Goal: Task Accomplishment & Management: Complete application form

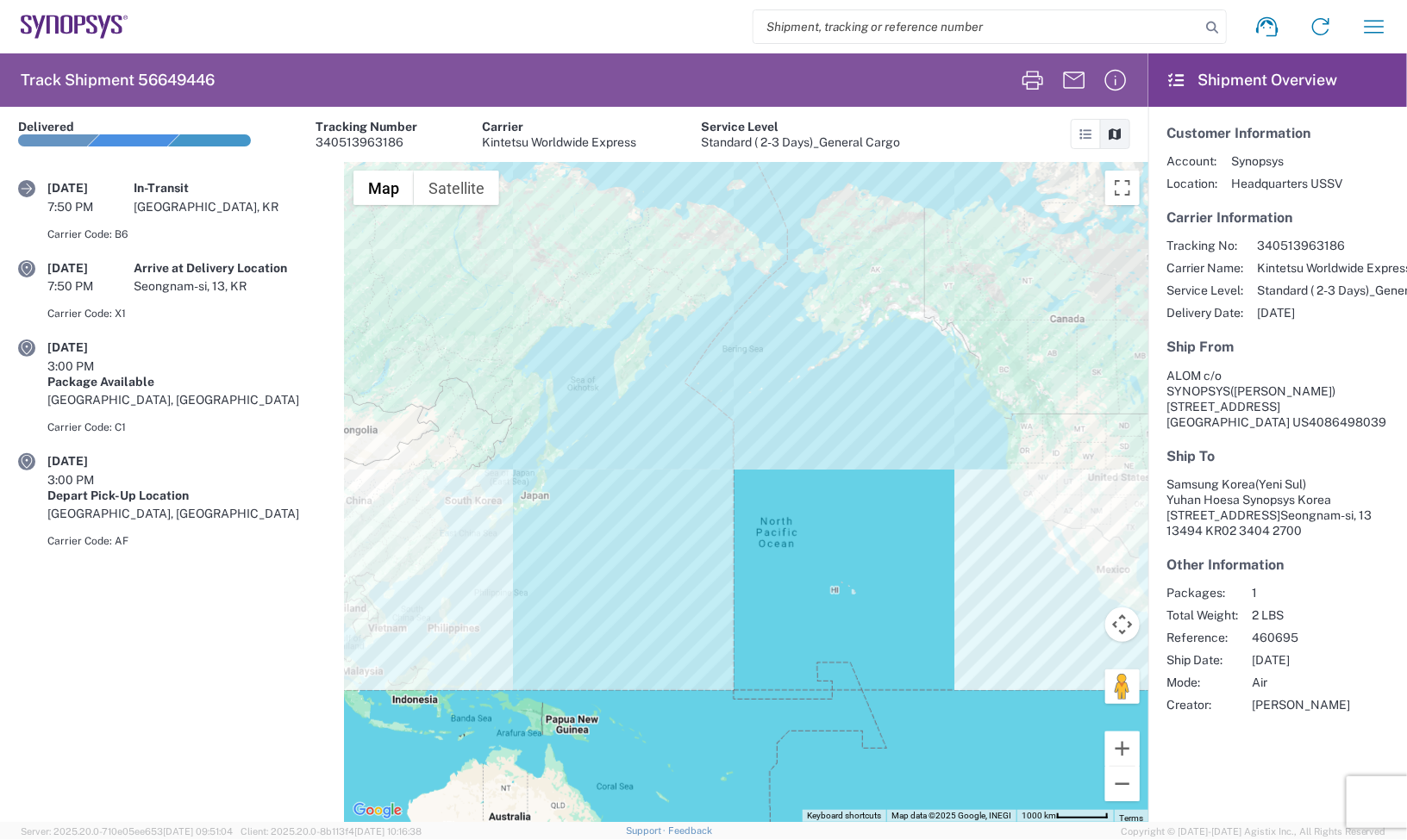
click at [31, 11] on agx-form-navbar "Shipment request Shipment tracking Employee non-product shipment request My shi…" at bounding box center [703, 26] width 1407 height 53
click at [83, 9] on agx-form-navbar "Shipment request Shipment tracking Employee non-product shipment request My shi…" at bounding box center [703, 26] width 1407 height 53
click at [83, 11] on agx-form-navbar "Shipment request Shipment tracking Employee non-product shipment request My shi…" at bounding box center [703, 26] width 1407 height 53
click at [105, 30] on icon at bounding box center [105, 26] width 10 height 24
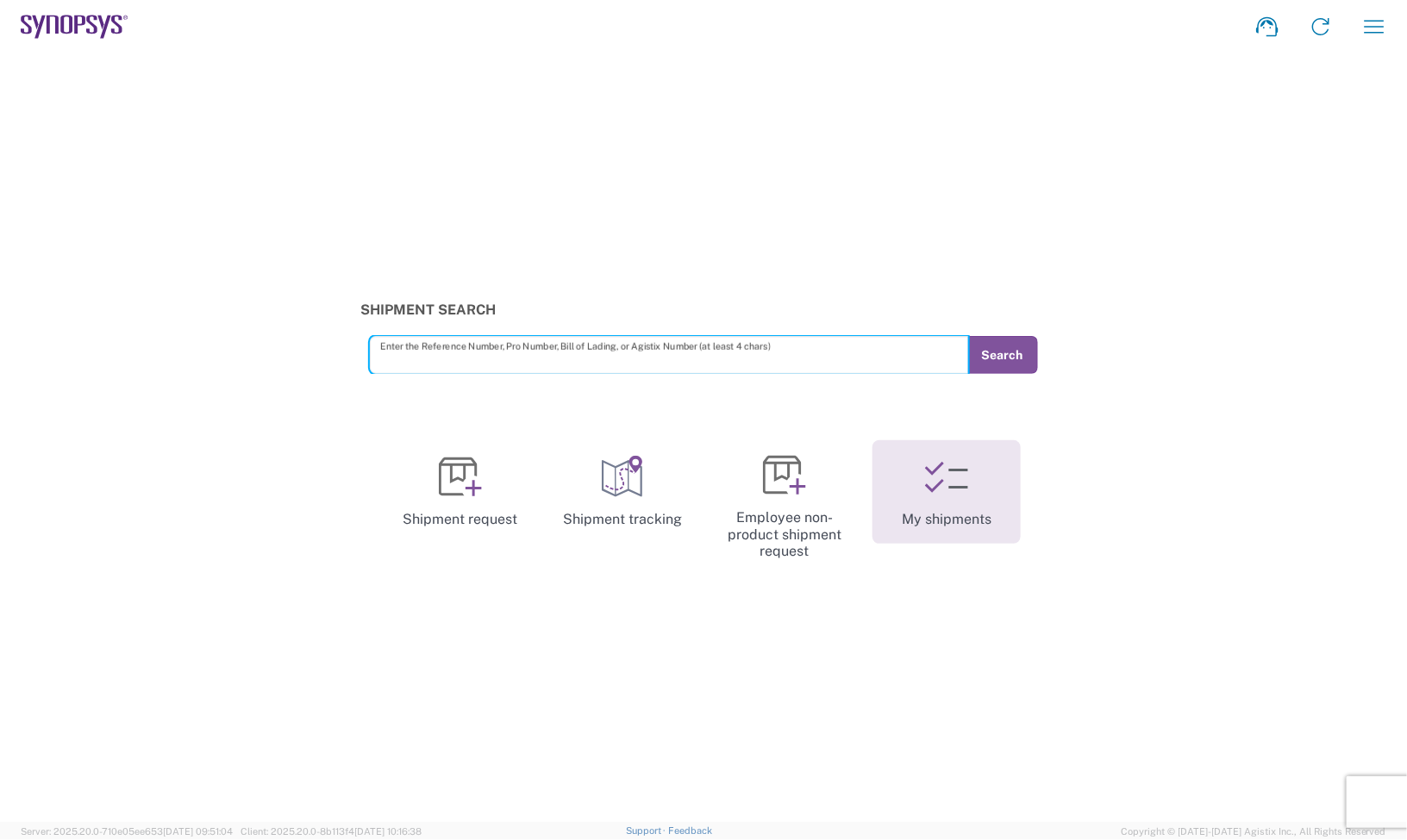
click at [972, 511] on link "My shipments" at bounding box center [946, 492] width 149 height 103
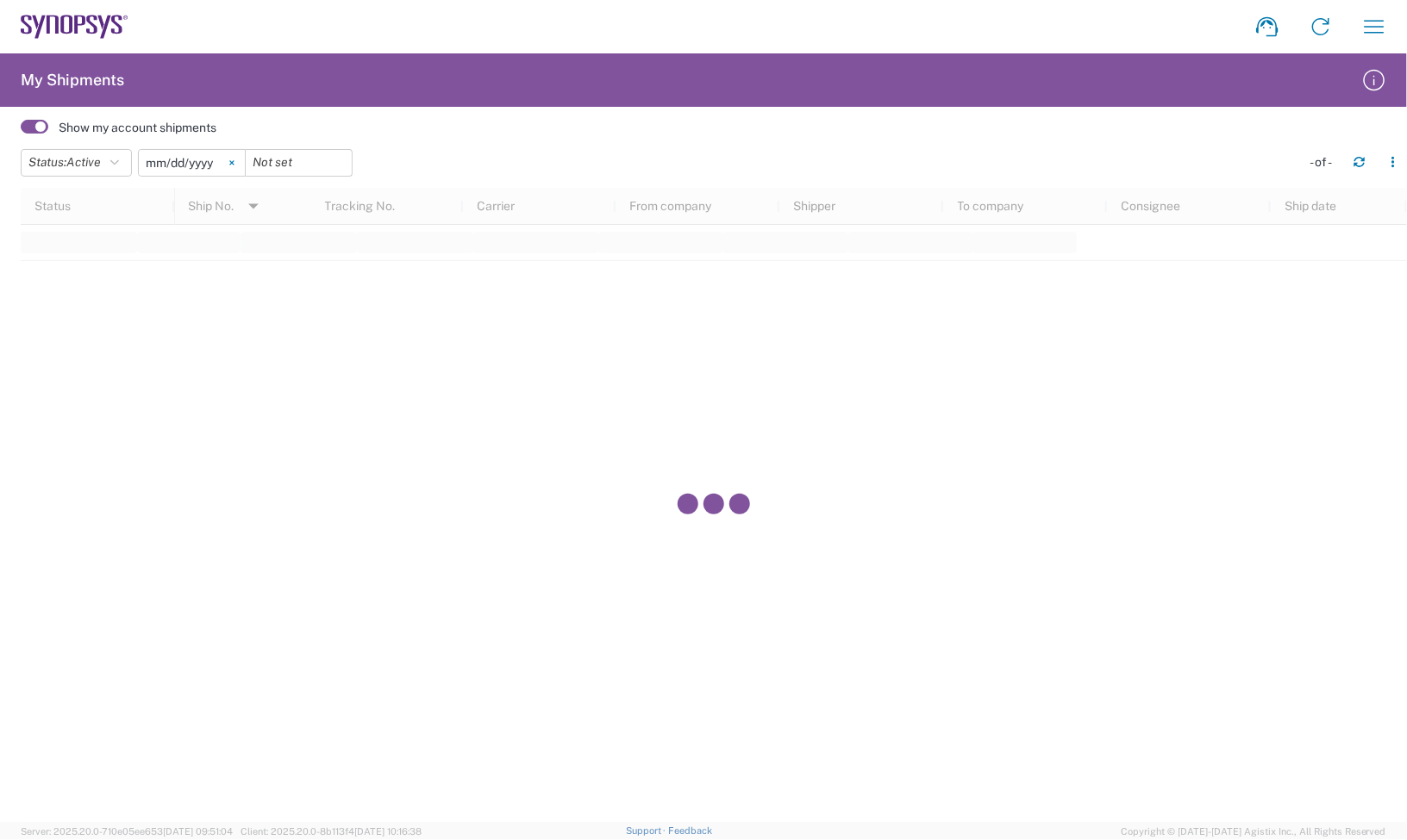
click at [235, 160] on icon at bounding box center [231, 162] width 5 height 5
click at [119, 161] on icon "button" at bounding box center [114, 163] width 9 height 12
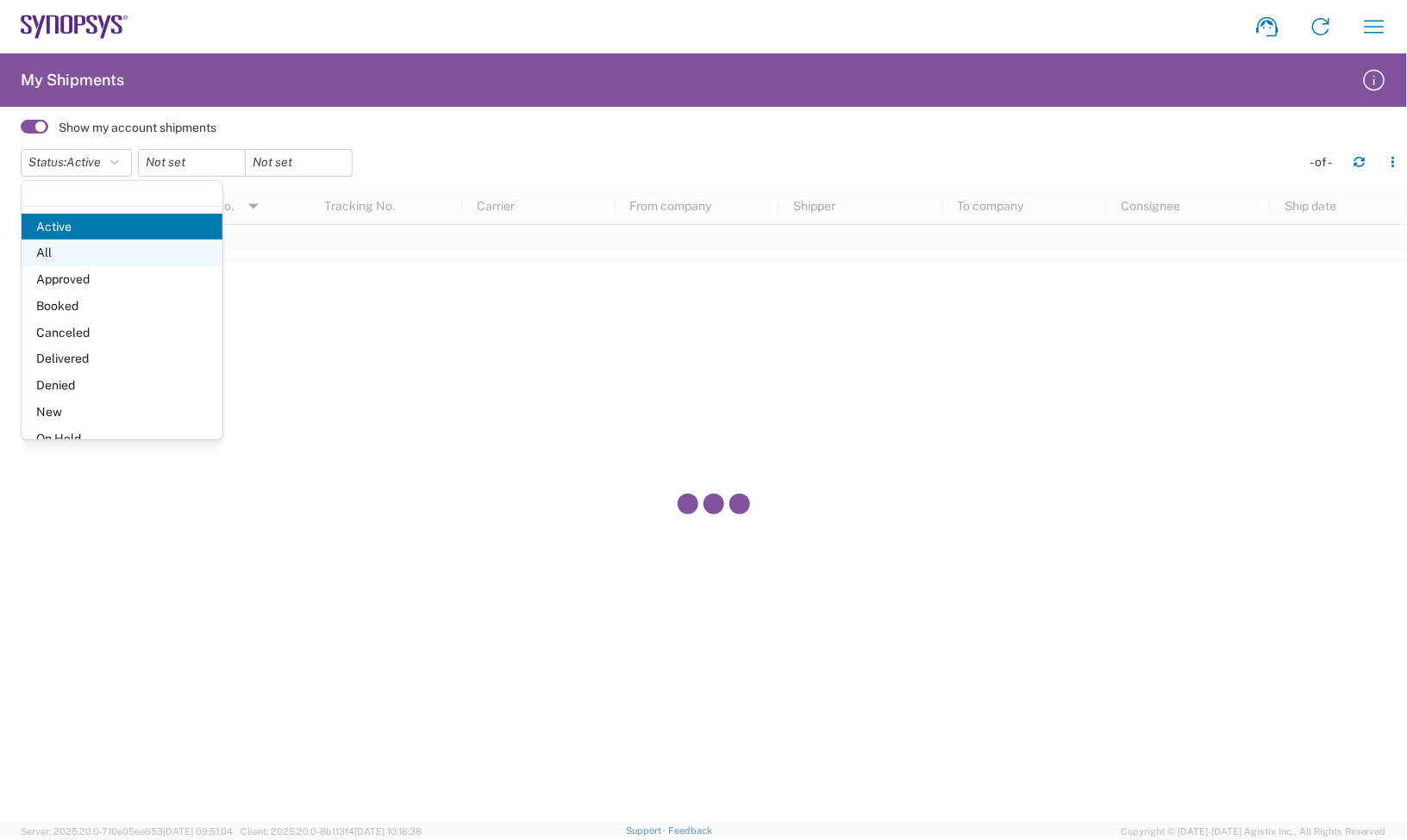
click at [131, 255] on span "All" at bounding box center [122, 253] width 201 height 26
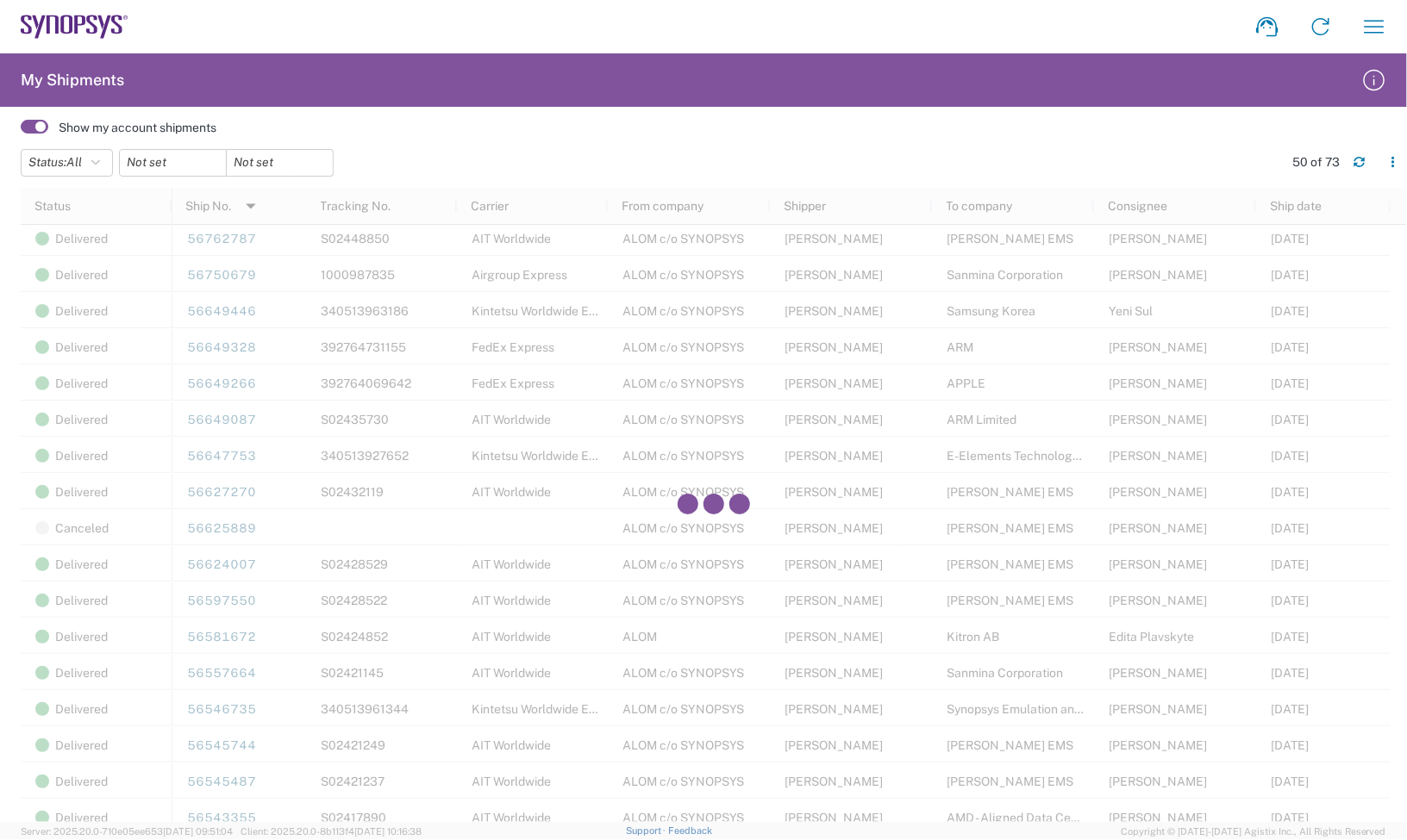
scroll to position [1185, 0]
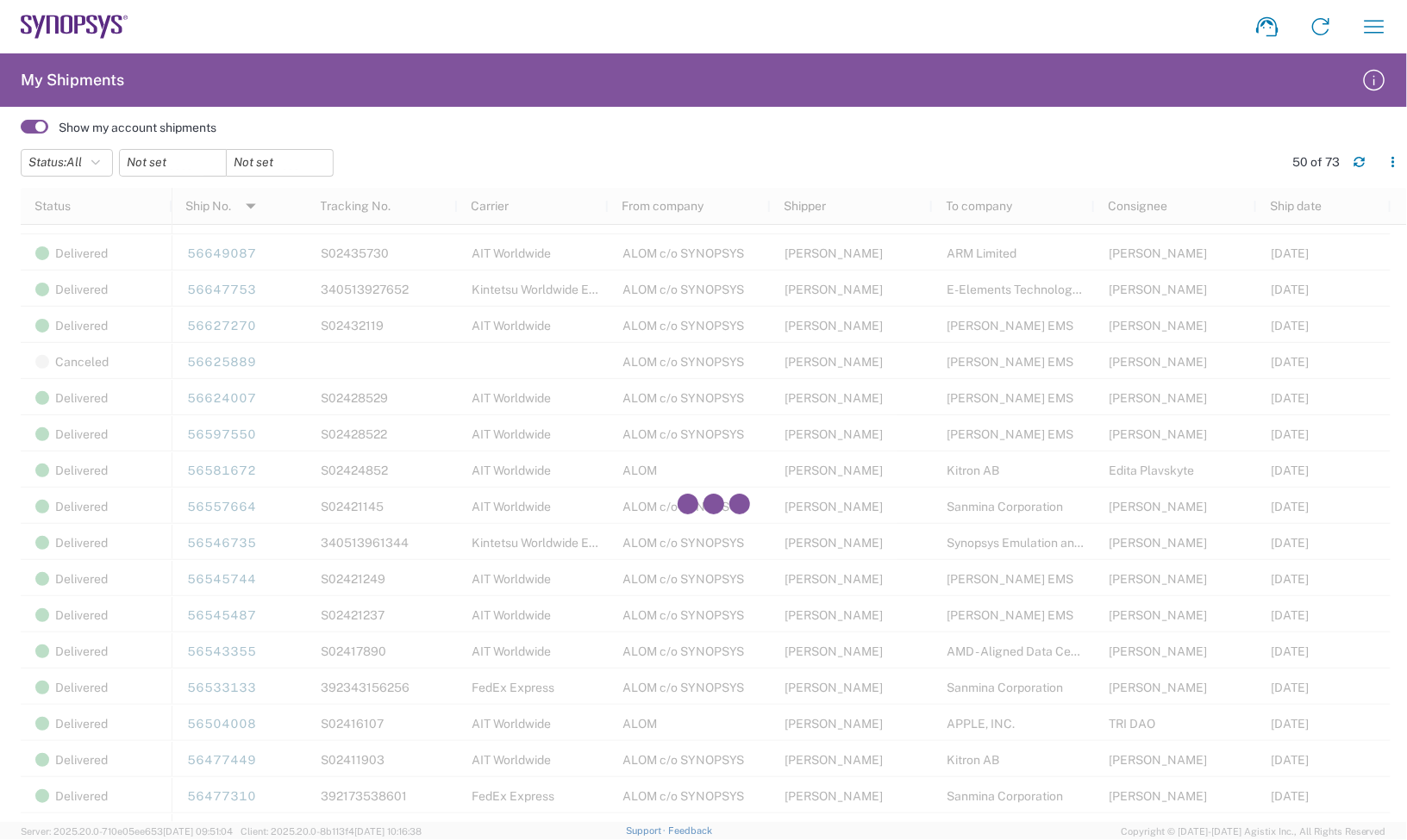
click at [217, 401] on div at bounding box center [713, 505] width 1386 height 635
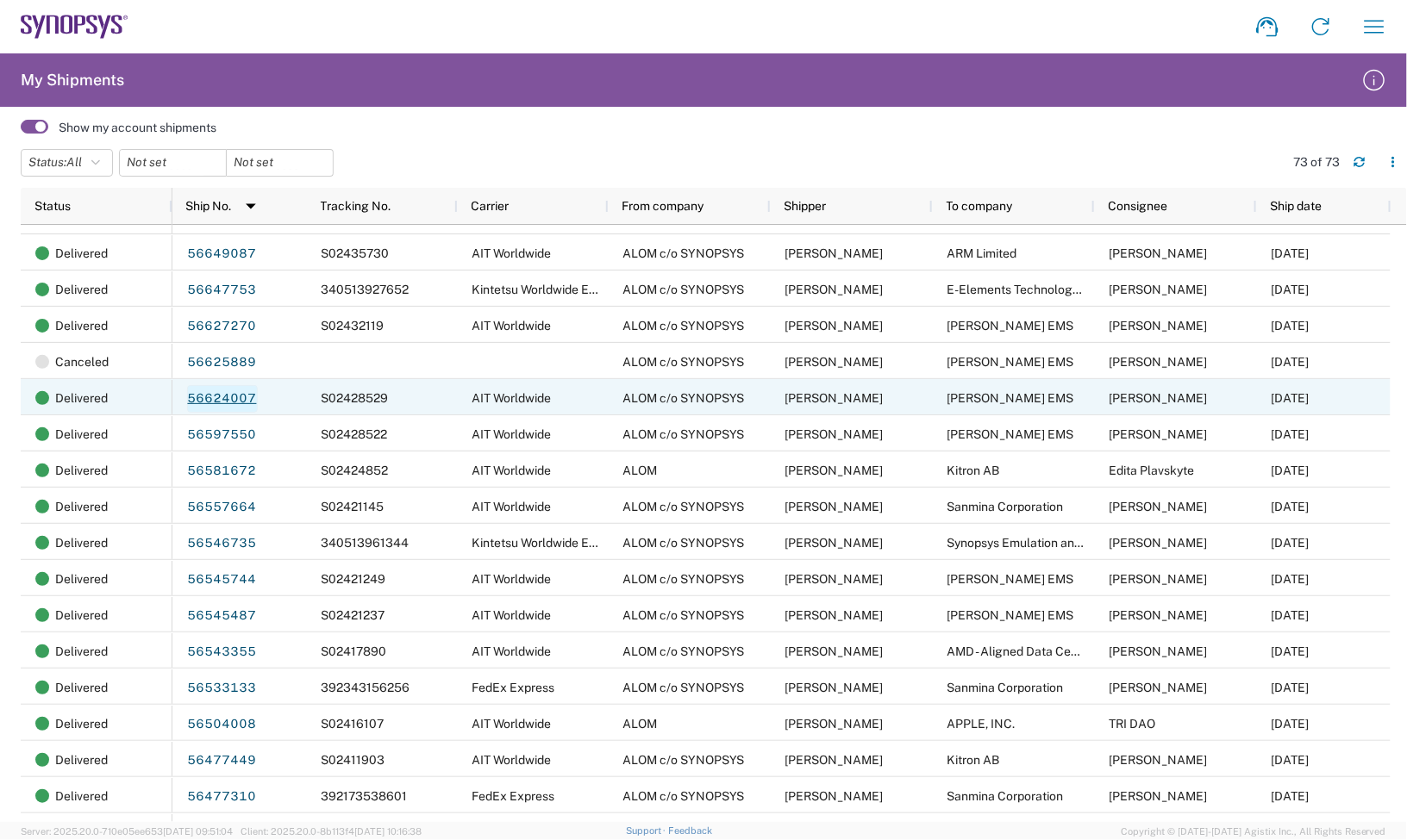
click at [217, 401] on link "56624007" at bounding box center [222, 398] width 71 height 27
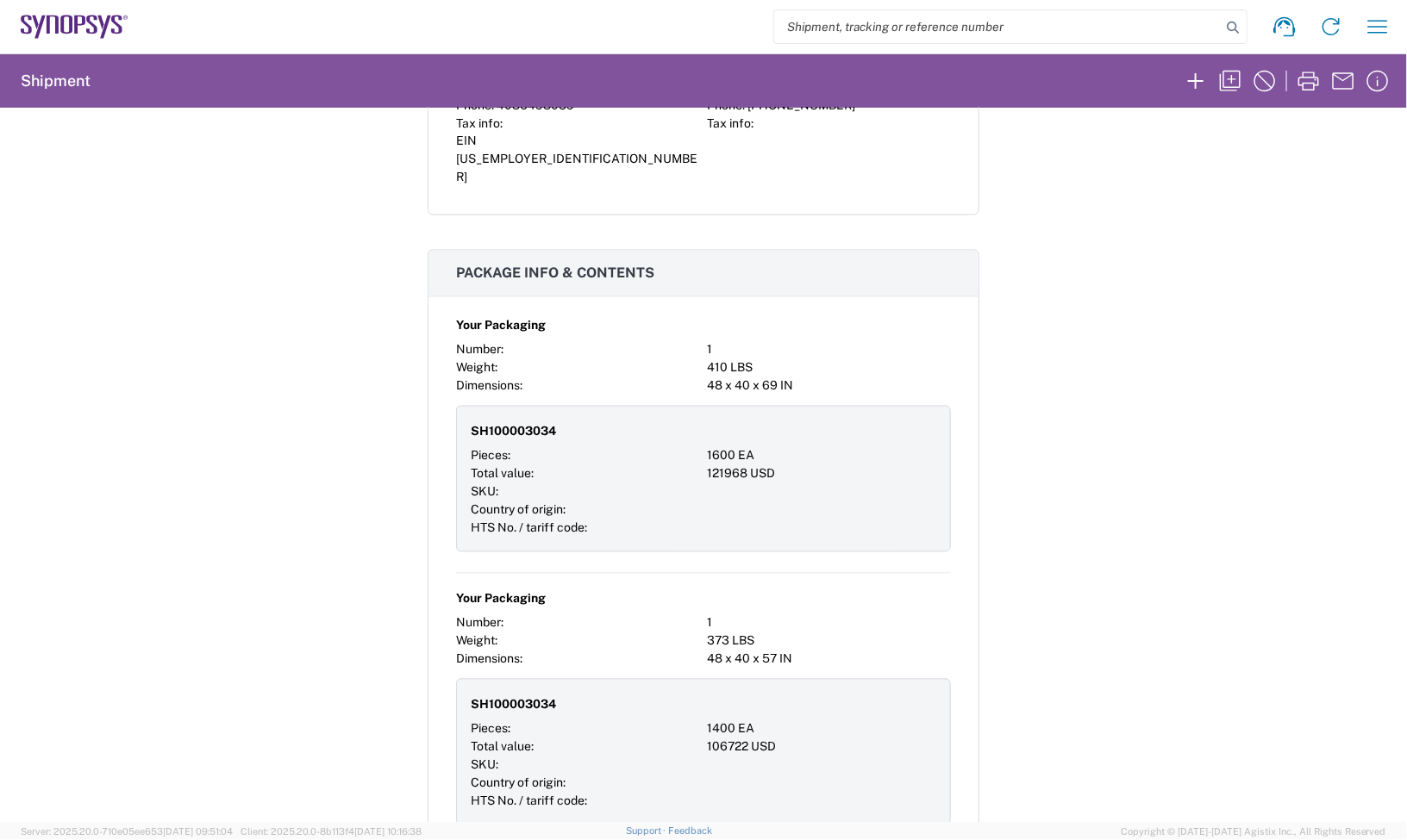
scroll to position [1400, 0]
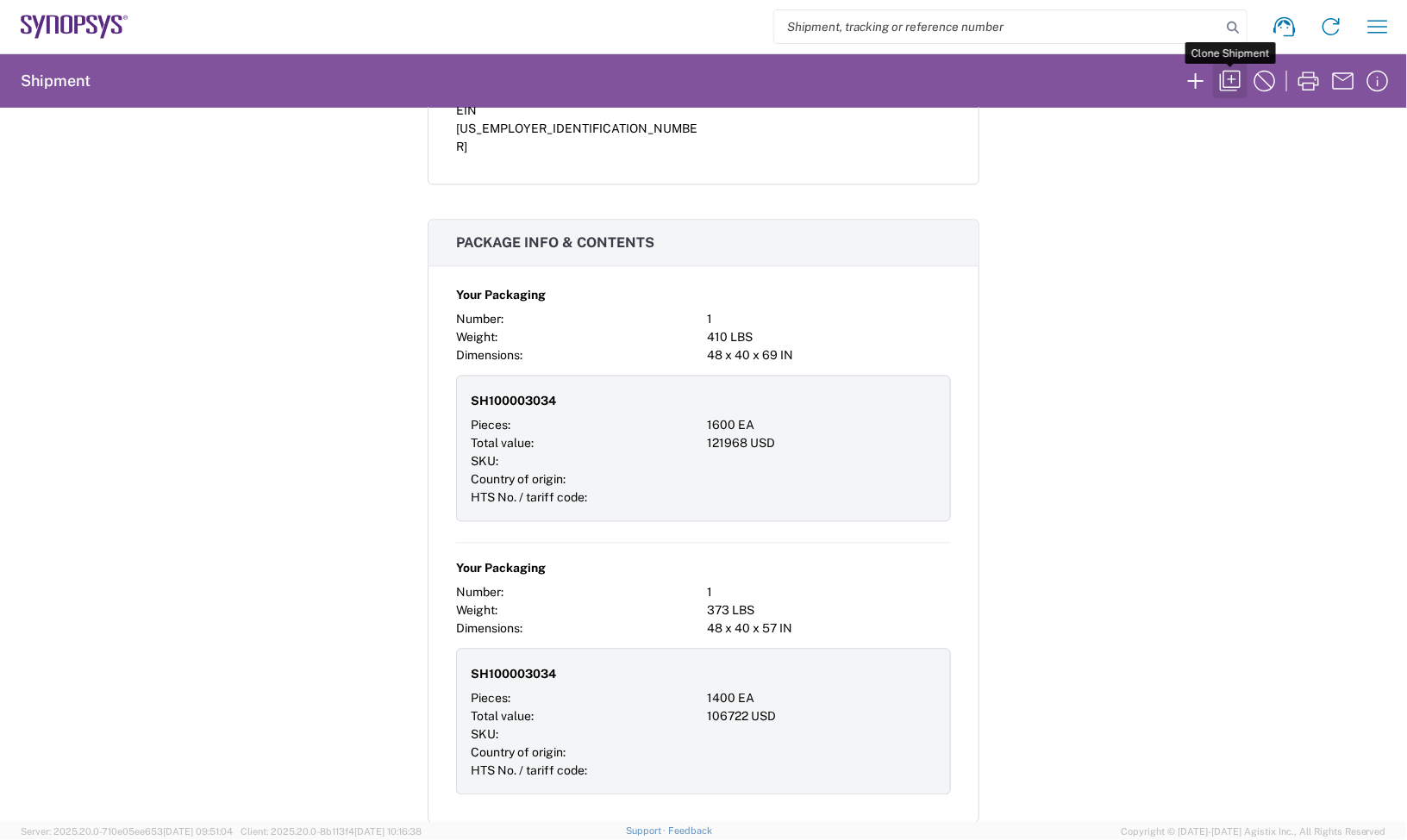
click at [1234, 92] on icon "button" at bounding box center [1230, 80] width 27 height 27
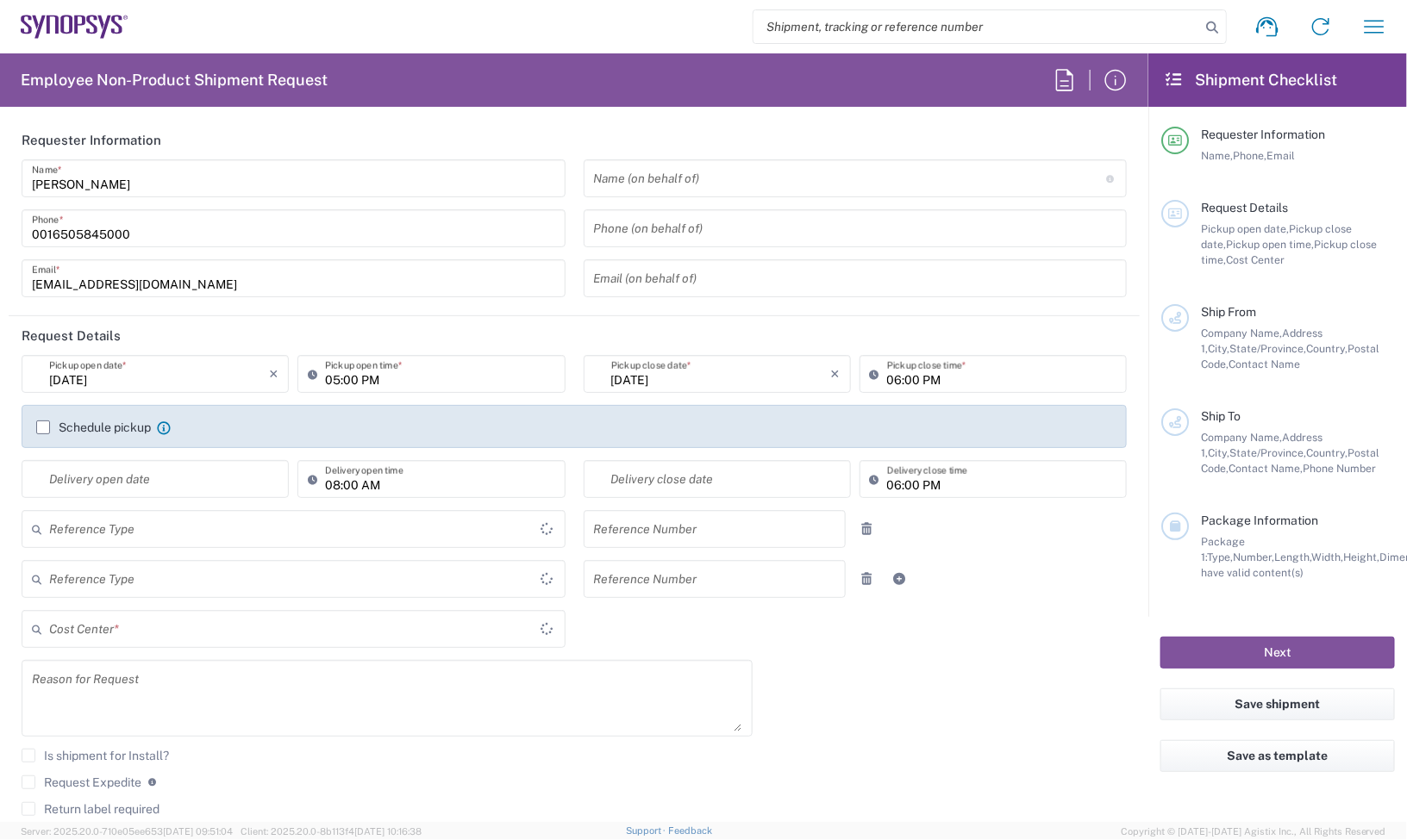
type input "Department"
type input "United States"
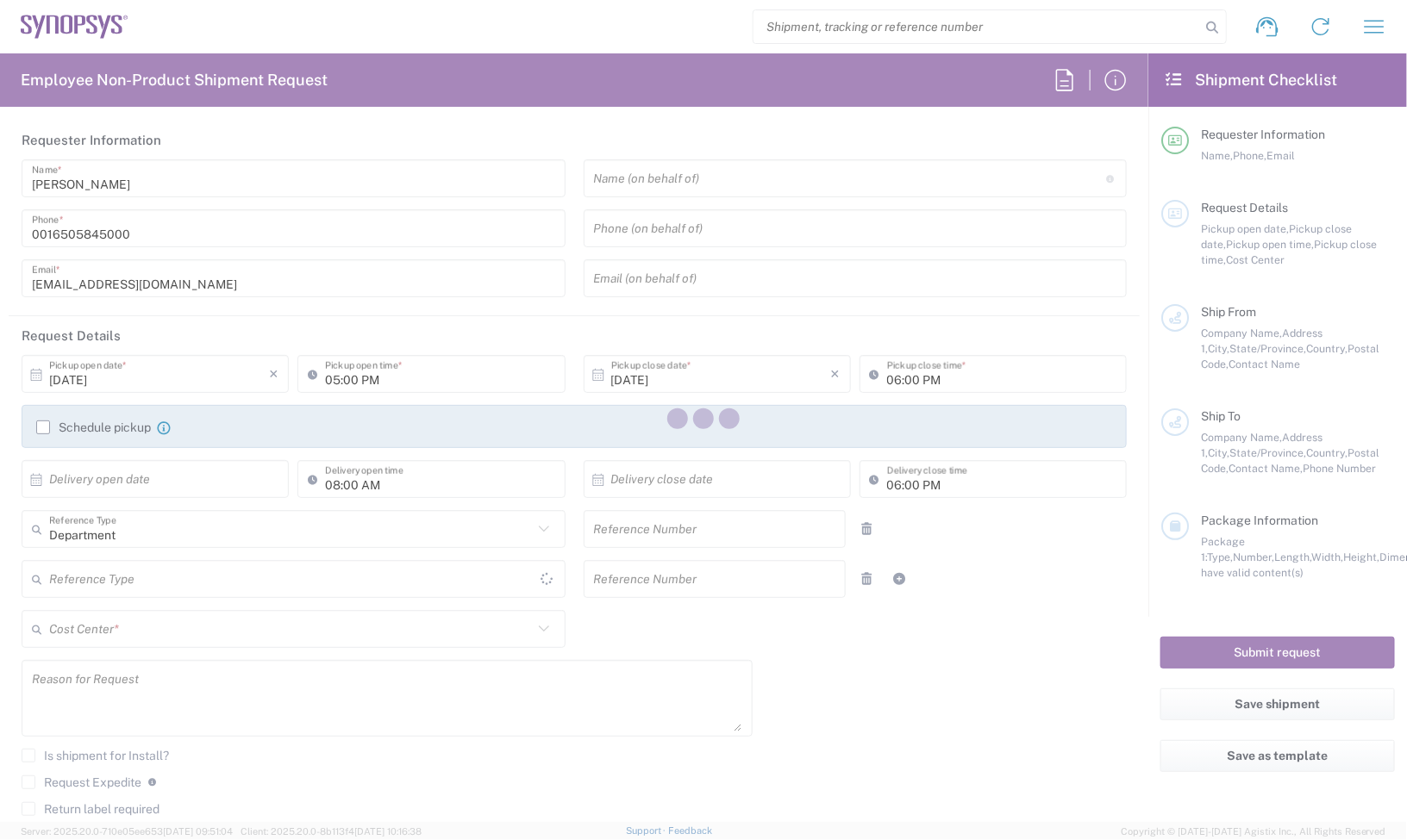
type input "Delivered at Place"
type input "United States"
type input "460695"
type textarea "Consignment"
type textarea "inventory-team@synopsys.com, haps_planners@synopsys.com, jerryd@synopsys.com, k…"
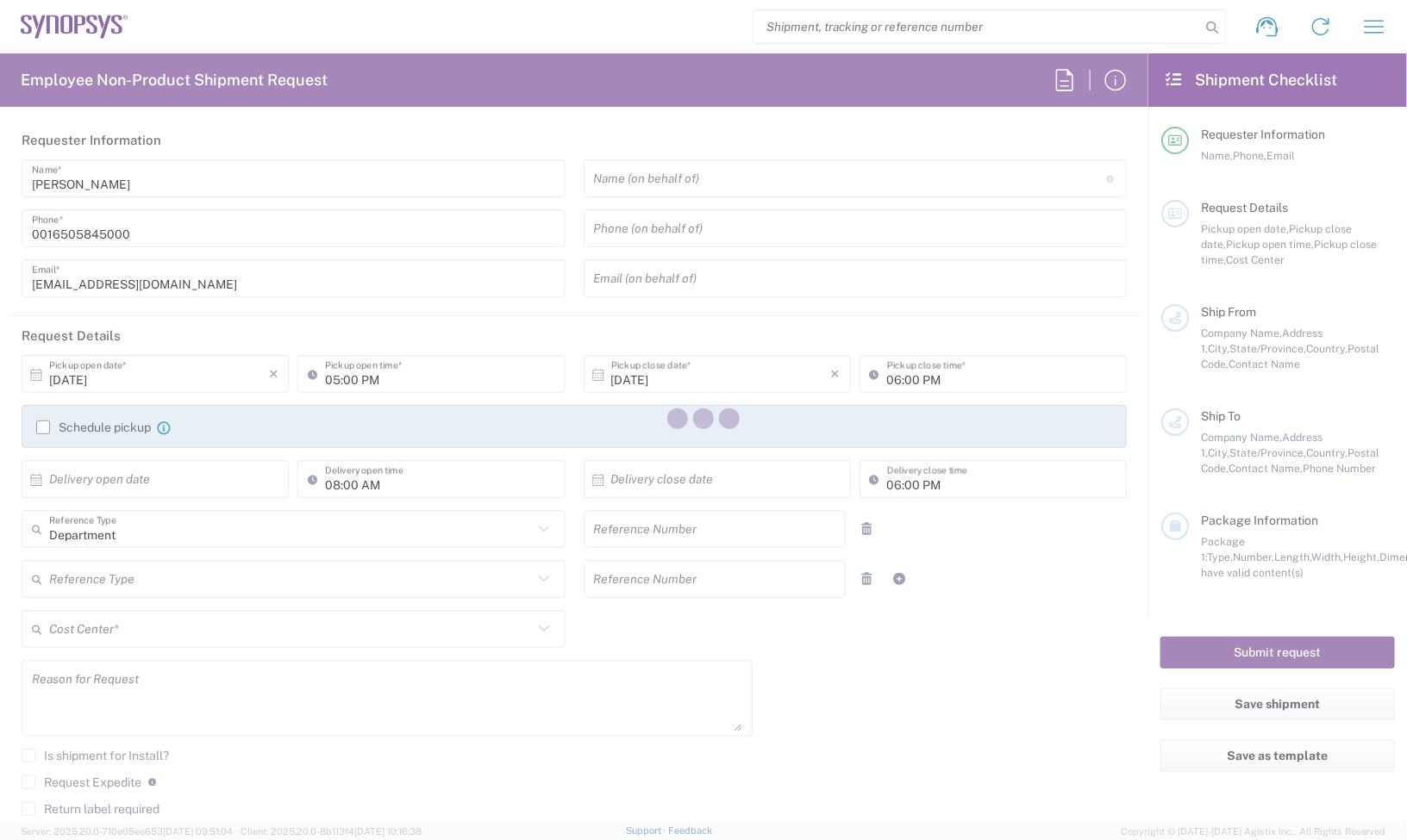
type textarea "Consignment"
type input "ALOM c/o SYNOPSYS"
type input "[STREET_ADDRESS]"
type input "Fremont"
type input "California"
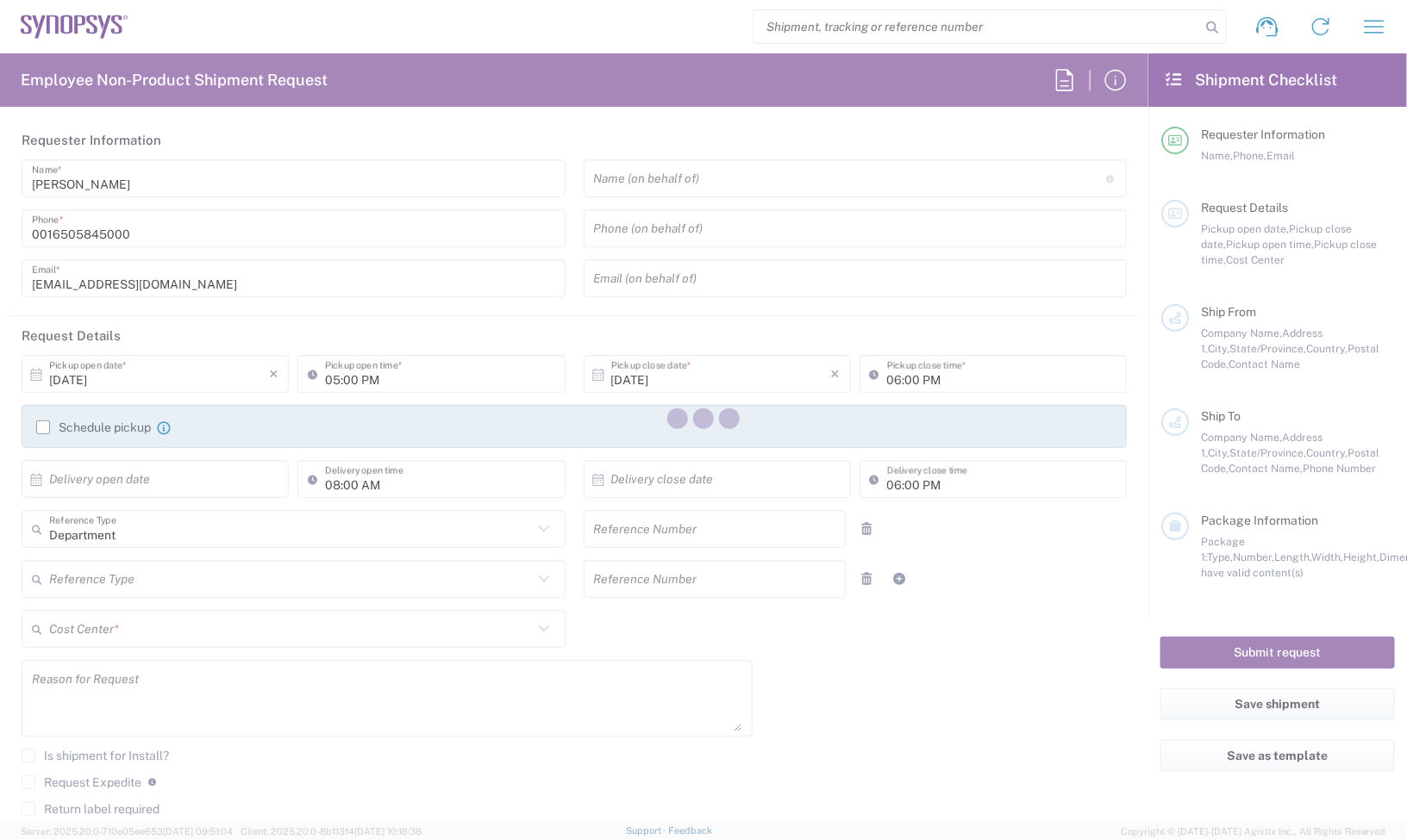
type input "94539"
type input "Nirali Trivedi"
type input "4086498039"
type input "synopsyssupport@alom.com"
type input "Javad EMS"
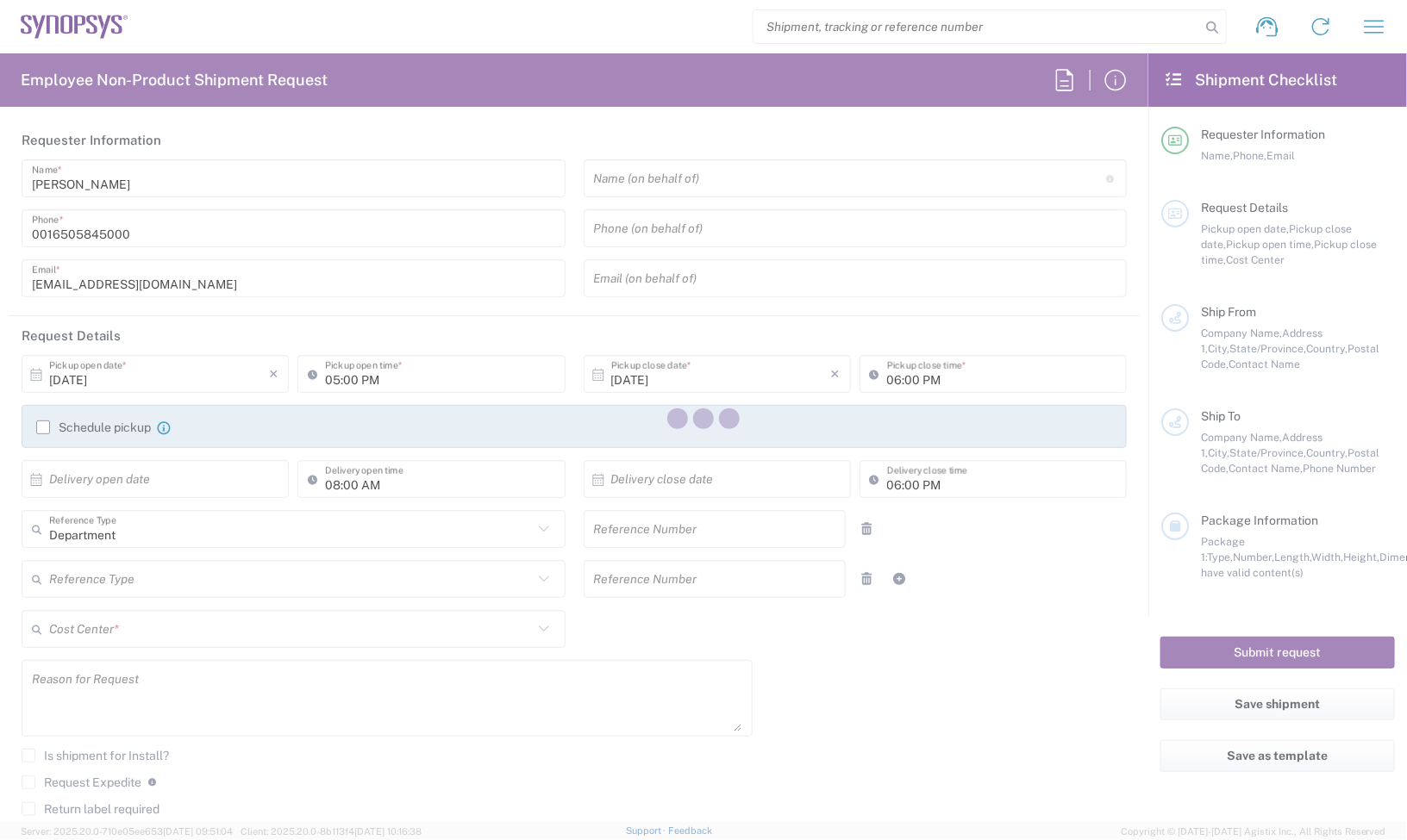
type input "900 Rock Avenue"
type input "San Jose"
type input "California"
type input "95131"
type input "Greg Joplin"
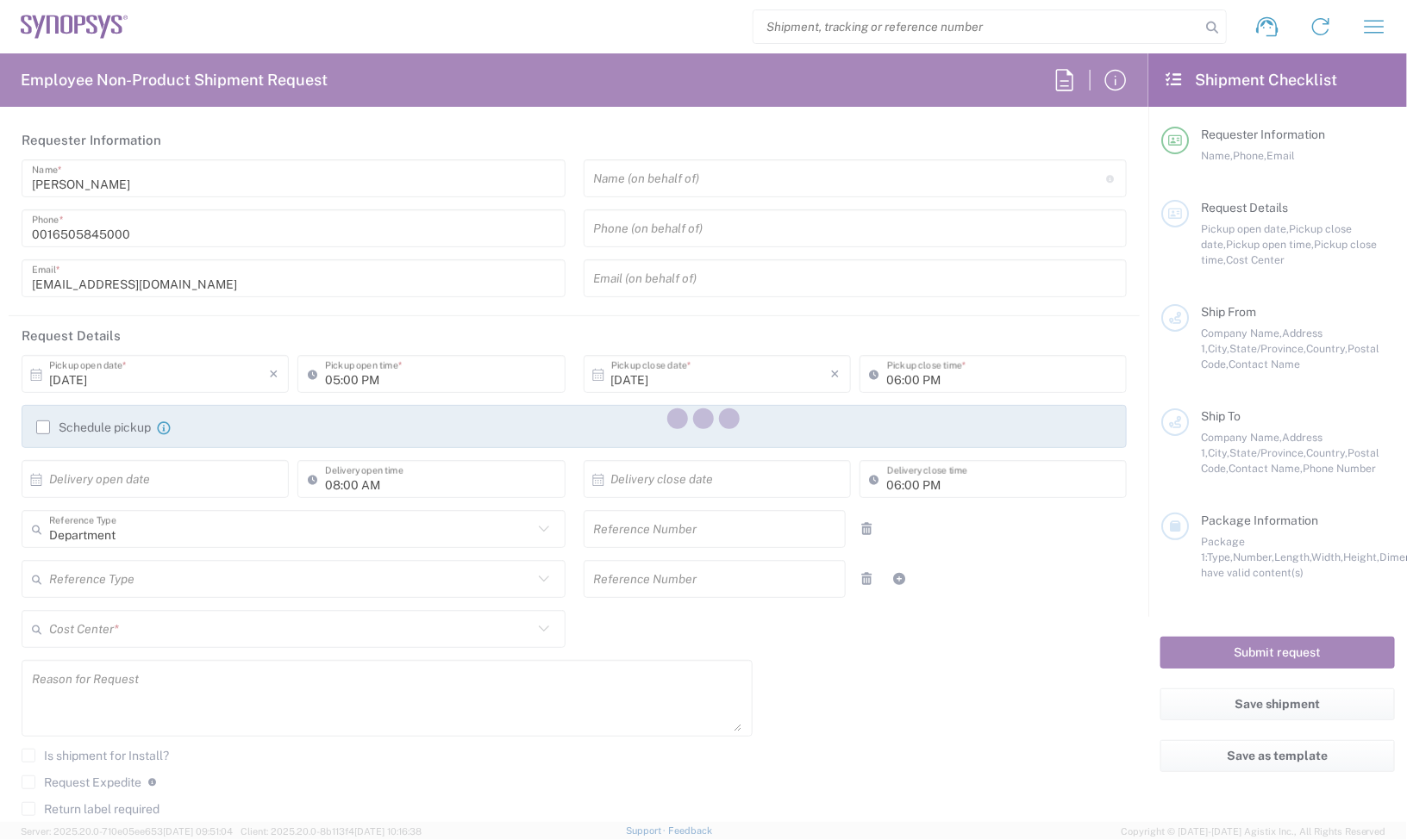
type input "(408) 770-1733"
type input "gjoplin@javadems.com"
type input "02:00 PM"
type input "04:00 PM"
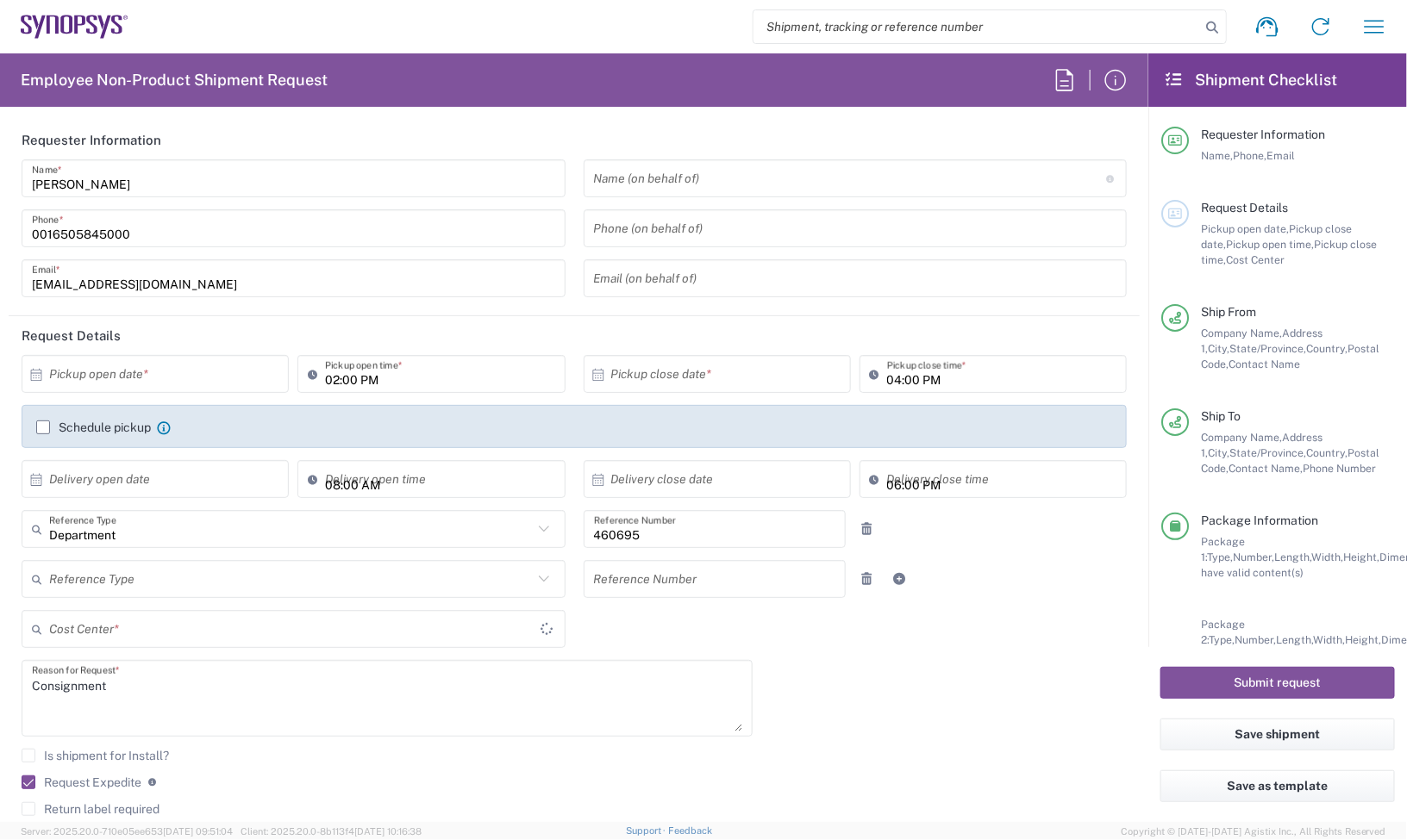
type input "Your Packaging"
type input "US01, SDG, M, HAPSOp 460695"
type input "Your Packaging"
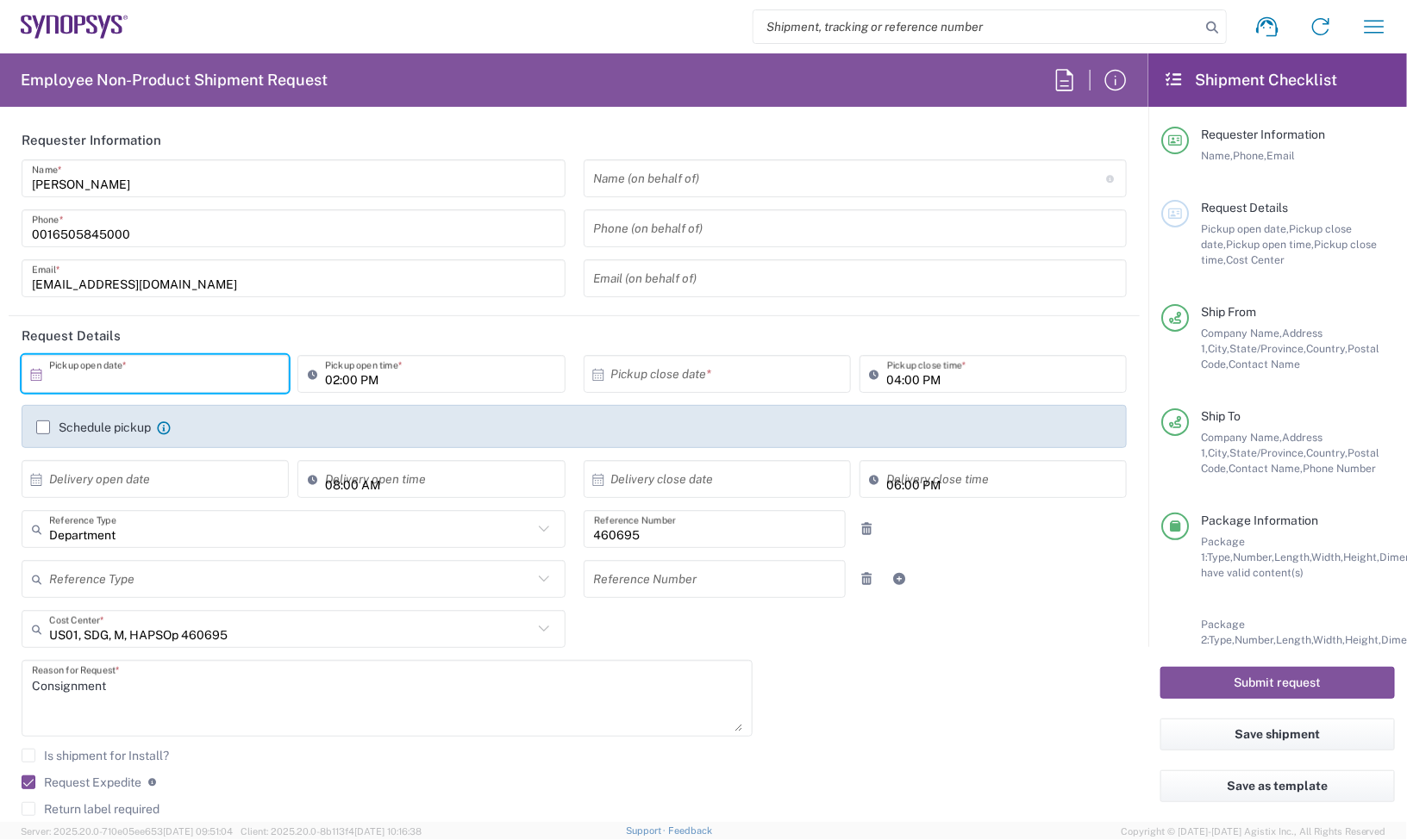
click at [162, 367] on input "text" at bounding box center [159, 375] width 220 height 30
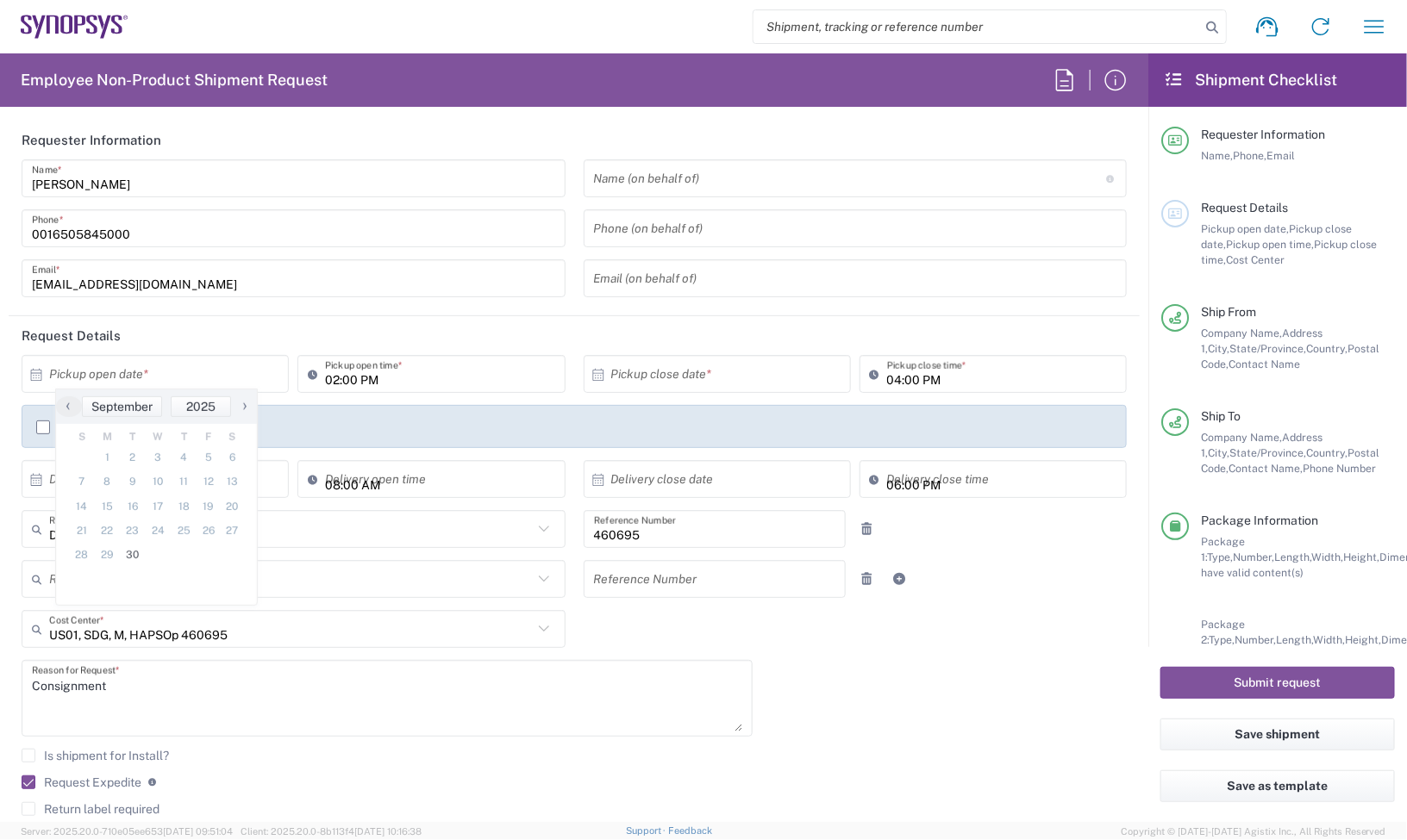
click at [242, 406] on span "›" at bounding box center [244, 406] width 26 height 21
click at [153, 461] on span "1" at bounding box center [157, 458] width 25 height 25
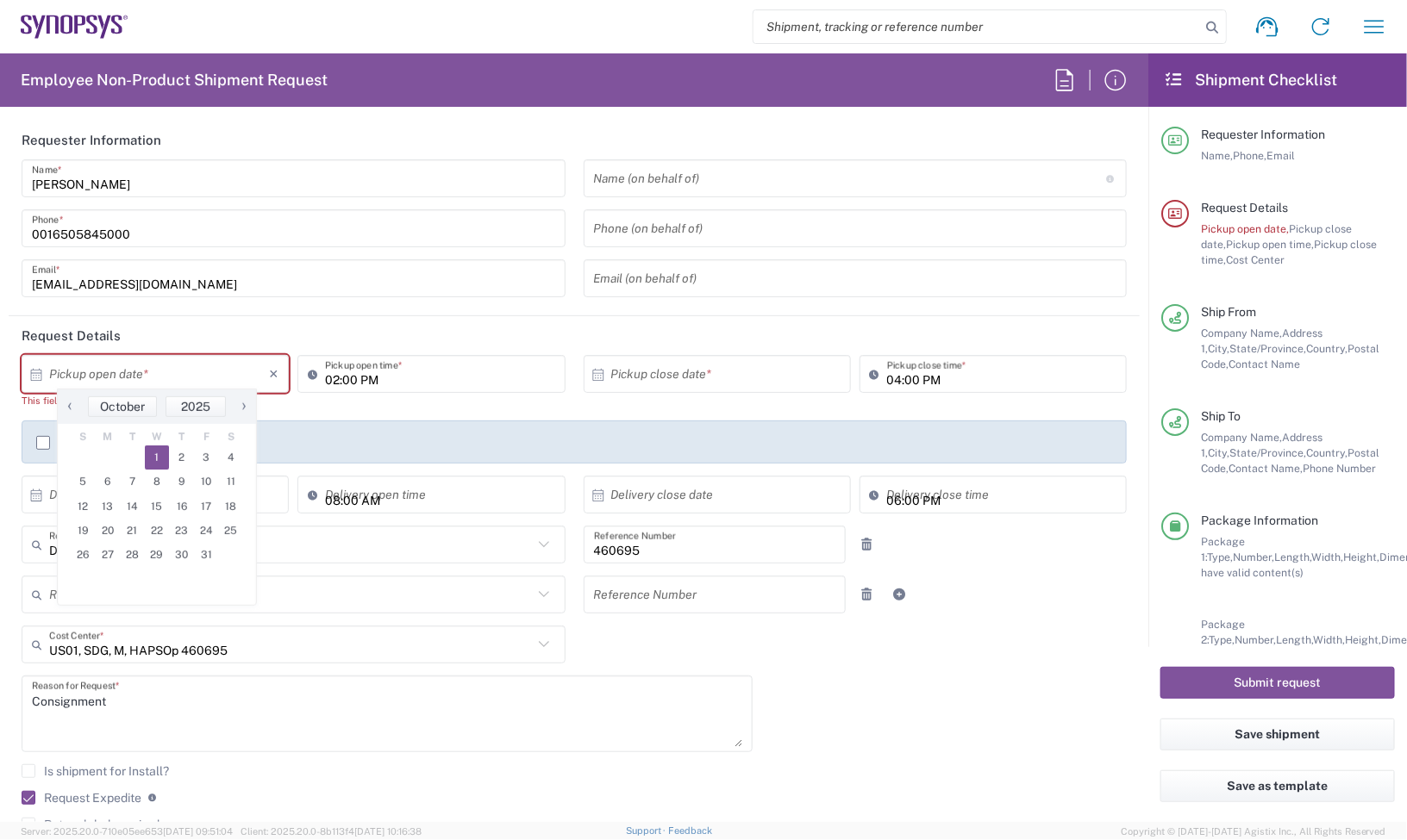
type input "10/01/2025"
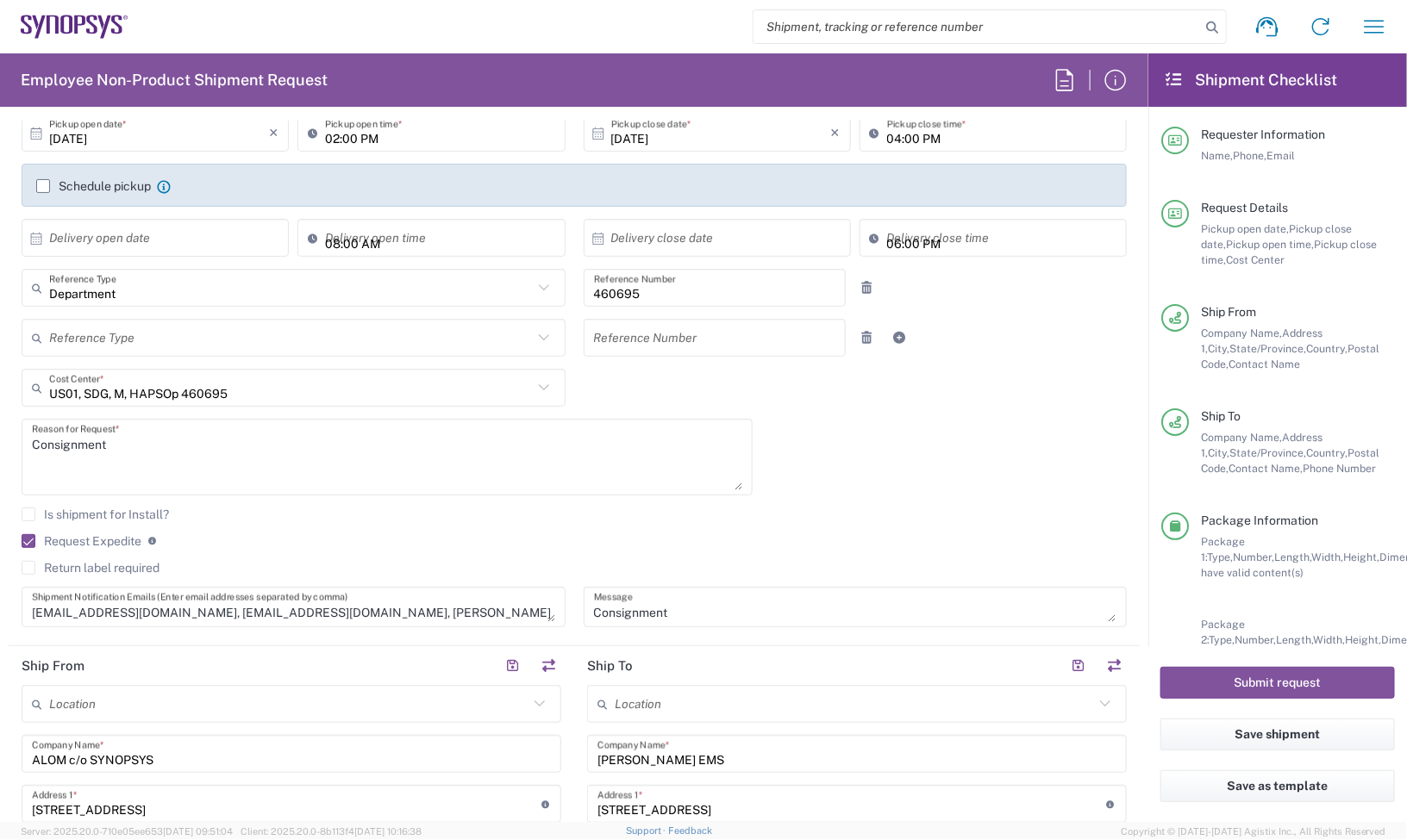
scroll to position [324, 0]
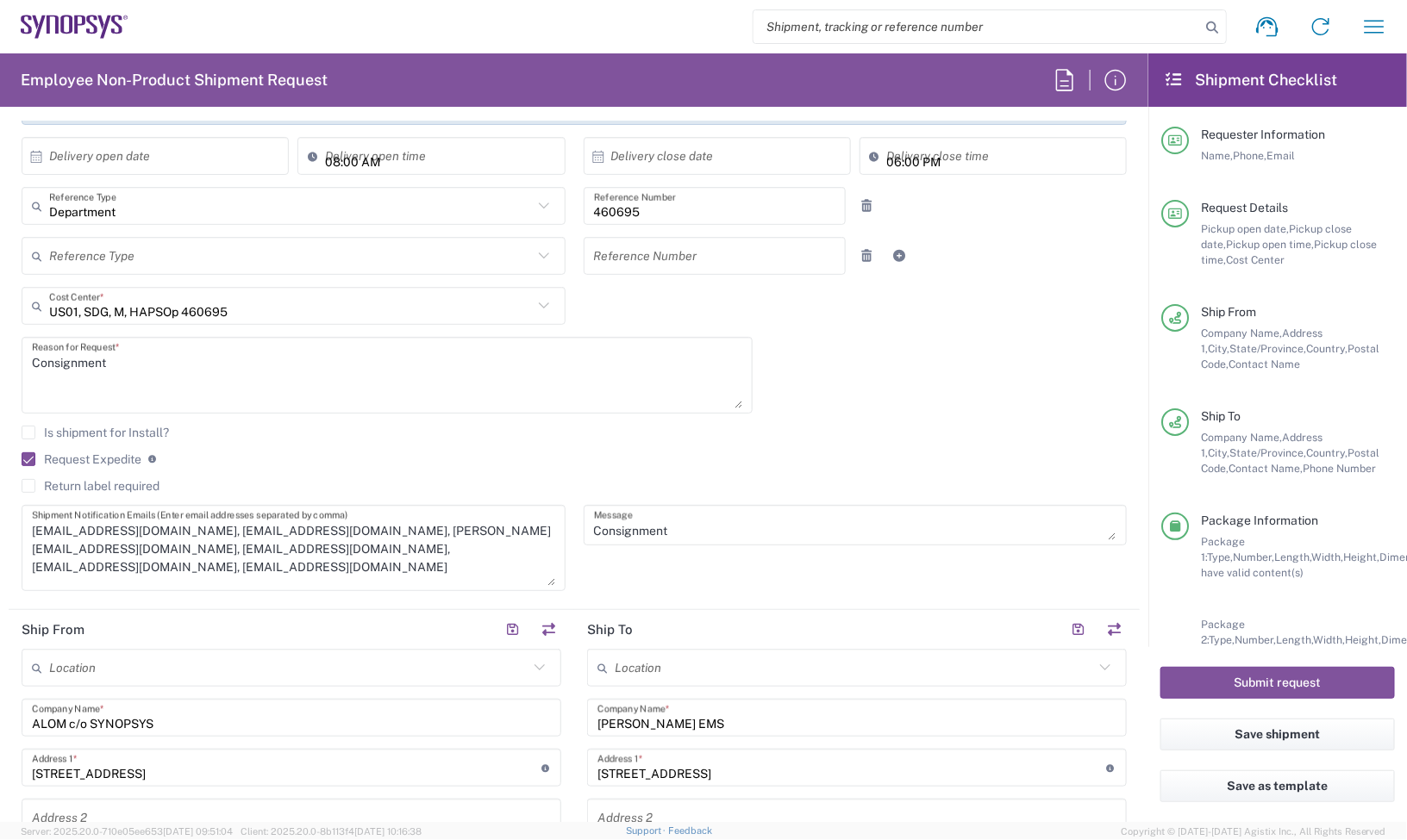
drag, startPoint x: 535, startPoint y: 535, endPoint x: 530, endPoint y: 582, distance: 47.3
click at [530, 582] on textarea "inventory-team@synopsys.com, haps_planners@synopsys.com, jerryd@synopsys.com, k…" at bounding box center [293, 548] width 523 height 76
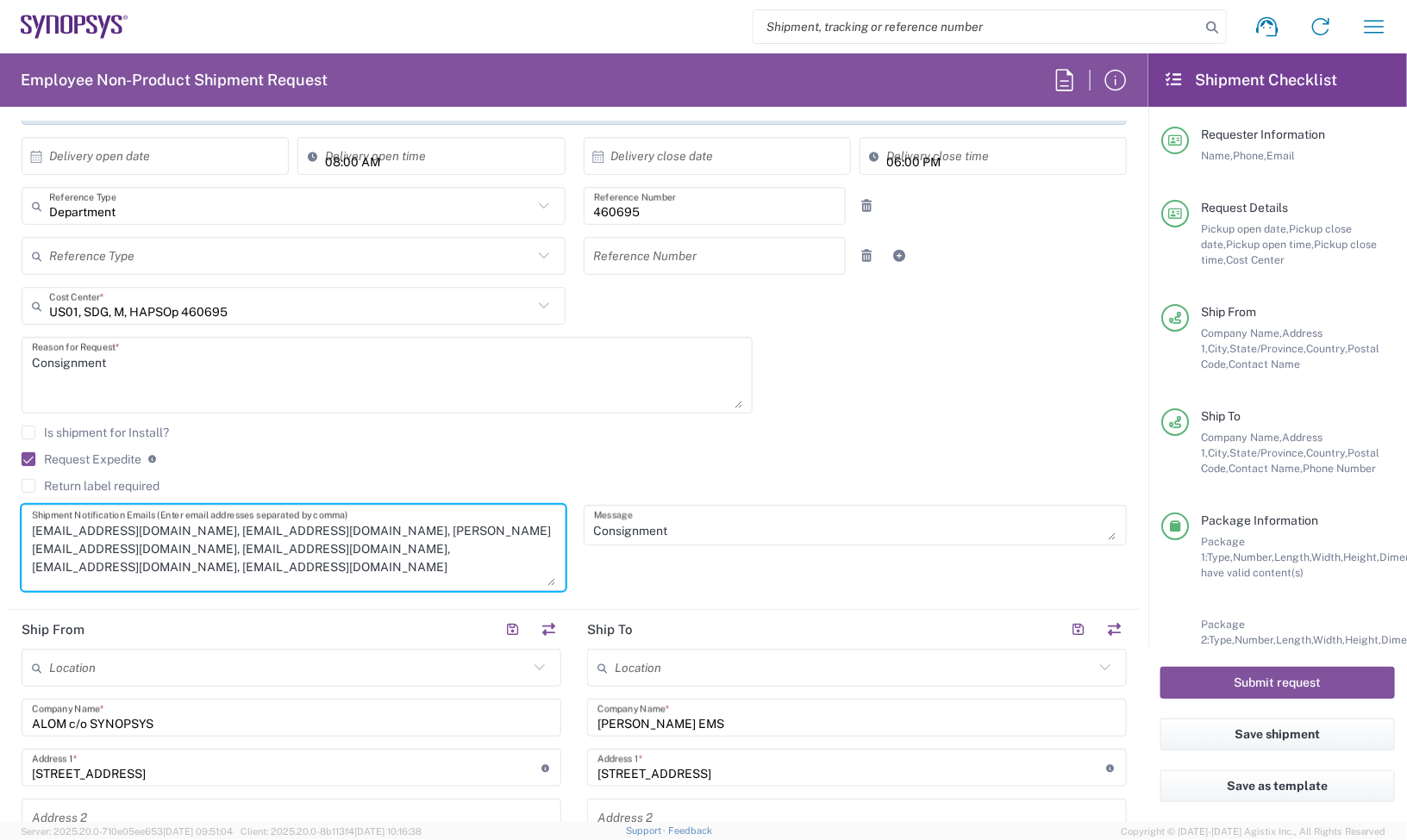
drag, startPoint x: 291, startPoint y: 553, endPoint x: 382, endPoint y: 517, distance: 97.9
click at [382, 516] on textarea "inventory-team@synopsys.com, haps_planners@synopsys.com, jerryd@synopsys.com, k…" at bounding box center [293, 548] width 523 height 76
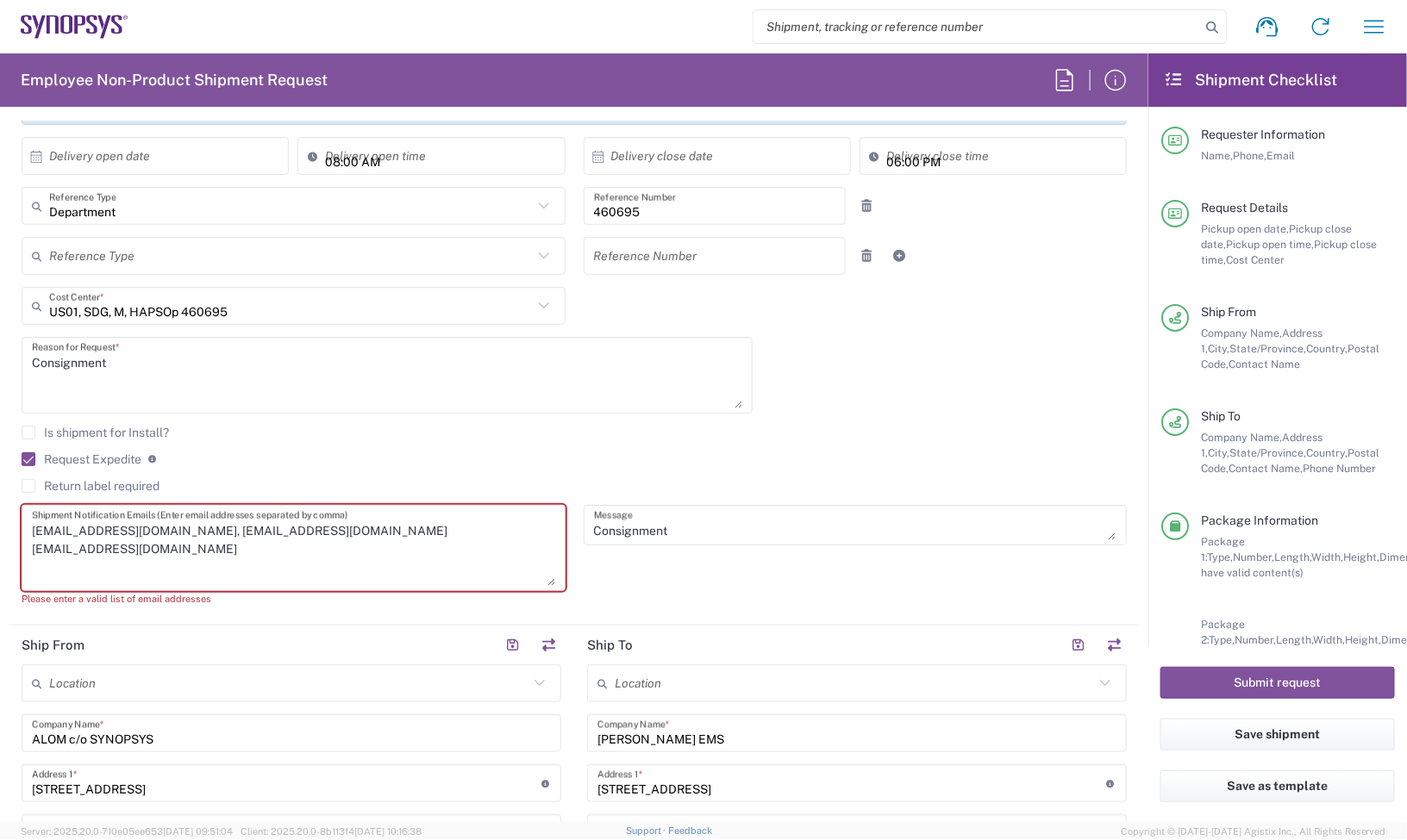
drag, startPoint x: 544, startPoint y: 534, endPoint x: 385, endPoint y: 554, distance: 160.3
click at [385, 554] on textarea "inventory-team@synopsys.com, haps_planners@synopsys.com haps_buyers@synopsys.com" at bounding box center [293, 548] width 523 height 76
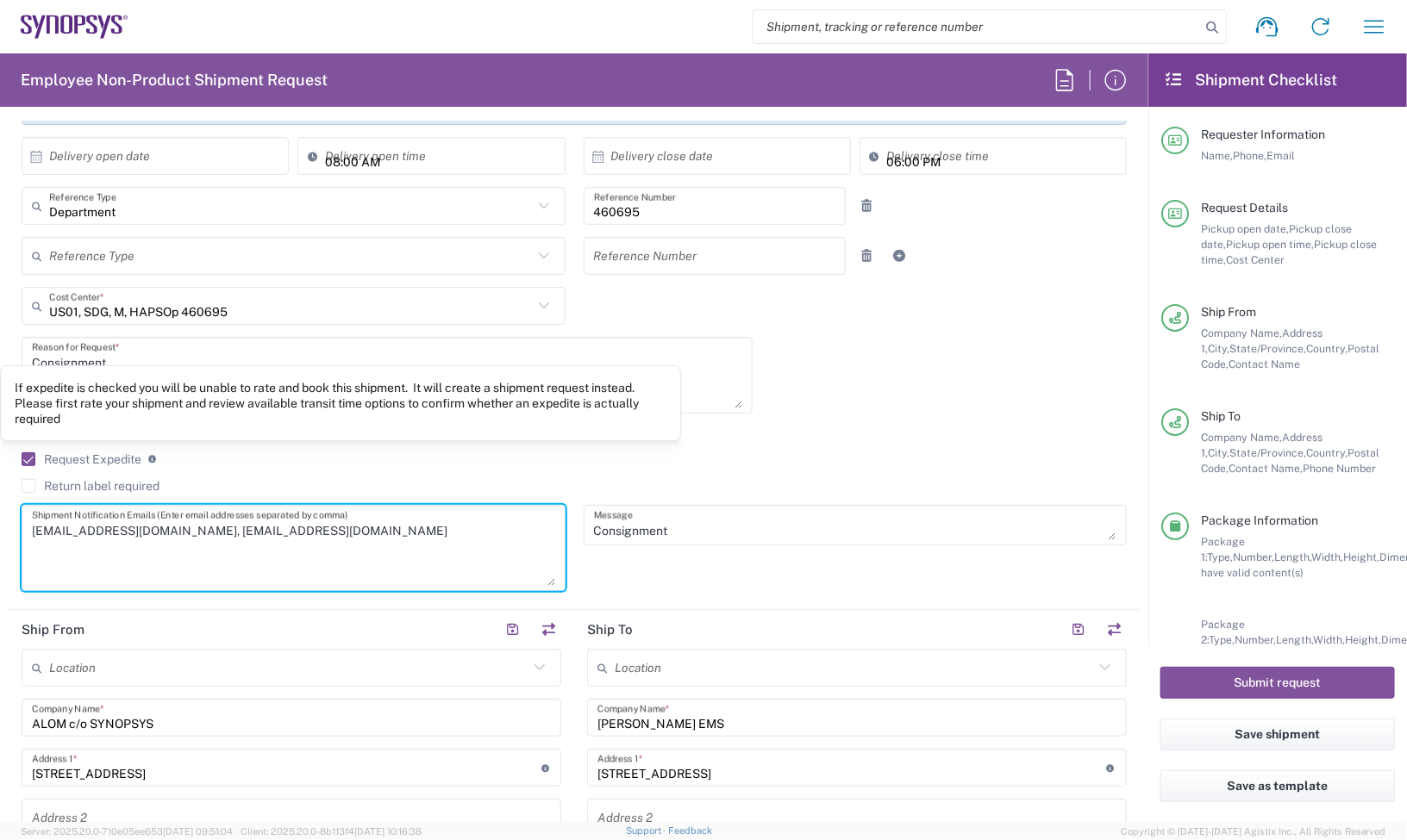
type textarea "inventory-team@synopsys.com, haps_planners@synopsys.com"
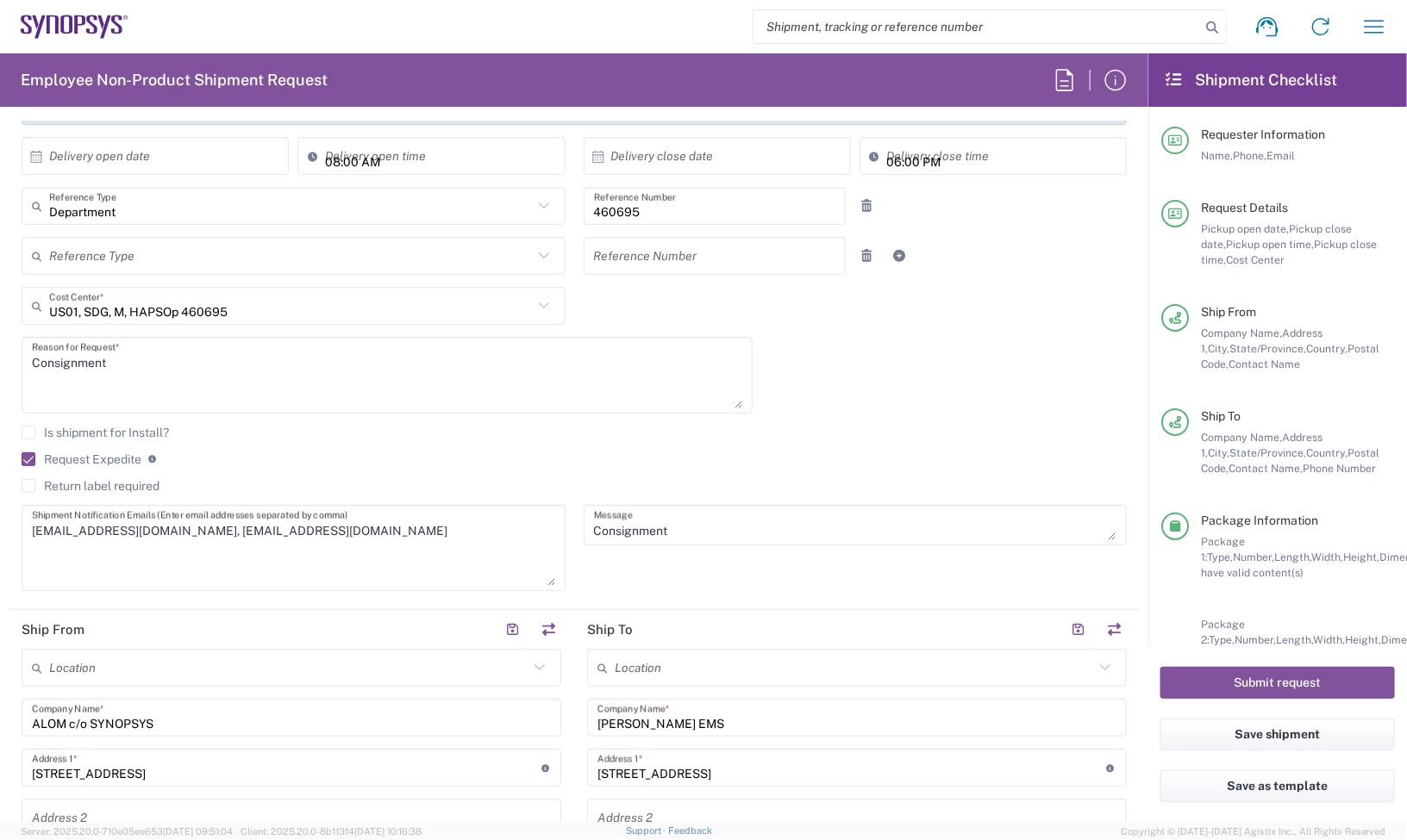
click at [14, 444] on div "Is shipment for Install? Request Expedite If expedite is checked you will be un…" at bounding box center [574, 465] width 1123 height 79
click at [836, 419] on div "10/01/2025 × Pickup open date * Cancel Apply 02:00 PM Pickup open time * 10/01/…" at bounding box center [574, 318] width 1123 height 571
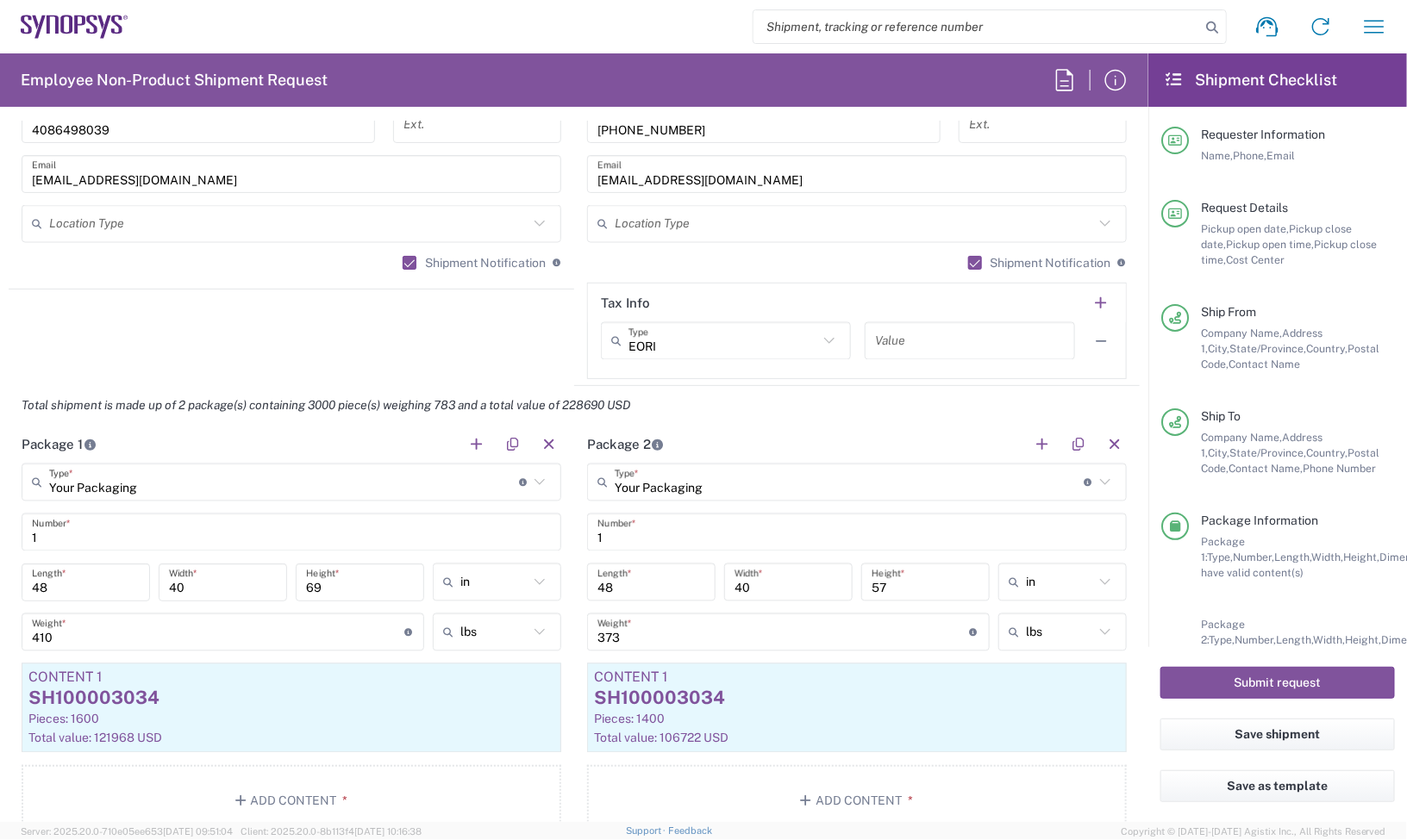
scroll to position [1508, 0]
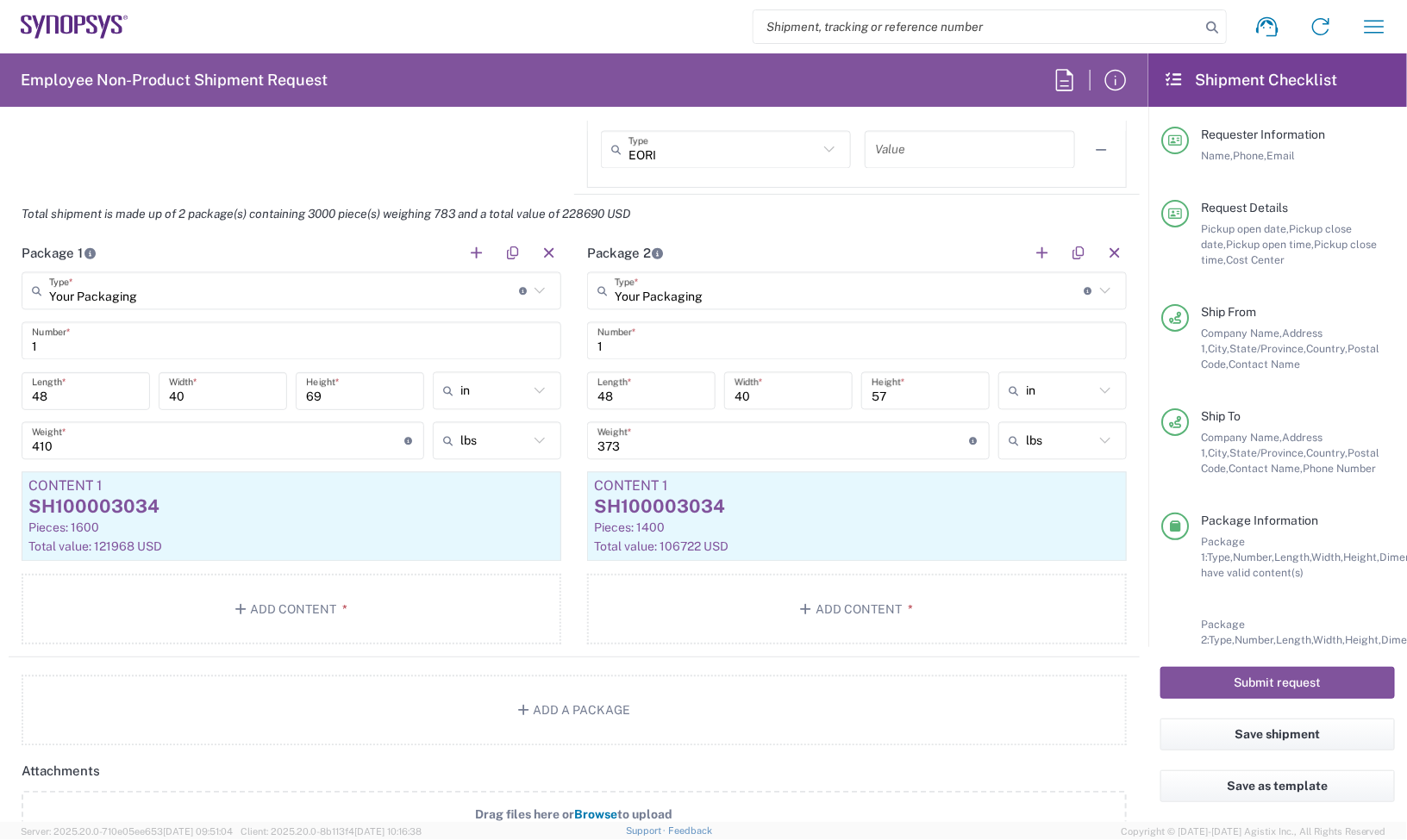
click at [1093, 221] on div "Total shipment is made up of 2 package(s) containing 3000 piece(s) weighing 783…" at bounding box center [574, 214] width 1149 height 39
click at [1109, 253] on button "button" at bounding box center [1115, 254] width 25 height 25
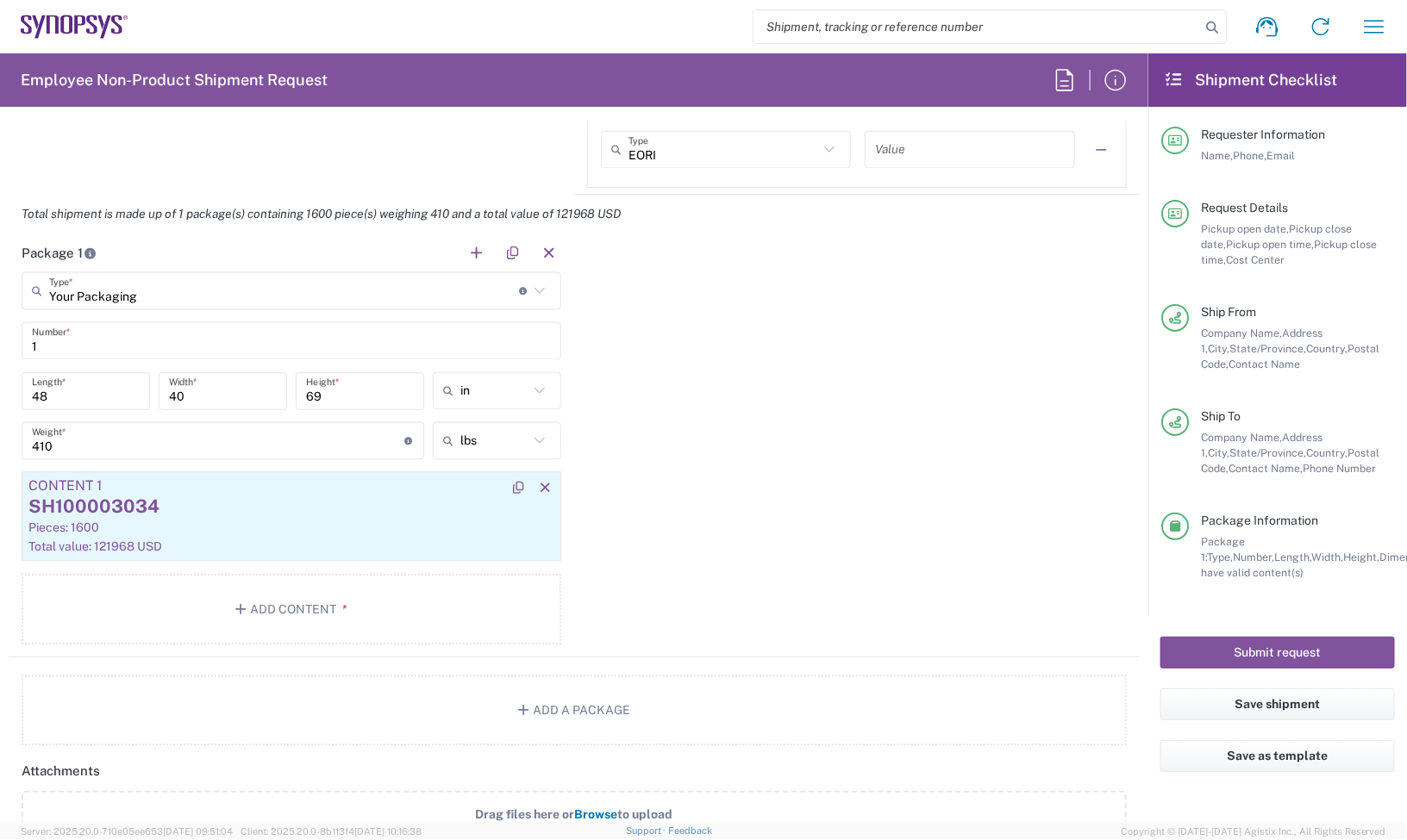
click at [181, 526] on div "Pieces: 1600" at bounding box center [291, 528] width 526 height 15
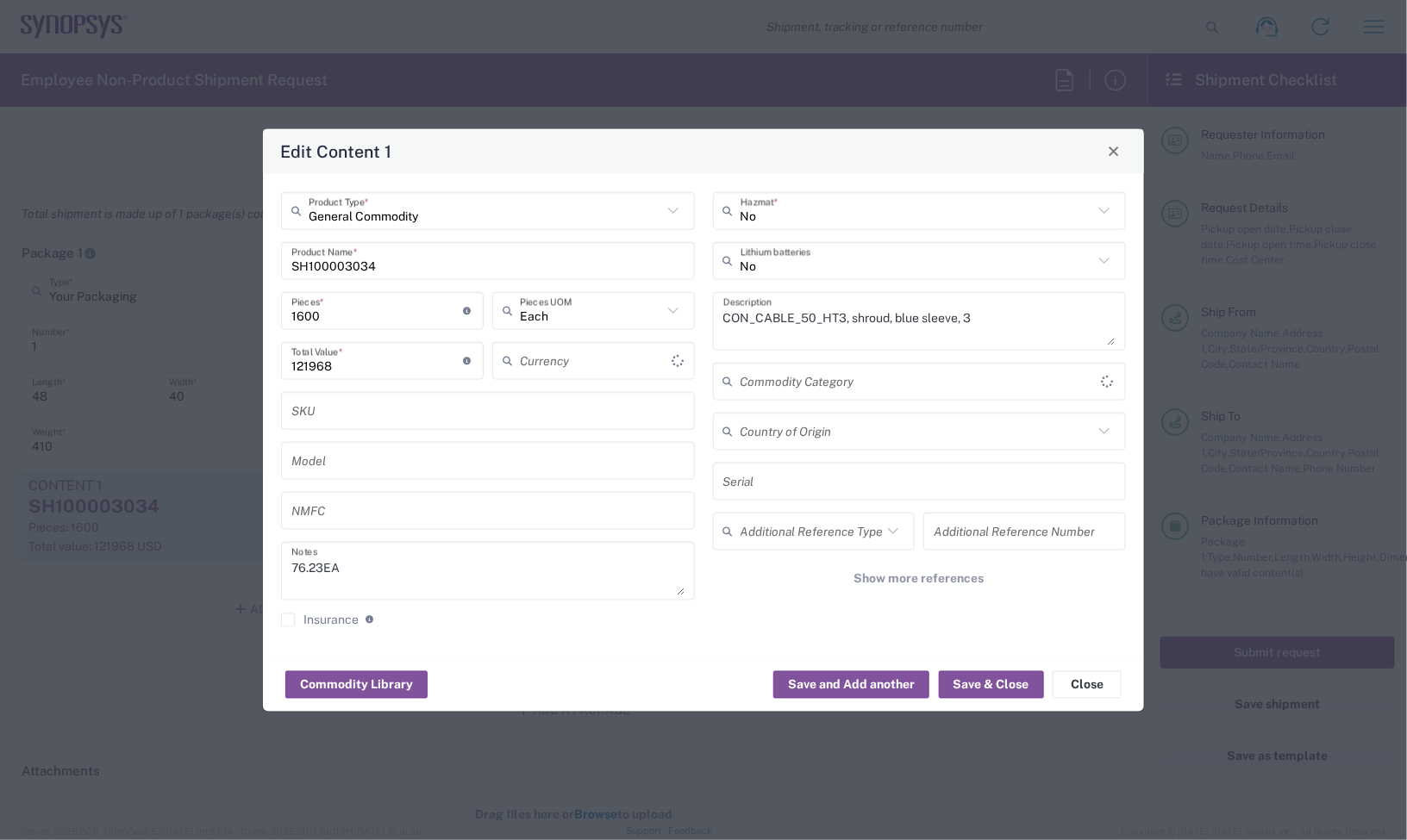
type input "US Dollar"
drag, startPoint x: 390, startPoint y: 306, endPoint x: 182, endPoint y: 315, distance: 208.2
click at [183, 315] on div "Edit Content 1 General Commodity Product Type * SH100003034 Product Name * 1600…" at bounding box center [703, 420] width 1407 height 840
type input "2"
type input "152.46"
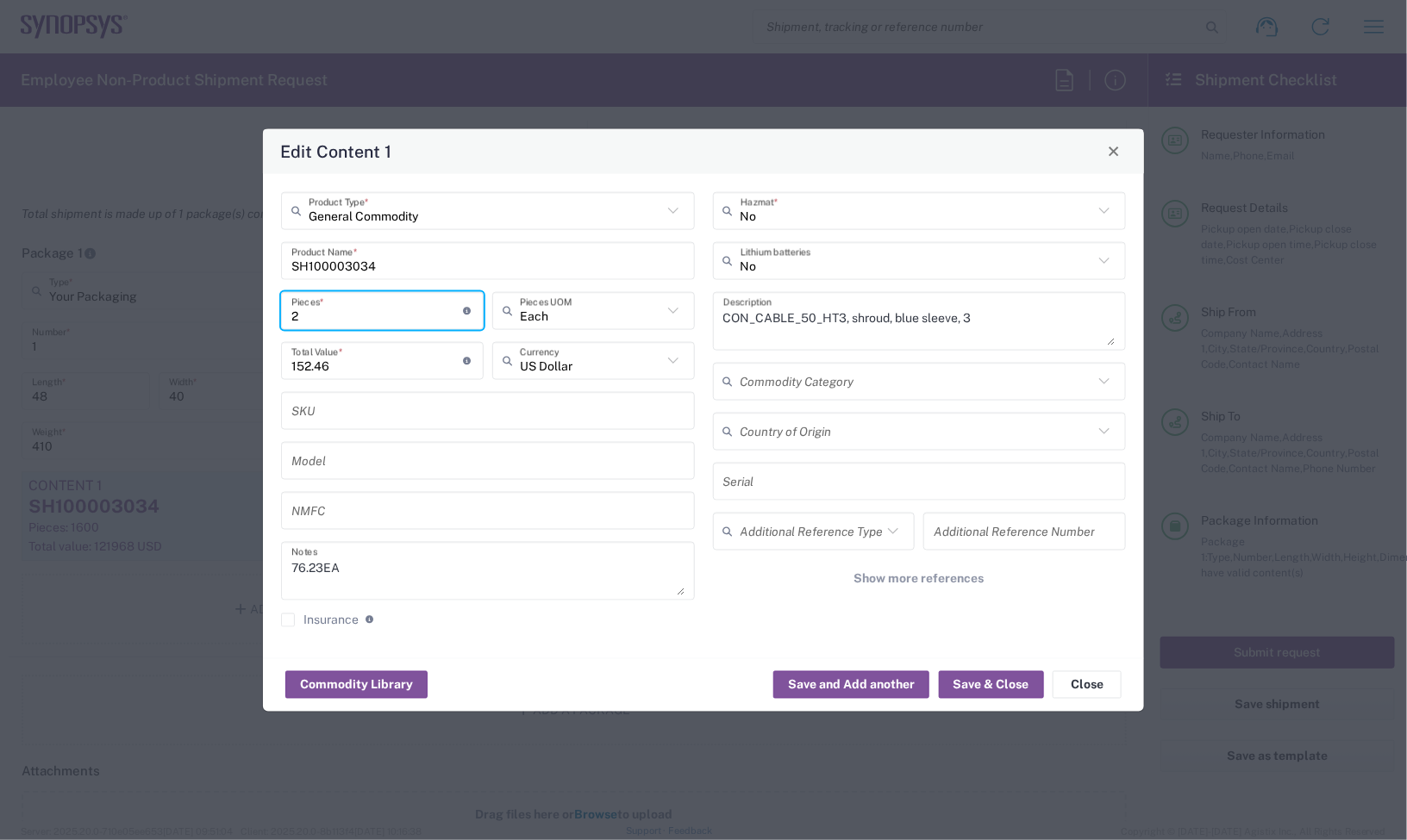
type input "20"
type input "1524.6"
type input "200"
type input "15246"
type input "2000"
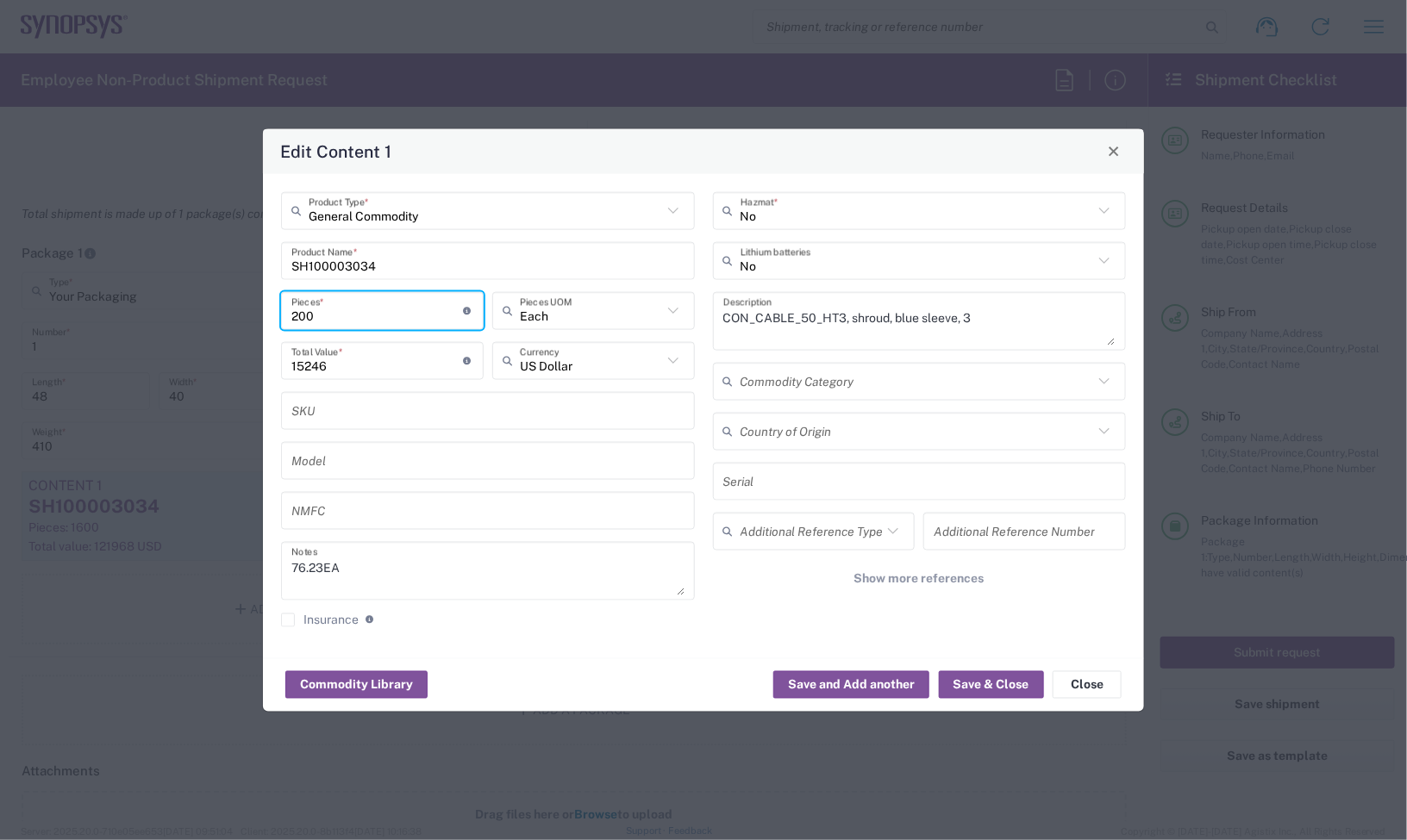
type input "152460"
type input "2000"
click at [984, 690] on button "Save & Close" at bounding box center [991, 685] width 105 height 27
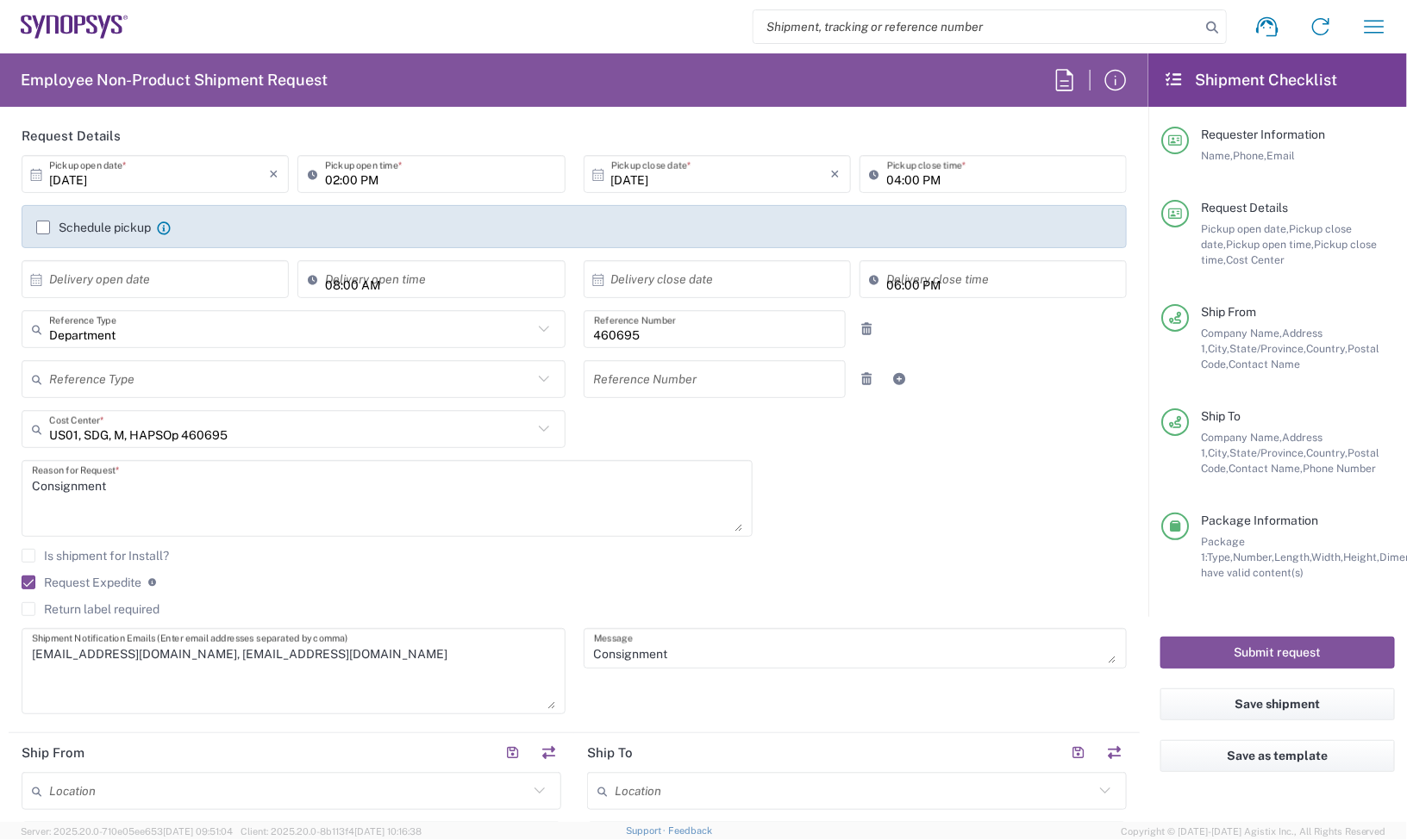
scroll to position [216, 0]
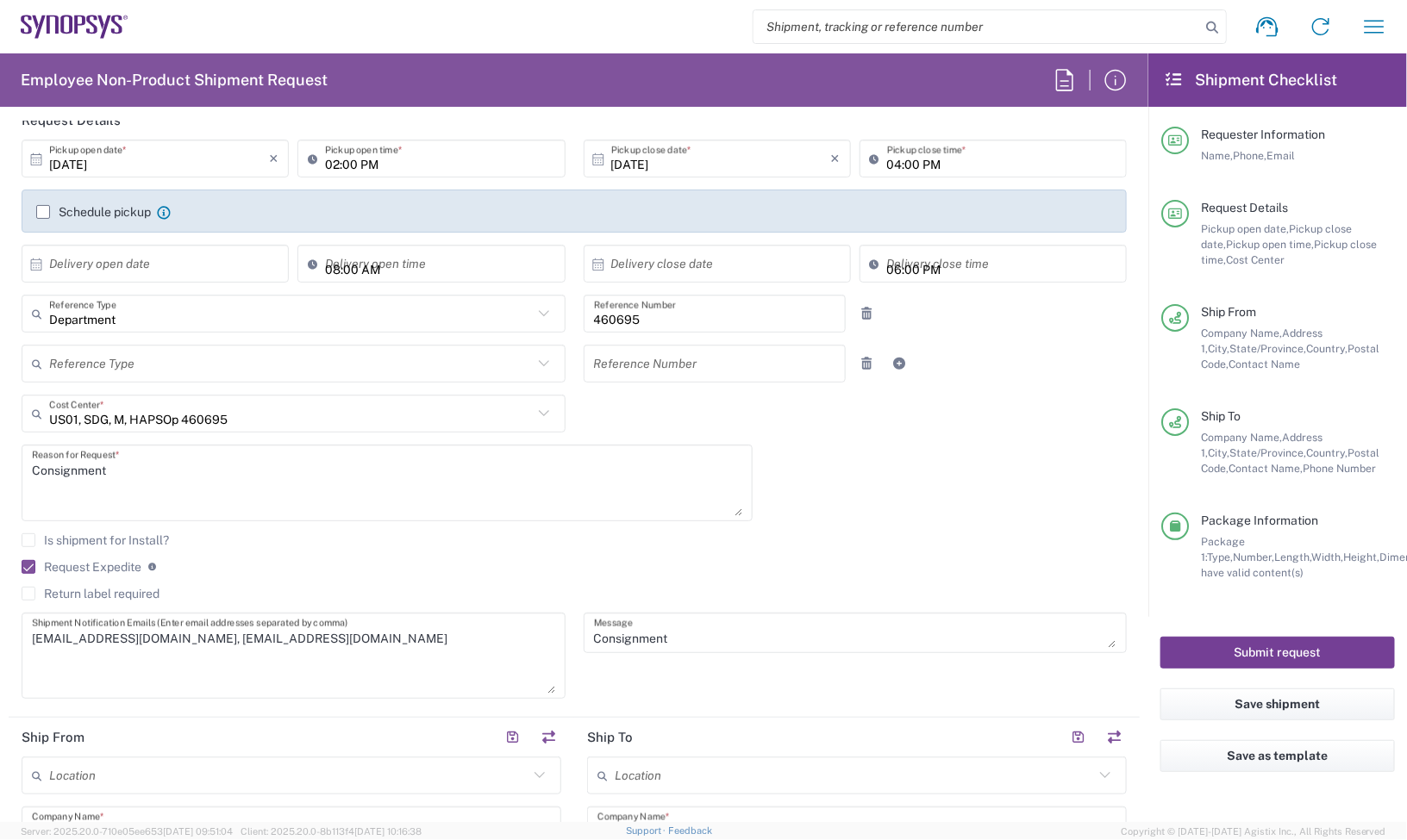
click at [1229, 647] on button "Submit request" at bounding box center [1277, 653] width 235 height 32
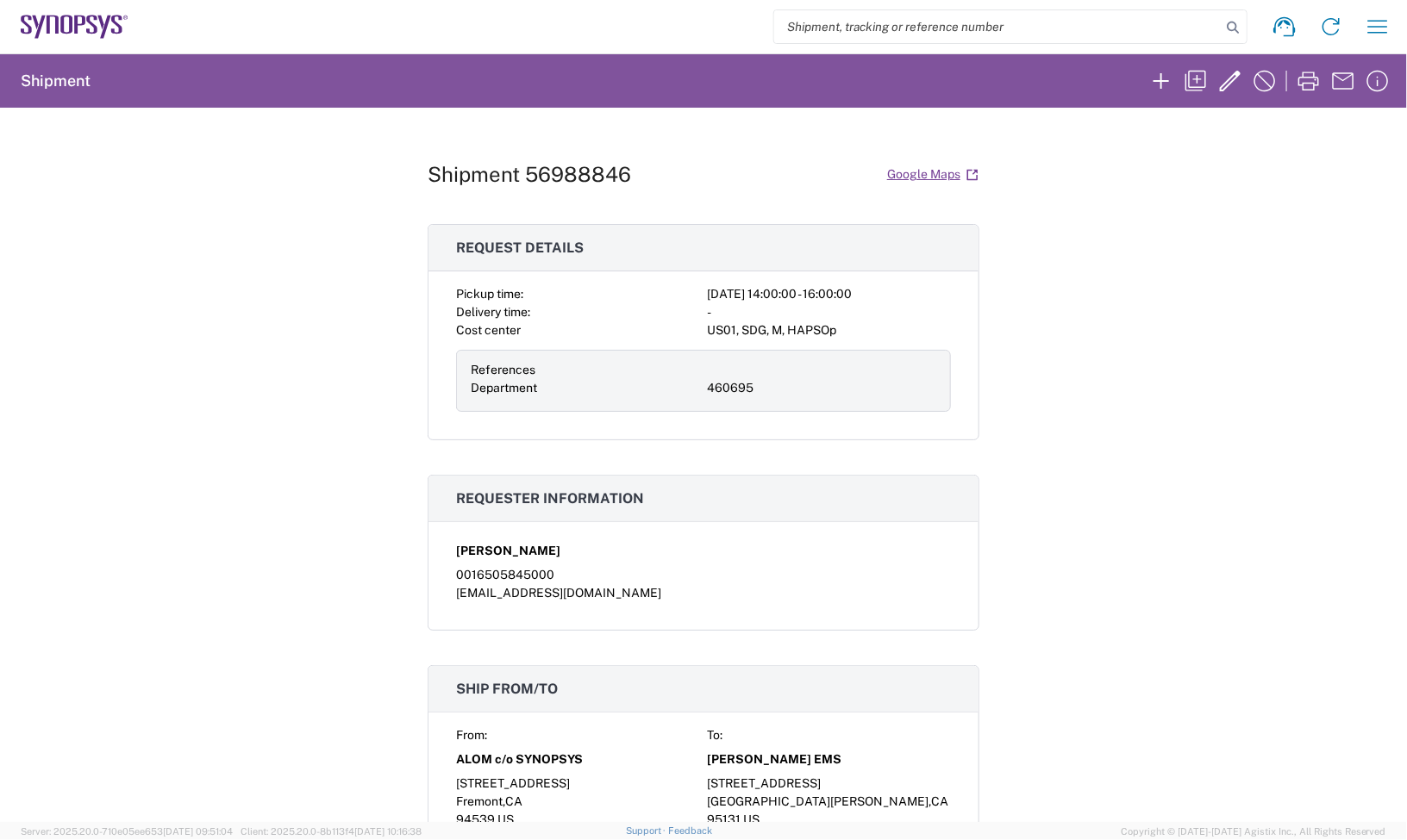
drag, startPoint x: 1127, startPoint y: 278, endPoint x: 1081, endPoint y: 247, distance: 55.5
click at [1127, 276] on div "Shipment 56988846 Google Maps Request details Pickup time: 2025-10-01 14:00:00 …" at bounding box center [703, 464] width 1407 height 714
click at [567, 174] on h1 "Shipment 56988846" at bounding box center [529, 174] width 203 height 25
copy h1 "56988846"
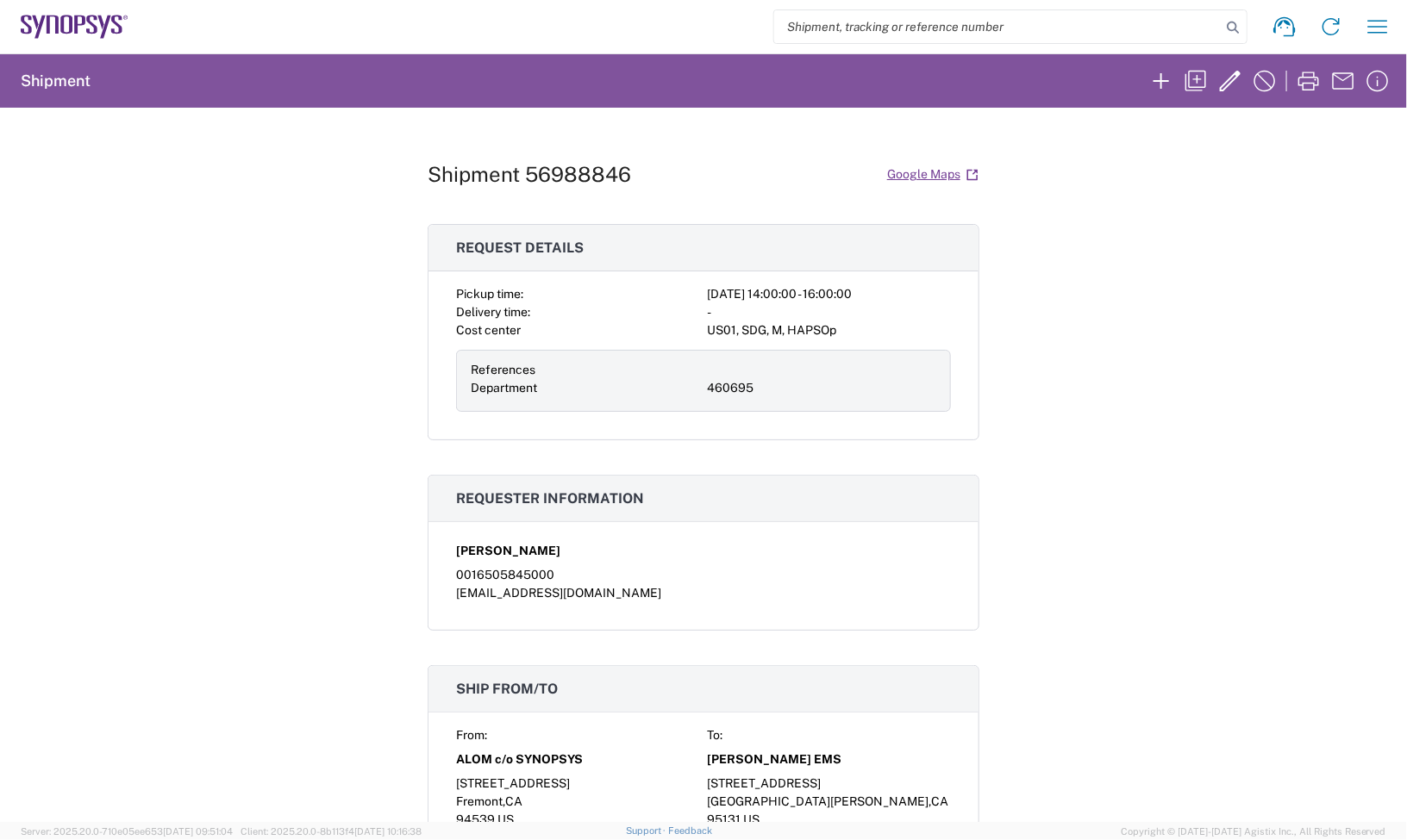
drag, startPoint x: 1166, startPoint y: 234, endPoint x: 1026, endPoint y: 0, distance: 272.7
click at [1167, 231] on div "Shipment 56988846 Google Maps Request details Pickup time: 2025-10-01 14:00:00 …" at bounding box center [703, 464] width 1407 height 714
click at [560, 178] on h1 "Shipment 56988846" at bounding box center [529, 174] width 203 height 25
copy h1 "56988846"
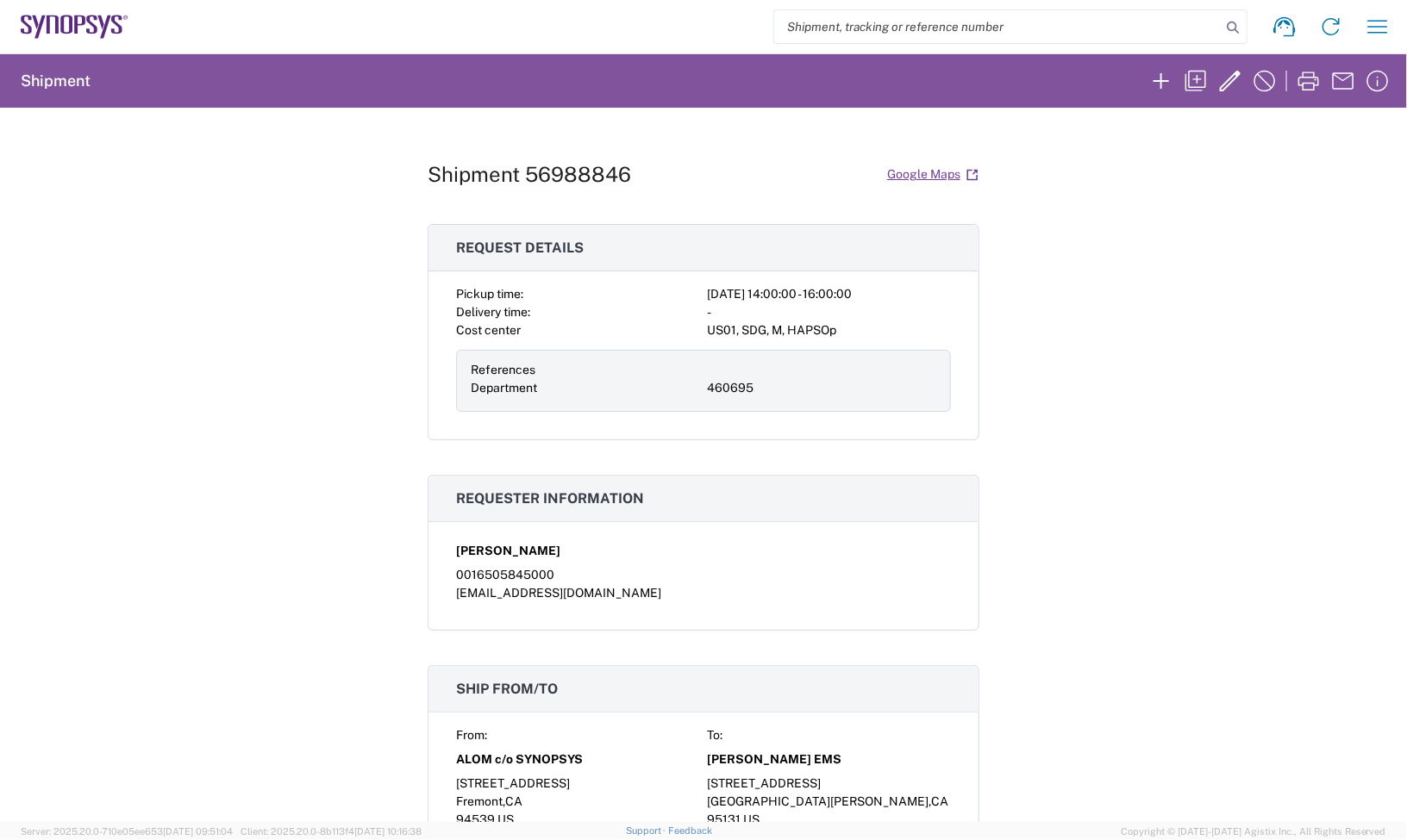
click at [1384, 247] on div "Shipment 56988846 Google Maps Request details Pickup time: 2025-10-01 14:00:00 …" at bounding box center [703, 464] width 1407 height 714
click at [111, 40] on agx-form-navbar "Shipment request Shipment tracking Employee non-product shipment request My shi…" at bounding box center [703, 26] width 1407 height 53
click at [111, 26] on icon at bounding box center [75, 26] width 108 height 25
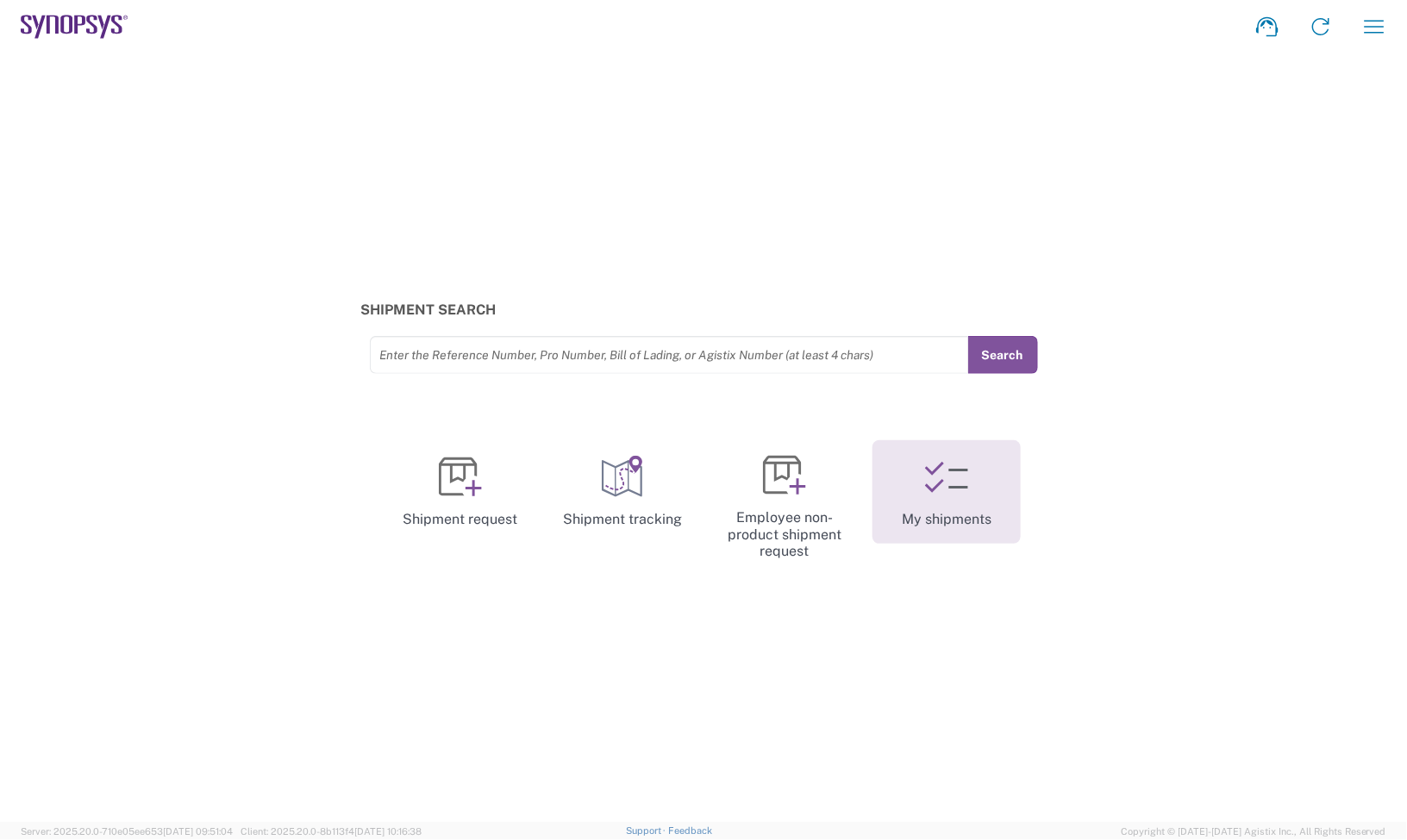
click at [932, 518] on link "My shipments" at bounding box center [946, 492] width 149 height 103
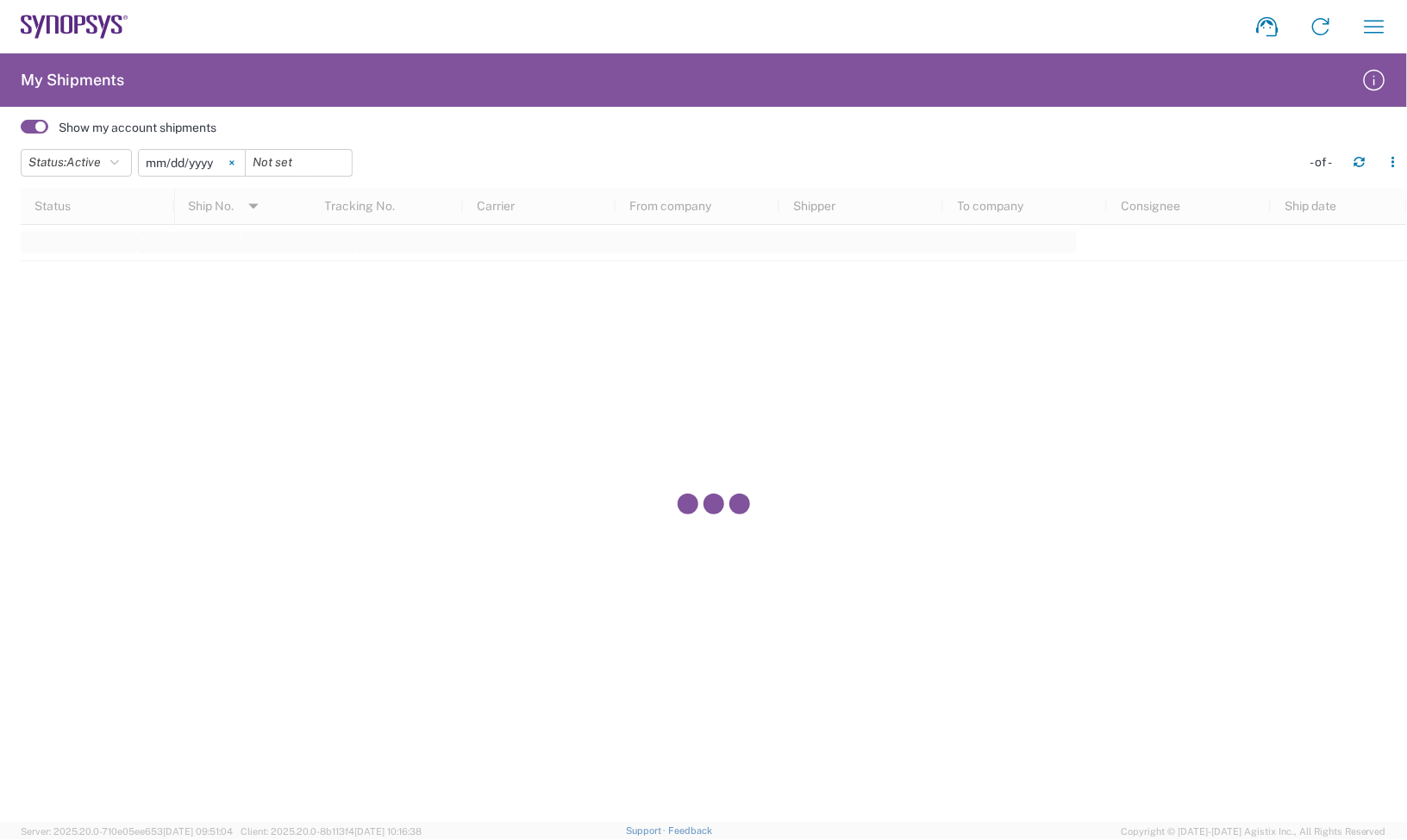
click at [239, 158] on svg-icon at bounding box center [231, 163] width 26 height 26
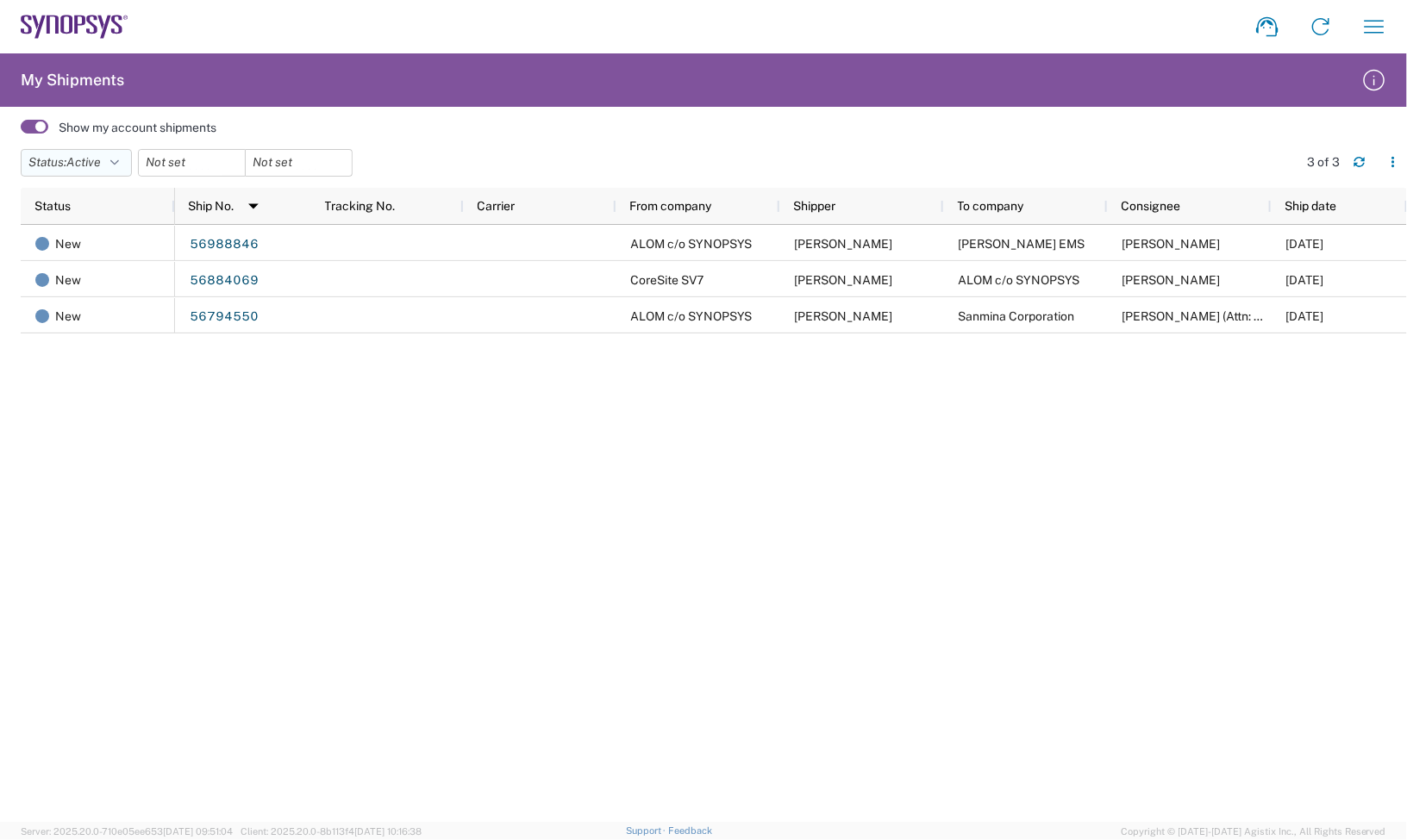
click at [119, 166] on icon "button" at bounding box center [114, 163] width 9 height 12
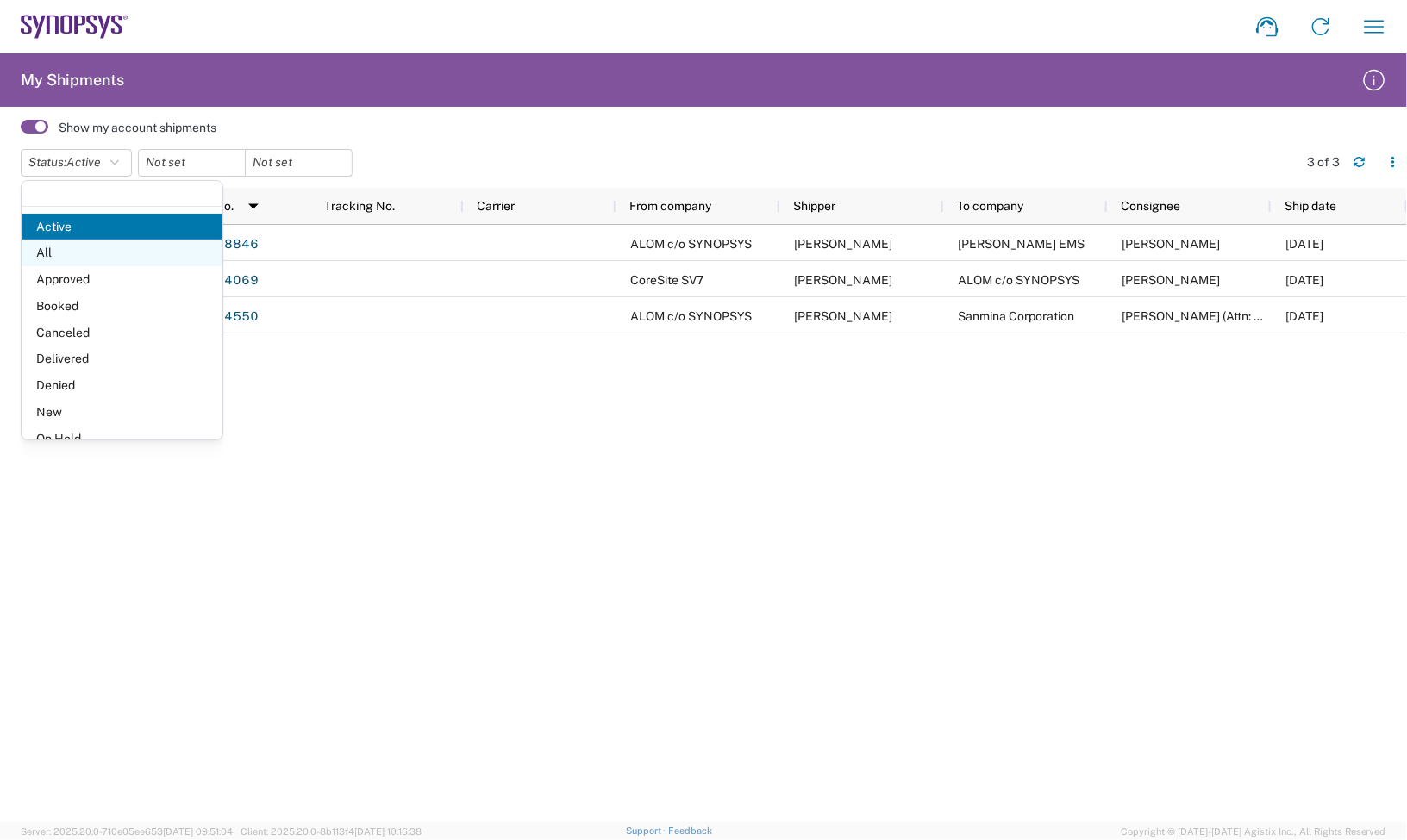
click at [79, 253] on span "All" at bounding box center [122, 253] width 201 height 26
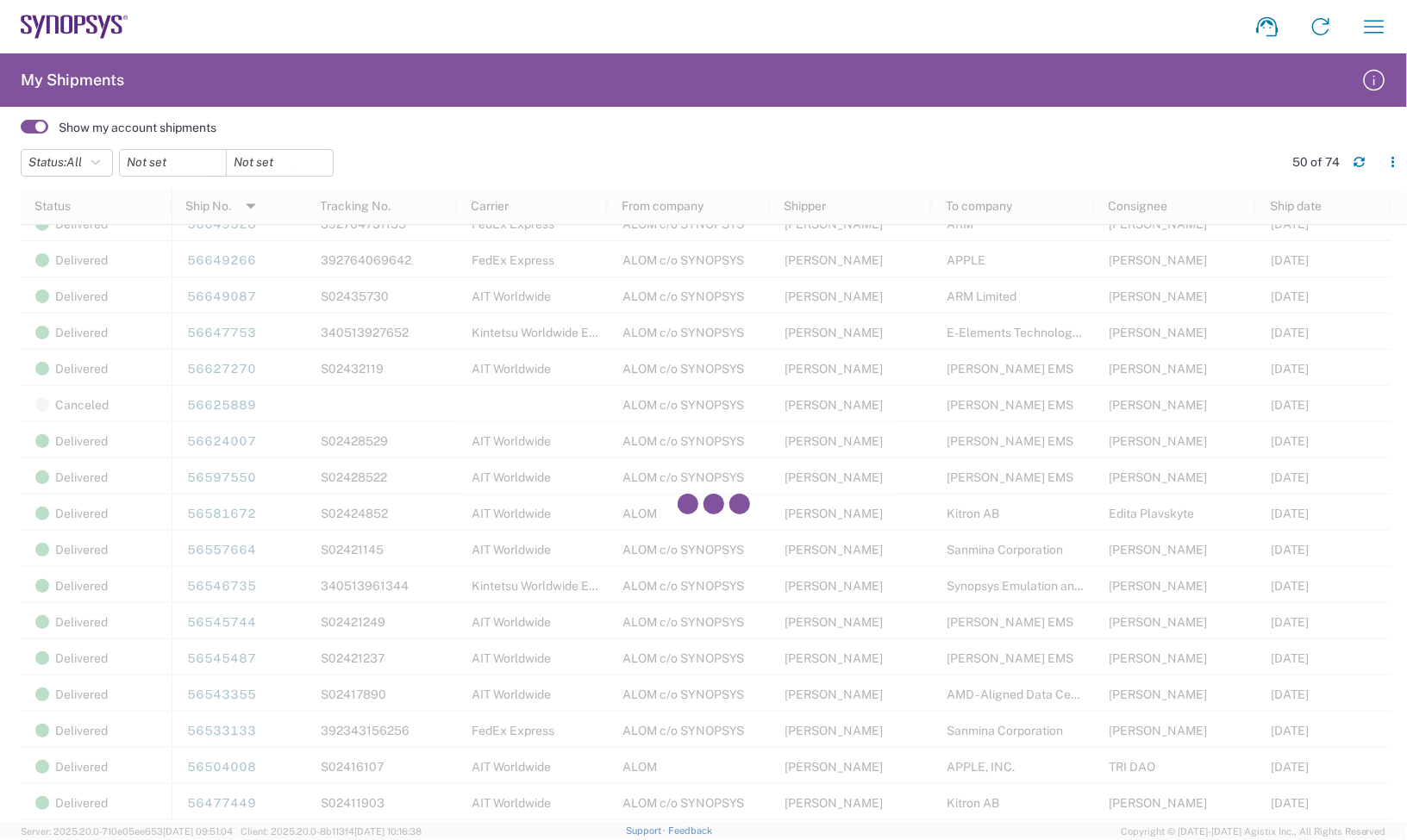
scroll to position [1185, 0]
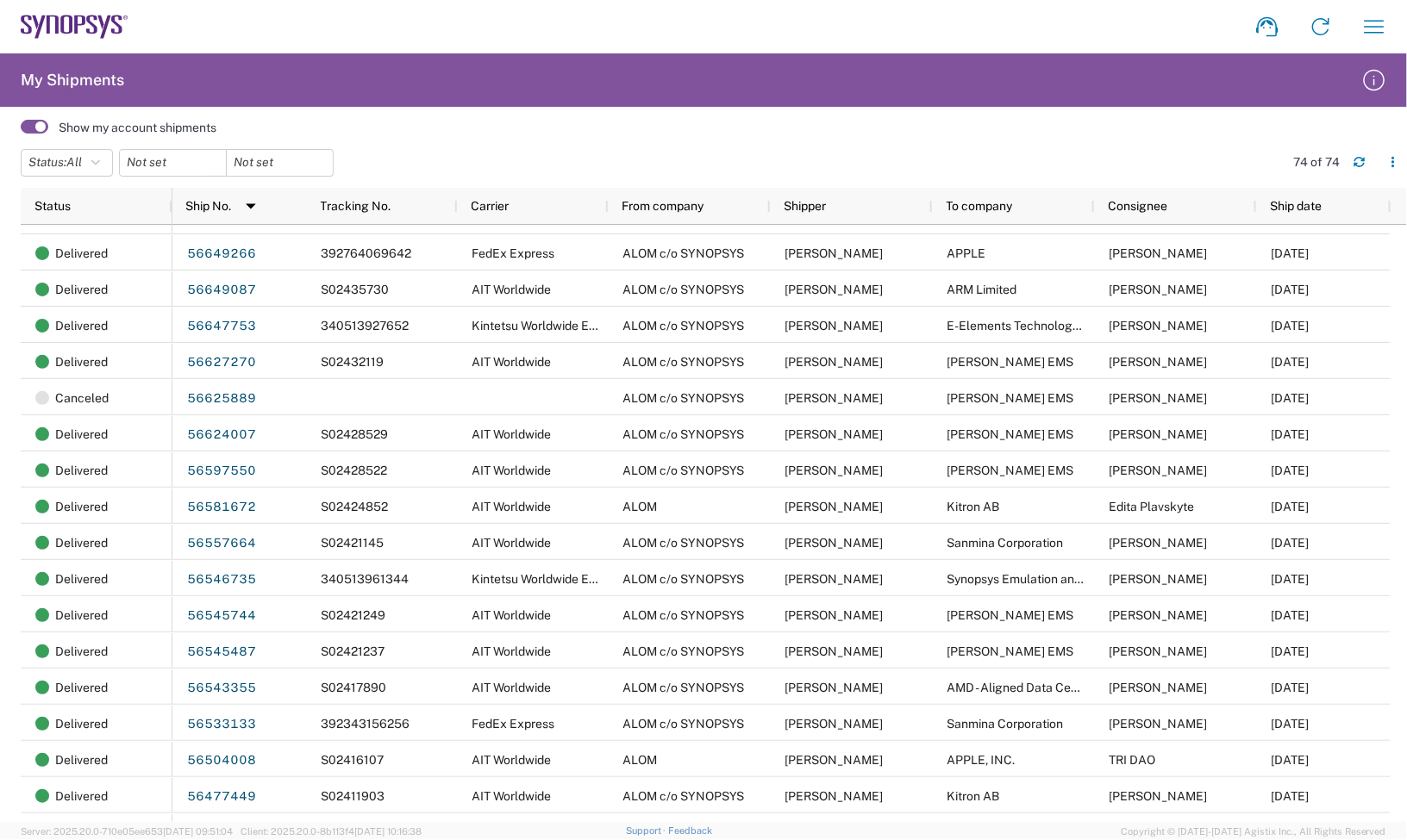
click at [587, 121] on div "Show my account shipments" at bounding box center [713, 128] width 1386 height 25
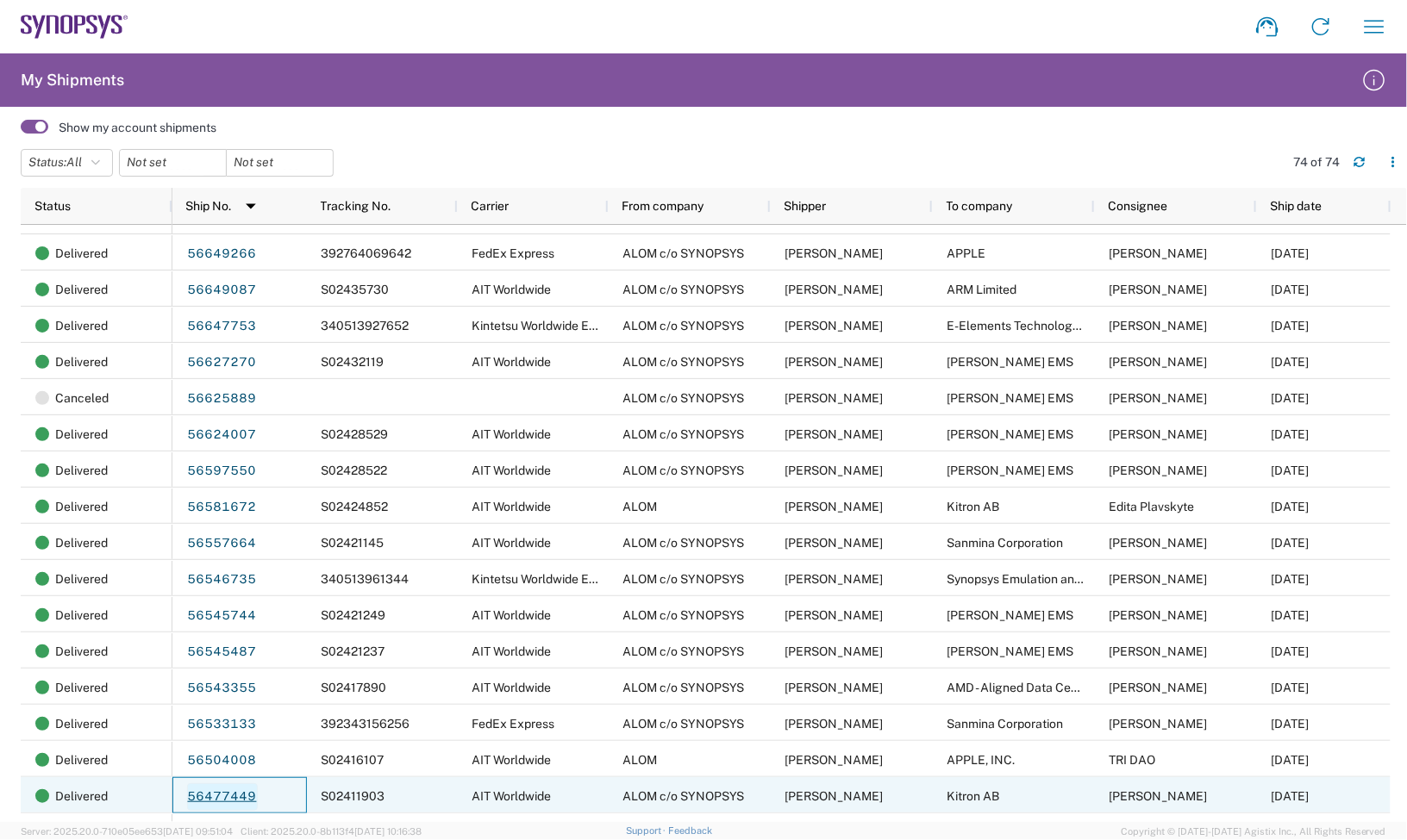
click at [237, 789] on link "56477449" at bounding box center [222, 796] width 71 height 27
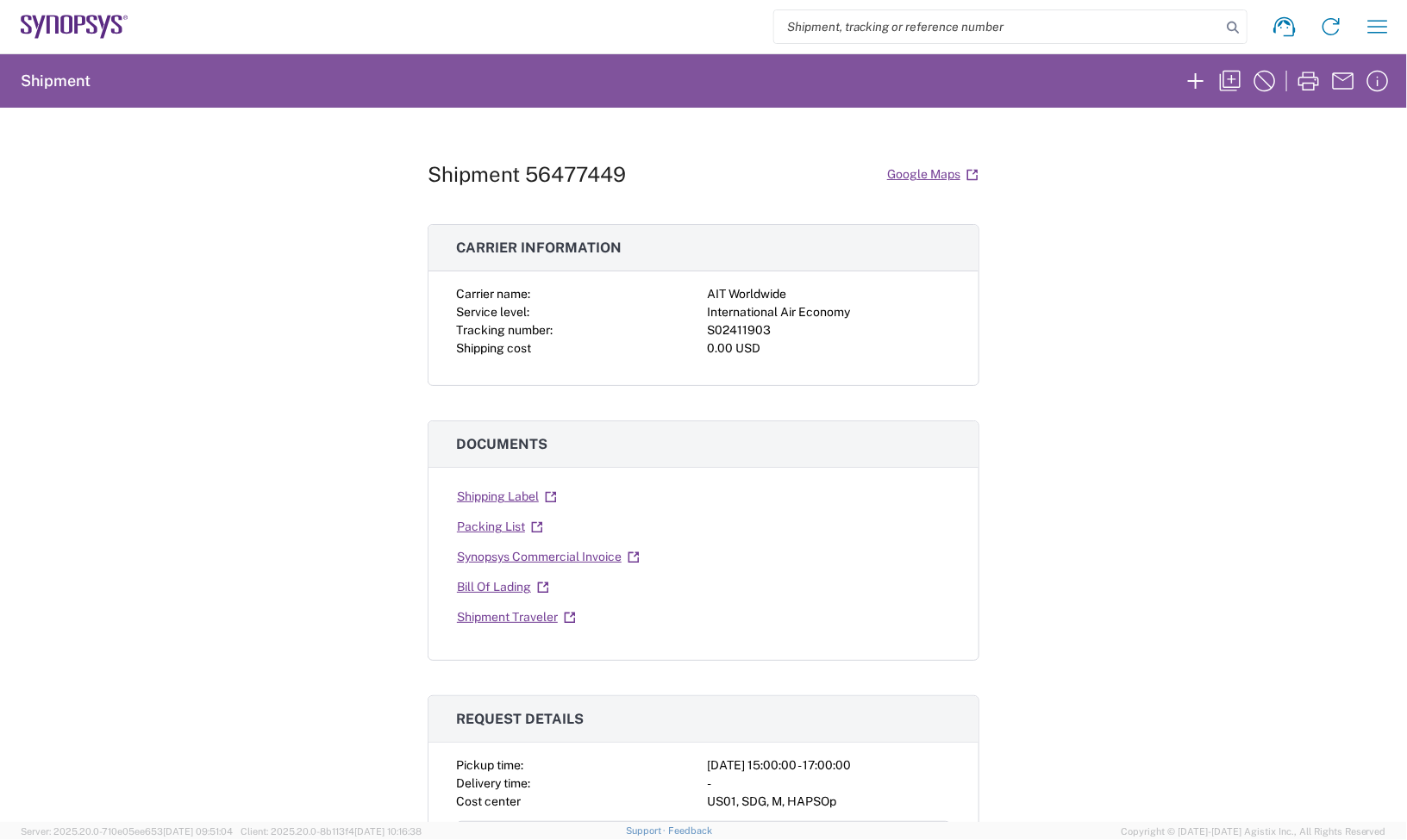
click at [975, 169] on div "Shipment 56477449 Google Maps Carrier information Carrier name: AIT Worldwide S…" at bounding box center [703, 464] width 1407 height 714
click at [1241, 113] on div "Shipment 56477449 Google Maps Carrier information Carrier name: AIT Worldwide S…" at bounding box center [703, 464] width 1407 height 714
click at [1246, 84] on button "button" at bounding box center [1230, 80] width 34 height 34
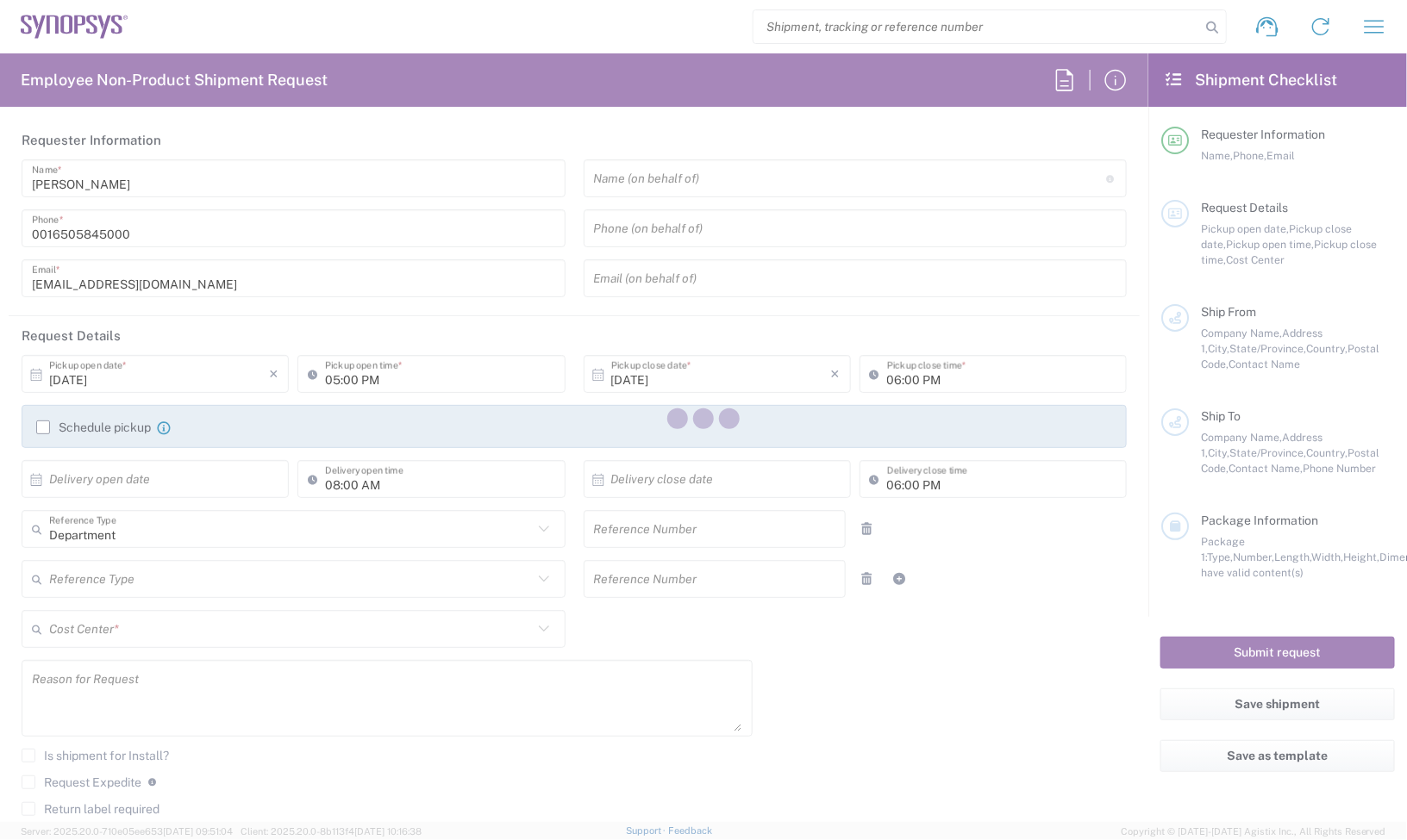
type input "03:00 PM"
type input "05:00 PM"
type input "460695"
type input "724-85272180"
type textarea "Consignment Per Build Plan""
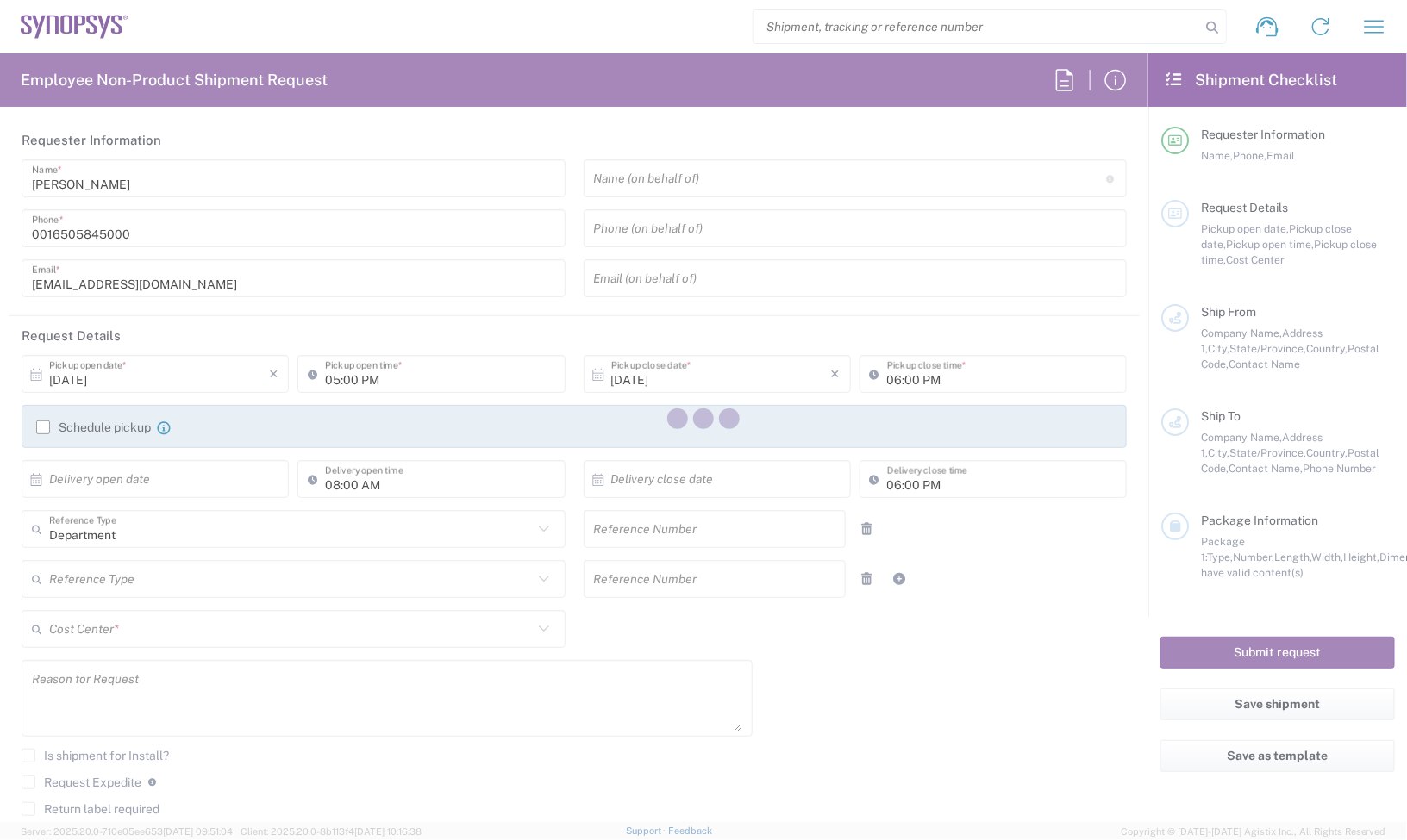
type textarea "NTrivedi@alom.com, shipping@synopsys.com, inventory-team@synopsys.com, jerryd@s…"
type textarea "Consignment Per Build Plan""
type input "ALOM c/o SYNOPSYS"
type input "[STREET_ADDRESS]"
type input "Fremont"
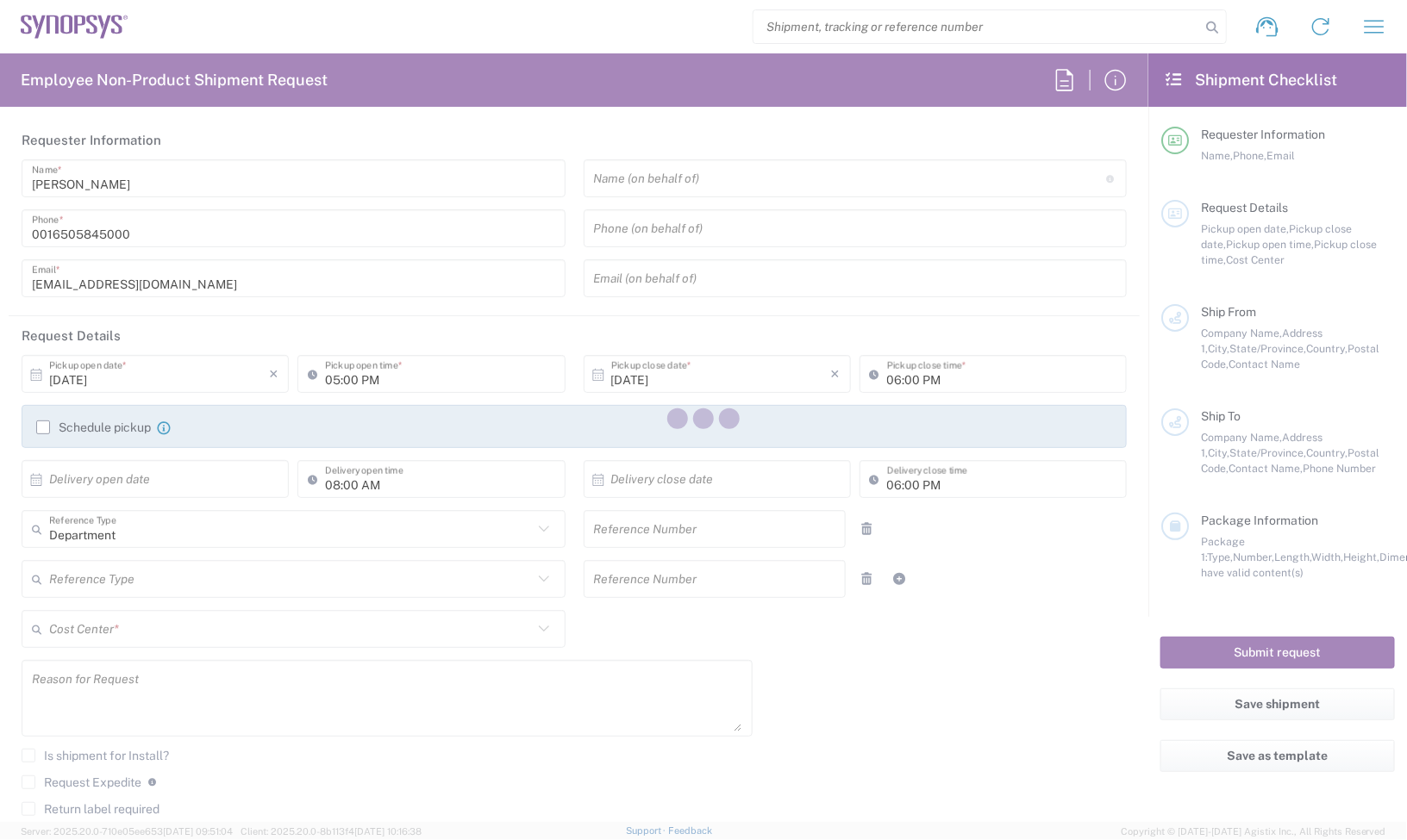
type input "California"
type input "94539"
type input "Nirali Trivedi"
type input "4086498039"
type input "synopsyssupport@alom.com"
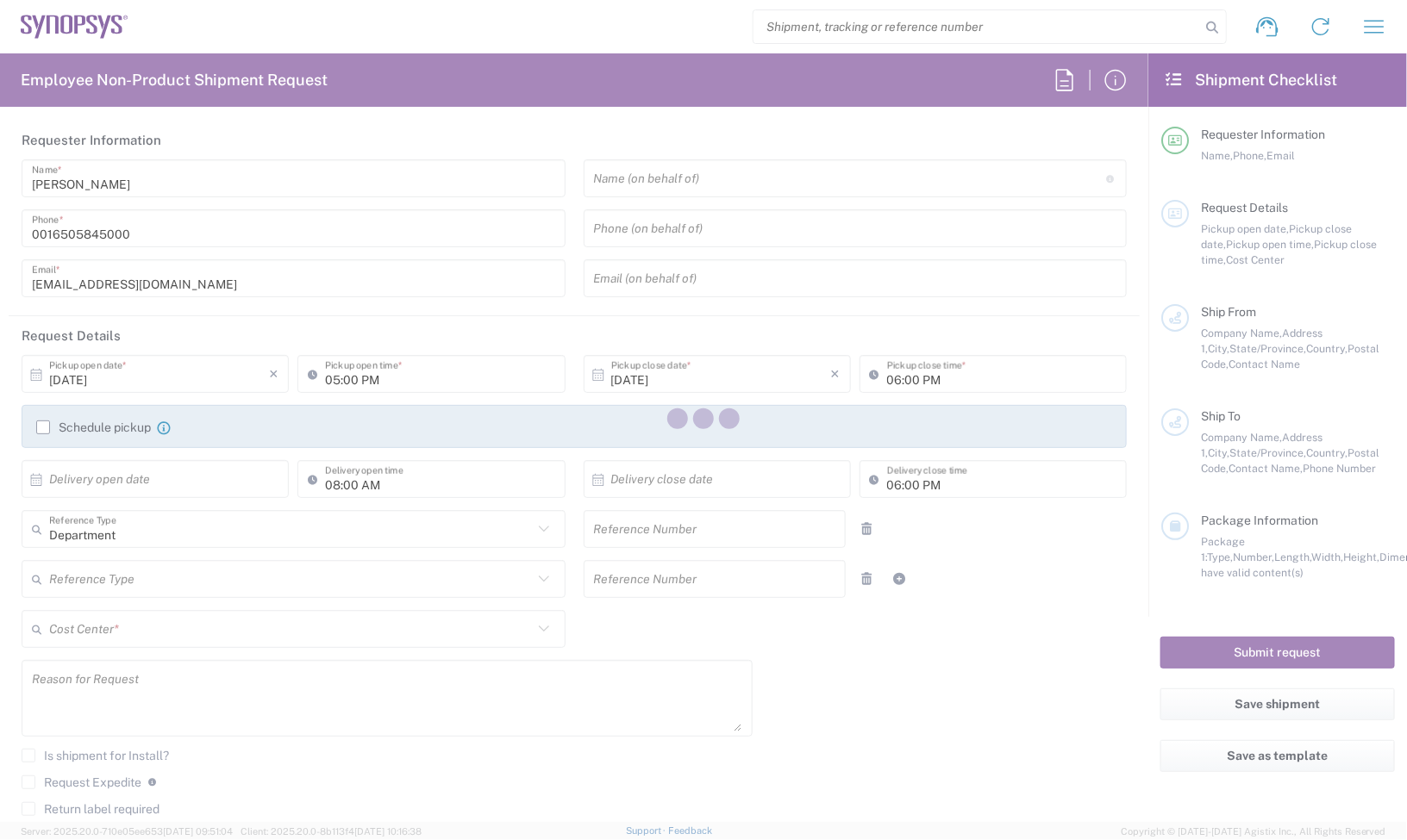
type input "Kitron AB"
type input "MOBELVAGEN 5"
type input "JONKOPING"
type input "Sweden"
type input "556 52"
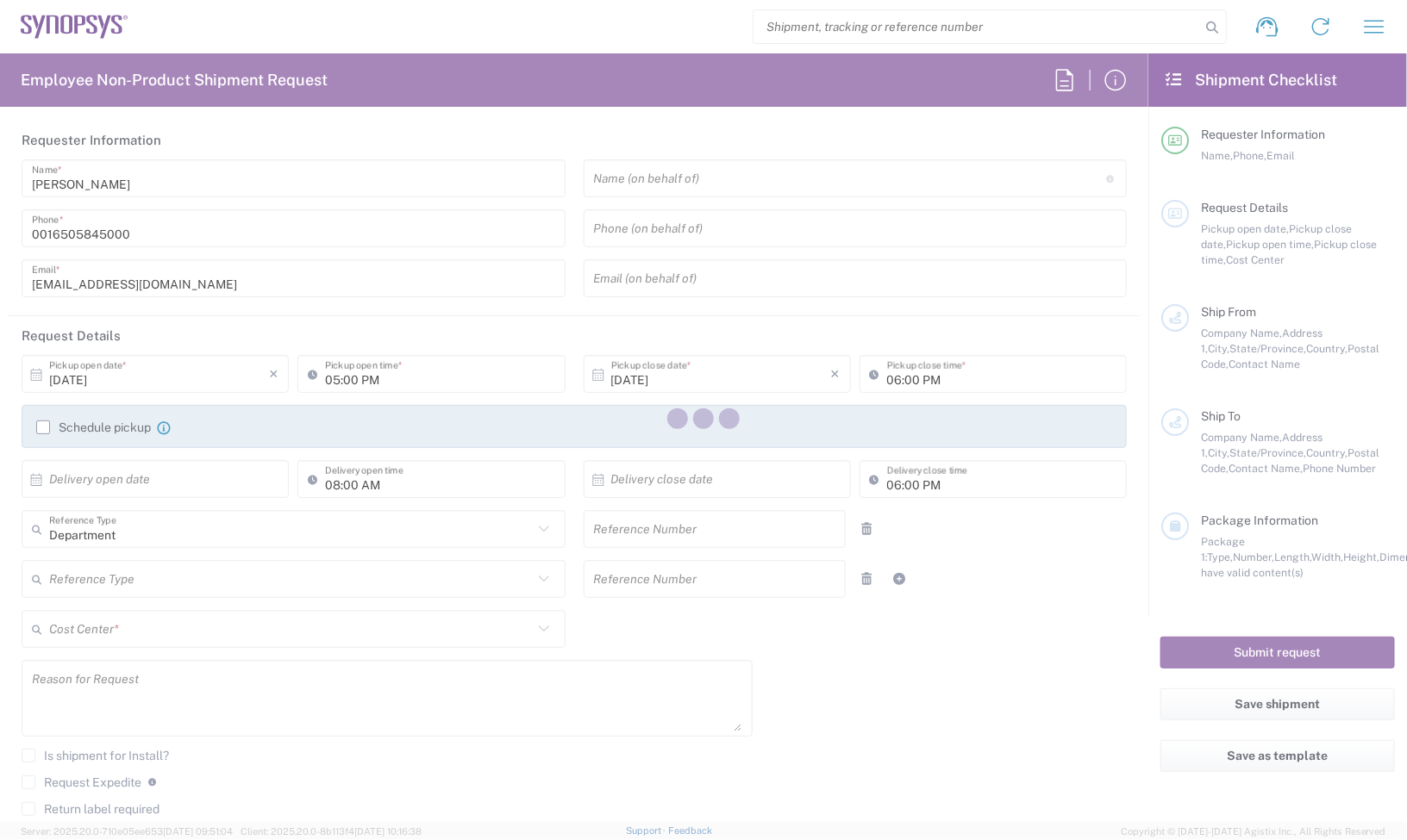
type input "Marcus Warhag"
type input "+46362902165"
type input "marcus.warhag@kitron.com"
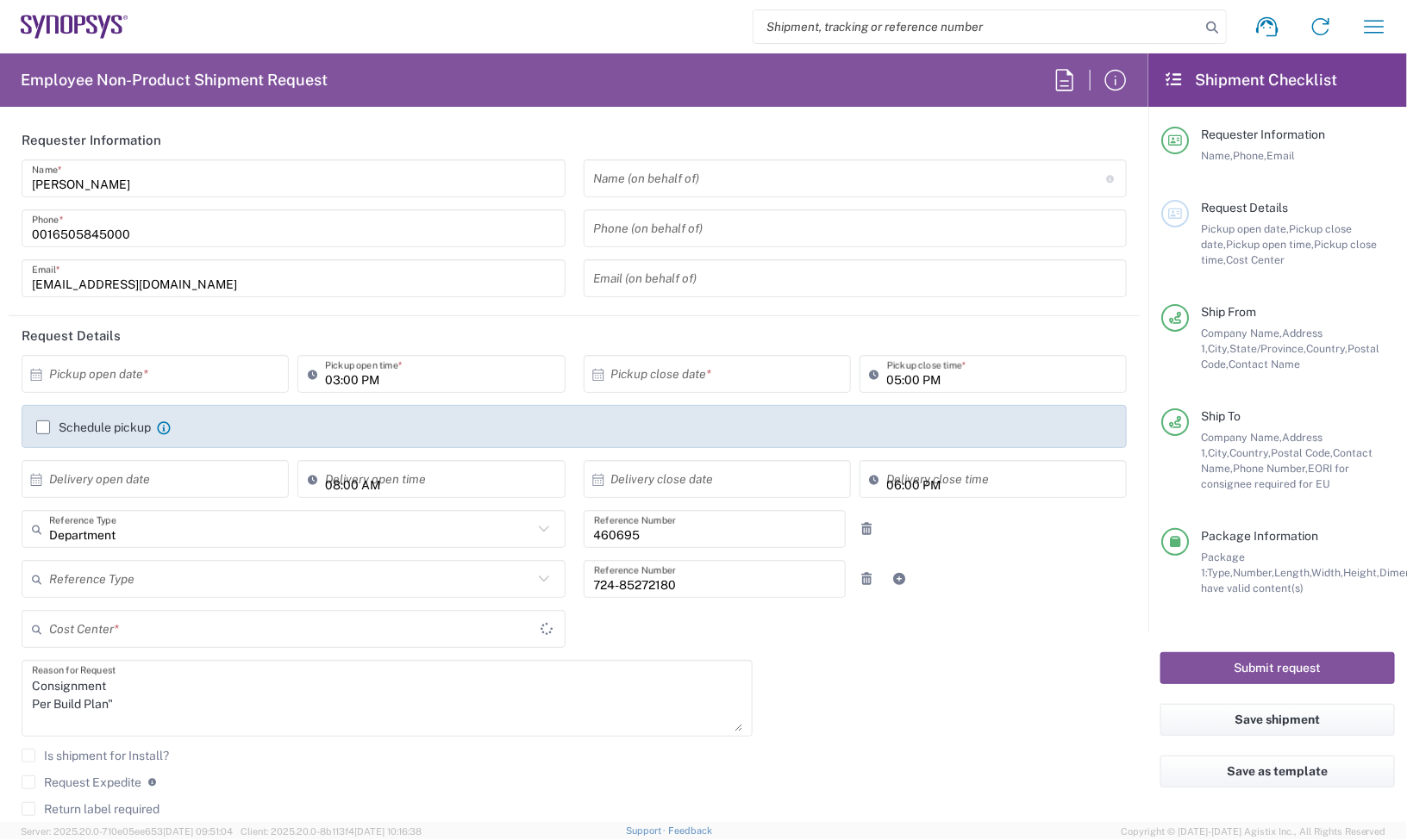
type input "Pallet(s) Standard (Not Stackable)"
type input "US01, SDG, M, HAPSOp 460695"
type input "Jönköpings län"
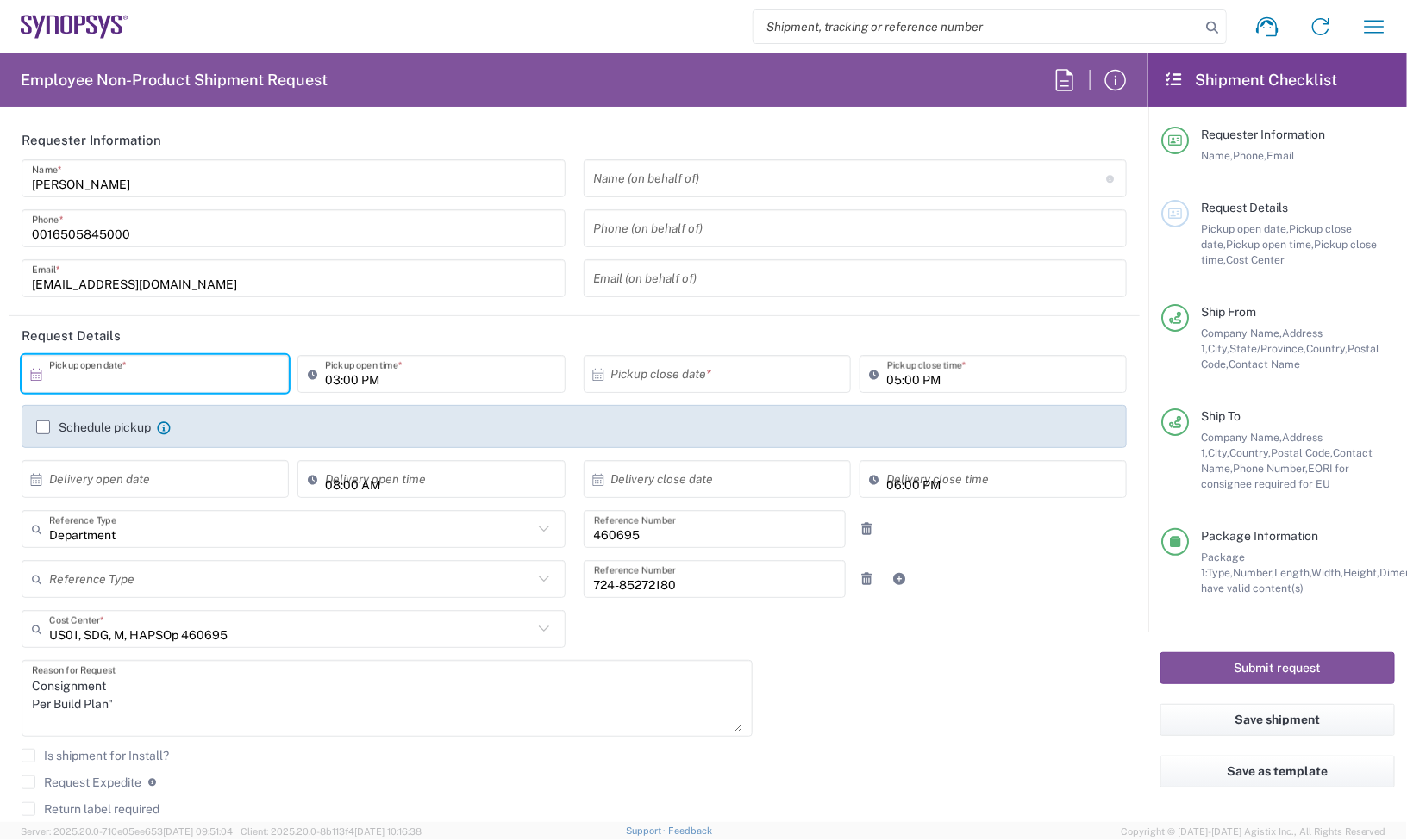
click at [224, 381] on input "text" at bounding box center [159, 375] width 220 height 30
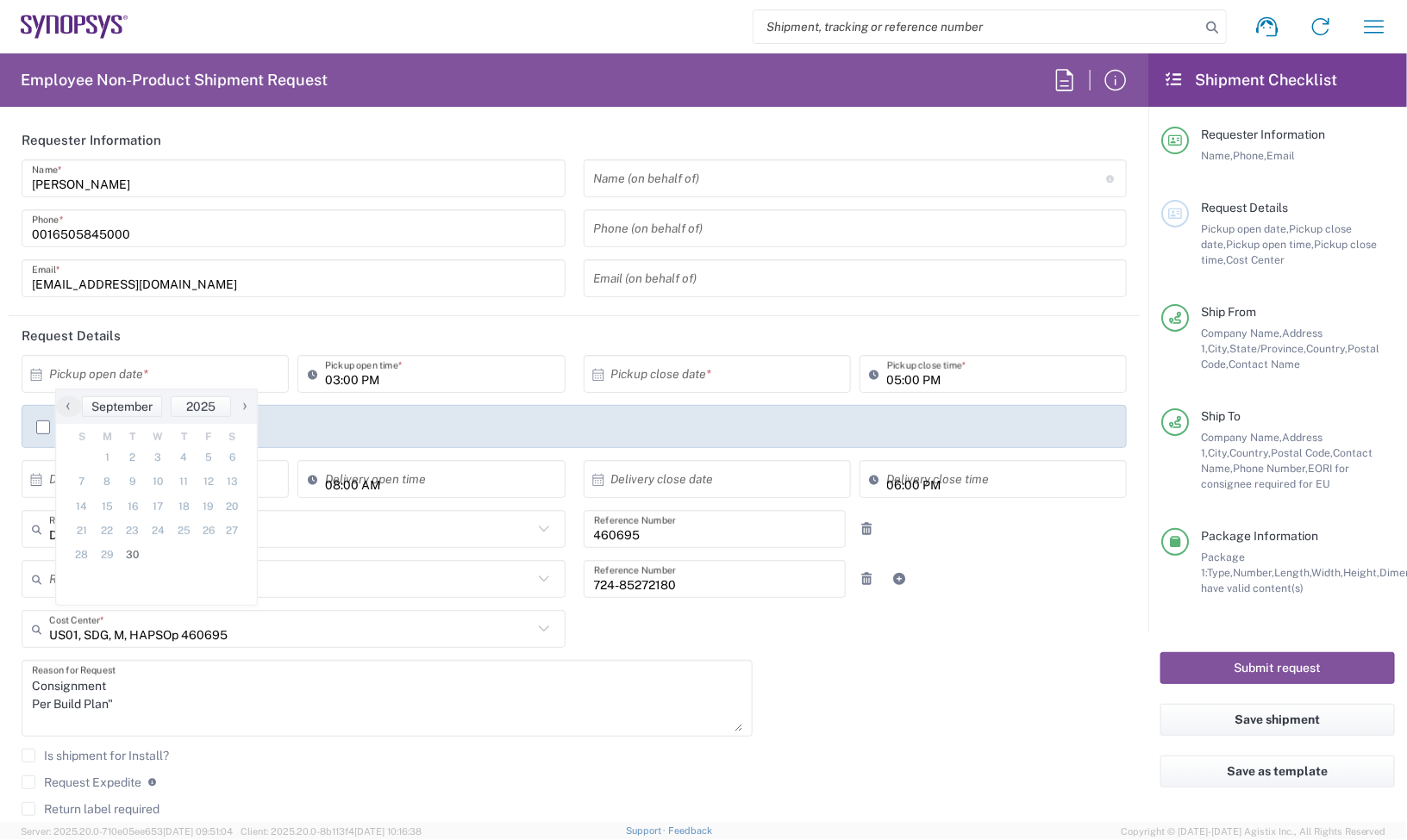
click at [243, 411] on span "›" at bounding box center [244, 406] width 26 height 21
click at [191, 449] on span "2" at bounding box center [182, 458] width 25 height 25
type input "10/02/2025"
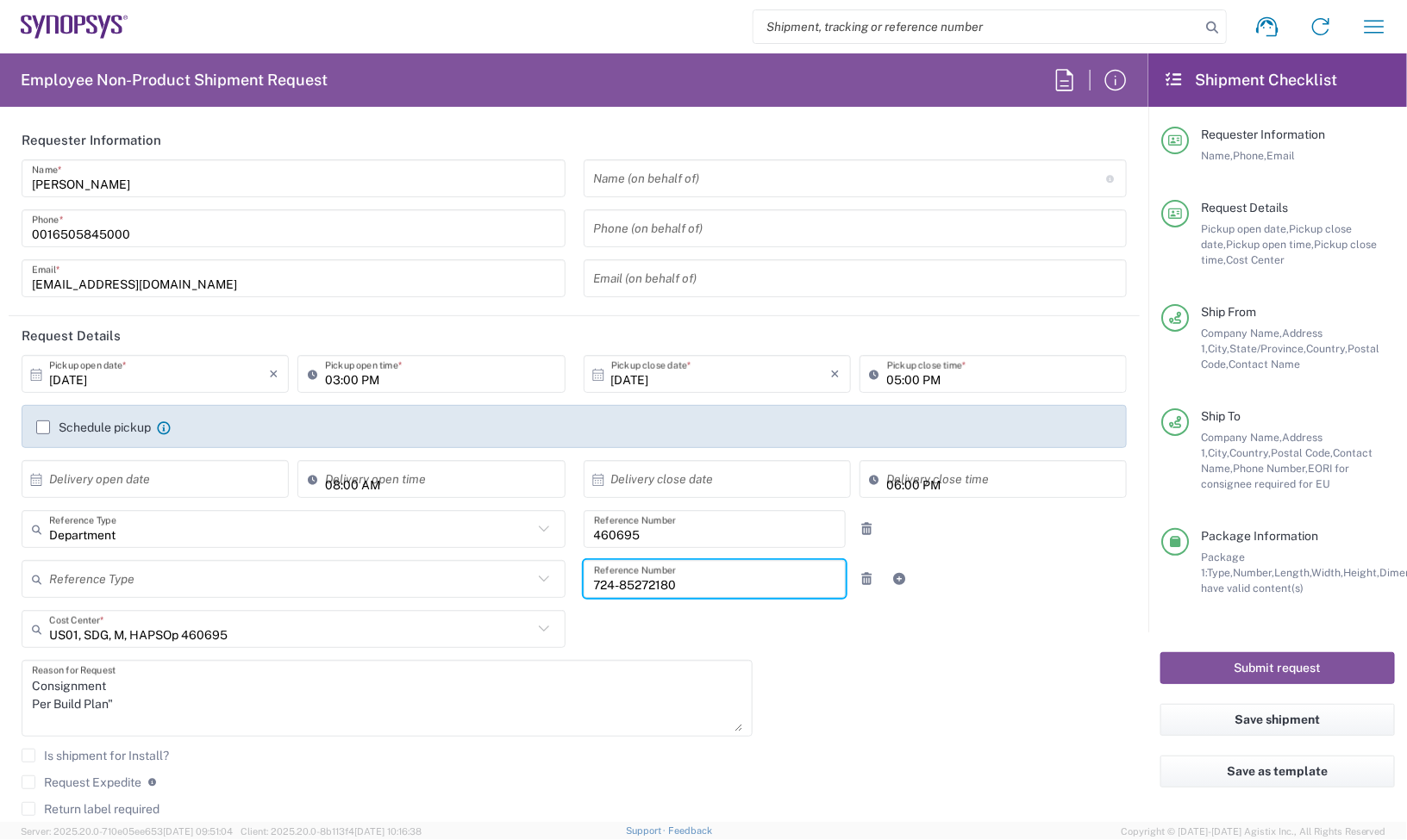
drag, startPoint x: 724, startPoint y: 579, endPoint x: 406, endPoint y: 590, distance: 318.2
click at [483, 584] on div "Reference Type Customer Ref Department Invoice Number Purchase Order RMA 724-85…" at bounding box center [574, 585] width 1123 height 50
drag, startPoint x: 656, startPoint y: 533, endPoint x: 402, endPoint y: 537, distance: 254.0
click at [408, 537] on div "Department Reference Type Department Customer Ref Invoice Number Purchase Order…" at bounding box center [574, 534] width 1123 height 50
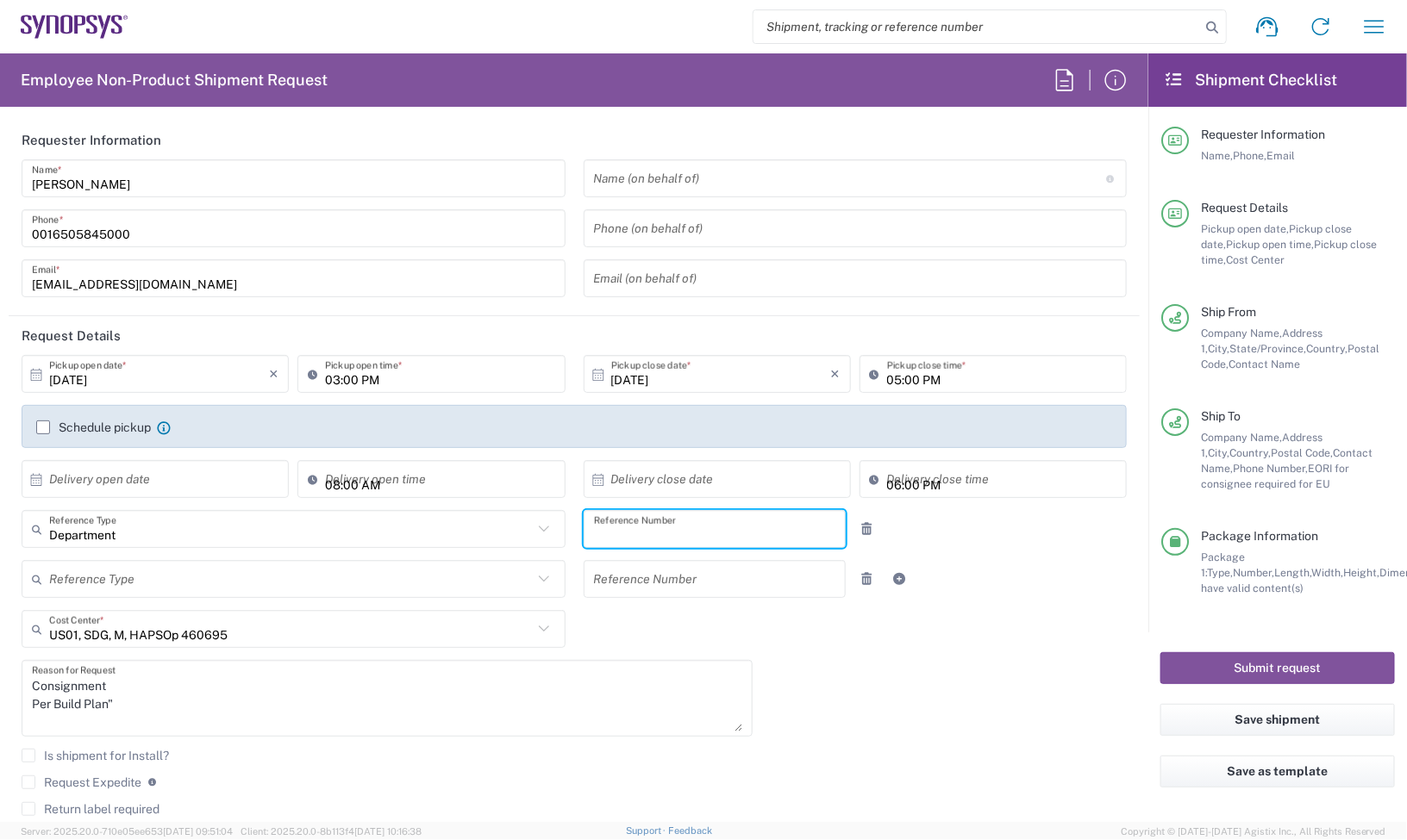
click at [1017, 629] on div "10/02/2025 × Pickup open date * Cancel Apply 03:00 PM Pickup open time * 10/02/…" at bounding box center [574, 618] width 1123 height 526
click at [561, 141] on header "Requester Information" at bounding box center [573, 140] width 1131 height 39
click at [915, 648] on div "10/02/2025 × Pickup open date * Cancel Apply 03:00 PM Pickup open time * 10/02/…" at bounding box center [574, 618] width 1123 height 526
click at [195, 366] on input "10/02/2025" at bounding box center [159, 375] width 220 height 30
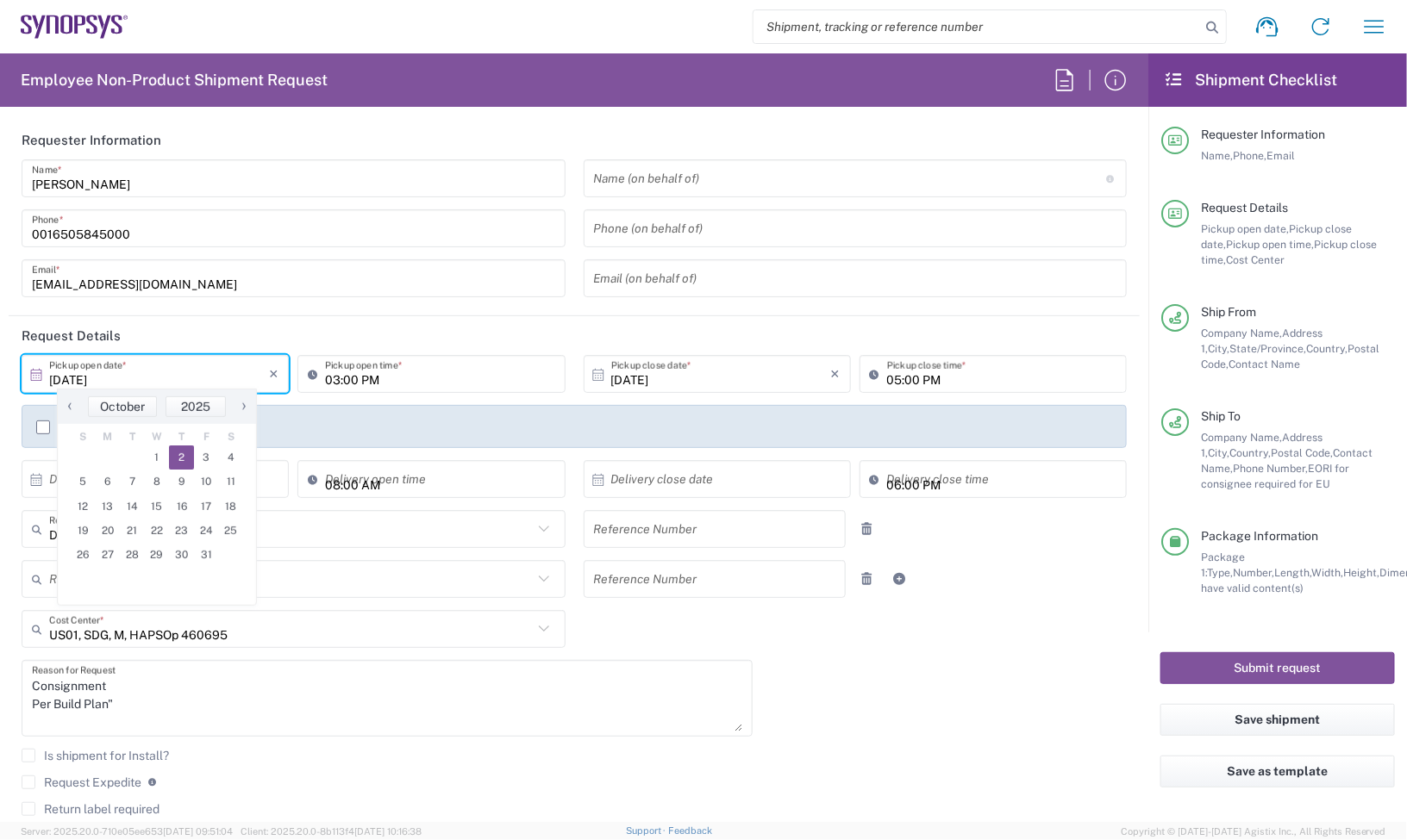
click at [418, 310] on agx-form-section "Requester Information Jerry Domalanta Name * 0016505845000 Phone * jerryd@synop…" at bounding box center [573, 219] width 1131 height 196
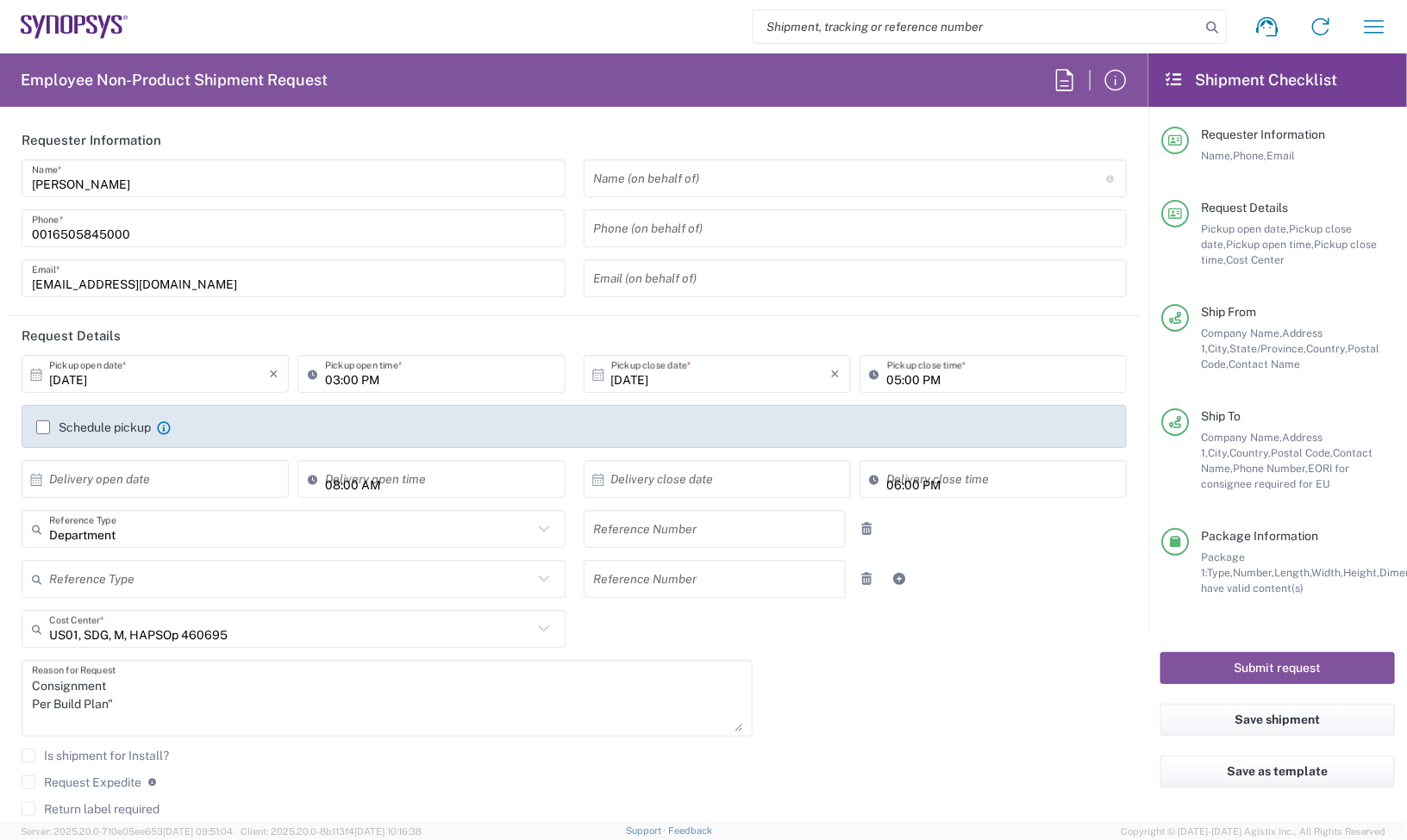
click at [181, 385] on input "10/02/2025" at bounding box center [159, 375] width 220 height 30
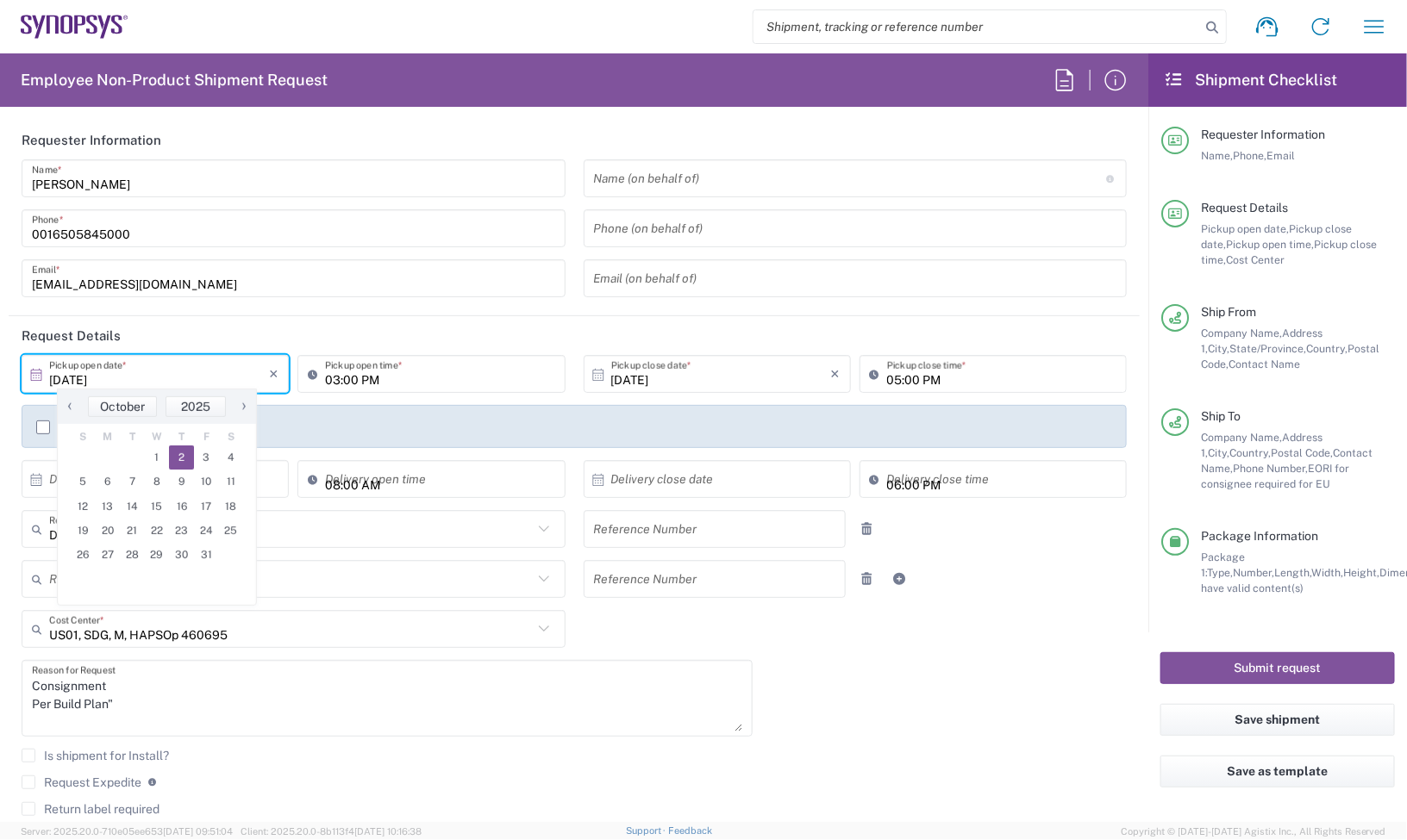
click at [222, 311] on agx-form-section "Requester Information Jerry Domalanta Name * 0016505845000 Phone * jerryd@synop…" at bounding box center [573, 219] width 1131 height 196
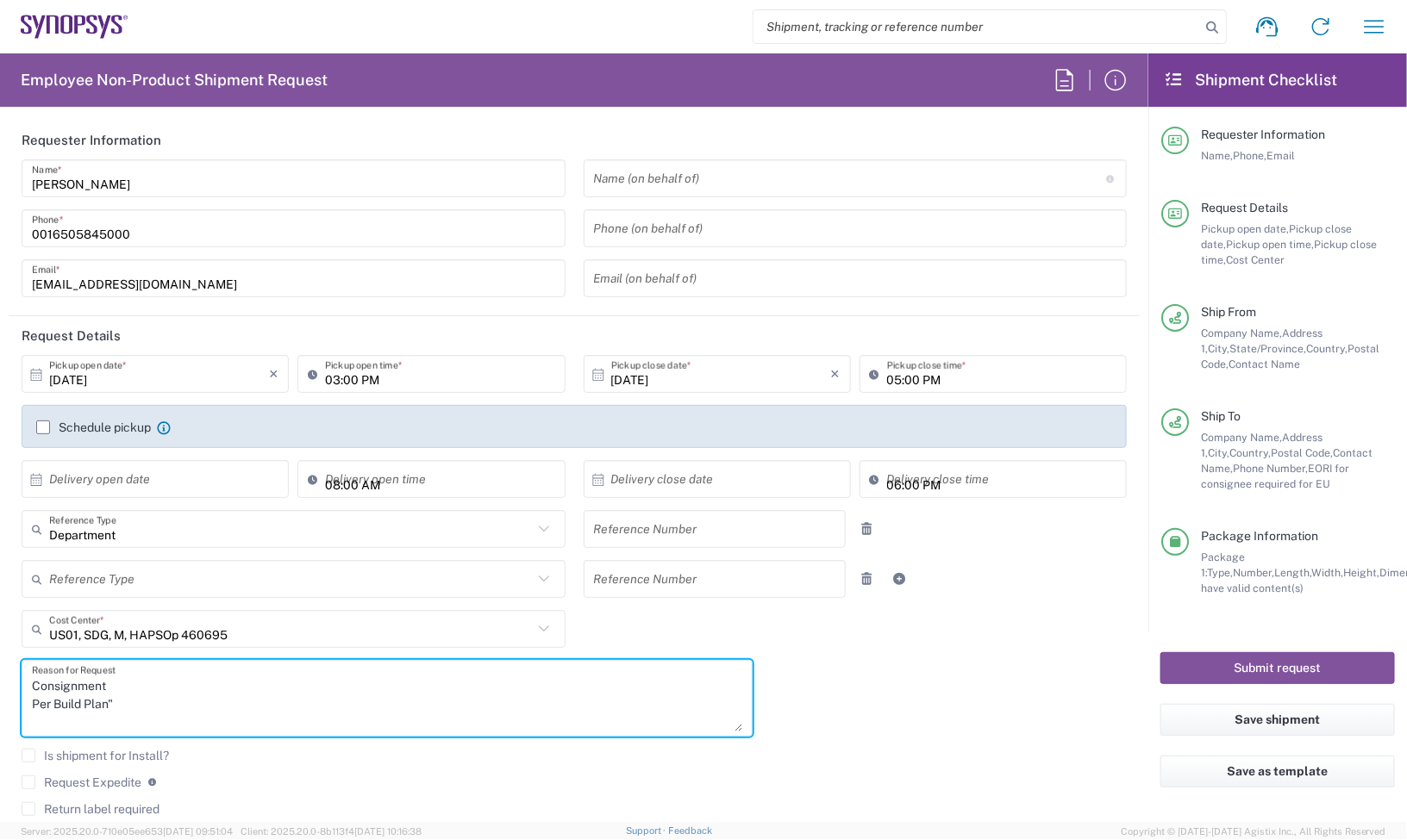
drag, startPoint x: 182, startPoint y: 729, endPoint x: -22, endPoint y: 670, distance: 212.4
click at [0, 670] on html "Shipment request Shipment tracking Employee non-product shipment request My shi…" at bounding box center [703, 420] width 1407 height 840
paste textarea ""E-Elements PO E334-20250821001"
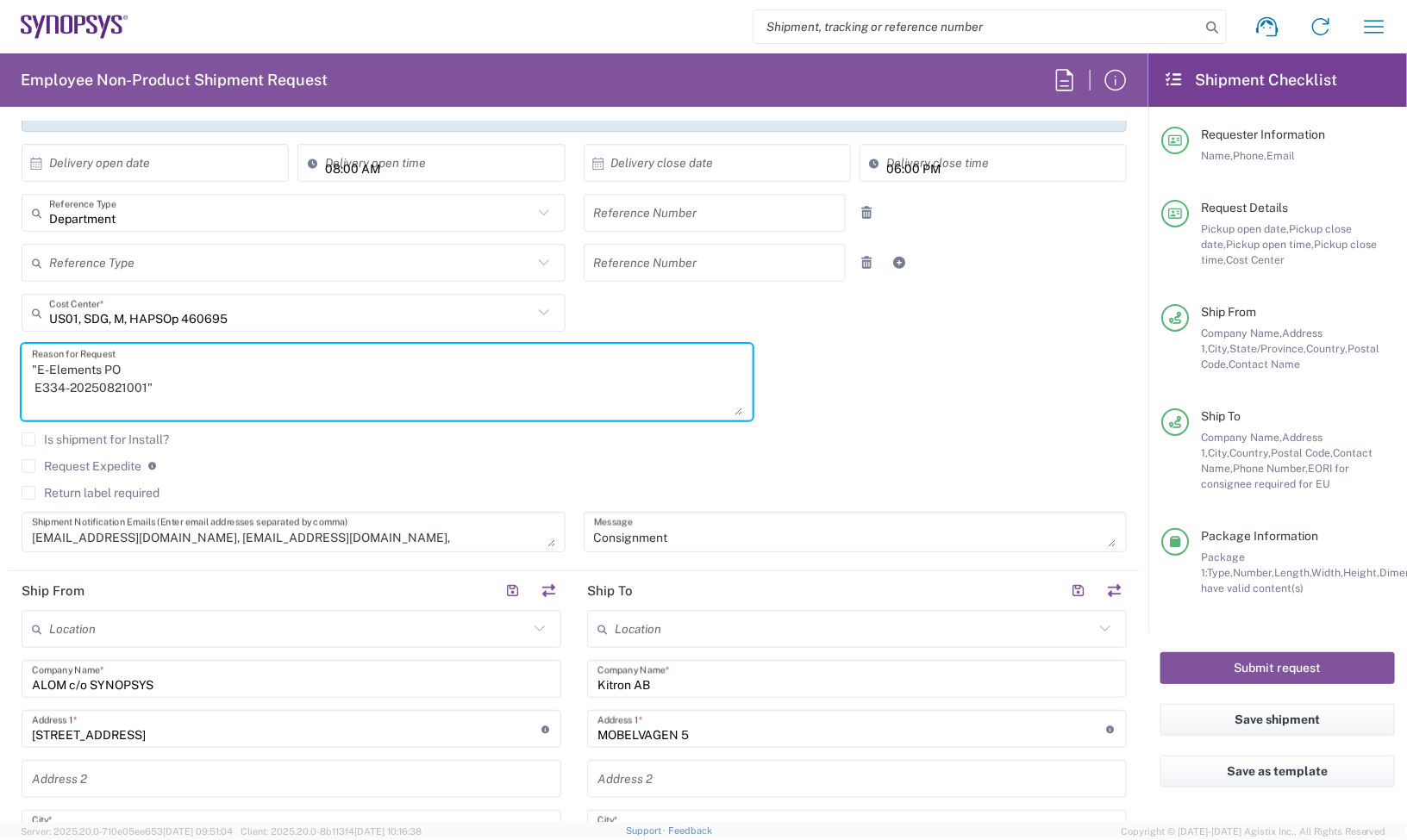
scroll to position [324, 0]
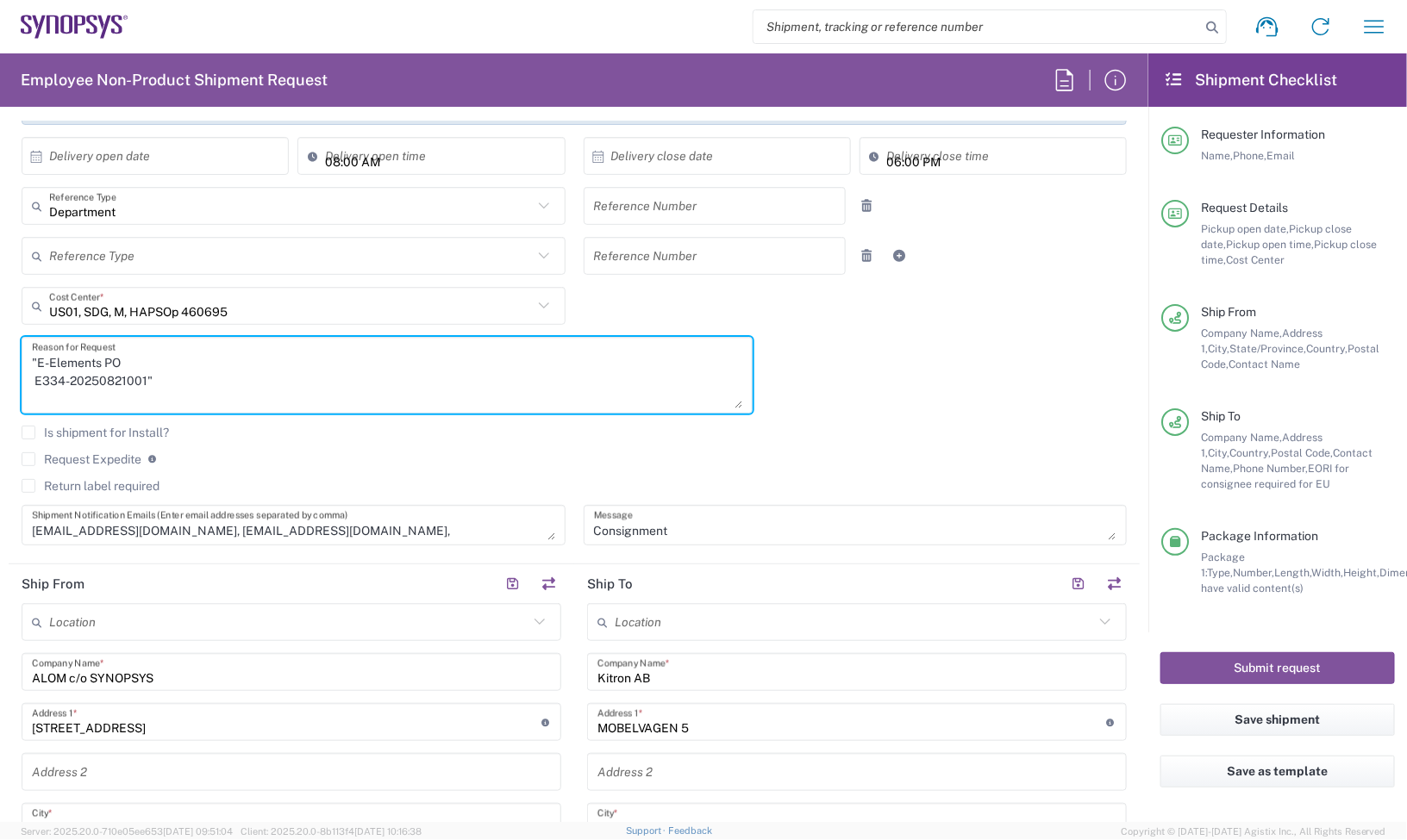
type textarea ""E-Elements PO E334-20250821001""
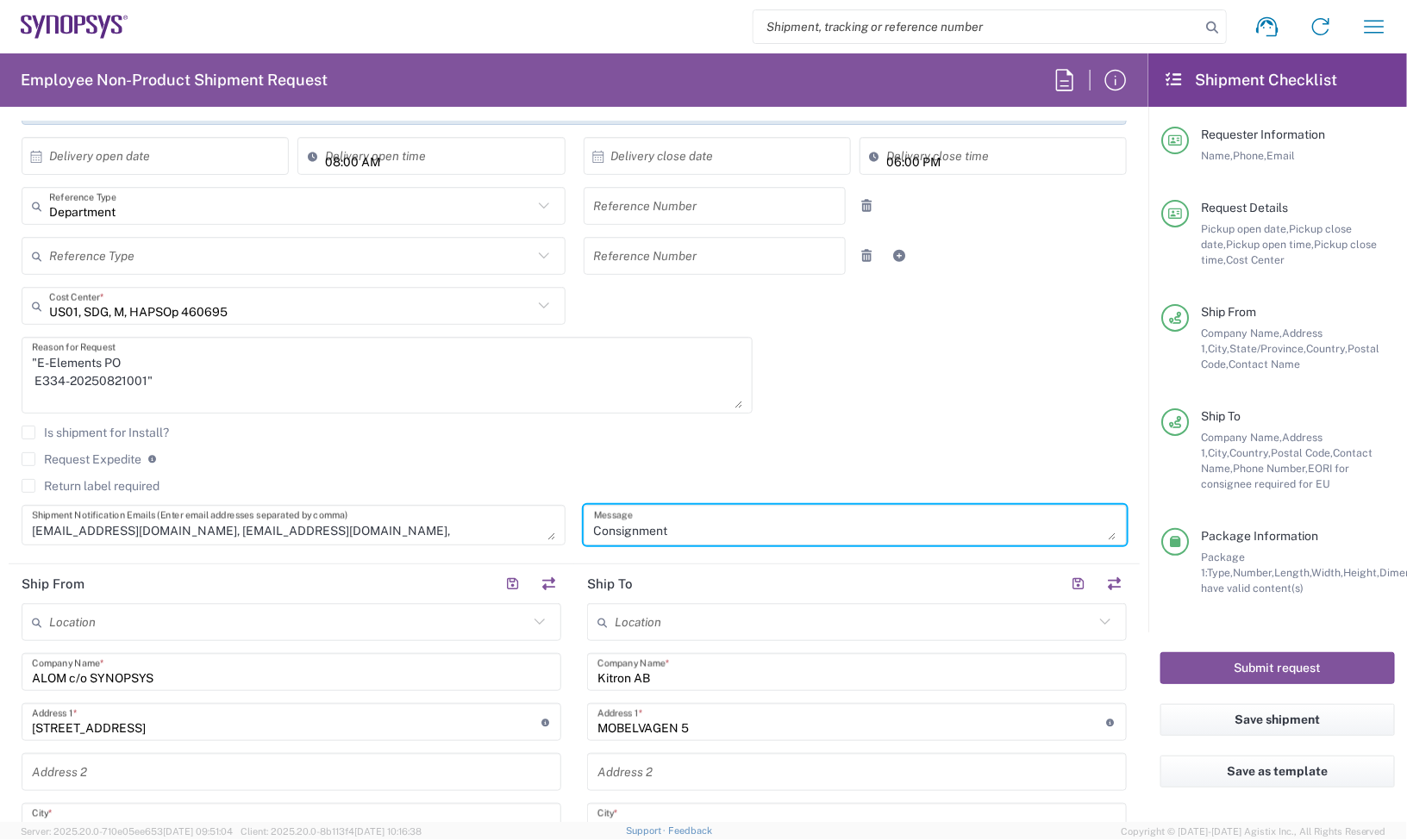
drag, startPoint x: 674, startPoint y: 530, endPoint x: 448, endPoint y: 523, distance: 226.1
click at [448, 523] on div "10/02/2025 × Pickup open date * Cancel Apply 03:00 PM Pickup open time * 10/02/…" at bounding box center [574, 295] width 1123 height 526
paste textarea ""E-Elements PO E334-20250821001""
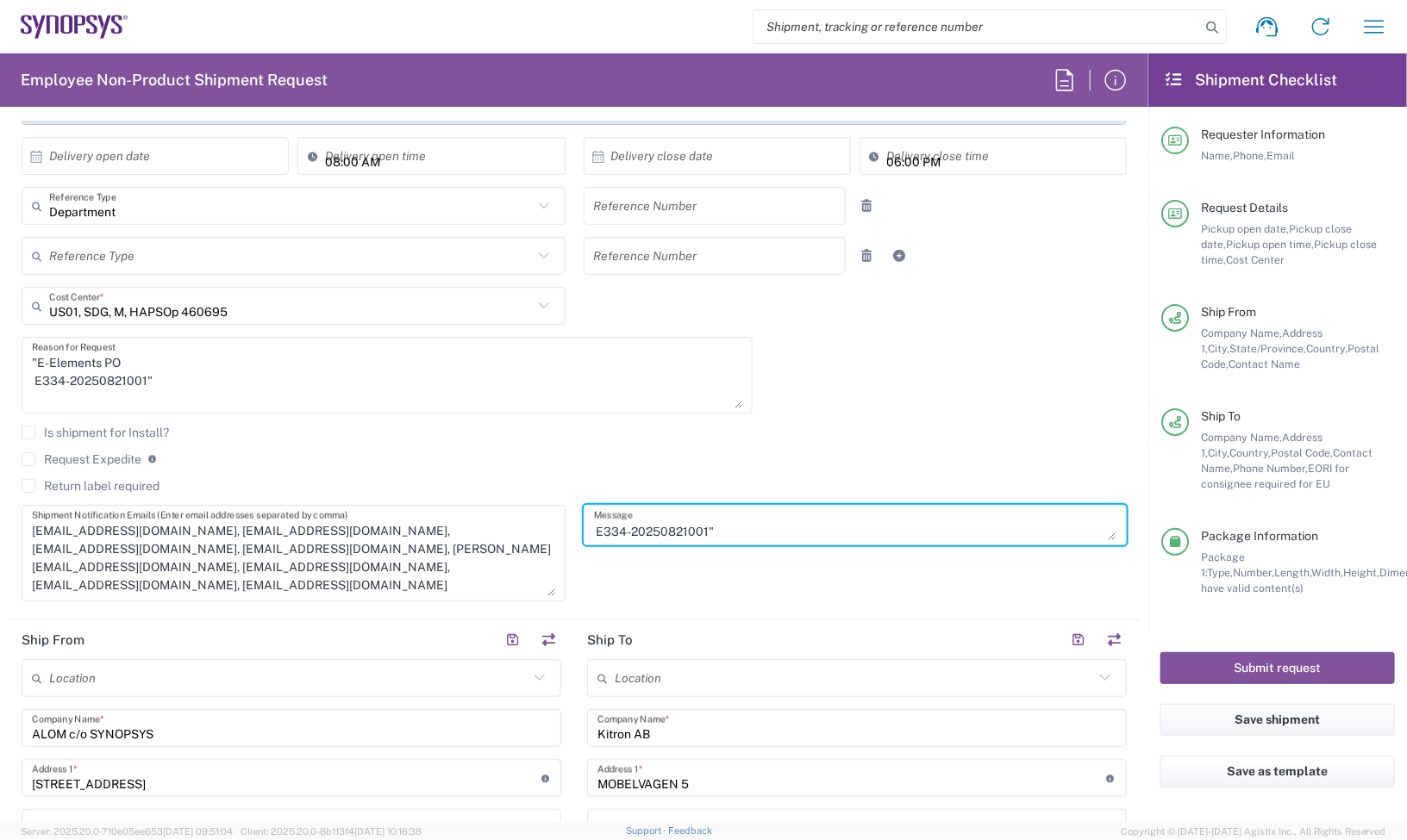
drag, startPoint x: 541, startPoint y: 531, endPoint x: 535, endPoint y: 615, distance: 84.2
click at [535, 596] on textarea "NTrivedi@alom.com, shipping@synopsys.com, inventory-team@synopsys.com, jerryd@s…" at bounding box center [293, 552] width 523 height 86
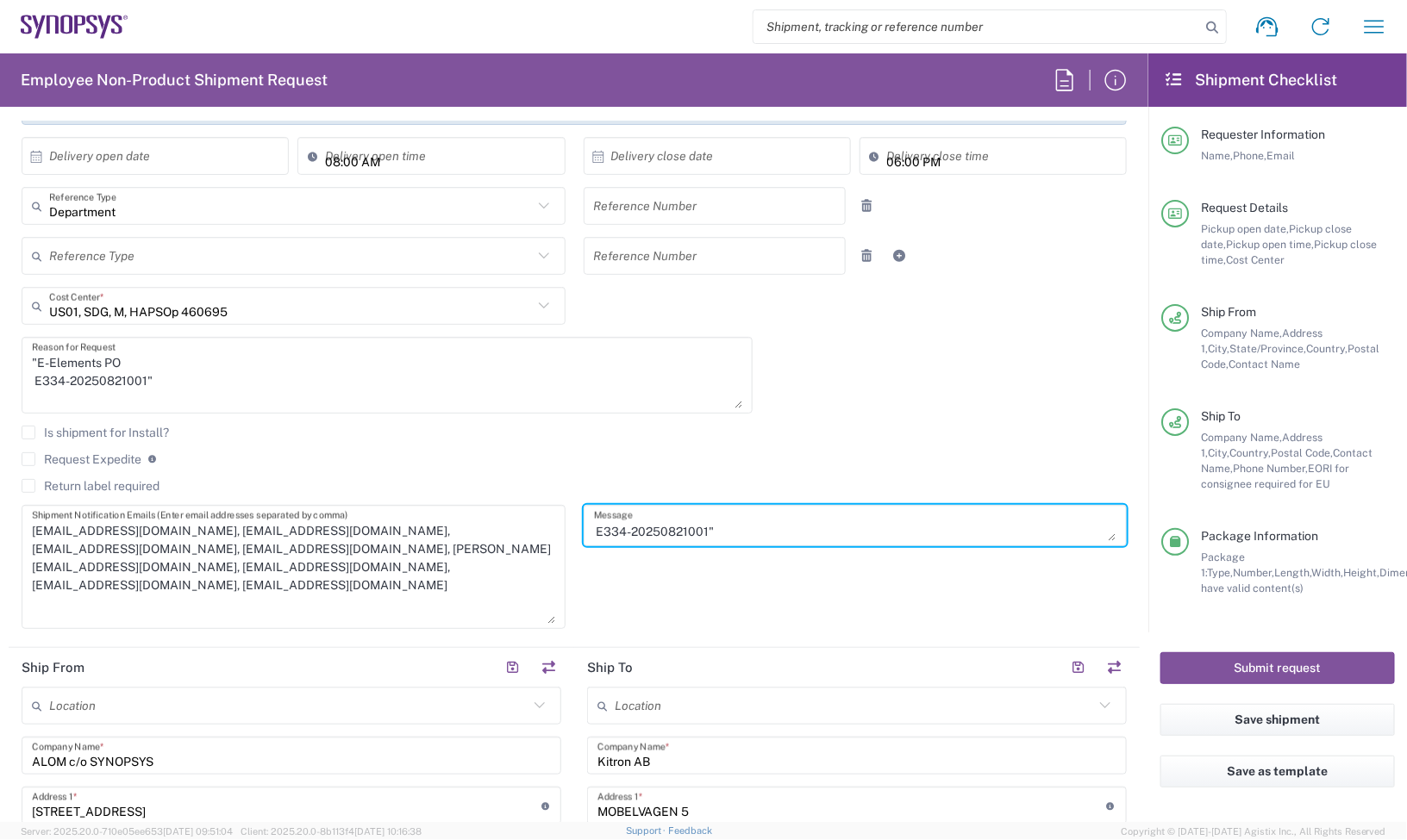
scroll to position [0, 0]
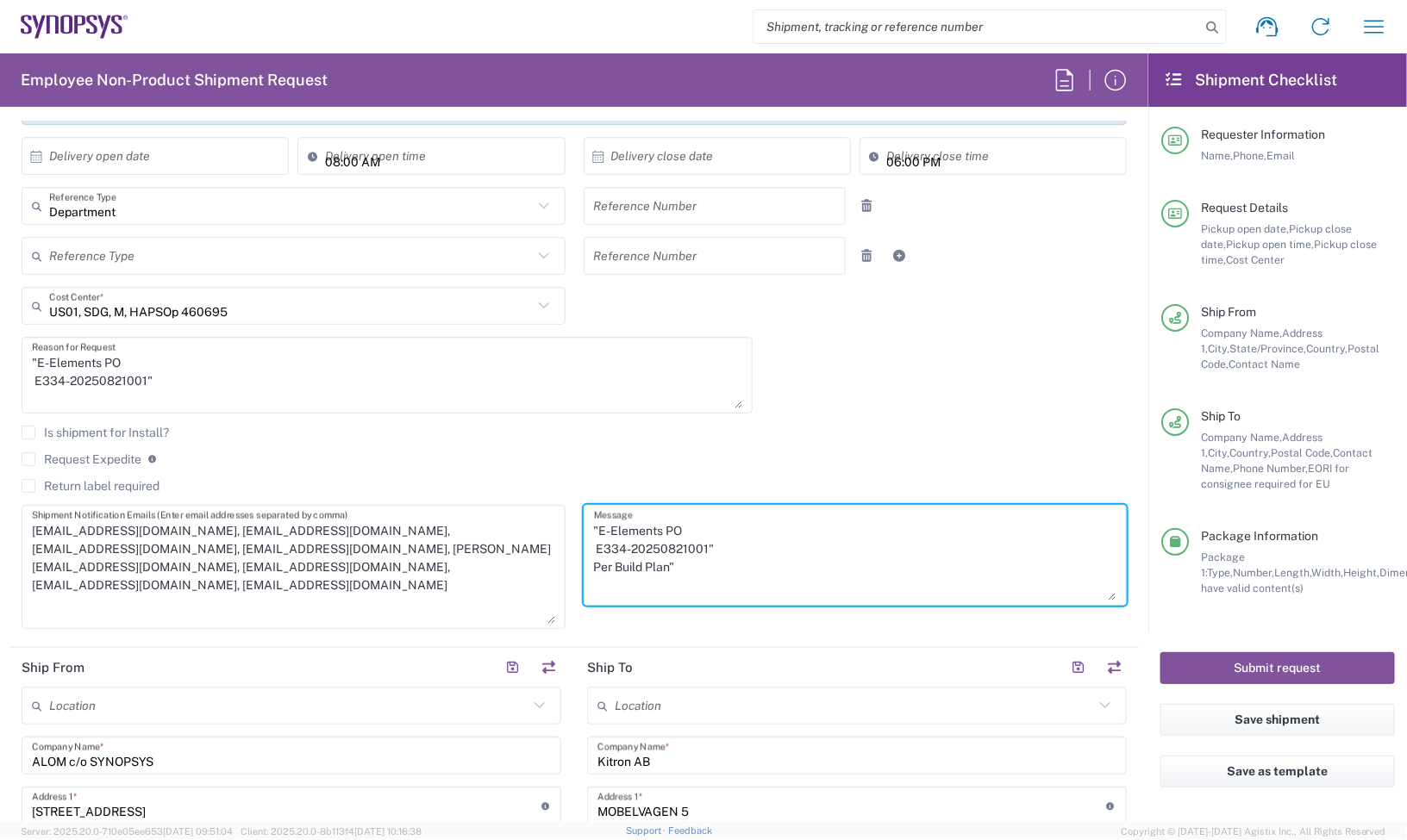
drag, startPoint x: 1091, startPoint y: 526, endPoint x: 1089, endPoint y: 586, distance: 60.0
click at [1089, 586] on textarea ""E-Elements PO E334-20250821001" Per Build Plan"" at bounding box center [855, 555] width 523 height 91
drag, startPoint x: 665, startPoint y: 569, endPoint x: 546, endPoint y: 513, distance: 131.5
click at [546, 513] on div "10/02/2025 × Pickup open date * Cancel Apply 03:00 PM Pickup open time * 10/02/…" at bounding box center [574, 337] width 1123 height 609
type textarea ""E-Elements PO E334-20250821001" Per Build Plan""
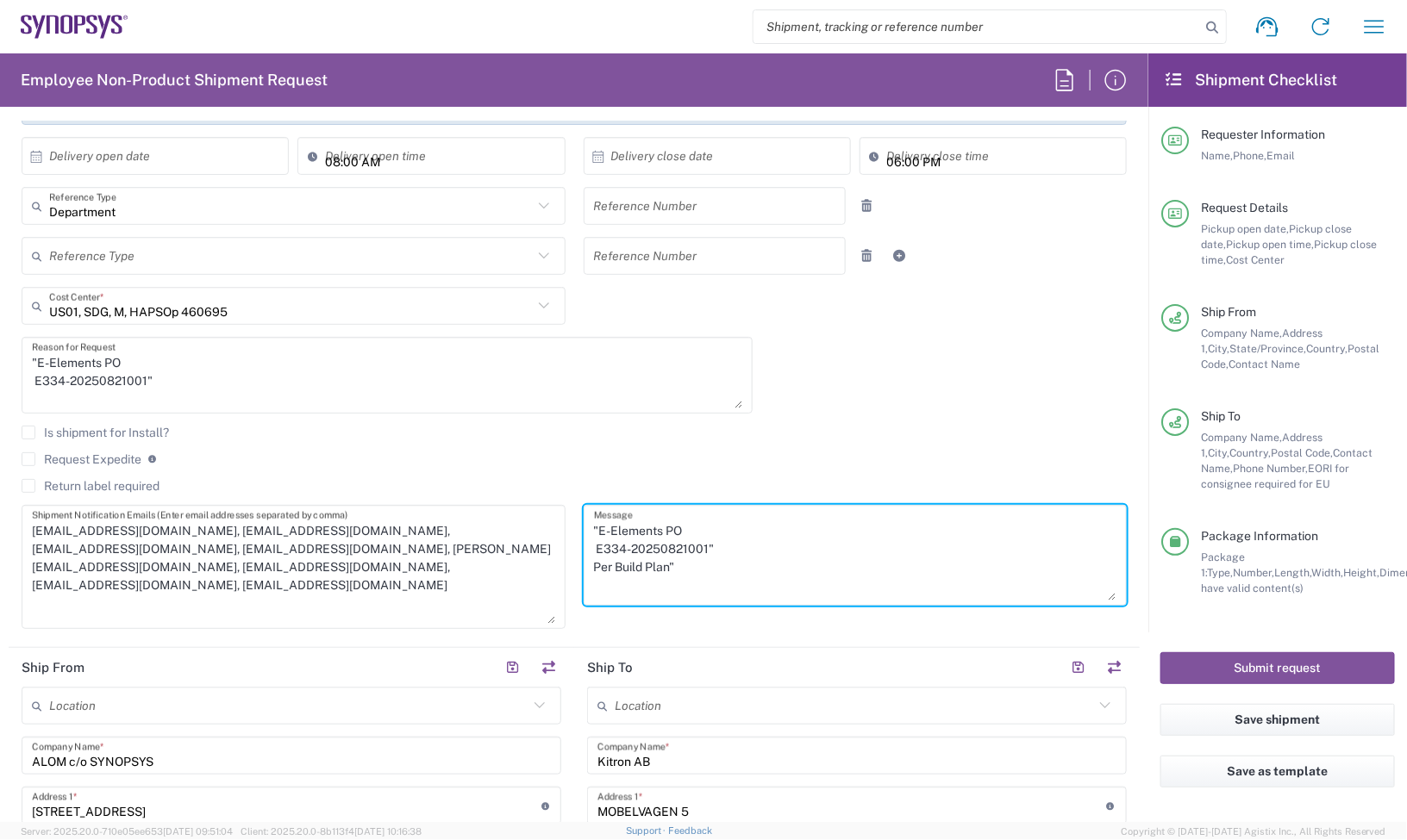
click at [546, 513] on textarea "NTrivedi@alom.com, shipping@synopsys.com, inventory-team@synopsys.com, jerryd@s…" at bounding box center [293, 567] width 523 height 114
paste textarea ""E-Elements PO E334-20250821001""
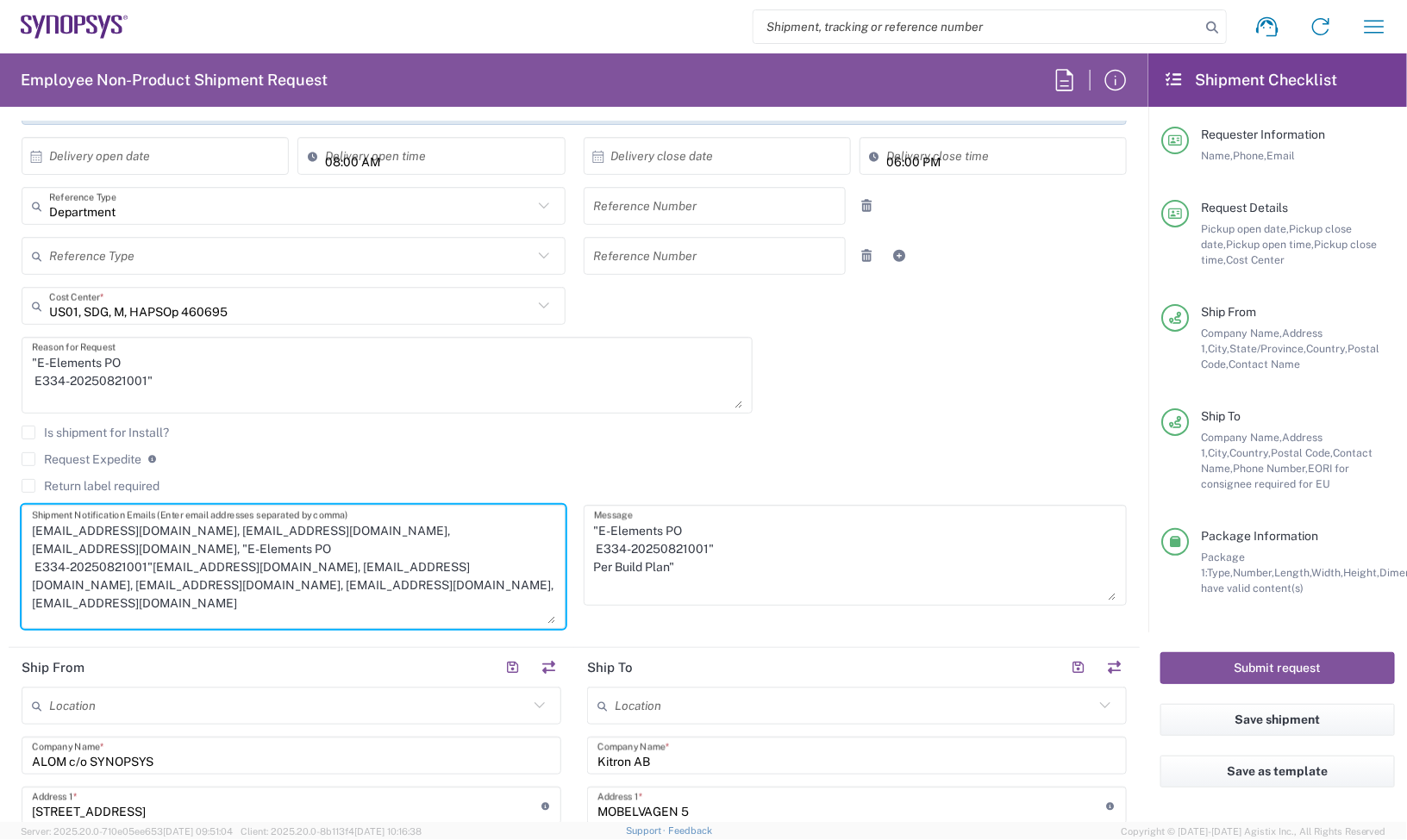
type textarea "NTrivedi@alom.com, shipping@synopsys.com, inventory-team@synopsys.com, jerryd@s…"
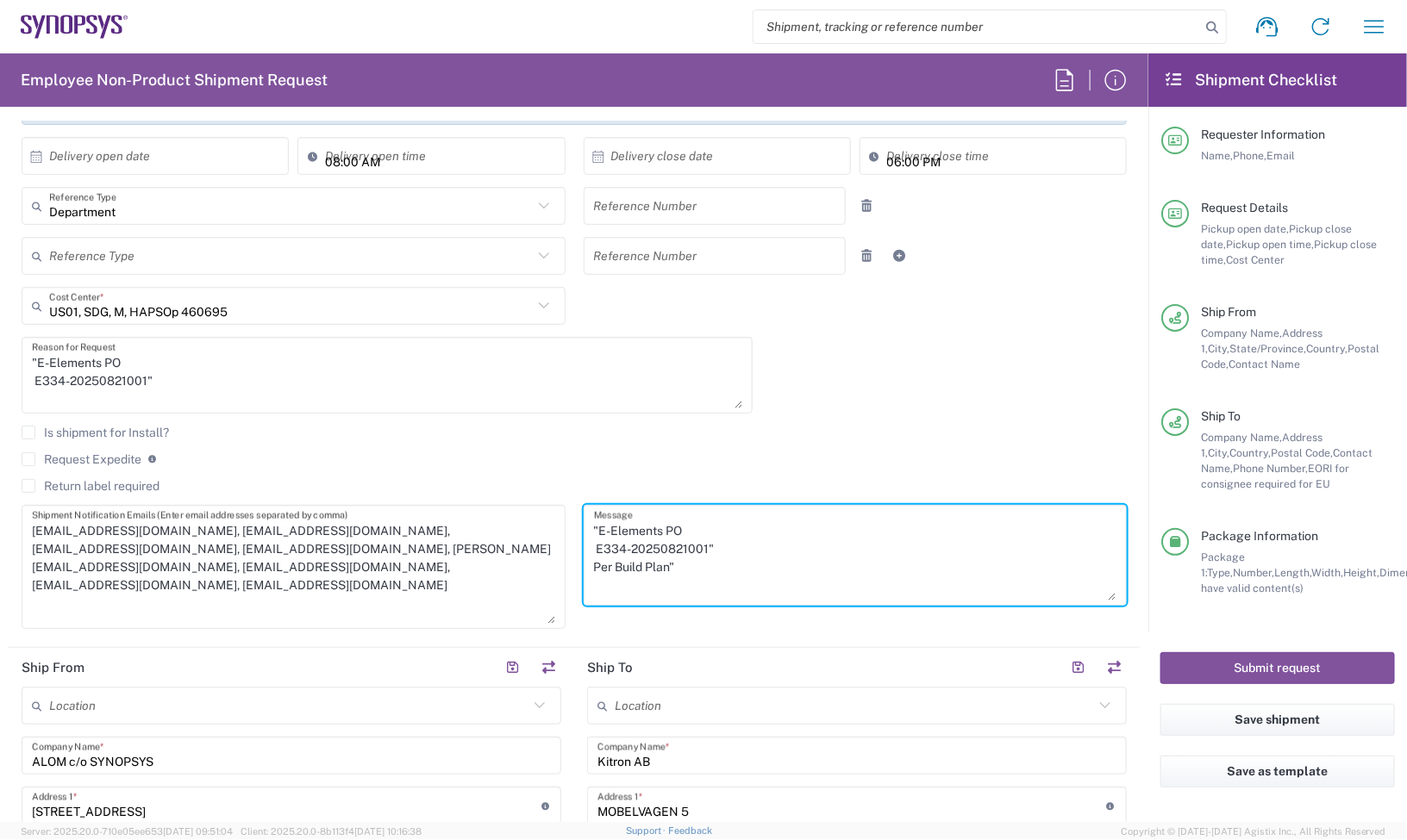
drag, startPoint x: 688, startPoint y: 569, endPoint x: 562, endPoint y: 502, distance: 142.7
click at [562, 502] on div "10/02/2025 × Pickup open date * Cancel Apply 03:00 PM Pickup open time * 10/02/…" at bounding box center [574, 337] width 1123 height 609
paste textarea
type textarea ""E-Elements PO E334-20250821001""
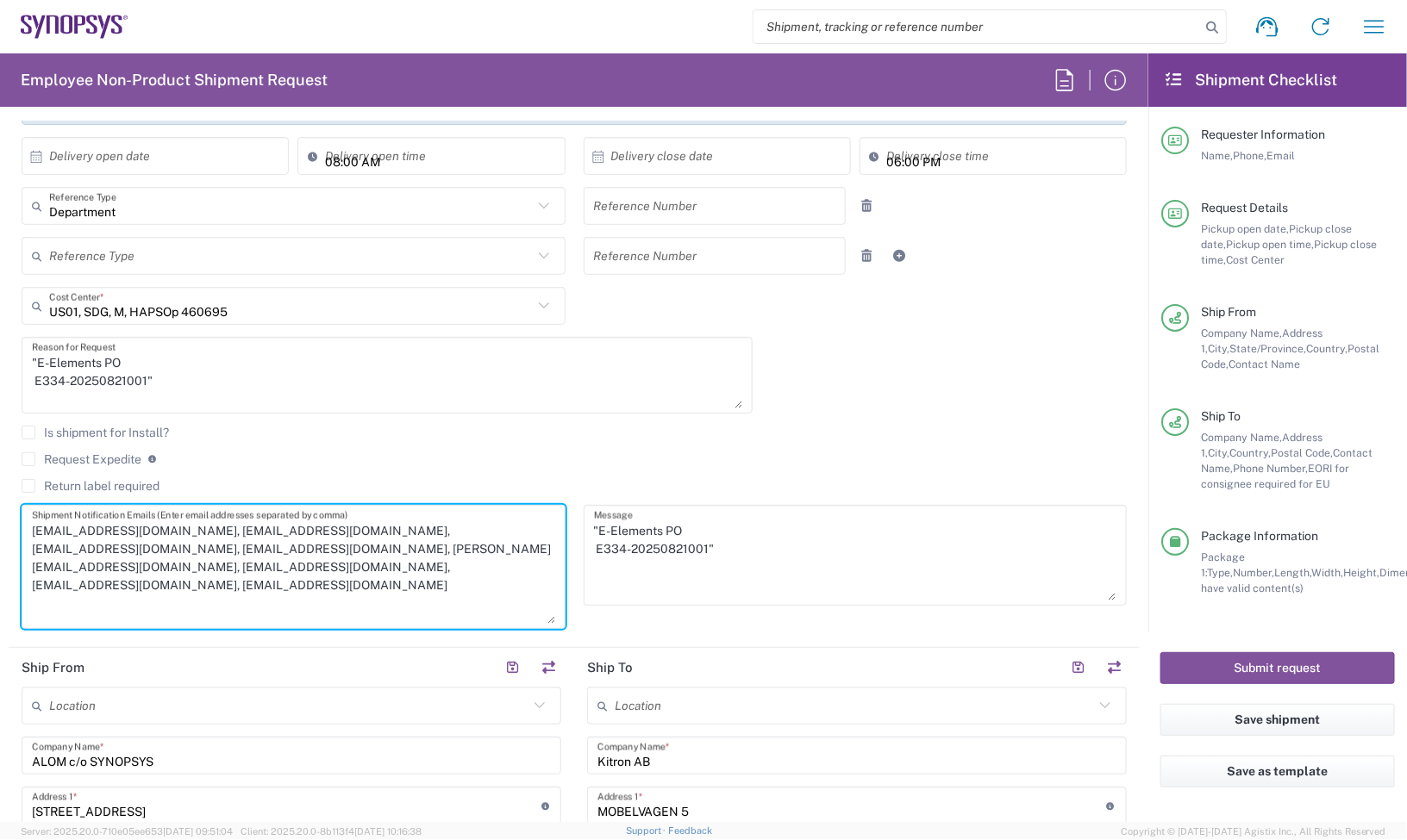
drag, startPoint x: 319, startPoint y: 569, endPoint x: 15, endPoint y: 550, distance: 304.6
click at [15, 550] on div "NTrivedi@alom.com, shipping@synopsys.com, inventory-team@synopsys.com, jerryd@s…" at bounding box center [294, 573] width 562 height 136
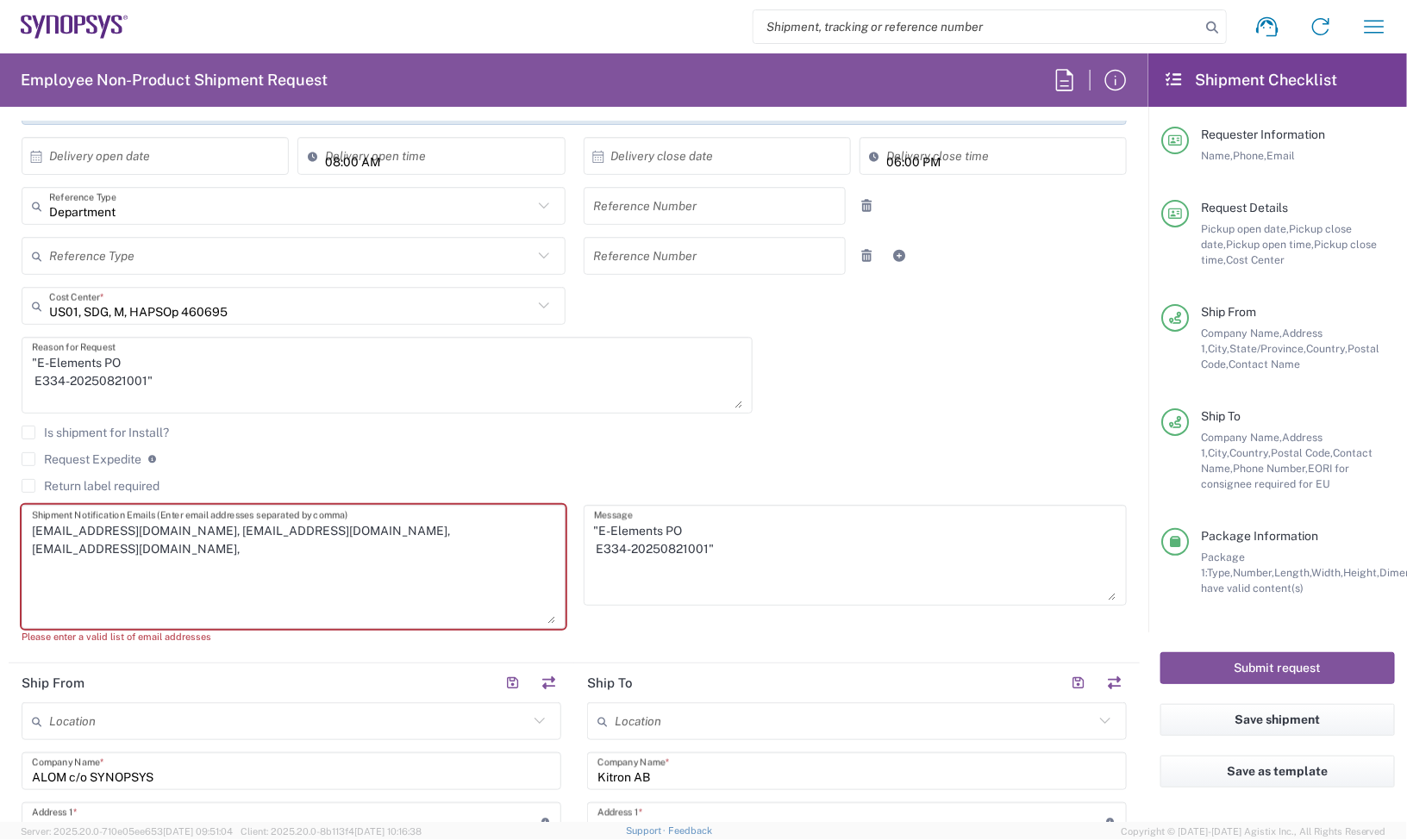
click at [493, 536] on textarea "NTrivedi@alom.com, shipping@synopsys.com, inventory-team@synopsys.com," at bounding box center [293, 567] width 523 height 114
drag, startPoint x: 286, startPoint y: 535, endPoint x: 150, endPoint y: 541, distance: 136.1
click at [150, 541] on textarea "NTrivedi@alom.com, shipping@synopsys.com, inventory-team@synopsys.com," at bounding box center [293, 567] width 523 height 114
paste textarea "balen@synopsys.com"
click at [337, 574] on textarea "NTrivedi@alom.com, balen@synopsys.com, inventory-team@synopsys.com," at bounding box center [293, 567] width 523 height 114
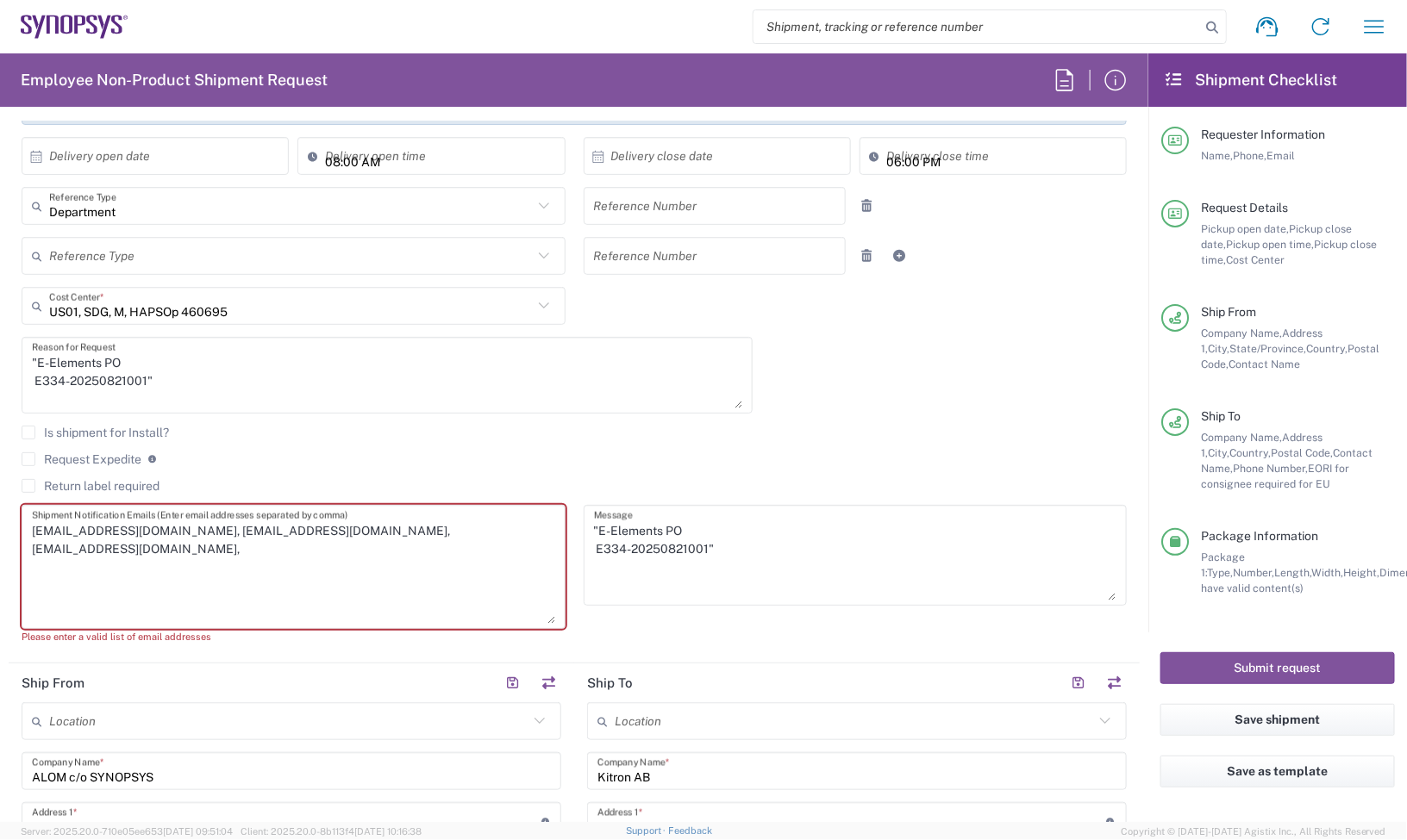
click at [491, 536] on textarea "NTrivedi@alom.com, balen@synopsys.com, inventory-team@synopsys.com," at bounding box center [293, 567] width 523 height 114
click at [402, 575] on textarea "NTrivedi@alom.com, balen@synopsys.com, inventory-team@synopsys.com," at bounding box center [293, 567] width 523 height 114
click at [149, 533] on textarea "NTrivedi@alom.com, balen@synopsys.com, inventory-team@synopsys.com," at bounding box center [293, 567] width 523 height 114
click at [441, 557] on textarea "NTrivedi@alom.com, balen@synopsys.com, inventory-team@synopsys.com," at bounding box center [293, 567] width 523 height 114
click at [500, 535] on textarea "NTrivedi@alom.com, balen@synopsys.com, inventory-team@synopsys.com," at bounding box center [293, 567] width 523 height 114
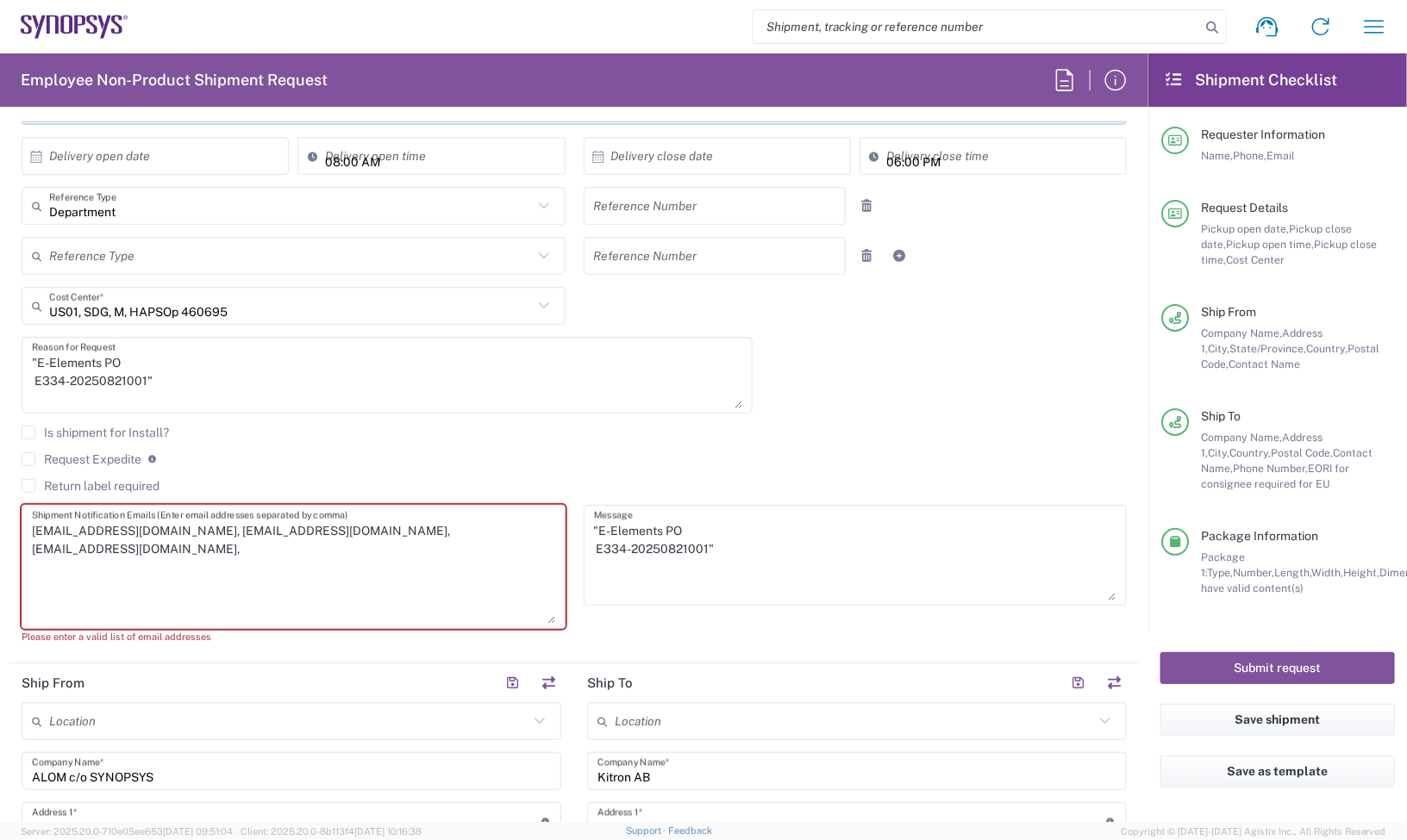
click at [32, 557] on textarea "NTrivedi@alom.com, balen@synopsys.com, inventory-team@synopsys.com," at bounding box center [293, 567] width 523 height 114
click at [48, 578] on textarea "NTrivedi@alom.com, balen@synopsys.com, inventory-team@synopsys.com," at bounding box center [293, 567] width 523 height 114
click at [467, 532] on textarea "NTrivedi@alom.com, balen@synopsys.com, inventory-team@synopsys.com," at bounding box center [293, 567] width 523 height 114
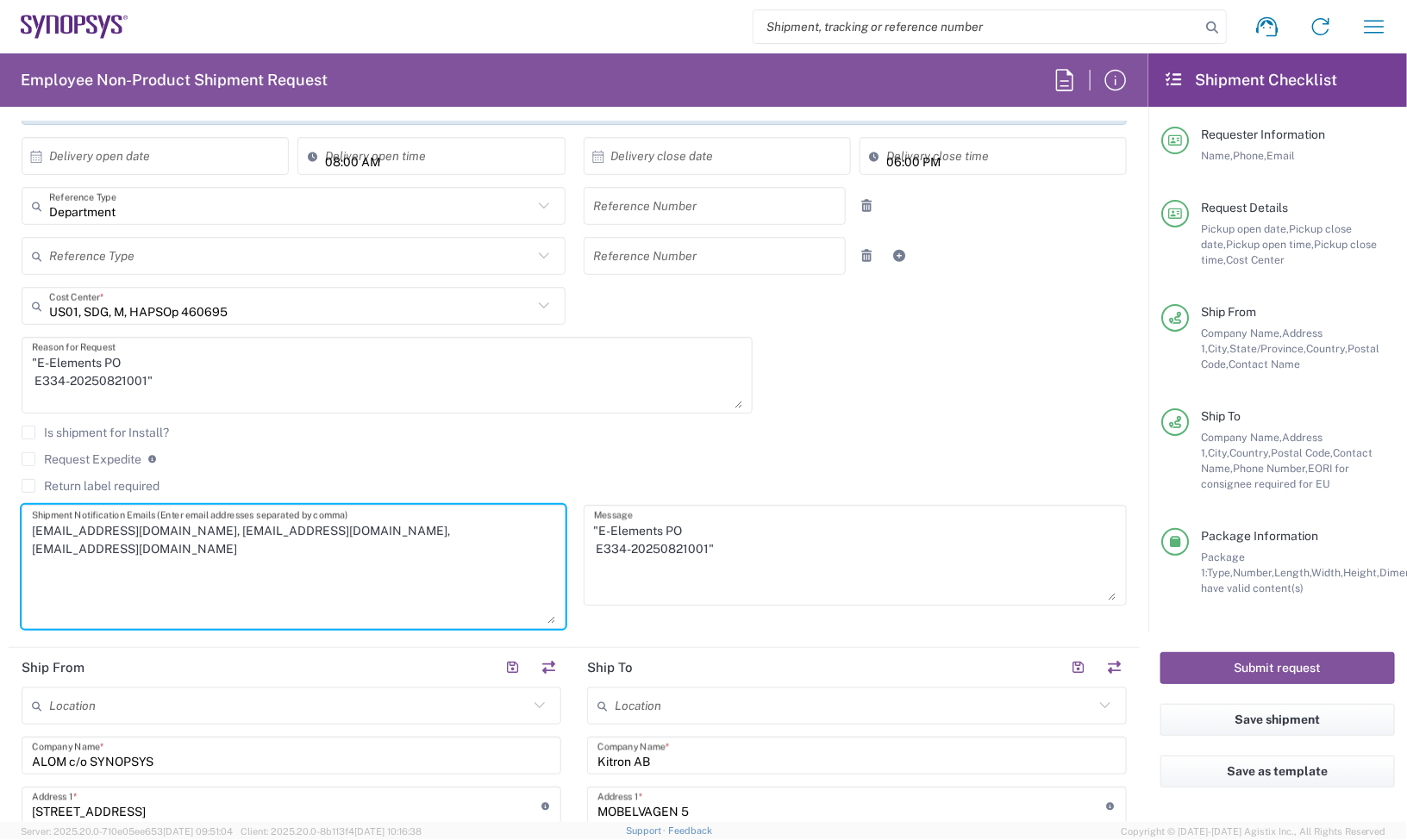
type textarea "NTrivedi@alom.com, balen@synopsys.com, inventory-team@synopsys.com"
click at [760, 543] on textarea ""E-Elements PO E334-20250821001"" at bounding box center [855, 555] width 523 height 91
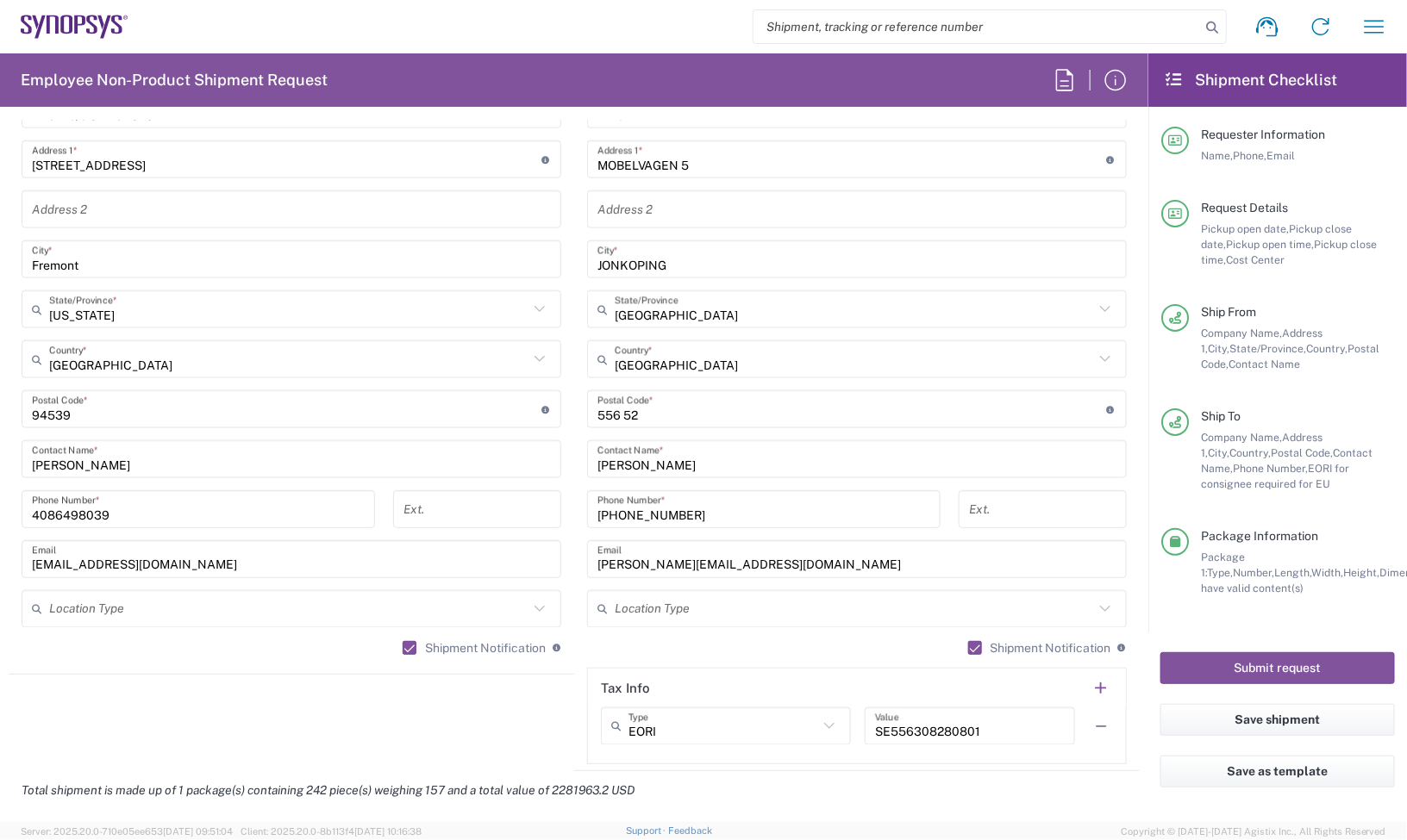
scroll to position [1616, 0]
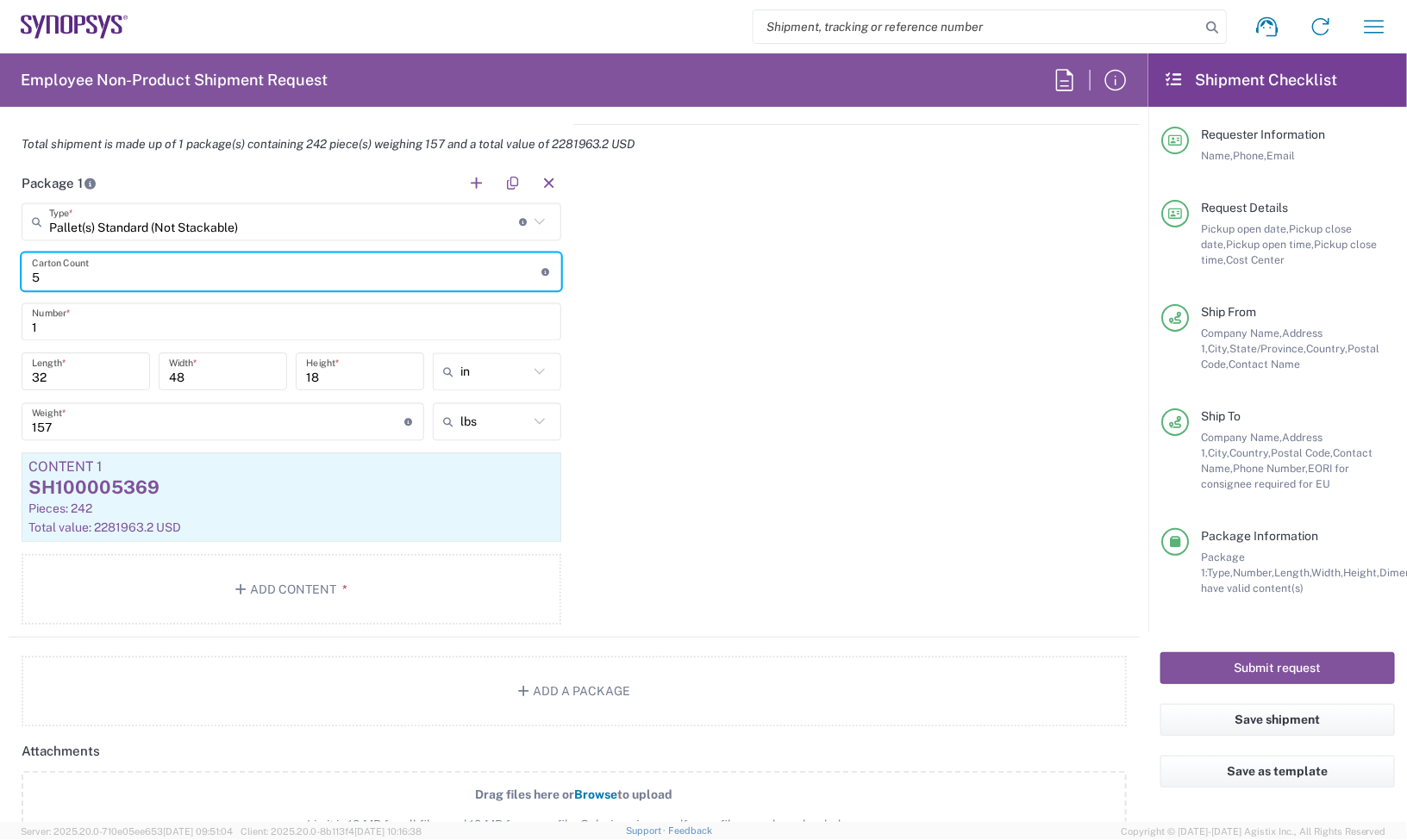
drag, startPoint x: 168, startPoint y: 276, endPoint x: -44, endPoint y: 273, distance: 212.0
click at [0, 273] on html "Shipment request Shipment tracking Employee non-product shipment request My shi…" at bounding box center [703, 420] width 1407 height 840
type input "1"
click at [227, 219] on input "text" at bounding box center [284, 222] width 470 height 30
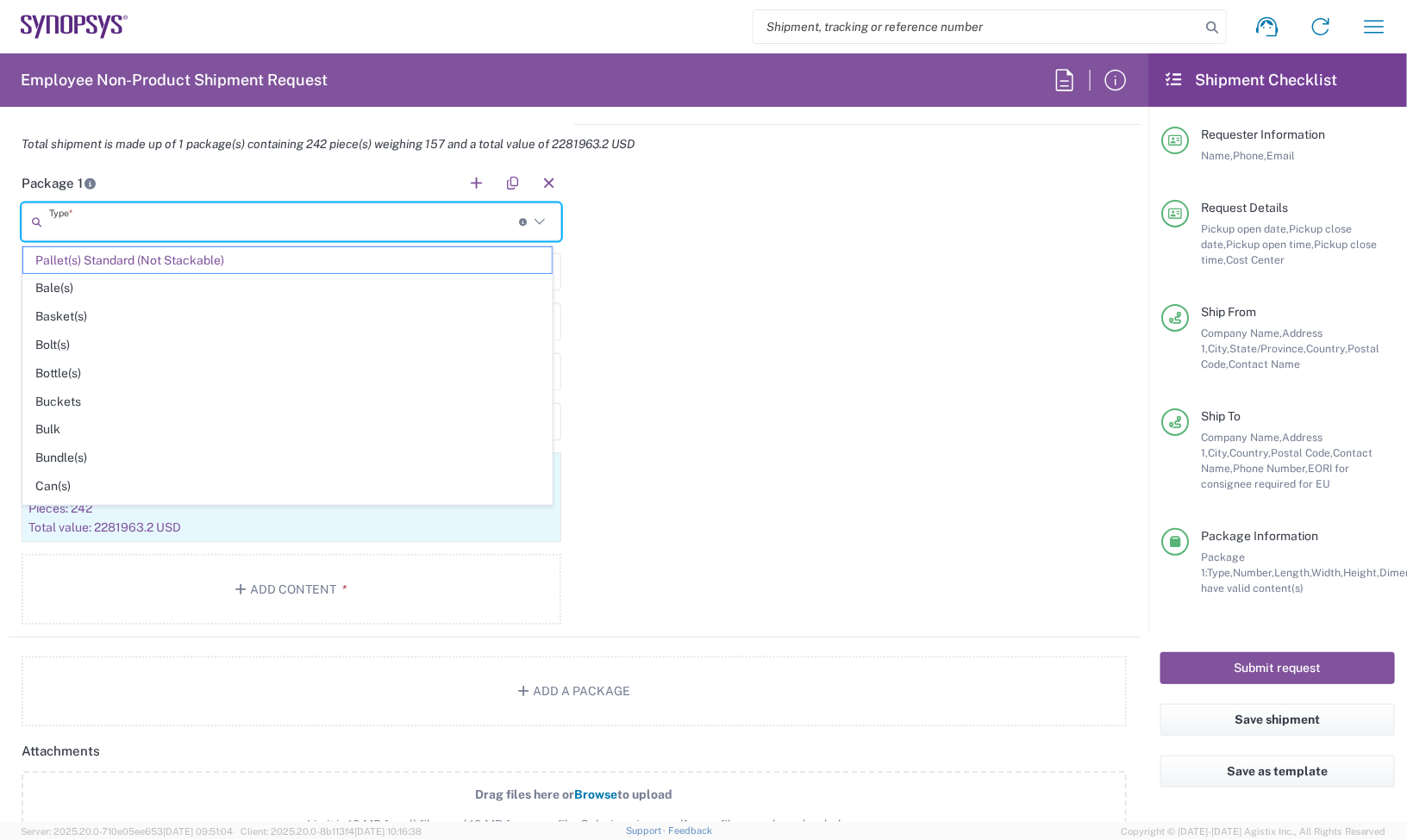
scroll to position [831, 0]
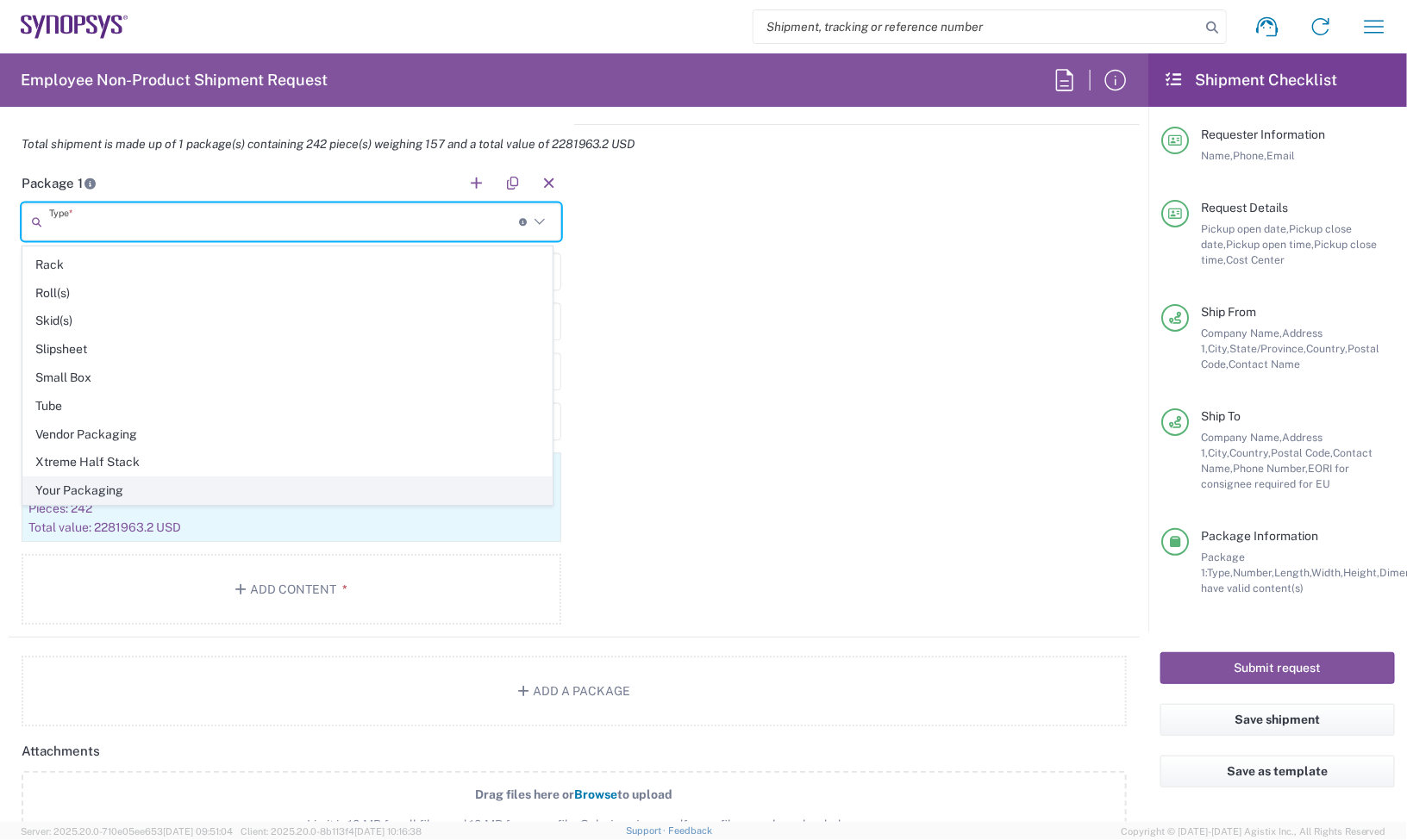
click at [216, 483] on span "Your Packaging" at bounding box center [288, 491] width 528 height 26
type input "Your Packaging"
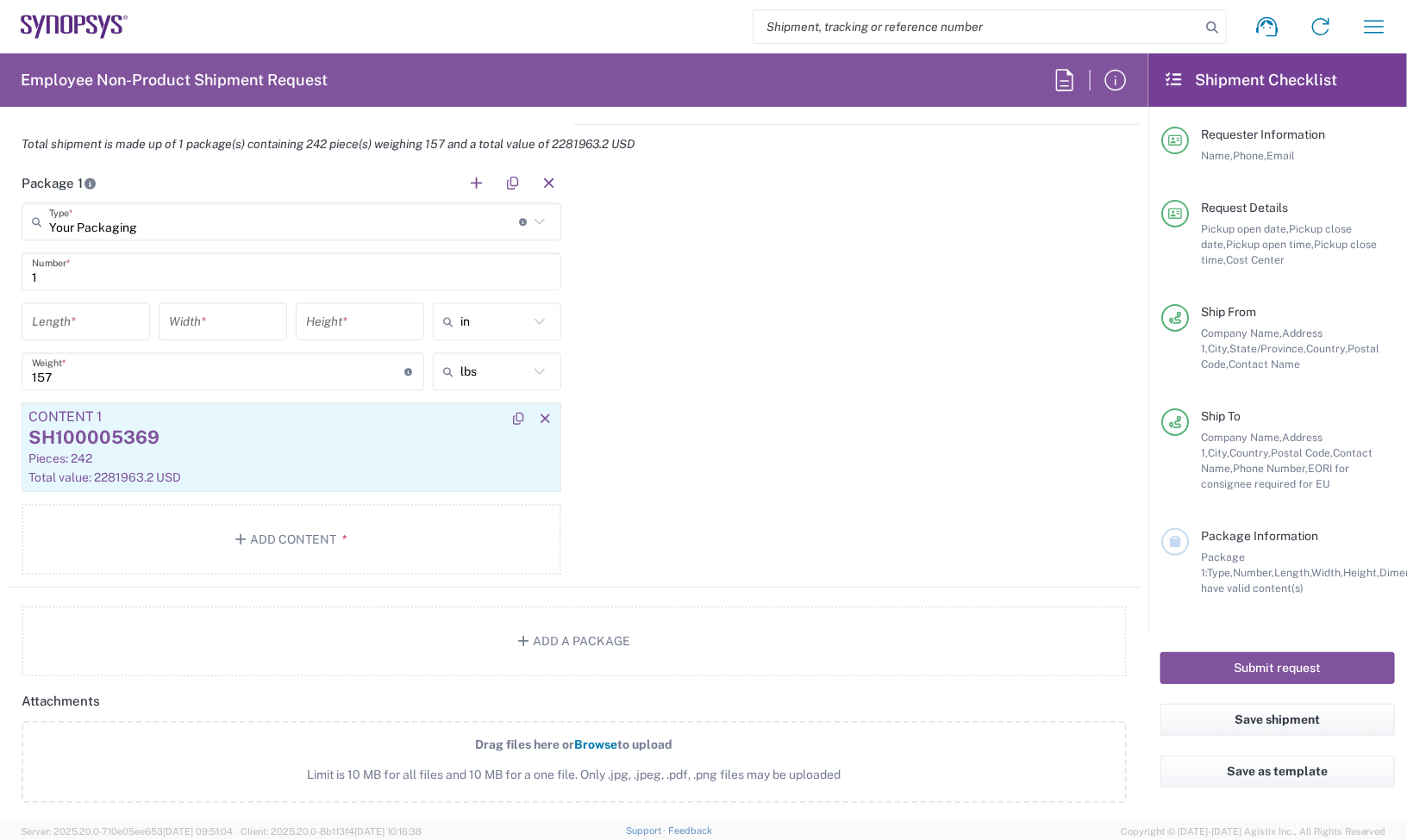
click at [180, 432] on div "SH100005369" at bounding box center [291, 437] width 526 height 26
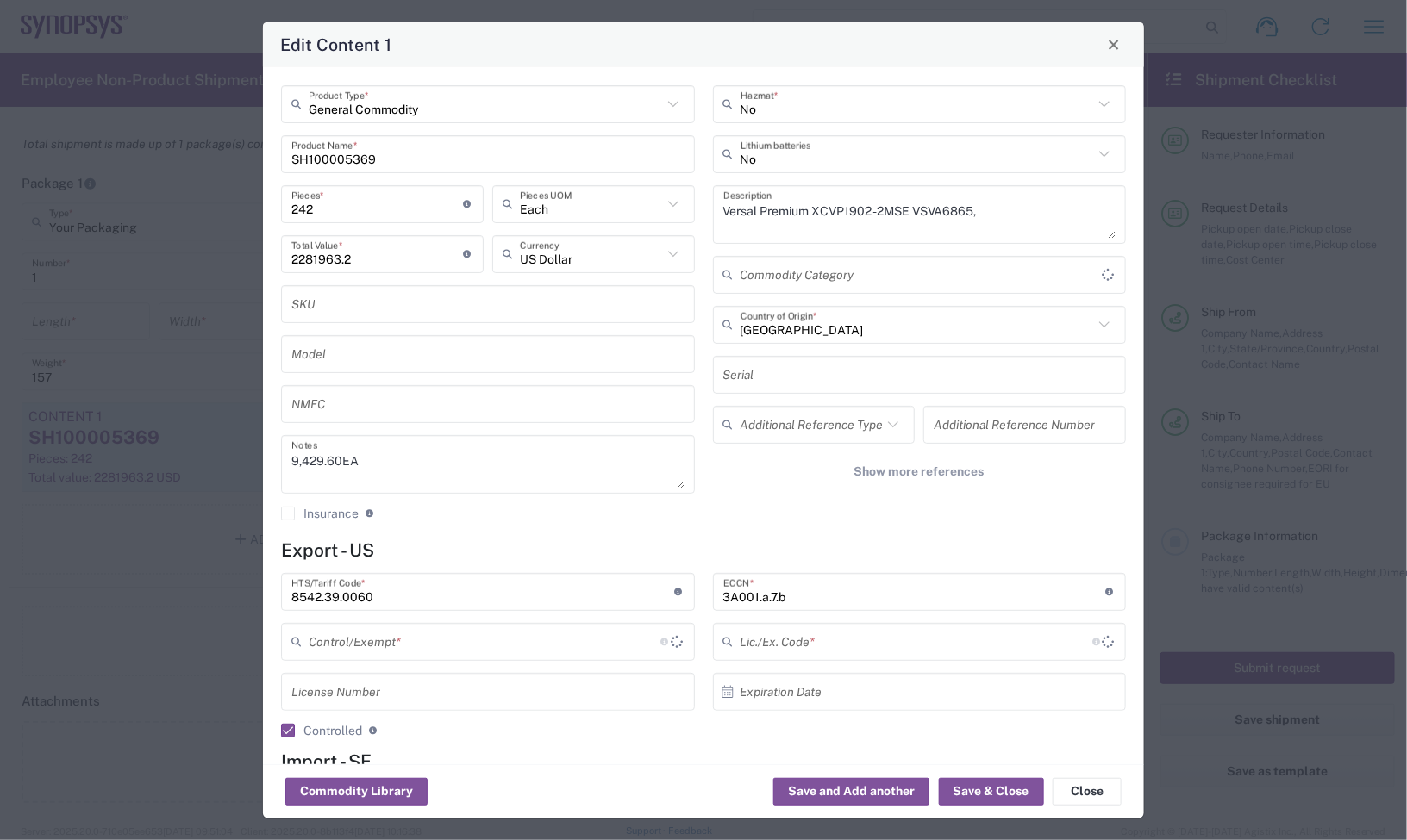
type input "FTR Exemption"
type input "30.37(a)"
drag, startPoint x: 343, startPoint y: 200, endPoint x: 204, endPoint y: 200, distance: 139.0
click at [204, 200] on div "Edit Content 1 General Commodity Product Type * SH100005369 Product Name * 242 …" at bounding box center [703, 420] width 1407 height 840
type input "1"
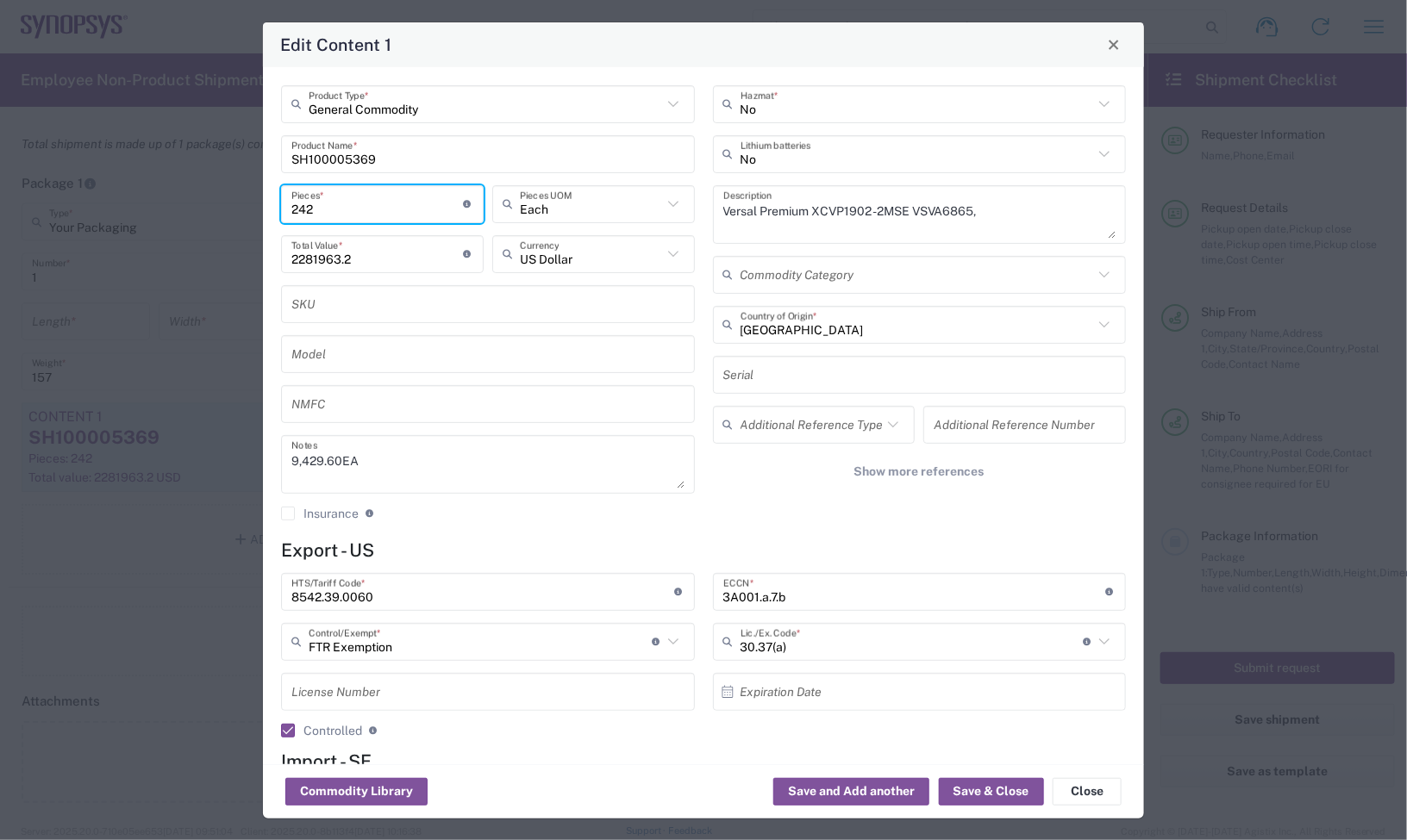
type input "9429.6"
type input "18"
type input "169732.8"
drag, startPoint x: 361, startPoint y: 197, endPoint x: 305, endPoint y: 196, distance: 56.0
click at [305, 196] on input "18" at bounding box center [378, 204] width 172 height 30
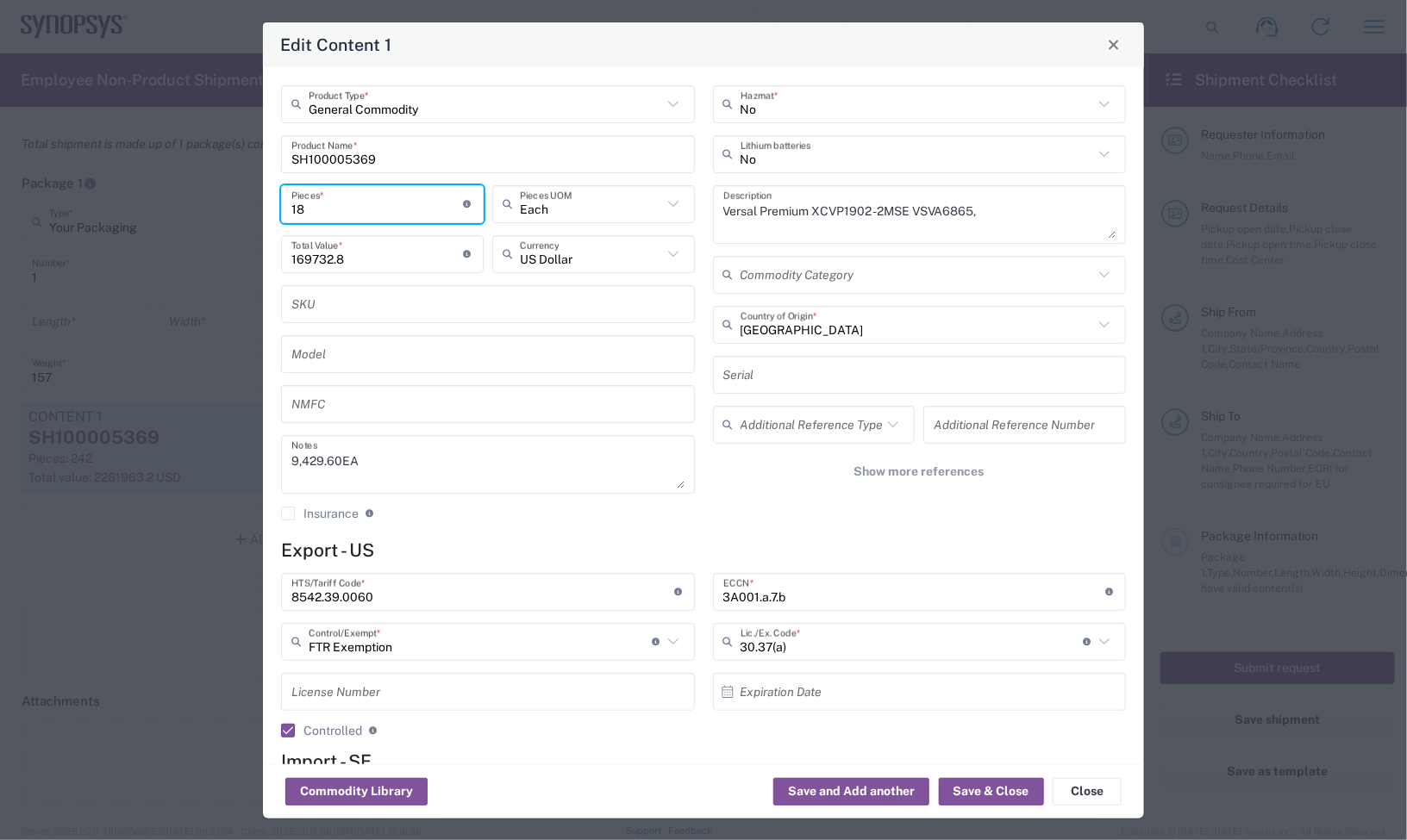
drag, startPoint x: 325, startPoint y: 199, endPoint x: 235, endPoint y: 199, distance: 90.0
click at [235, 199] on div "Edit Content 1 General Commodity Product Type * SH100005369 Product Name * 18 P…" at bounding box center [703, 420] width 1407 height 840
type input "1"
type input "9429.6"
type input "18"
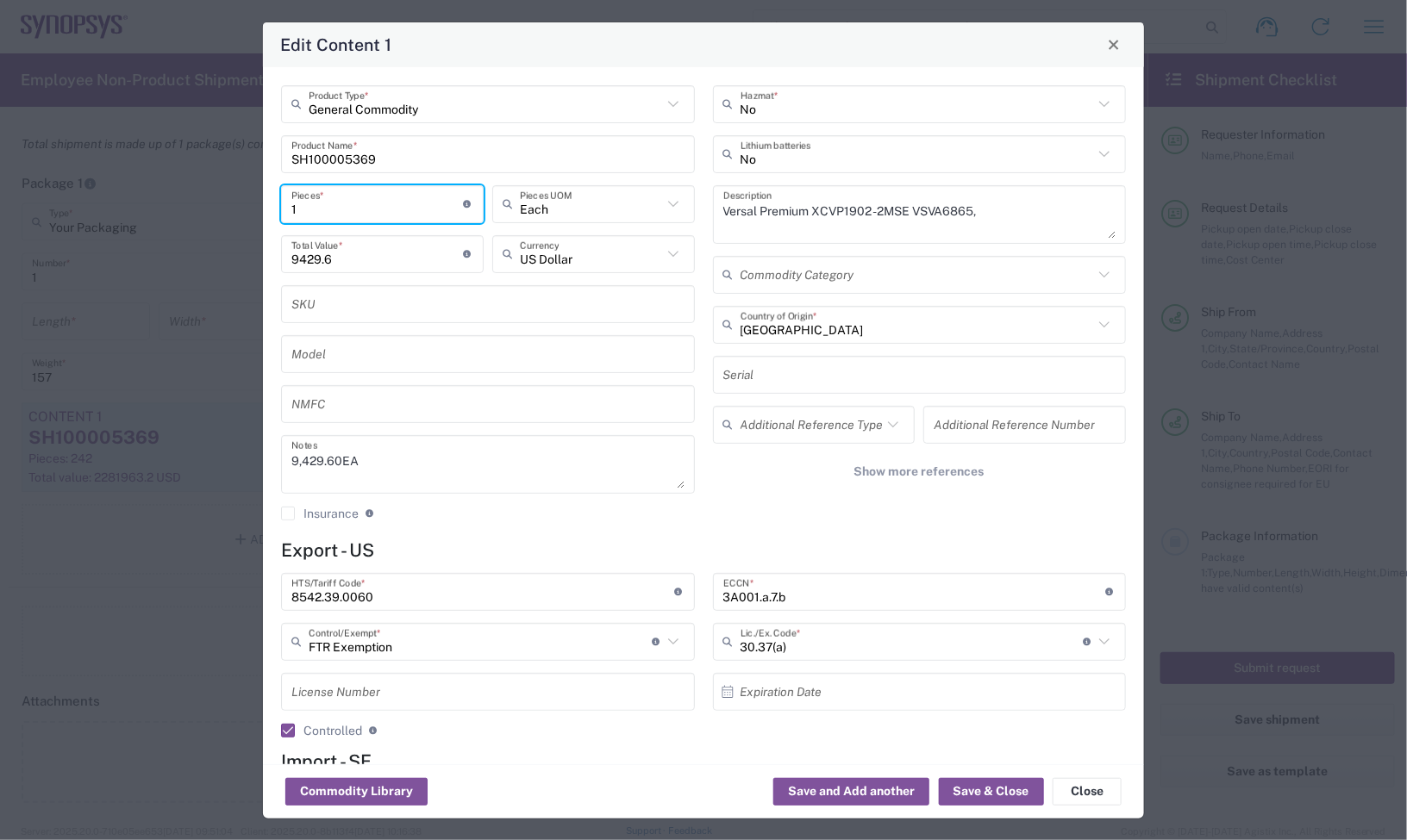
type input "169732.8"
type input "18"
click at [1002, 795] on button "Save & Close" at bounding box center [991, 792] width 105 height 27
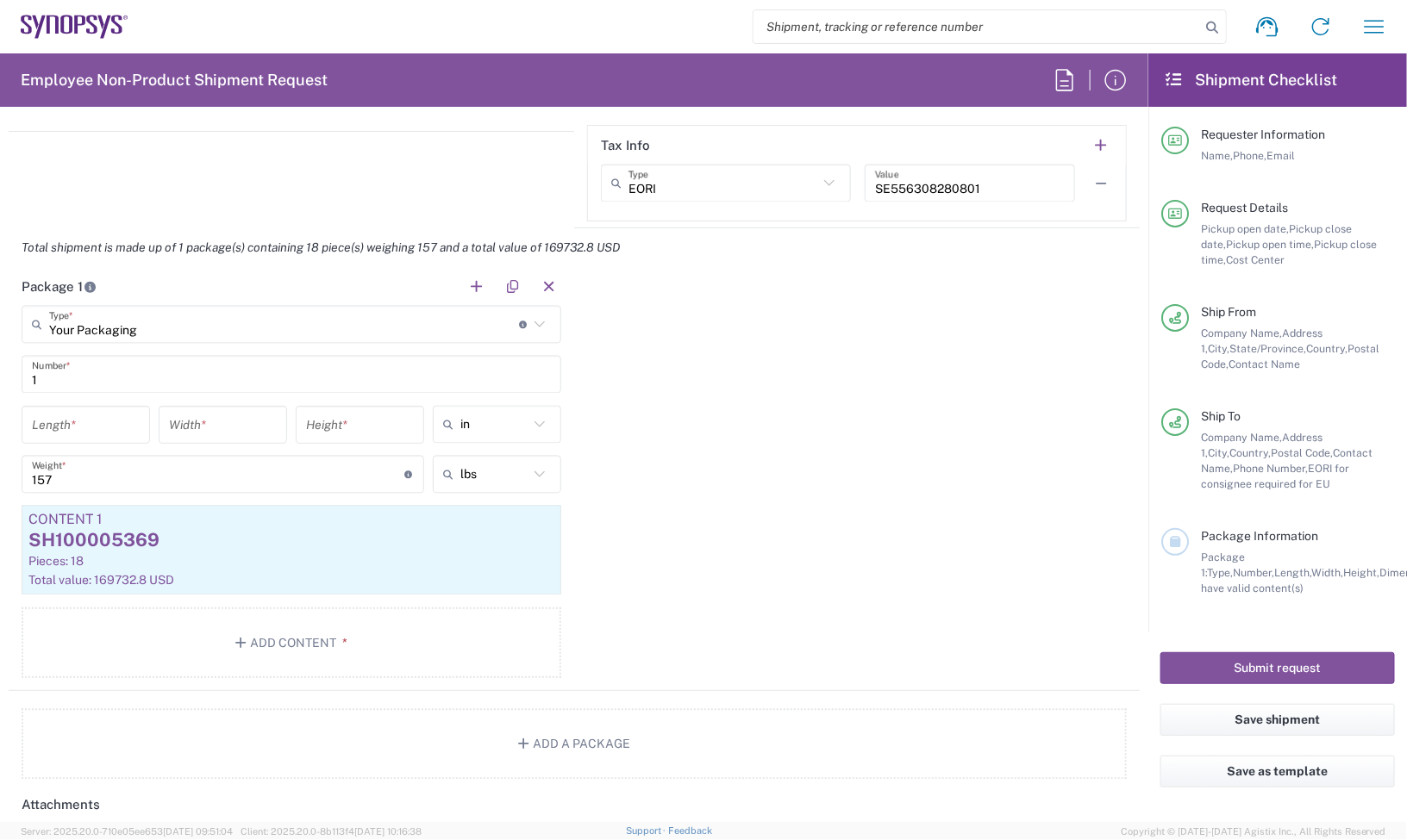
scroll to position [1508, 0]
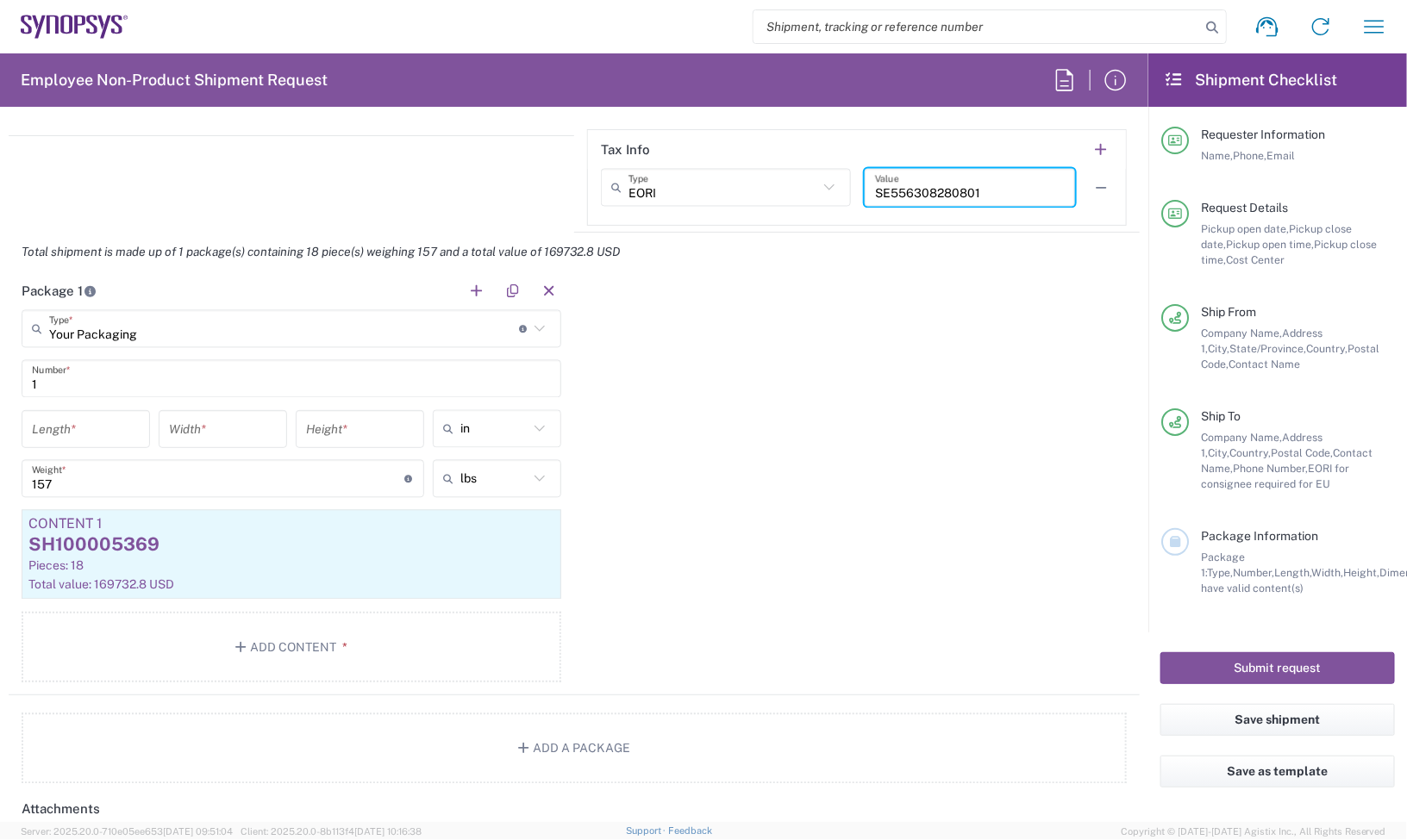
drag, startPoint x: 996, startPoint y: 183, endPoint x: 683, endPoint y: 192, distance: 313.1
click at [683, 192] on div "EORI Type EORI EIN Other TIN VAT SE556308280801 Value" at bounding box center [856, 194] width 512 height 50
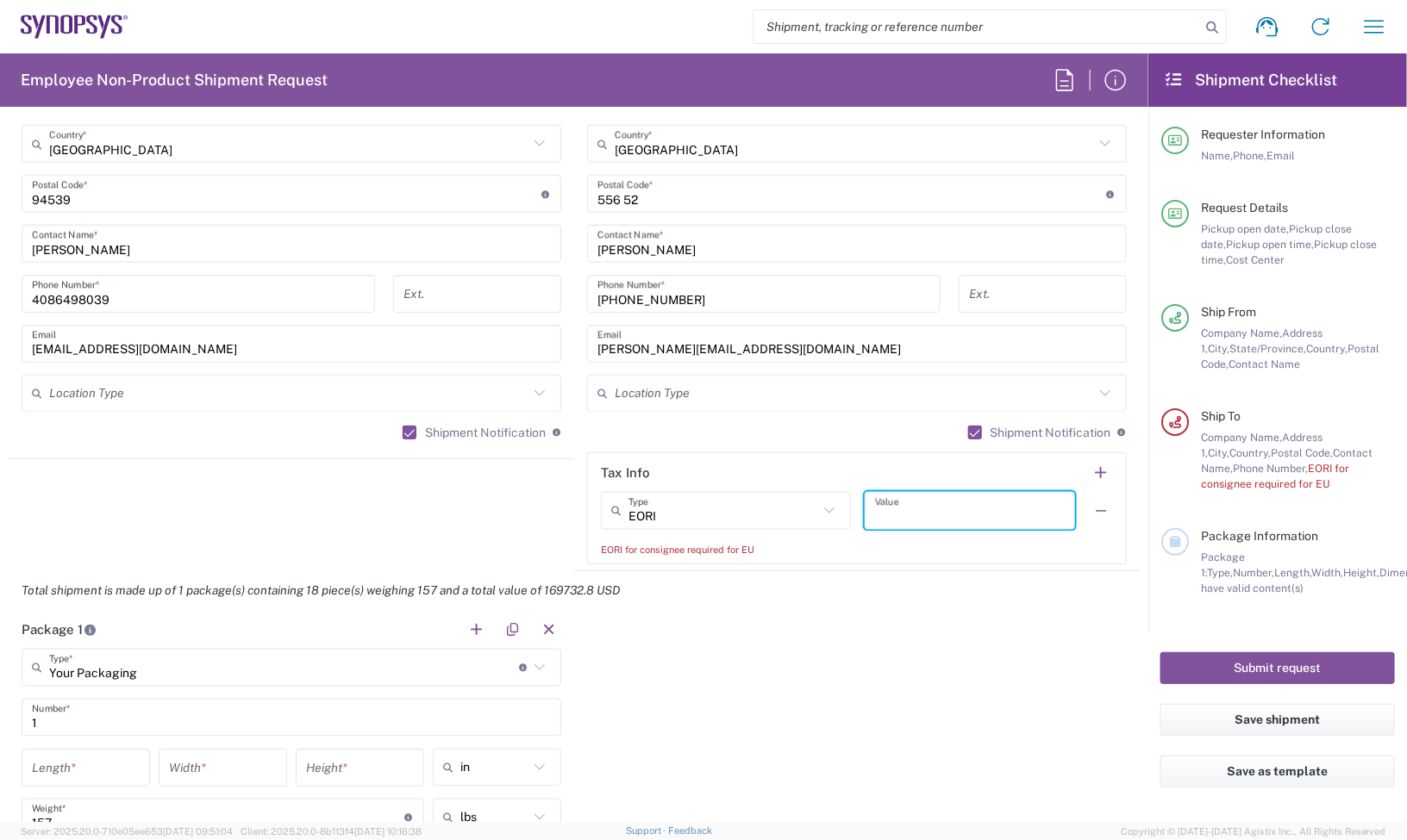
scroll to position [646, 0]
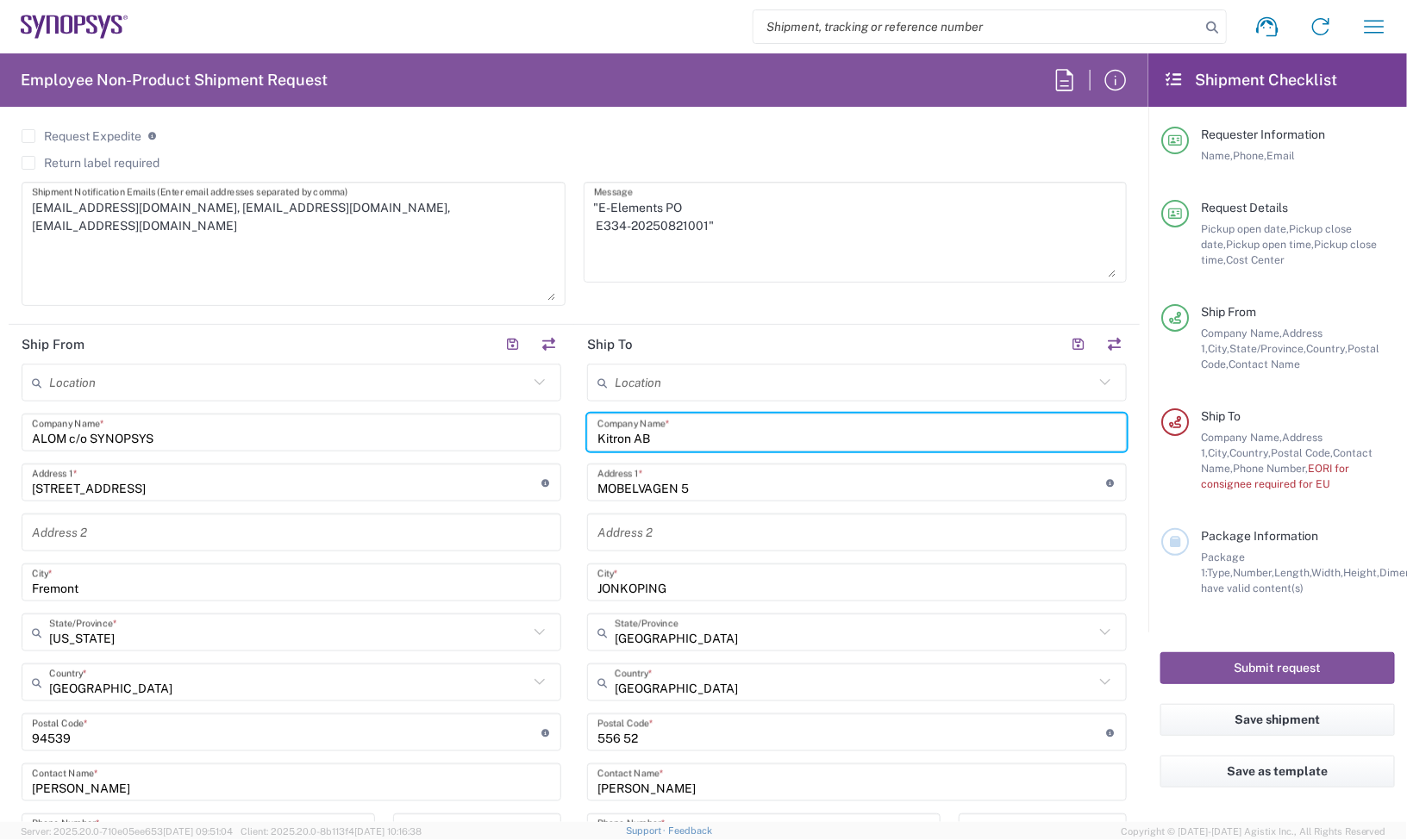
drag, startPoint x: 677, startPoint y: 429, endPoint x: 313, endPoint y: 427, distance: 364.0
click at [313, 427] on div "Ship From Location Aachen DE04 Agrate Brianza IT01 Aschheim DE02 Atlanta US60 A…" at bounding box center [573, 717] width 1131 height 785
type input "e"
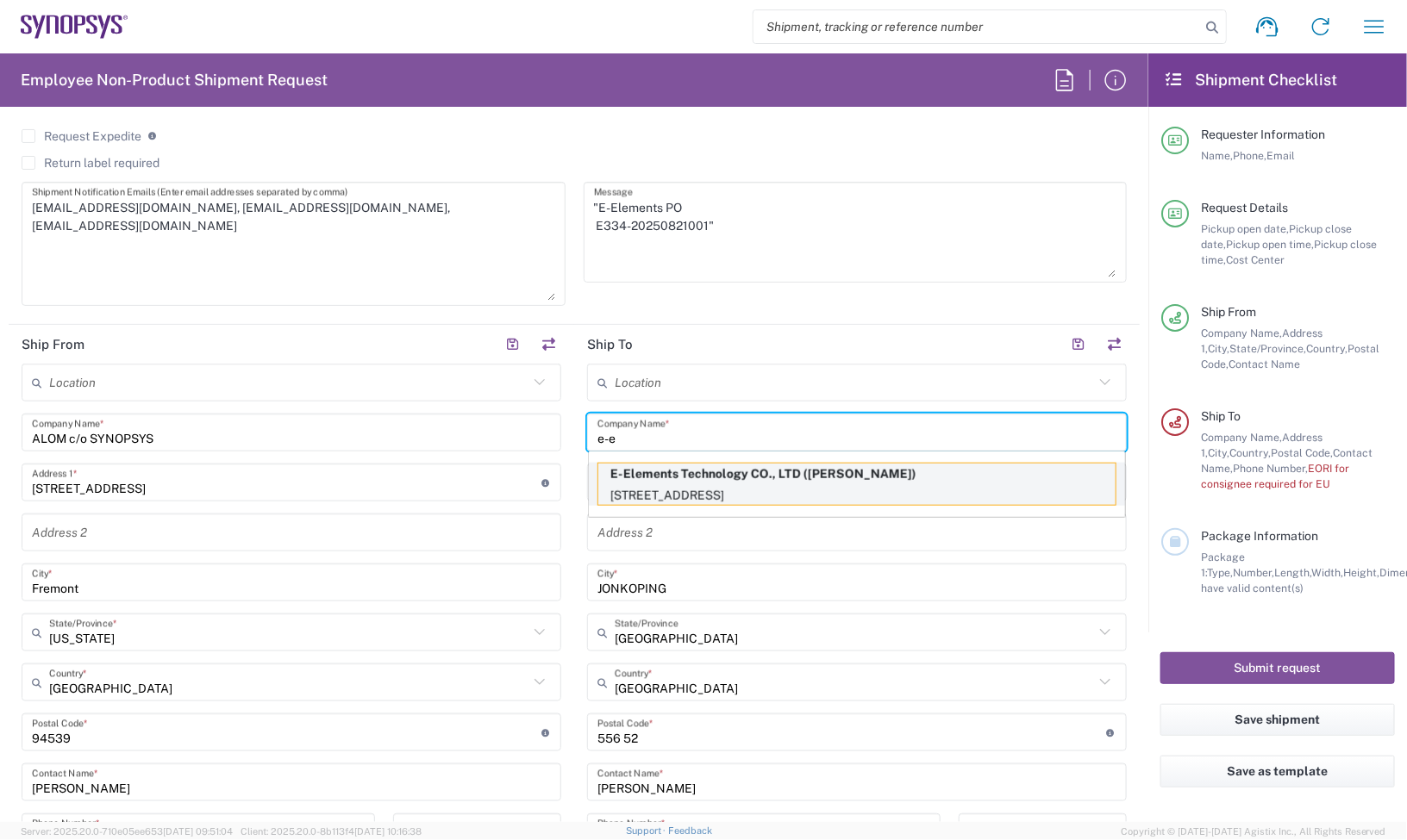
click at [678, 466] on p "E-Elements Technology CO., LTD (Joy Huang)" at bounding box center [856, 474] width 518 height 22
type input "E-Elements Technology CO., LTD"
type input "5F., No61, Ln. 76, Ruiguang Rd., Neihu Dist.,"
type input "Taiwan R.O.C"
type input "Taipei"
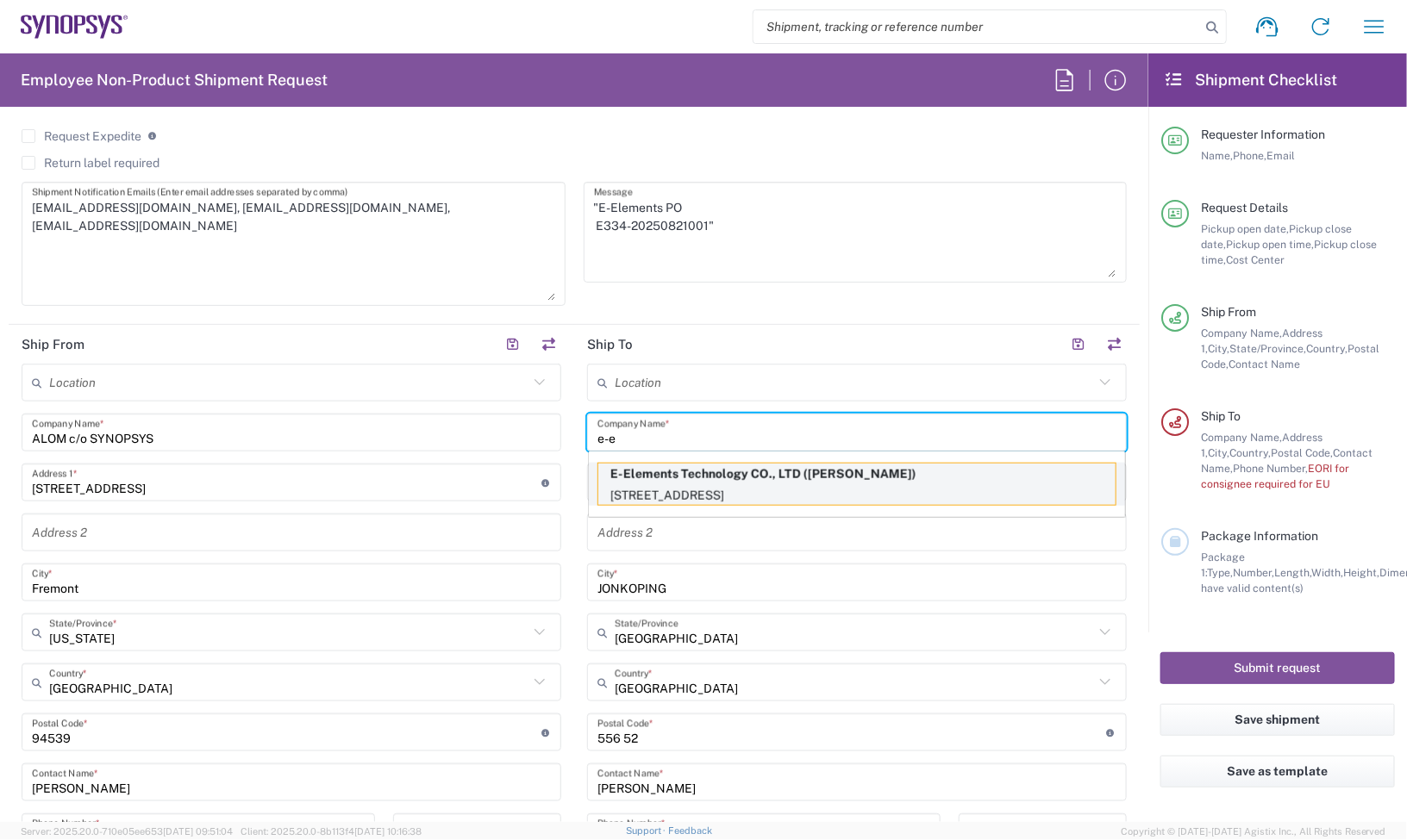
type input "Taiwan"
type input "11491"
type input "Joy Huang"
type input "886-2-2791-8139"
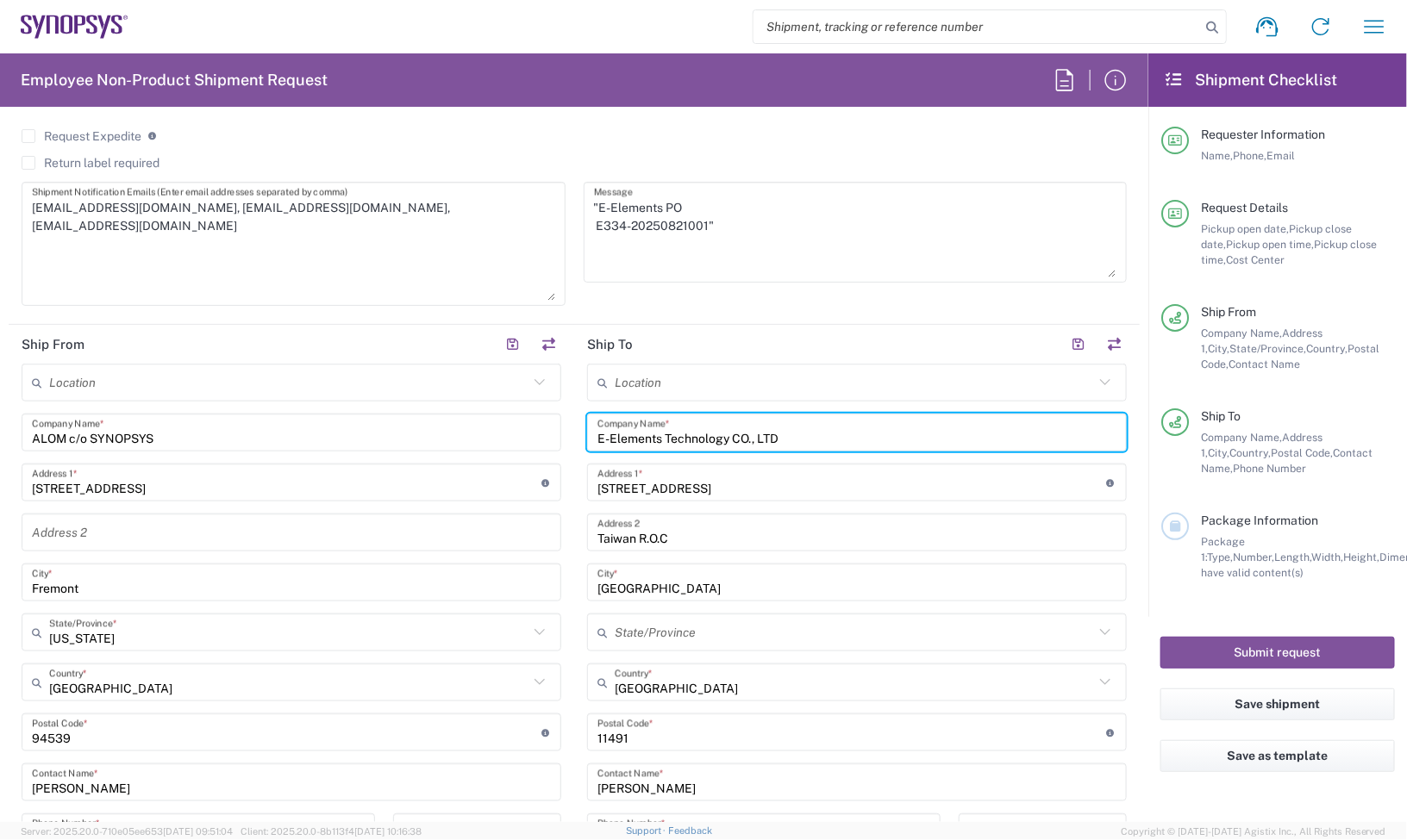
scroll to position [862, 0]
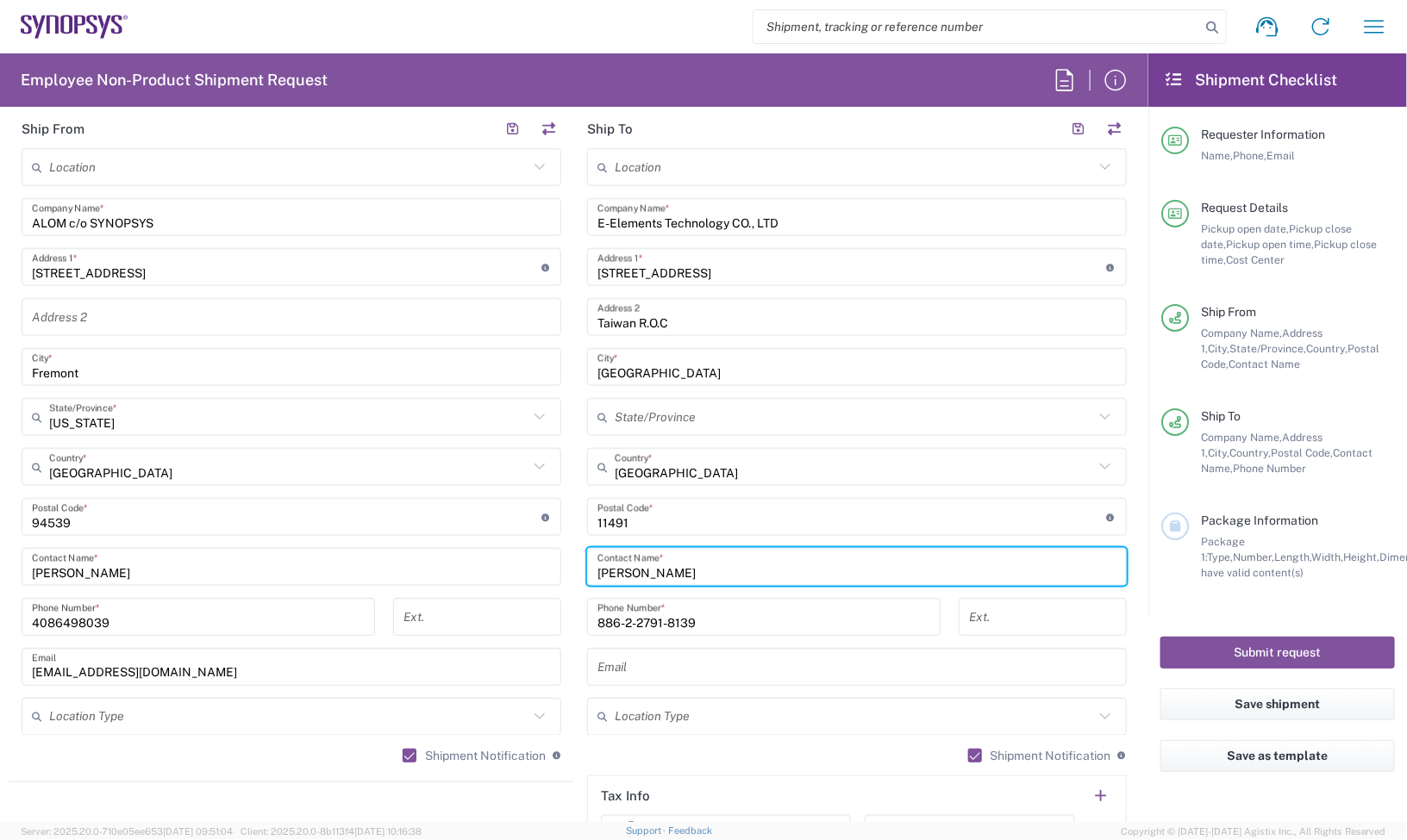
drag, startPoint x: 652, startPoint y: 579, endPoint x: 502, endPoint y: 575, distance: 150.1
click at [502, 575] on div "Ship From Location Aachen DE04 Agrate Brianza IT01 Aschheim DE02 Atlanta US60 A…" at bounding box center [573, 495] width 1131 height 770
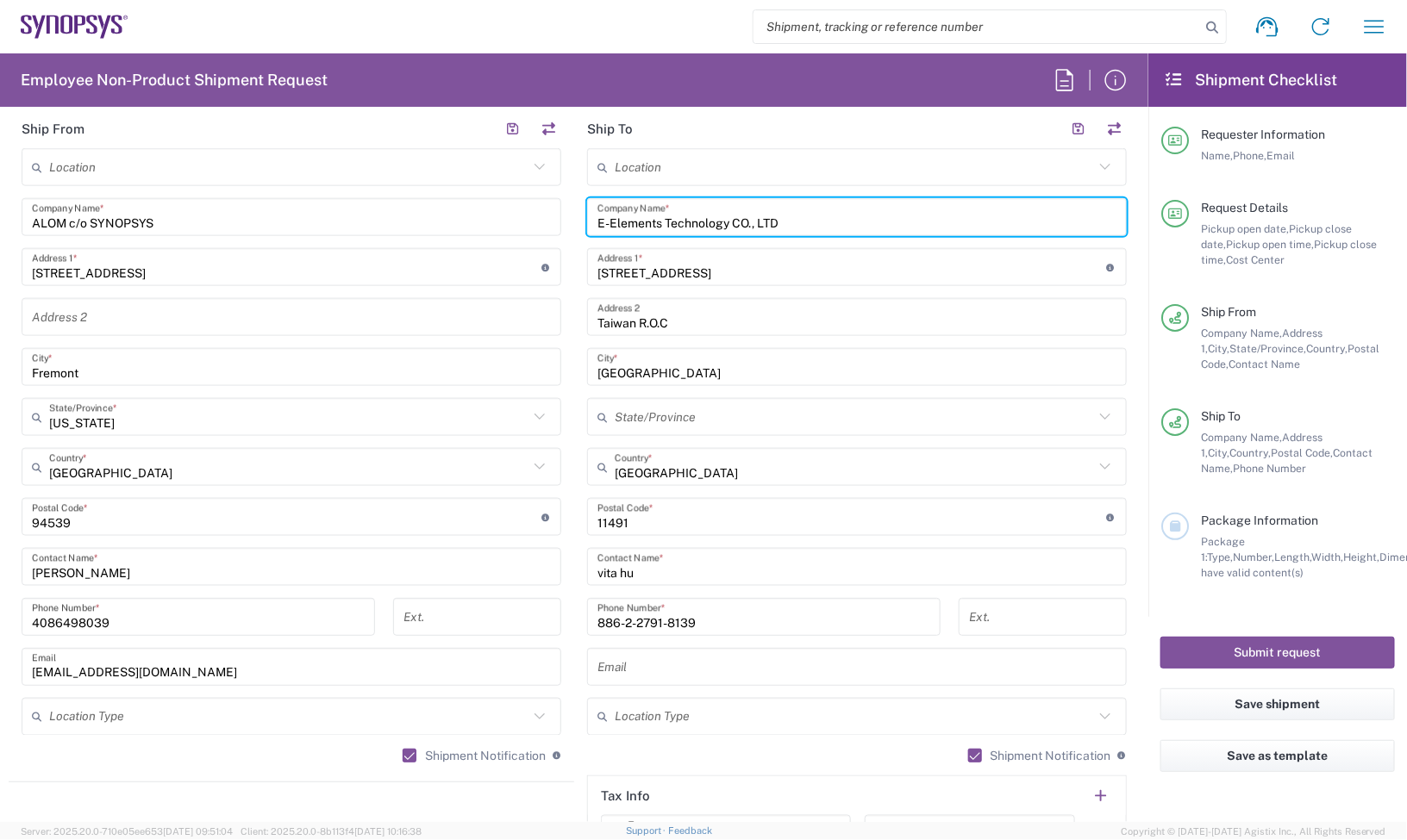
click at [818, 208] on input "E-Elements Technology CO., LTD" at bounding box center [856, 218] width 519 height 30
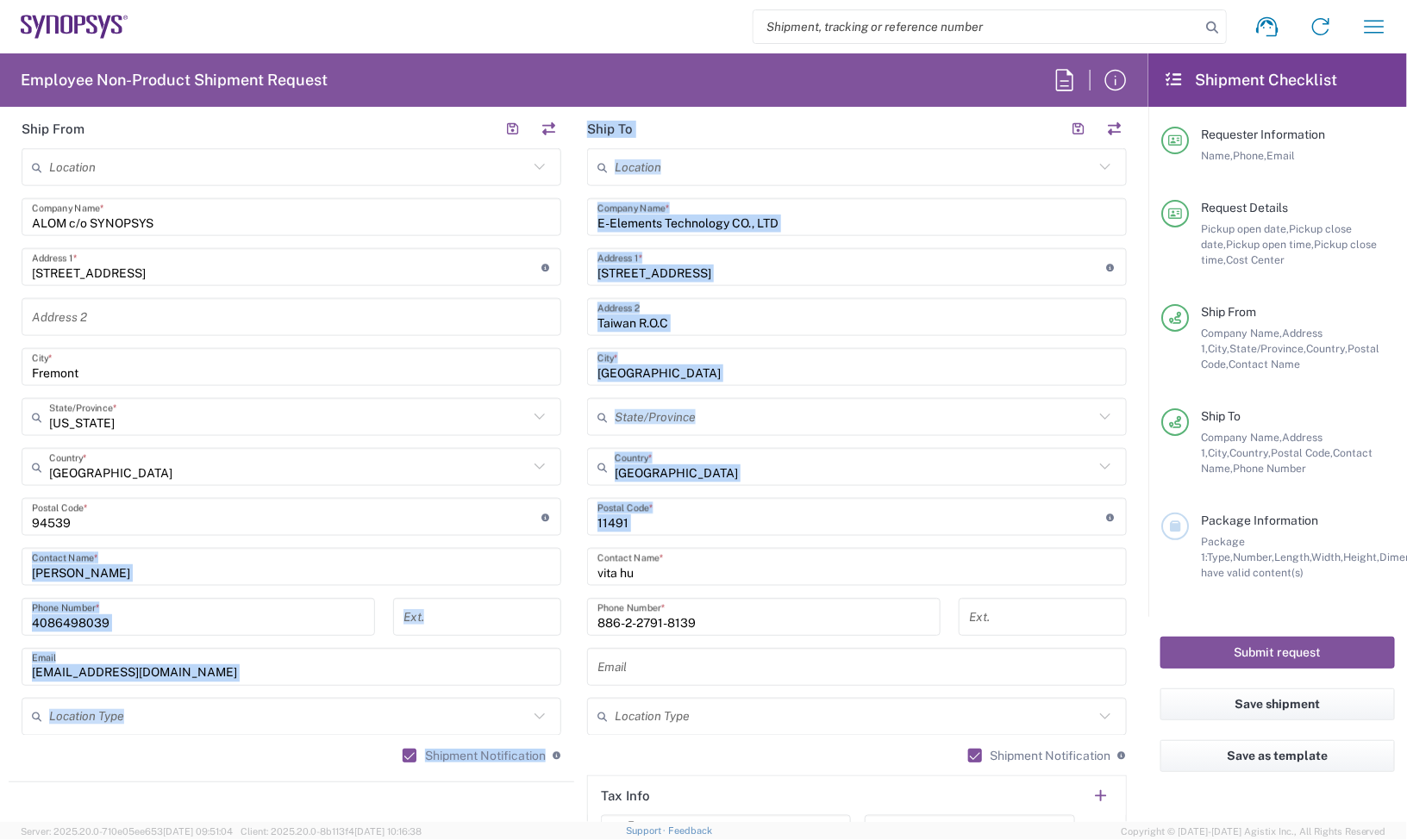
drag, startPoint x: 681, startPoint y: 584, endPoint x: 504, endPoint y: 566, distance: 177.9
click at [496, 566] on div "Ship From Location Aachen DE04 Agrate Brianza IT01 Aschheim DE02 Atlanta US60 A…" at bounding box center [573, 495] width 1131 height 770
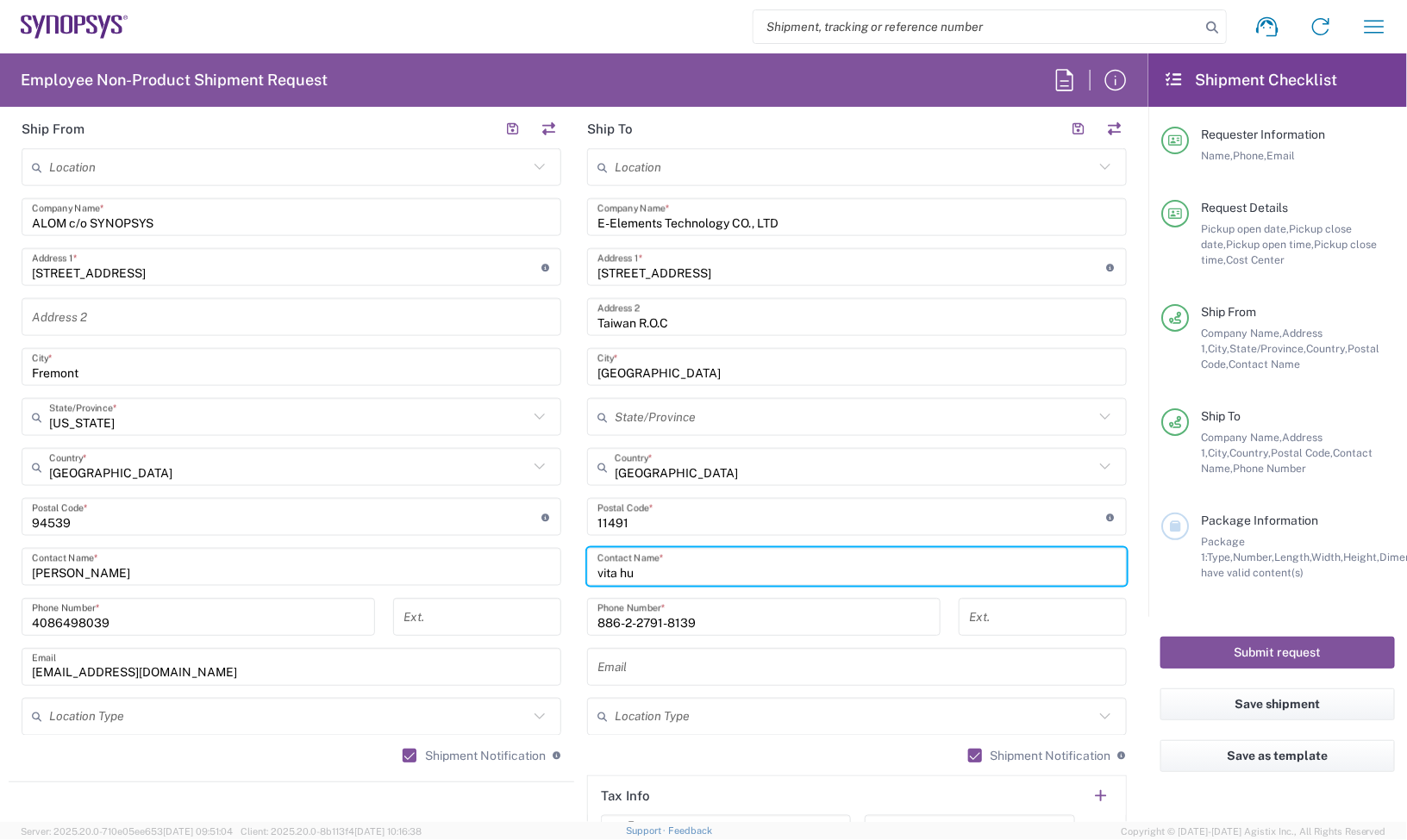
click at [709, 567] on input "vita hu" at bounding box center [856, 568] width 519 height 30
drag, startPoint x: 480, startPoint y: 565, endPoint x: 463, endPoint y: 565, distance: 17.0
click at [464, 565] on div "Ship From Location Aachen DE04 Agrate Brianza IT01 Aschheim DE02 Atlanta US60 A…" at bounding box center [573, 495] width 1131 height 770
paste input "Vita Huang"
type input "Vita Huang"
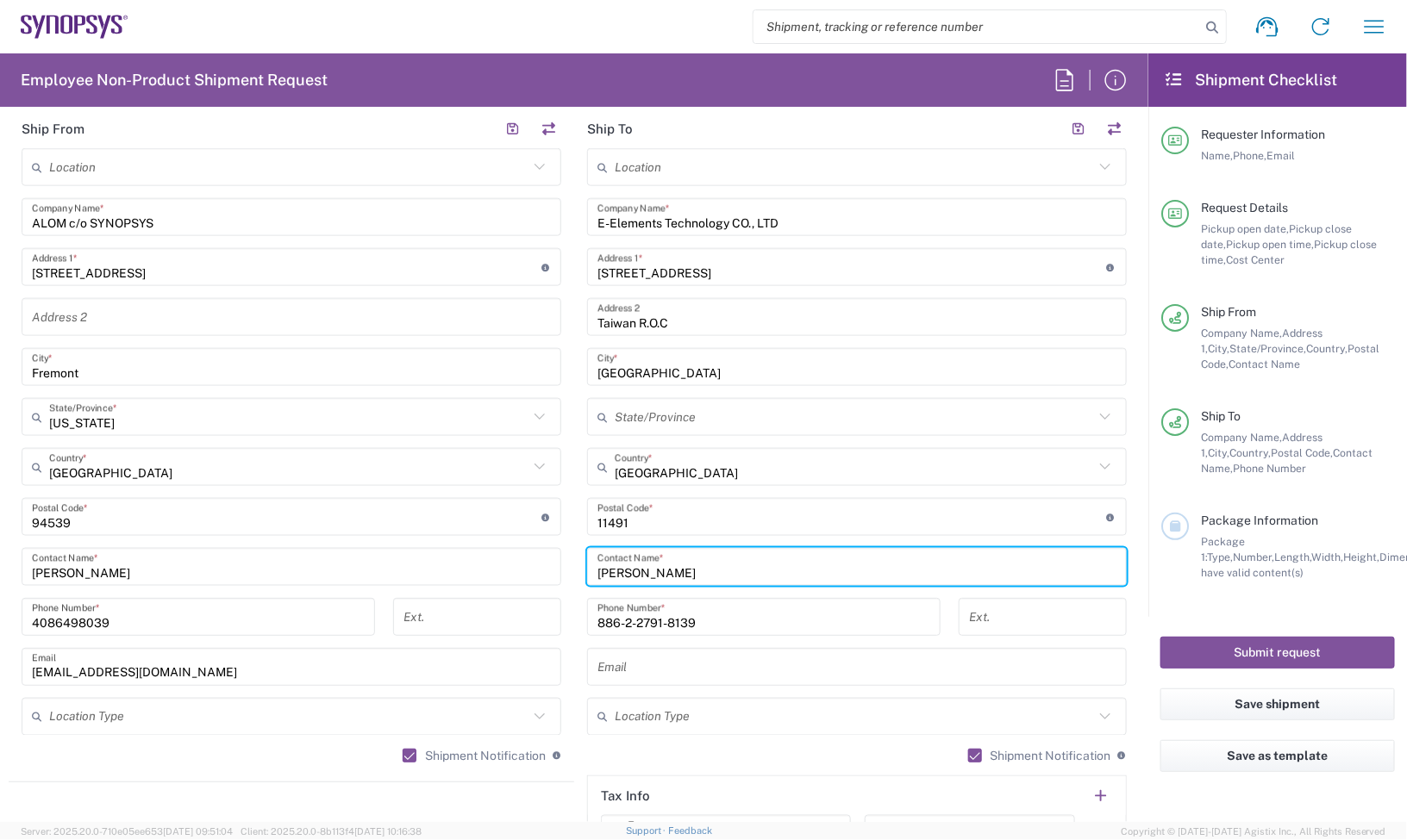
click at [669, 511] on input "undefined" at bounding box center [852, 517] width 509 height 30
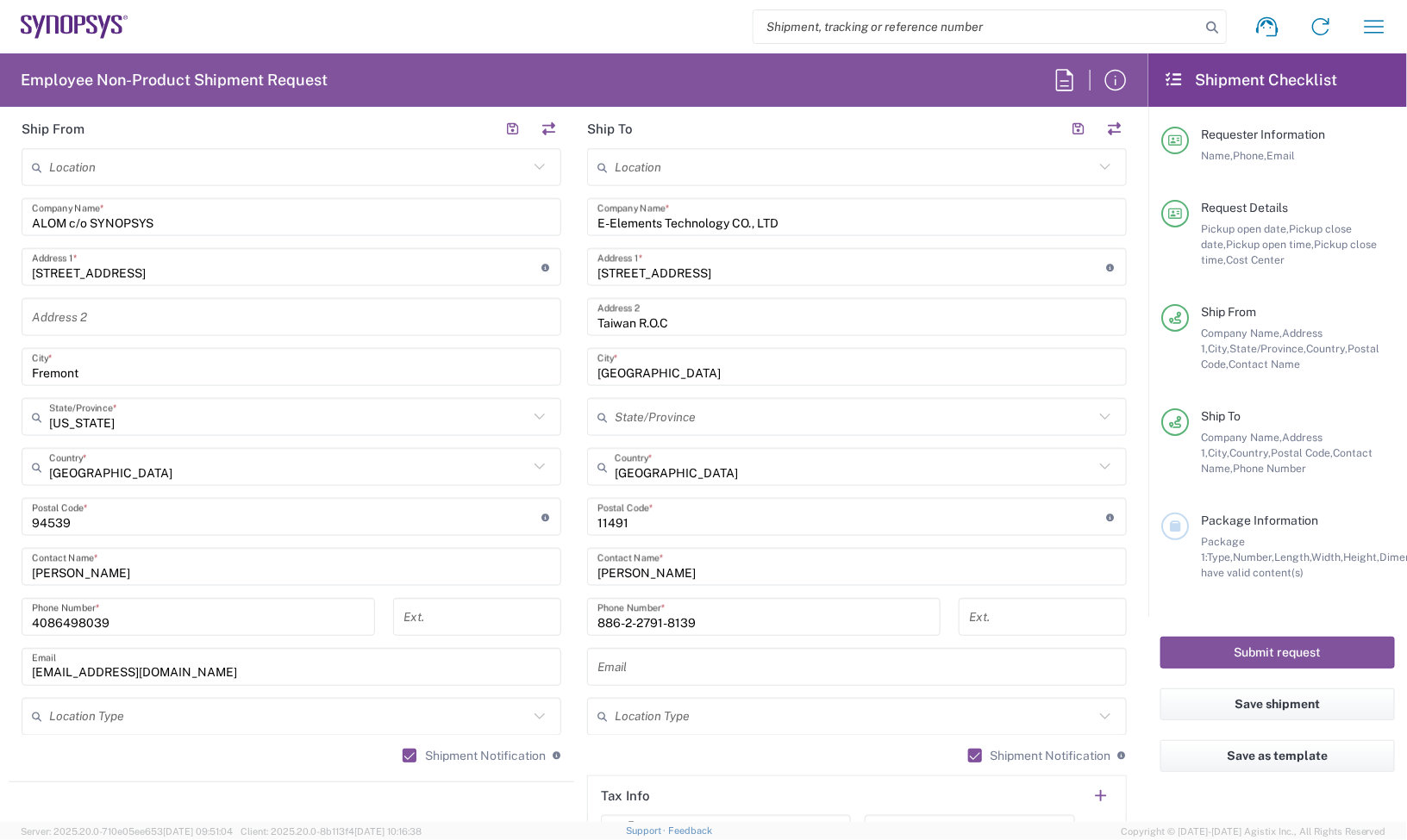
click at [658, 671] on input "text" at bounding box center [856, 668] width 519 height 30
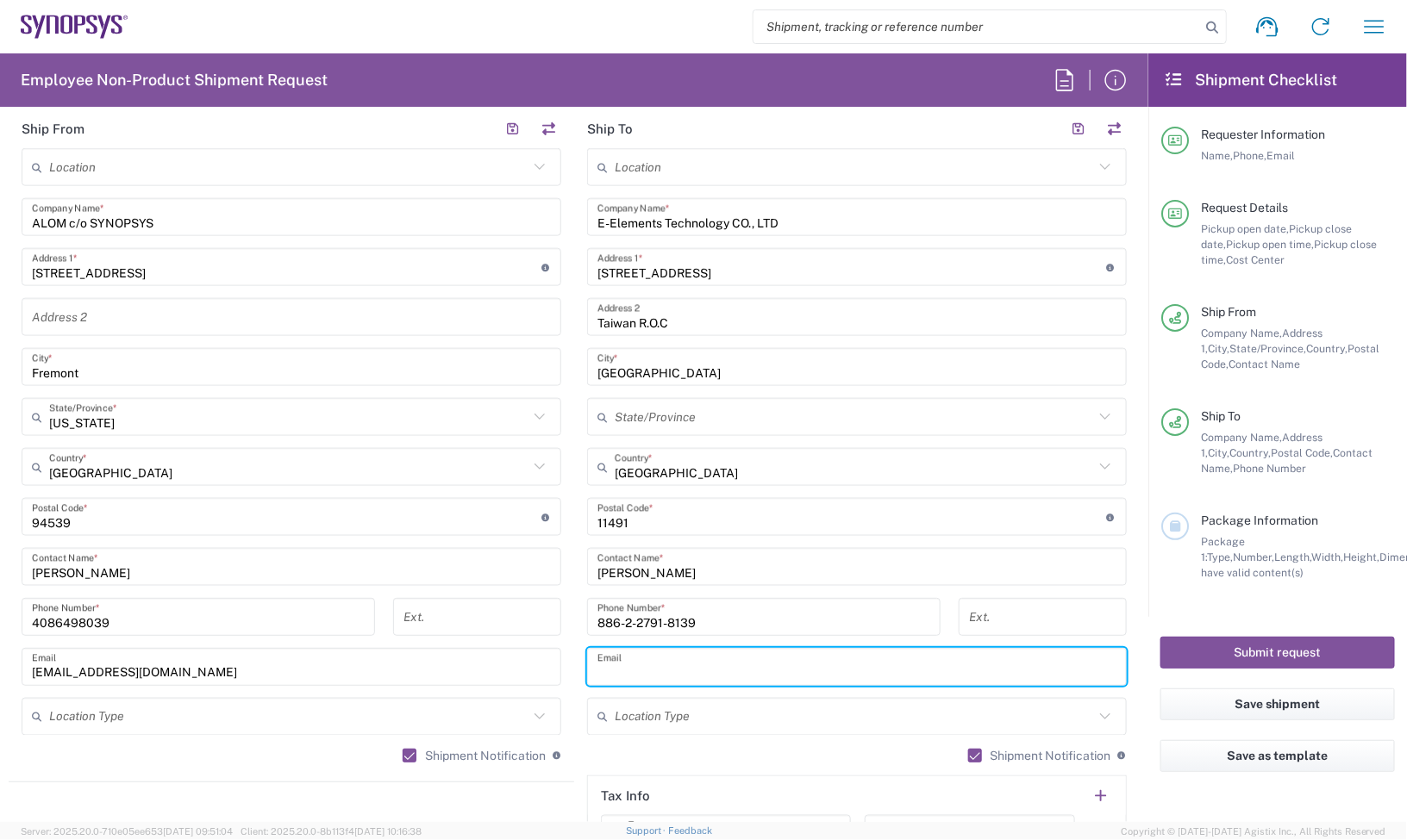
paste input "Vita.Huang@e-elements.com.tw"
type input "Vita.Huang@e-elements.com.tw"
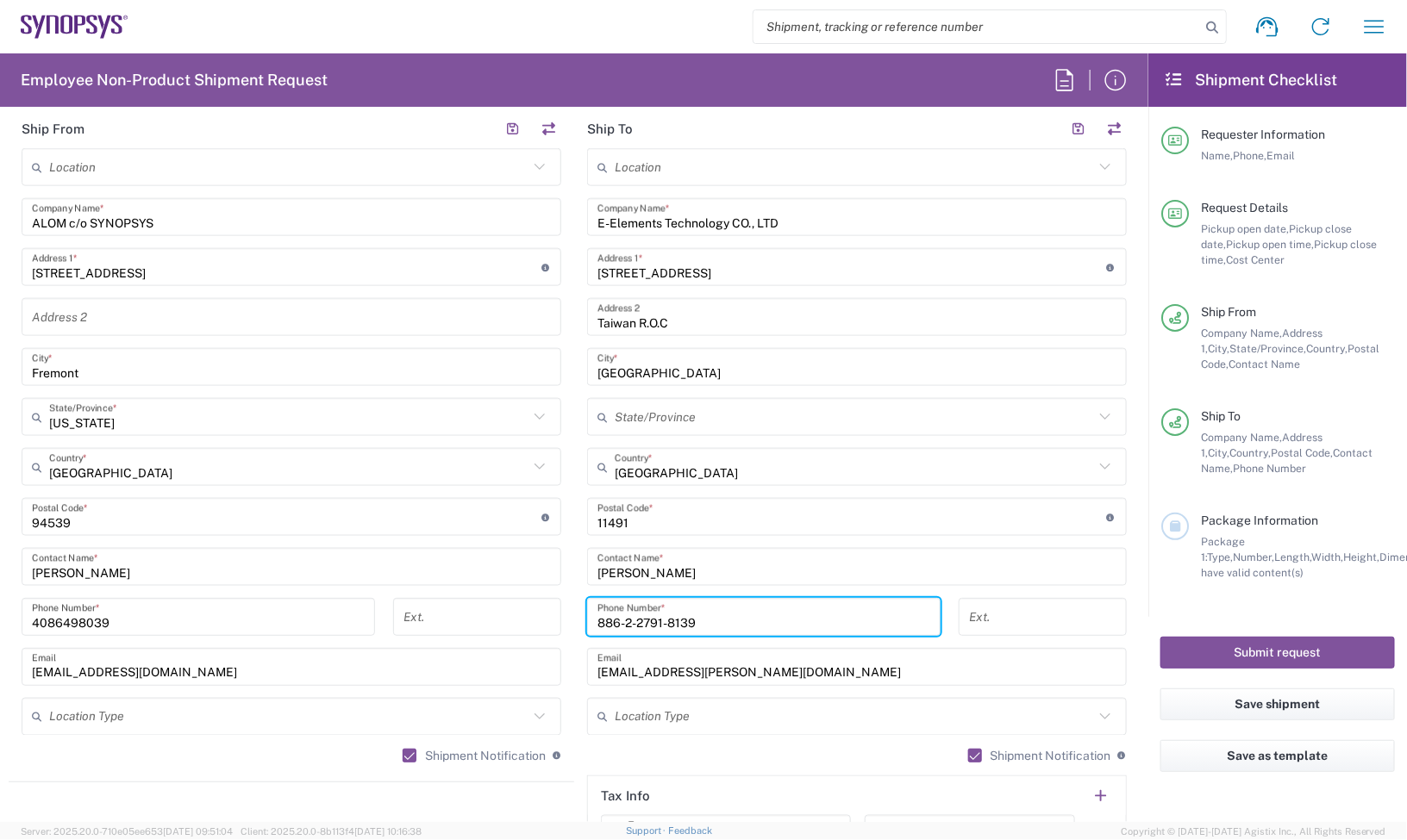
drag, startPoint x: 538, startPoint y: 613, endPoint x: 499, endPoint y: 609, distance: 39.2
click at [499, 609] on div "Ship From Location Aachen DE04 Agrate Brianza IT01 Aschheim DE02 Atlanta US60 A…" at bounding box center [573, 495] width 1131 height 770
paste input "66-920-738458"
type input "866-920-738458"
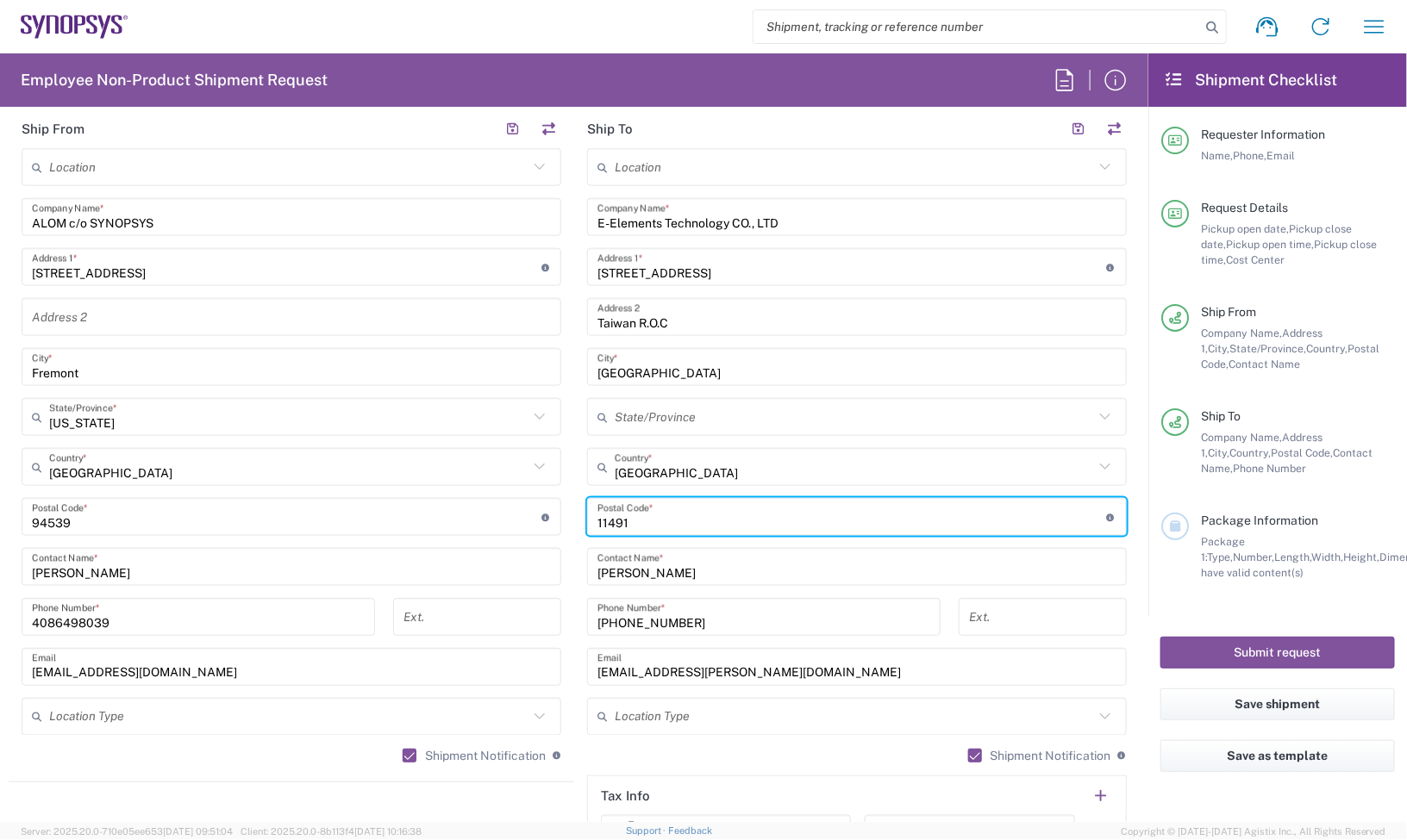
drag, startPoint x: 632, startPoint y: 506, endPoint x: 554, endPoint y: 507, distance: 78.0
click at [554, 507] on div "Ship From Location Aachen DE04 Agrate Brianza IT01 Aschheim DE02 Atlanta US60 A…" at bounding box center [573, 495] width 1131 height 770
paste input "undefined"
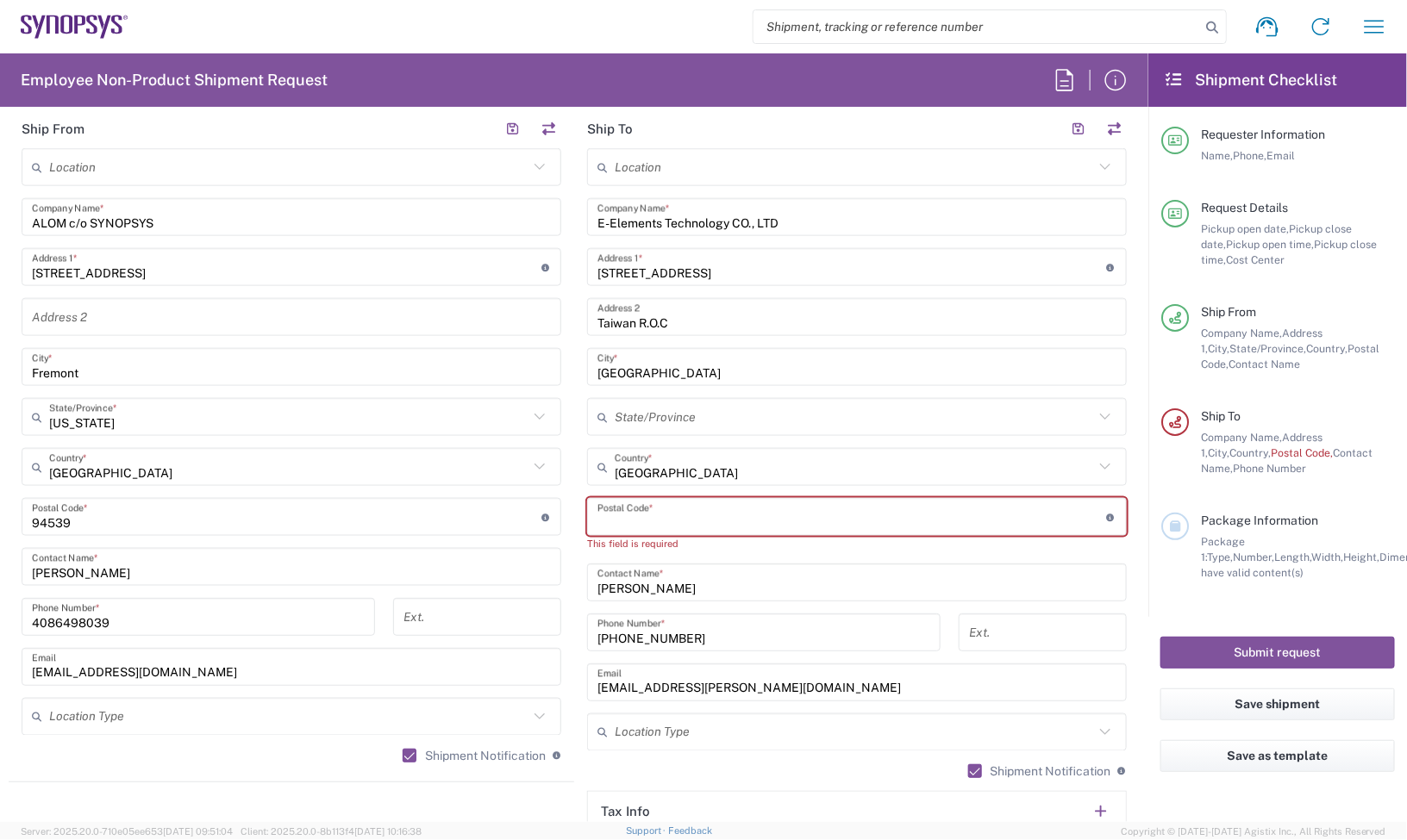
click at [661, 507] on input "undefined" at bounding box center [852, 517] width 509 height 30
paste input "undefined"
click at [621, 528] on input "undefined" at bounding box center [852, 517] width 509 height 30
paste input "30272"
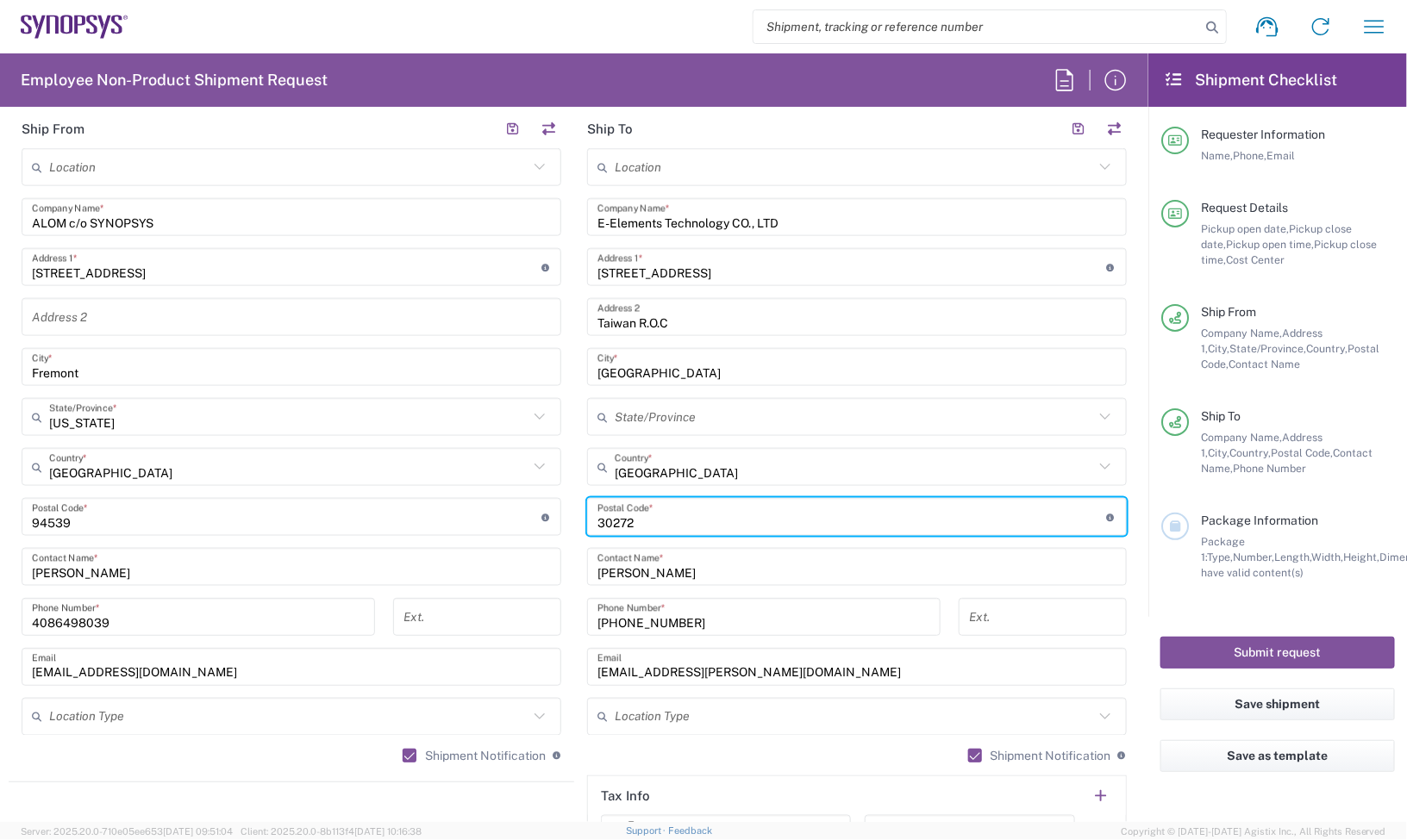
type input "30272"
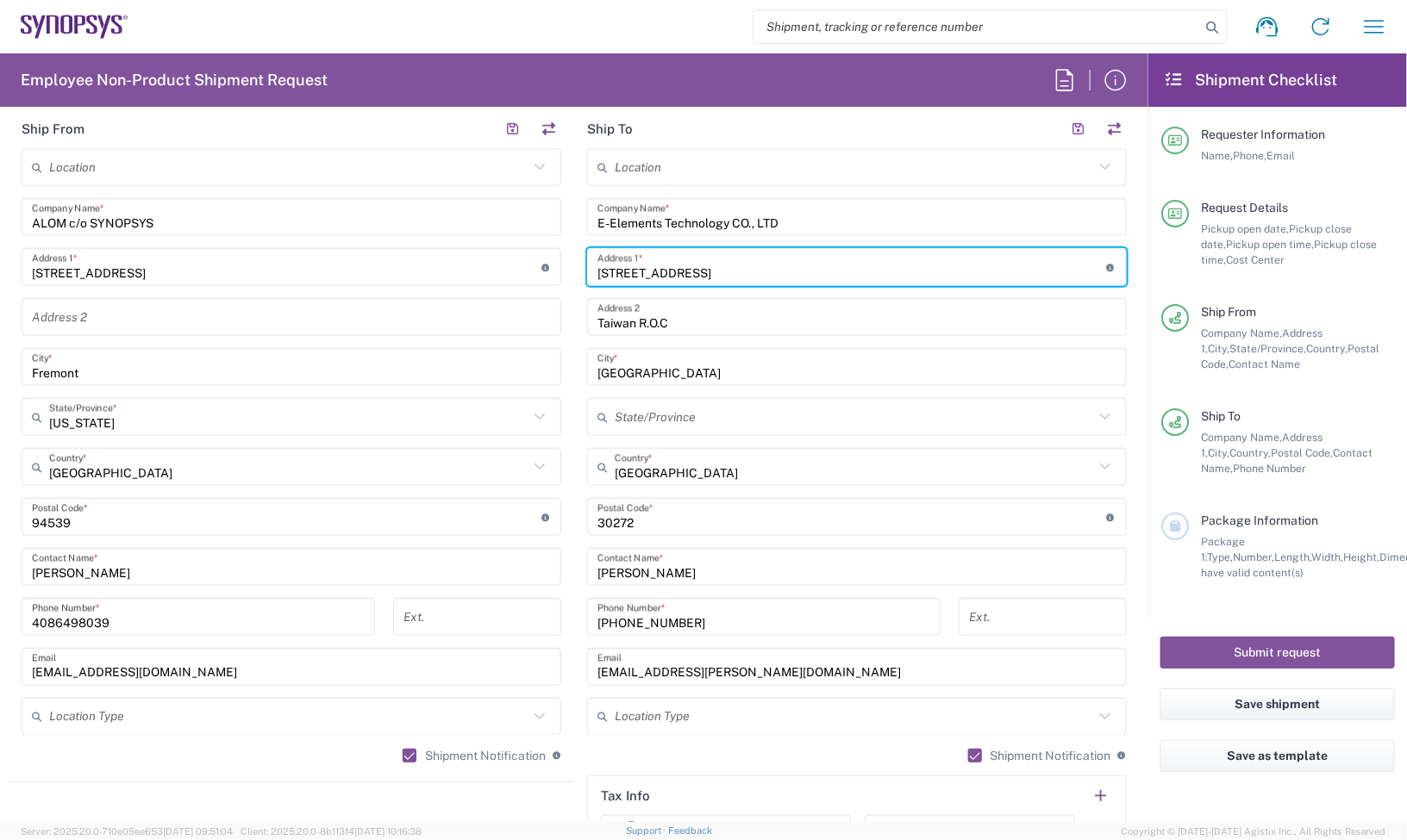
drag, startPoint x: 855, startPoint y: 261, endPoint x: 560, endPoint y: 266, distance: 295.0
click at [560, 266] on div "Ship From Location Aachen DE04 Agrate Brianza IT01 Aschheim DE02 Atlanta US60 A…" at bounding box center [573, 495] width 1131 height 770
paste input "No.95,Sec2, Jiafeng S RD., Zhubei City, Hsinchu Count"
drag, startPoint x: 802, startPoint y: 265, endPoint x: 734, endPoint y: 269, distance: 68.1
click at [734, 269] on input "No.95,Sec2, Jiafeng S RD., Zhubei City, Hsinchu Count" at bounding box center [852, 268] width 509 height 30
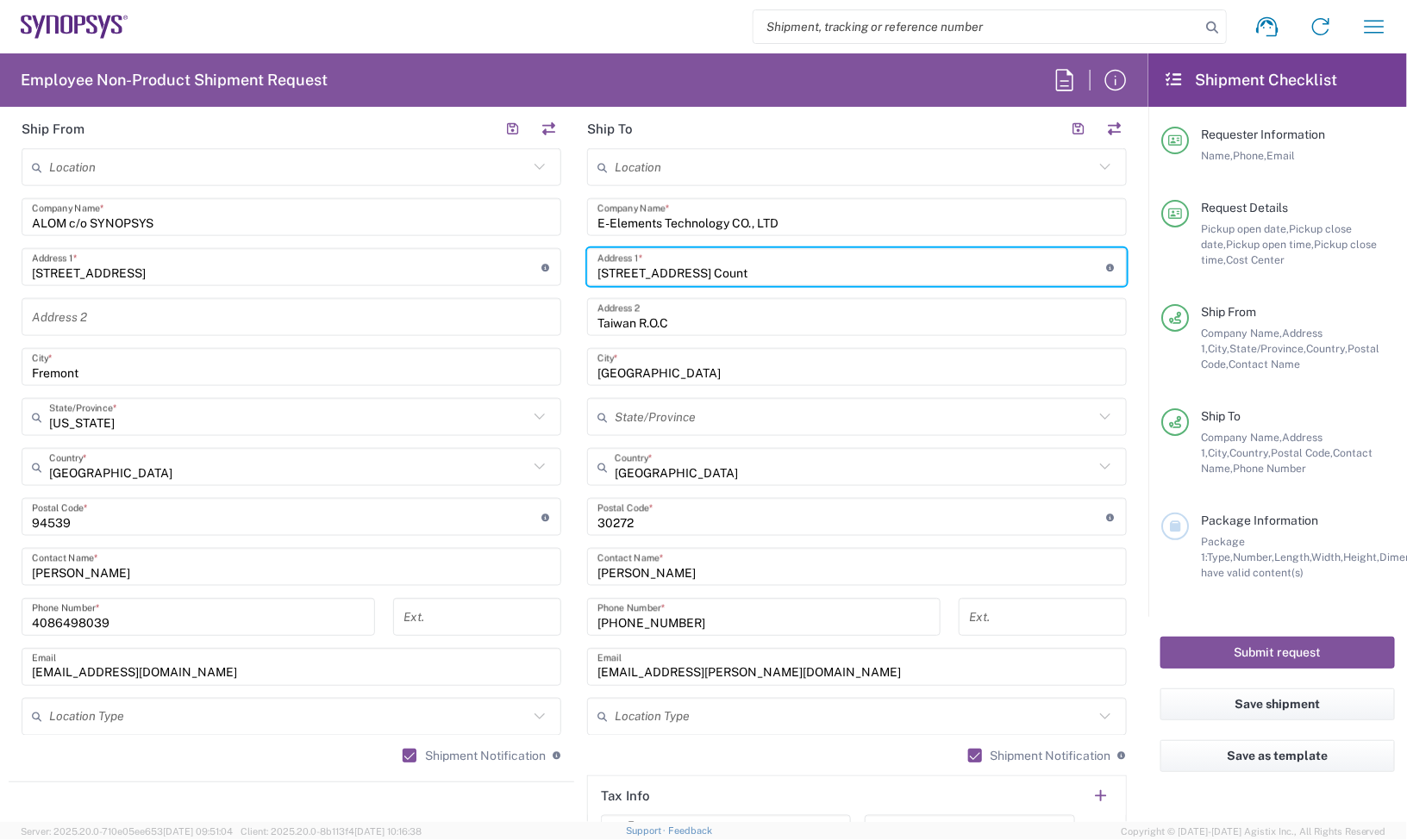
type input "No.95,Sec2, Jiafeng S RD., Hsinchu Count"
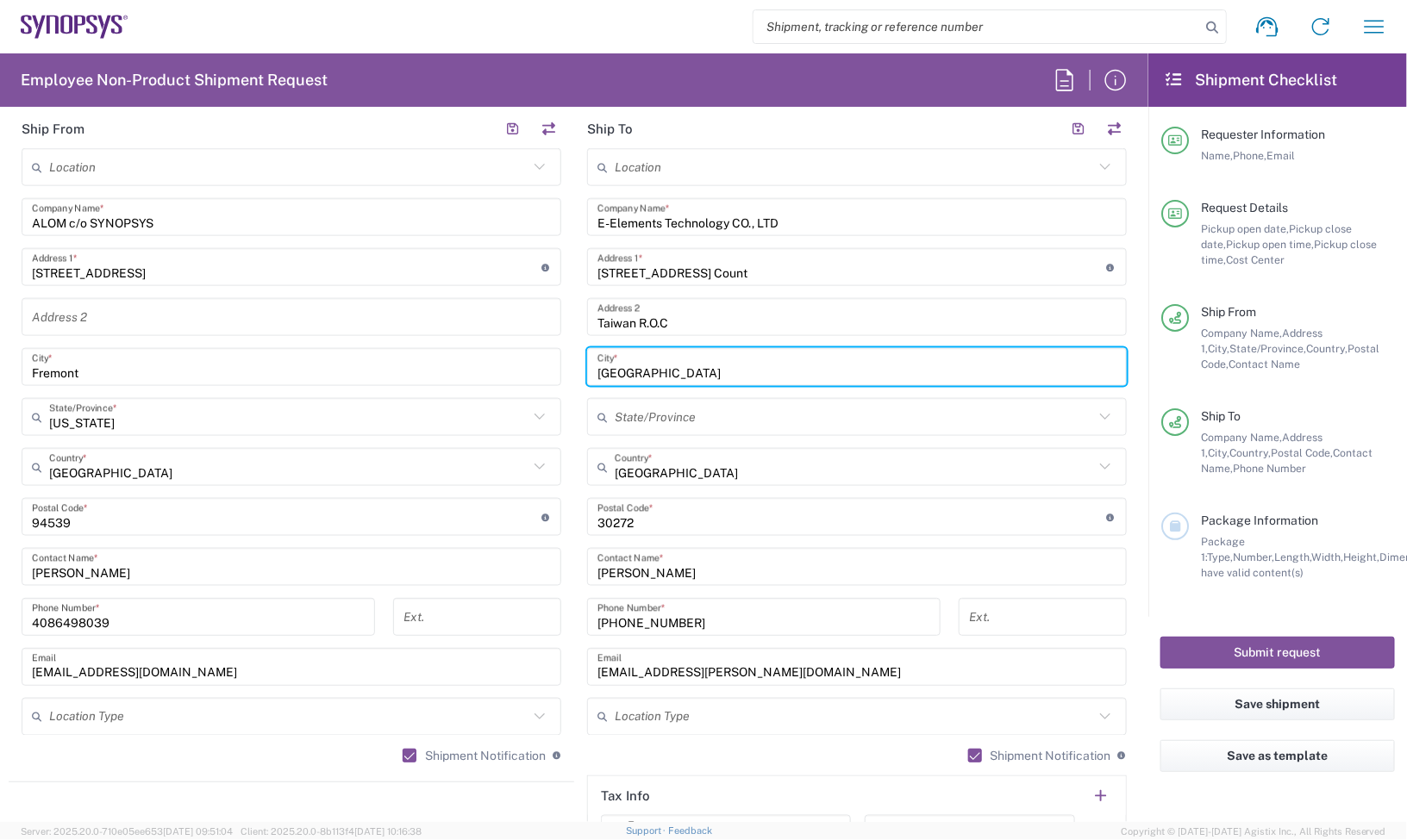
drag, startPoint x: 649, startPoint y: 354, endPoint x: 563, endPoint y: 359, distance: 86.1
click at [563, 359] on div "Ship From Location Aachen DE04 Agrate Brianza IT01 Aschheim DE02 Atlanta US60 A…" at bounding box center [573, 495] width 1131 height 770
paste input ", Zhubei City"
drag, startPoint x: 597, startPoint y: 367, endPoint x: 511, endPoint y: 368, distance: 86.0
click at [519, 368] on div "Ship From Location Aachen DE04 Agrate Brianza IT01 Aschheim DE02 Atlanta US60 A…" at bounding box center [573, 495] width 1131 height 770
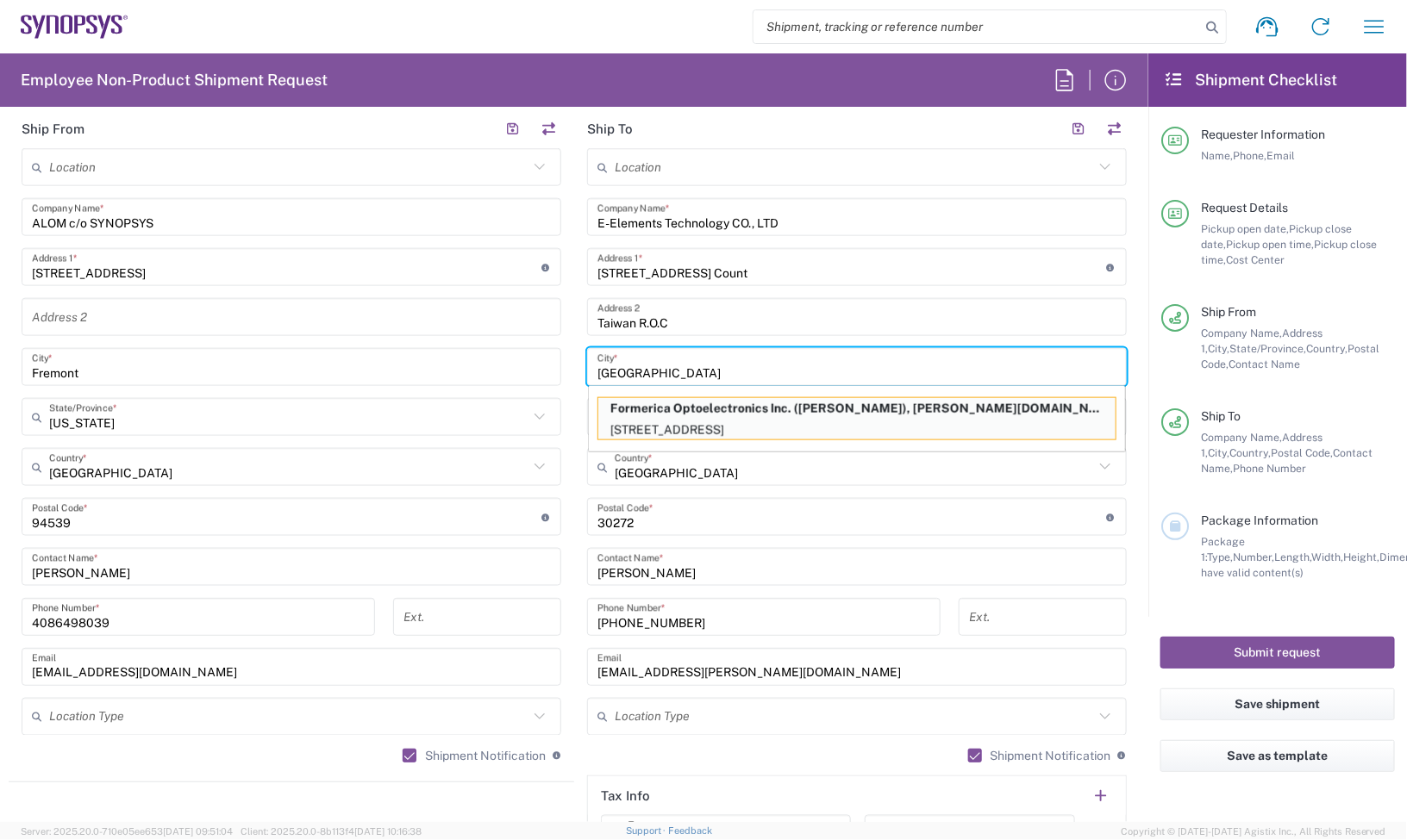
type input "Zhubei City"
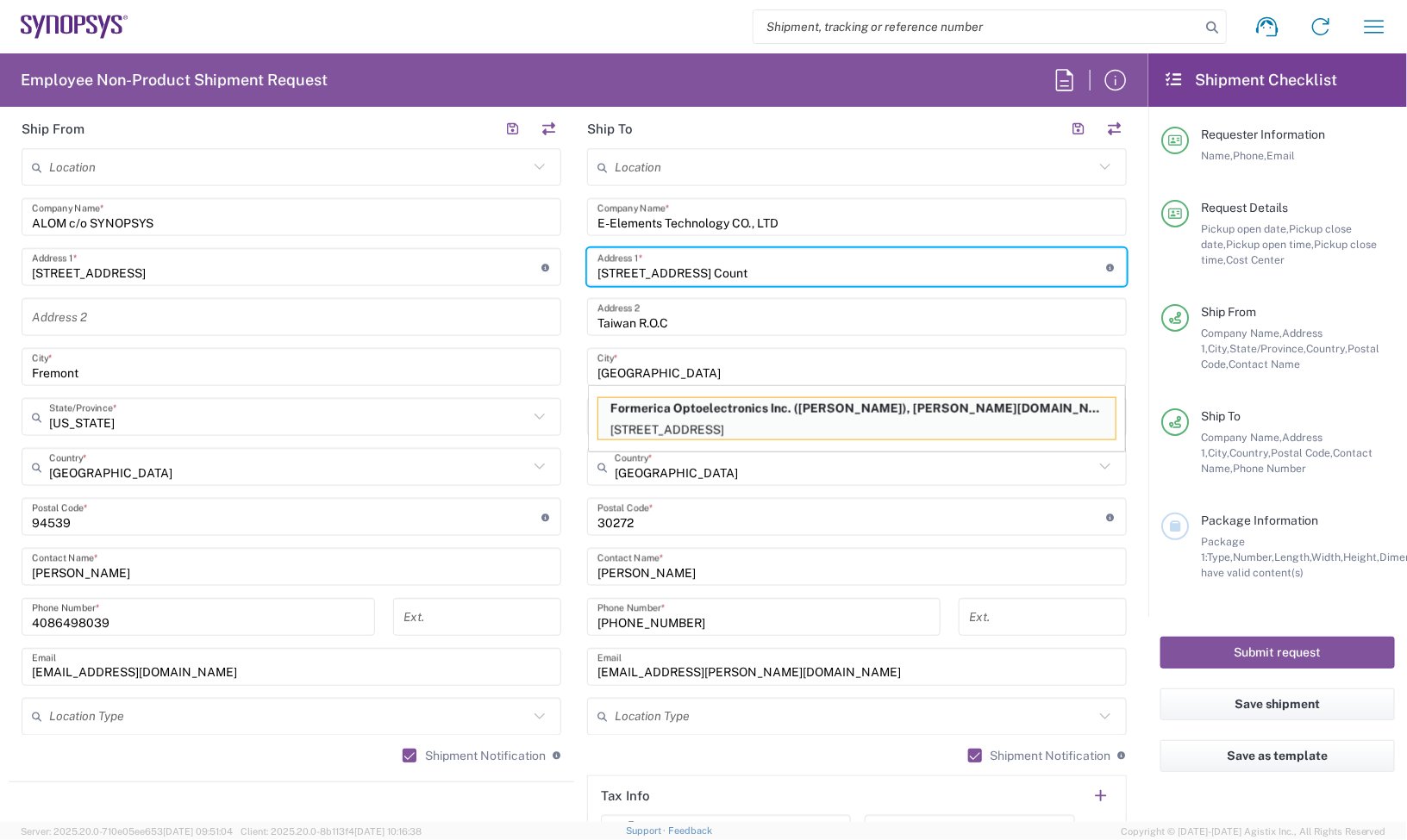
click at [837, 264] on input "No.95,Sec2, Jiafeng S RD., Hsinchu Count" at bounding box center [852, 268] width 509 height 30
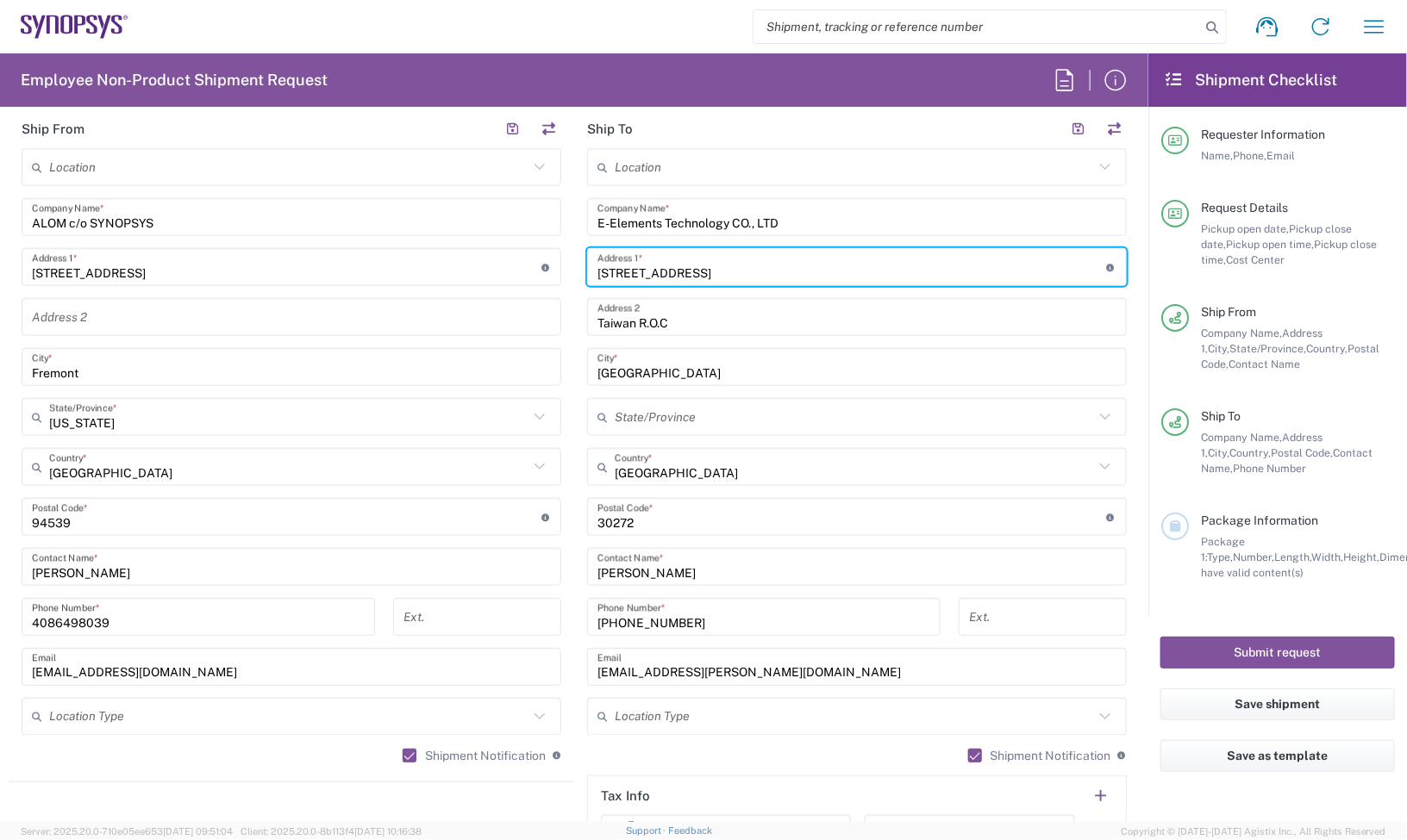
drag, startPoint x: 884, startPoint y: 266, endPoint x: 742, endPoint y: 297, distance: 145.3
click at [742, 297] on div "Location Aachen DE04 Agrate Brianza IT01 Aschheim DE02 Atlanta US60 Austin US26…" at bounding box center [856, 510] width 539 height 724
type input "No.95,Sec2, Jiafeng S RD.,"
drag, startPoint x: 651, startPoint y: 442, endPoint x: 644, endPoint y: 436, distance: 9.2
click at [648, 442] on div "Location Aachen DE04 Agrate Brianza IT01 Aschheim DE02 Atlanta US60 Austin US26…" at bounding box center [856, 510] width 539 height 724
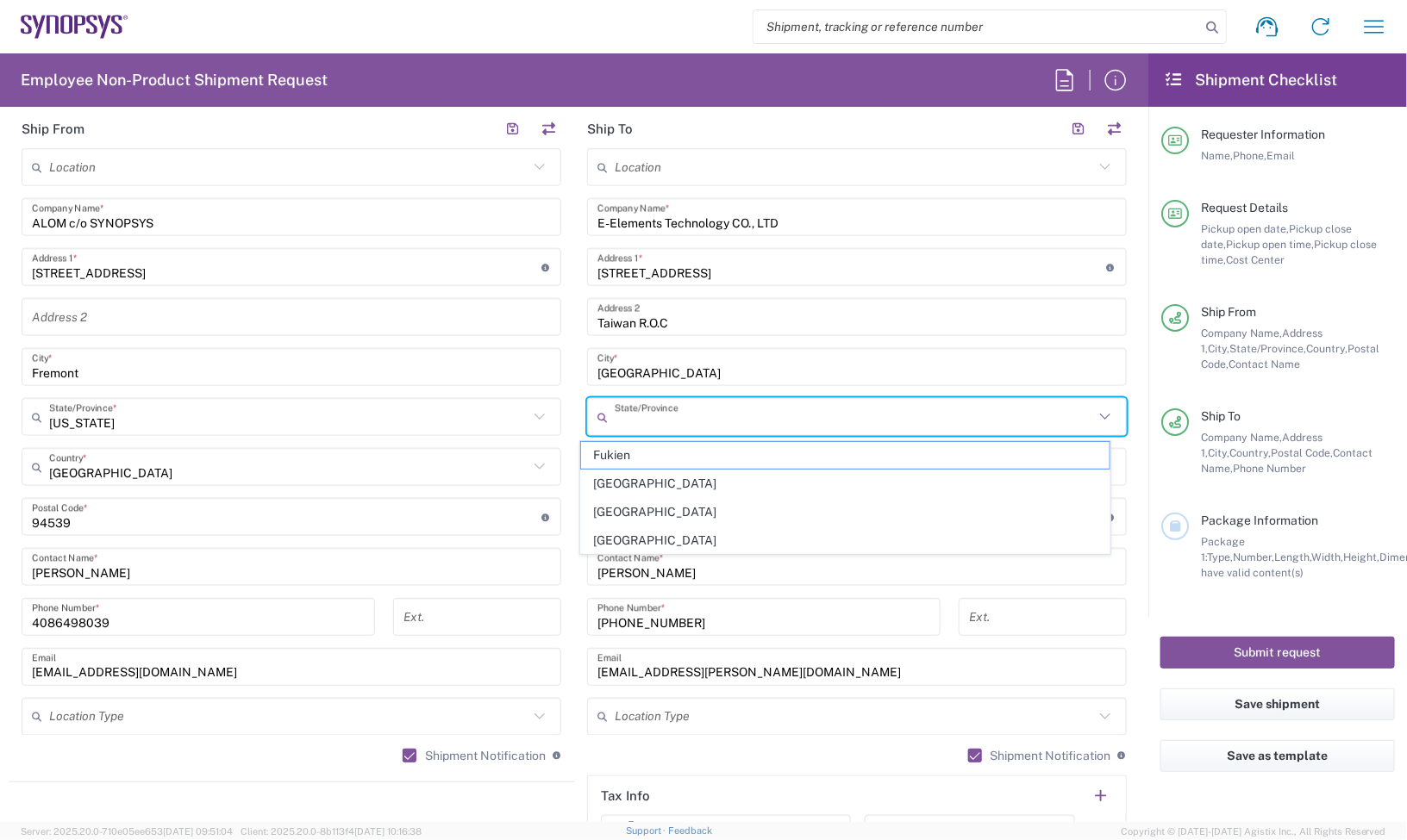
click at [635, 411] on input "text" at bounding box center [854, 417] width 480 height 30
paste input "Hsinchu County"
type input "Hsinchu County"
click at [781, 260] on input "No.95,Sec2, Jiafeng S RD.," at bounding box center [852, 268] width 509 height 30
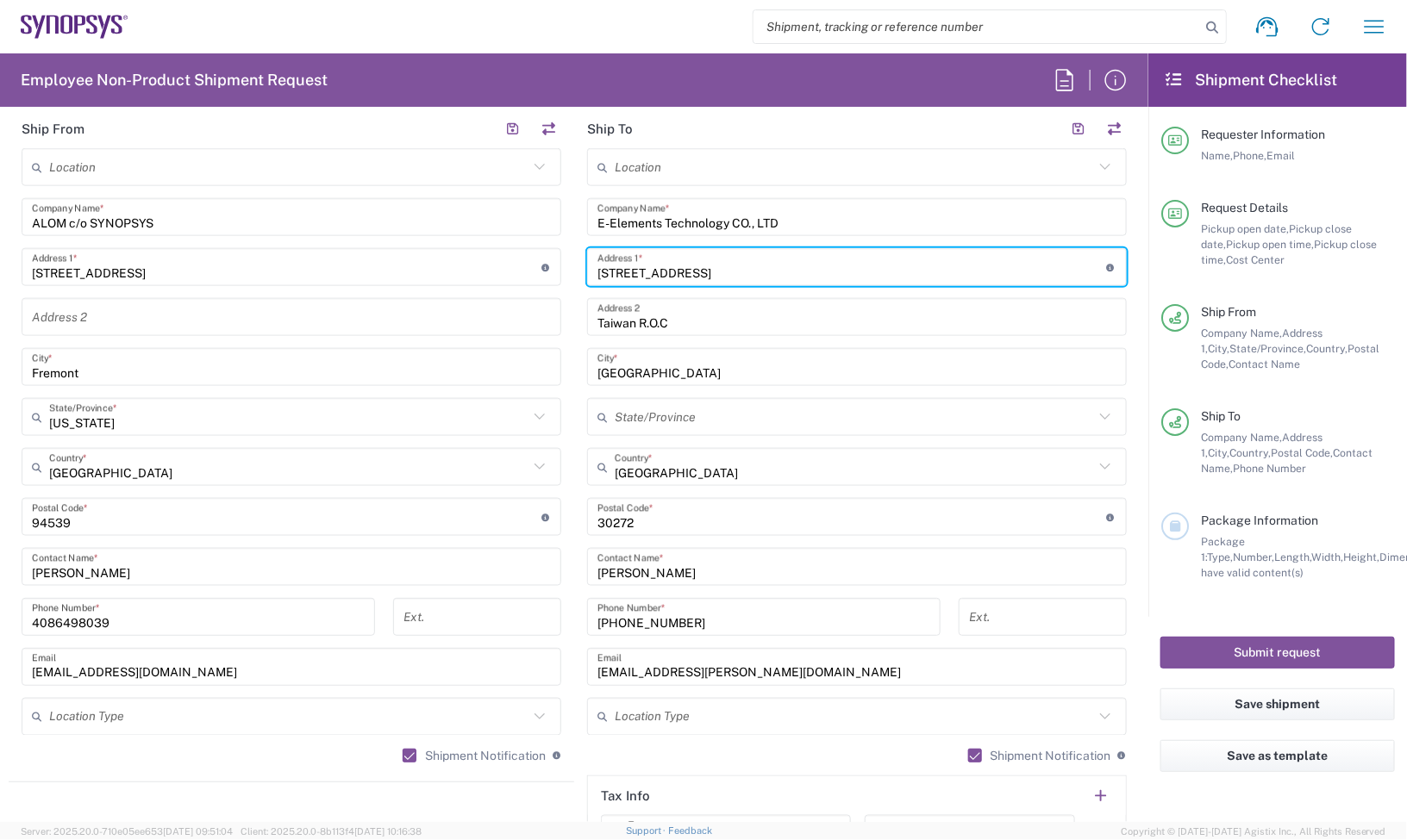
type input "No.95,Sec2, Jiafeng S RD"
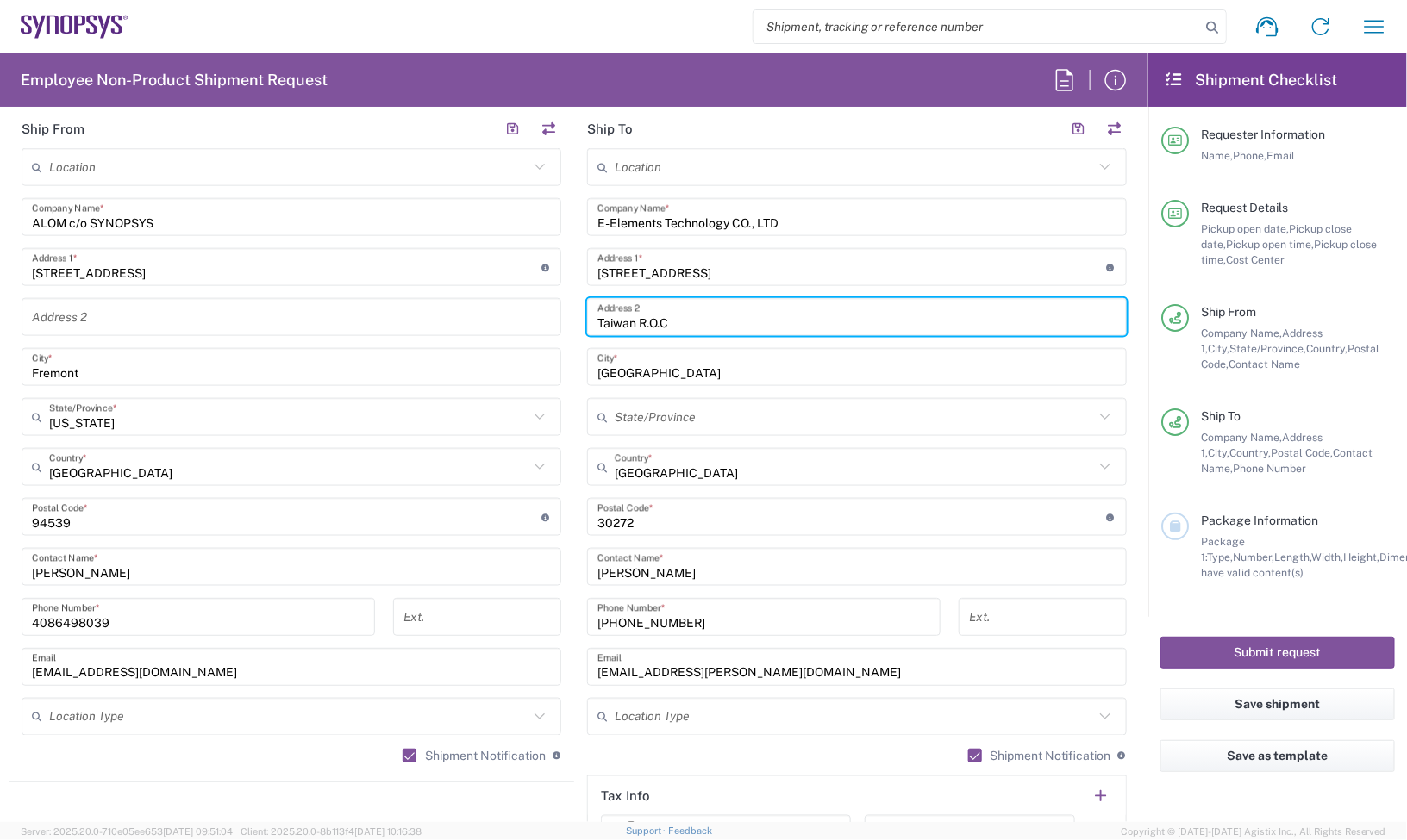
click at [793, 332] on input "Taiwan R.O.C" at bounding box center [856, 318] width 519 height 30
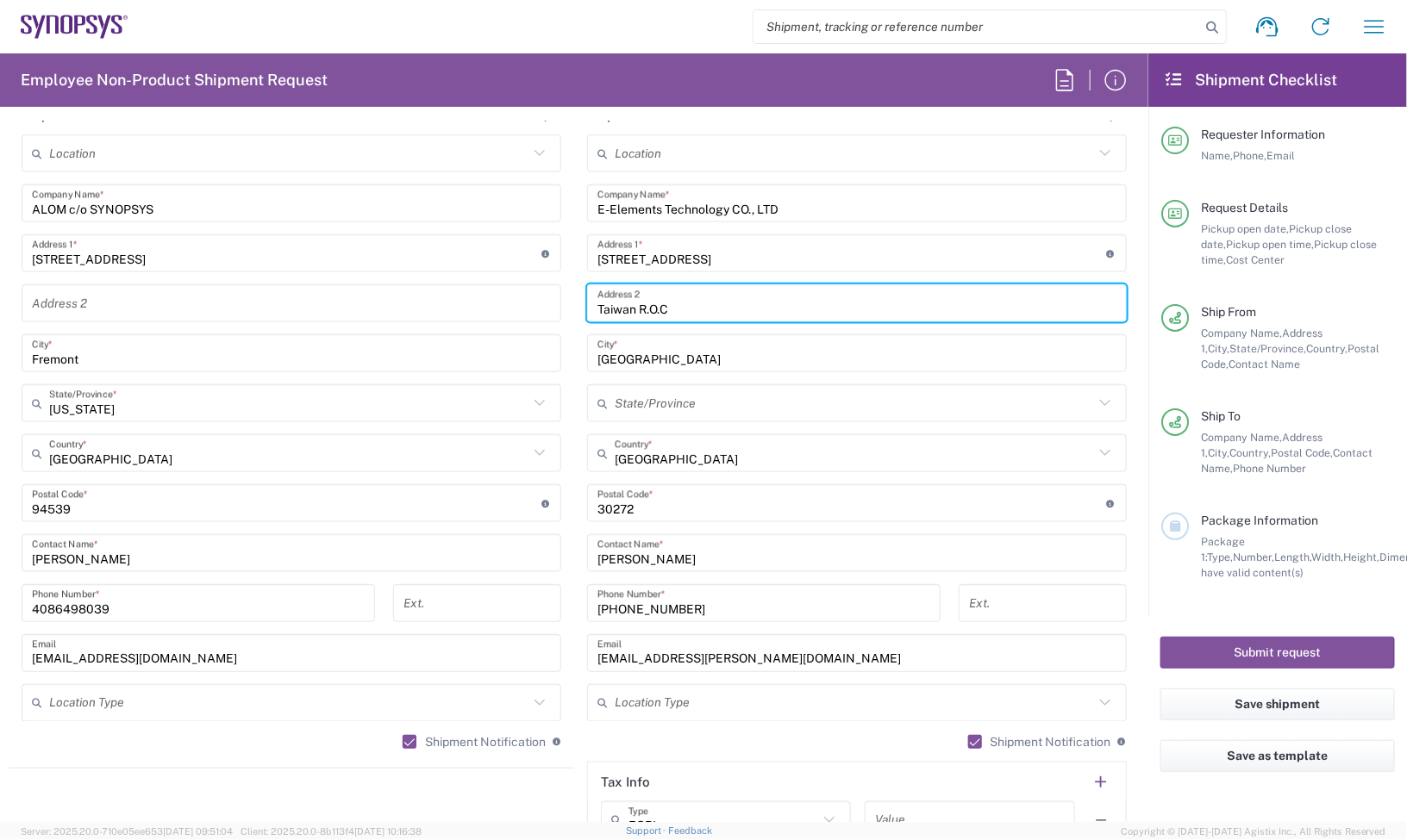
scroll to position [1400, 0]
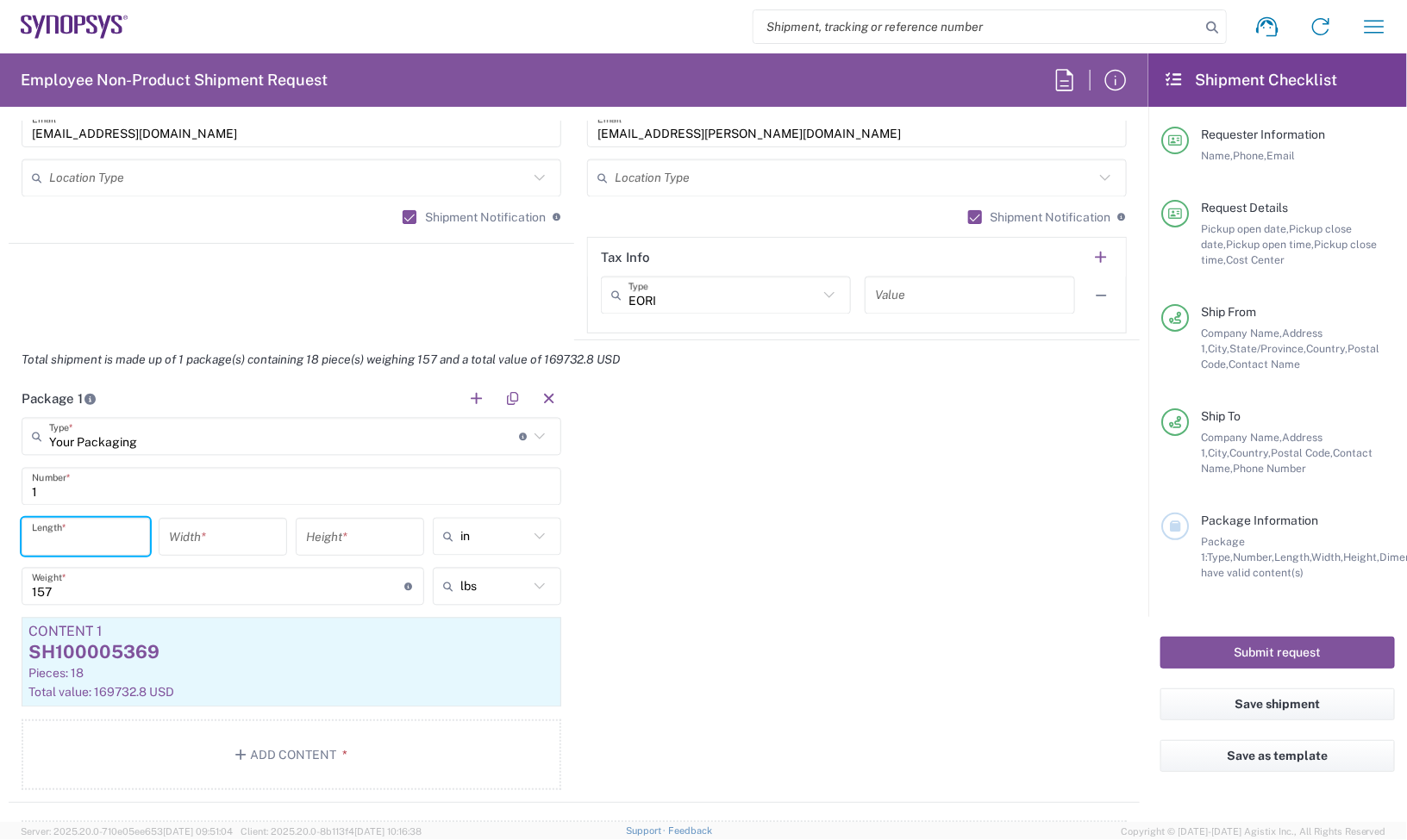
click at [108, 532] on input "number" at bounding box center [86, 537] width 108 height 30
type input "48"
type input "40"
type input "24"
drag, startPoint x: 160, startPoint y: 592, endPoint x: -216, endPoint y: 560, distance: 377.4
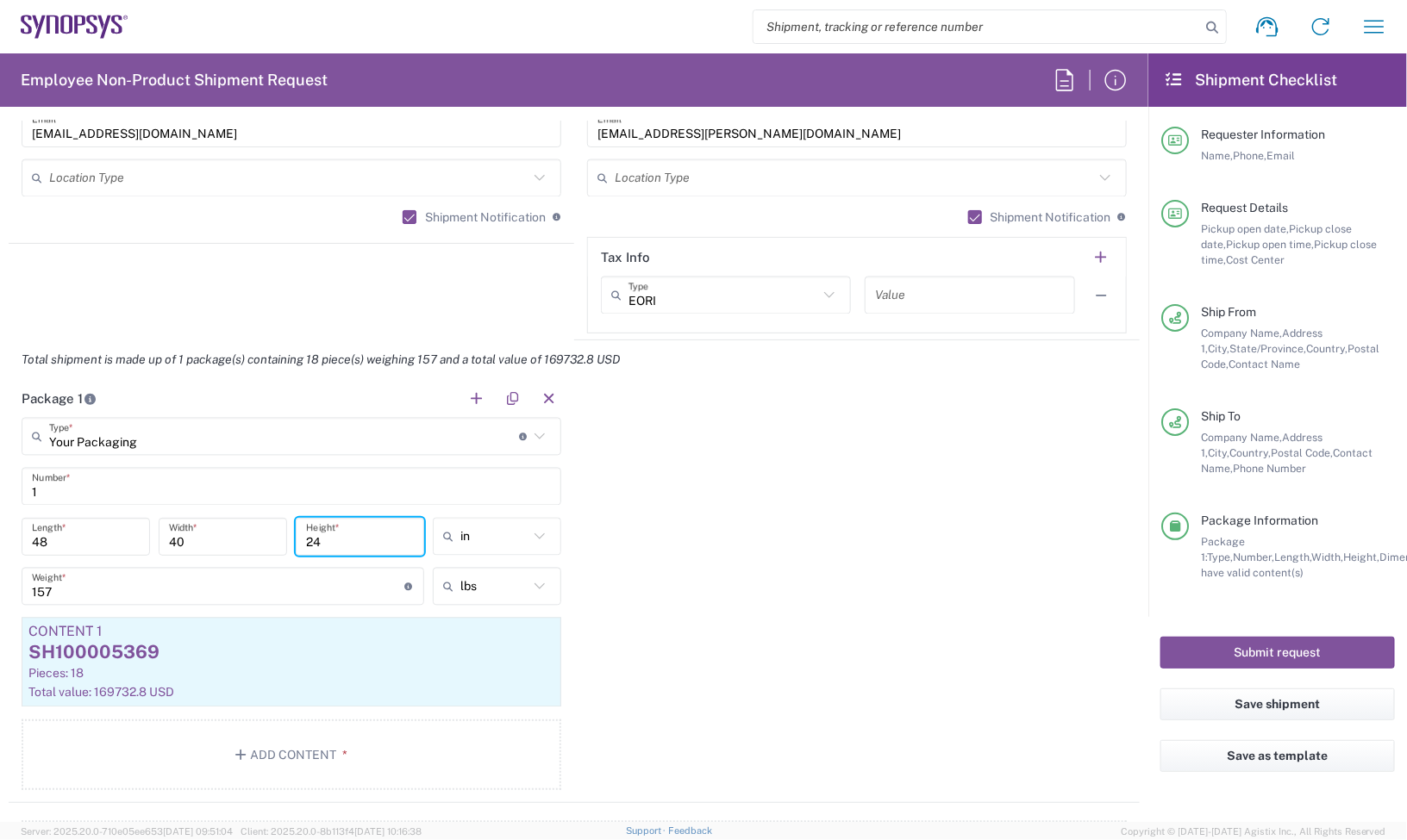
click at [0, 560] on html "Shipment request Shipment tracking Employee non-product shipment request My shi…" at bounding box center [703, 420] width 1407 height 840
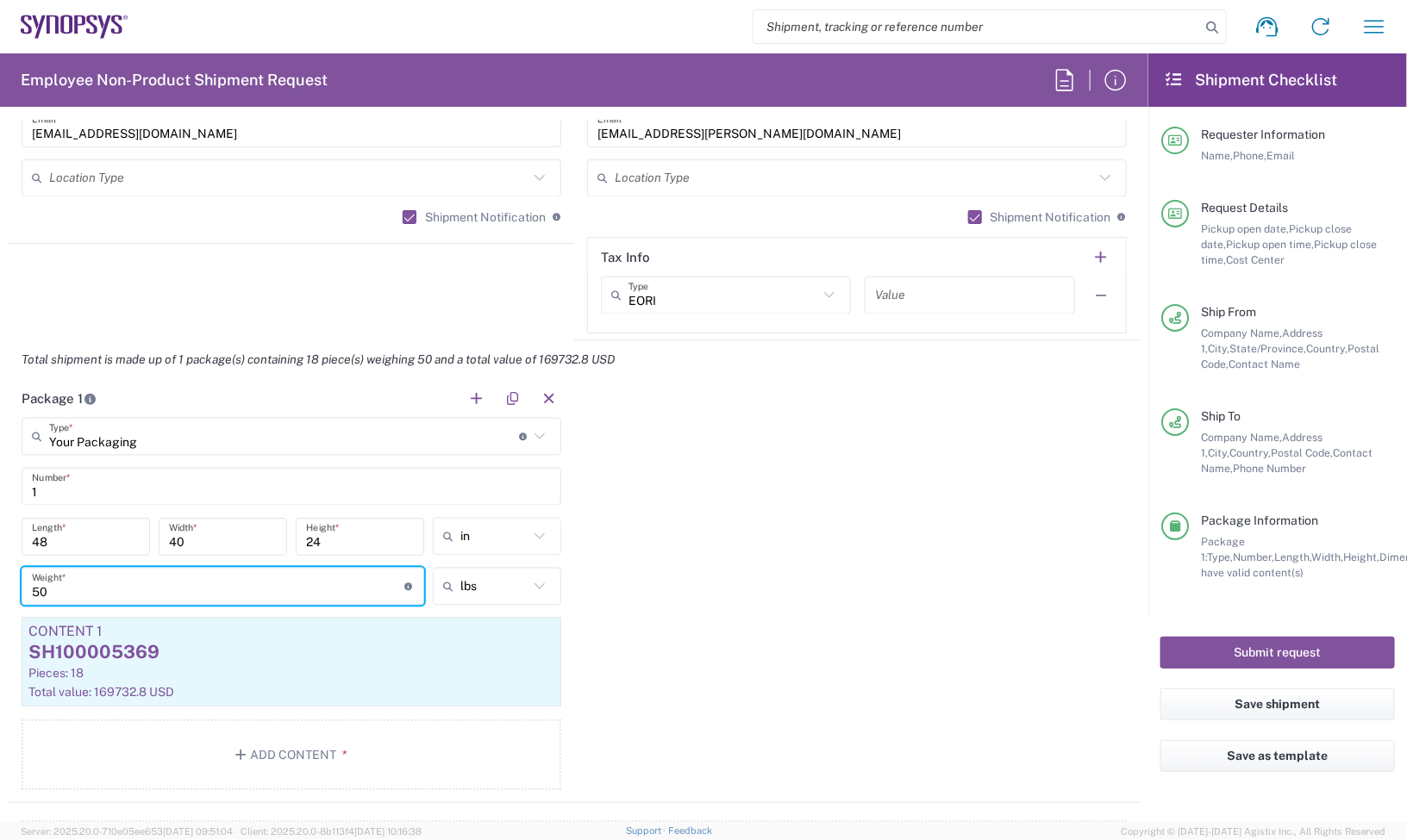
type input "50"
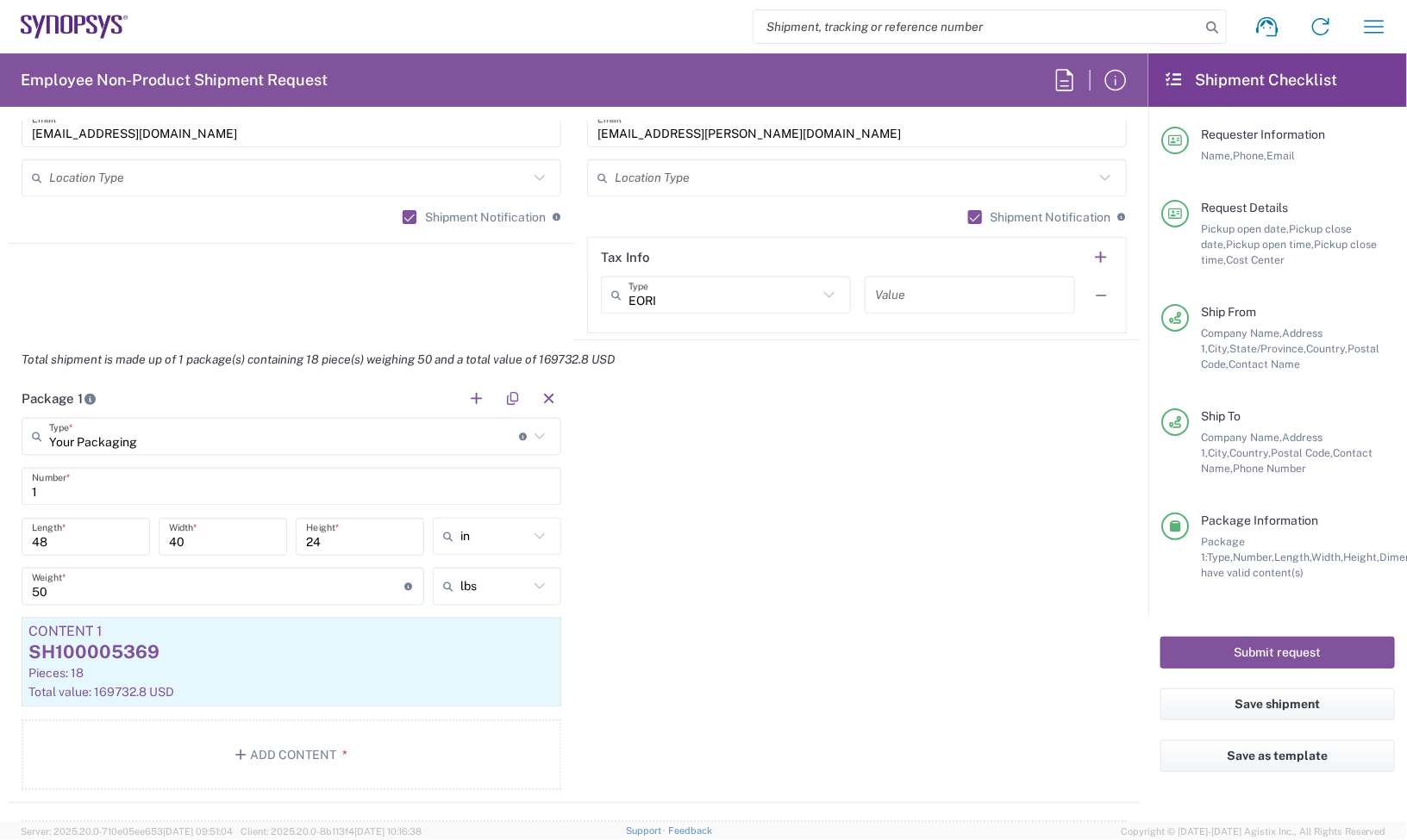
click at [1003, 446] on div "Package 1 Your Packaging Type * Material used to package goods Pallet(s) Standa…" at bounding box center [573, 591] width 1131 height 424
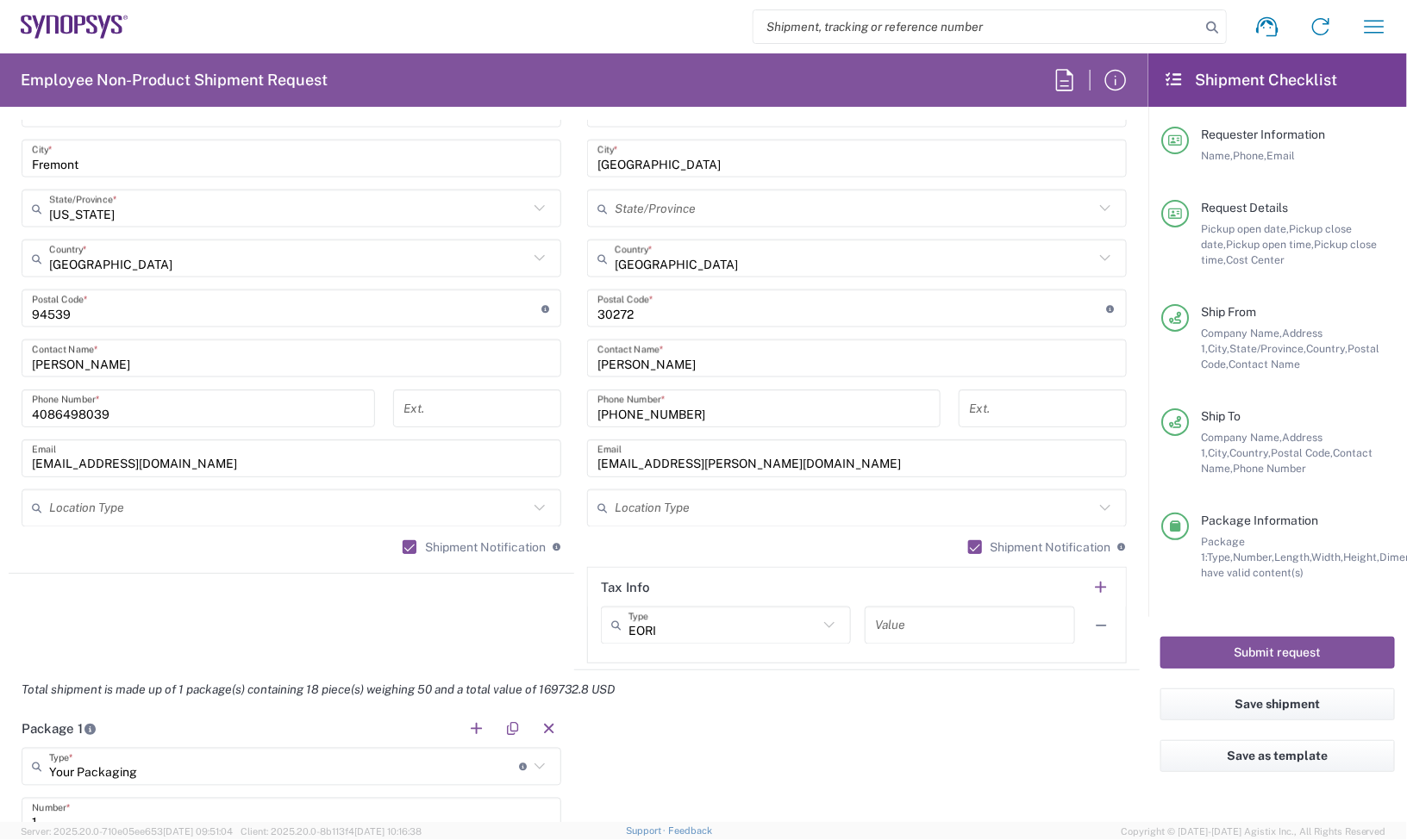
scroll to position [754, 0]
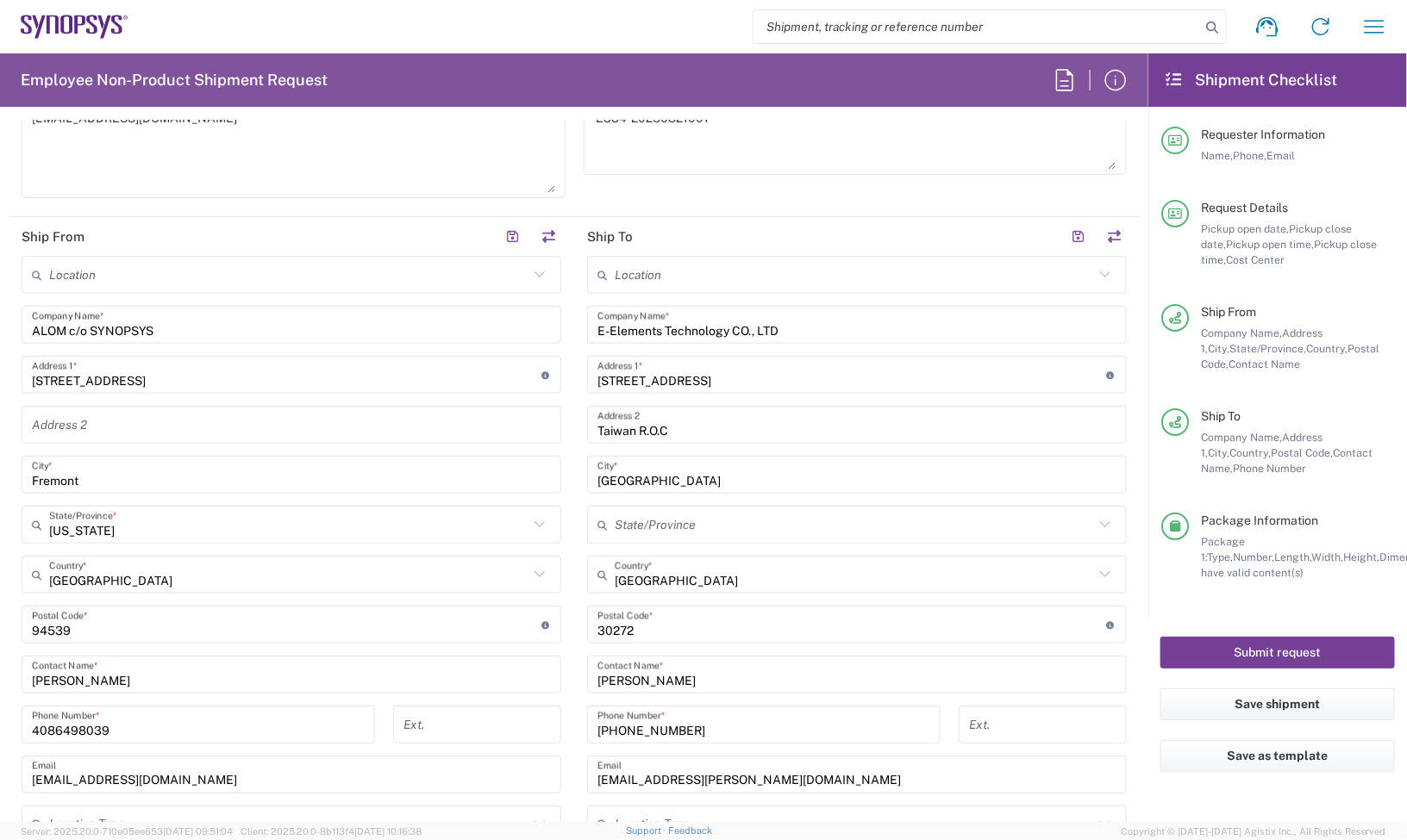
click at [1240, 644] on button "Submit request" at bounding box center [1277, 653] width 235 height 32
click at [1289, 642] on button "Submit request" at bounding box center [1277, 653] width 235 height 32
click at [1218, 605] on div "Package Information Package 1: Type, Number, Length, Width, Height, Dimension, …" at bounding box center [1277, 565] width 234 height 104
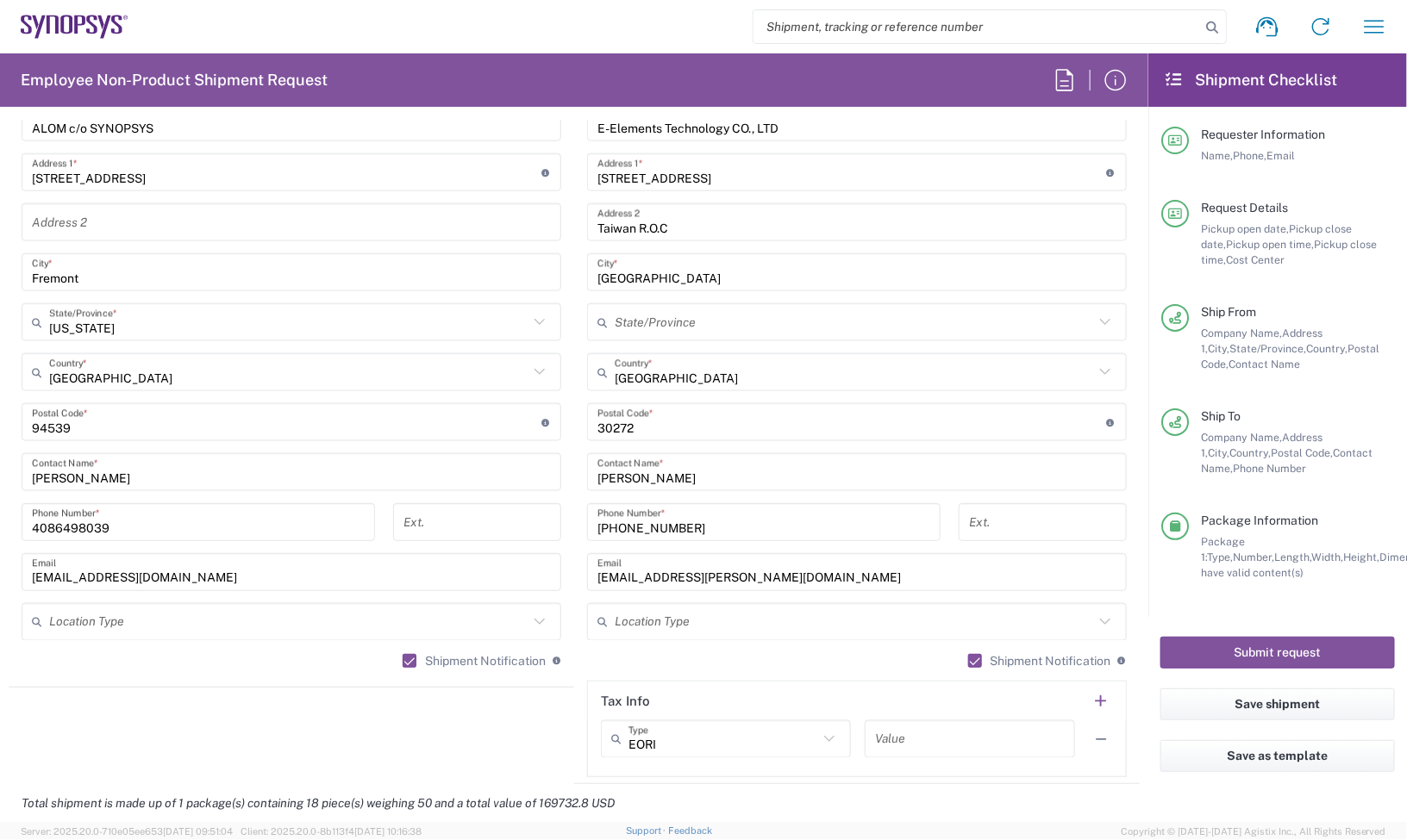
scroll to position [970, 0]
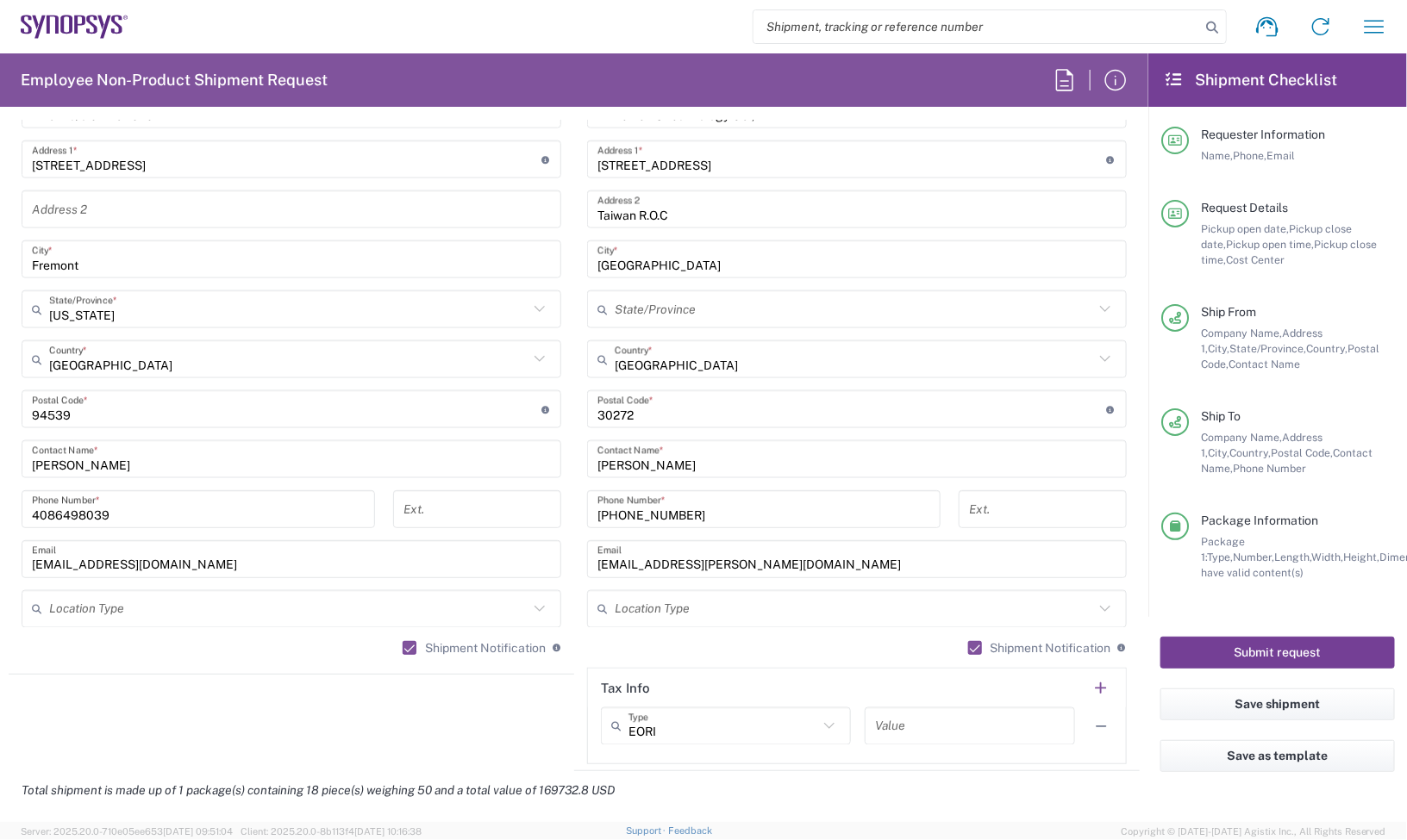
click at [1319, 652] on button "Submit request" at bounding box center [1277, 653] width 235 height 32
click at [1269, 653] on button "Submit request" at bounding box center [1277, 653] width 235 height 32
click at [1192, 604] on div "Package Information Package 1: Type, Number, Length, Width, Height, Dimension, …" at bounding box center [1277, 565] width 234 height 104
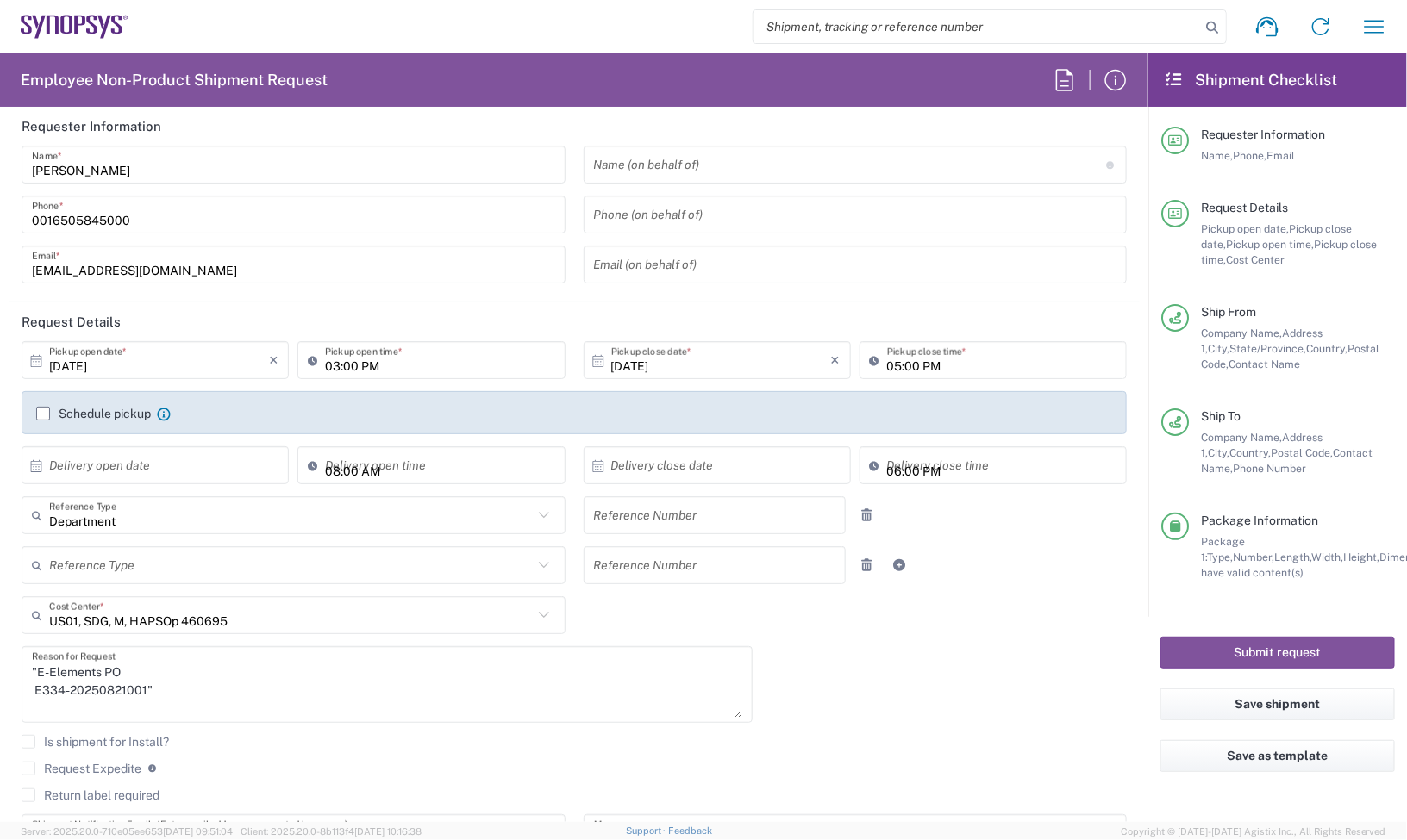
scroll to position [0, 0]
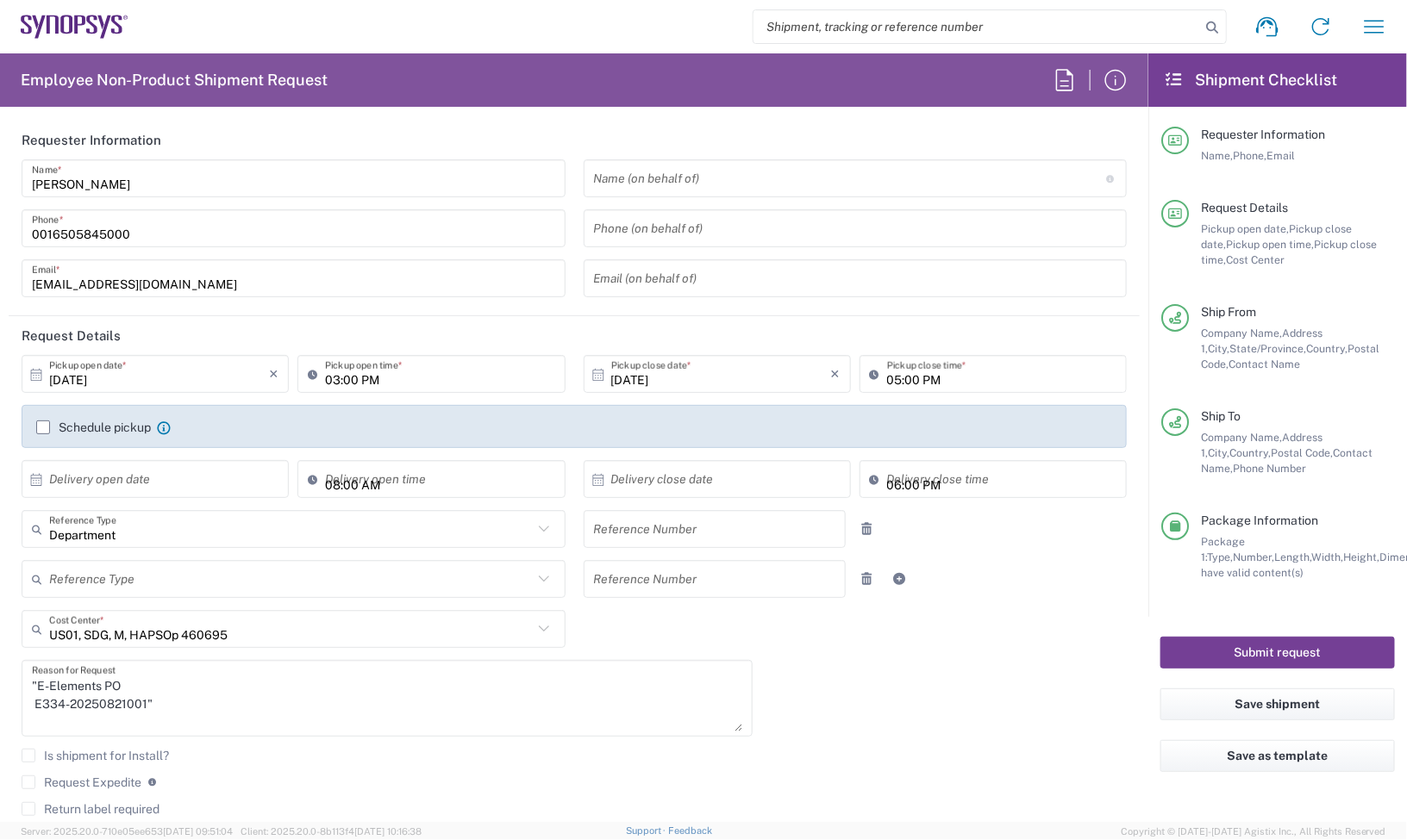
click at [1251, 647] on button "Submit request" at bounding box center [1277, 653] width 235 height 32
click at [1287, 699] on button "Save shipment" at bounding box center [1277, 705] width 235 height 32
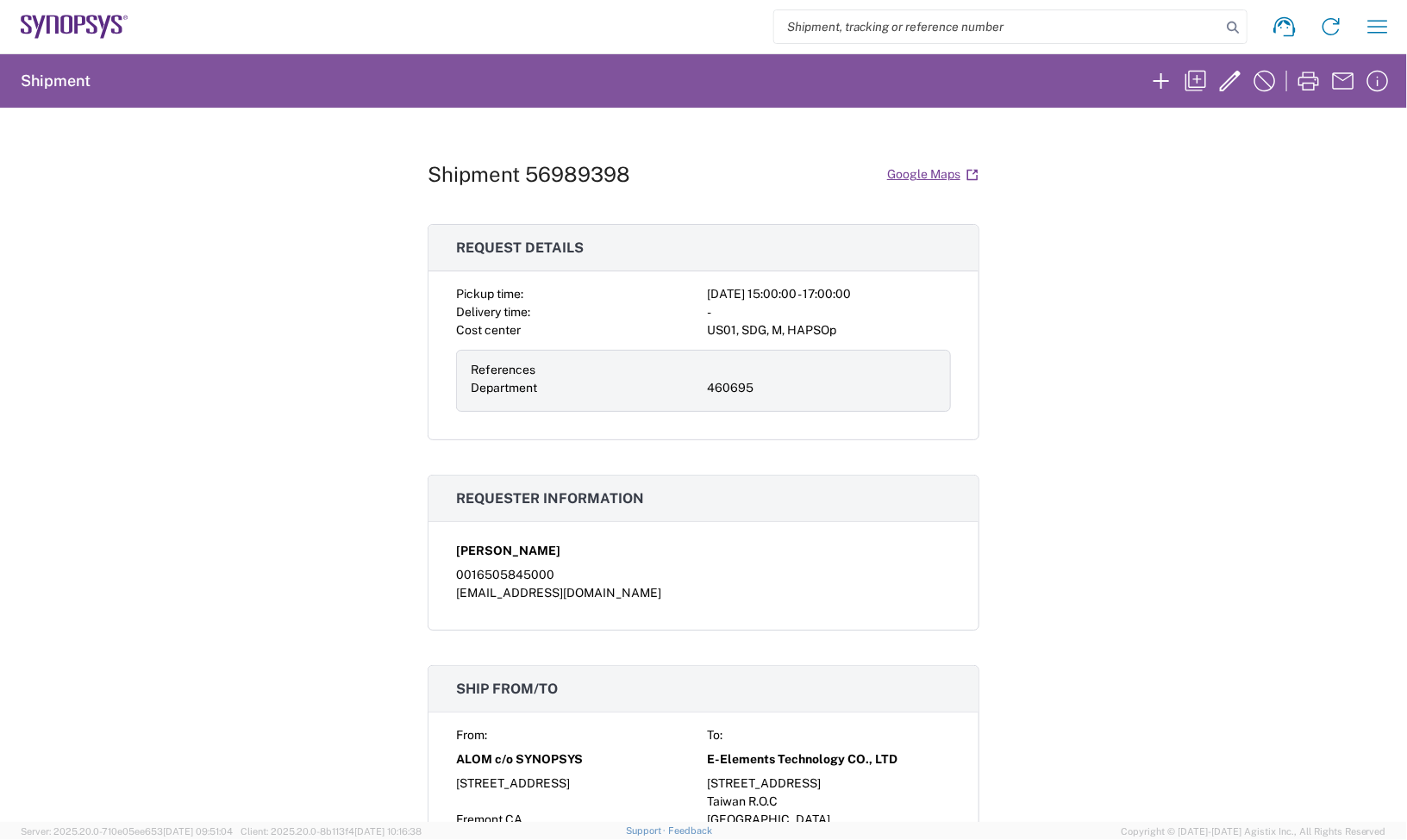
click at [584, 183] on h1 "Shipment 56989398" at bounding box center [529, 174] width 202 height 25
copy h1 "56989398"
click at [1242, 281] on div "Shipment 56989398 Google Maps Request details Pickup time: 2025-10-02 15:00:00 …" at bounding box center [703, 464] width 1407 height 714
click at [589, 174] on h1 "Shipment 56989398" at bounding box center [529, 174] width 202 height 25
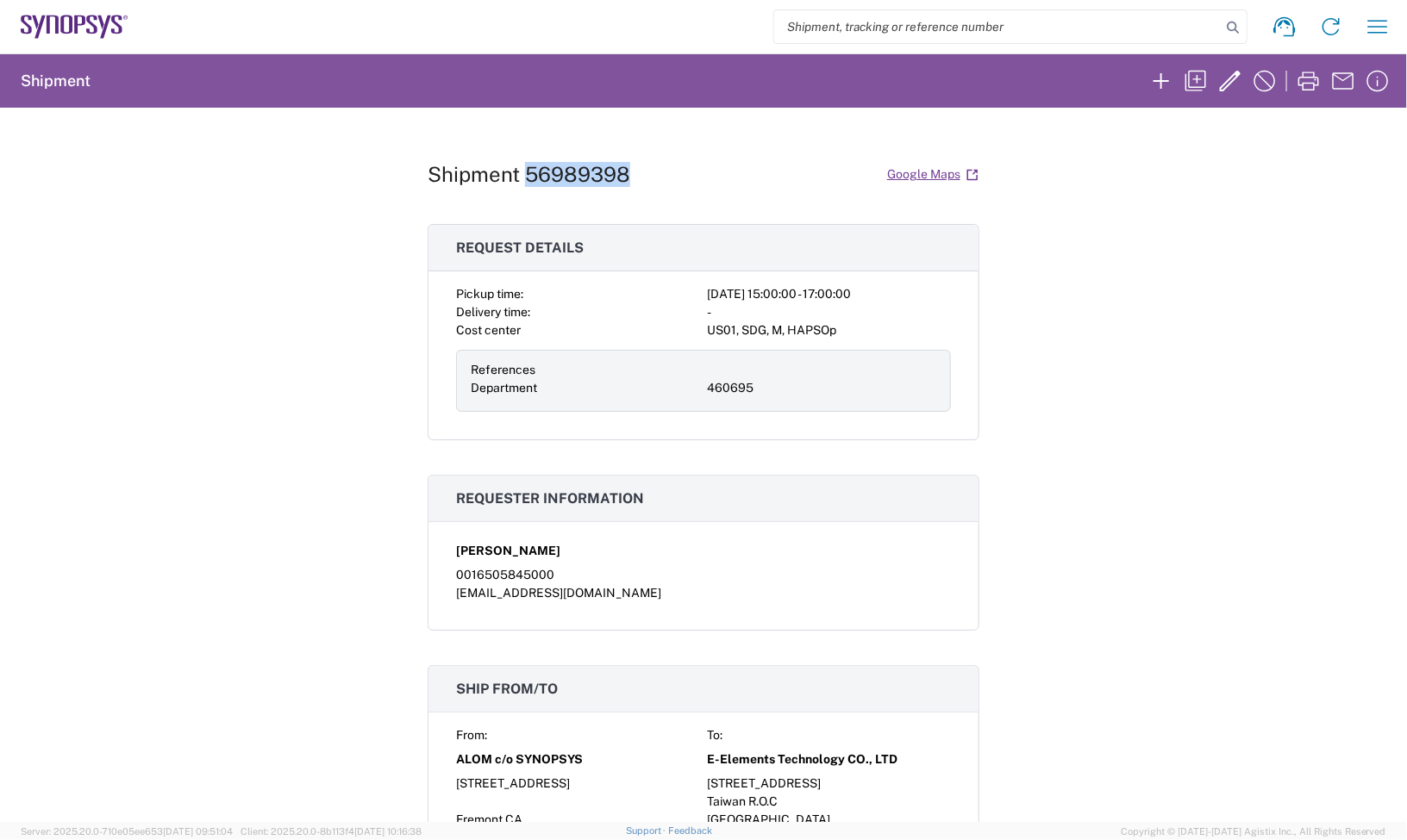
click at [589, 174] on h1 "Shipment 56989398" at bounding box center [529, 174] width 202 height 25
copy h1 "56989398"
click at [103, 25] on icon at bounding box center [100, 22] width 6 height 14
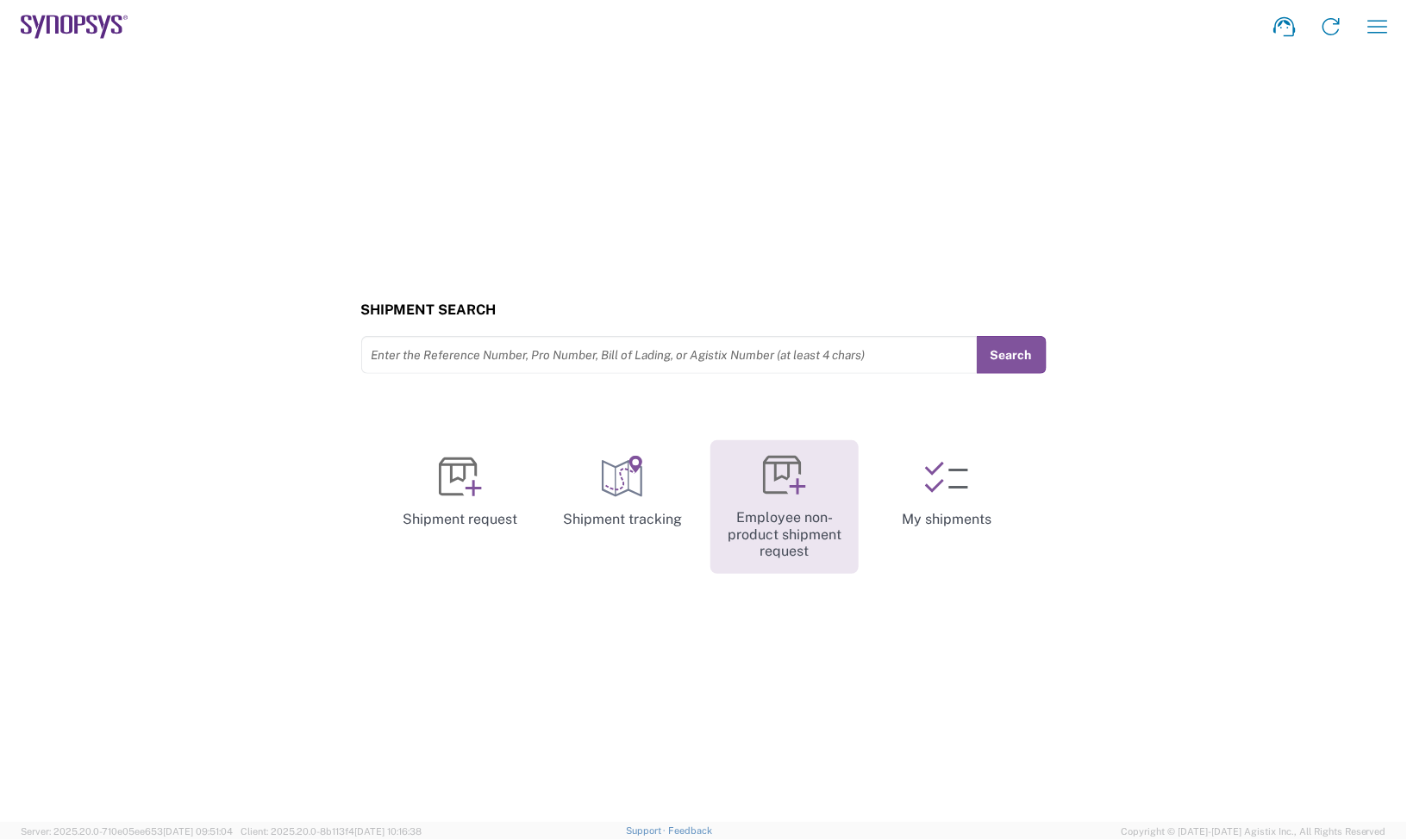
click at [781, 454] on icon at bounding box center [784, 476] width 44 height 44
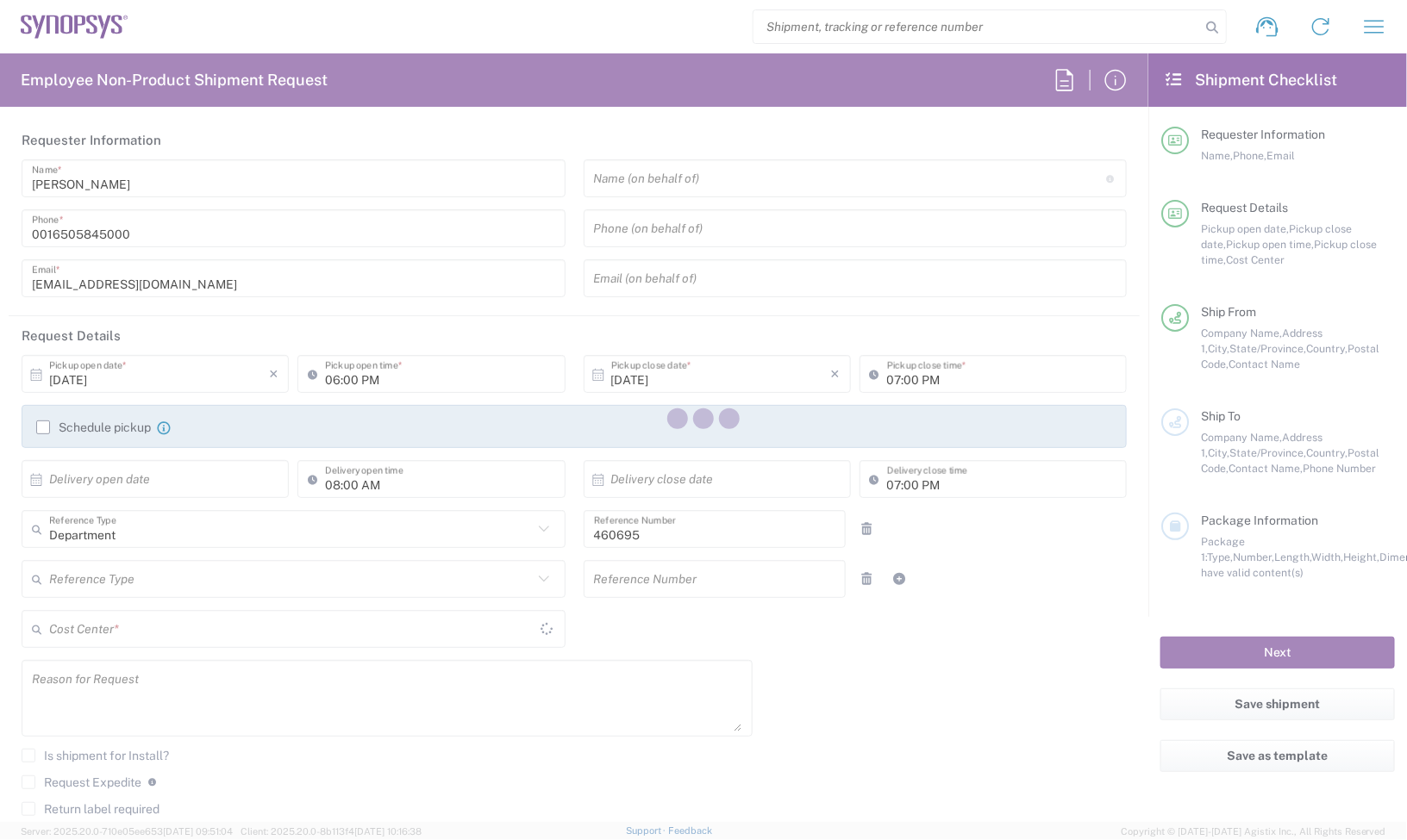
type input "US01, SDG, M, HAPSOp 460695"
type input "California"
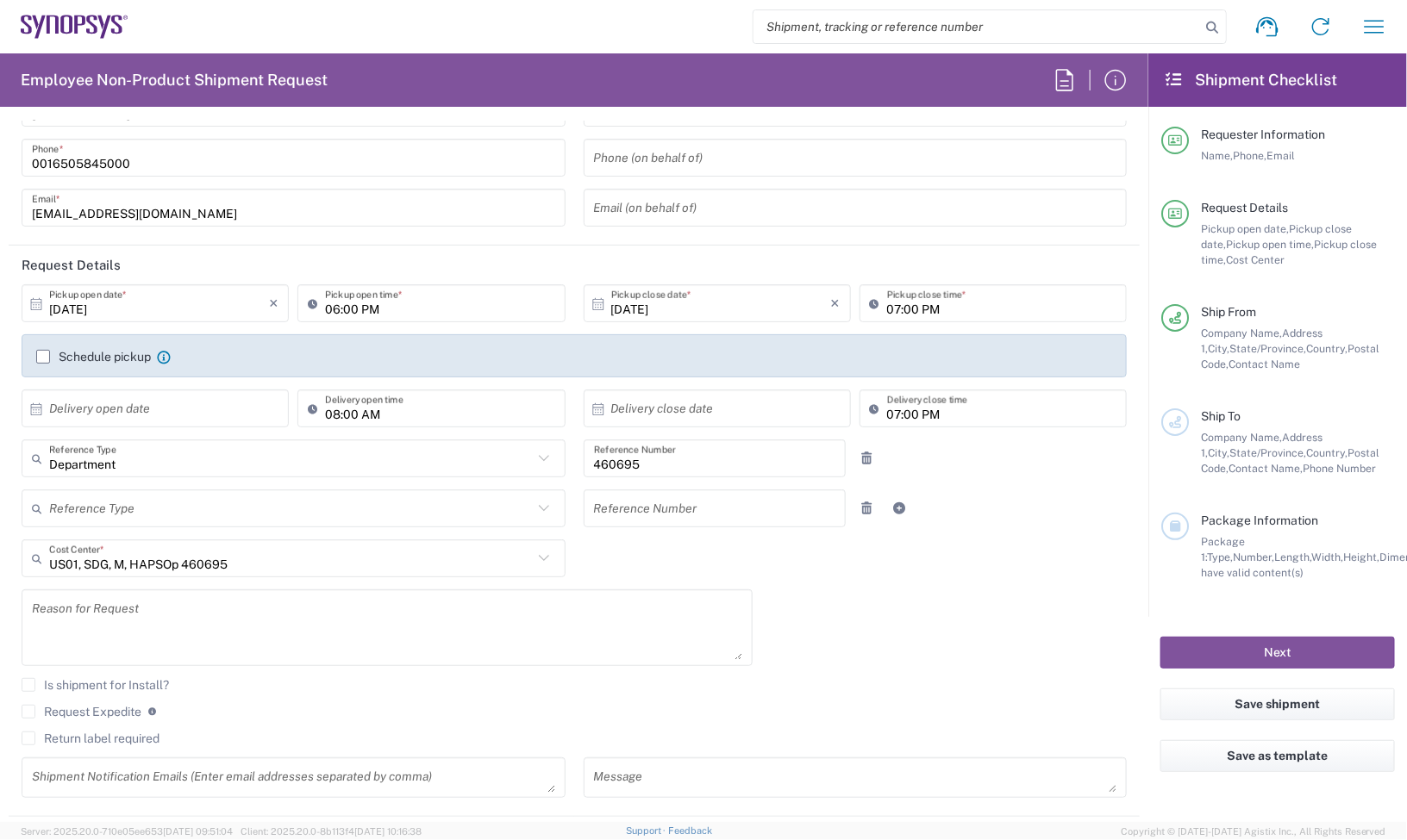
scroll to position [108, 0]
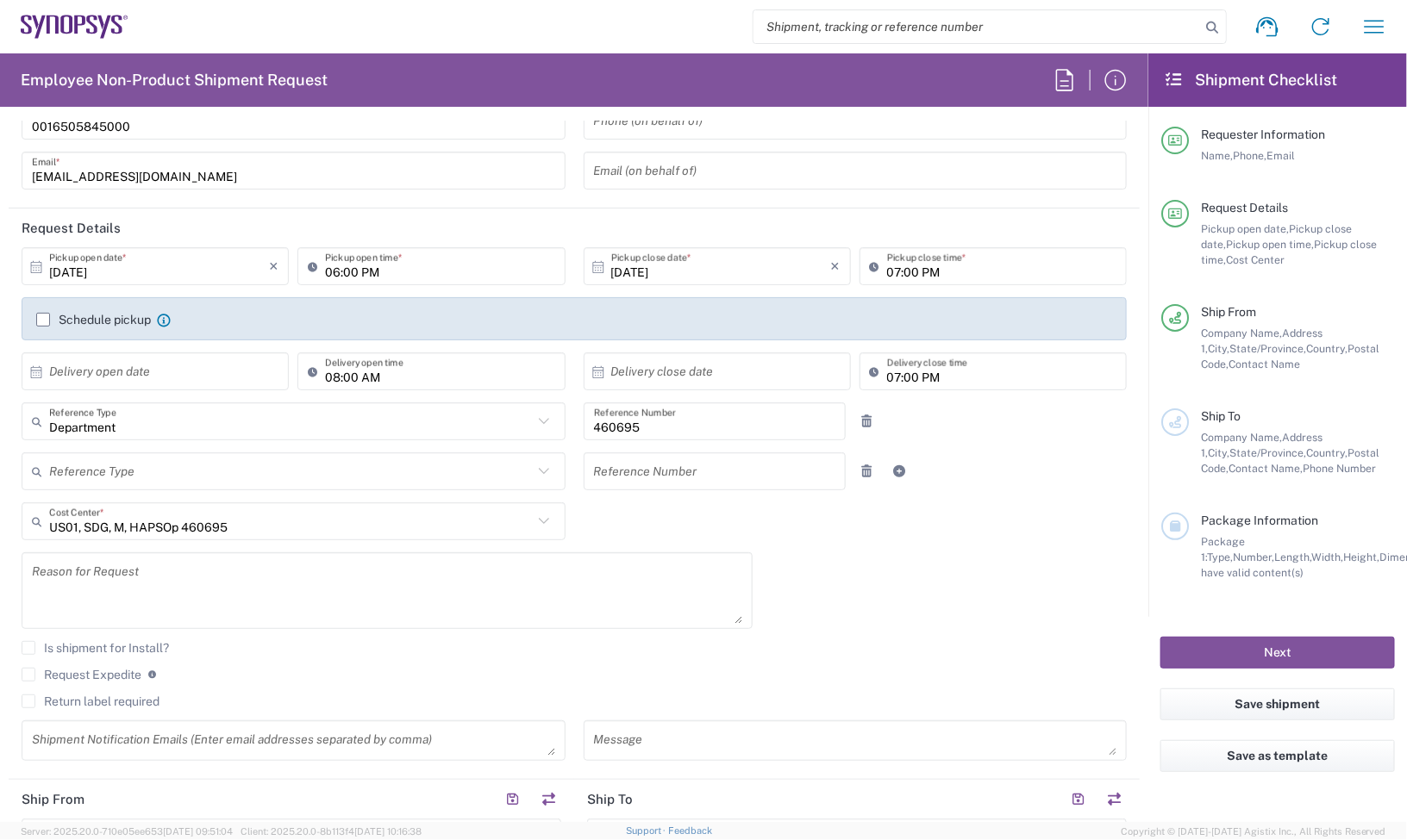
click at [67, 683] on div "Request Expedite If expedite is checked you will be unable to rate and book thi…" at bounding box center [89, 674] width 135 height 15
drag, startPoint x: 67, startPoint y: 683, endPoint x: 62, endPoint y: 674, distance: 10.3
click at [65, 679] on div "Request Expedite If expedite is checked you will be unable to rate and book thi…" at bounding box center [89, 674] width 135 height 15
click at [62, 674] on label "Request Expedite" at bounding box center [81, 674] width 120 height 14
click at [28, 674] on input "Request Expedite" at bounding box center [28, 674] width 0 height 0
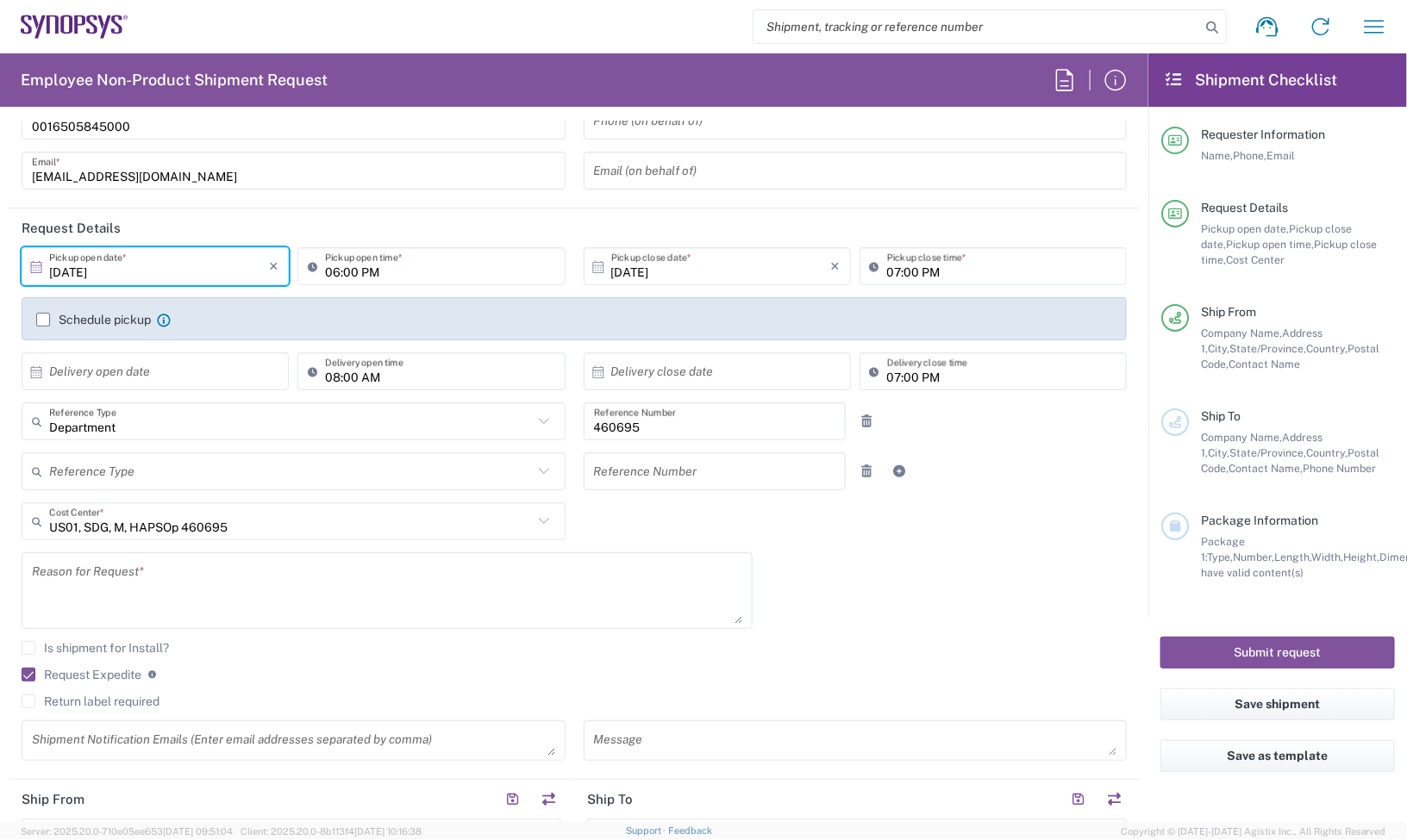
click at [211, 270] on input "09/30/2025" at bounding box center [159, 267] width 220 height 30
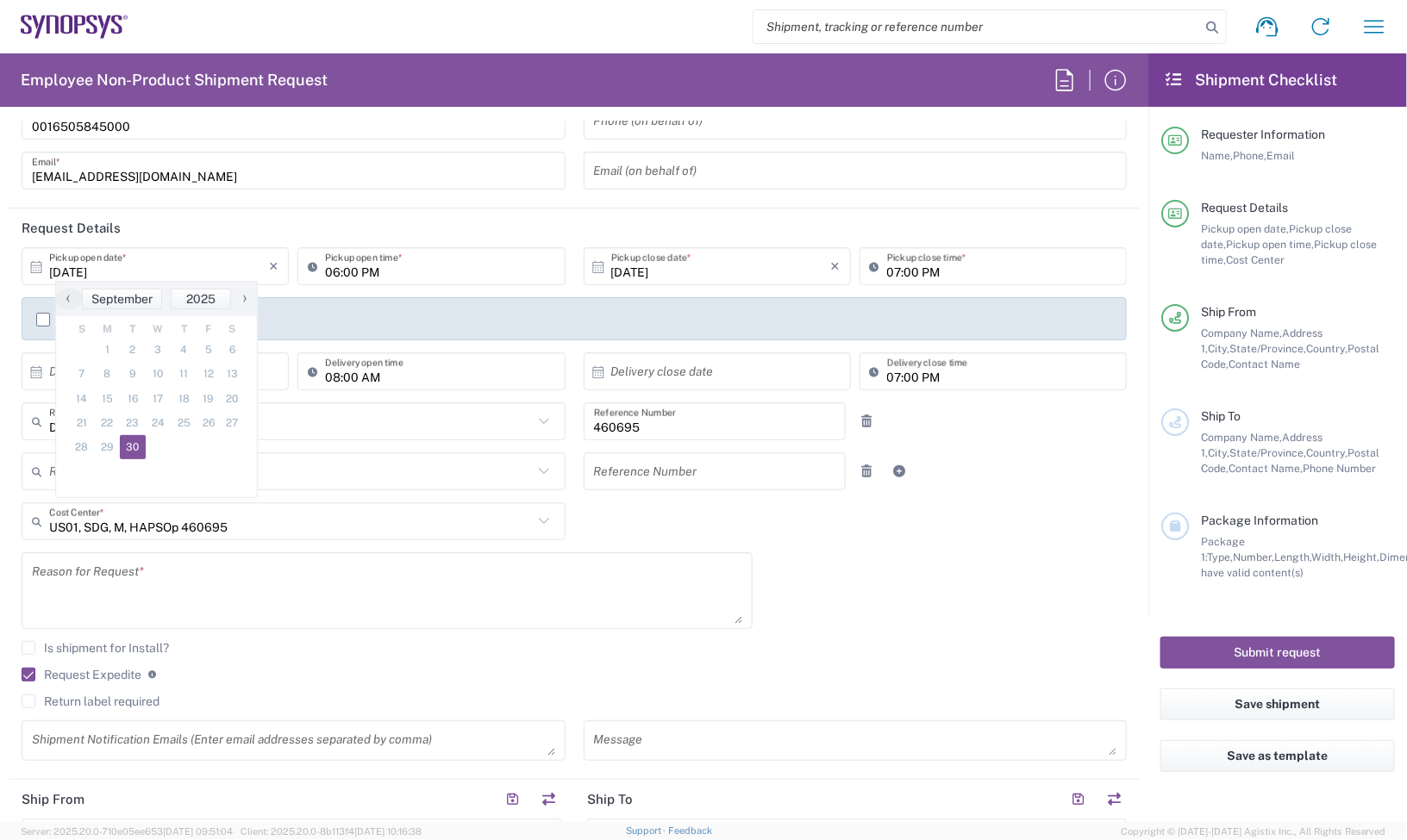
click at [248, 293] on span "›" at bounding box center [244, 298] width 26 height 21
click at [160, 351] on span "1" at bounding box center [157, 350] width 25 height 25
type input "10/01/2025"
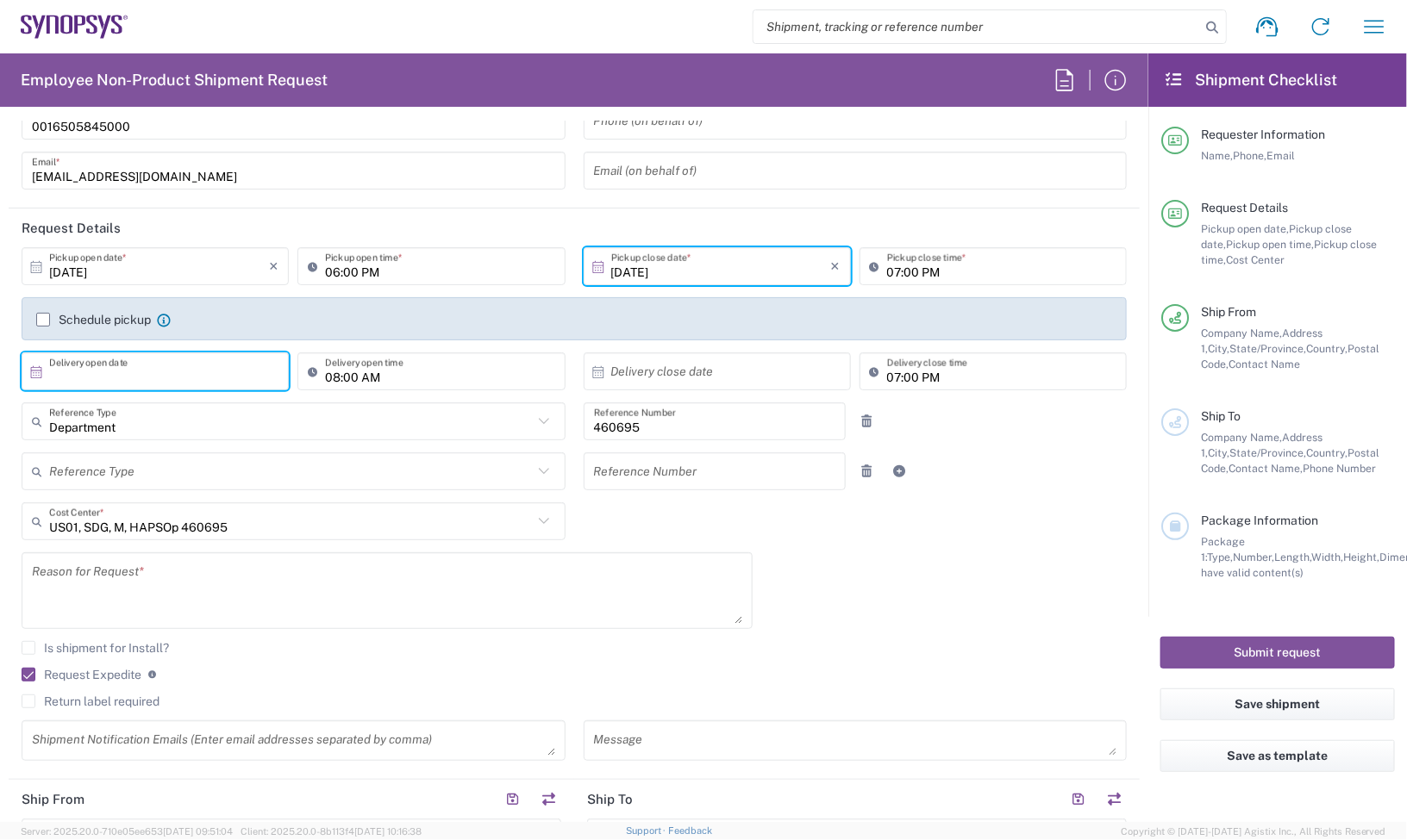
click at [151, 366] on input "text" at bounding box center [159, 372] width 220 height 30
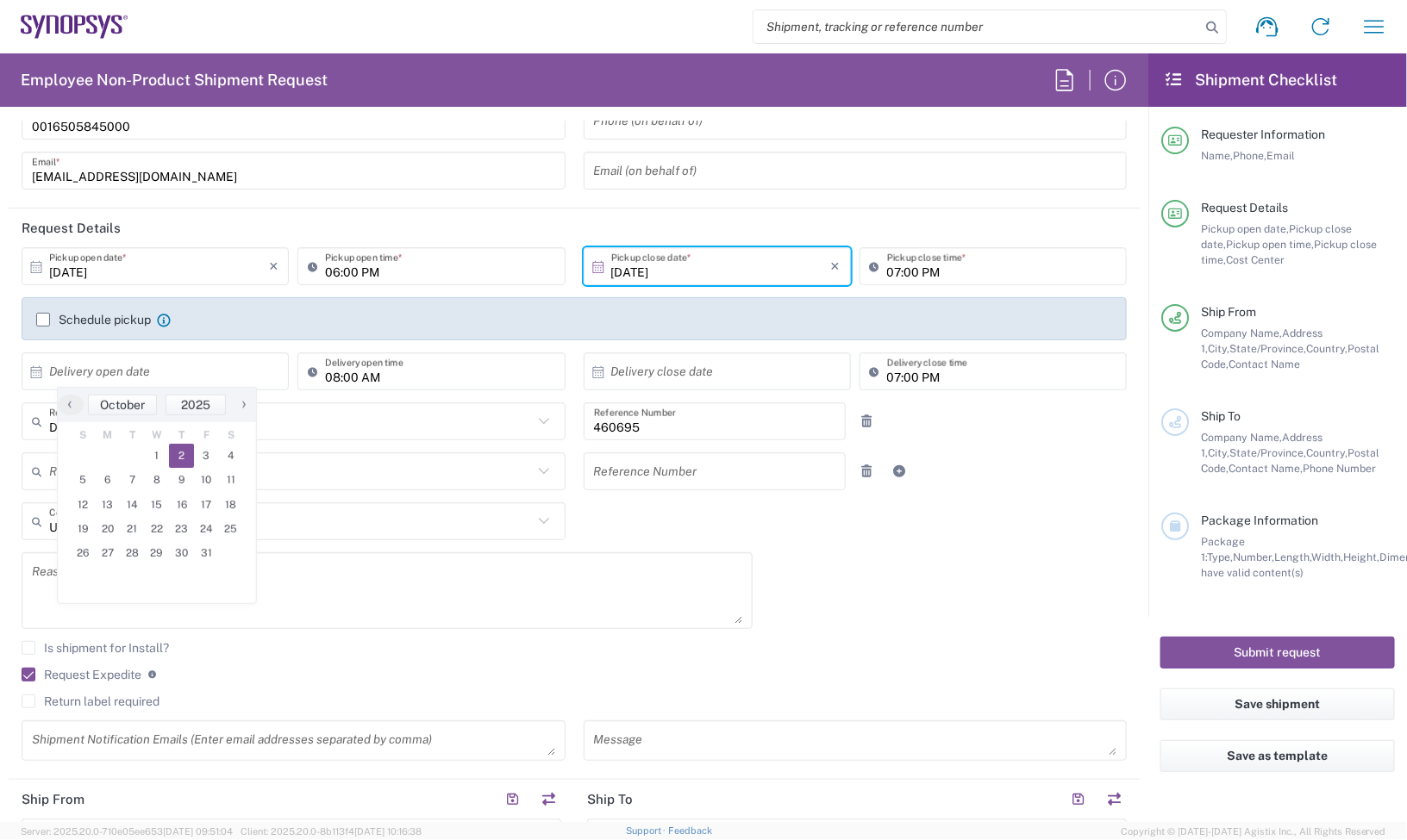
click at [177, 454] on span "2" at bounding box center [182, 456] width 25 height 25
type input "10/02/2025"
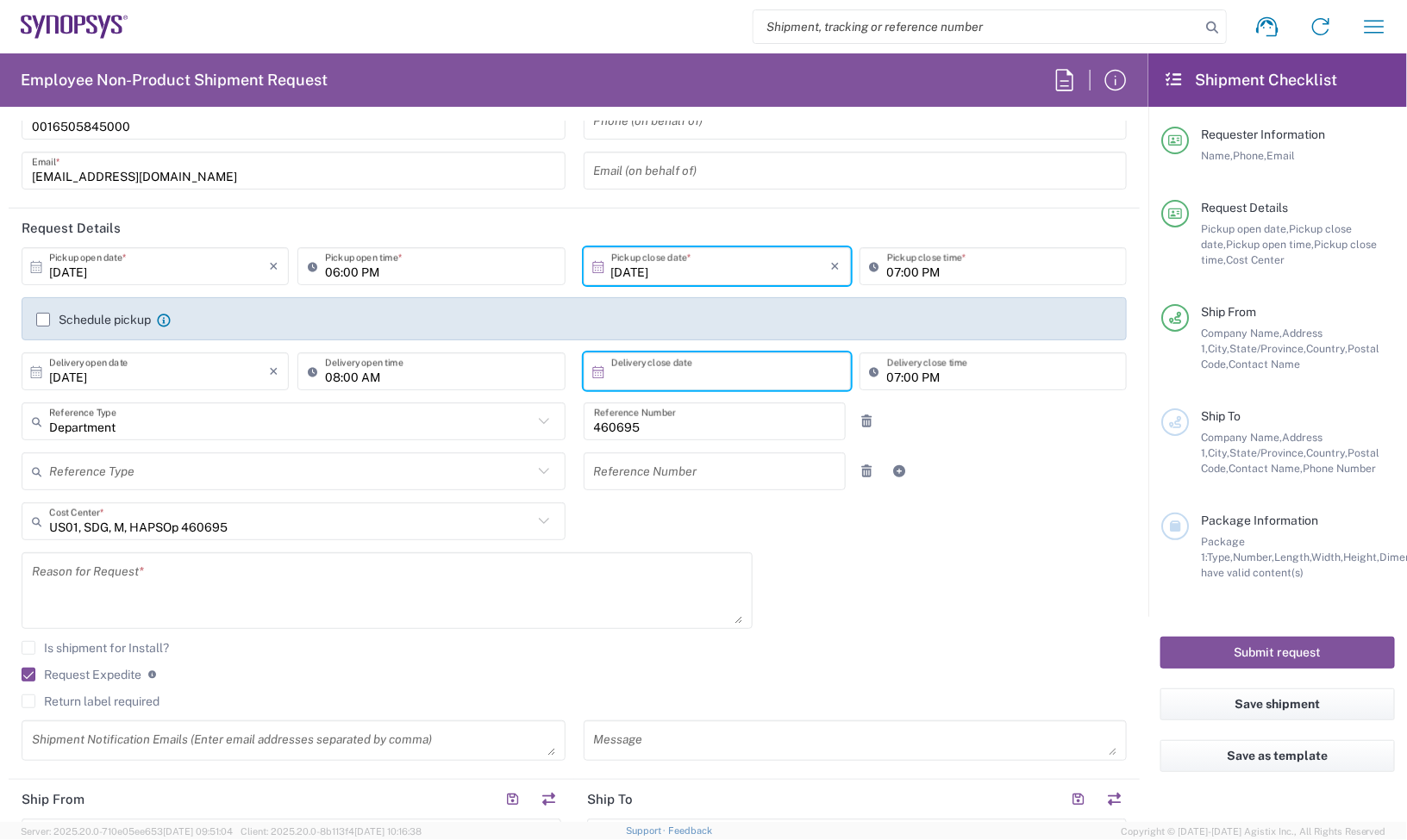
click at [693, 364] on input "text" at bounding box center [721, 372] width 220 height 30
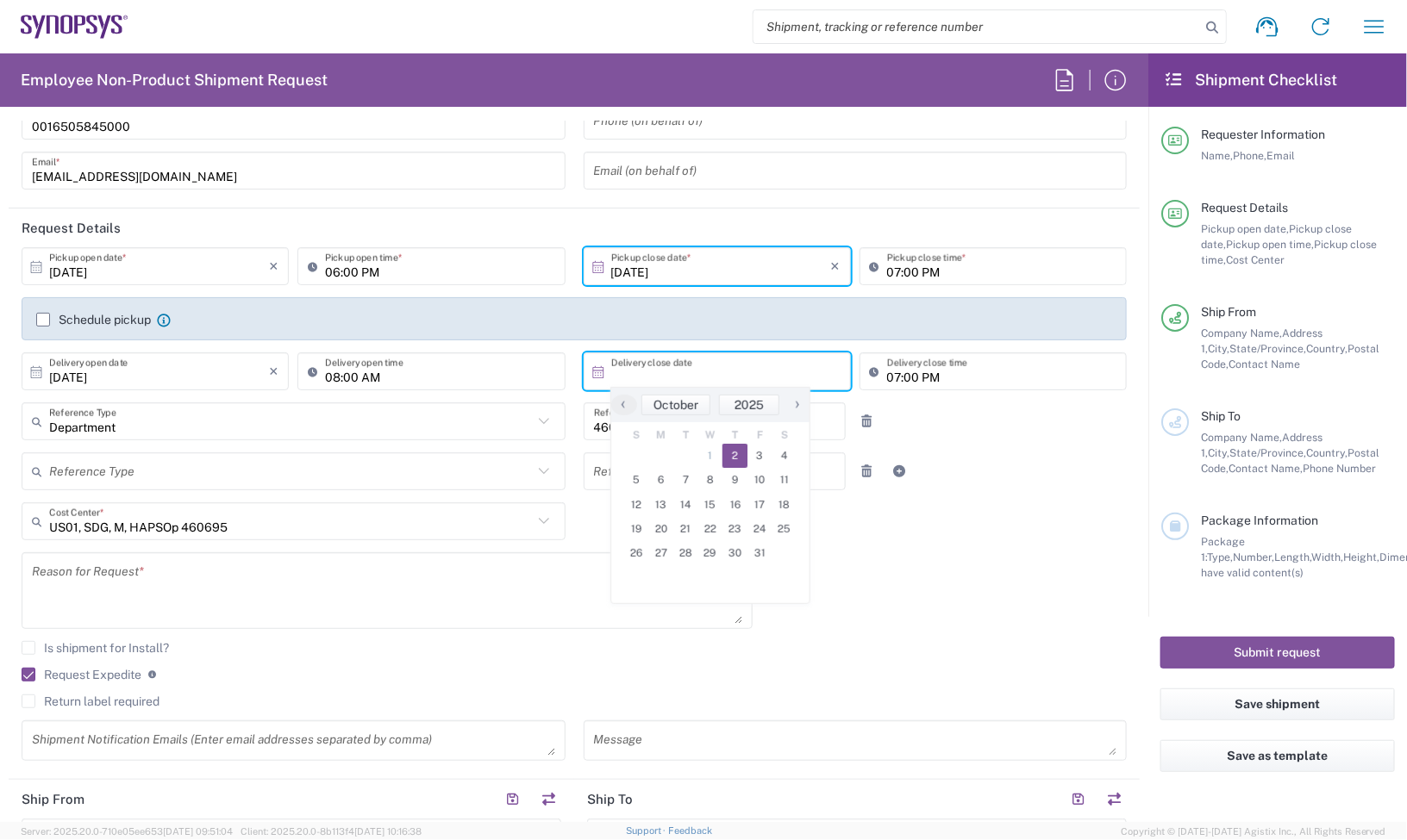
click at [733, 461] on span "2" at bounding box center [734, 456] width 25 height 25
type input "10/02/2025"
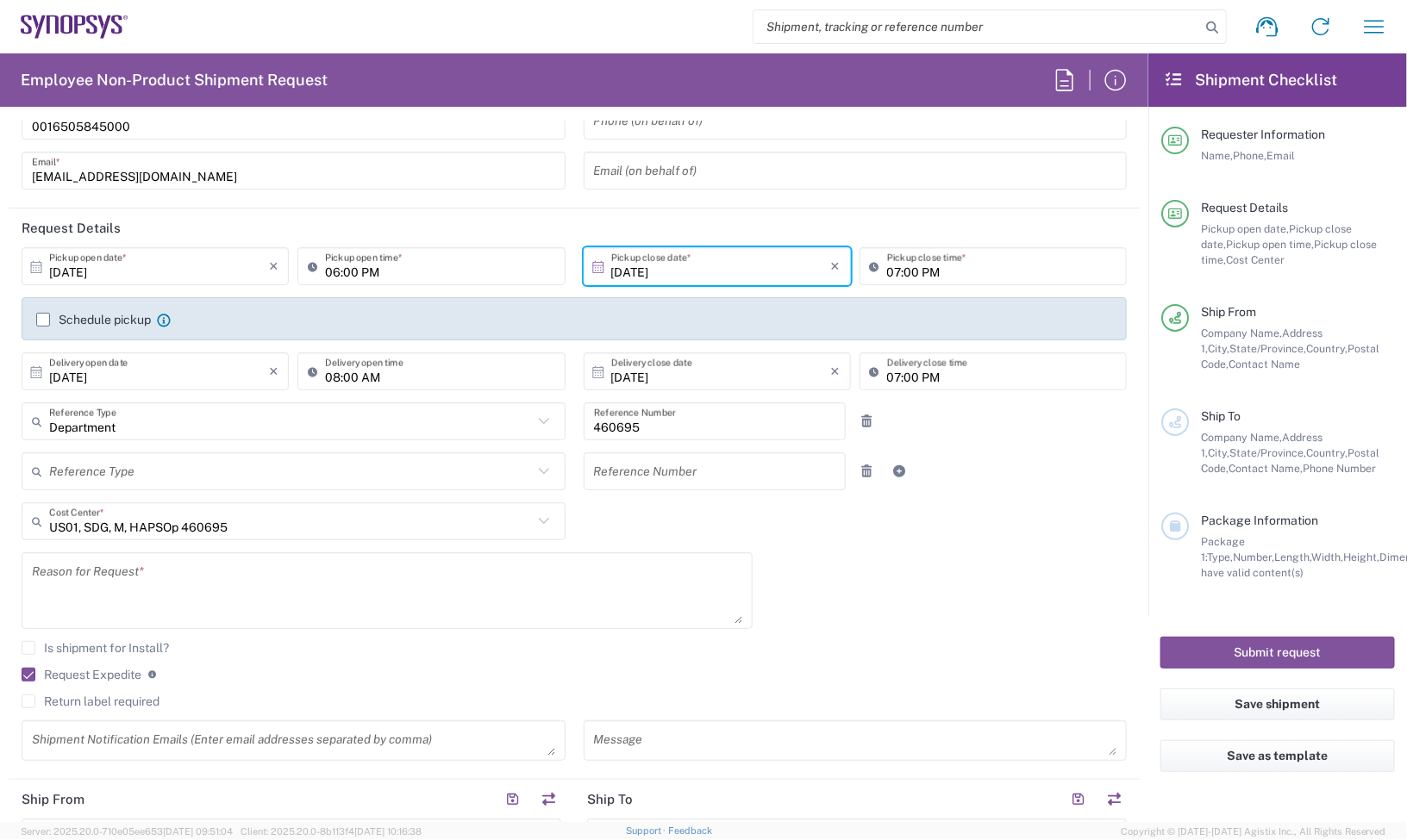
click at [859, 565] on div "10/01/2025 × Pickup open date * Cancel Apply 06:00 PM Pickup open time * 10/01/…" at bounding box center [574, 510] width 1123 height 526
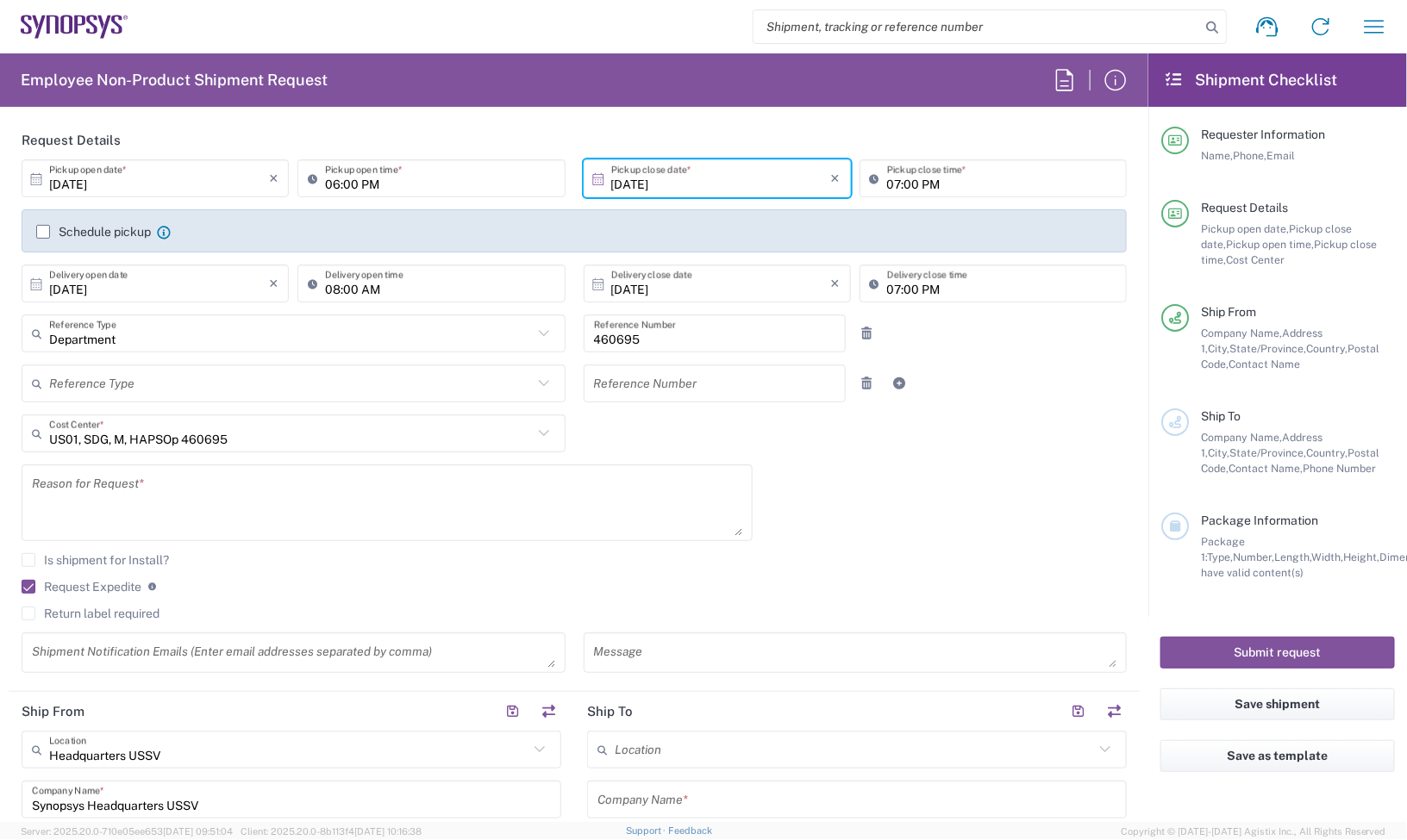
scroll to position [216, 0]
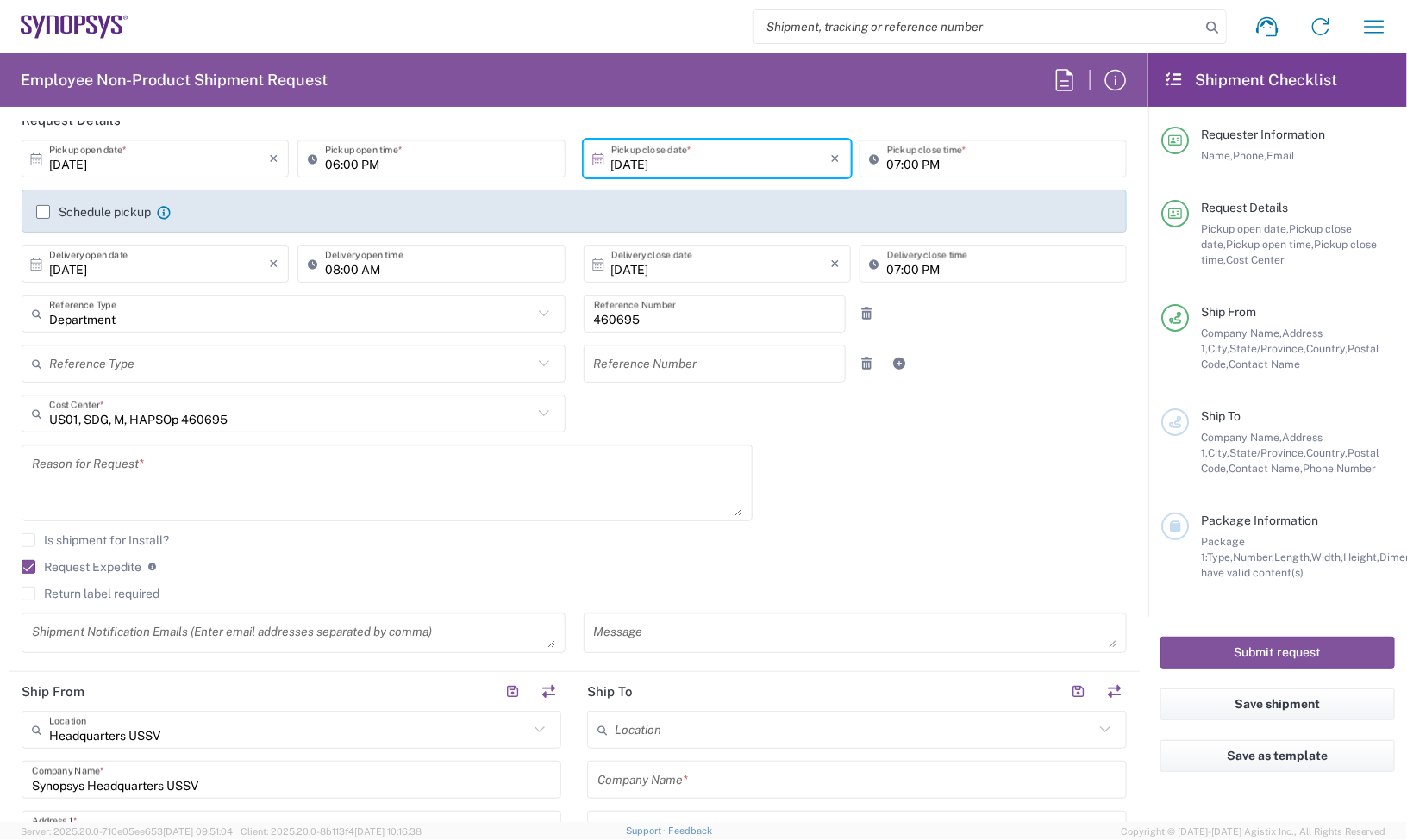
click at [305, 491] on textarea at bounding box center [387, 483] width 711 height 66
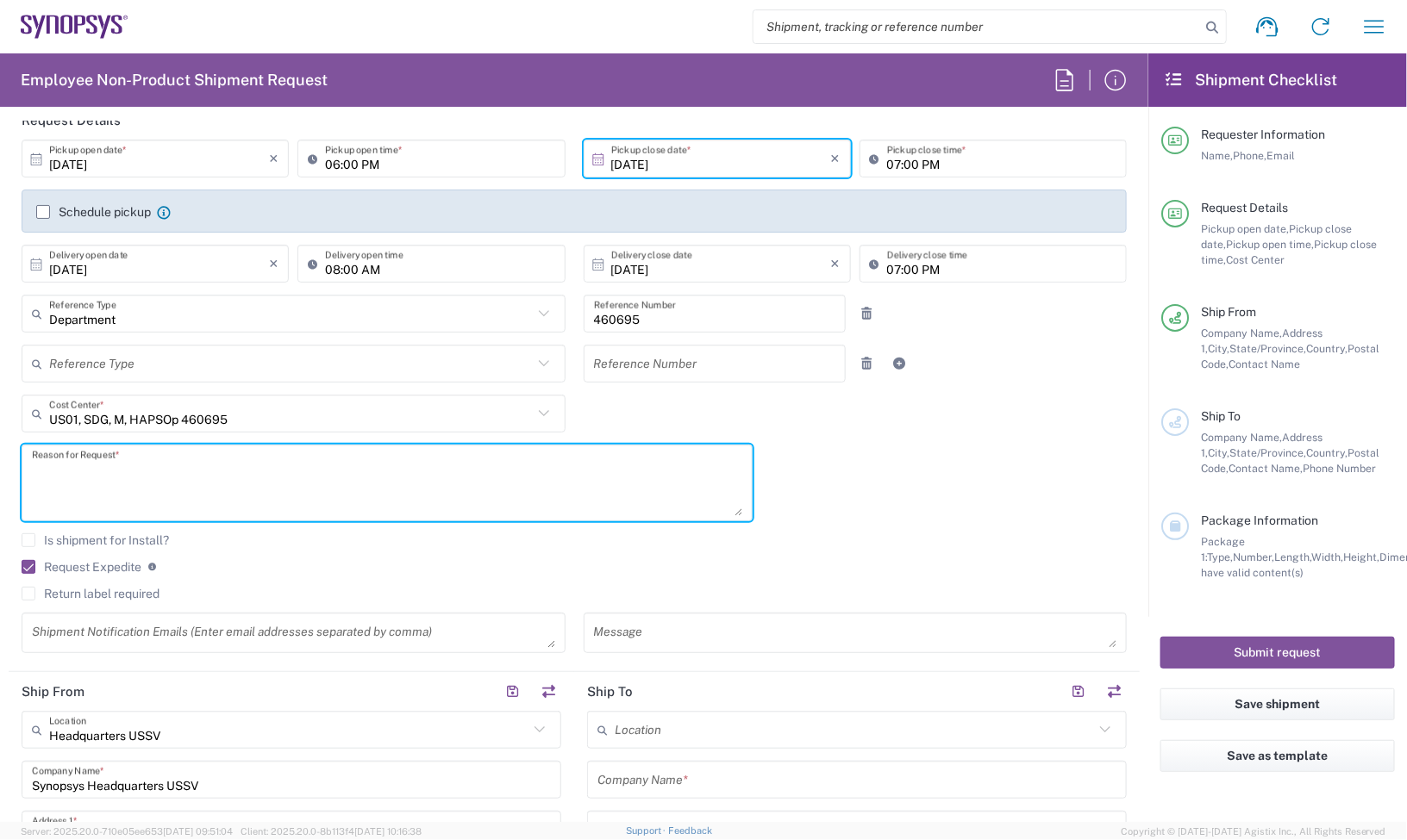
paste textarea "Spares Addition/Replenishement Customer needs right away while RMA x2 is proces…"
drag, startPoint x: 536, startPoint y: 474, endPoint x: 380, endPoint y: 489, distance: 156.7
click at [380, 489] on textarea "Spares Addition/Replenishement Customer needs right away while RMA x2 is proces…" at bounding box center [387, 483] width 711 height 66
click at [462, 477] on textarea "Spares Addition/Replenishment Customer needs right away" at bounding box center [387, 483] width 711 height 66
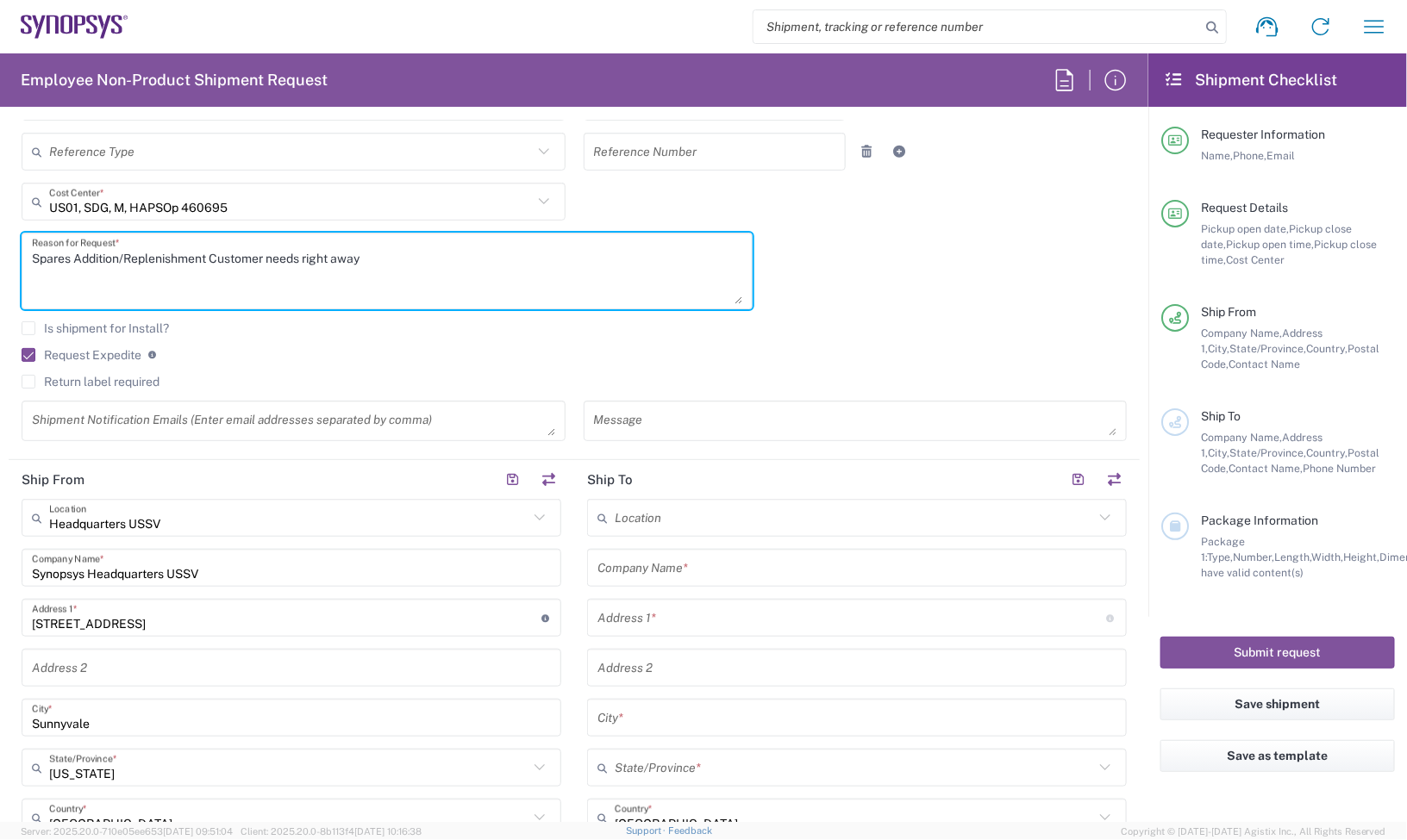
scroll to position [431, 0]
type textarea "Spares Addition/Replenishment Customer needs right away"
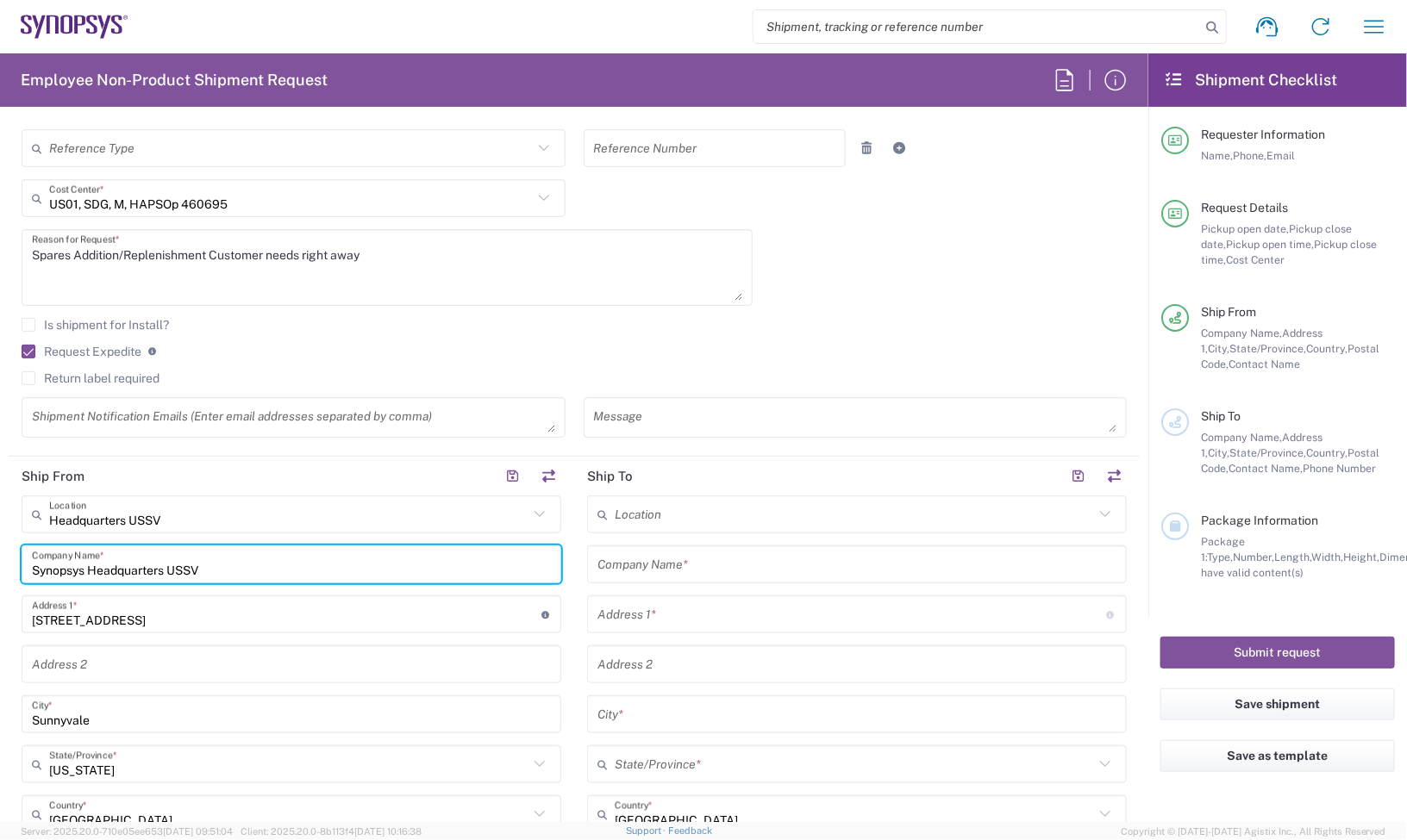
drag, startPoint x: 273, startPoint y: 552, endPoint x: -189, endPoint y: 608, distance: 465.4
click at [0, 608] on html "Shipment request Shipment tracking Employee non-product shipment request My shi…" at bounding box center [703, 420] width 1407 height 840
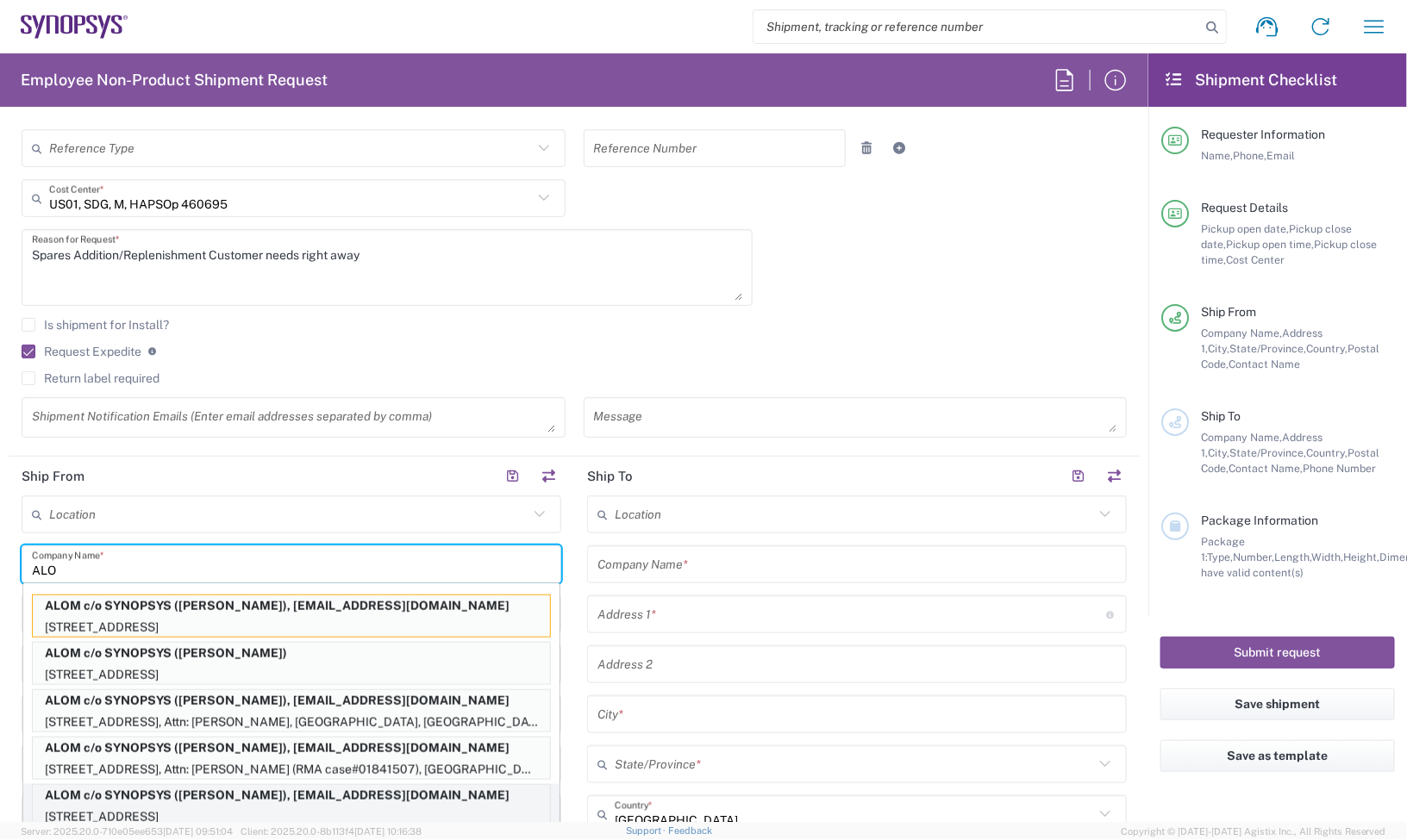
click at [237, 799] on p "ALOM c/o SYNOPSYS (Nirali Trivedi), synopsyssupport@alom.com" at bounding box center [291, 796] width 518 height 22
type input "ALOM c/o SYNOPSYS"
type input "[STREET_ADDRESS]"
type input "Fremont"
type input "94539"
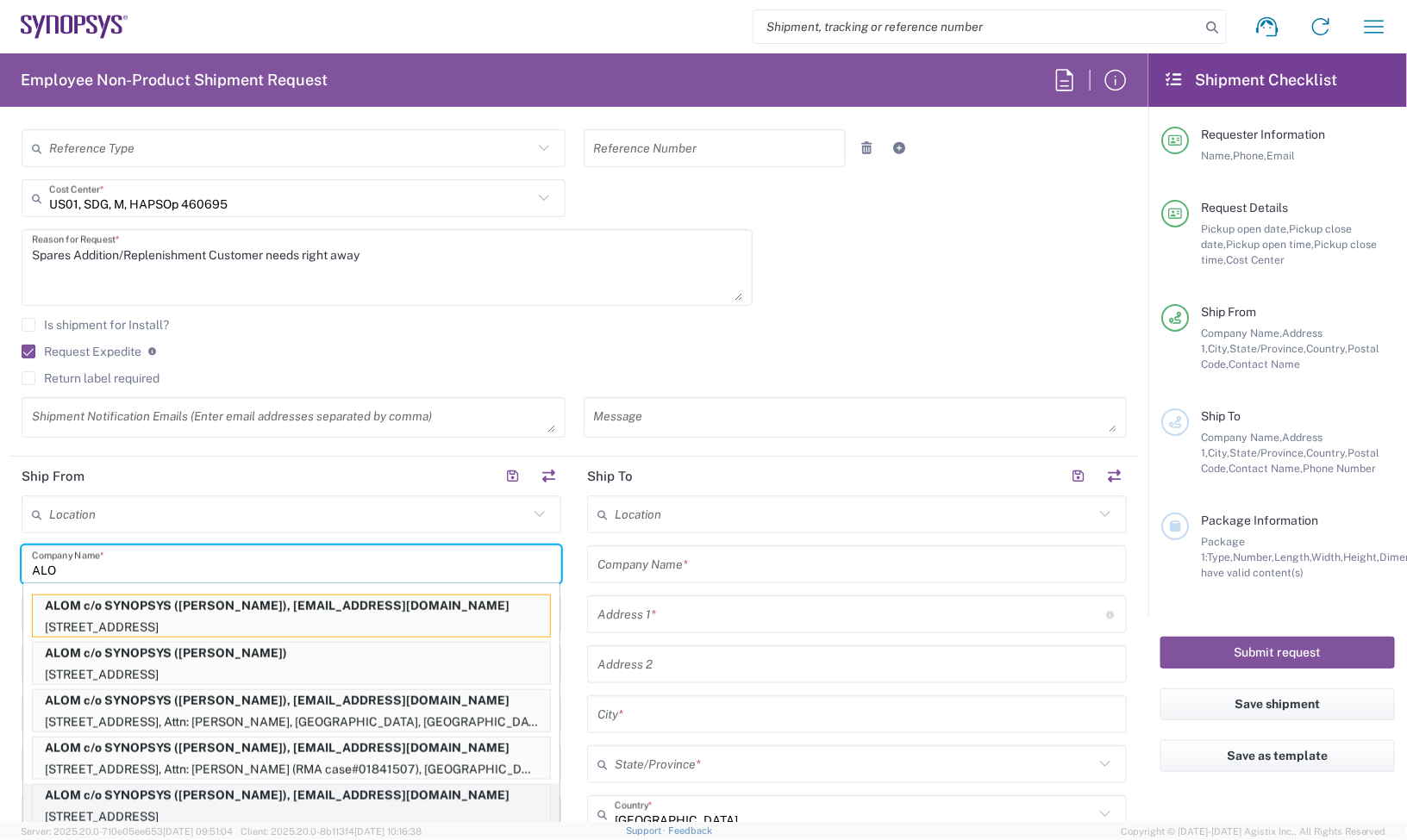
type input "Nirali Trivedi"
type input "4086498039"
type input "synopsyssupport@alom.com"
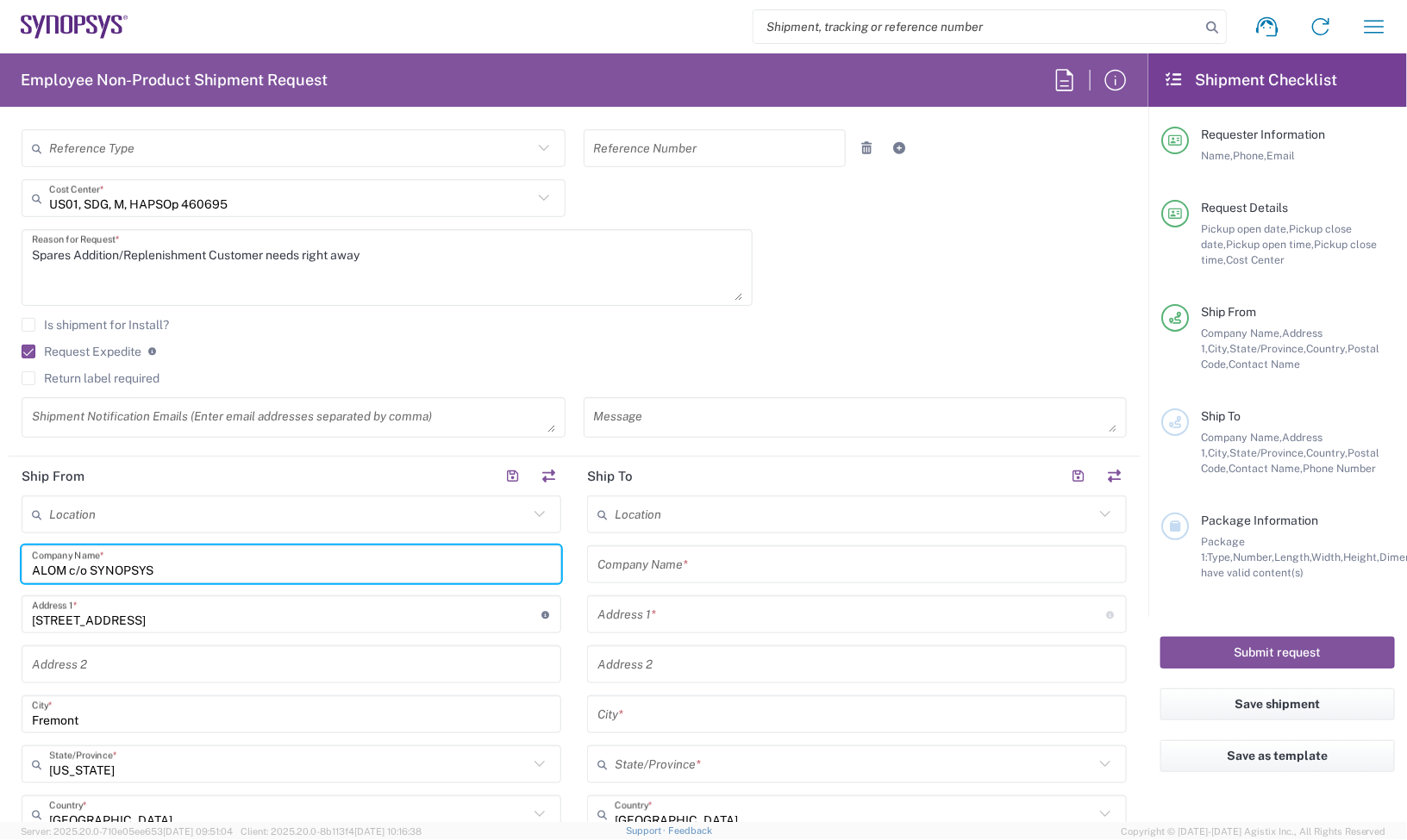
click at [770, 567] on input "text" at bounding box center [856, 565] width 519 height 30
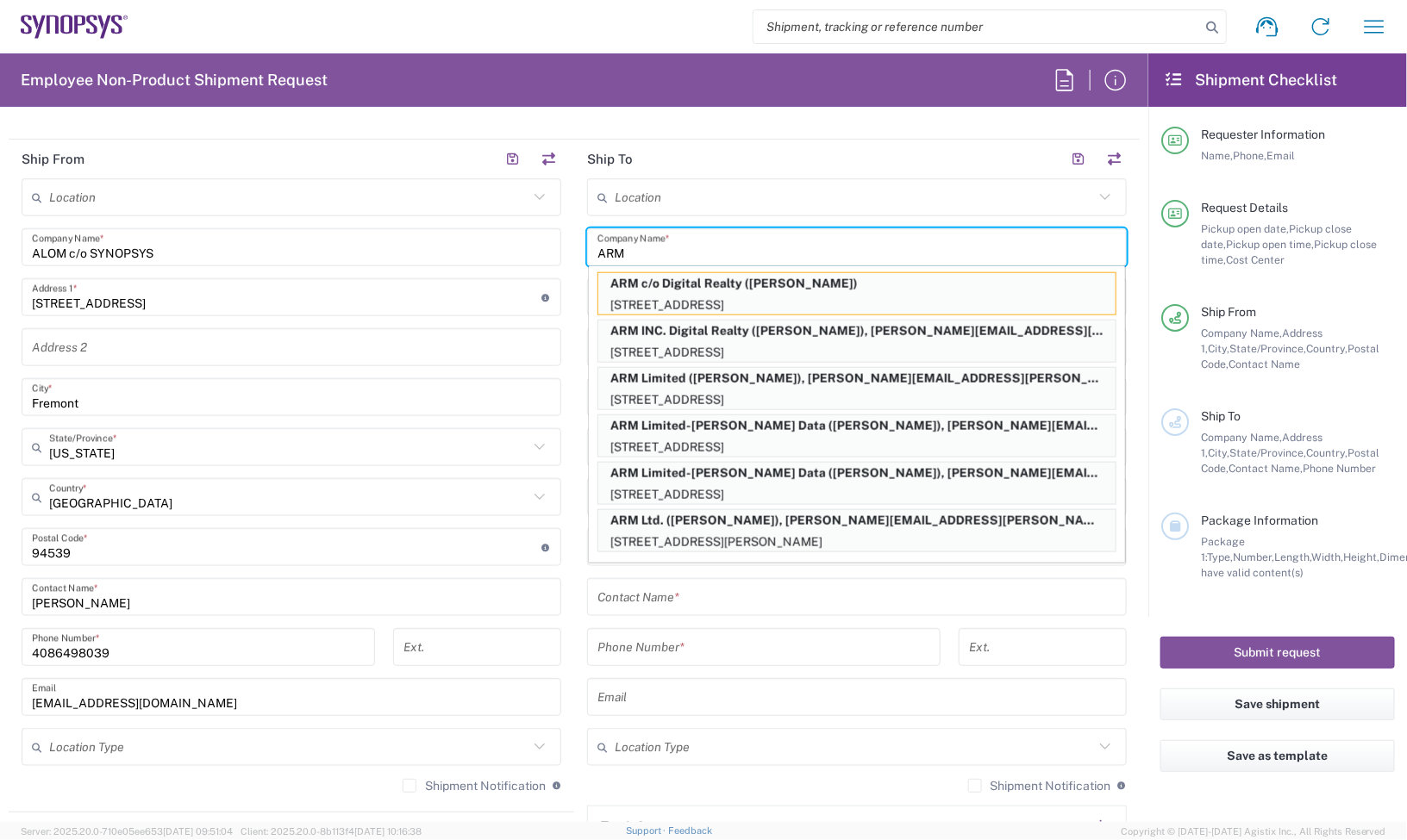
scroll to position [754, 0]
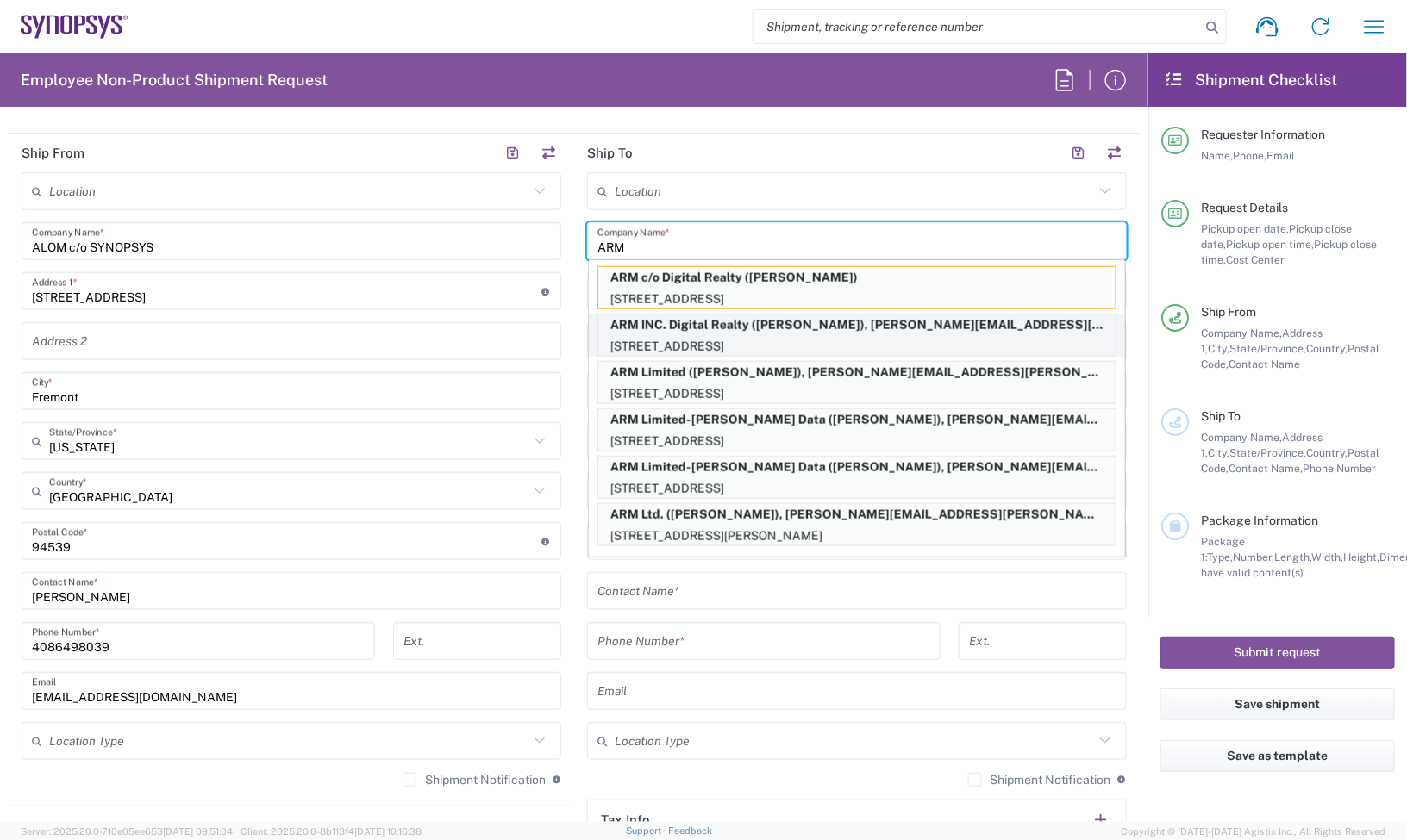
click at [876, 325] on p "ARM INC. Digital Realty (Matthew Wingert), matthew.wingert@arm.com" at bounding box center [856, 325] width 518 height 22
type input "ARM INC. Digital Realty"
type input "7500 Metro Center Dr"
type input "Austin"
type input "Texas"
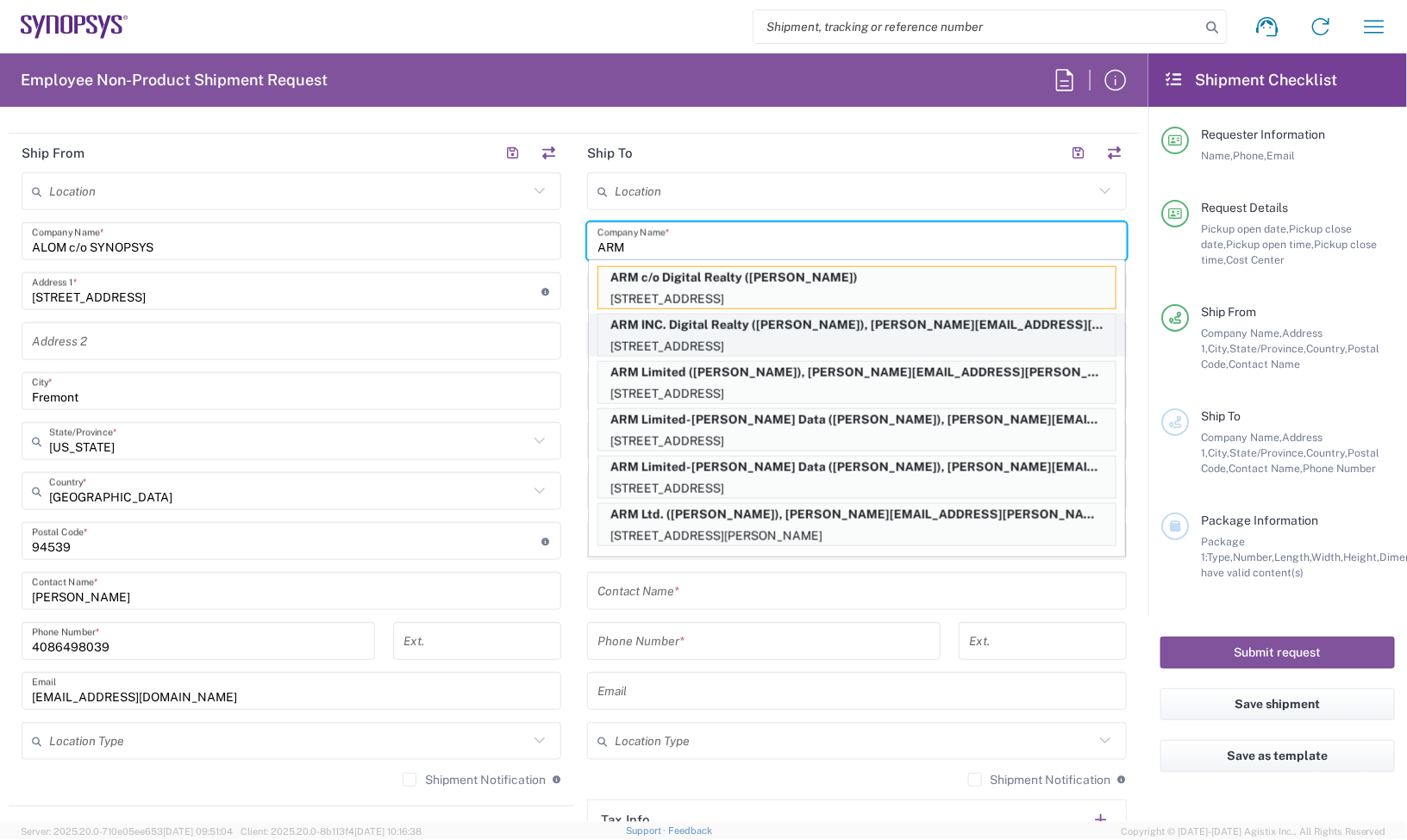
type input "78744"
type input "Matthew Wingert"
type input "512-569-8805"
type input "matthew.wingert@arm.com"
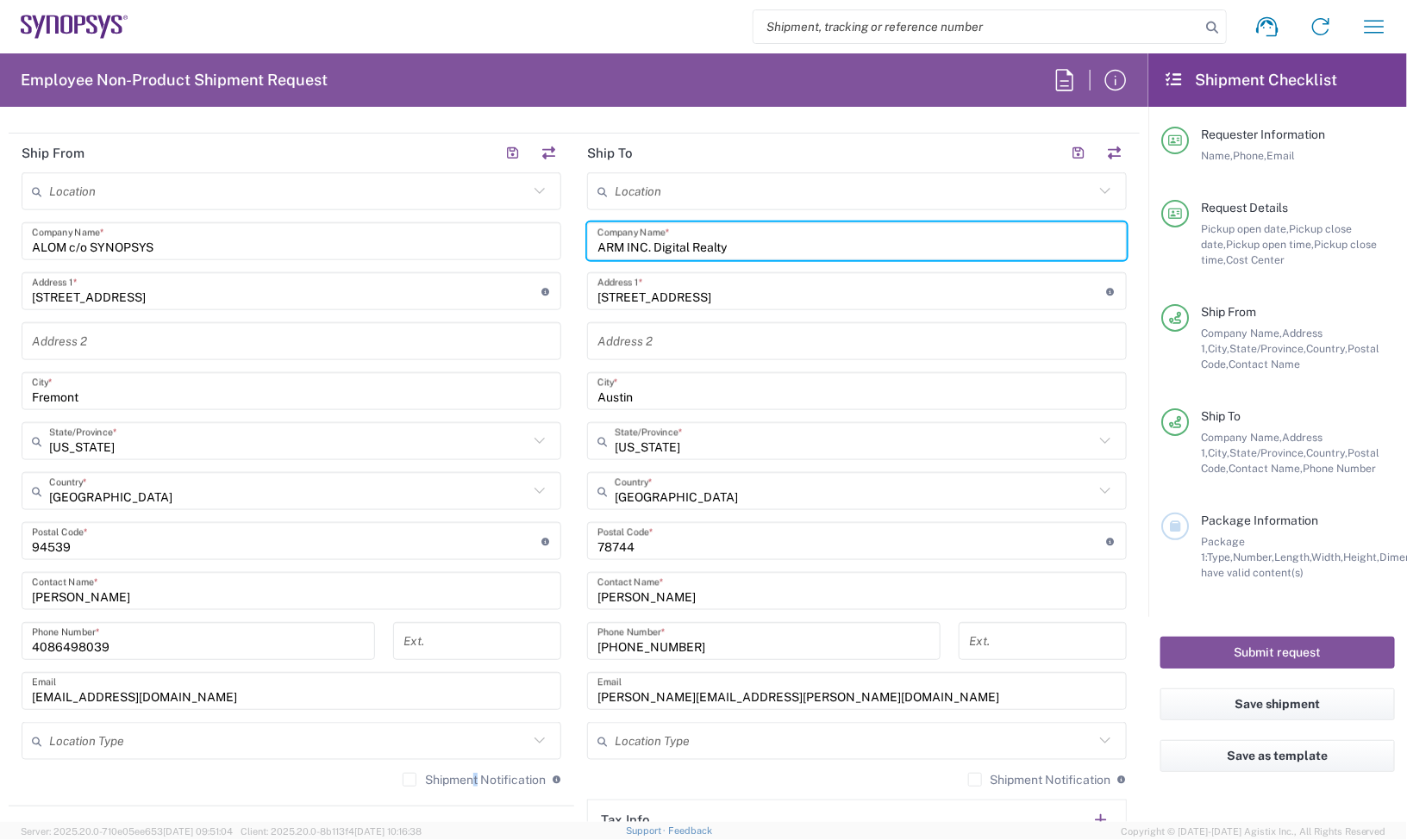
click at [452, 781] on label "Shipment Notification" at bounding box center [473, 779] width 143 height 14
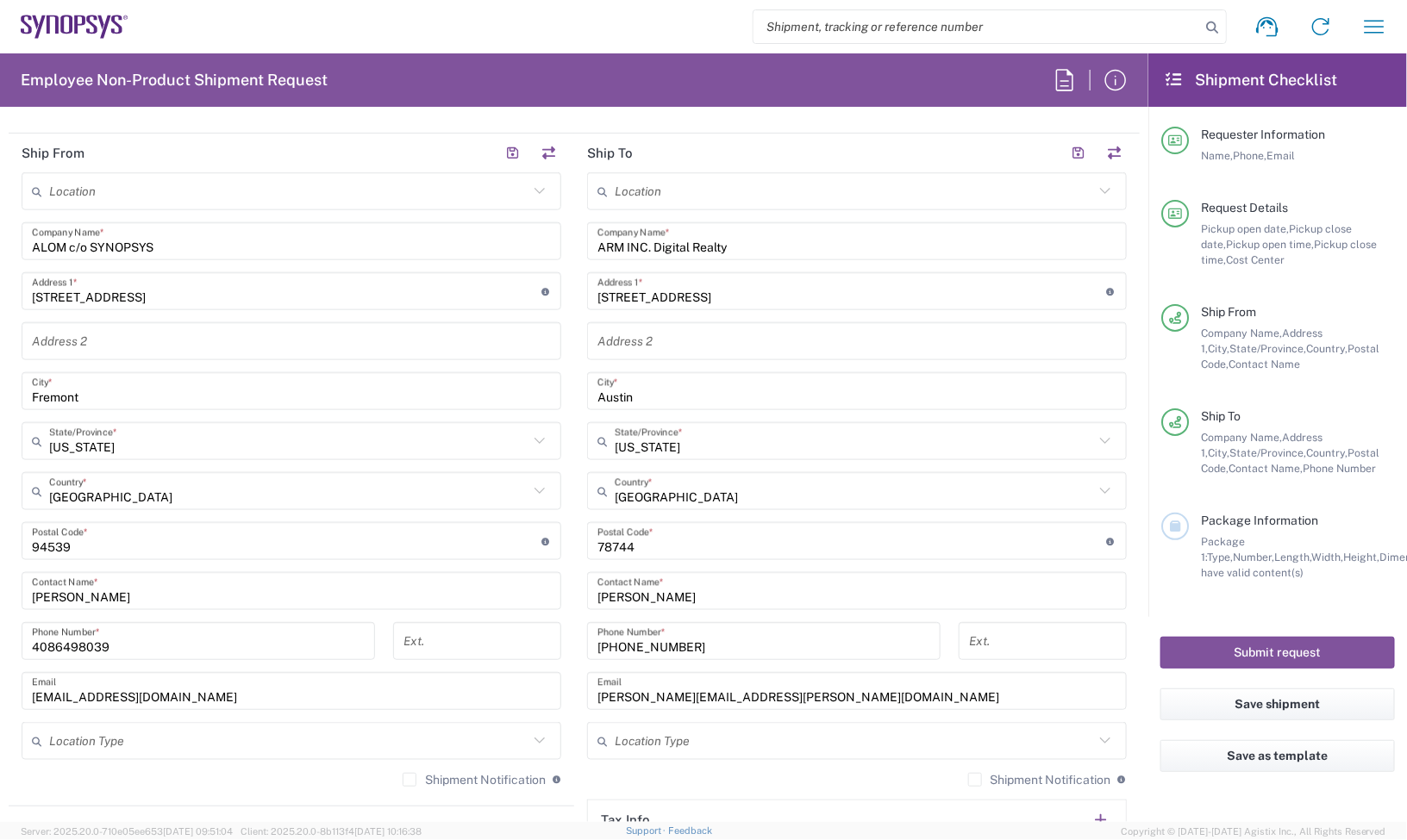
click at [403, 784] on label "Shipment Notification" at bounding box center [473, 779] width 143 height 14
click at [410, 780] on input "Shipment Notification" at bounding box center [410, 780] width 0 height 0
click at [968, 780] on label "Shipment Notification" at bounding box center [1039, 779] width 143 height 14
click at [975, 780] on input "Shipment Notification" at bounding box center [975, 780] width 0 height 0
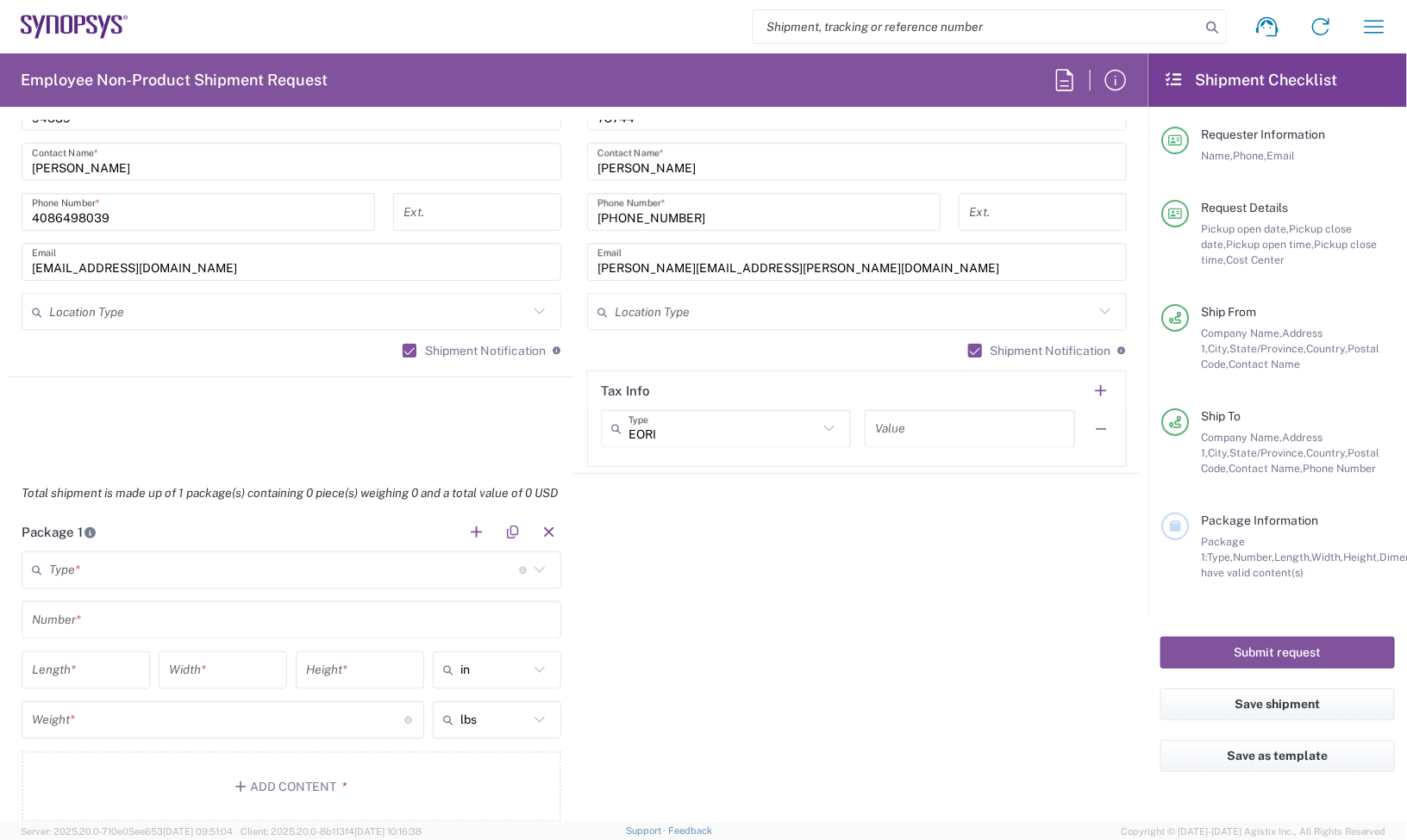
scroll to position [1185, 0]
click at [234, 556] on input "text" at bounding box center [284, 569] width 470 height 30
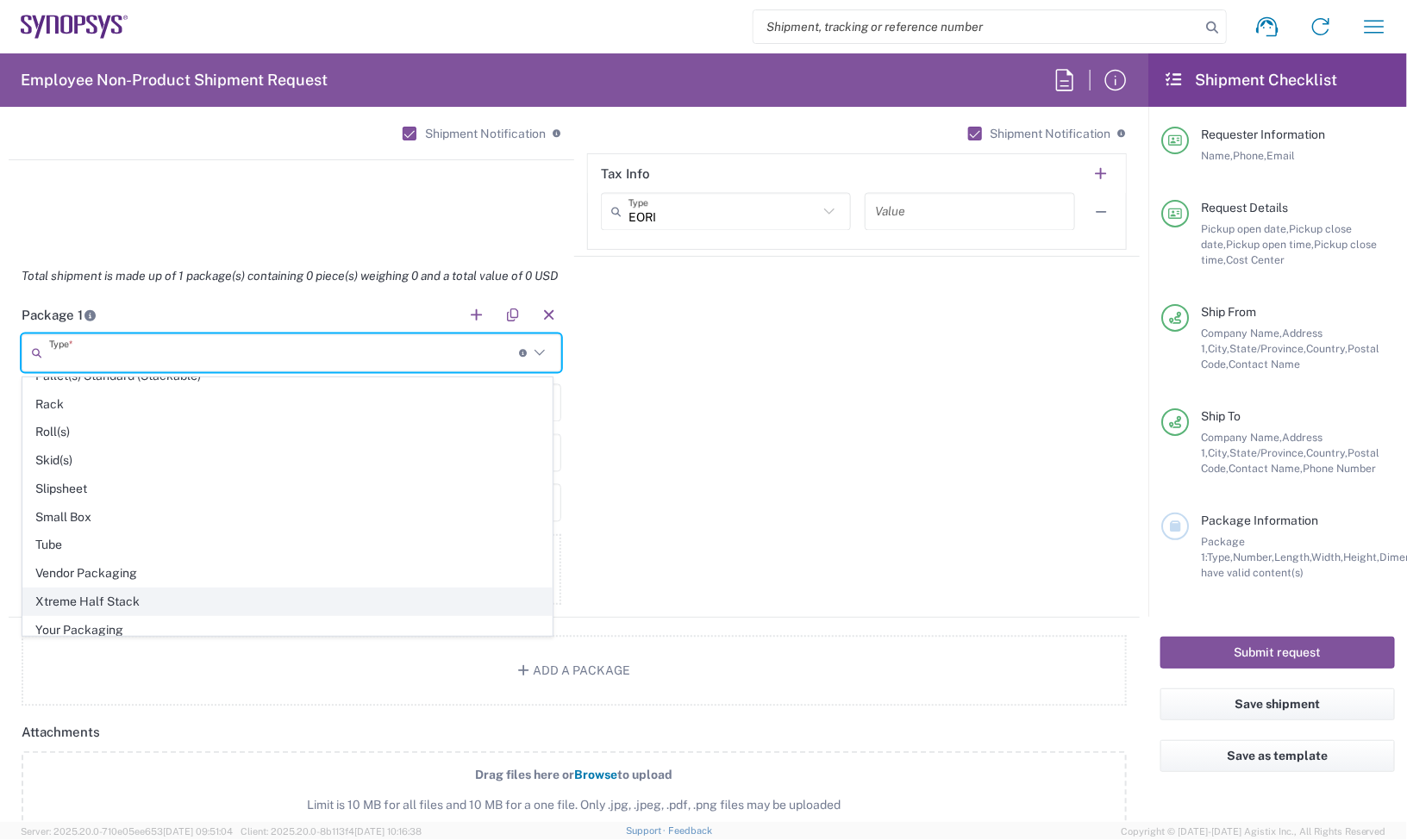
scroll to position [831, 0]
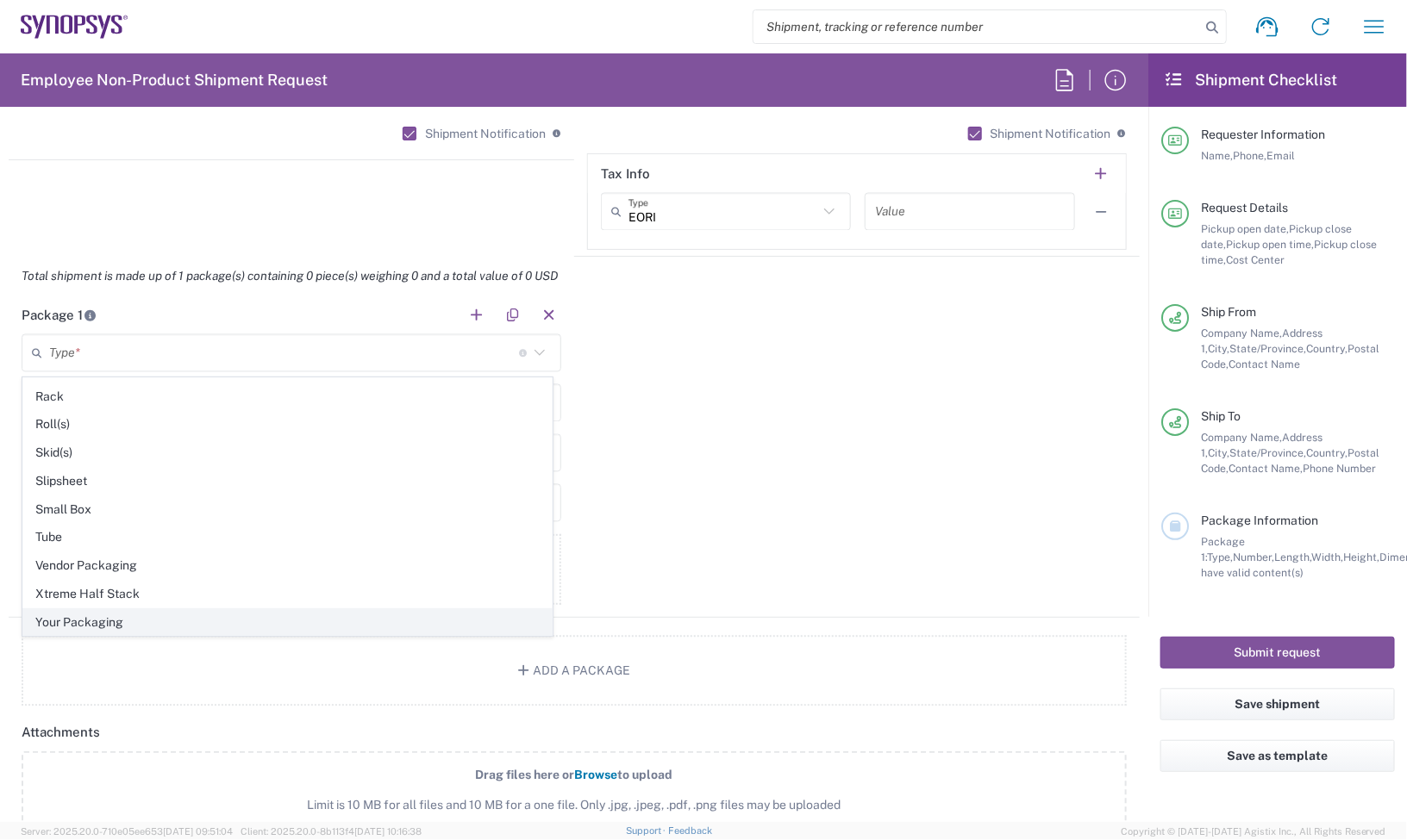
click at [140, 618] on span "Your Packaging" at bounding box center [288, 622] width 528 height 26
type input "Your Packaging"
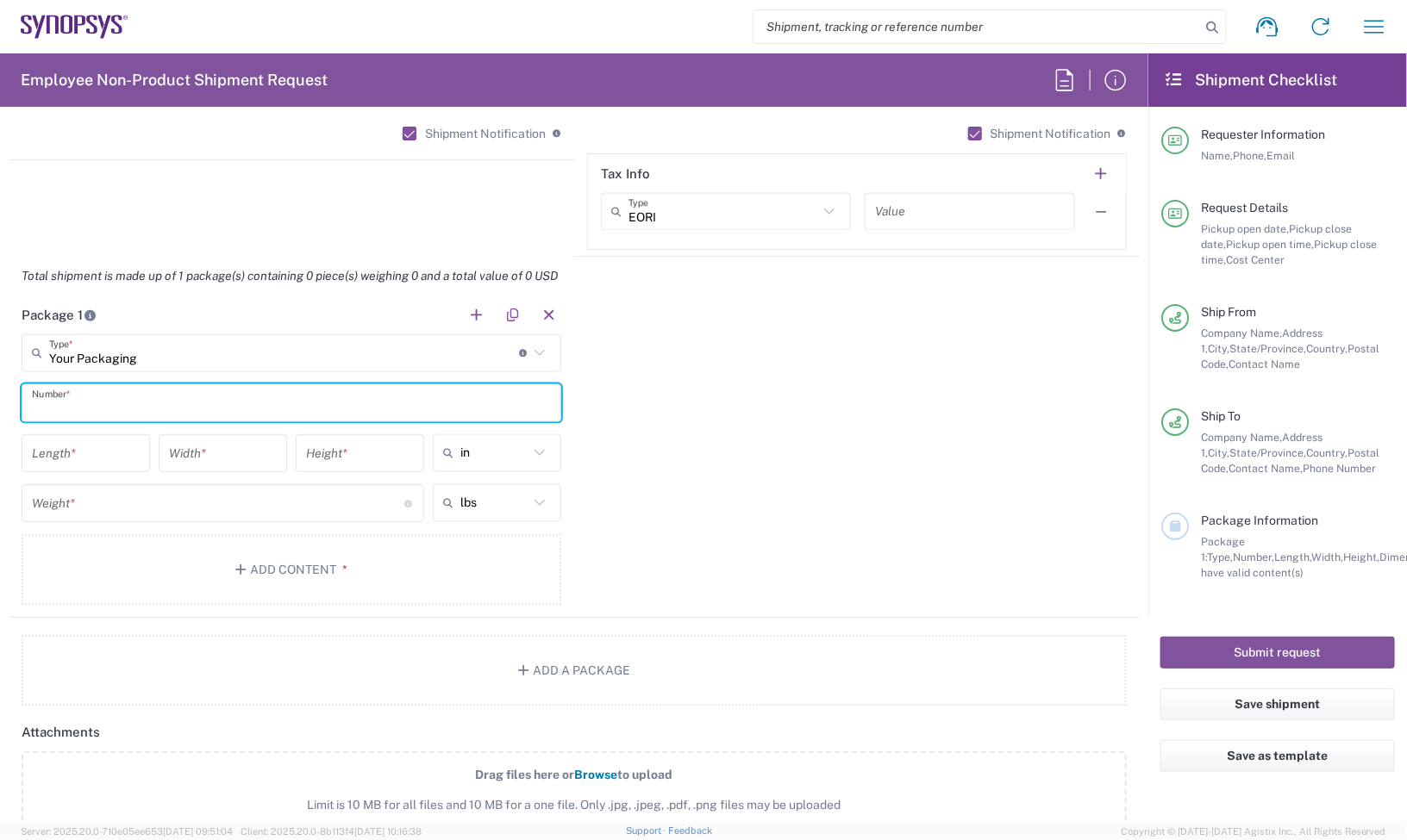
click at [71, 402] on input "text" at bounding box center [291, 404] width 519 height 30
type input "1"
click at [121, 465] on input "number" at bounding box center [86, 454] width 108 height 30
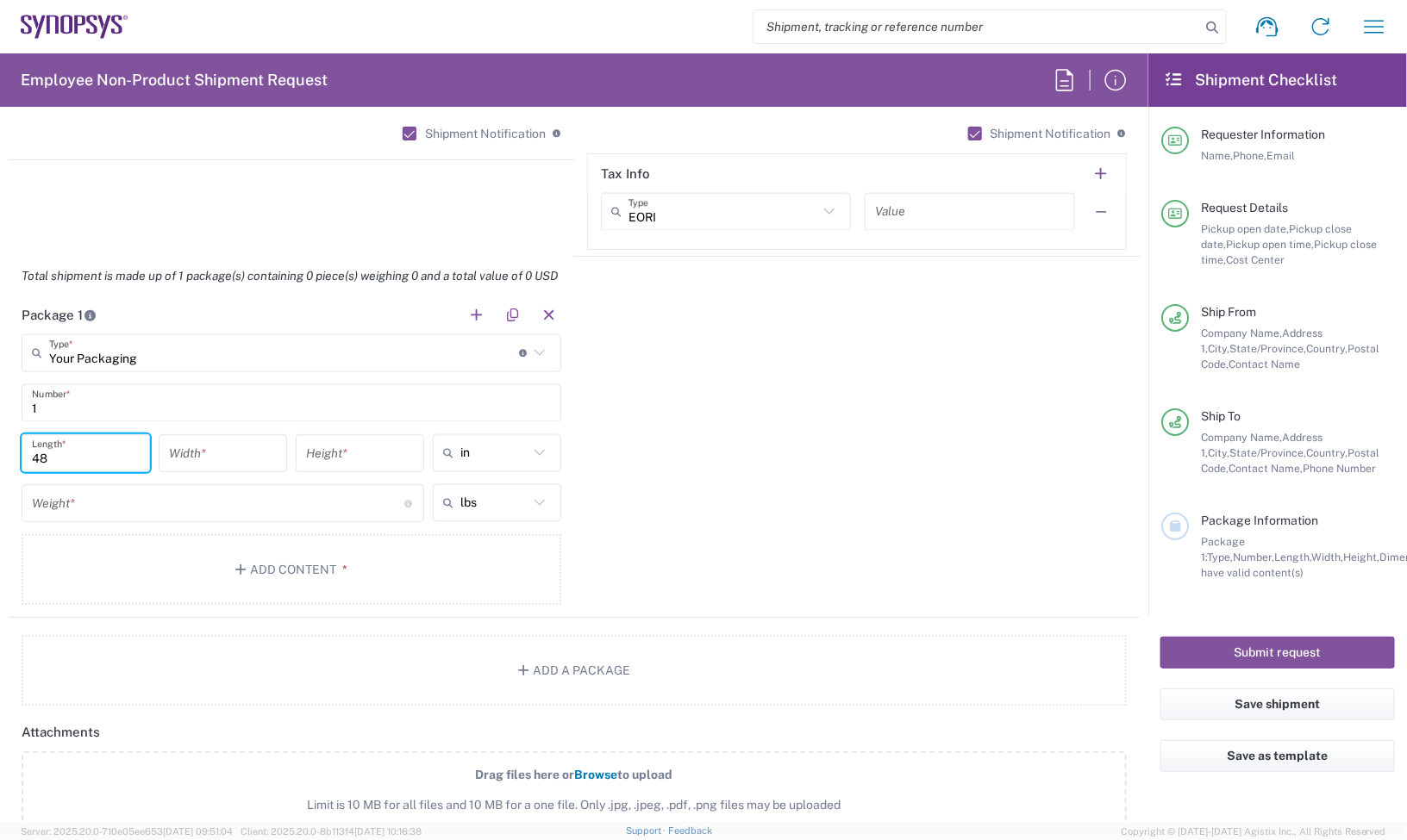
type input "48"
type input "40"
type input "24"
click at [134, 509] on input "number" at bounding box center [219, 504] width 373 height 30
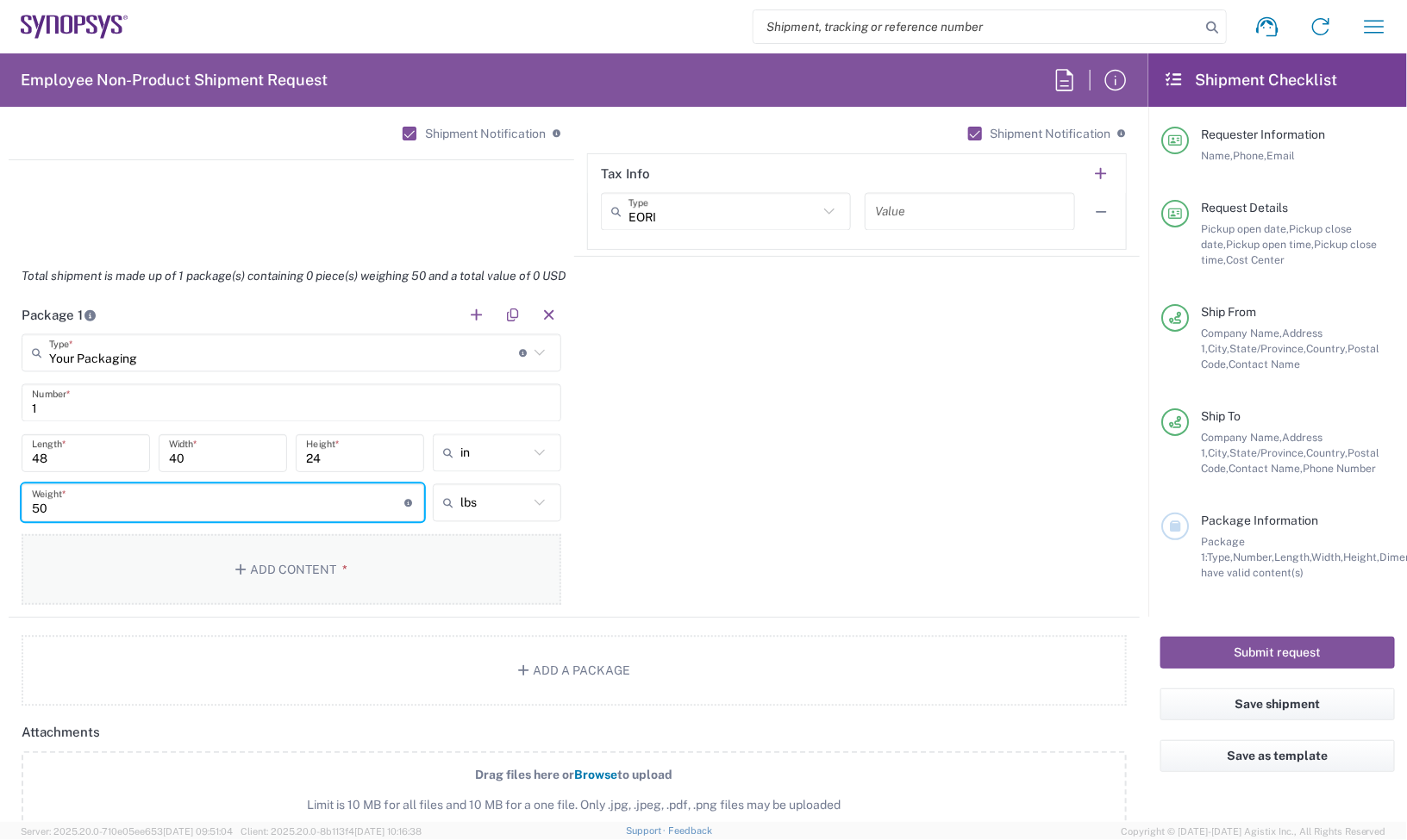
type input "50"
click at [183, 569] on button "Add Content *" at bounding box center [291, 569] width 539 height 71
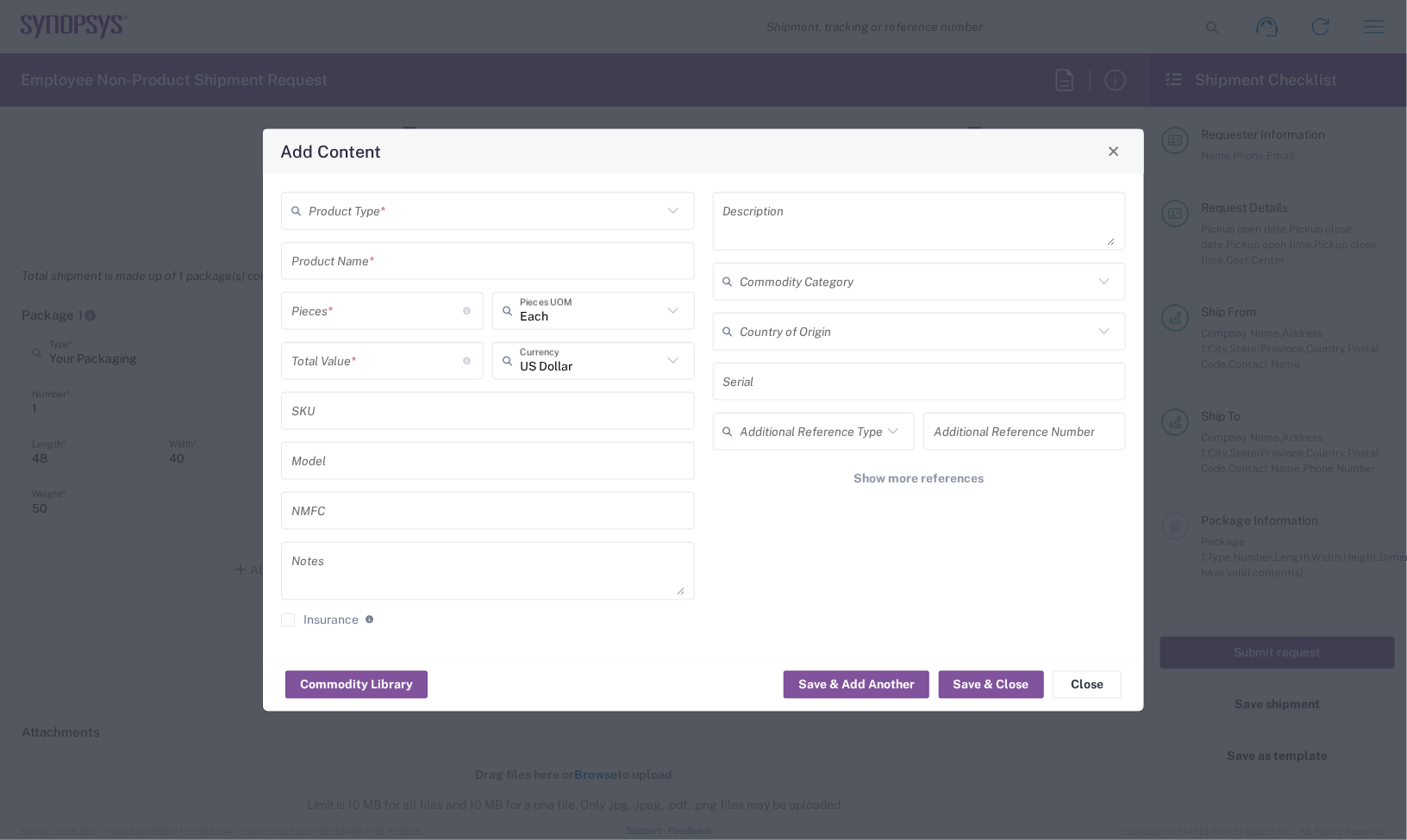
click at [395, 209] on input "text" at bounding box center [485, 211] width 354 height 30
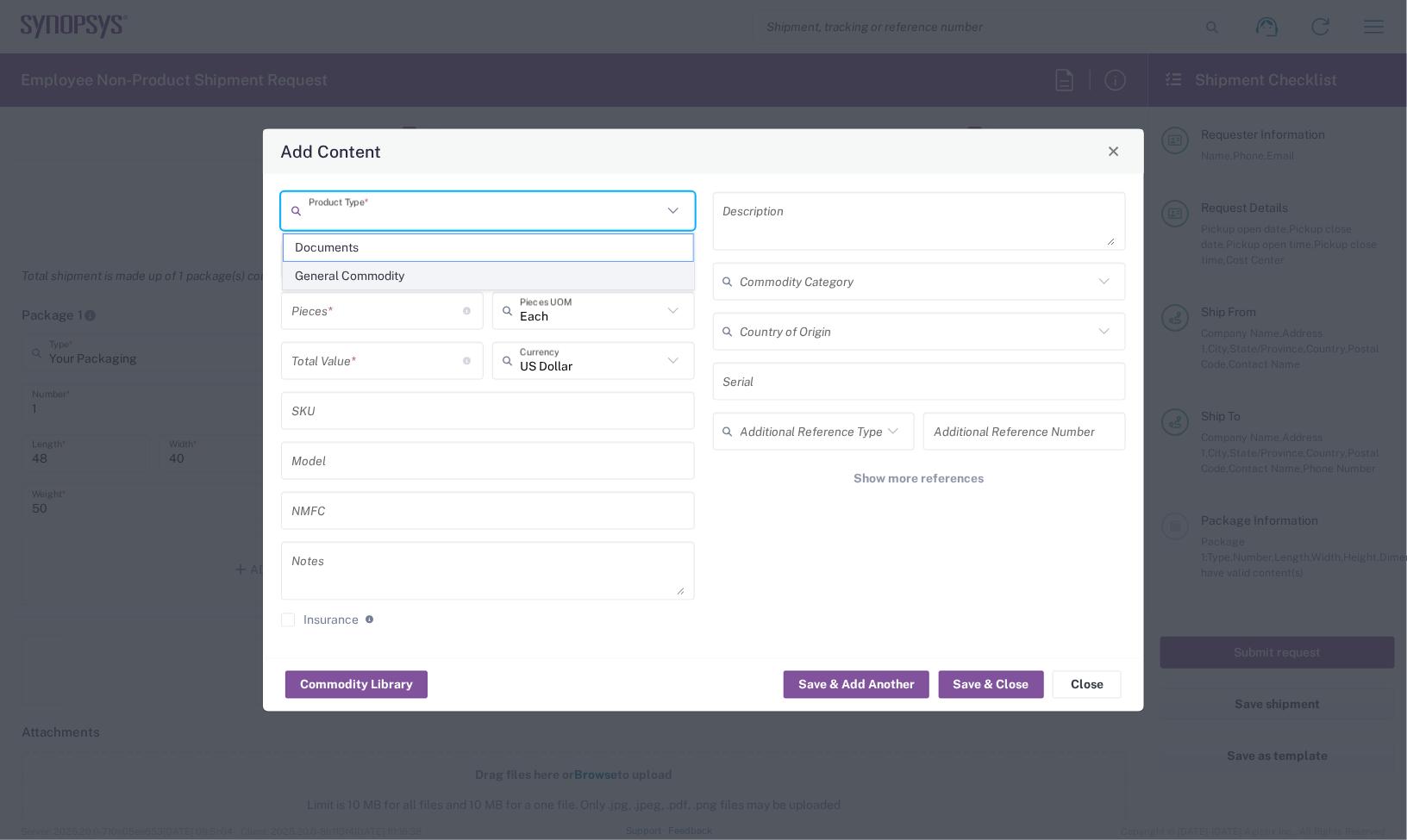
click at [405, 269] on span "General Commodity" at bounding box center [488, 276] width 410 height 26
type input "General Commodity"
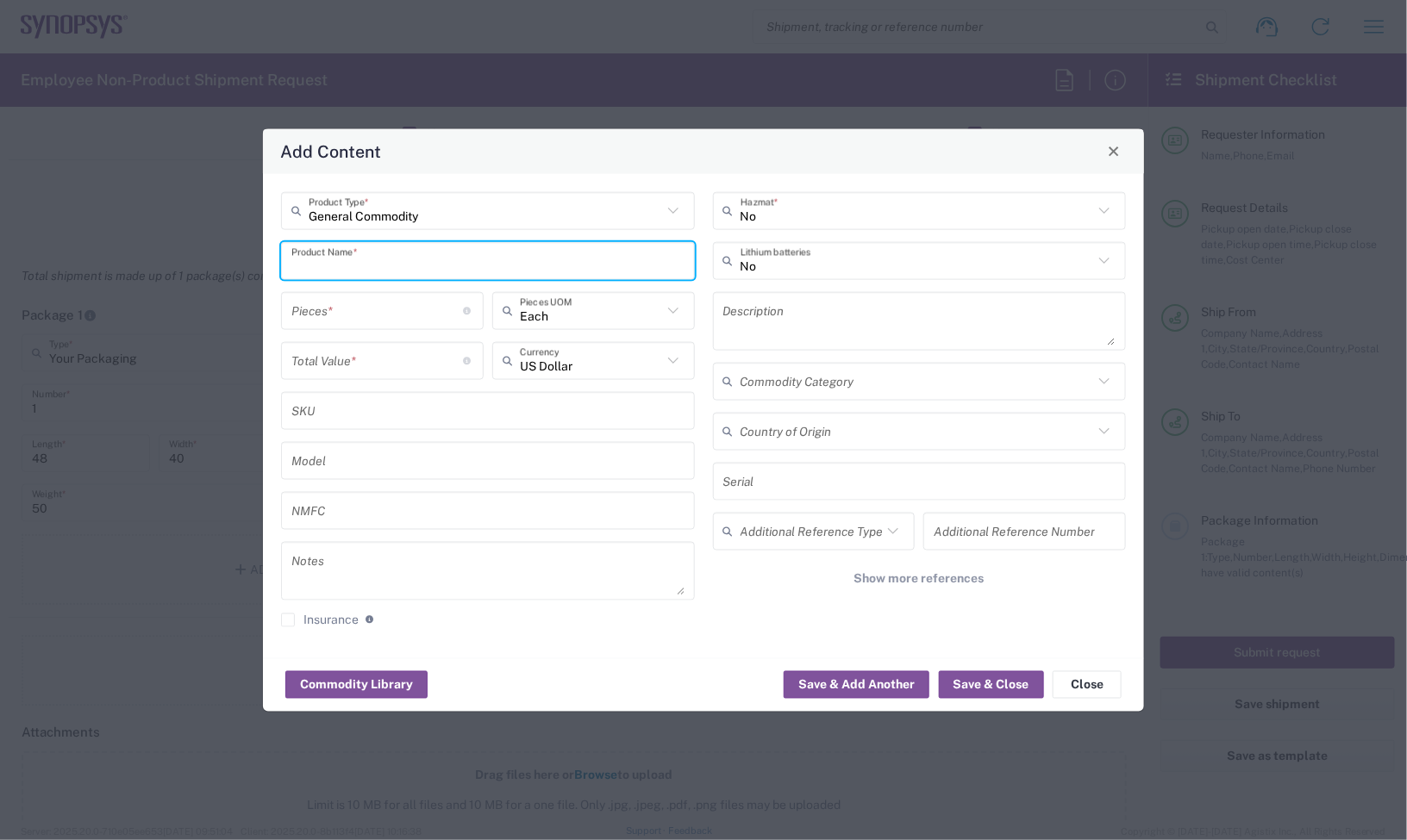
click at [388, 268] on input "text" at bounding box center [487, 261] width 393 height 30
click at [401, 298] on div "HW1182-000" at bounding box center [488, 300] width 411 height 29
type input "HW1182-000"
type input "533910.88"
type textarea "4 x 133,477.72"
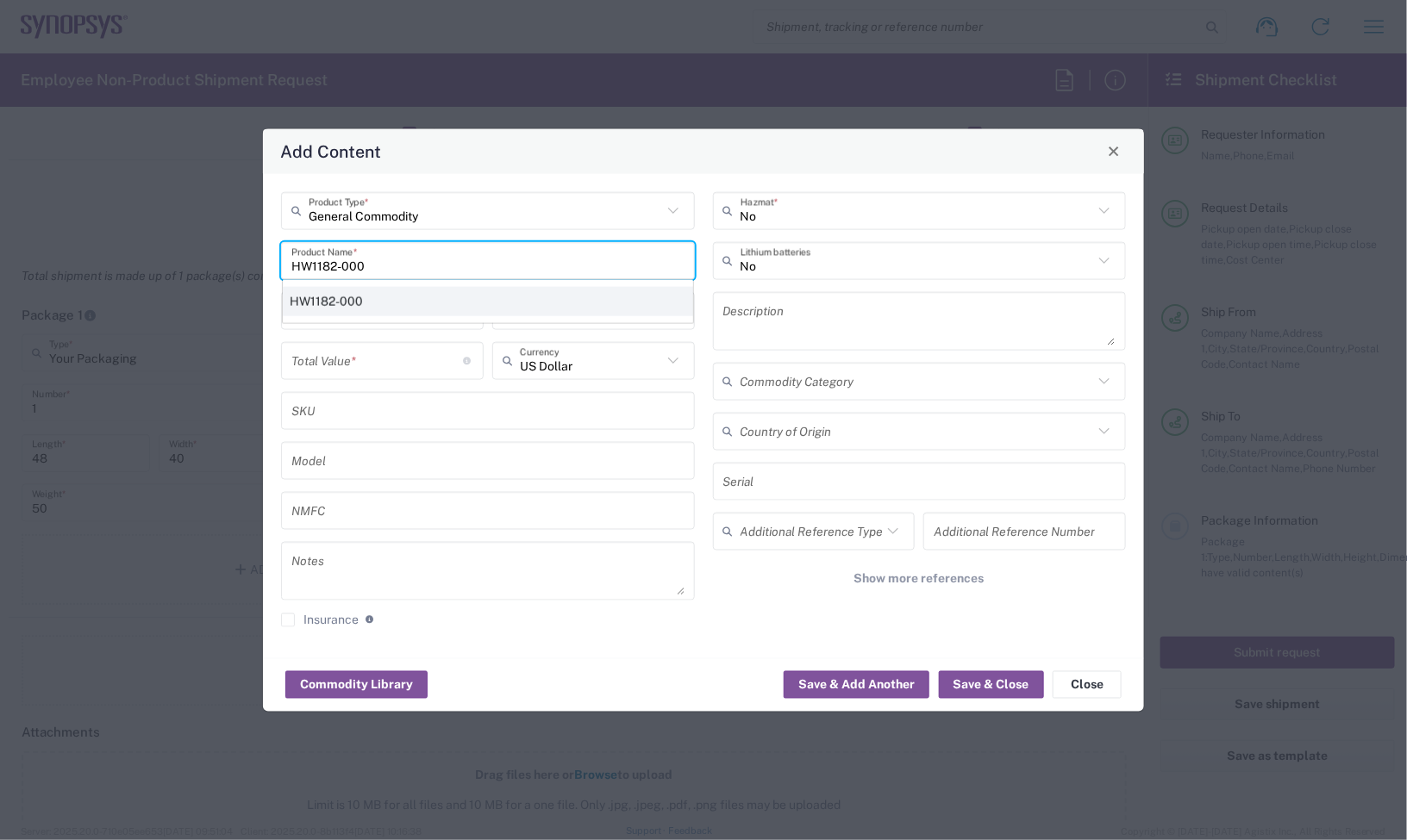
type textarea "HAPS-200 Module -2 HW"
type input "Sweden"
type input "K133196 K141955 K157597 K141969"
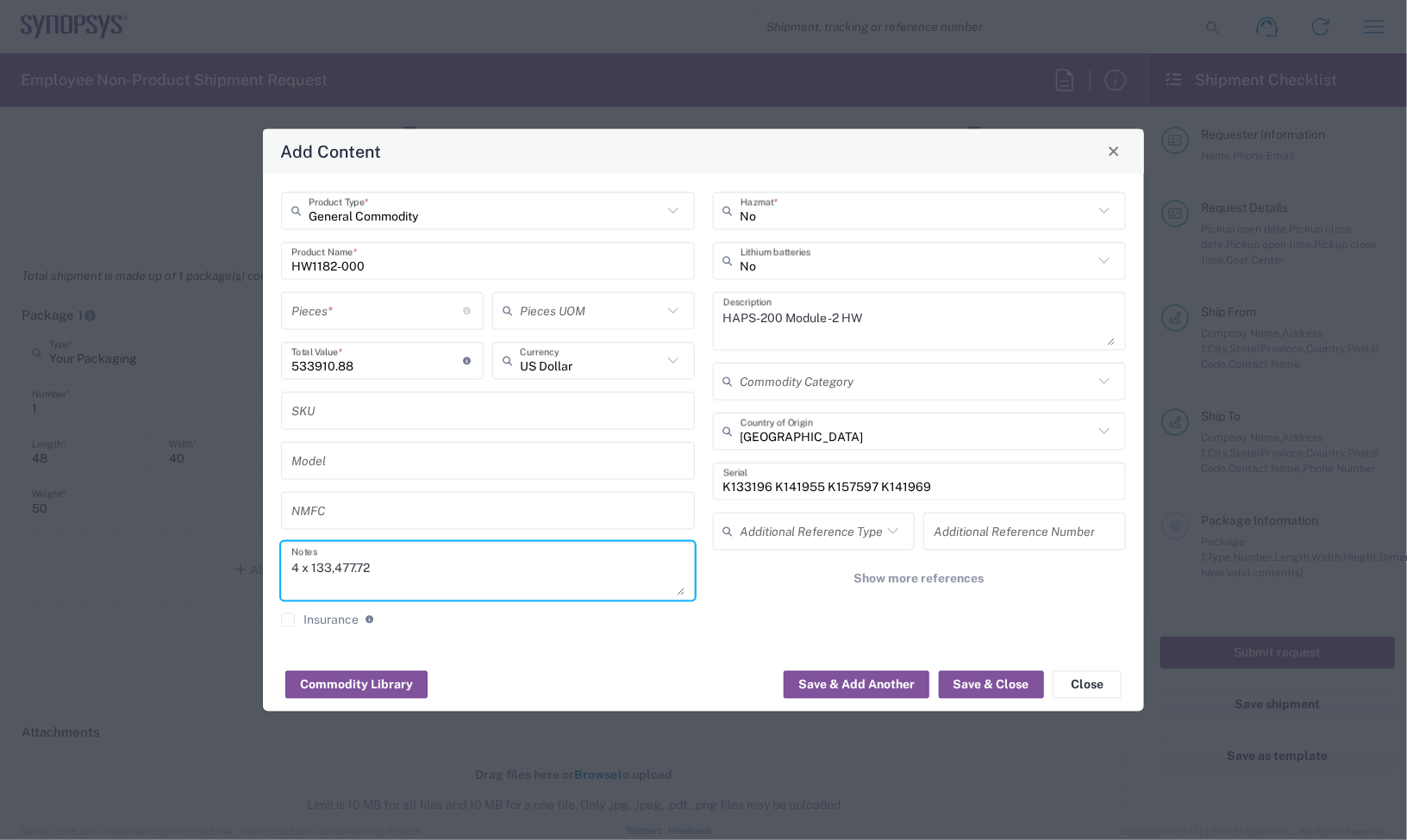
drag, startPoint x: 399, startPoint y: 571, endPoint x: 272, endPoint y: 584, distance: 127.7
click at [273, 584] on div "General Commodity Product Type * HW1182-000 Product Name * Pieces * Number of p…" at bounding box center [488, 415] width 431 height 448
click at [350, 298] on input "number" at bounding box center [378, 310] width 172 height 30
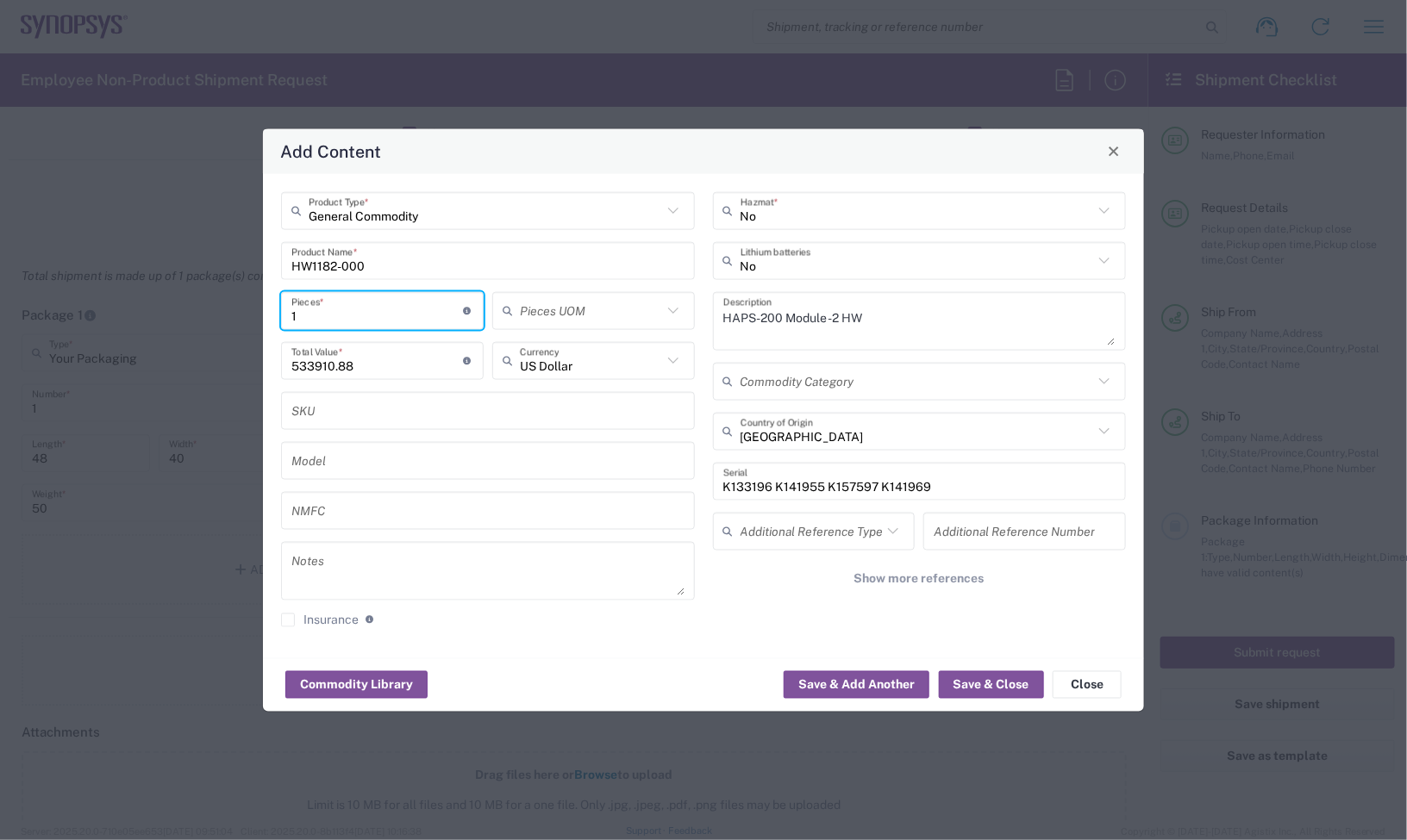
type input "1"
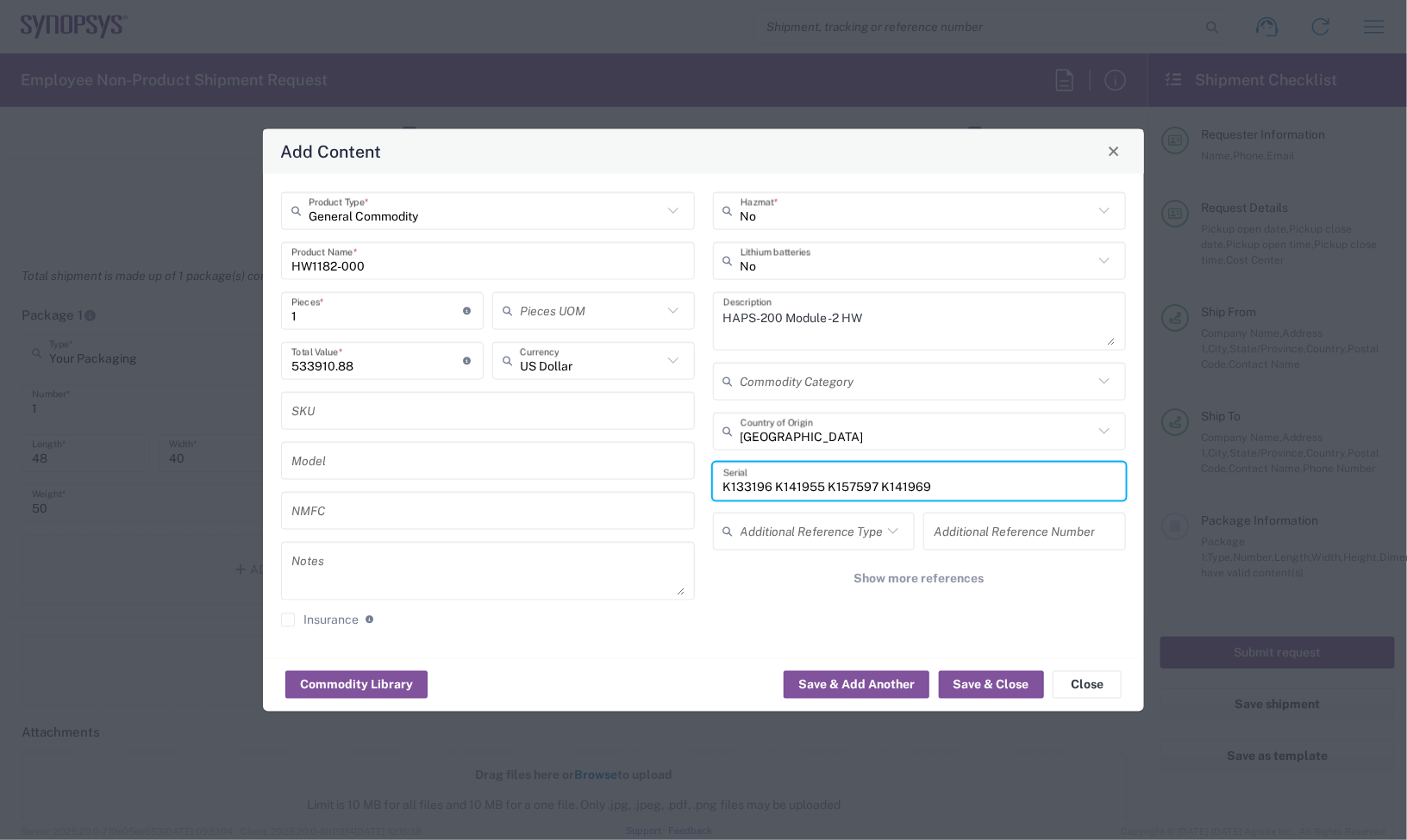
drag, startPoint x: 759, startPoint y: 476, endPoint x: 715, endPoint y: 474, distance: 44.0
click at [715, 474] on div "K133196 K141955 K157597 K141969 Serial" at bounding box center [919, 481] width 413 height 38
click at [848, 435] on input "text" at bounding box center [918, 431] width 354 height 30
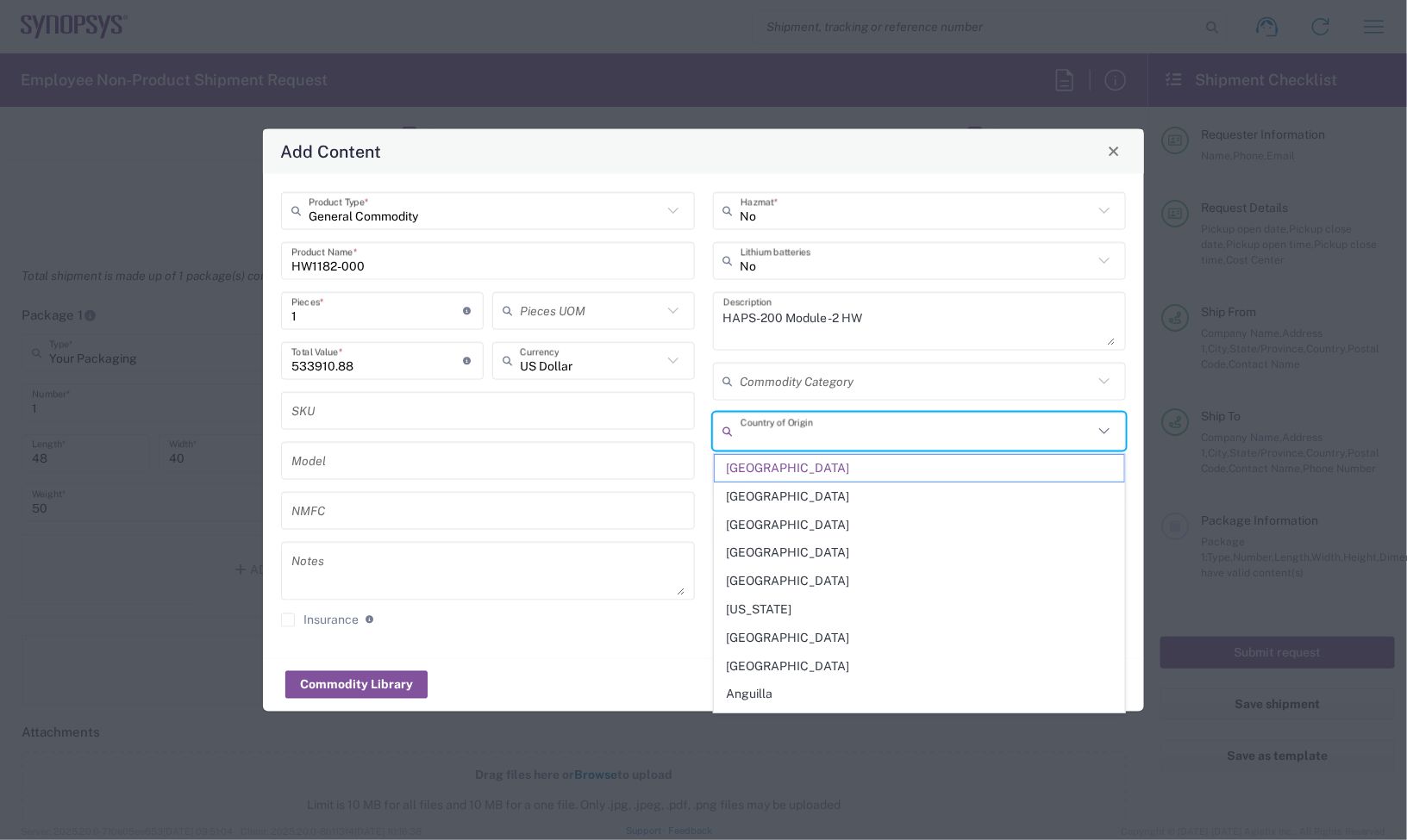
click at [708, 470] on div "No Hazmat * No Lithium batteries HAPS-200 Module -2 HW Description Commodity Ca…" at bounding box center [919, 415] width 431 height 448
type input "Sweden"
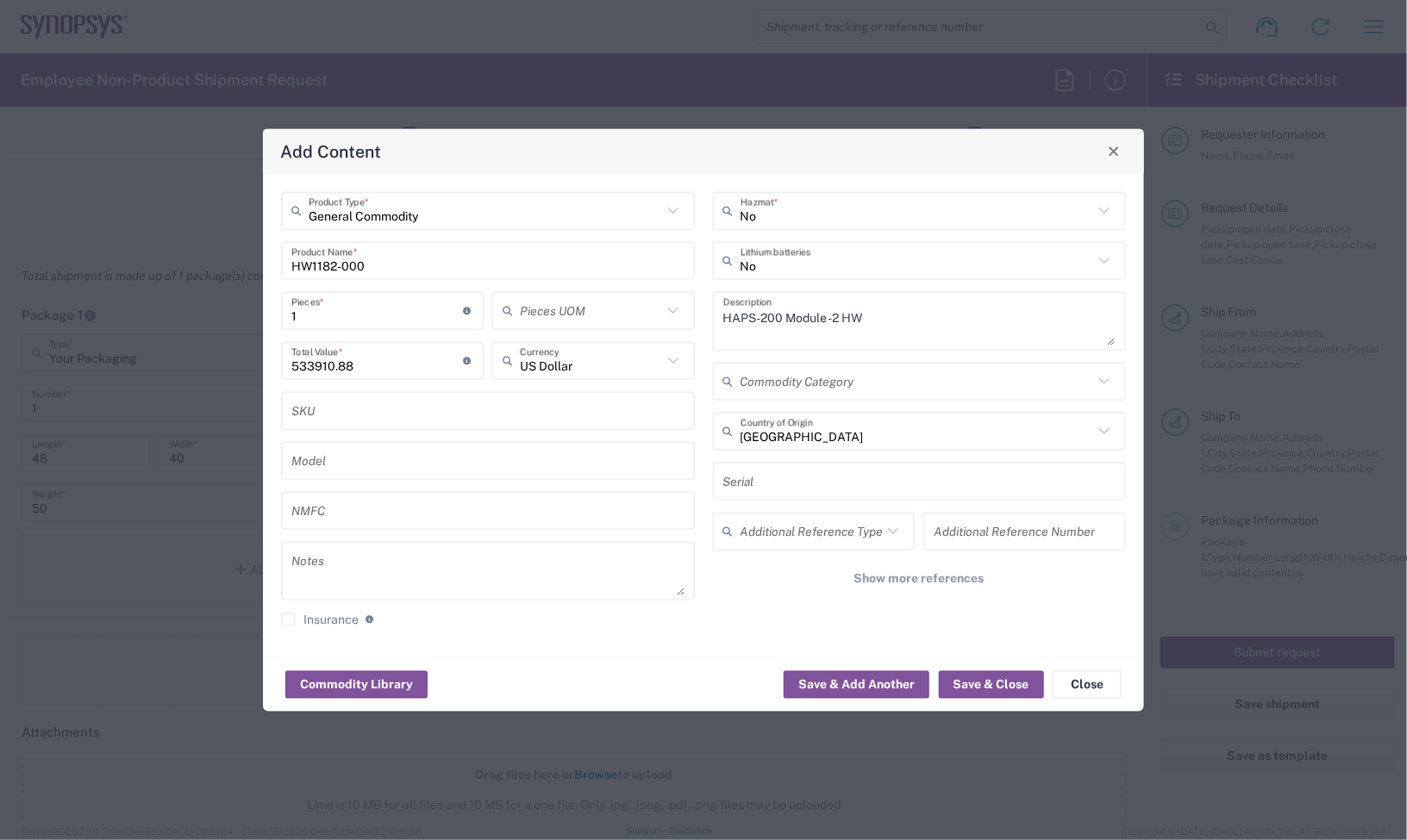
drag, startPoint x: 393, startPoint y: 264, endPoint x: 37, endPoint y: 247, distance: 356.4
click at [37, 247] on div "Add Content General Commodity Product Type * HW1182-000 Product Name * 1 Pieces…" at bounding box center [703, 420] width 1407 height 840
click at [269, 283] on div "General Commodity Product Type * HW1182-000 Product Name * 1 Pieces * Number of…" at bounding box center [703, 415] width 881 height 484
drag, startPoint x: 362, startPoint y: 360, endPoint x: 62, endPoint y: 355, distance: 300.0
click at [62, 355] on div "Add Content General Commodity Product Type * HW1182-000 Product Name * 1 Pieces…" at bounding box center [703, 420] width 1407 height 840
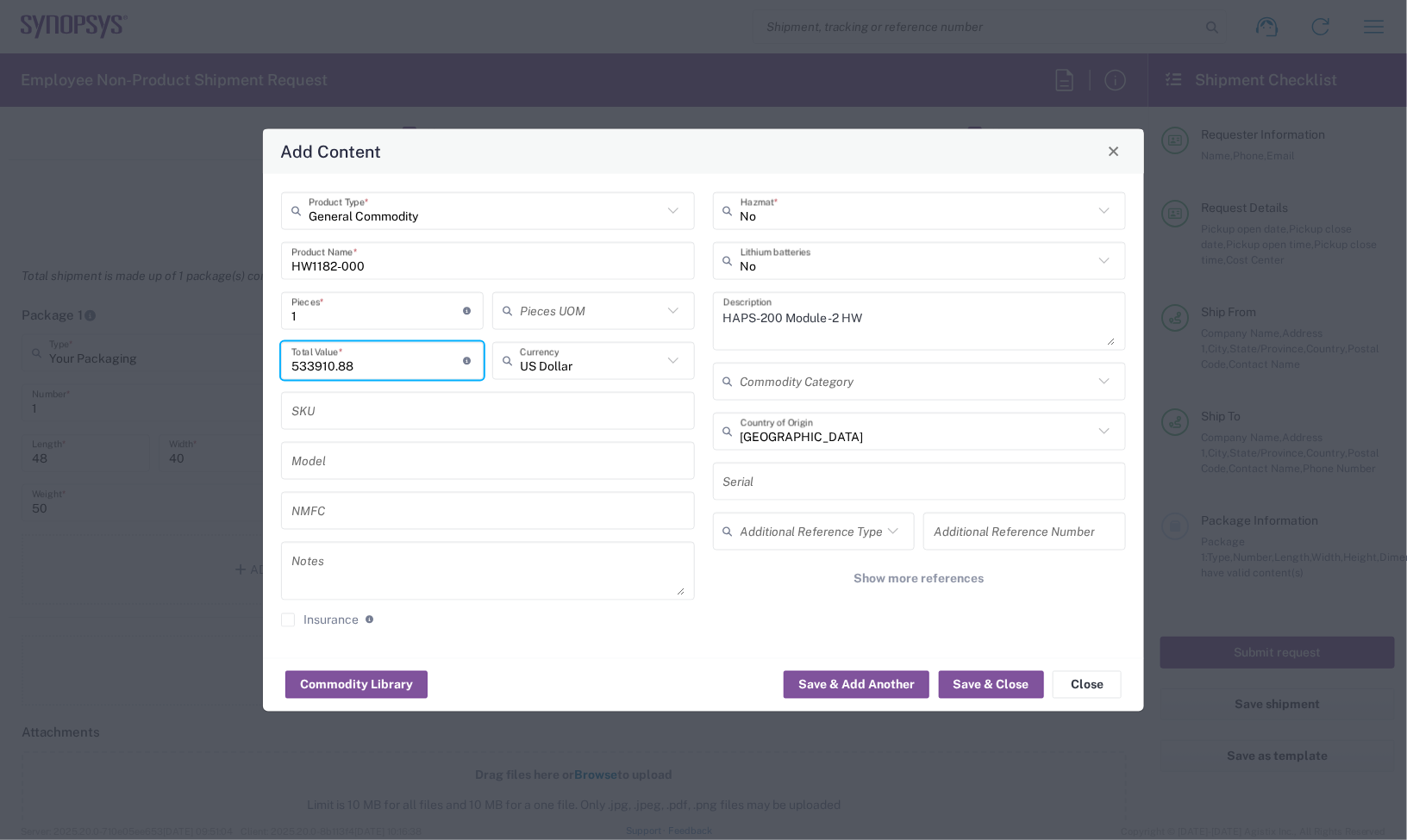
paste input "130565.53"
type input "130565.53"
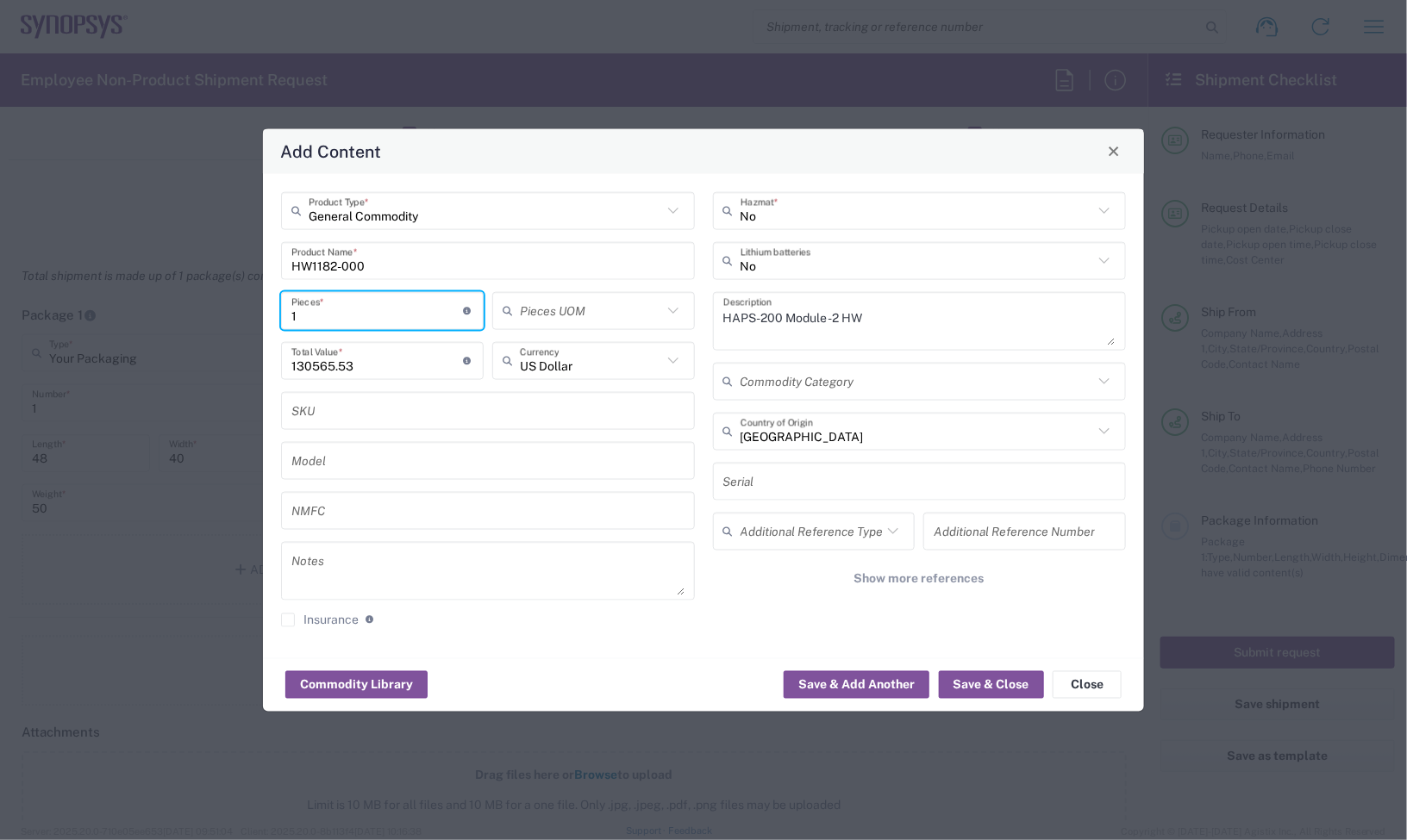
click at [341, 320] on input "1" at bounding box center [378, 310] width 172 height 30
click at [1018, 682] on button "Save & Close" at bounding box center [991, 685] width 105 height 27
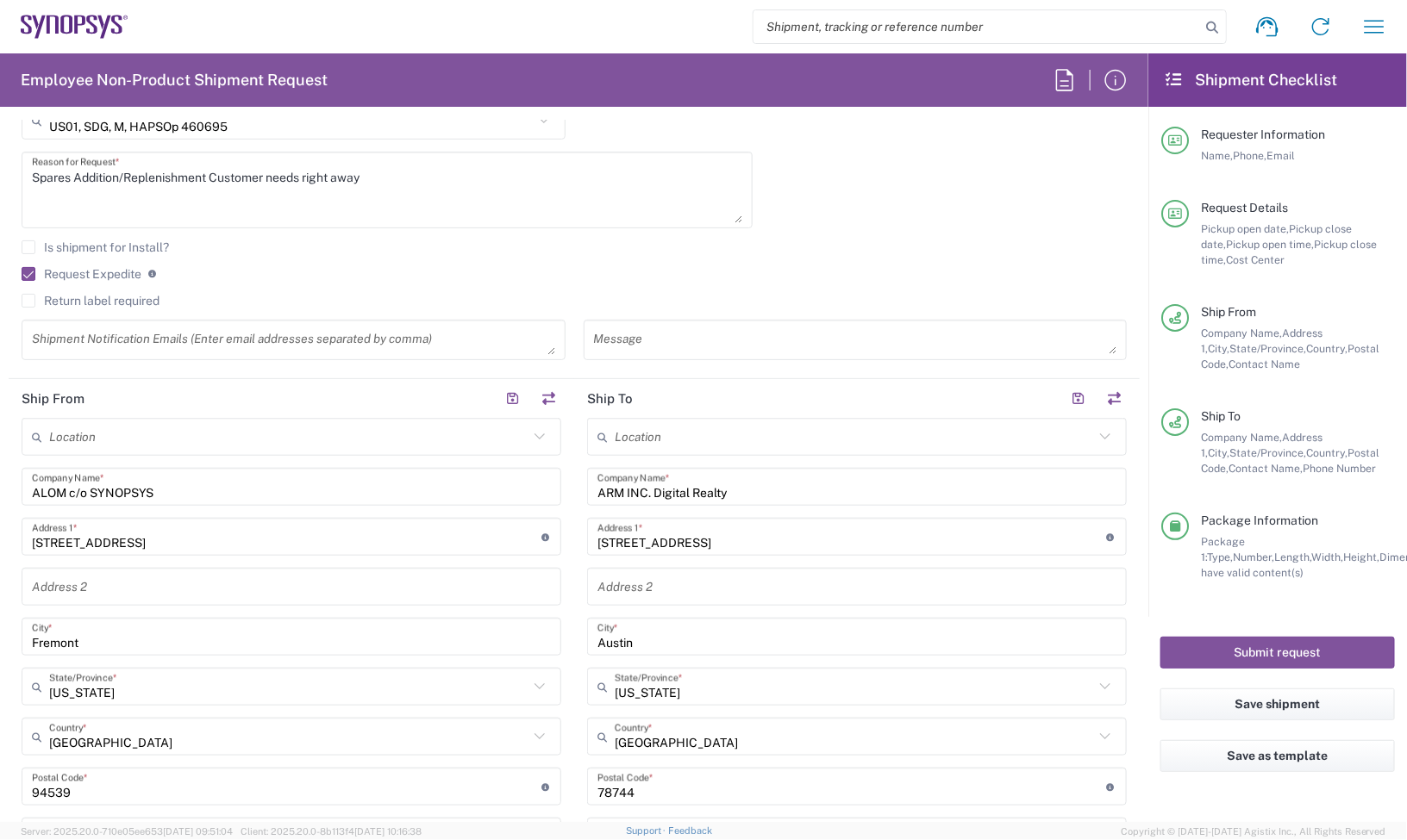
scroll to position [538, 0]
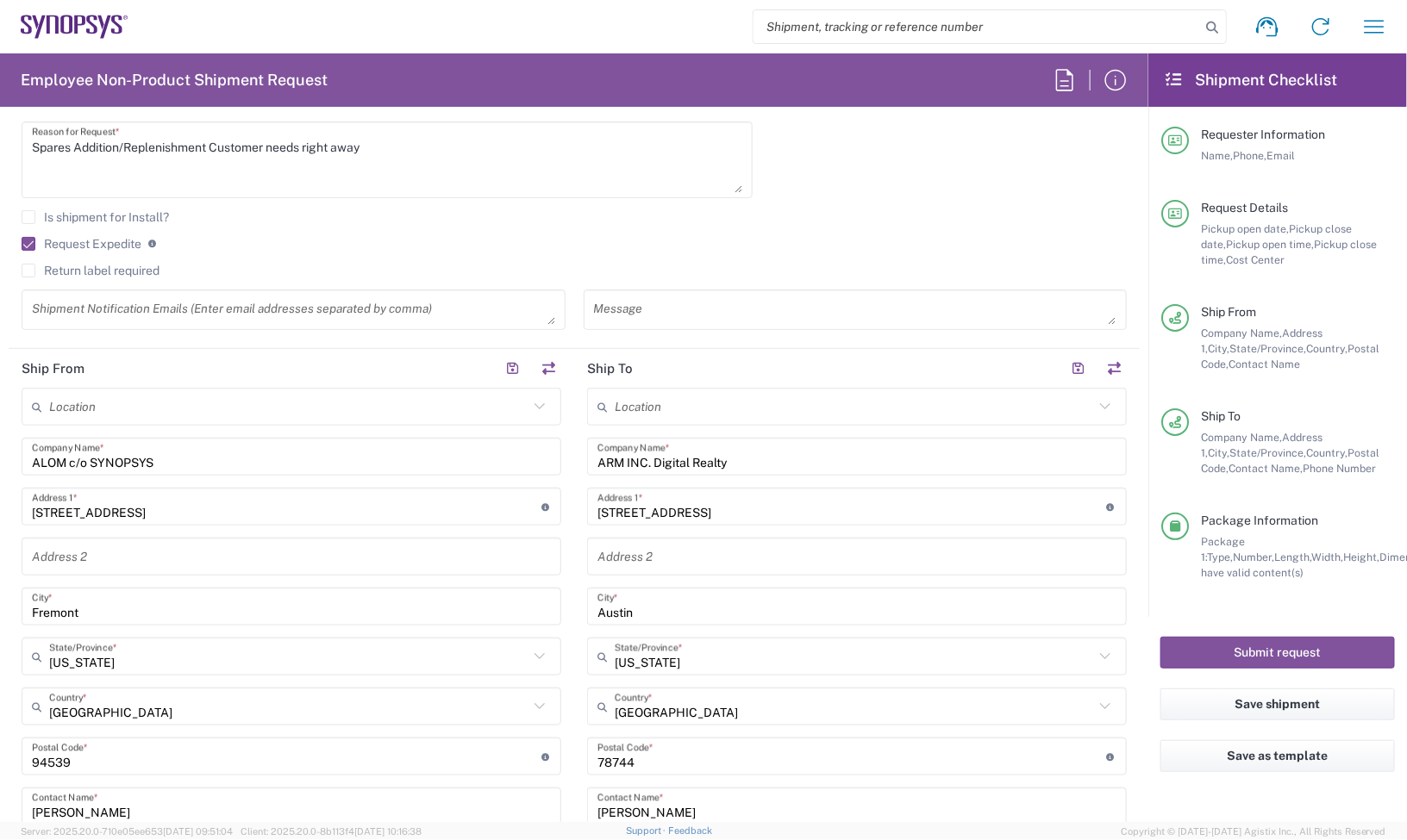
click at [472, 276] on agx-checkbox-control "Return label required" at bounding box center [574, 271] width 1105 height 14
click at [355, 305] on textarea at bounding box center [293, 310] width 523 height 30
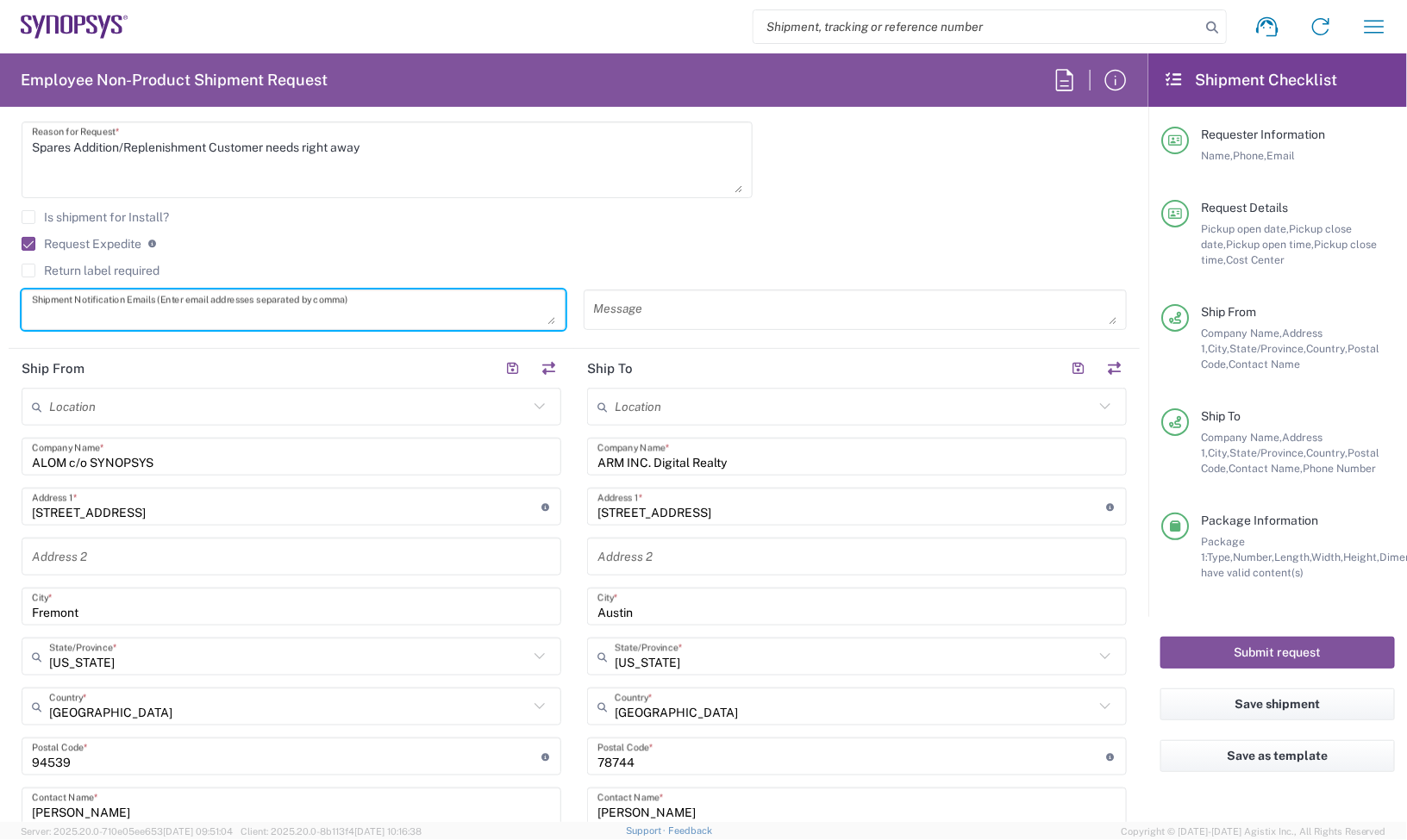
paste textarea "Sam DeMarco <demarco@synopsys.com>"
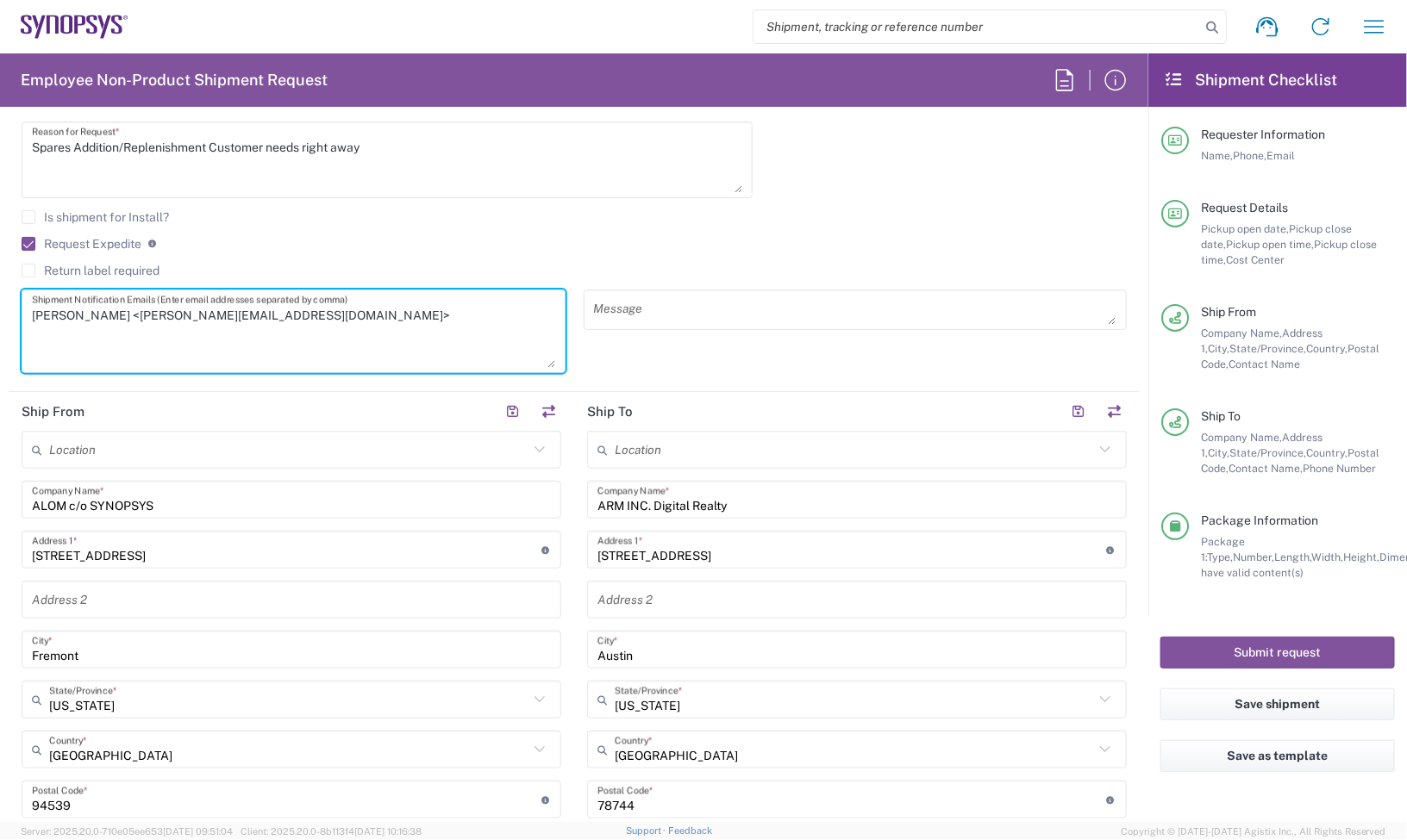
drag, startPoint x: 541, startPoint y: 320, endPoint x: 533, endPoint y: 376, distance: 56.6
click at [535, 368] on textarea "Sam DeMarco <demarco@synopsys.com>" at bounding box center [293, 331] width 523 height 73
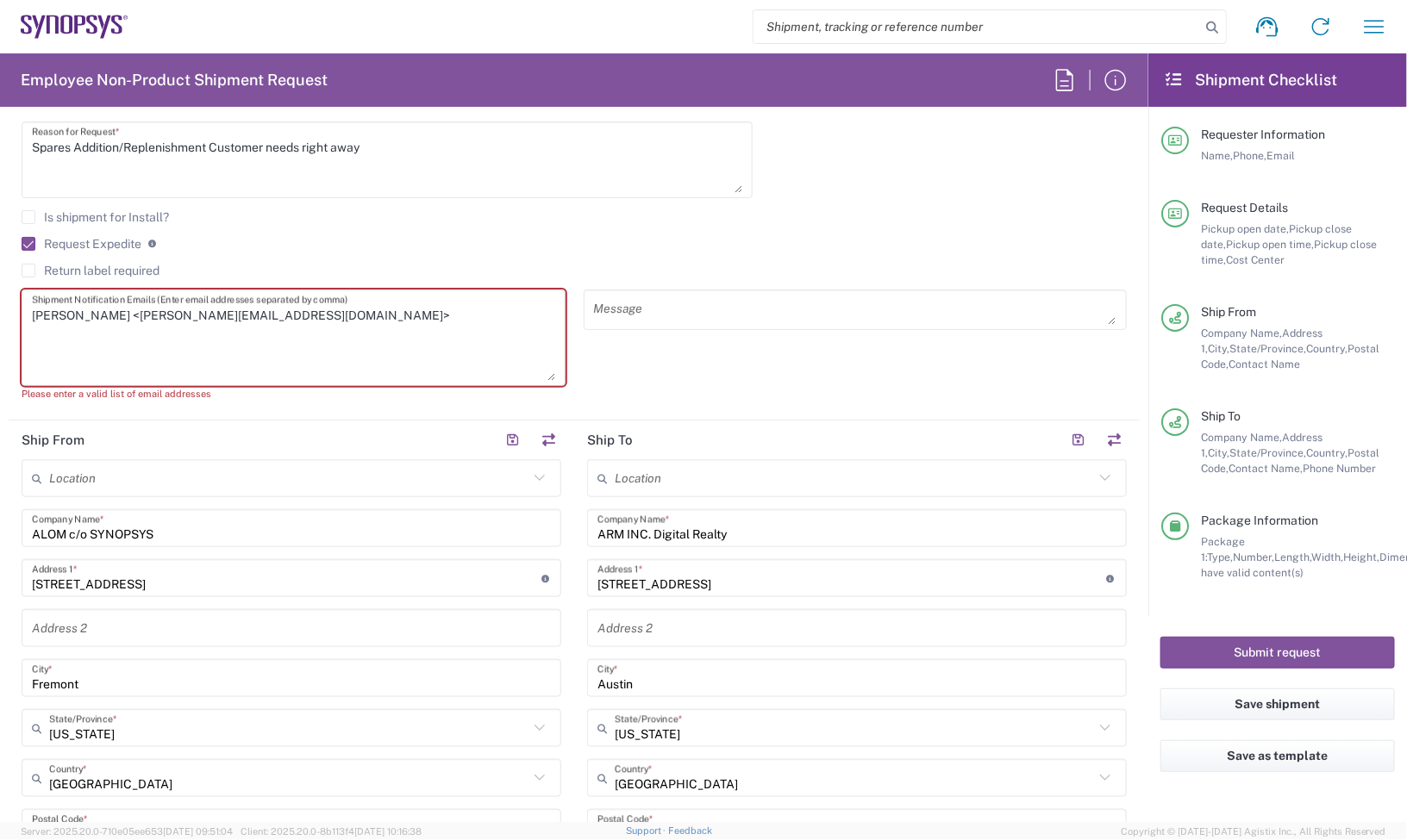
click at [341, 324] on textarea "Sam DeMarco <demarco@synopsys.com>" at bounding box center [293, 338] width 523 height 86
paste textarea "Lisa Young <lyoung@synopsys.com>"
click at [502, 334] on textarea "Sam DeMarco <demarco@synopsys.com>Lisa Young <lyoung@synopsys.com>" at bounding box center [293, 338] width 523 height 86
paste textarea "inventory-team <inventory-team@synopsys.com>"
drag, startPoint x: 67, startPoint y: 330, endPoint x: 462, endPoint y: 324, distance: 395.0
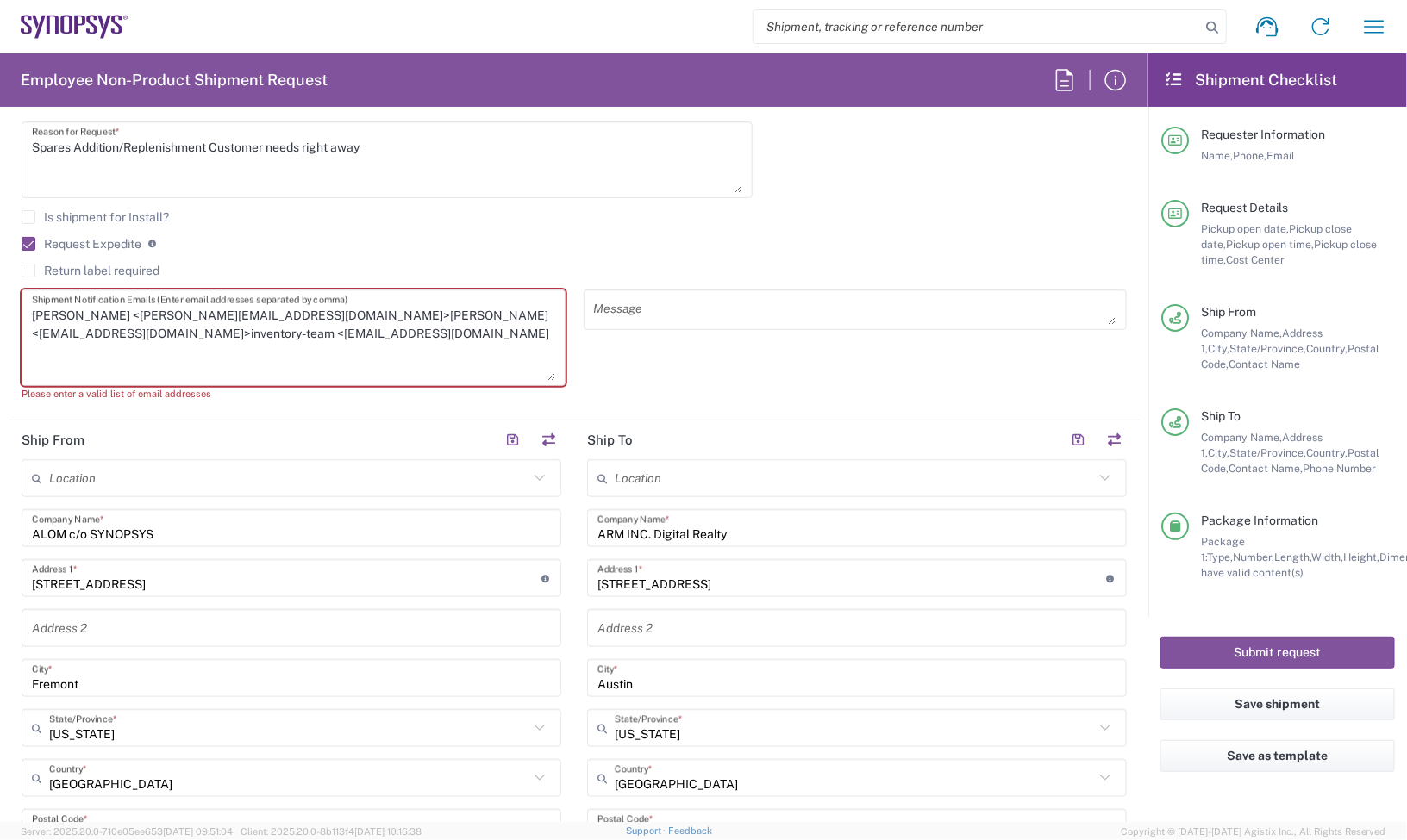
click at [462, 324] on textarea "Sam DeMarco <demarco@synopsys.com>Lisa Young <lyoung@synopsys.com>inventory-tea…" at bounding box center [293, 338] width 523 height 86
drag, startPoint x: 334, startPoint y: 311, endPoint x: 263, endPoint y: 324, distance: 72.2
click at [263, 324] on textarea "Sam DeMarco <demarco@synopsys.com>Lisa Young <lyoung@synopsys.com, inventory-te…" at bounding box center [293, 338] width 523 height 86
drag, startPoint x: 119, startPoint y: 316, endPoint x: -19, endPoint y: 315, distance: 138.0
click at [0, 315] on html "Shipment request Shipment tracking Employee non-product shipment request My shi…" at bounding box center [703, 420] width 1407 height 840
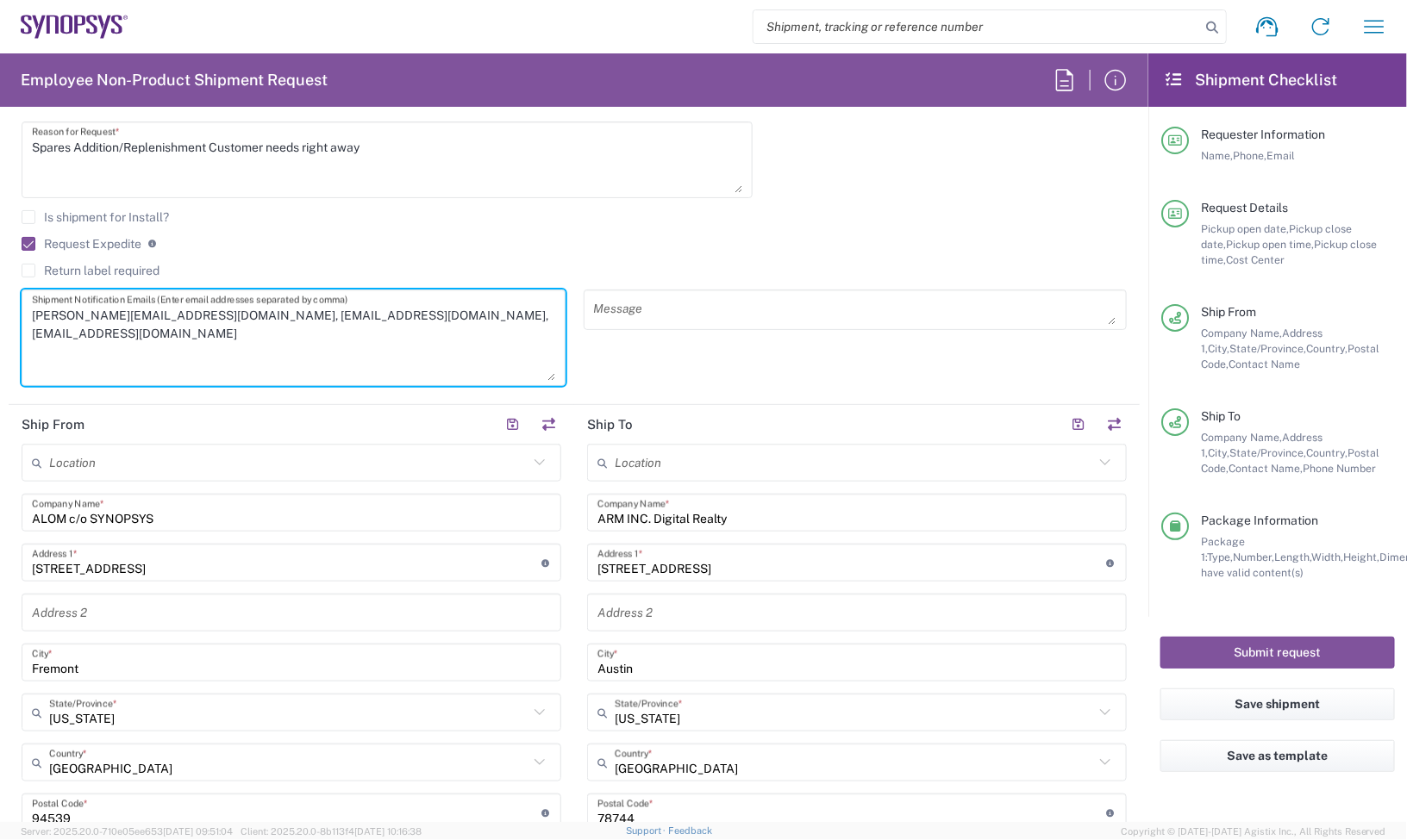
type textarea "demarco@synopsys.com, lyoung@synopsys.com, inventory-team@synopsys.com"
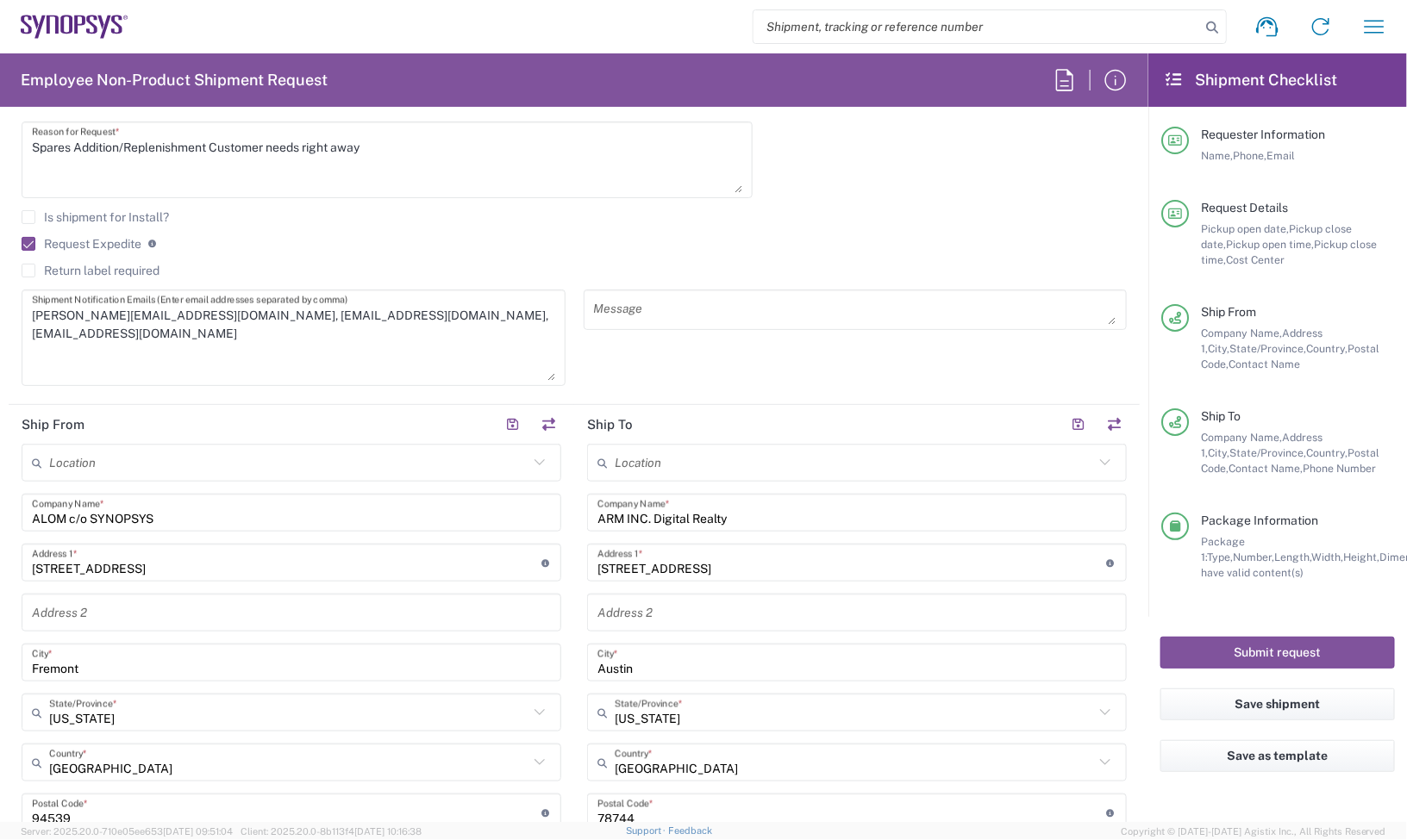
click at [712, 251] on agx-checkbox-control "Request Expedite If expedite is checked you will be unable to rate and book thi…" at bounding box center [574, 244] width 1105 height 15
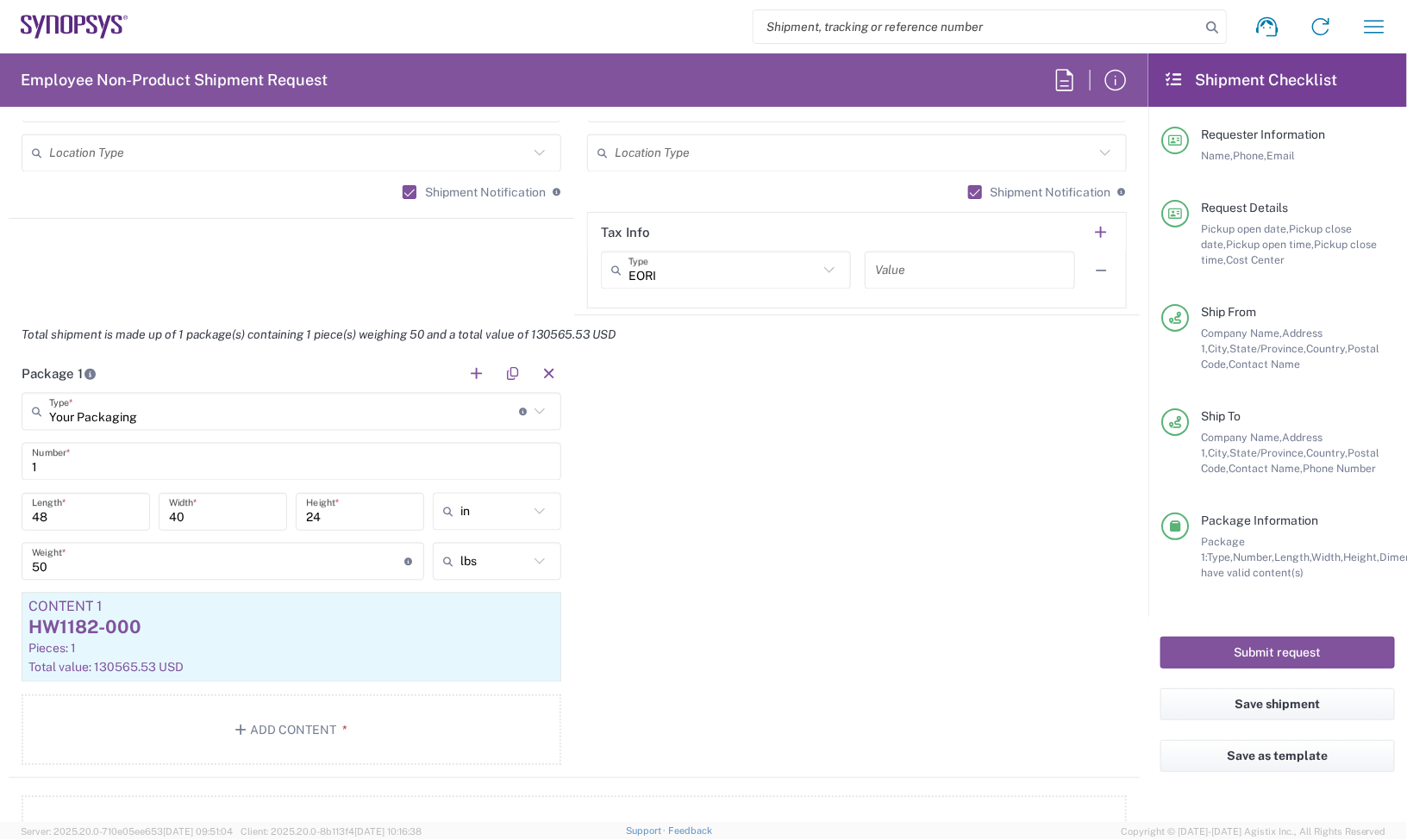
scroll to position [1400, 0]
click at [1213, 649] on button "Submit request" at bounding box center [1277, 653] width 235 height 32
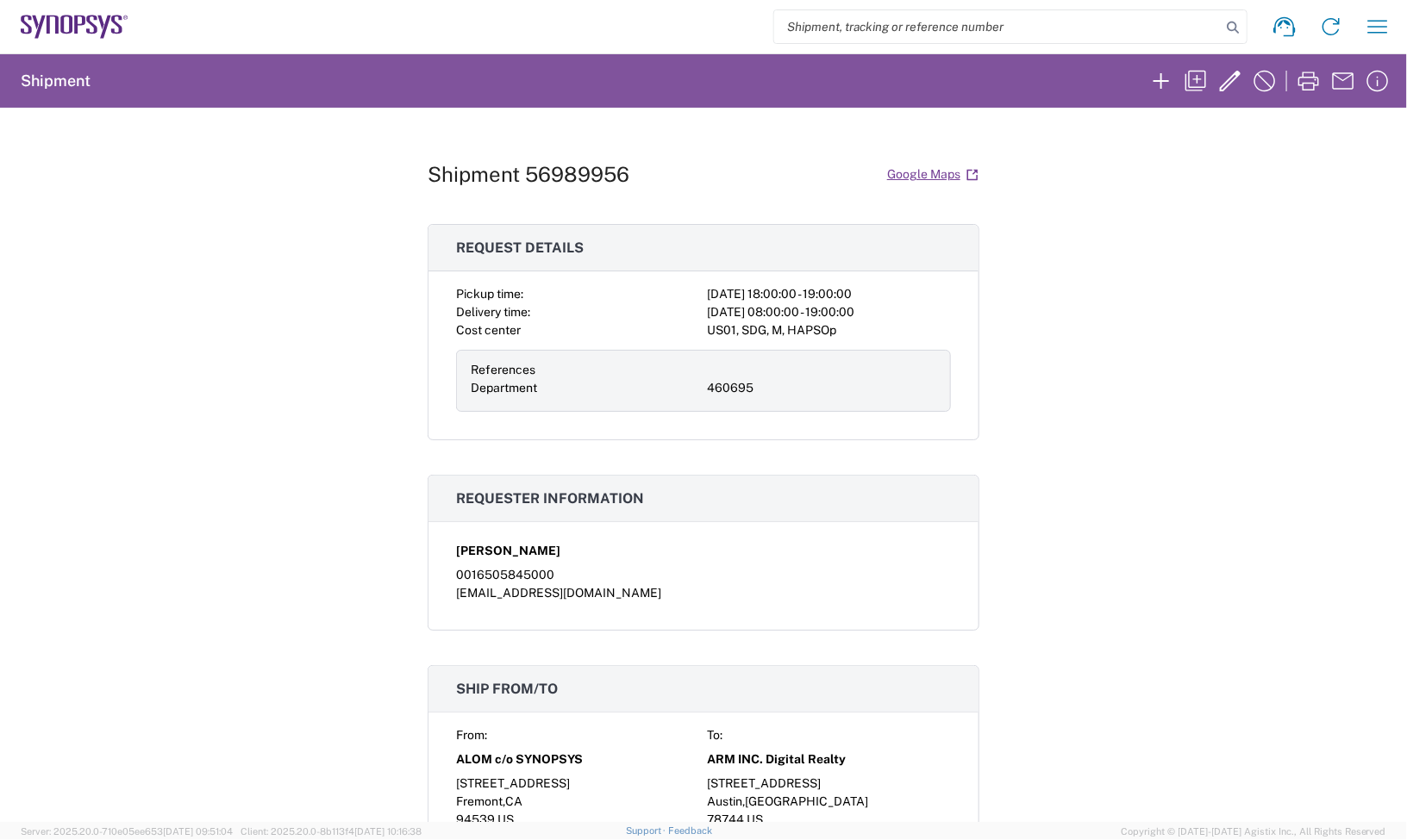
click at [565, 178] on h1 "Shipment 56989956" at bounding box center [528, 174] width 202 height 25
copy h1 "56989956"
drag, startPoint x: 1236, startPoint y: 251, endPoint x: 784, endPoint y: 229, distance: 452.5
click at [1181, 248] on div "Shipment 56989956 Google Maps Request details Pickup time: 2025-10-01 18:00:00 …" at bounding box center [703, 464] width 1407 height 714
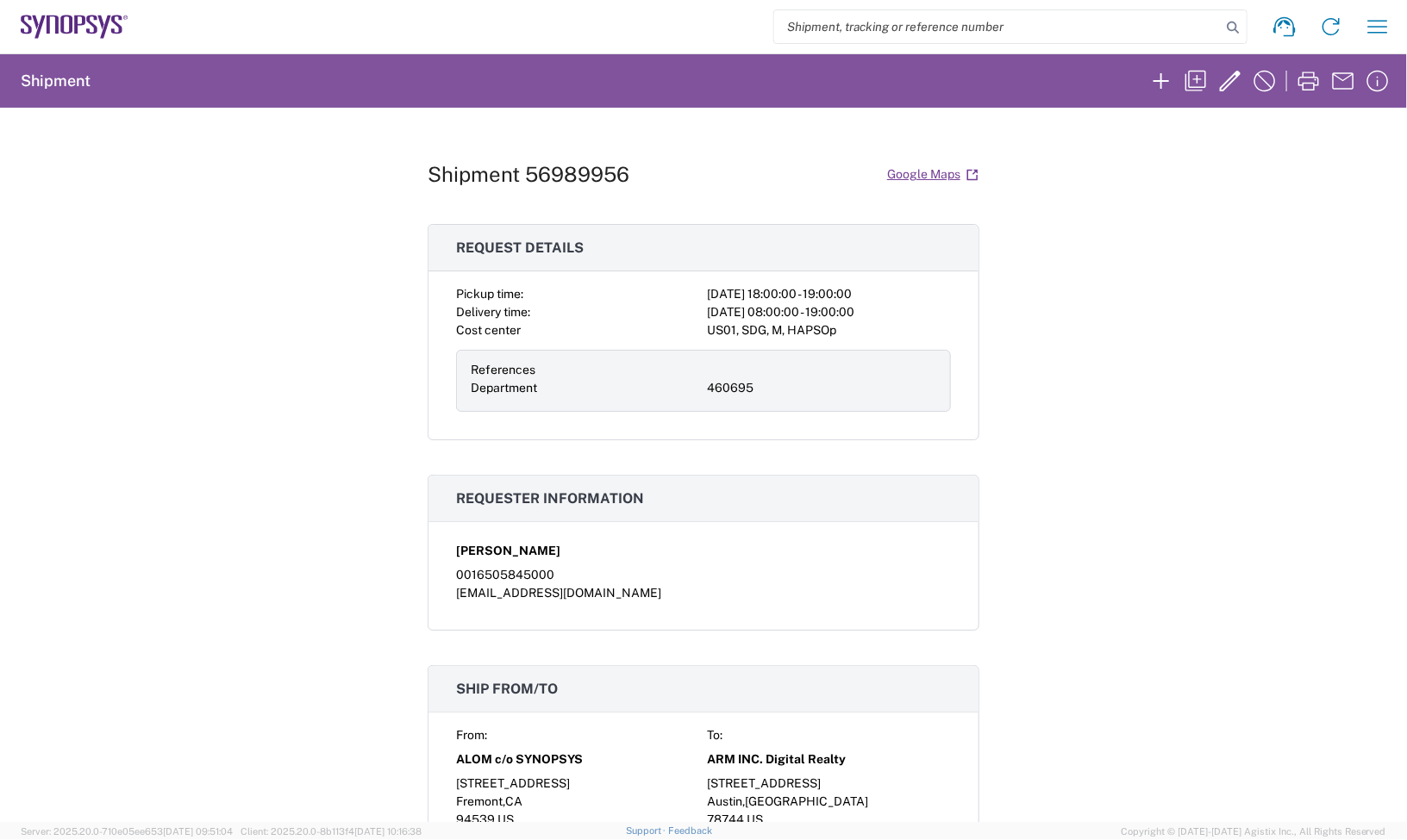
click at [606, 182] on h1 "Shipment 56989956" at bounding box center [528, 174] width 202 height 25
copy h1 "56989956"
drag, startPoint x: 1264, startPoint y: 219, endPoint x: 801, endPoint y: 190, distance: 463.9
click at [1264, 219] on div "Shipment 56989956 Google Maps Request details Pickup time: 2025-10-01 18:00:00 …" at bounding box center [703, 464] width 1407 height 714
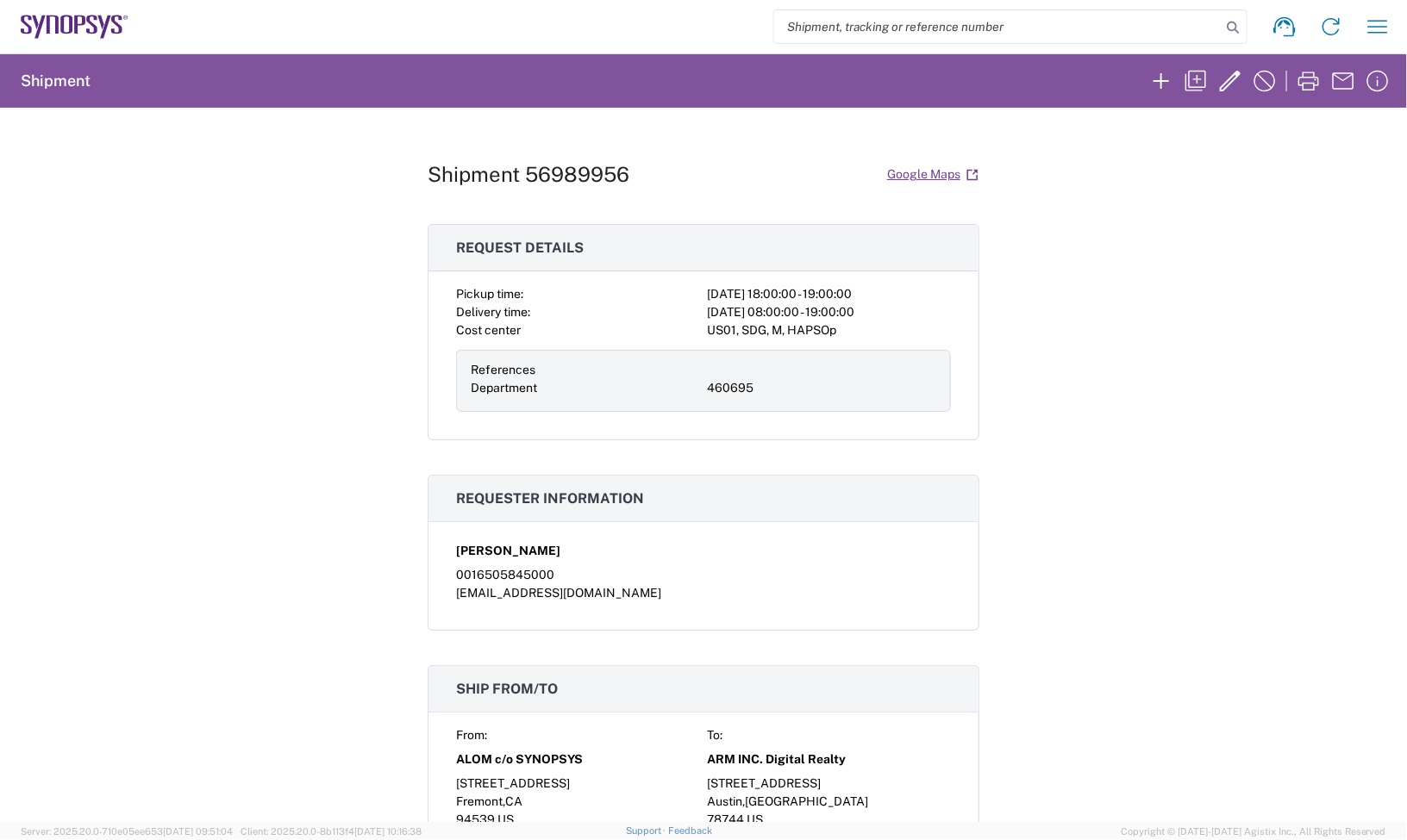
click at [565, 170] on h1 "Shipment 56989956" at bounding box center [528, 174] width 202 height 25
copy h1 "56989956"
click at [96, 9] on agx-form-navbar "Shipment request Shipment tracking Employee non-product shipment request My shi…" at bounding box center [703, 26] width 1407 height 53
click at [112, 31] on icon at bounding box center [117, 25] width 11 height 19
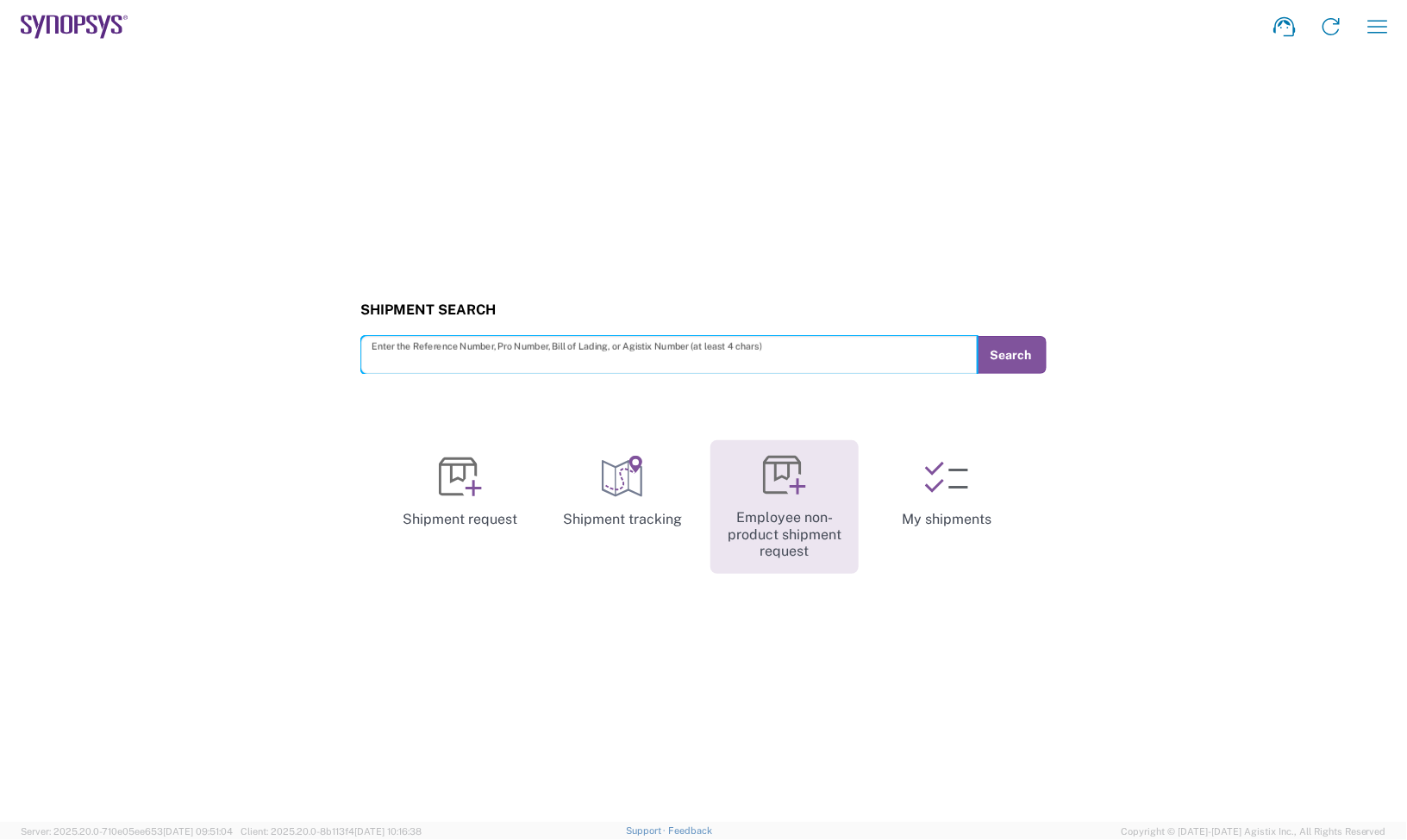
click at [824, 545] on link "Employee non-product shipment request" at bounding box center [784, 507] width 149 height 133
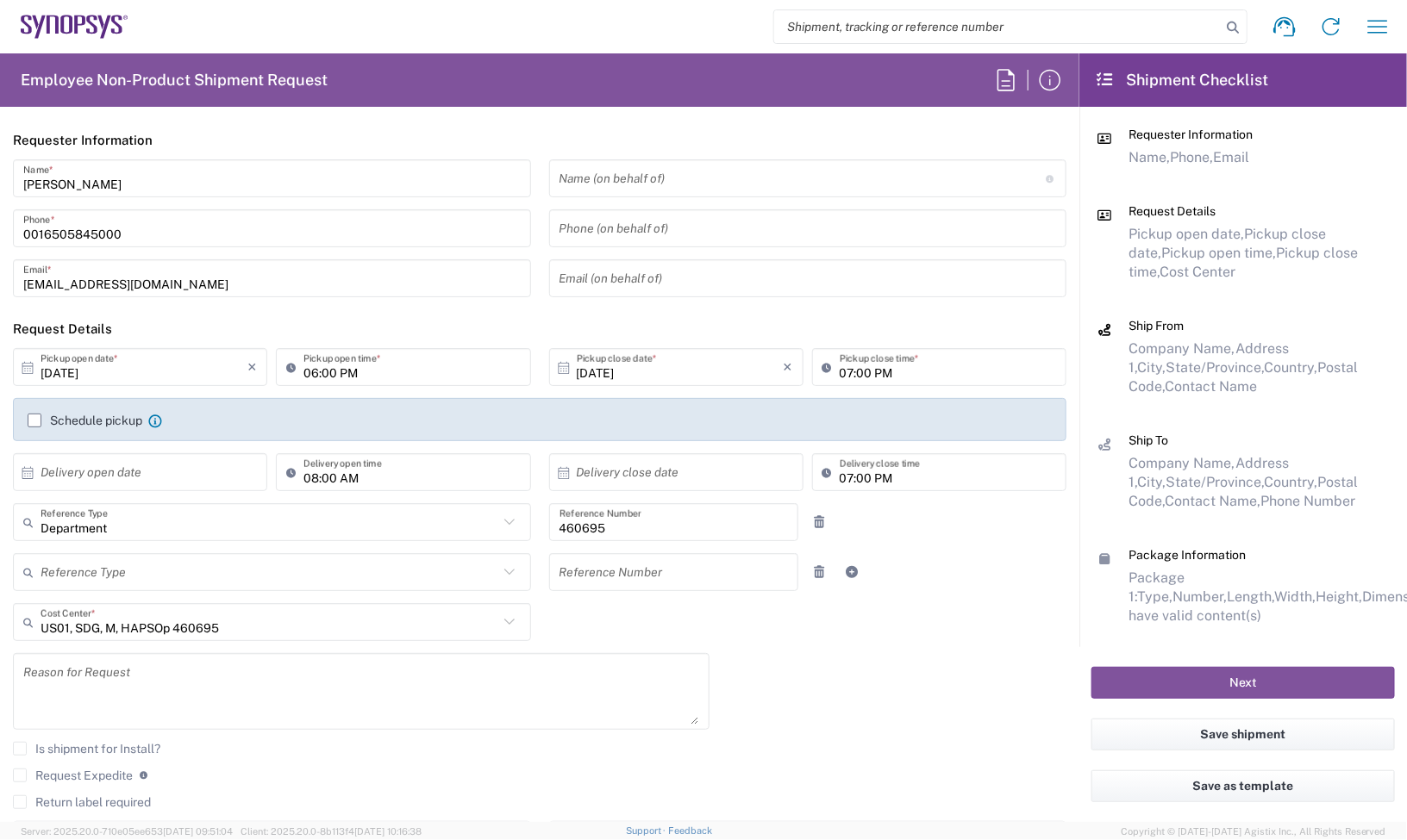
click at [1358, 195] on div "Requester Information Name, Phone, Email" at bounding box center [1243, 165] width 303 height 77
click at [58, 19] on icon at bounding box center [52, 24] width 12 height 18
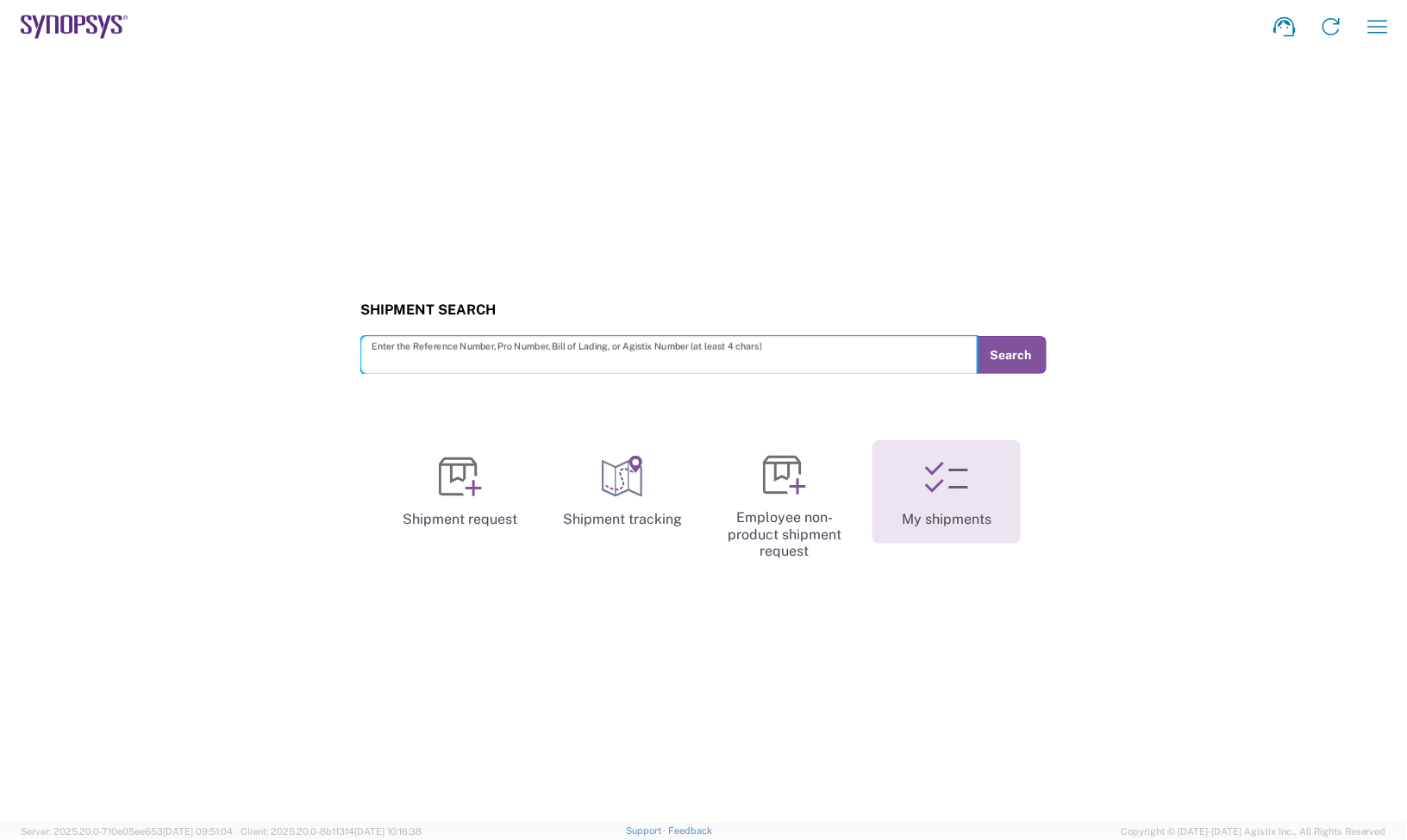
click at [894, 499] on link "My shipments" at bounding box center [946, 492] width 149 height 103
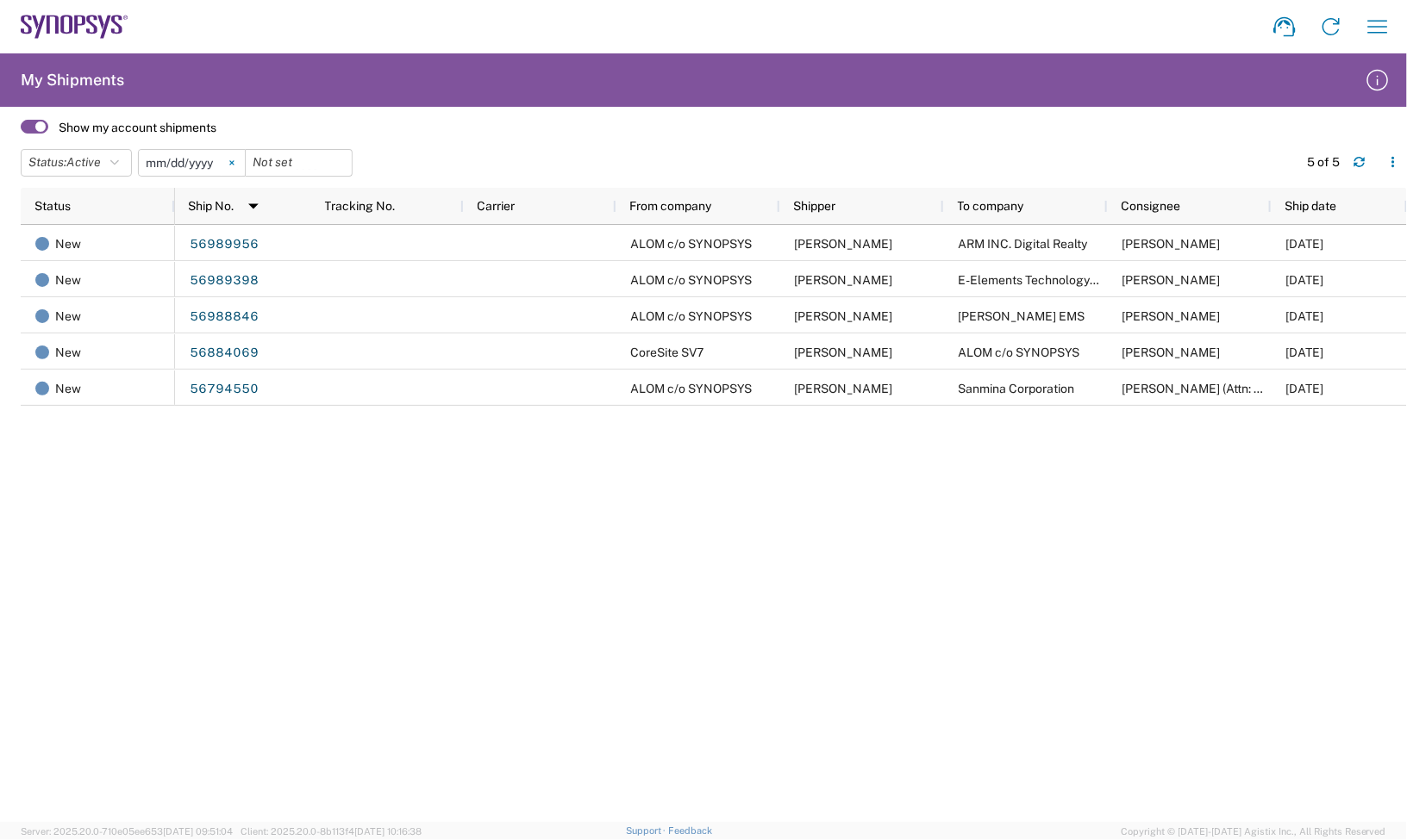
click at [235, 168] on svg-icon at bounding box center [231, 163] width 26 height 26
click at [114, 160] on button "Status: Active" at bounding box center [77, 163] width 112 height 27
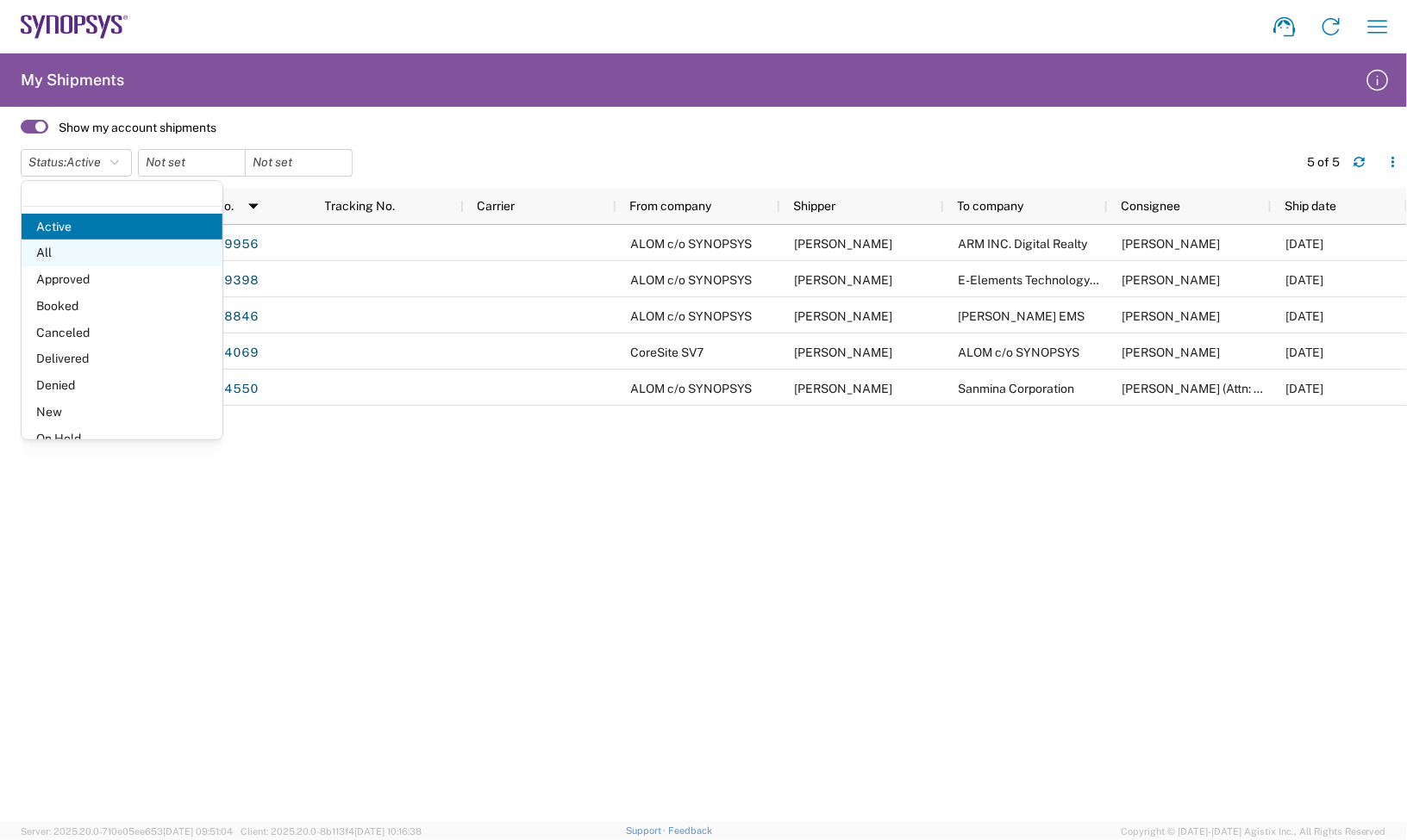
click at [56, 247] on span "All" at bounding box center [122, 253] width 201 height 26
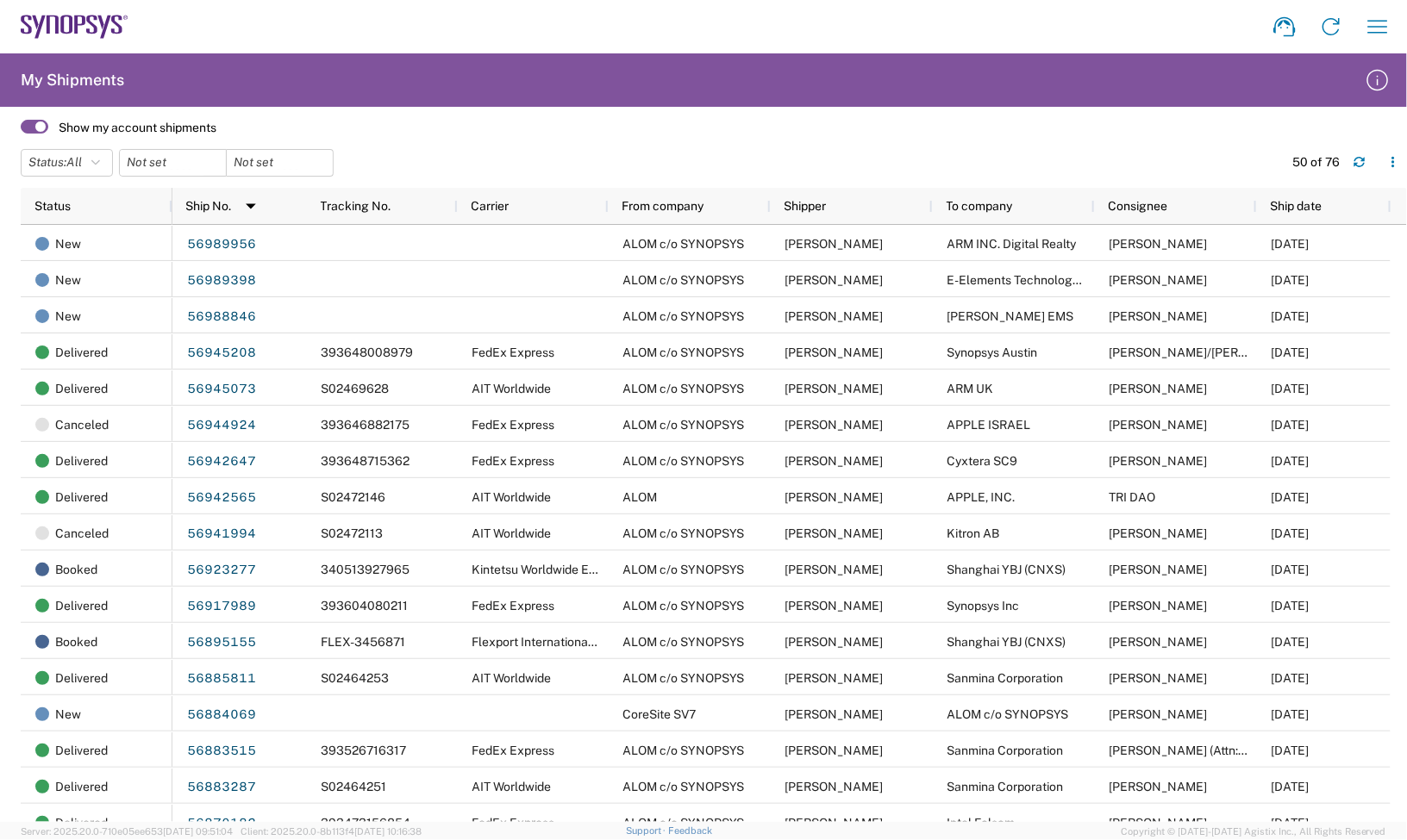
click at [918, 74] on agx-form-header "My Shipments" at bounding box center [703, 79] width 1407 height 53
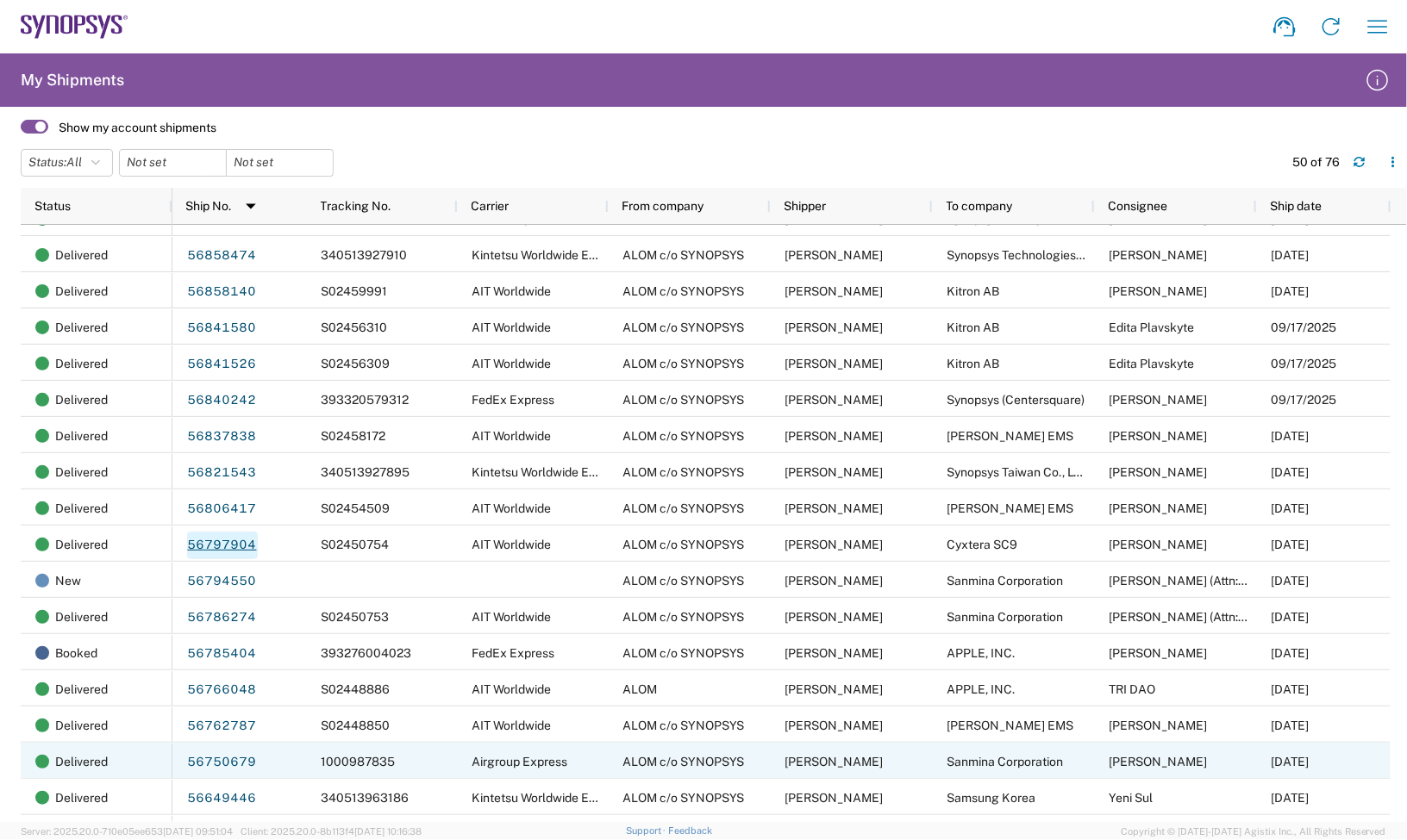
scroll to position [646, 0]
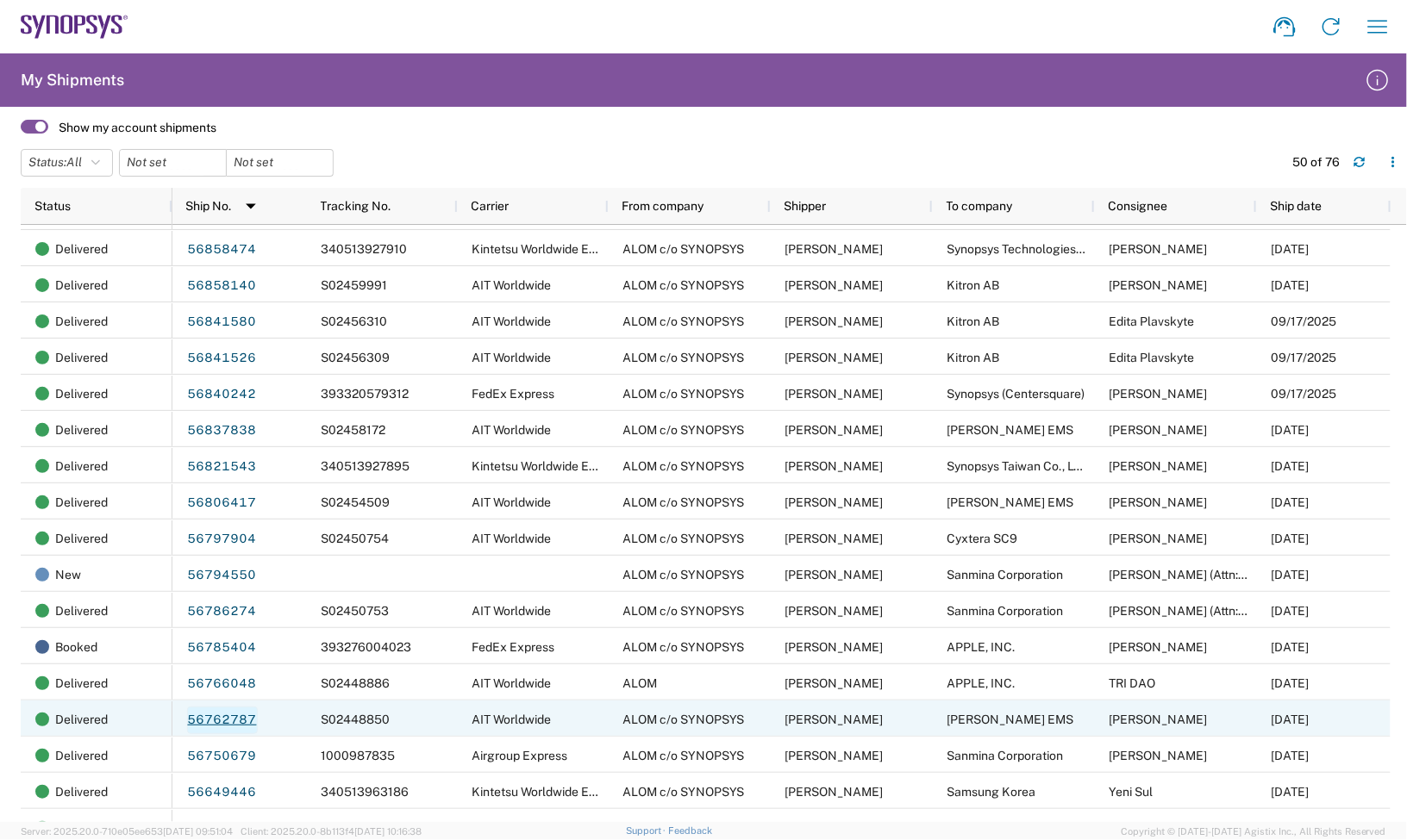
click at [228, 730] on link "56762787" at bounding box center [222, 720] width 71 height 27
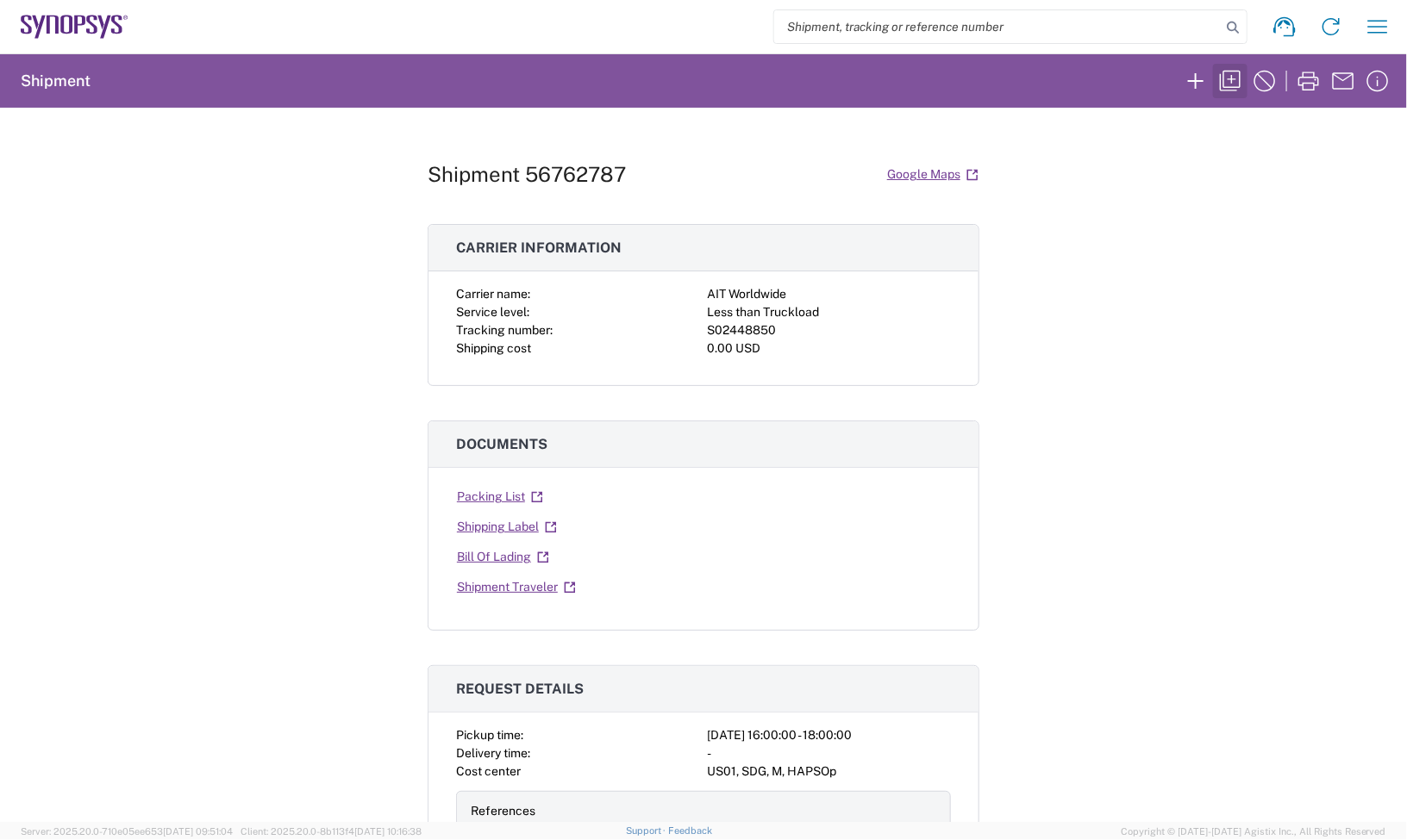
drag, startPoint x: 1265, startPoint y: 79, endPoint x: 1217, endPoint y: 91, distance: 49.5
click at [1240, 147] on agx-shipment-request-result-v2 "Shipment Shipment 56762787 Google Maps Carrier information Carrier name: AIT Wo…" at bounding box center [703, 437] width 1407 height 769
click at [1216, 84] on button "button" at bounding box center [1230, 80] width 34 height 34
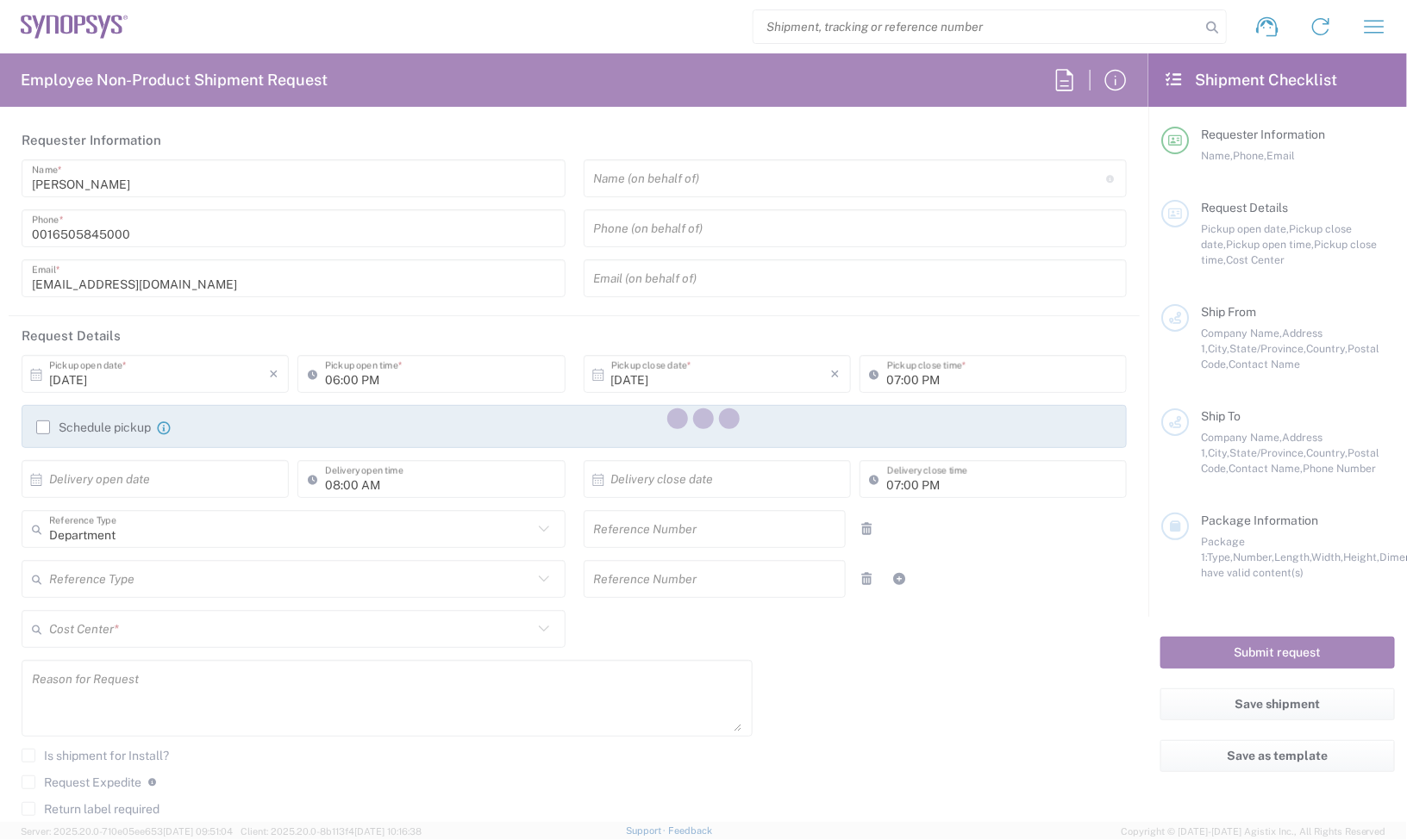
type input "04:00 PM"
type input "06:00 PM"
type input "56627270"
type input "S02432119"
type textarea "Consignment"
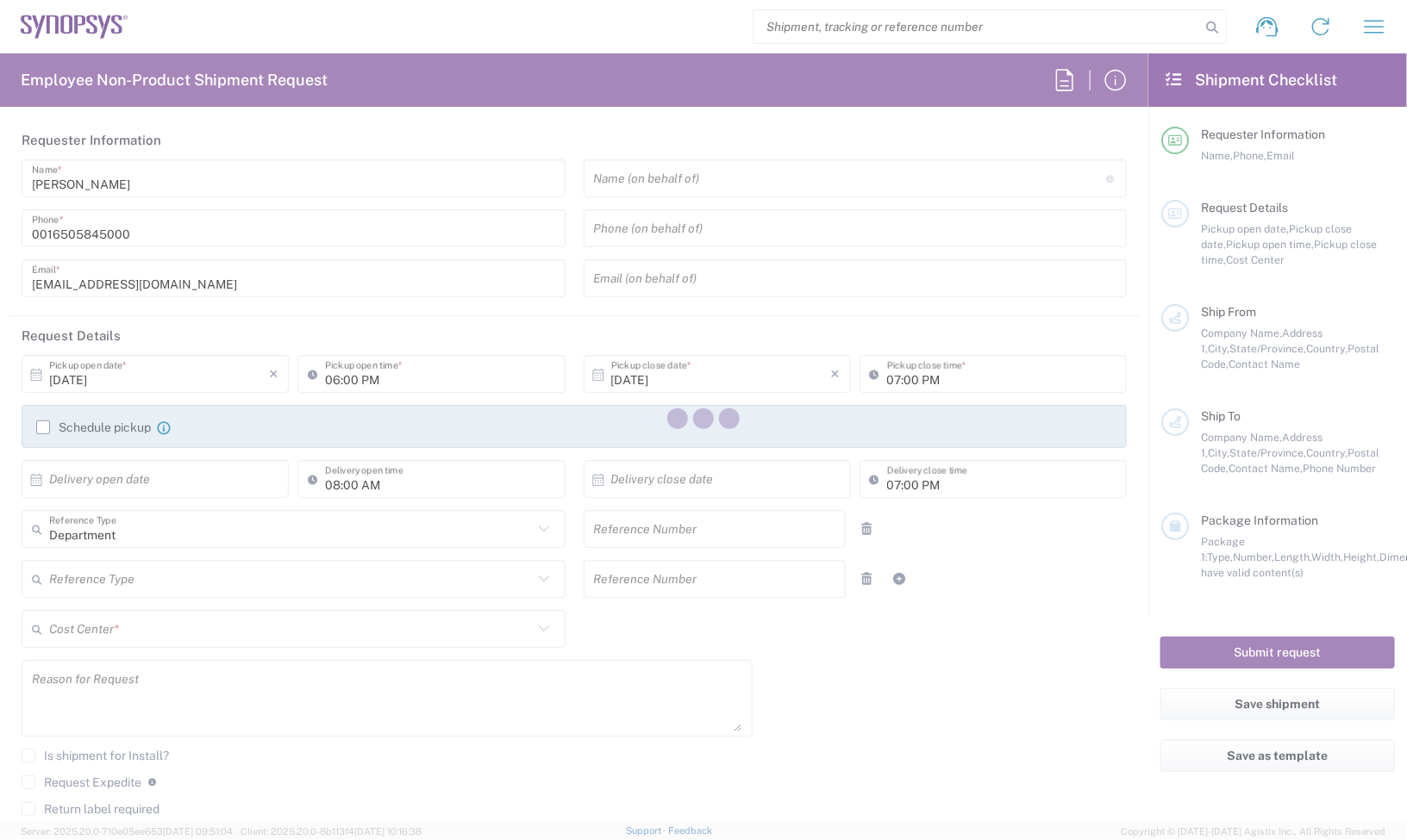
type textarea "NTrivedi@alom.com, shipping@synopsys.com, inventory-team@synopsys.com, jerryd@s…"
type textarea "Consignment"
type input "ALOM c/o SYNOPSYS"
type input "[STREET_ADDRESS]"
type input "Fremont"
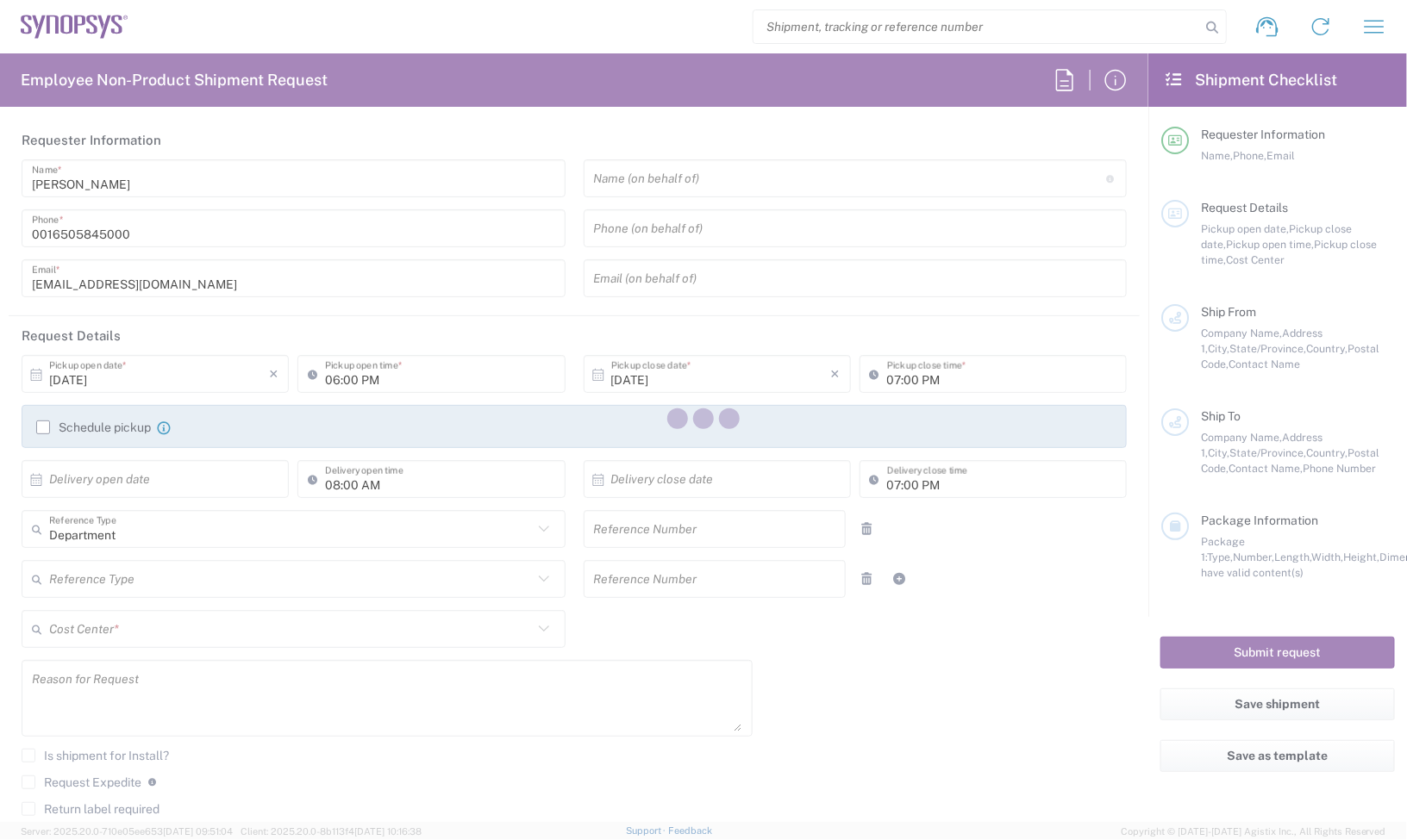
type input "California"
type input "94539"
type input "Nirali Trivedi"
type input "4086498039"
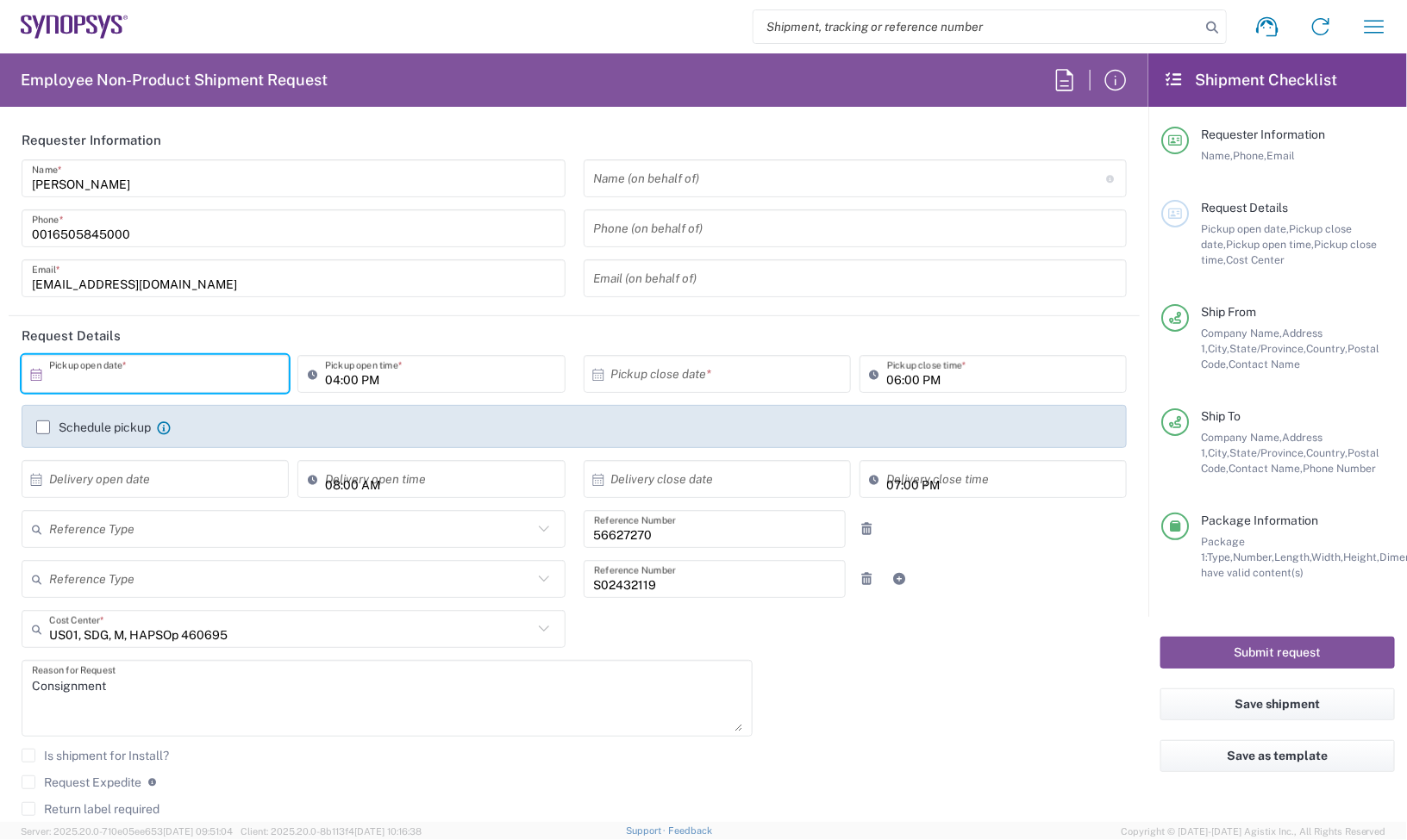
click at [152, 384] on input "text" at bounding box center [159, 375] width 220 height 30
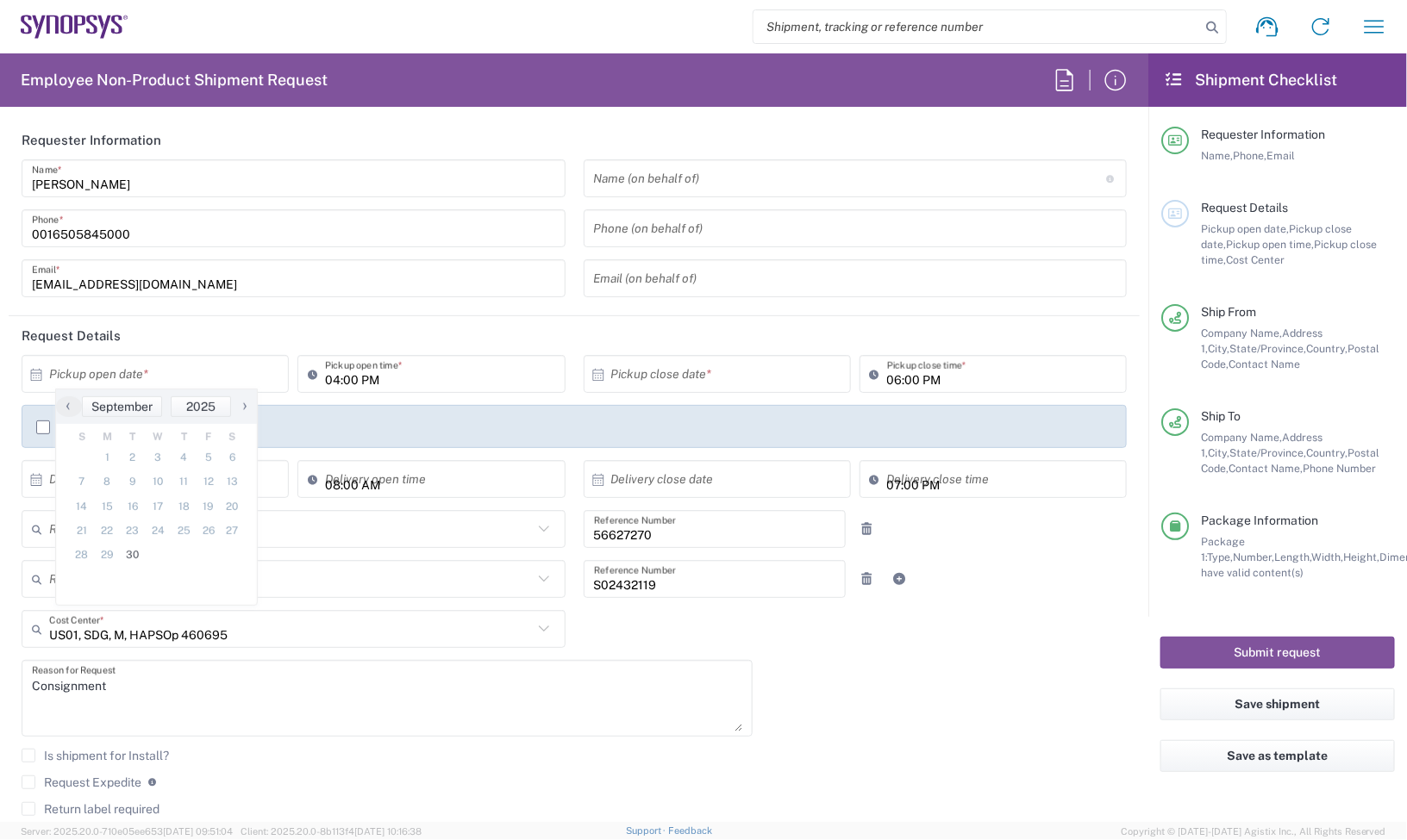
click at [246, 405] on span "›" at bounding box center [244, 406] width 26 height 21
click at [165, 459] on span "1" at bounding box center [157, 458] width 25 height 25
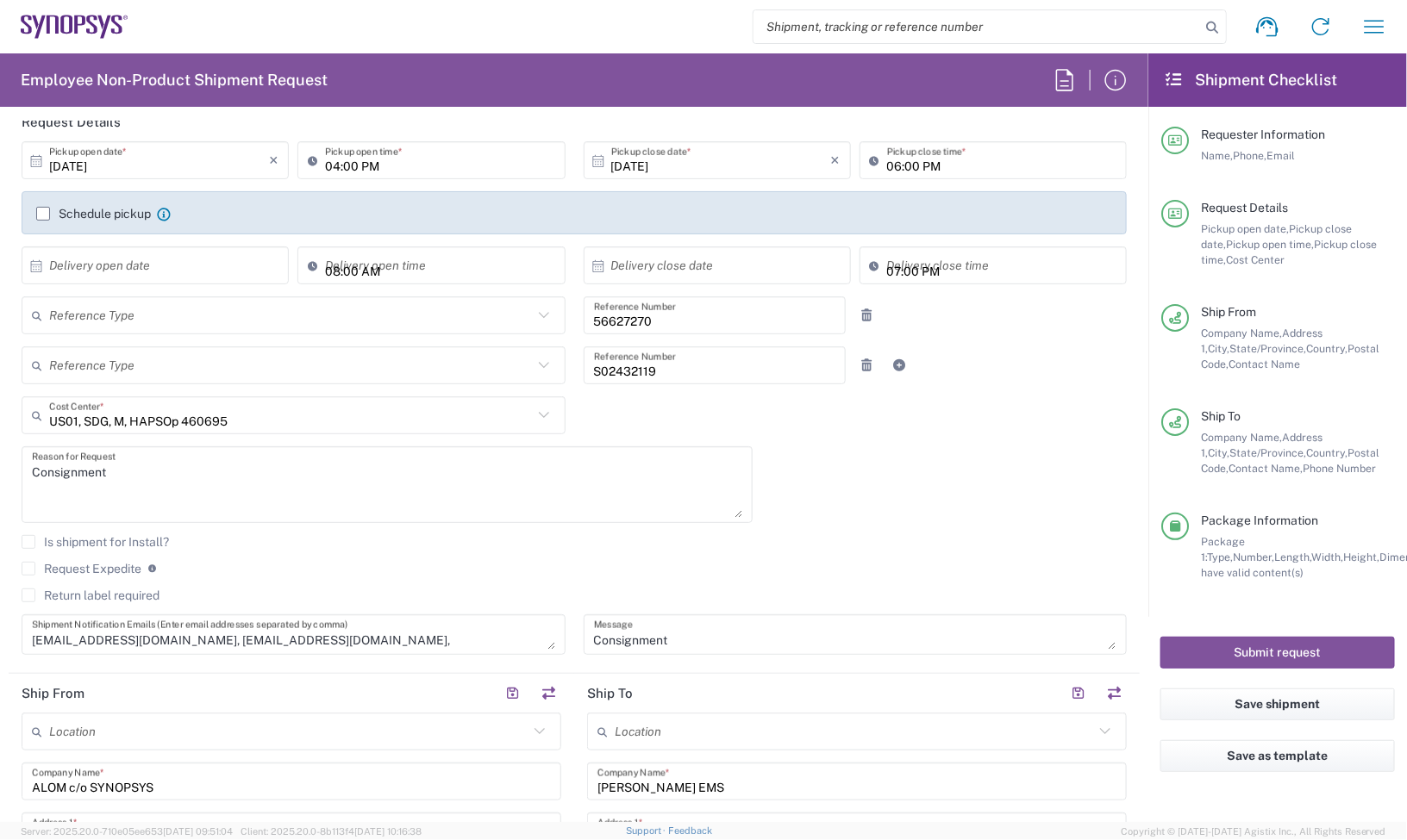
scroll to position [216, 0]
click at [40, 571] on label "Request Expedite" at bounding box center [81, 567] width 120 height 14
click at [28, 567] on input "Request Expedite" at bounding box center [28, 567] width 0 height 0
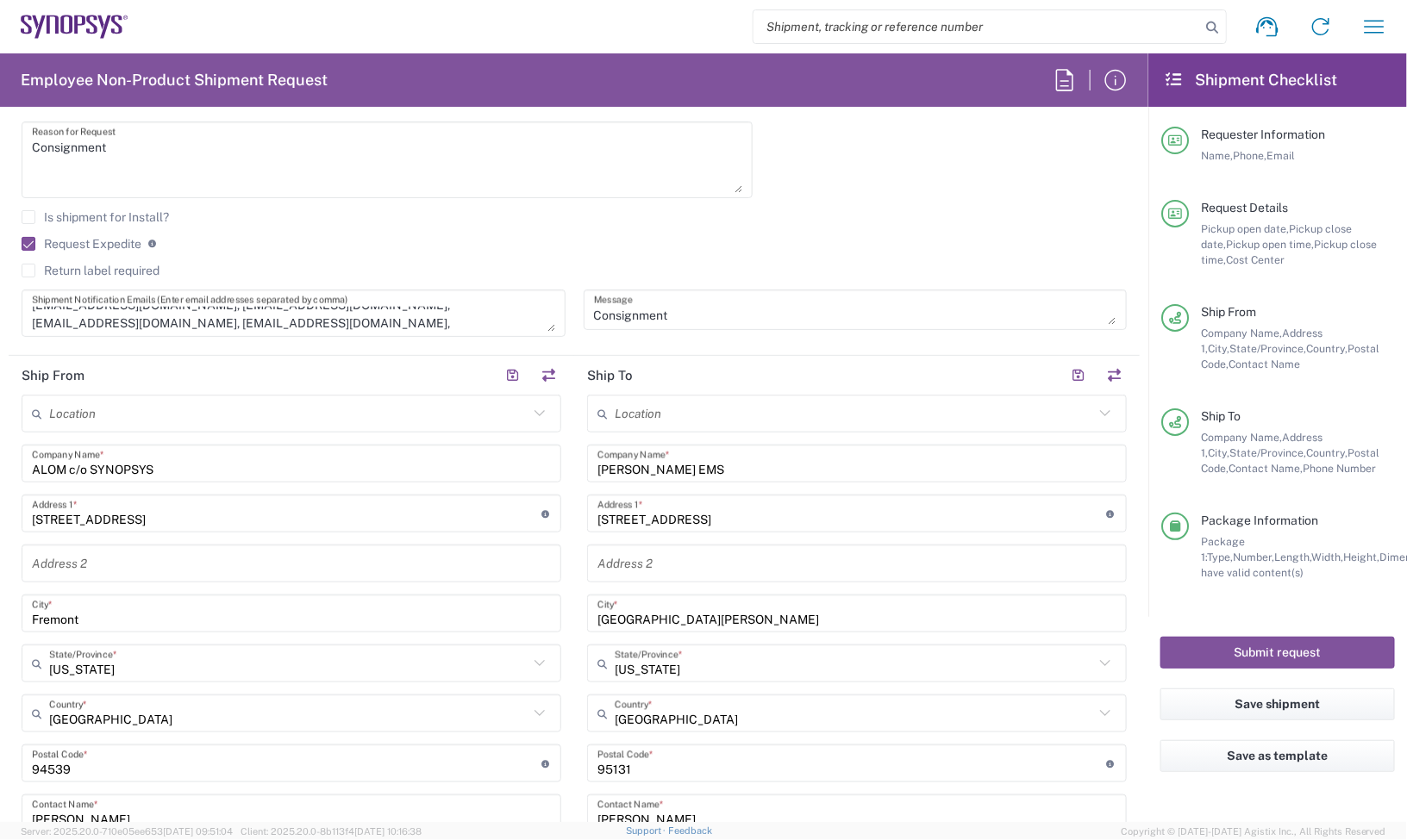
scroll to position [0, 0]
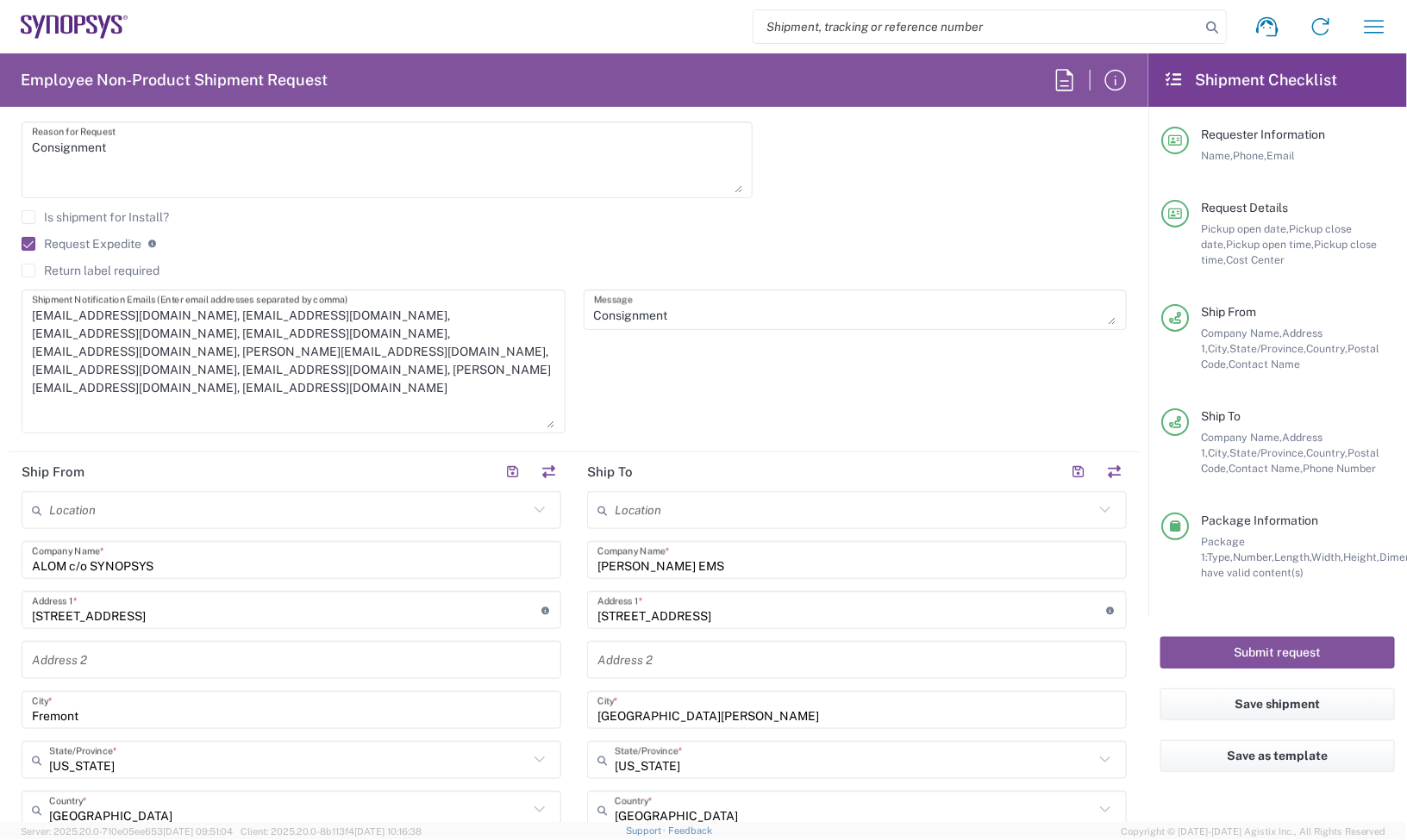
drag, startPoint x: 532, startPoint y: 320, endPoint x: 500, endPoint y: 423, distance: 107.9
click at [500, 423] on textarea "NTrivedi@alom.com, shipping@synopsys.com, inventory-team@synopsys.com, jerryd@s…" at bounding box center [293, 361] width 523 height 133
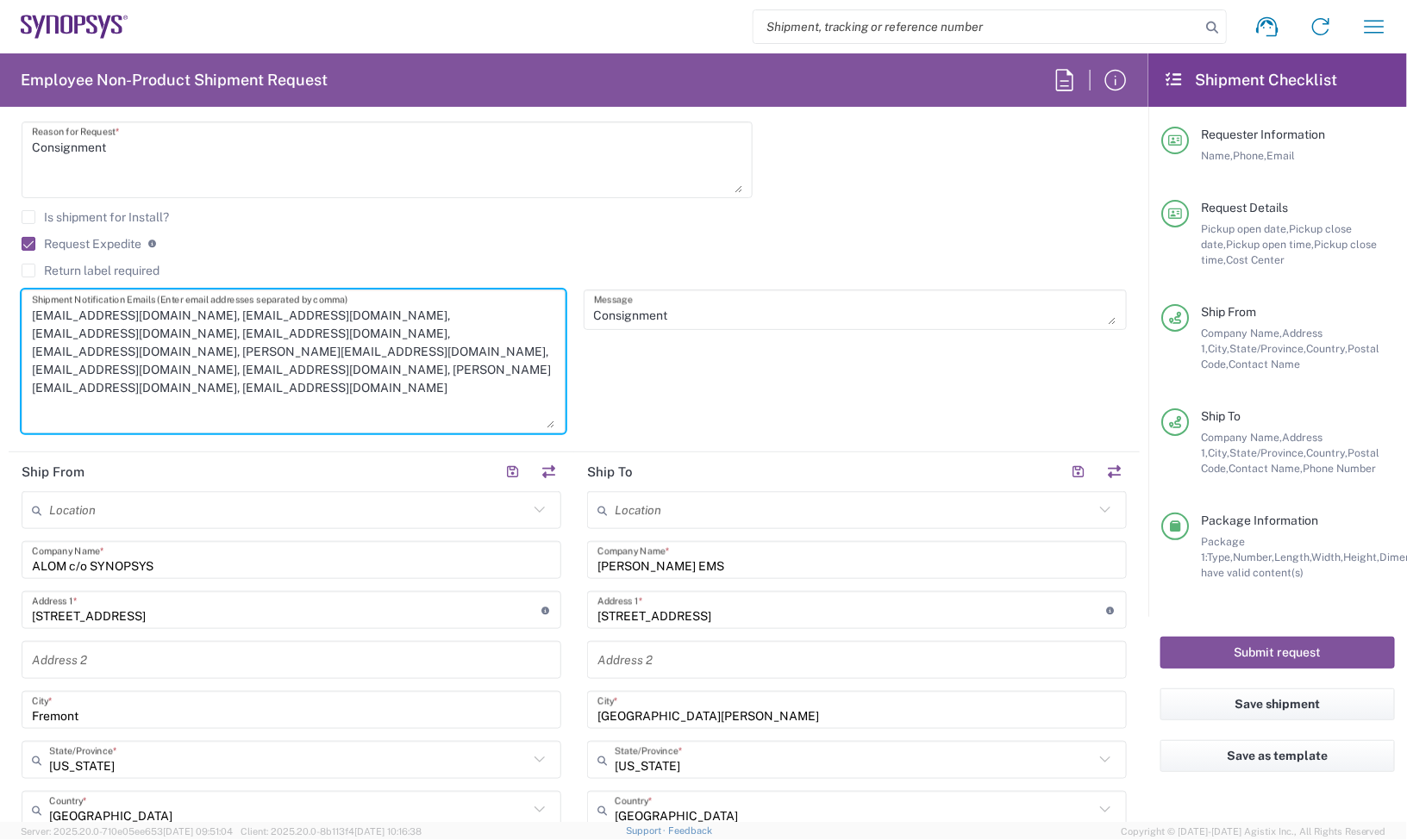
drag, startPoint x: 480, startPoint y: 359, endPoint x: 338, endPoint y: 337, distance: 143.7
click at [338, 337] on textarea "NTrivedi@alom.com, shipping@synopsys.com, inventory-team@synopsys.com, jerryd@s…" at bounding box center [293, 361] width 523 height 133
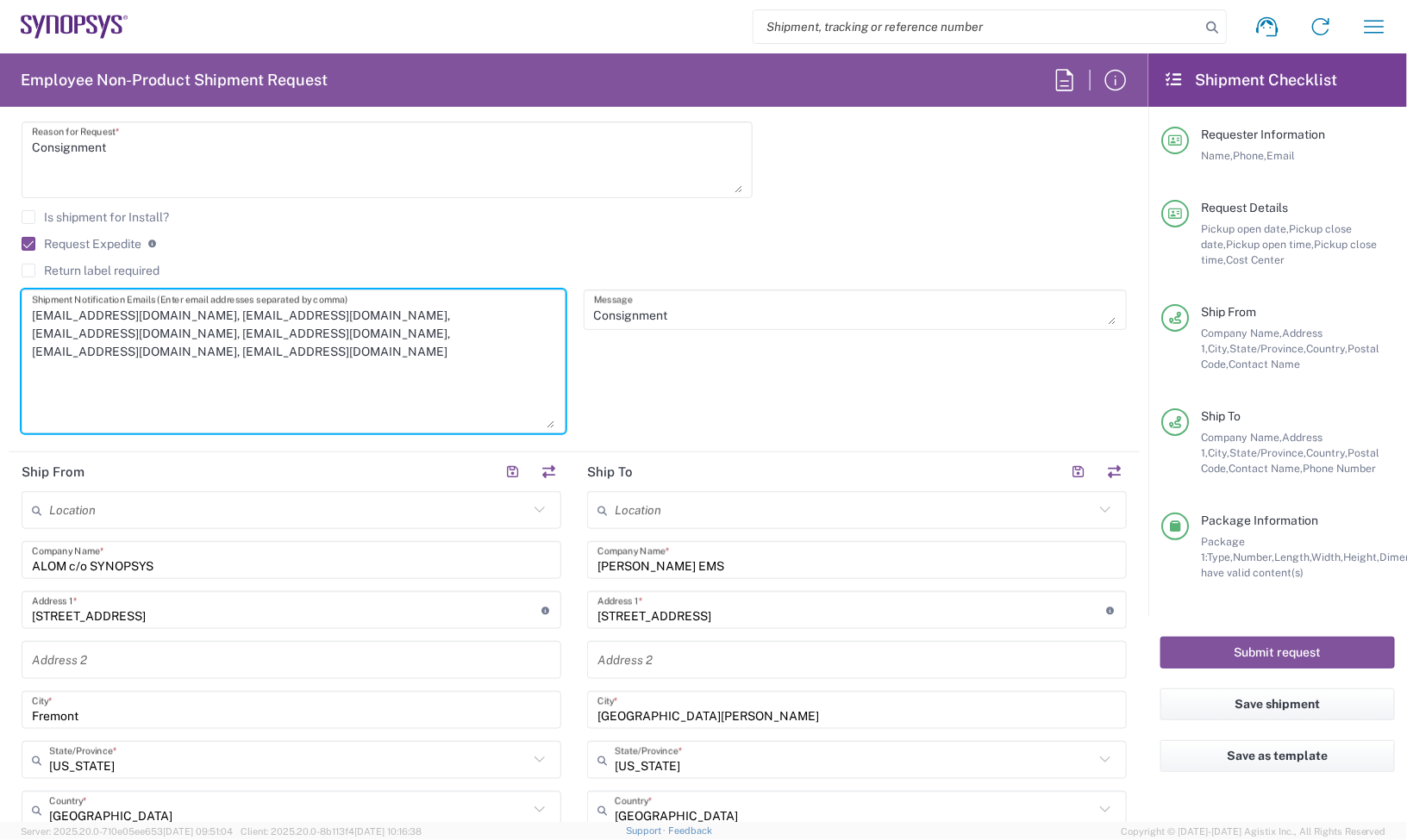
drag, startPoint x: 153, startPoint y: 334, endPoint x: 1, endPoint y: 345, distance: 152.4
click at [1, 345] on form "Requester Information Jerry Domalanta Name * 0016505845000 Phone * jerryd@synop…" at bounding box center [574, 472] width 1149 height 702
drag, startPoint x: 291, startPoint y: 315, endPoint x: 142, endPoint y: 310, distance: 149.1
click at [142, 310] on textarea "NTrivedi@alom.com, shipping@synopsys.com, inventory-team@synopsys.com, , haps_p…" at bounding box center [293, 361] width 523 height 133
click at [237, 338] on textarea "NTrivedi@alom.com, inventory-team@synopsys.com, , haps_planners@synopsys.com, h…" at bounding box center [293, 361] width 523 height 133
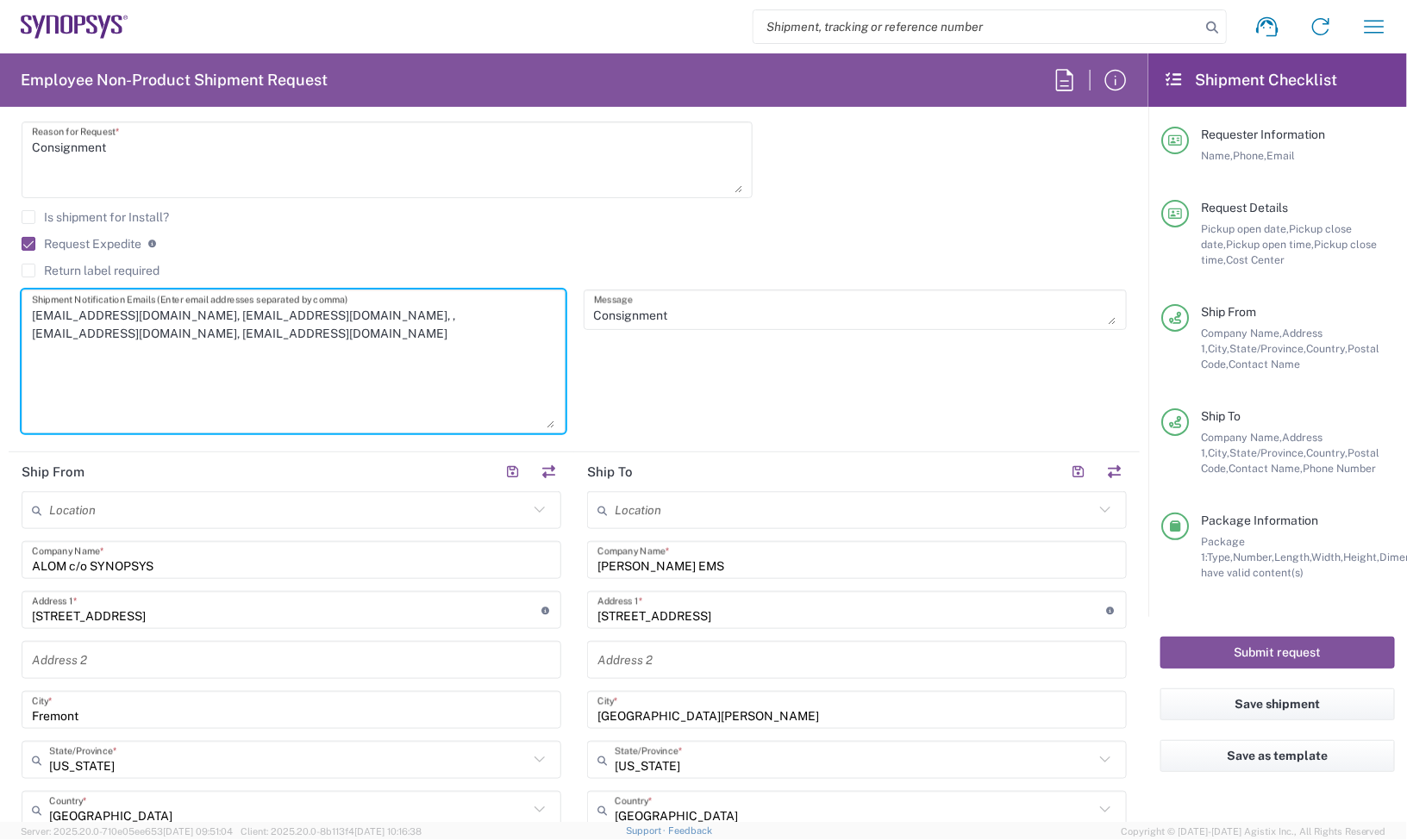
click at [329, 324] on textarea "NTrivedi@alom.com, inventory-team@synopsys.com, , haps_planners@synopsys.com, h…" at bounding box center [293, 361] width 523 height 133
click at [248, 336] on textarea "NTrivedi@alom.com, inventory-team@synopsys.com, haps_planners@synopsys.com, hap…" at bounding box center [293, 361] width 523 height 133
drag, startPoint x: 226, startPoint y: 332, endPoint x: 15, endPoint y: 333, distance: 211.0
click at [15, 333] on div "NTrivedi@alom.com, inventory-team@synopsys.com, haps_planners@synopsys.com, hap…" at bounding box center [294, 367] width 562 height 156
click at [349, 384] on textarea "NTrivedi@alom.com, inventory-team@synopsys.com, haps_planners@synopsys.com" at bounding box center [293, 361] width 523 height 133
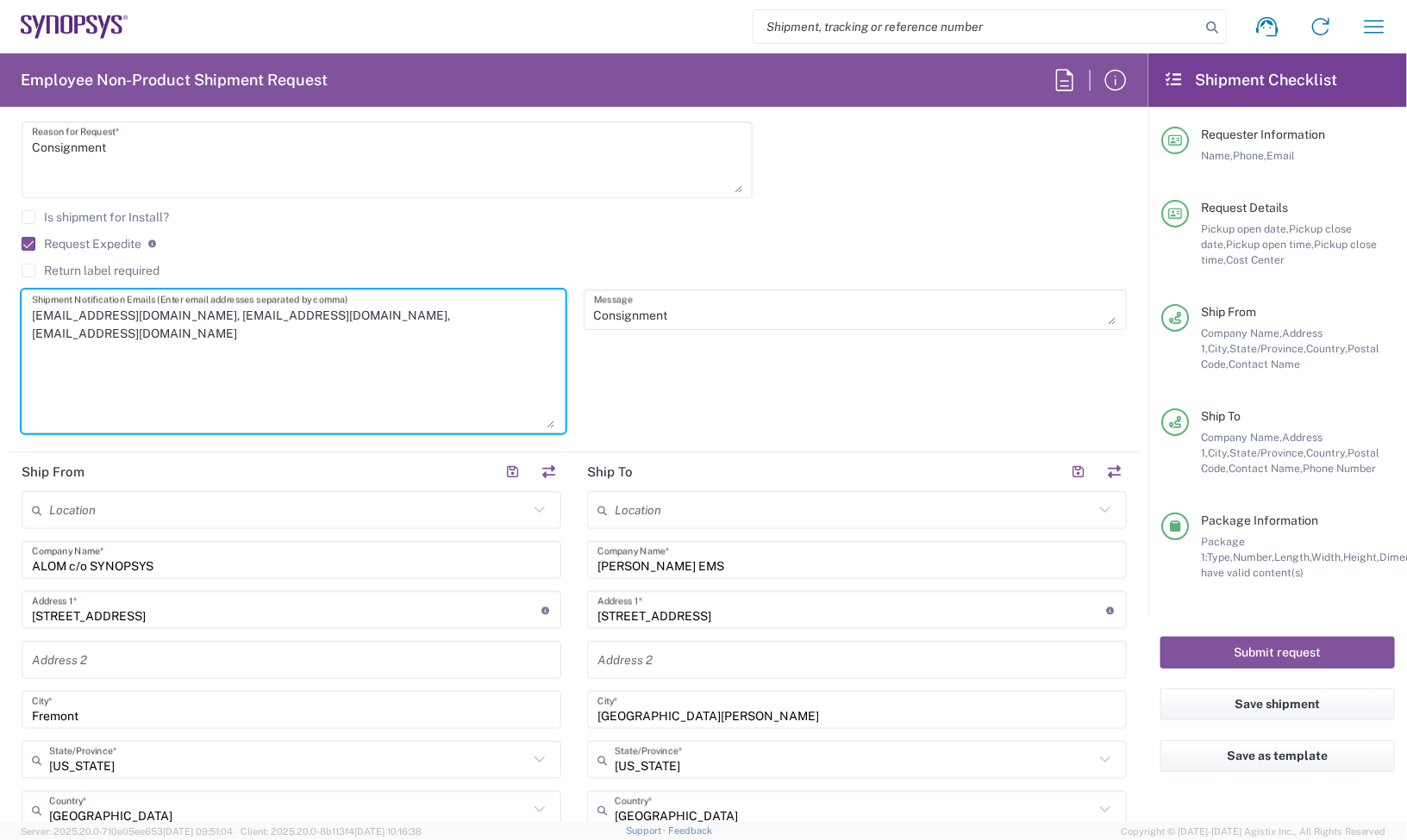
click at [666, 372] on div "Consignment Message" at bounding box center [855, 367] width 562 height 156
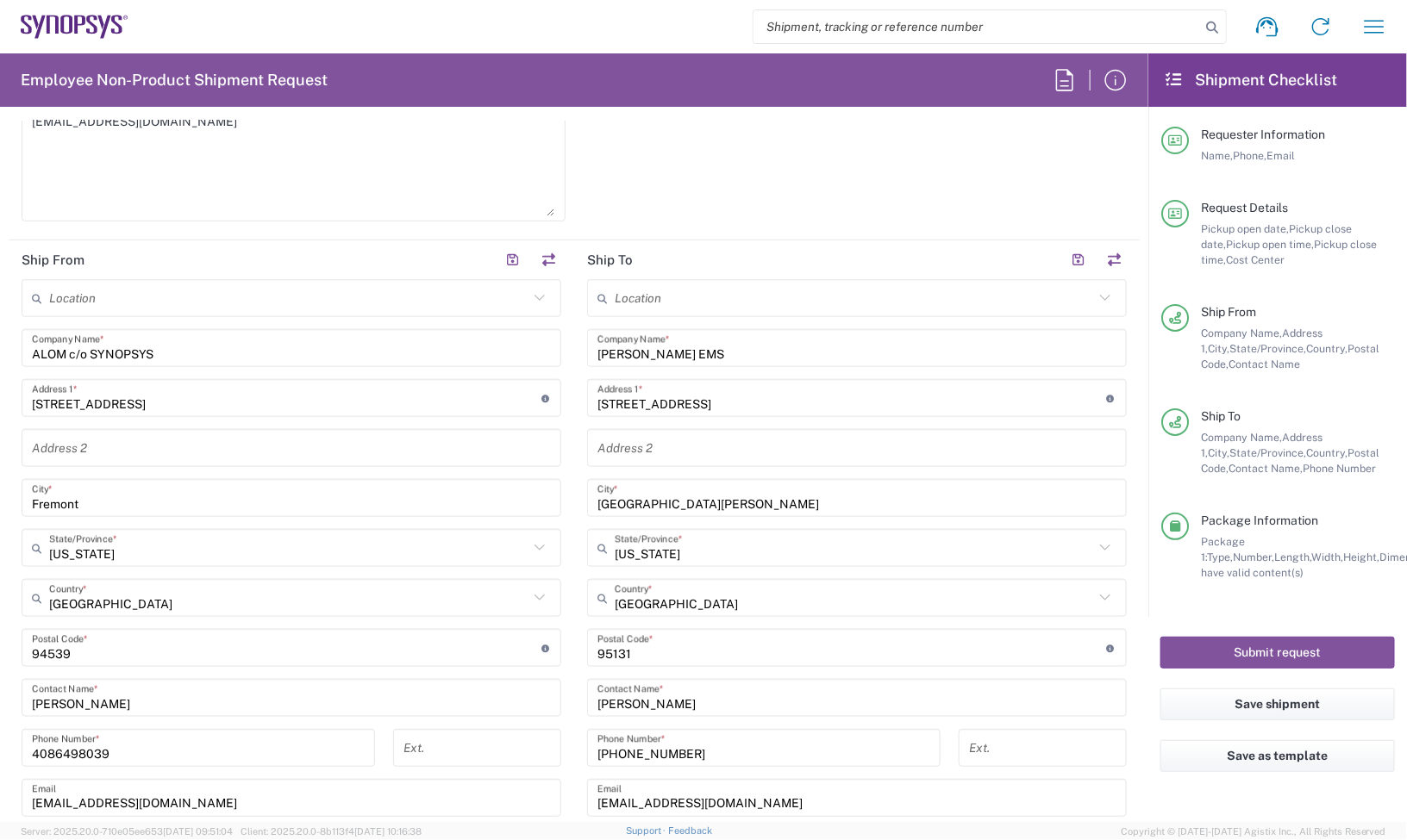
scroll to position [431, 0]
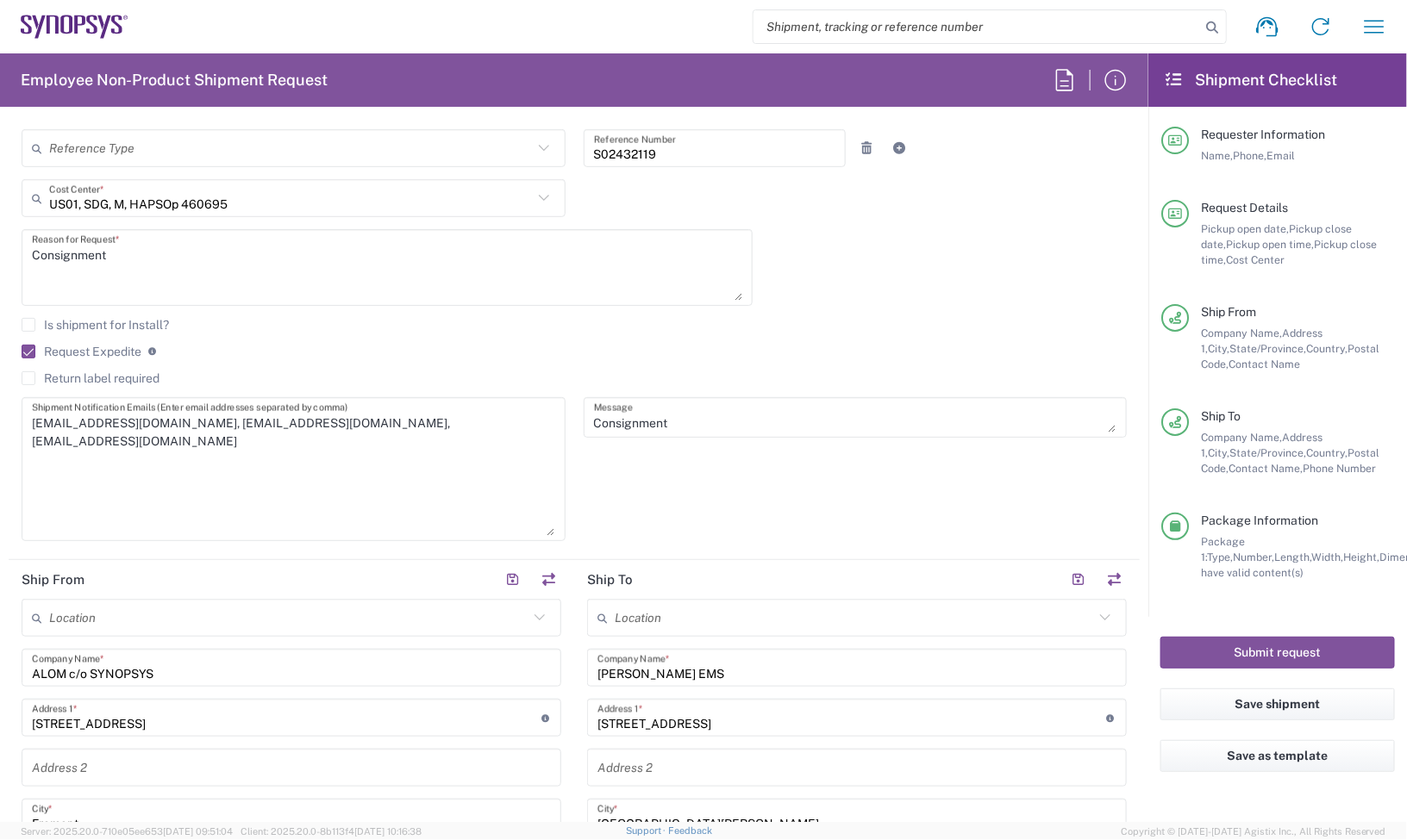
drag, startPoint x: 669, startPoint y: 149, endPoint x: 368, endPoint y: 158, distance: 301.1
click at [368, 158] on div "Reference Type Customer Ref Department Invoice Number Purchase Order RMA S02432…" at bounding box center [574, 154] width 1123 height 50
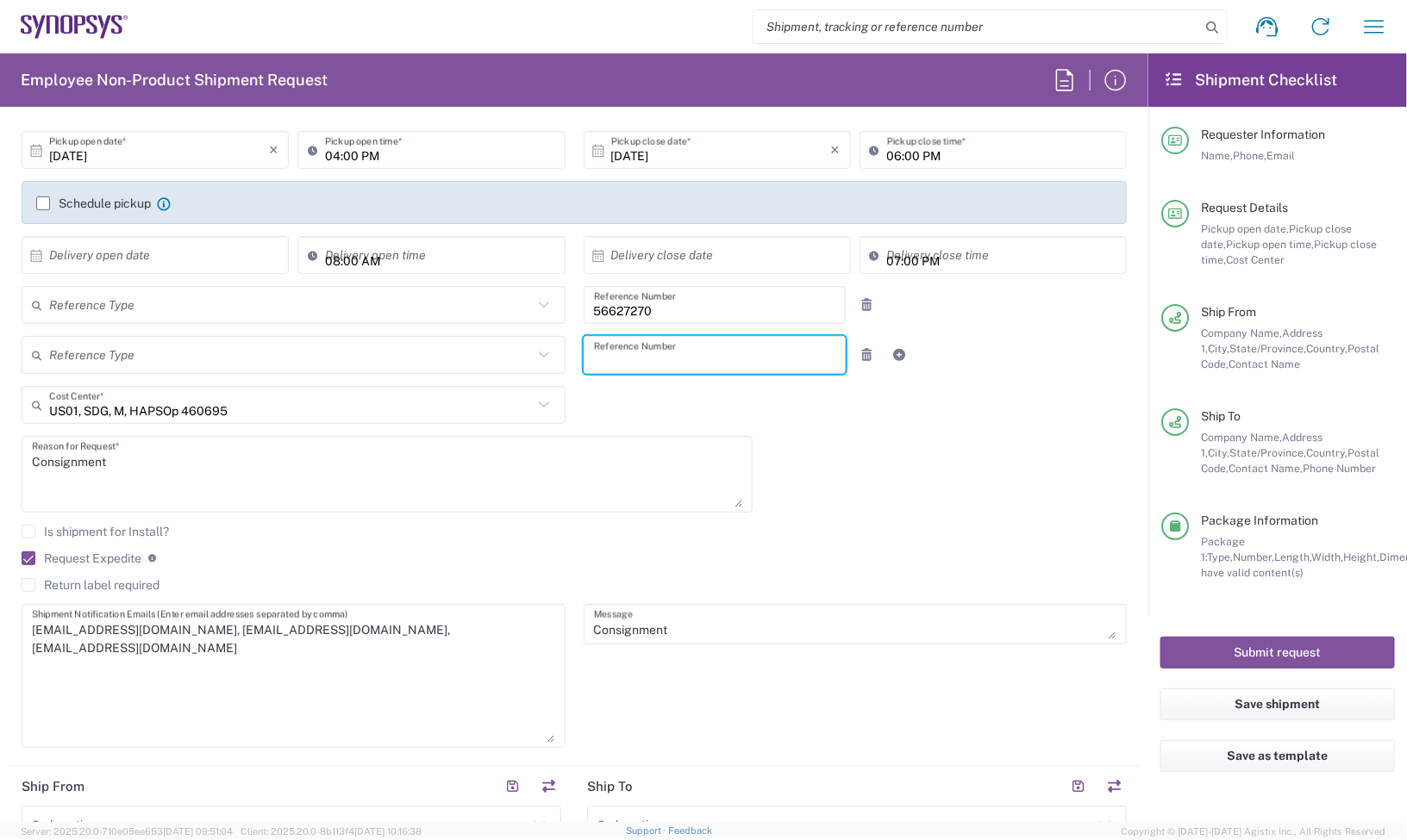
scroll to position [0, 0]
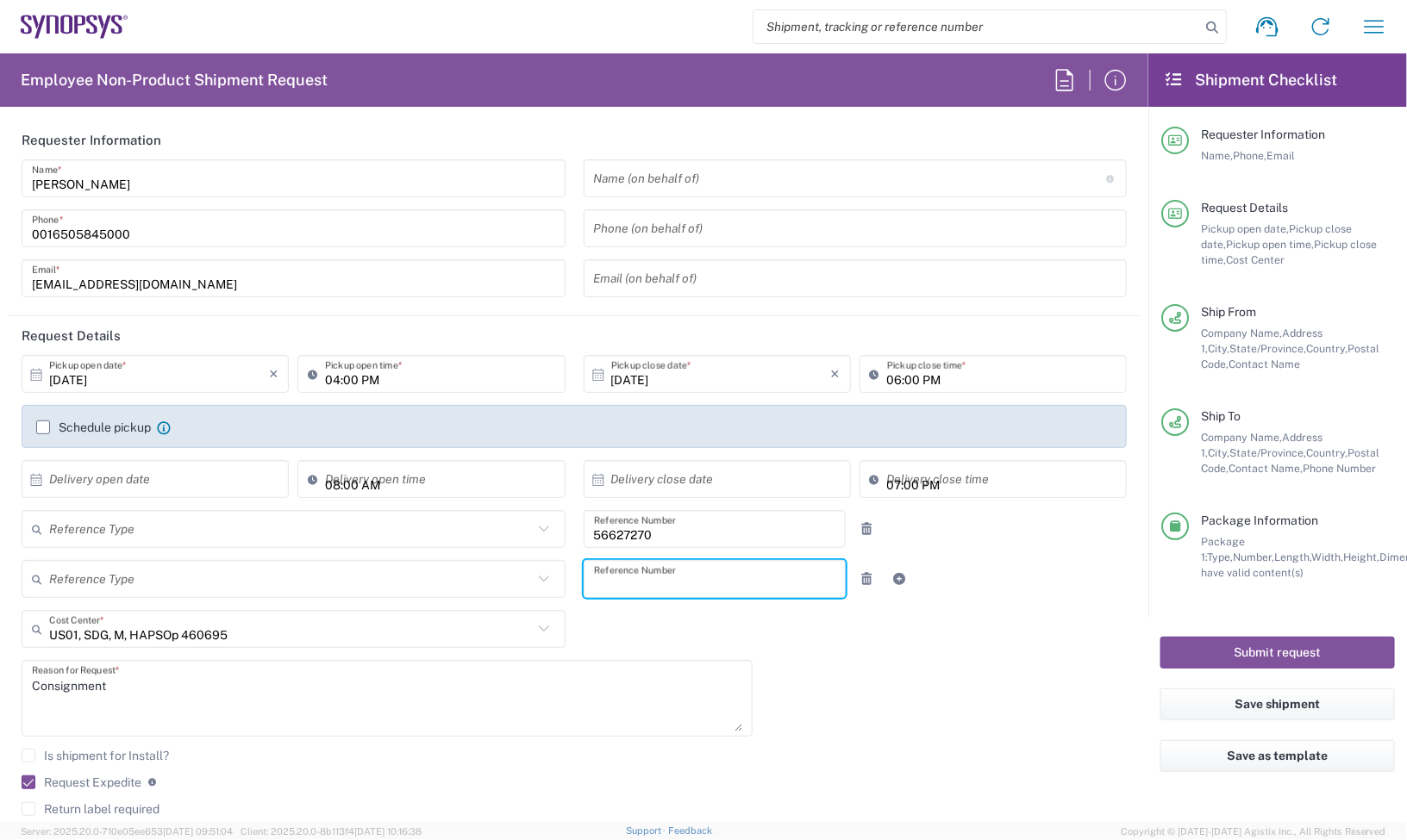
drag, startPoint x: 683, startPoint y: 528, endPoint x: 424, endPoint y: 528, distance: 259.0
click at [429, 526] on div "Reference Type Customer Ref Department Invoice Number Purchase Order RMA 566272…" at bounding box center [574, 534] width 1123 height 50
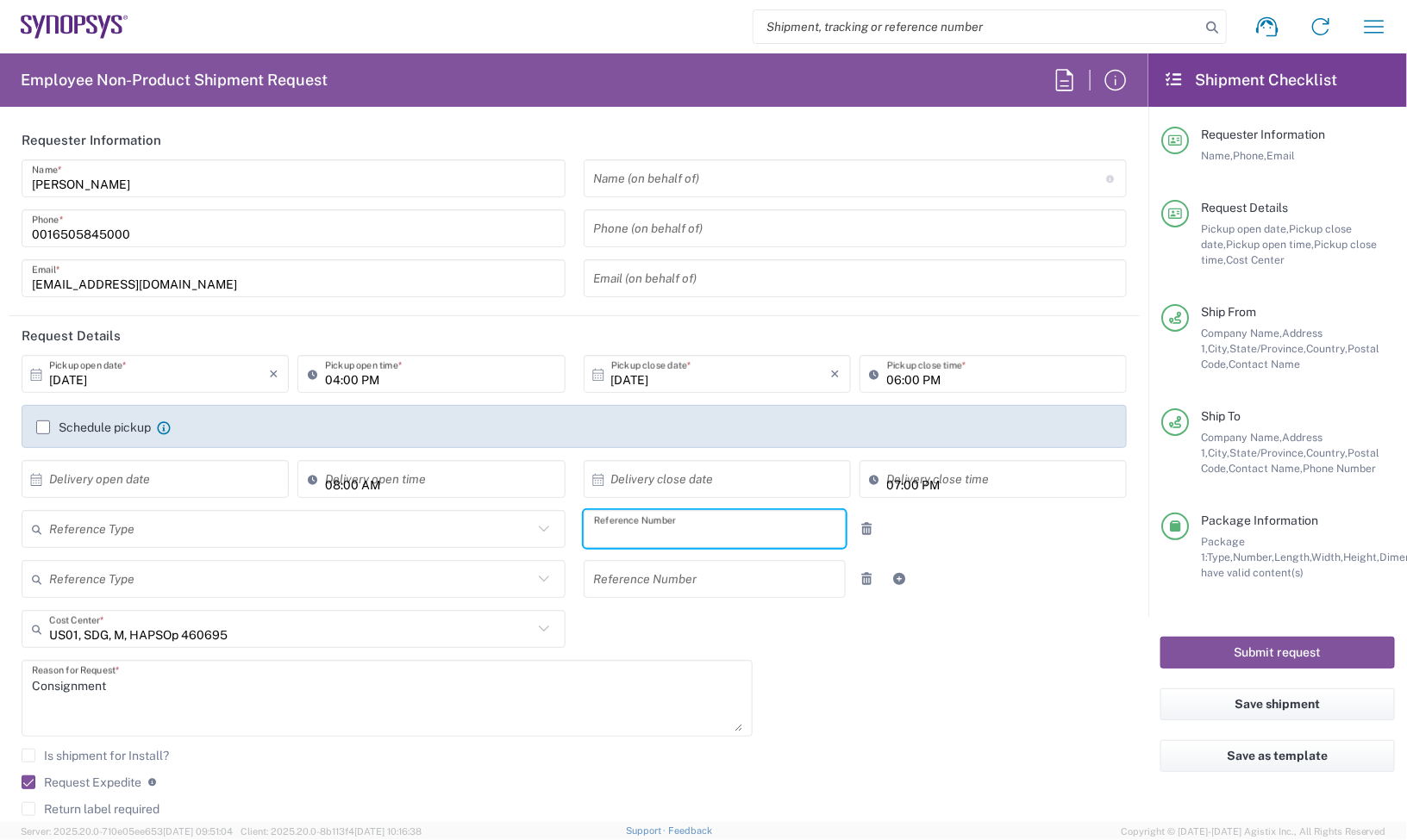
click at [987, 677] on div "10/01/2025 × Pickup open date * Cancel Apply 04:00 PM Pickup open time * 10/01/…" at bounding box center [574, 669] width 1123 height 629
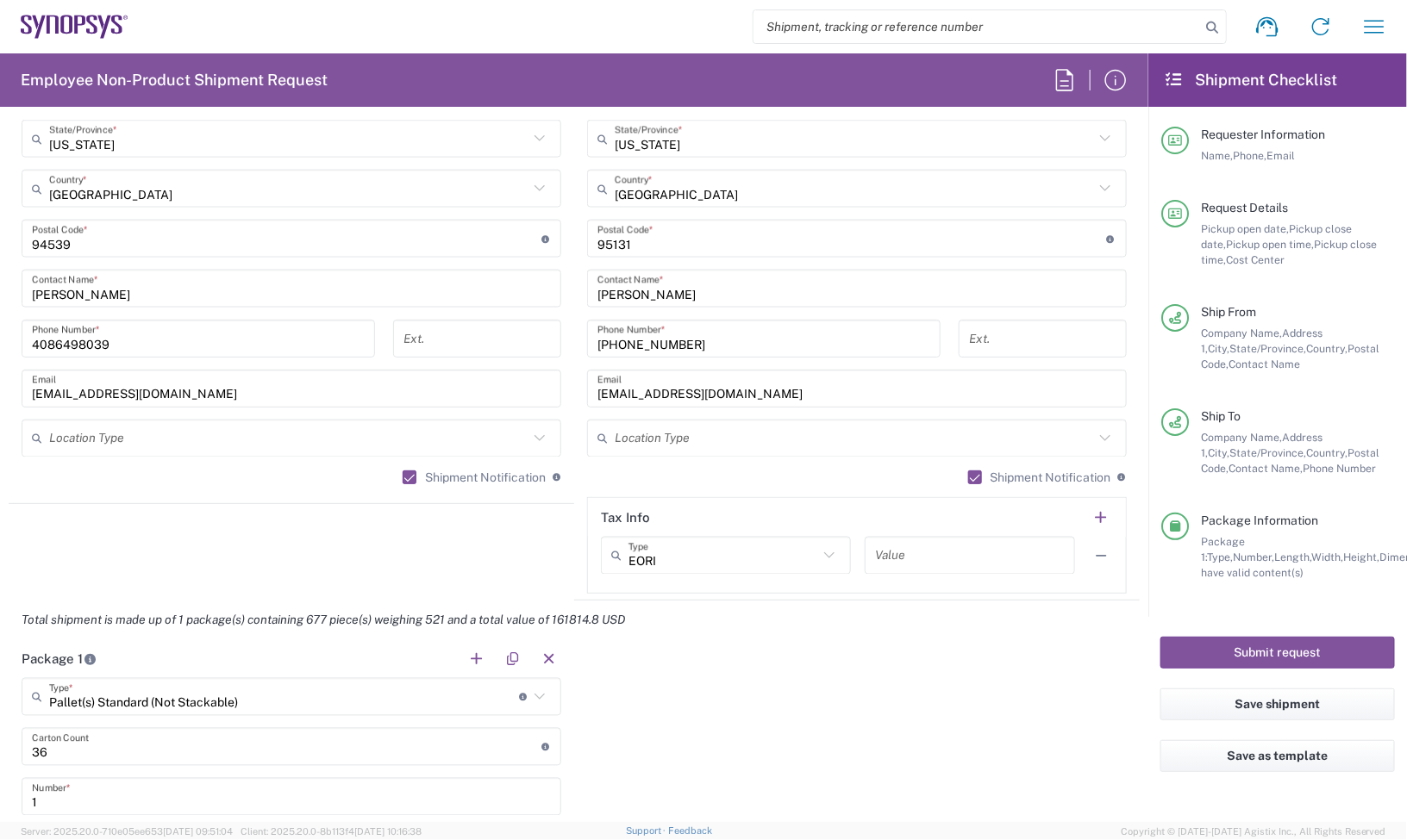
scroll to position [1508, 0]
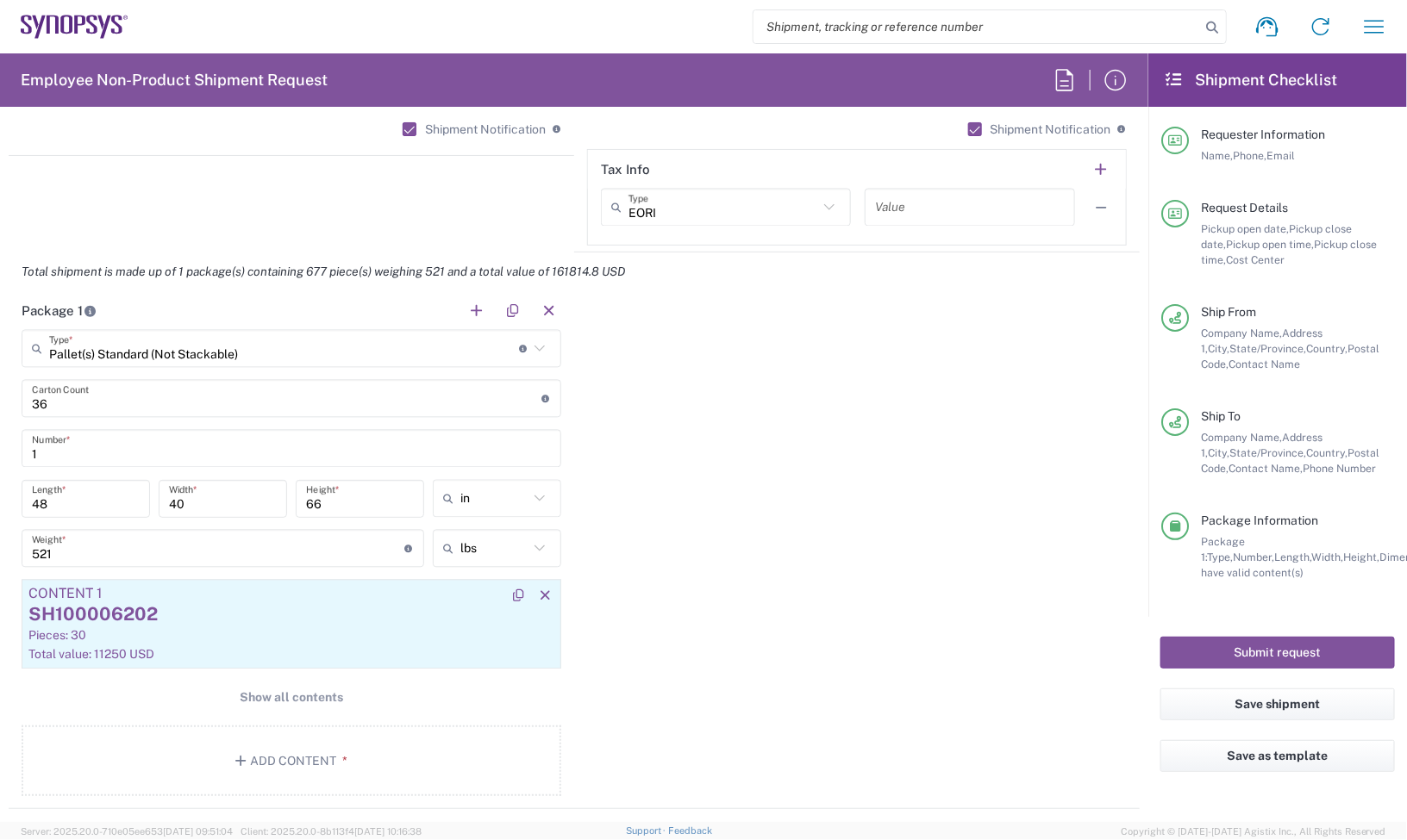
click at [330, 635] on div "Pieces: 30" at bounding box center [291, 636] width 526 height 15
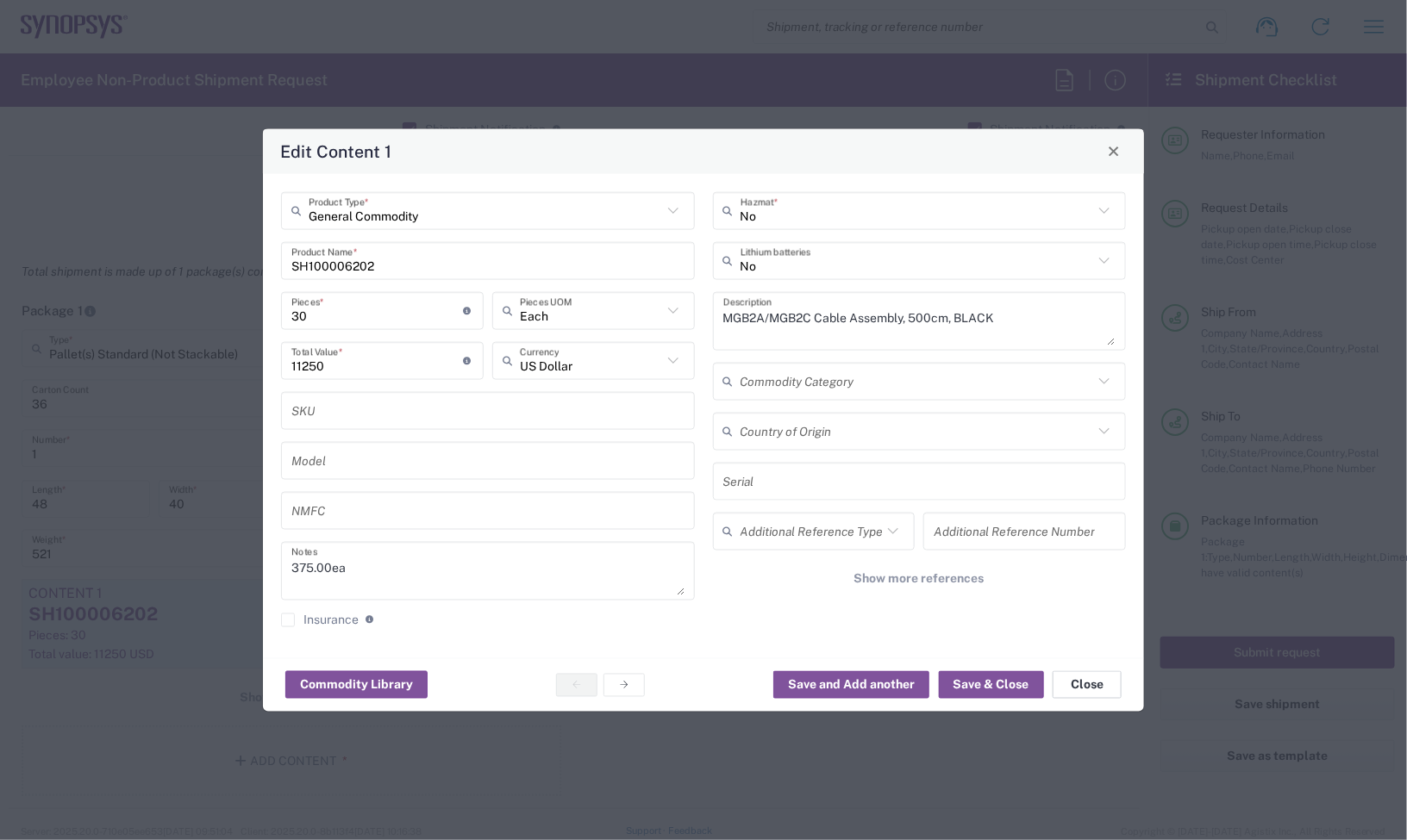
click at [1091, 679] on button "Close" at bounding box center [1086, 685] width 69 height 27
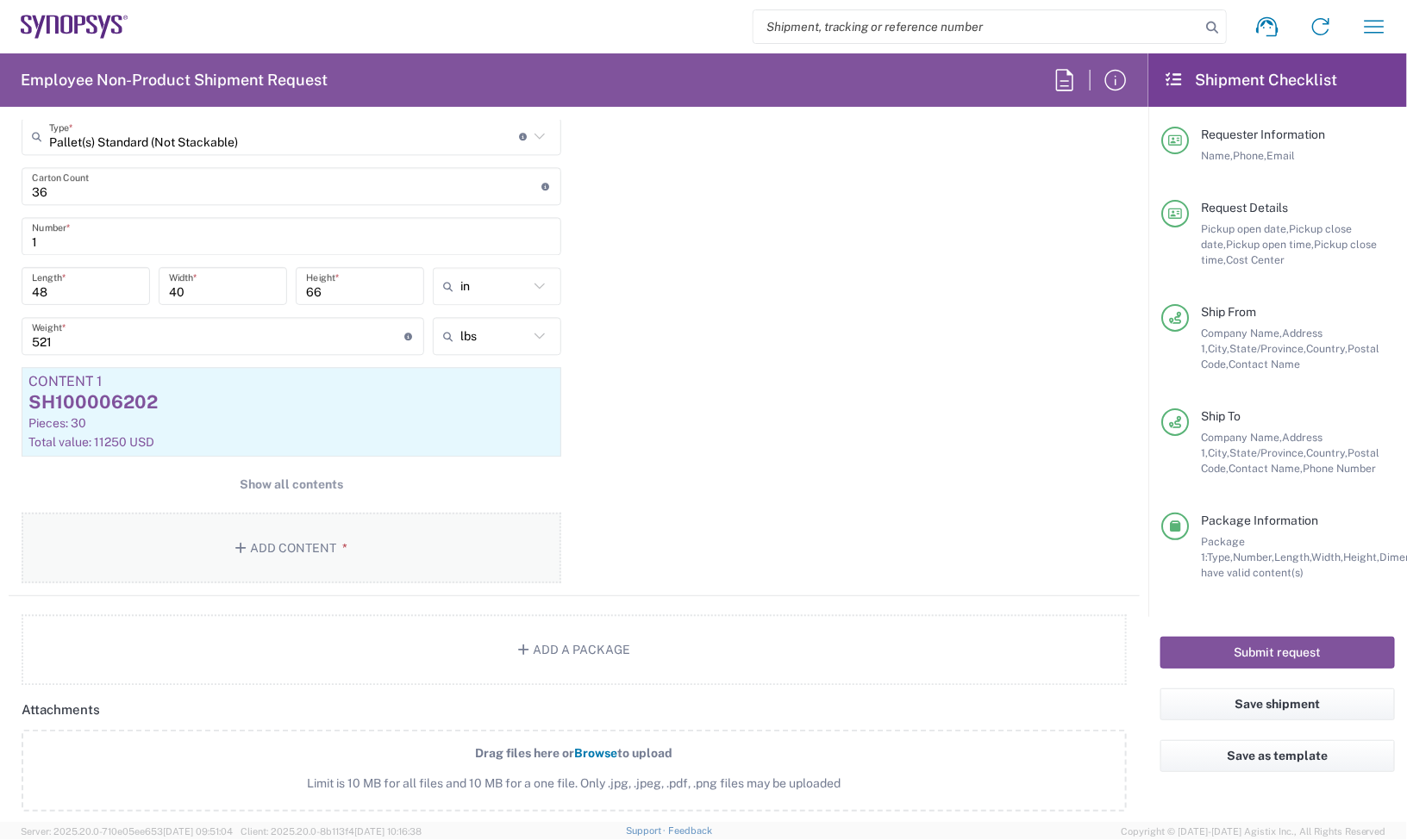
scroll to position [1724, 0]
click at [360, 480] on button "Show all contents" at bounding box center [291, 482] width 539 height 32
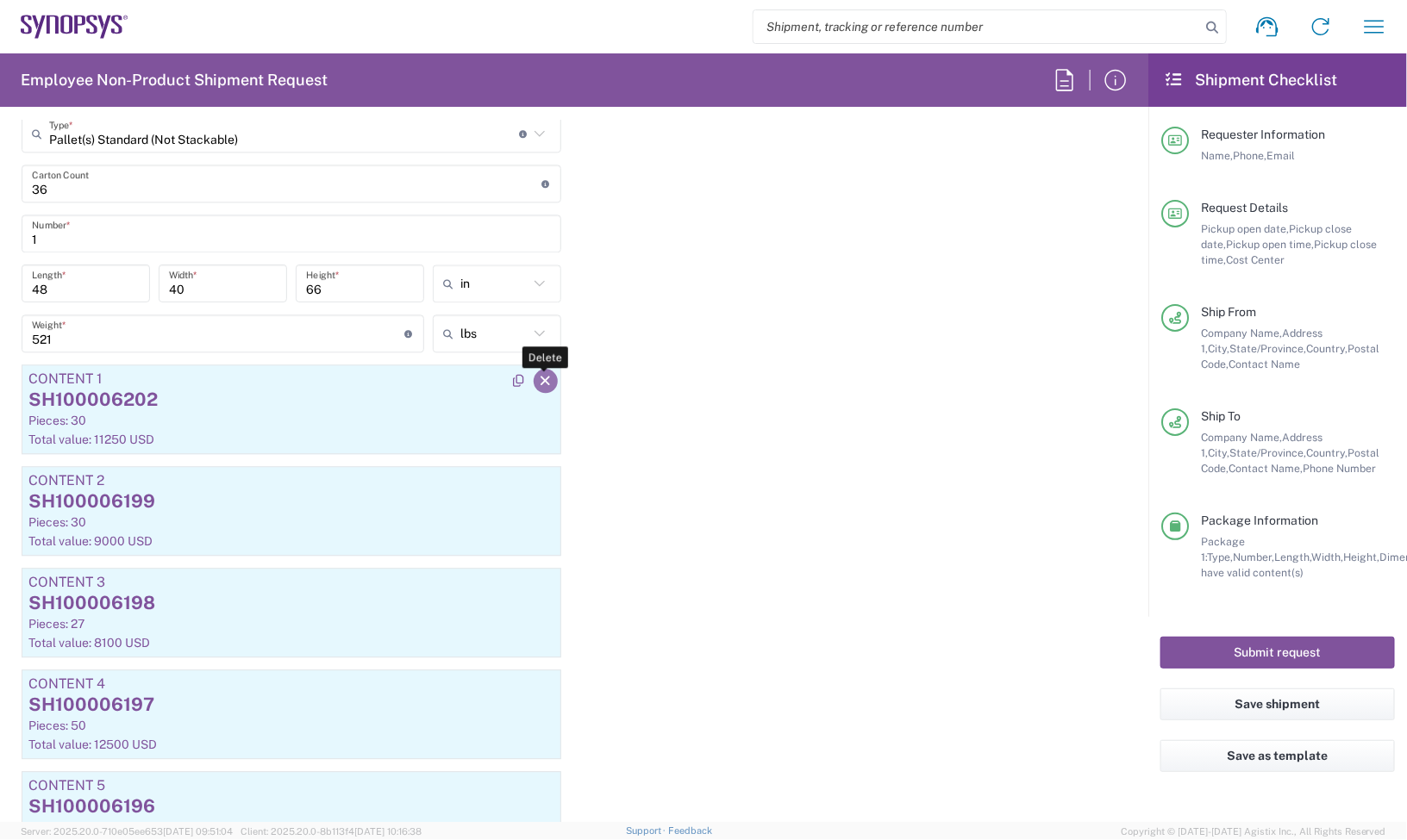
click at [541, 389] on button "button" at bounding box center [546, 381] width 25 height 25
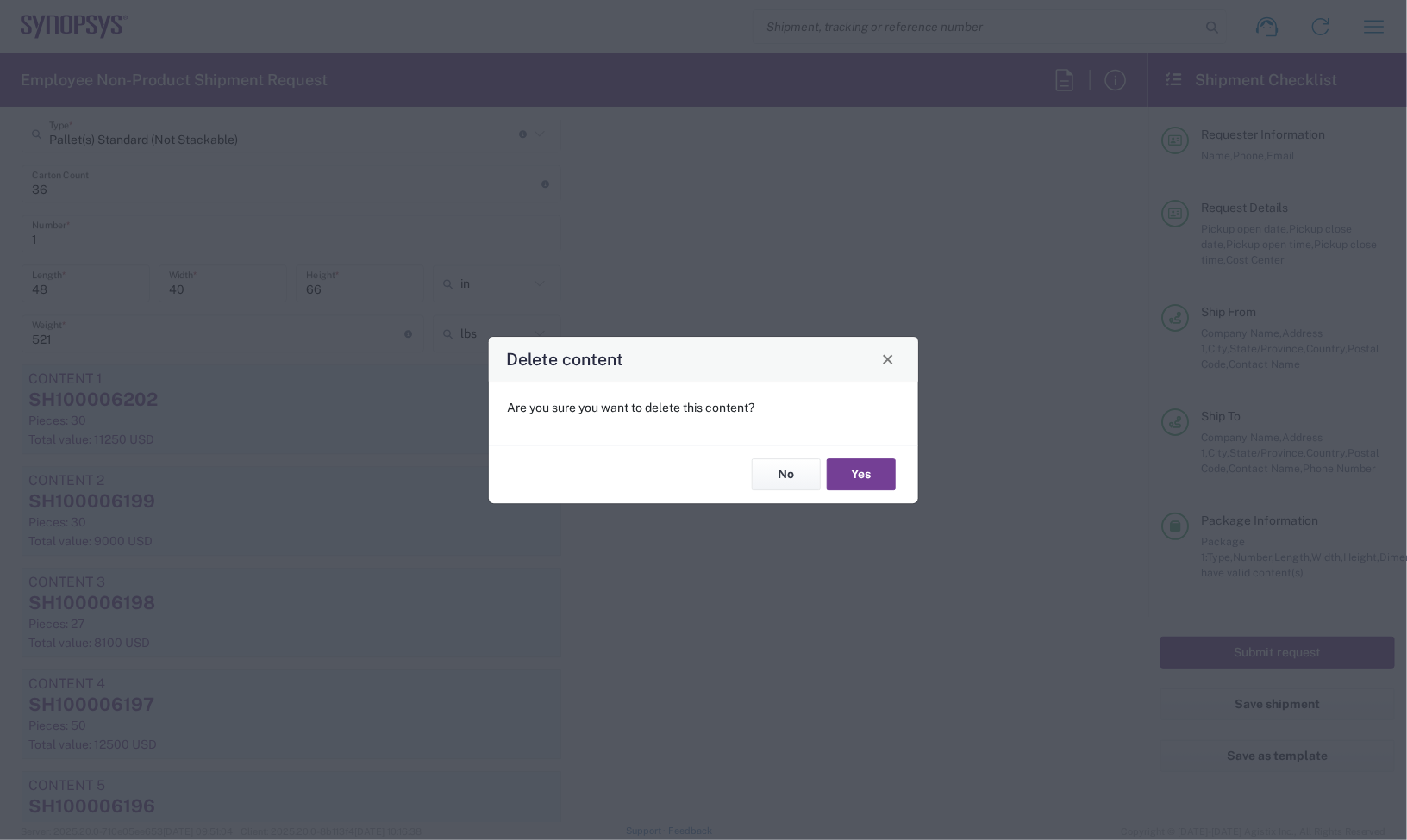
click at [890, 475] on button "Yes" at bounding box center [861, 476] width 69 height 32
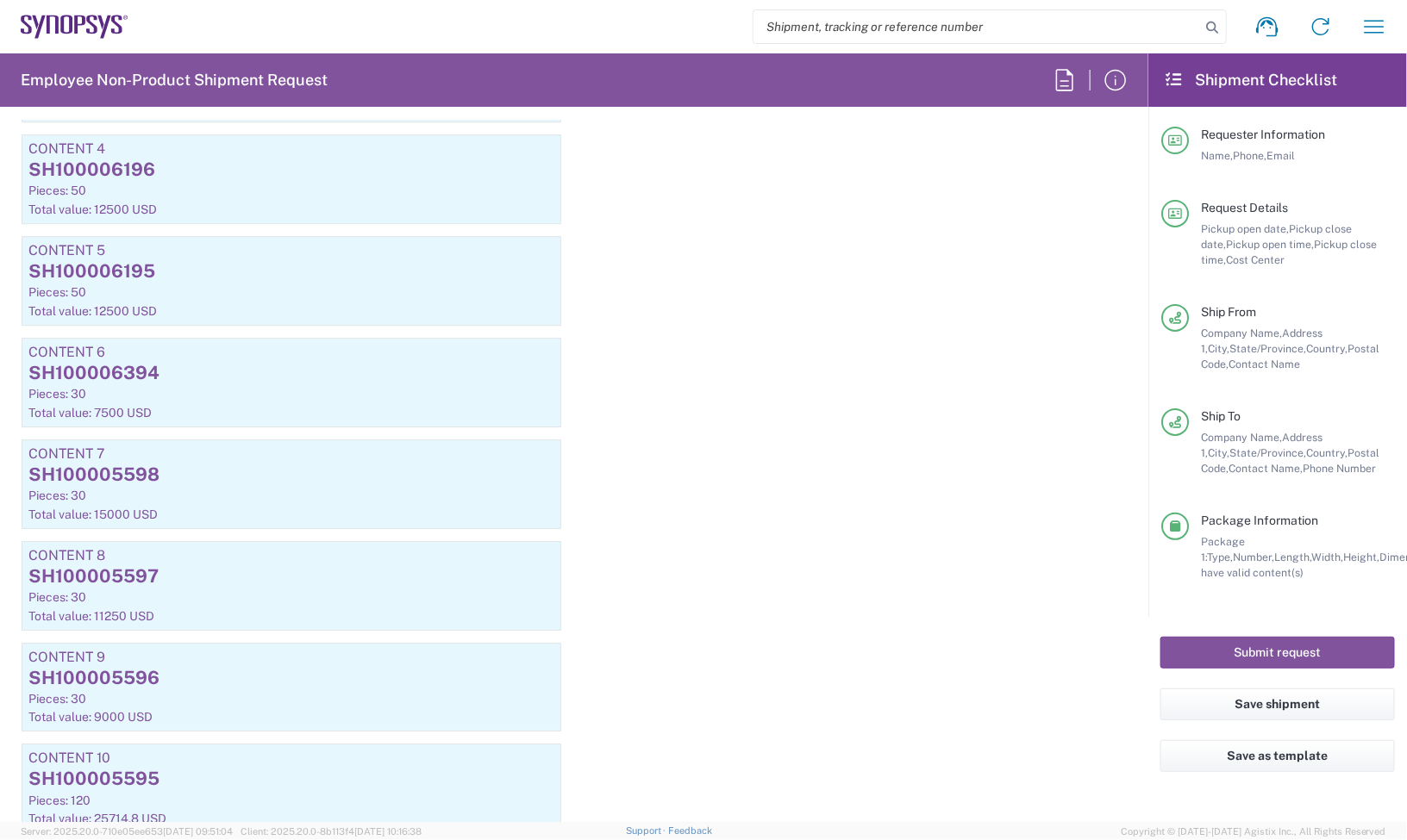
scroll to position [1831, 0]
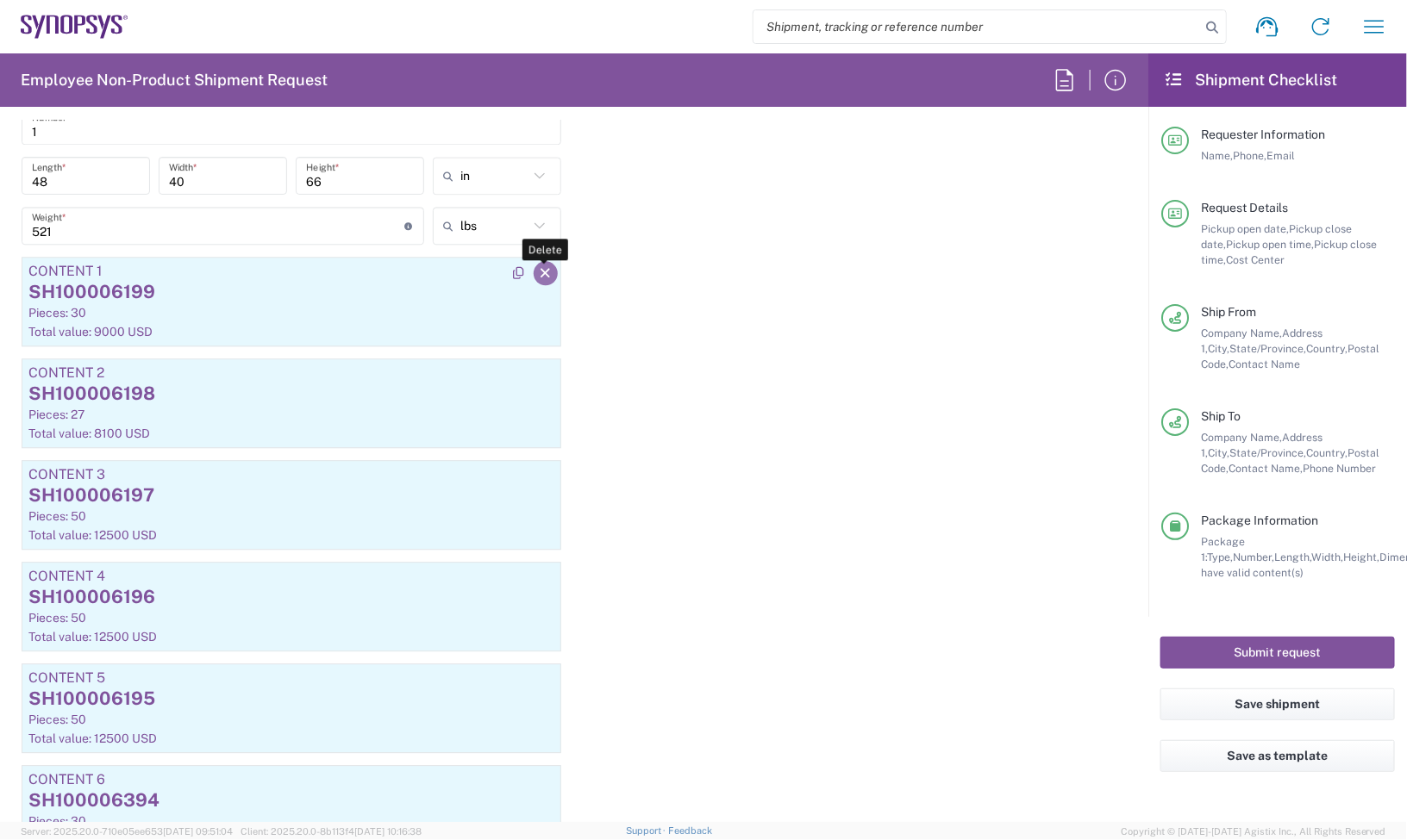
click at [544, 273] on icon "button" at bounding box center [546, 272] width 15 height 12
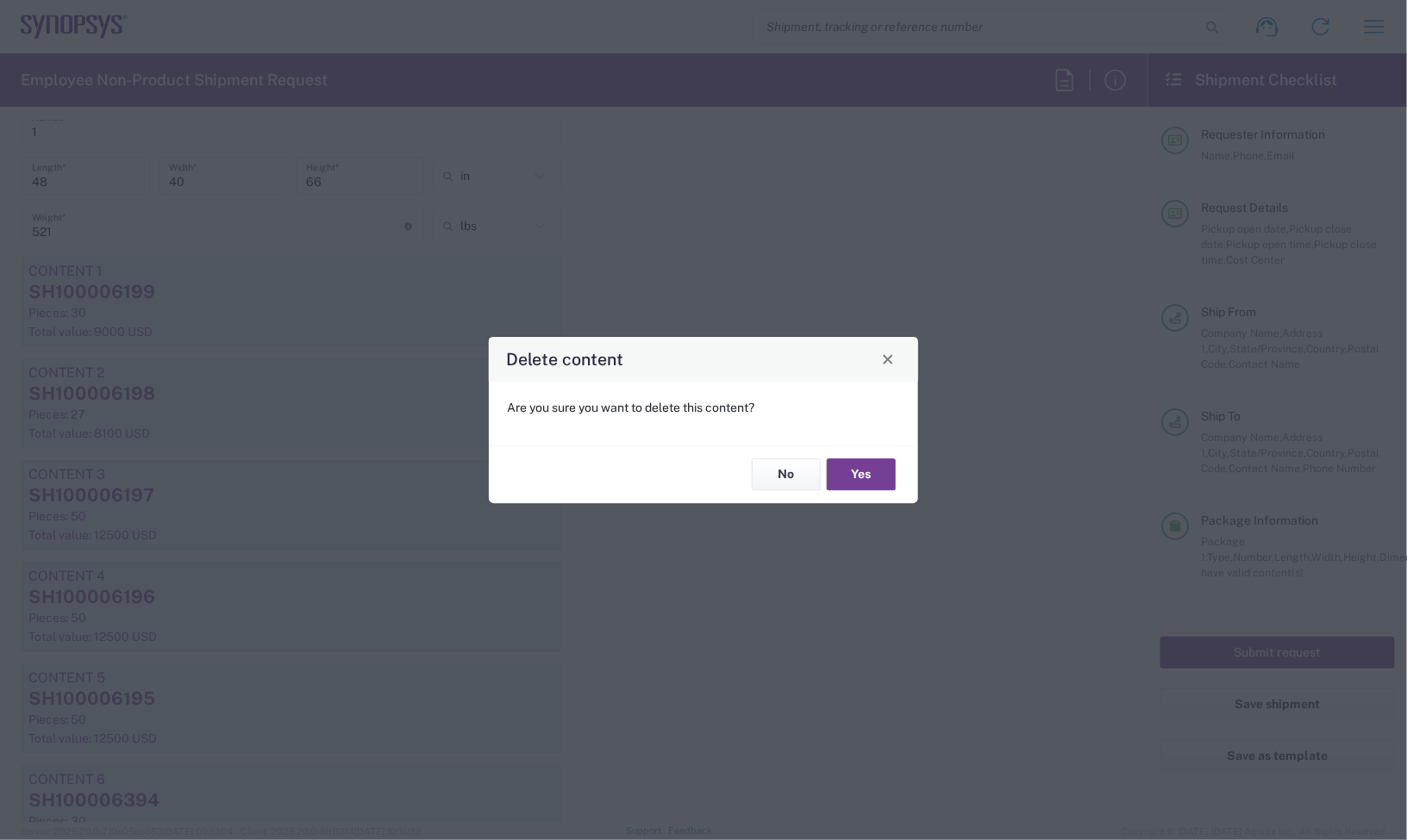
click at [854, 468] on button "Yes" at bounding box center [861, 476] width 69 height 32
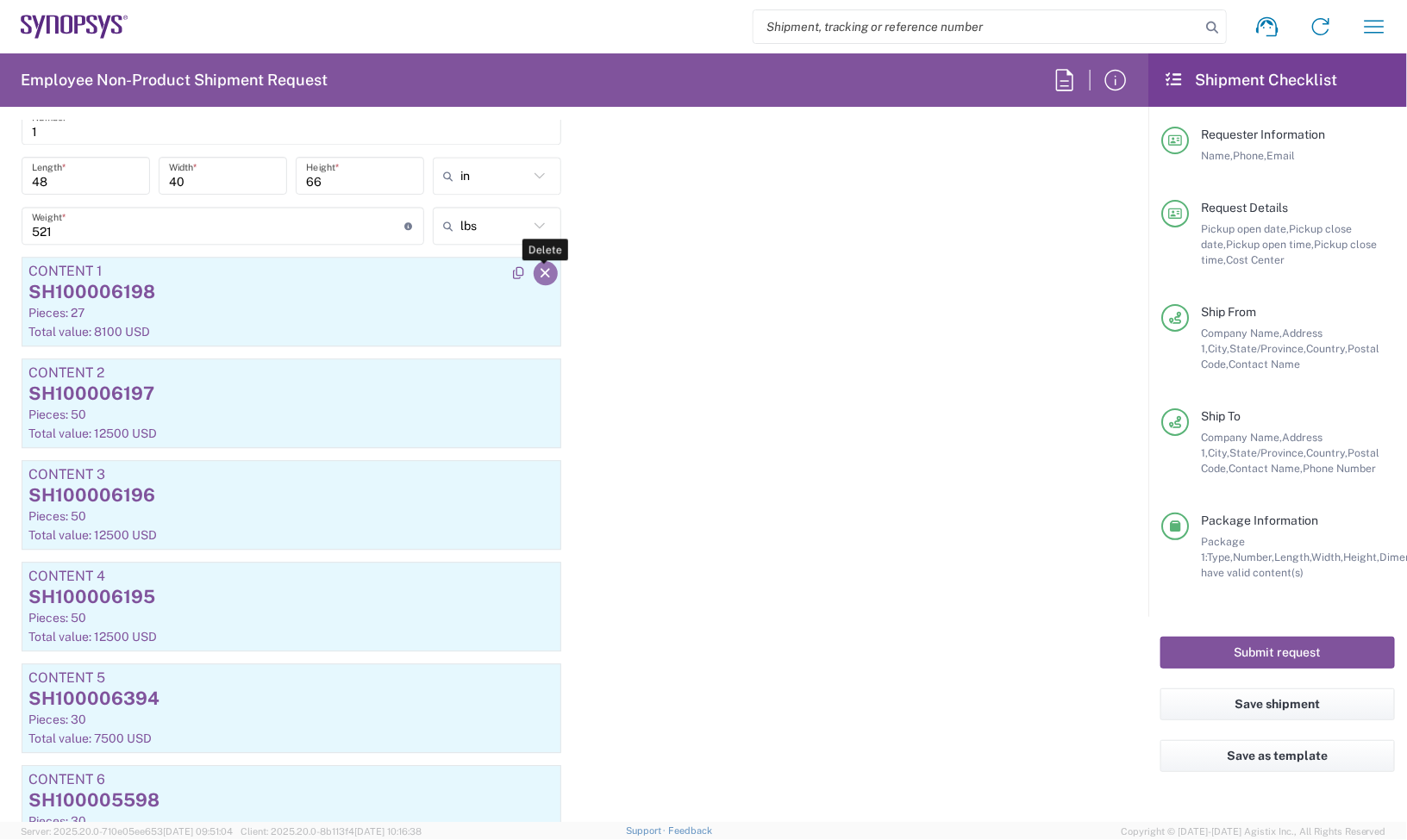
click at [537, 281] on button "button" at bounding box center [546, 273] width 25 height 25
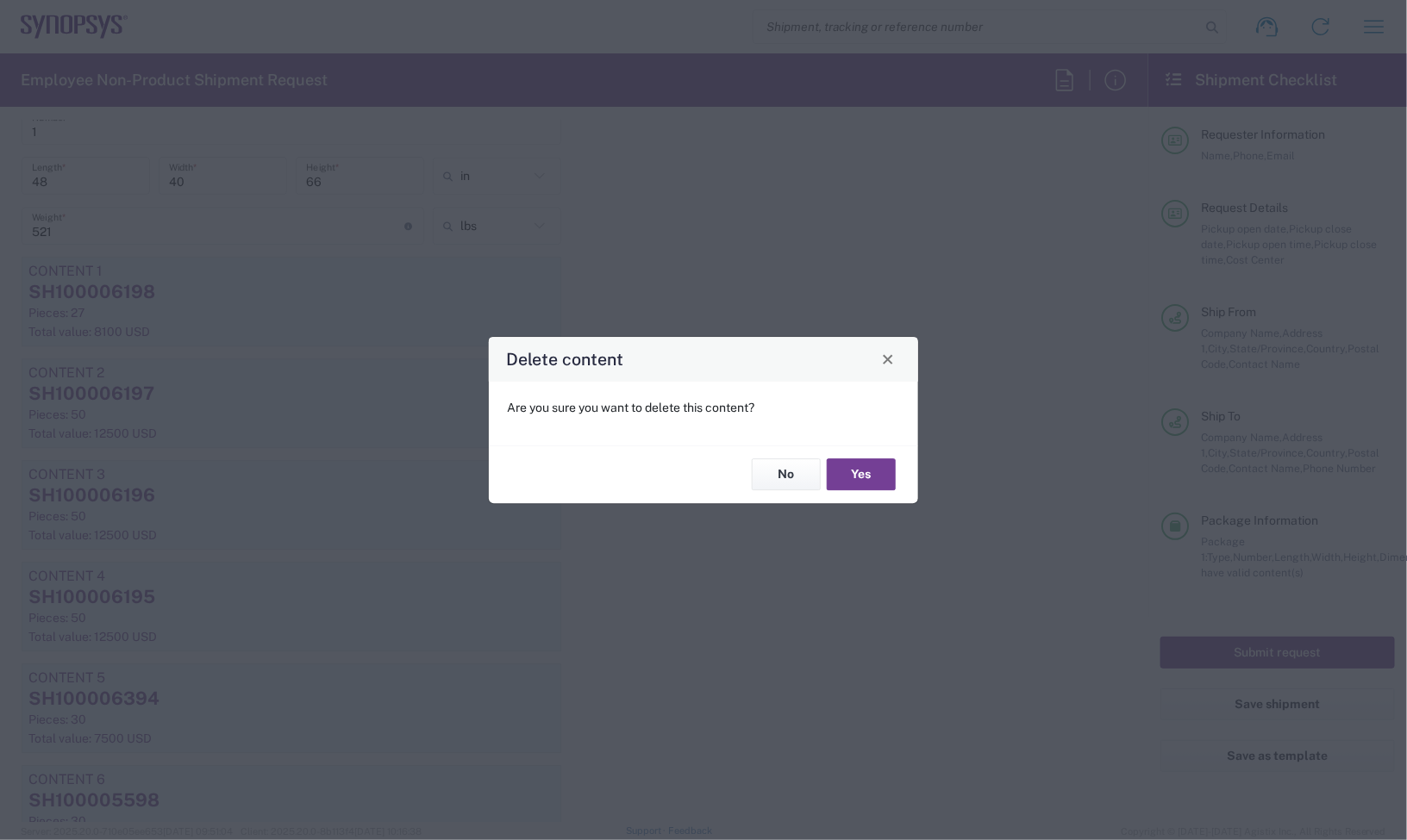
click at [867, 472] on button "Yes" at bounding box center [861, 476] width 69 height 32
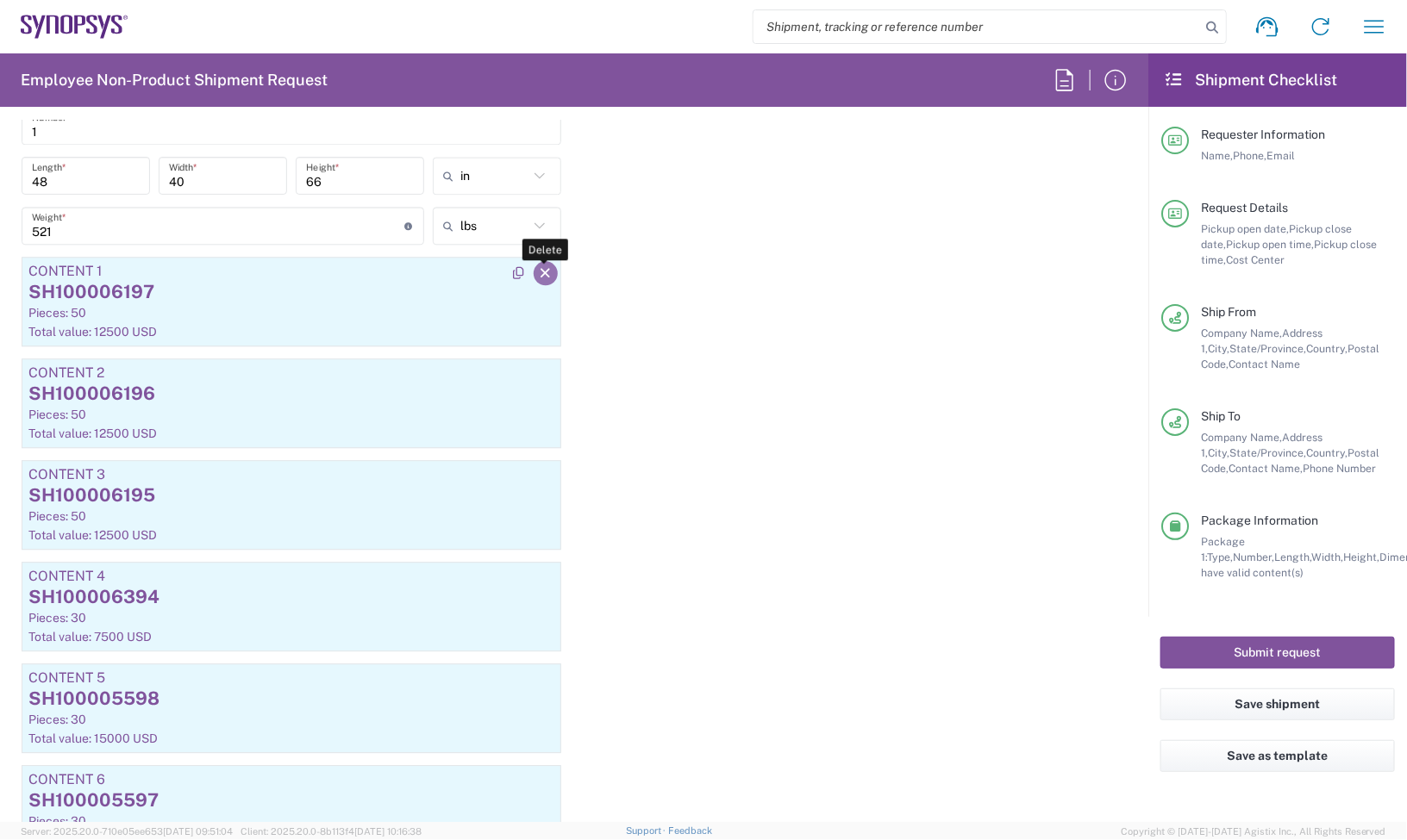
click at [538, 276] on icon "button" at bounding box center [546, 272] width 15 height 12
click at [0, 0] on icon "button" at bounding box center [0, 0] width 0 height 0
click at [538, 376] on icon "button" at bounding box center [546, 374] width 15 height 12
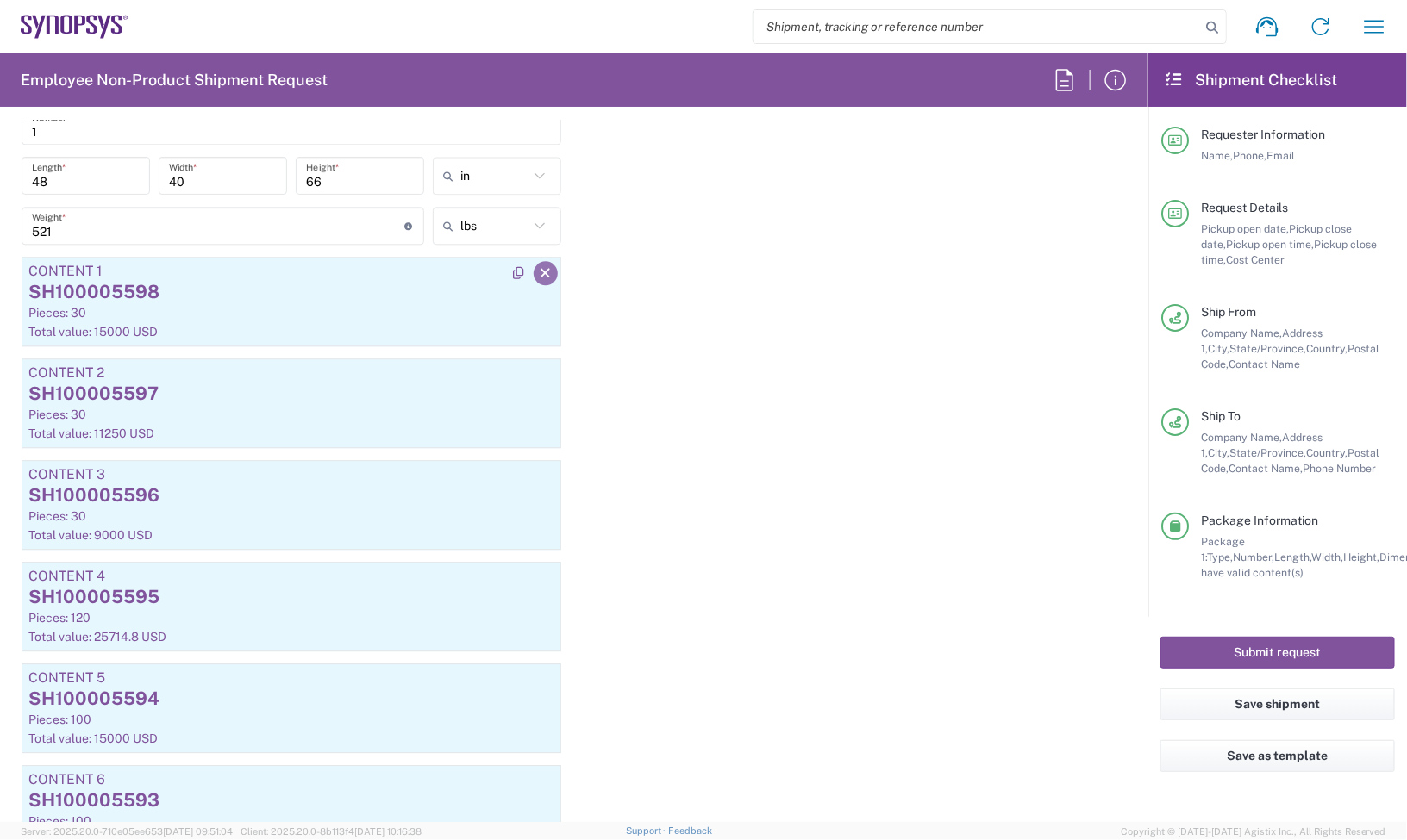
click at [0, 0] on icon "button" at bounding box center [0, 0] width 0 height 0
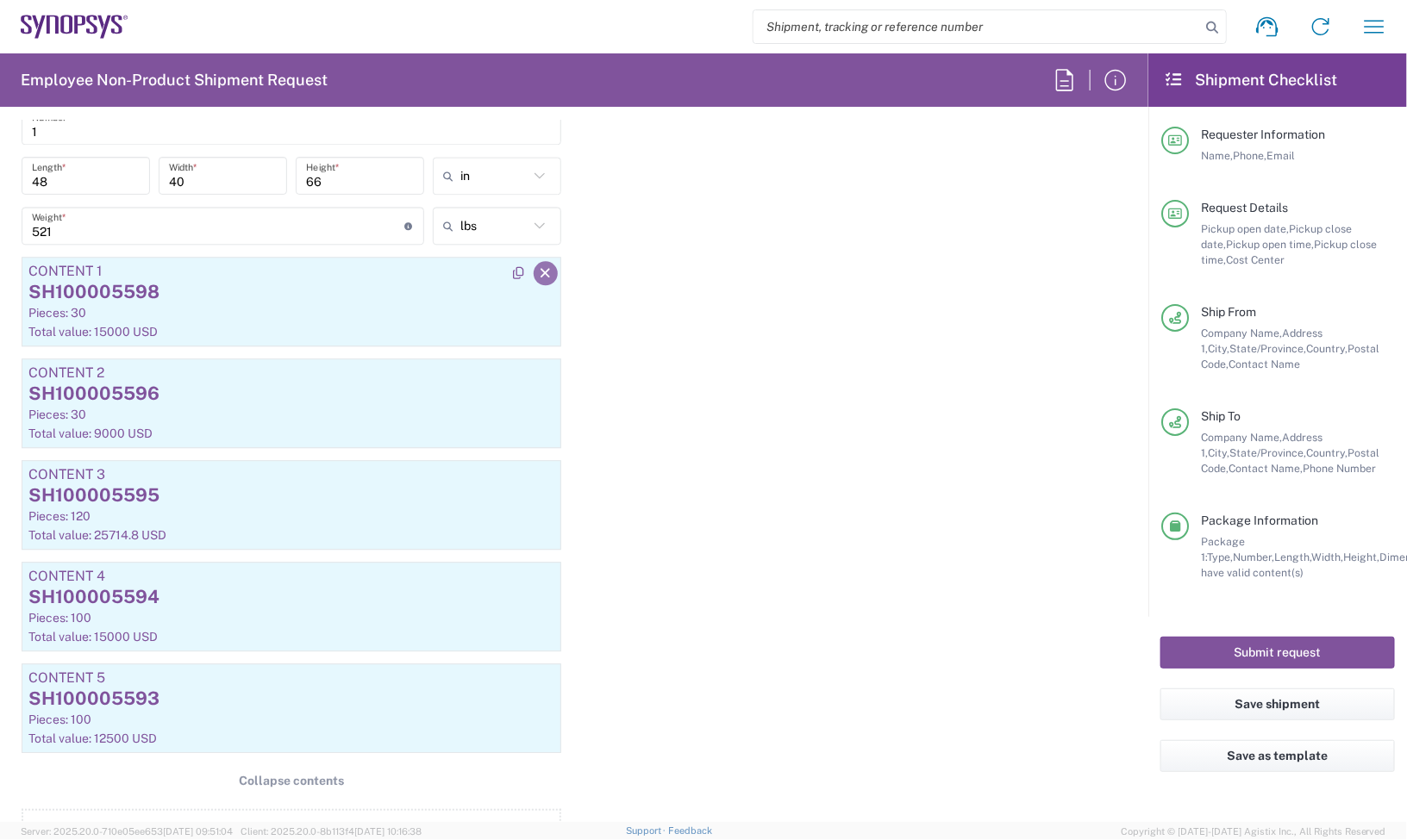
click at [0, 0] on icon "button" at bounding box center [0, 0] width 0 height 0
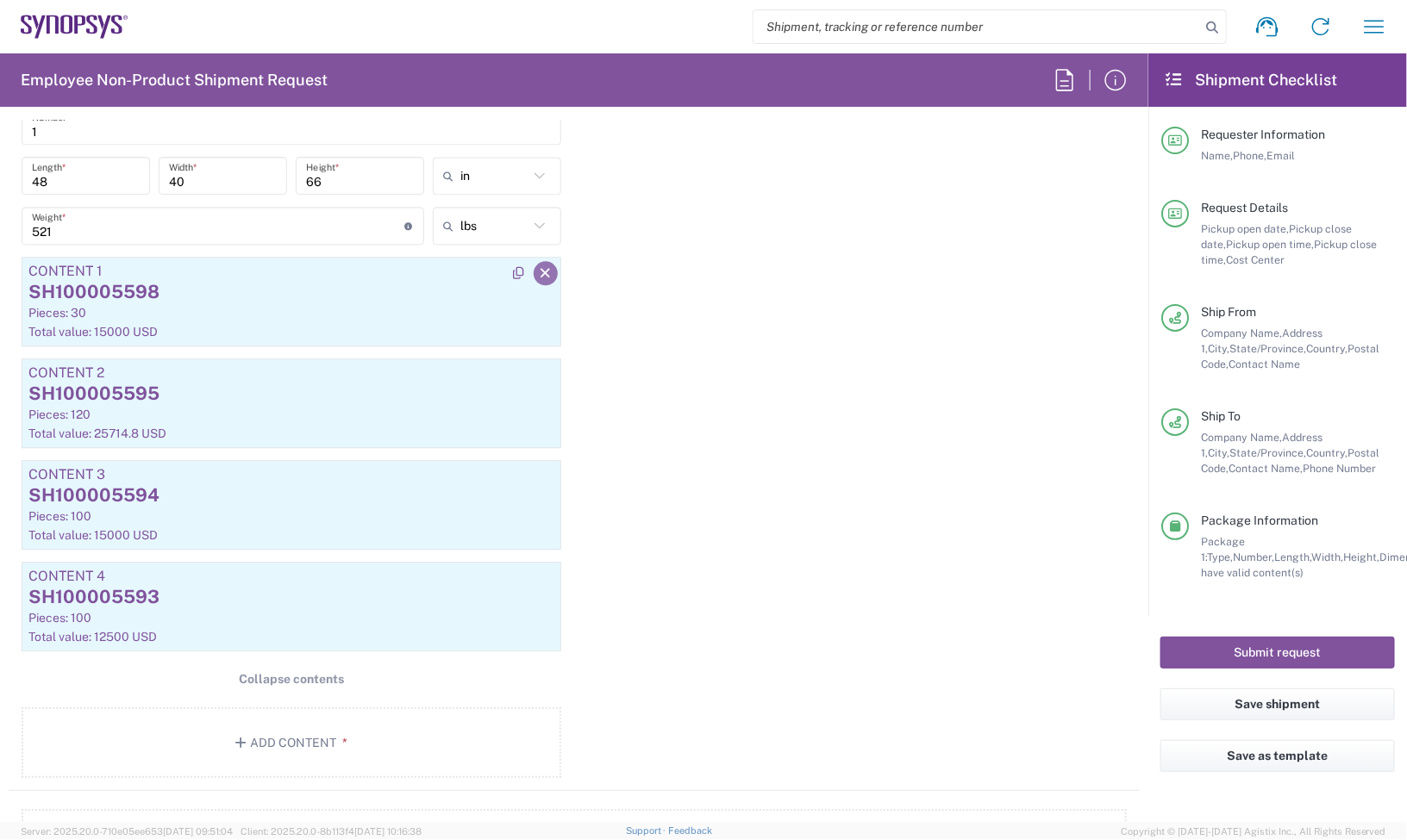
click at [0, 0] on icon "button" at bounding box center [0, 0] width 0 height 0
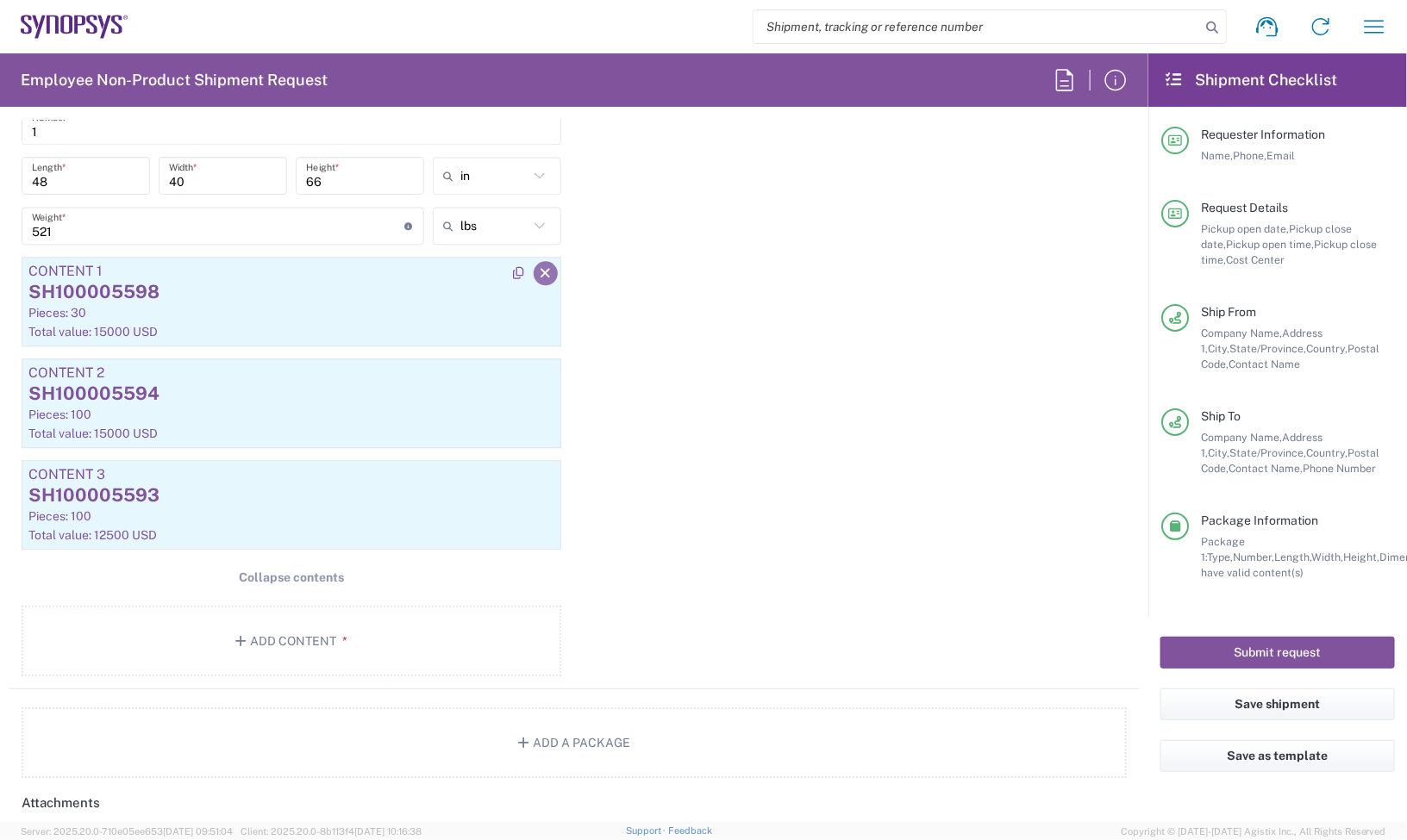
click at [0, 0] on icon "button" at bounding box center [0, 0] width 0 height 0
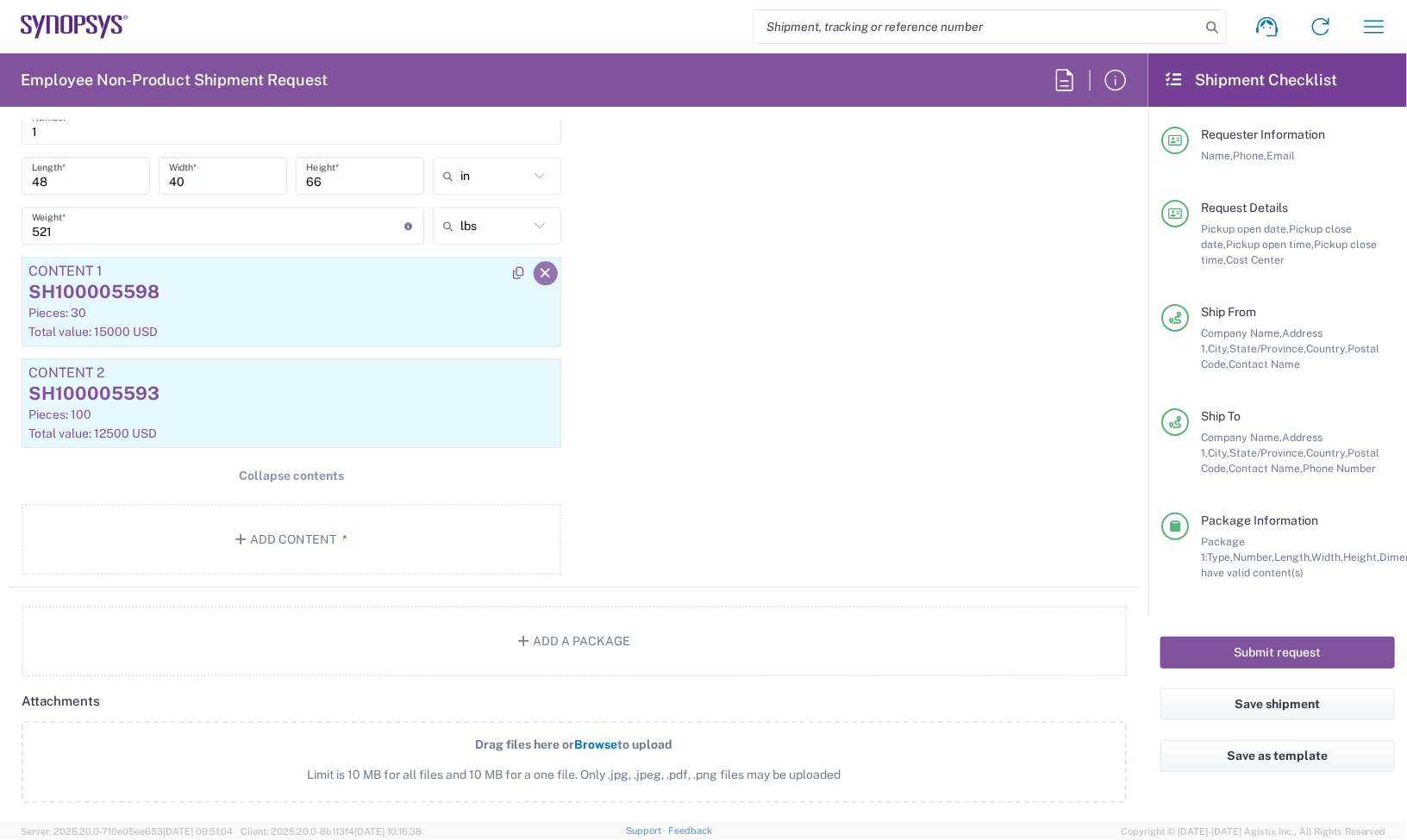
click at [0, 0] on icon "button" at bounding box center [0, 0] width 0 height 0
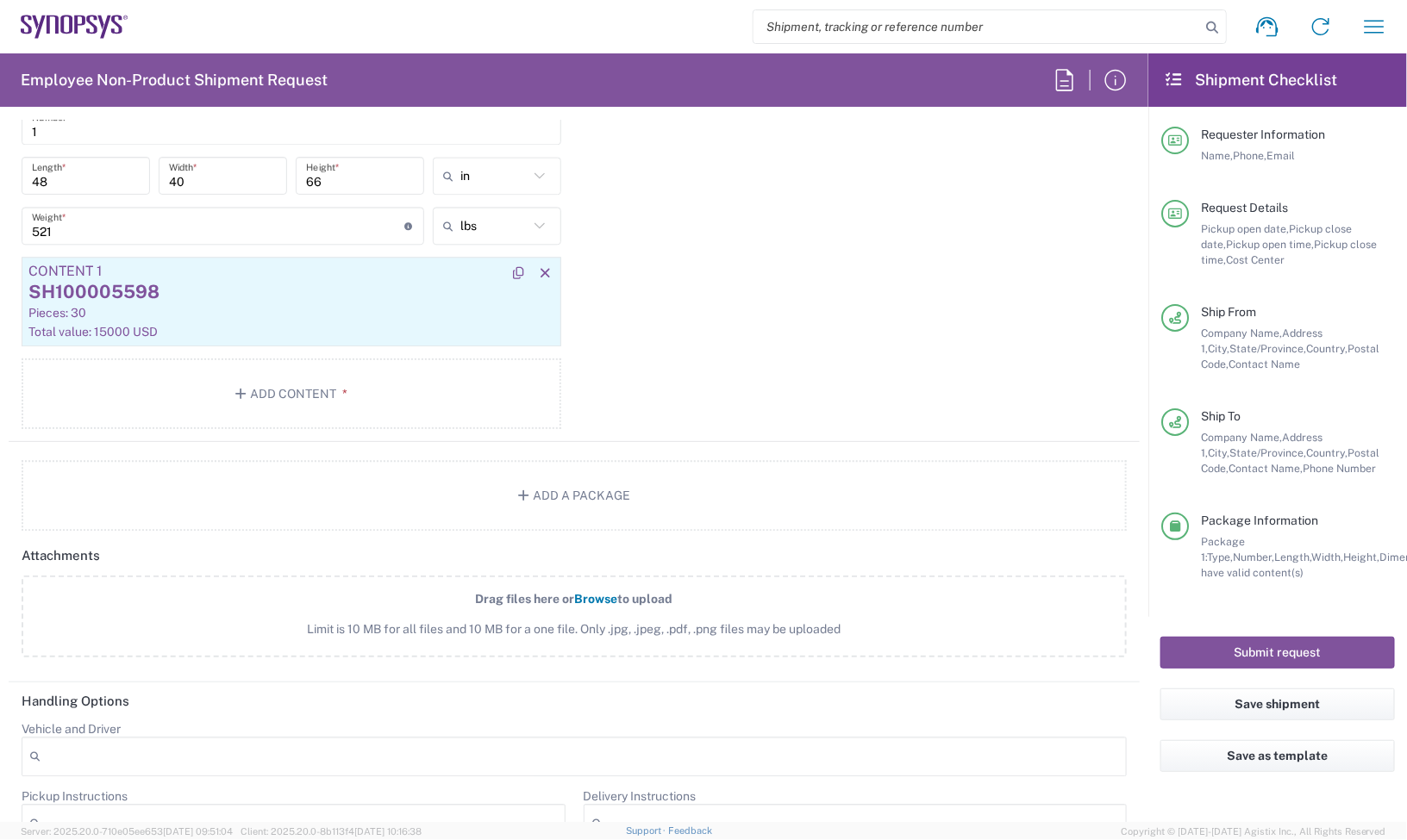
click at [270, 287] on div "SH100005598" at bounding box center [291, 291] width 526 height 26
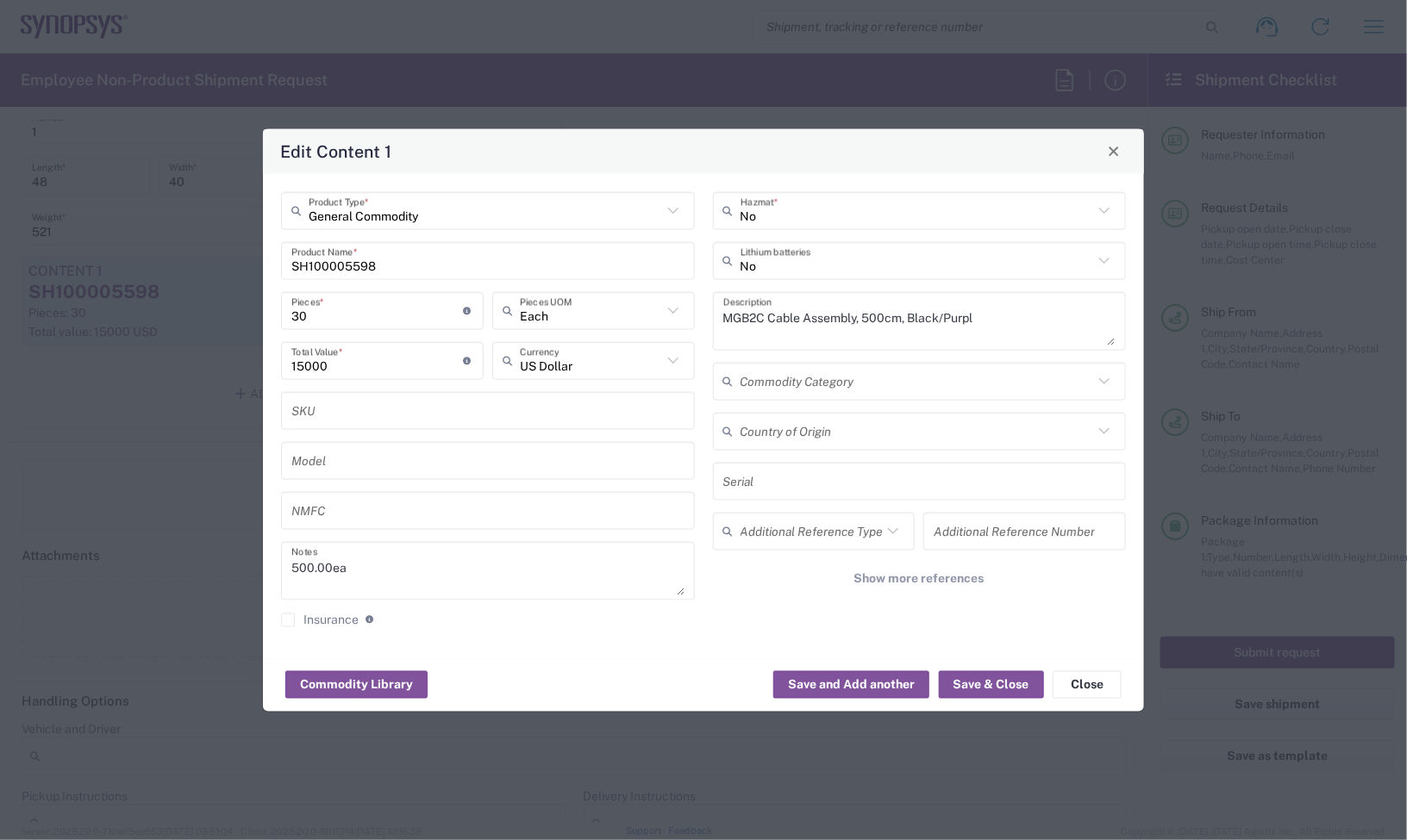
click at [189, 248] on div "Edit Content 1 General Commodity Product Type * SH100005598 Product Name * 30 P…" at bounding box center [703, 420] width 1407 height 840
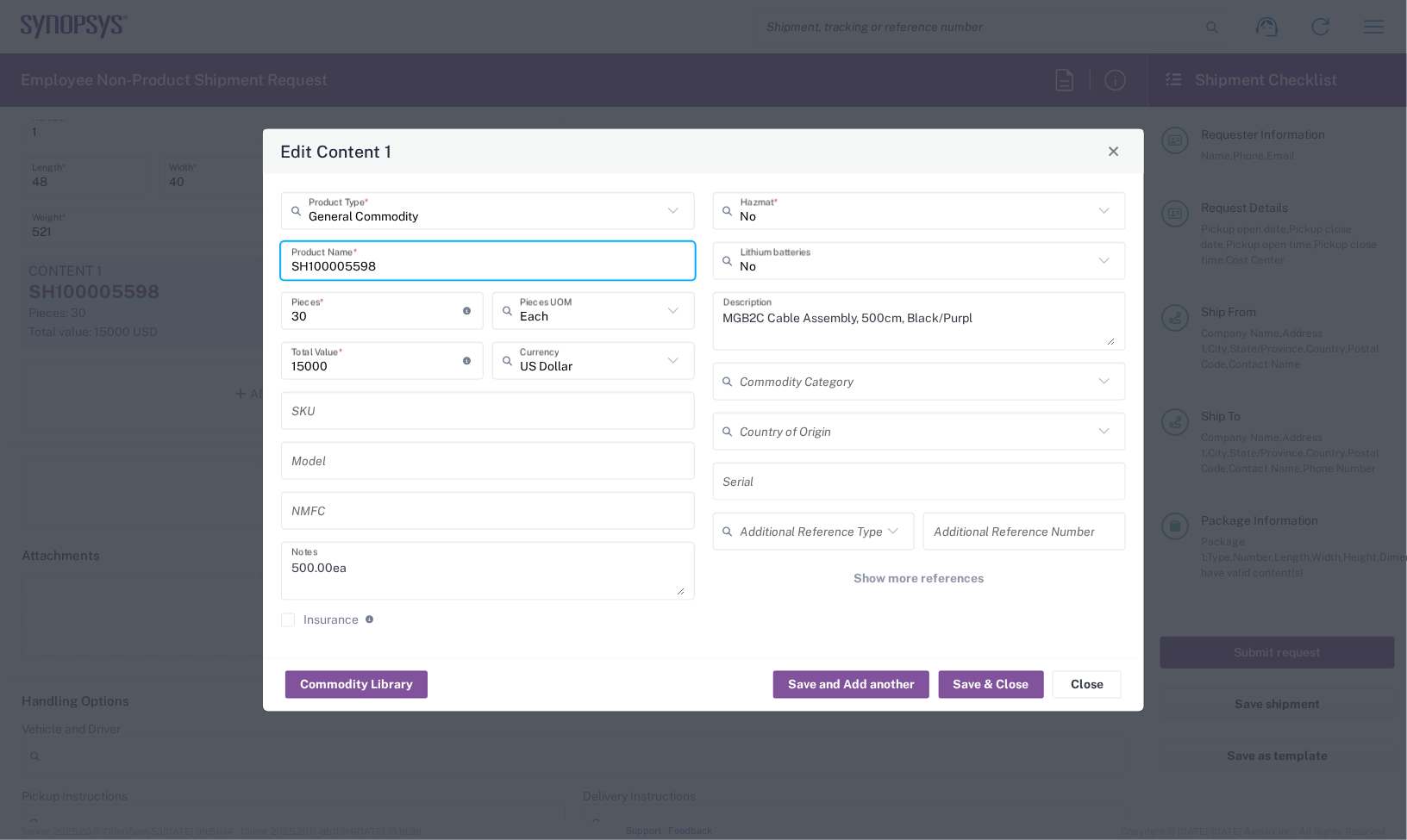
paste input "6394"
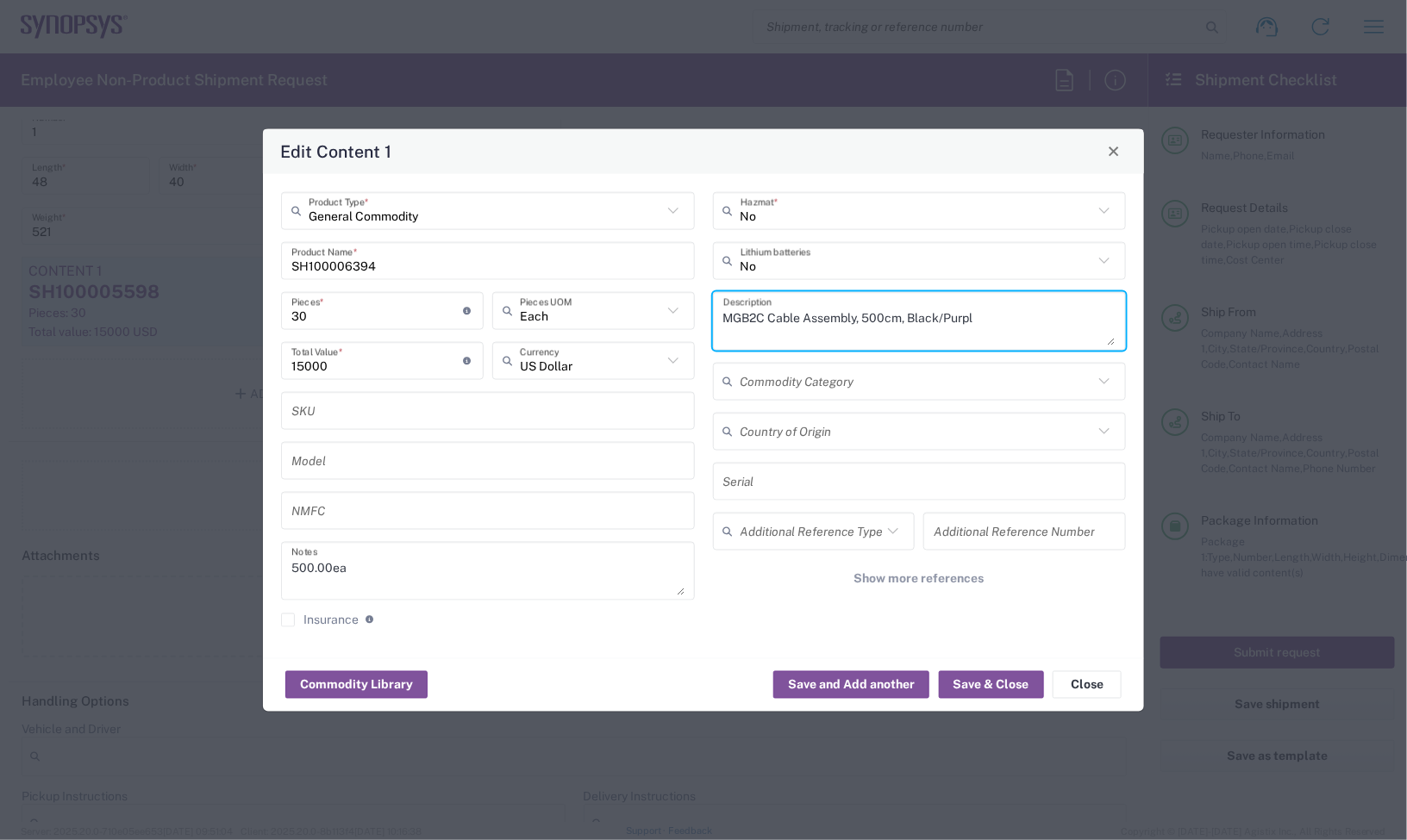
drag, startPoint x: 748, startPoint y: 311, endPoint x: 582, endPoint y: 307, distance: 166.0
click at [591, 307] on div "General Commodity Product Type * SH100006394 Product Name * 30 Pieces * Number …" at bounding box center [704, 415] width 863 height 448
paste textarea "A/MGB2C Cable Assembly, 25cm, BLACK,"
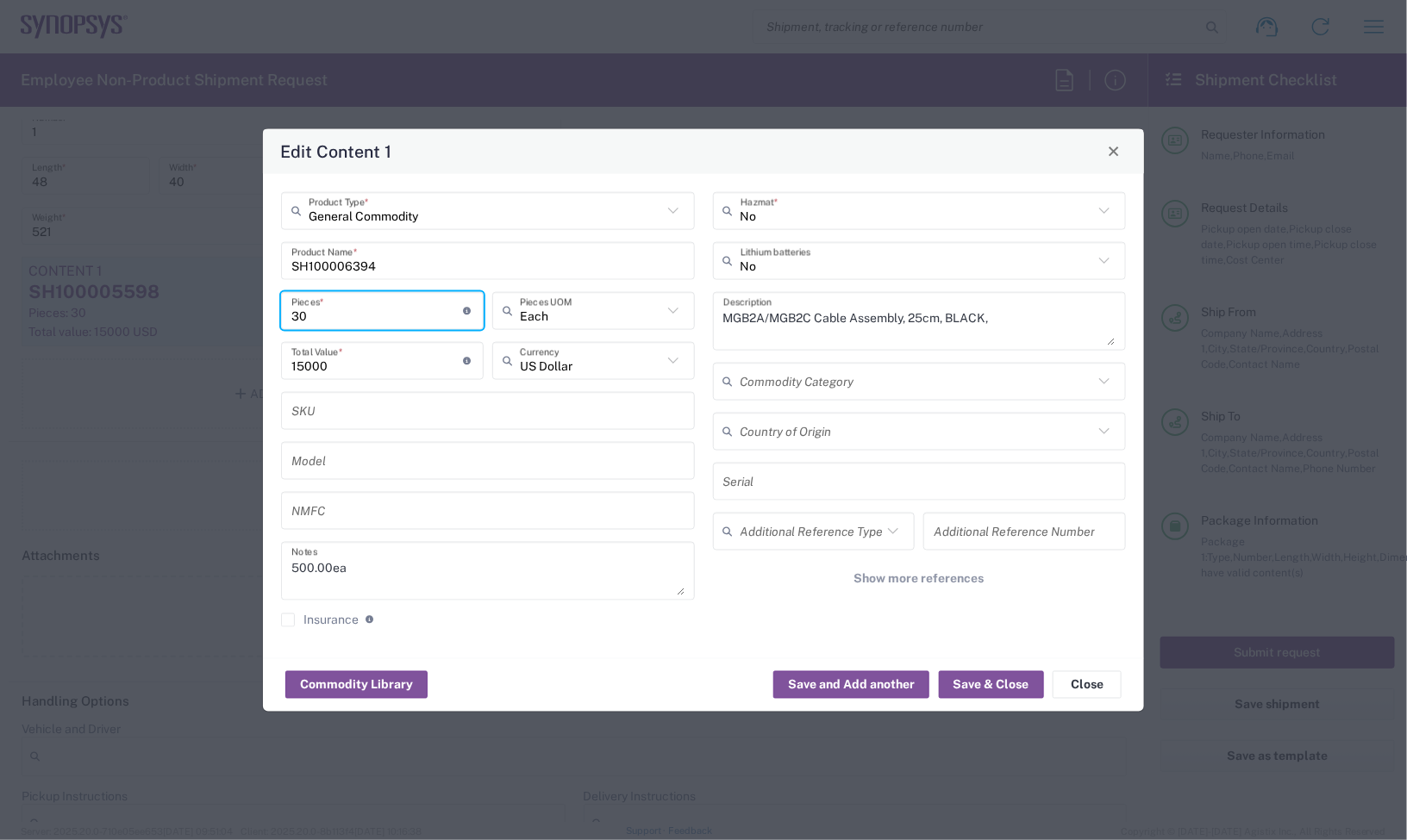
drag, startPoint x: 344, startPoint y: 321, endPoint x: 196, endPoint y: 322, distance: 148.0
click at [208, 320] on div "Edit Content 1 General Commodity Product Type * SH100006394 Product Name * 30 P…" at bounding box center [703, 420] width 1407 height 840
paste input "5"
drag, startPoint x: 413, startPoint y: 268, endPoint x: 139, endPoint y: 287, distance: 274.7
click at [136, 276] on div "Edit Content 1 General Commodity Product Type * SH100006394 Product Name * 50 P…" at bounding box center [703, 420] width 1407 height 840
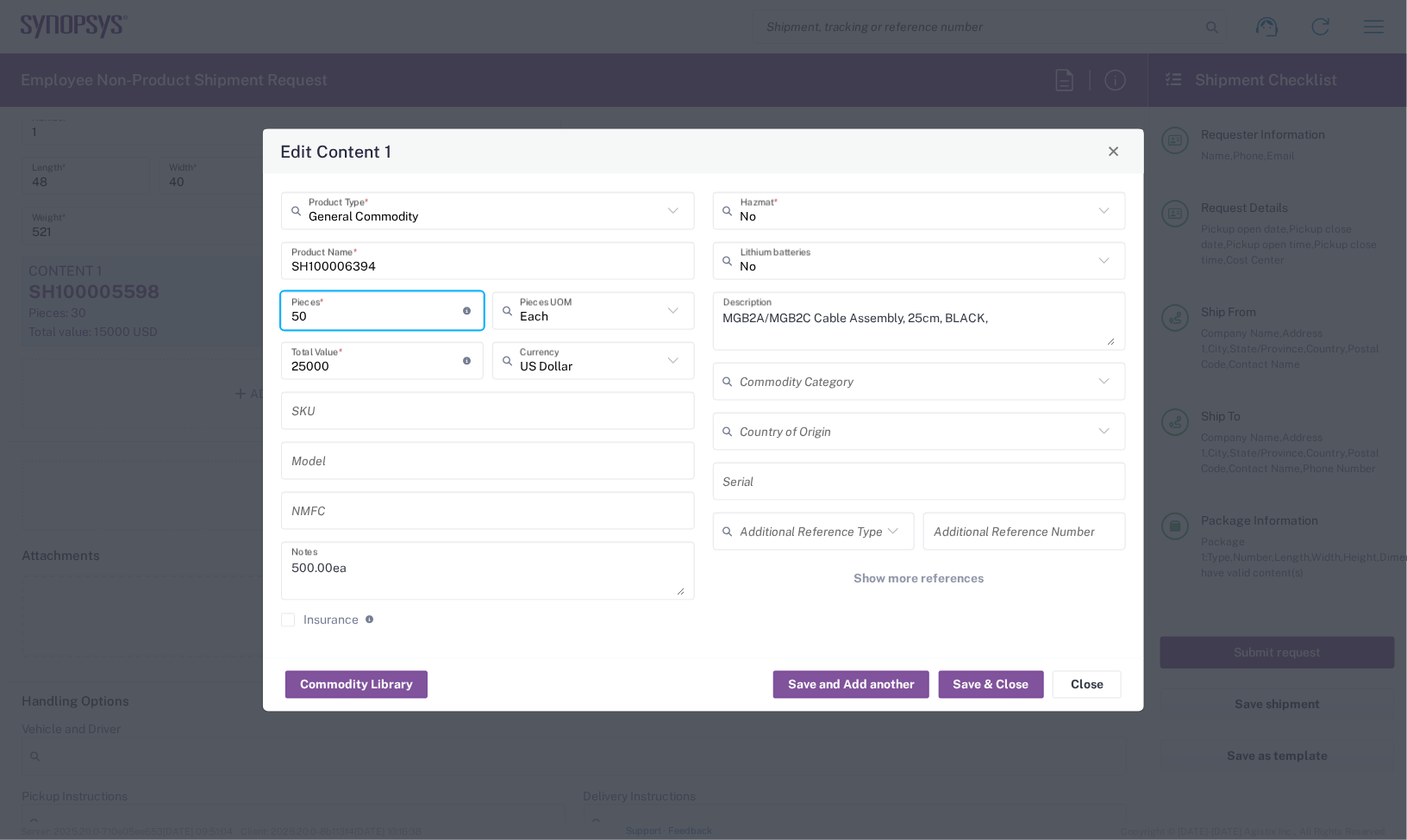
click at [339, 315] on input "50" at bounding box center [378, 310] width 172 height 30
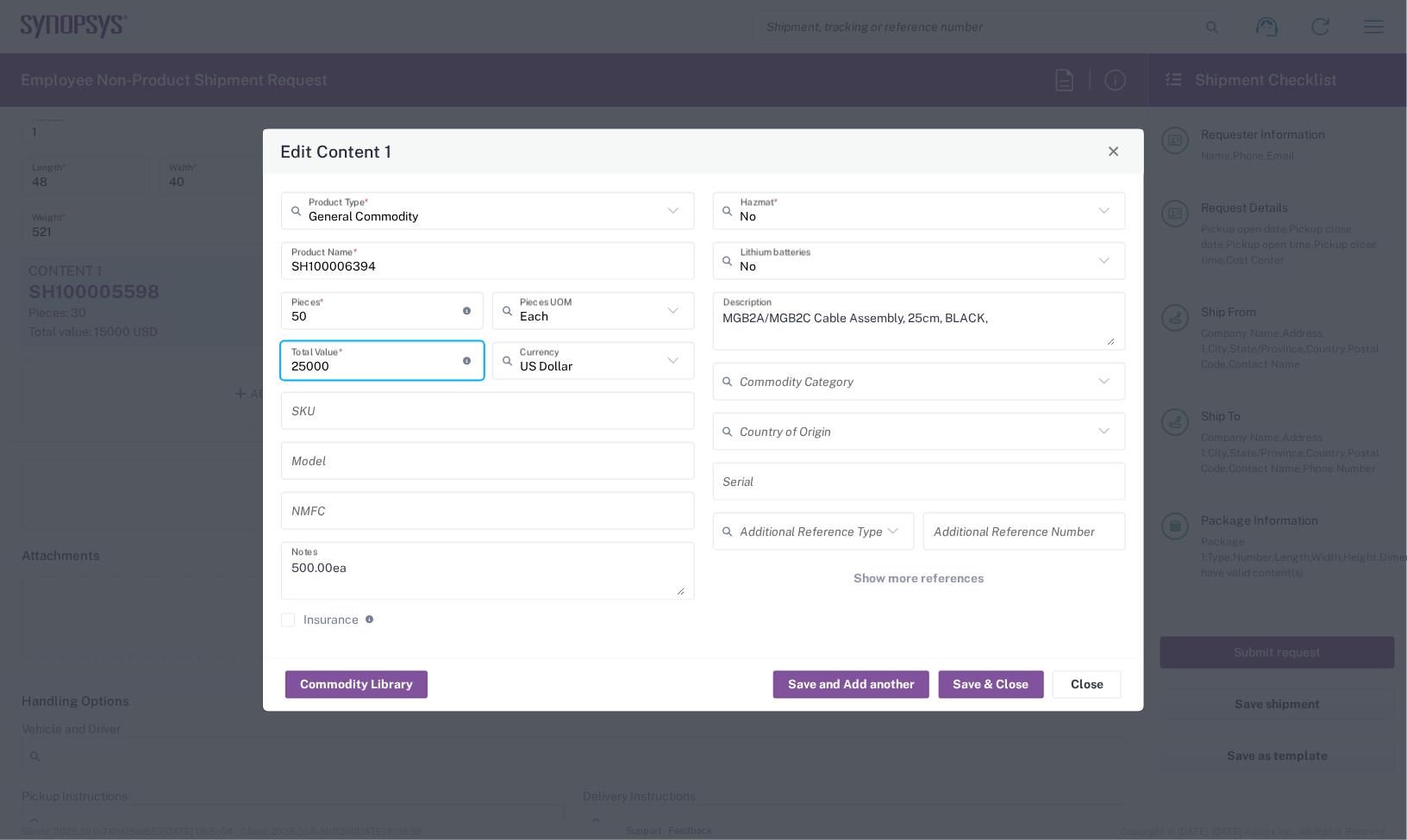
drag, startPoint x: 363, startPoint y: 360, endPoint x: 76, endPoint y: 362, distance: 287.0
click at [76, 362] on div "Edit Content 1 General Commodity Product Type * SH100006394 Product Name * 50 P…" at bounding box center [703, 420] width 1407 height 840
click at [393, 558] on textarea "500.00ea" at bounding box center [487, 570] width 393 height 48
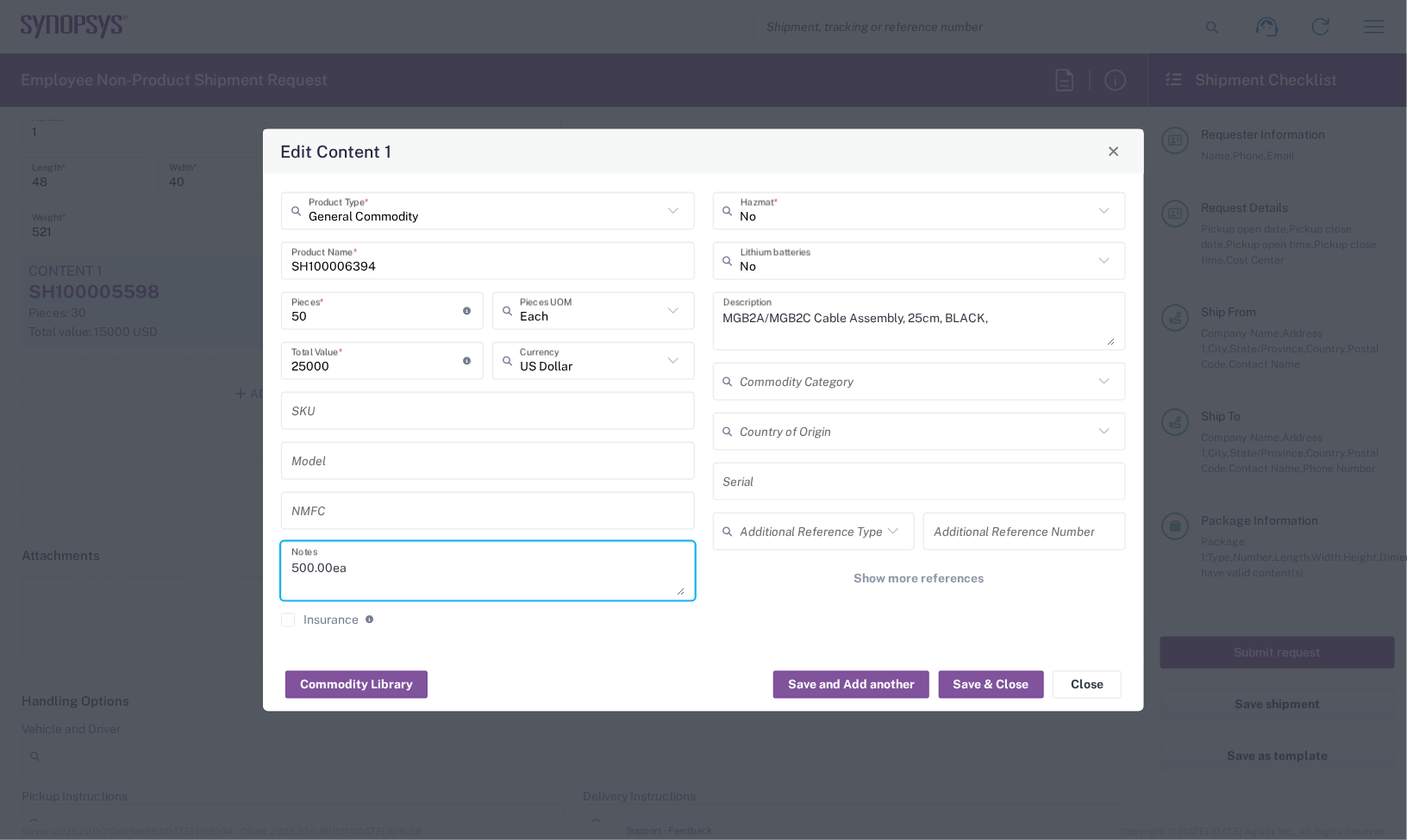
drag, startPoint x: 228, startPoint y: 558, endPoint x: 182, endPoint y: 557, distance: 46.0
click at [185, 558] on div "Edit Content 1 General Commodity Product Type * SH100006394 Product Name * 50 P…" at bounding box center [703, 420] width 1407 height 840
paste textarea "250.00"
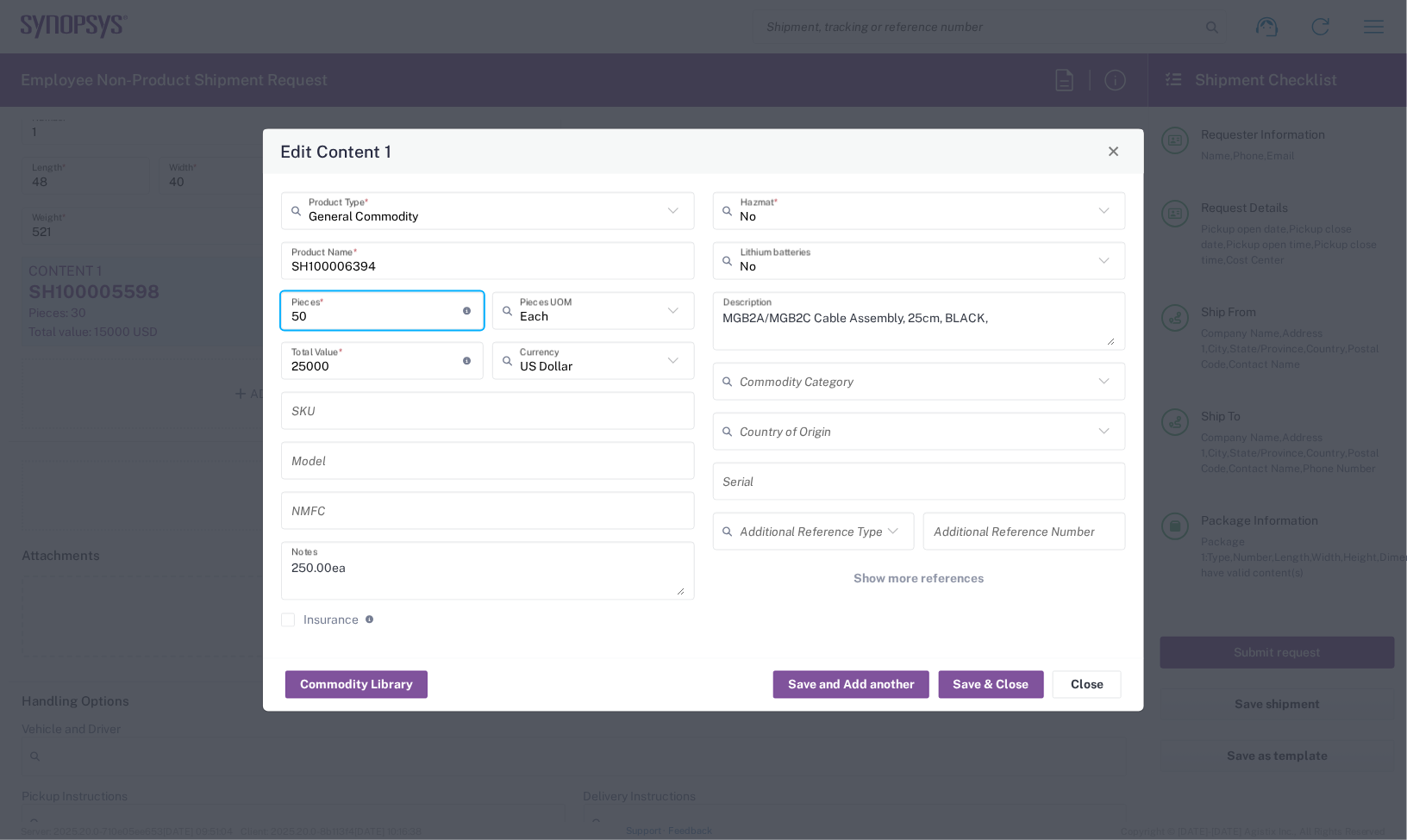
drag, startPoint x: 356, startPoint y: 310, endPoint x: 250, endPoint y: 315, distance: 106.1
click at [239, 312] on div "Edit Content 1 General Commodity Product Type * SH100006394 Product Name * 50 P…" at bounding box center [703, 420] width 1407 height 840
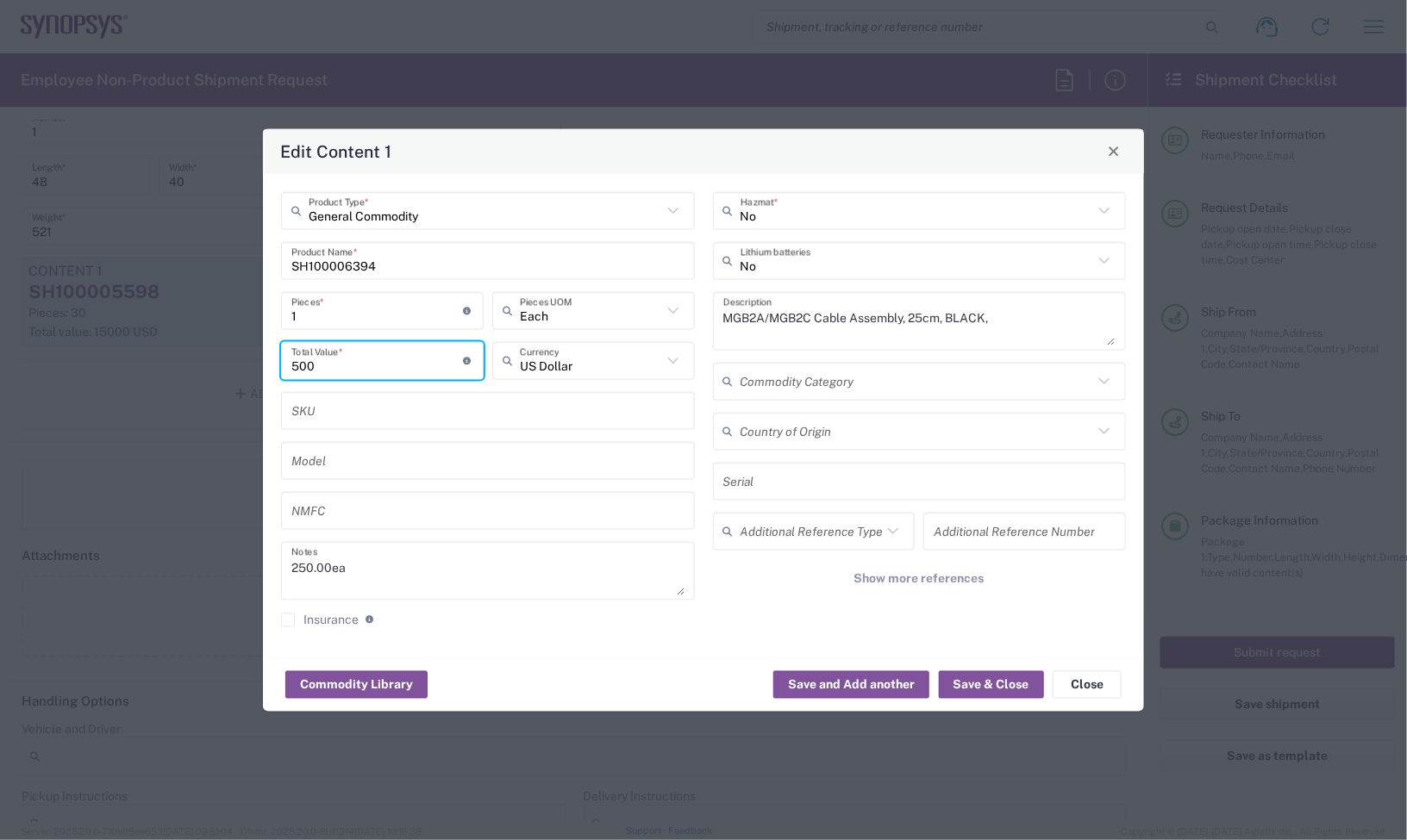
drag, startPoint x: 334, startPoint y: 363, endPoint x: 219, endPoint y: 371, distance: 115.3
click at [219, 371] on div "Edit Content 1 General Commodity Product Type * SH100006394 Product Name * 1 Pi…" at bounding box center [703, 420] width 1407 height 840
paste input "250."
drag, startPoint x: 345, startPoint y: 322, endPoint x: 233, endPoint y: 321, distance: 112.0
click at [233, 321] on div "Edit Content 1 General Commodity Product Type * SH100006394 Product Name * 1 Pi…" at bounding box center [703, 420] width 1407 height 840
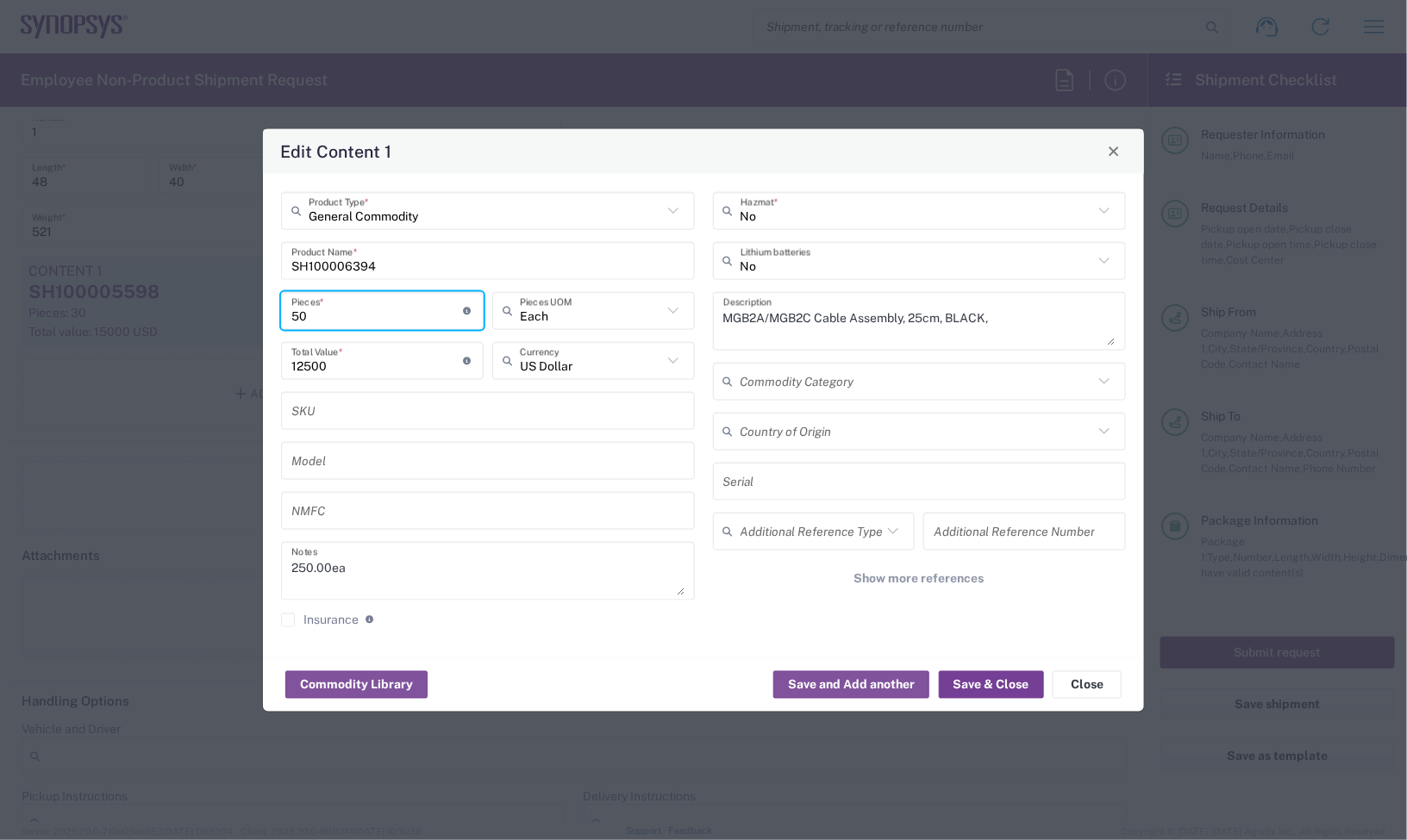
click at [994, 685] on button "Save & Close" at bounding box center [991, 685] width 105 height 27
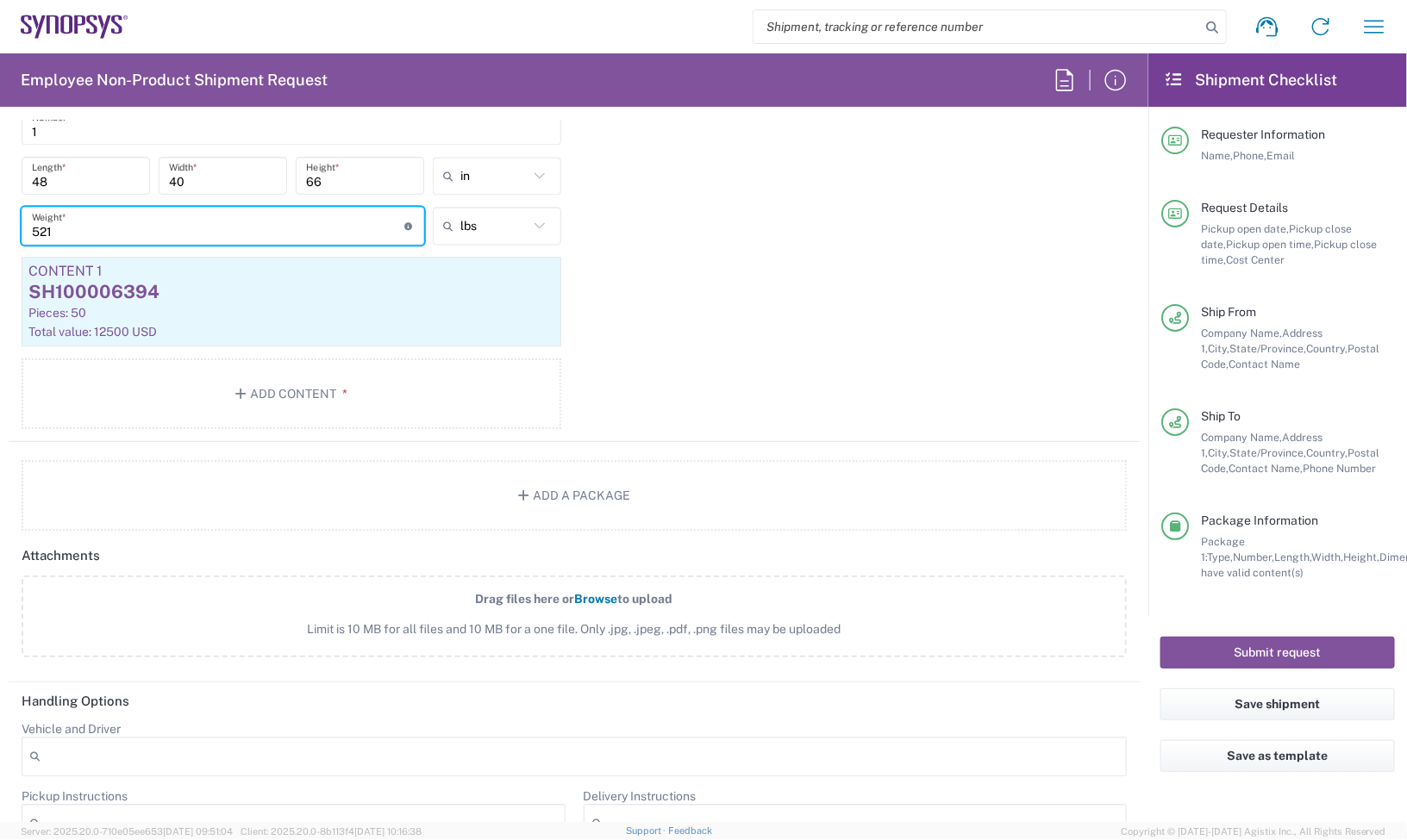
drag, startPoint x: 95, startPoint y: 220, endPoint x: -26, endPoint y: 228, distance: 121.3
click at [0, 228] on html "Shipment request Shipment tracking Employee non-product shipment request My shi…" at bounding box center [703, 420] width 1407 height 840
click at [793, 237] on div "Package 1 Pallet(s) Standard (Not Stackable) Type * Material used to package go…" at bounding box center [573, 204] width 1131 height 474
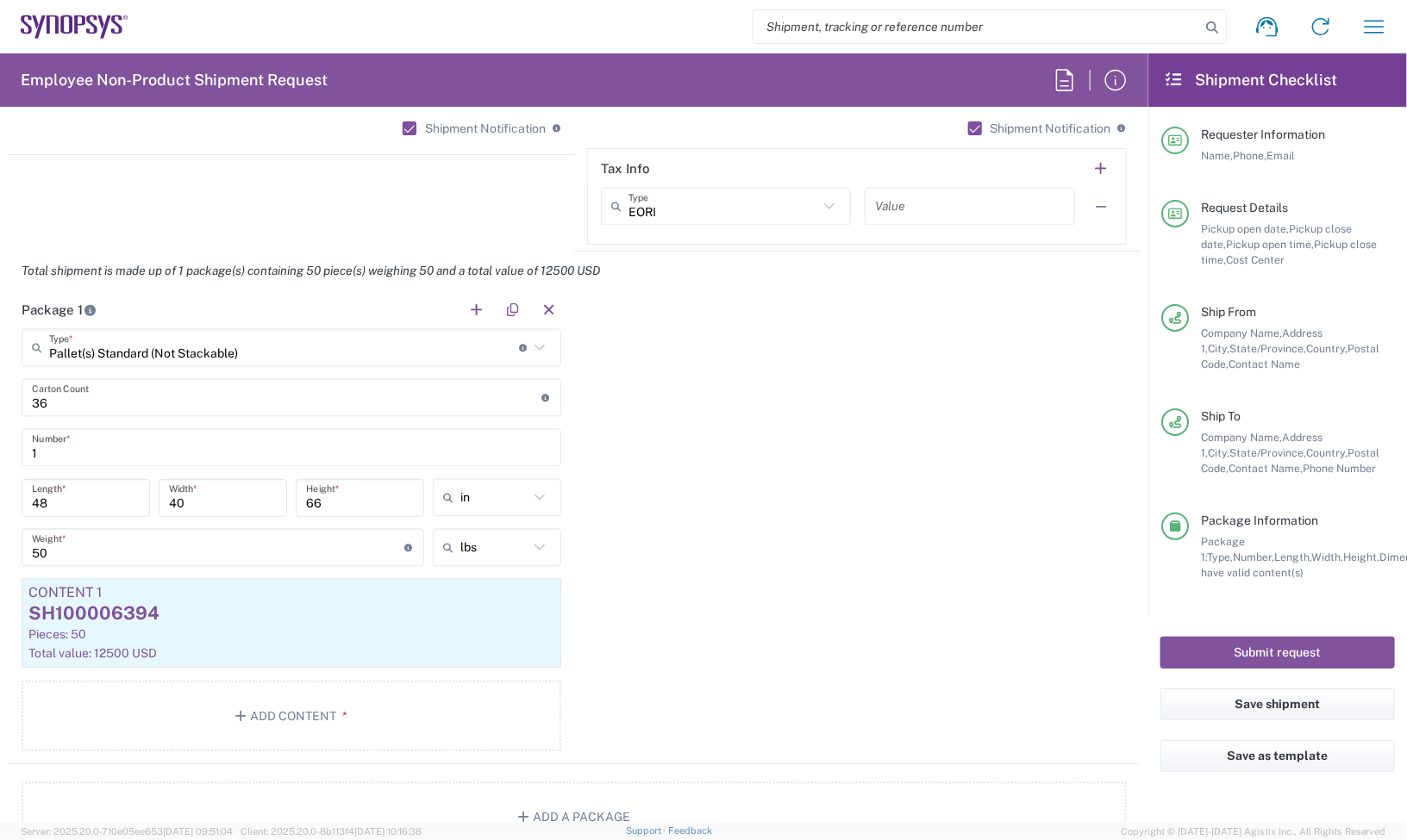
scroll to position [1508, 0]
drag, startPoint x: 121, startPoint y: 408, endPoint x: -58, endPoint y: 390, distance: 179.9
click at [0, 390] on html "Shipment request Shipment tracking Employee non-product shipment request My shi…" at bounding box center [703, 420] width 1407 height 840
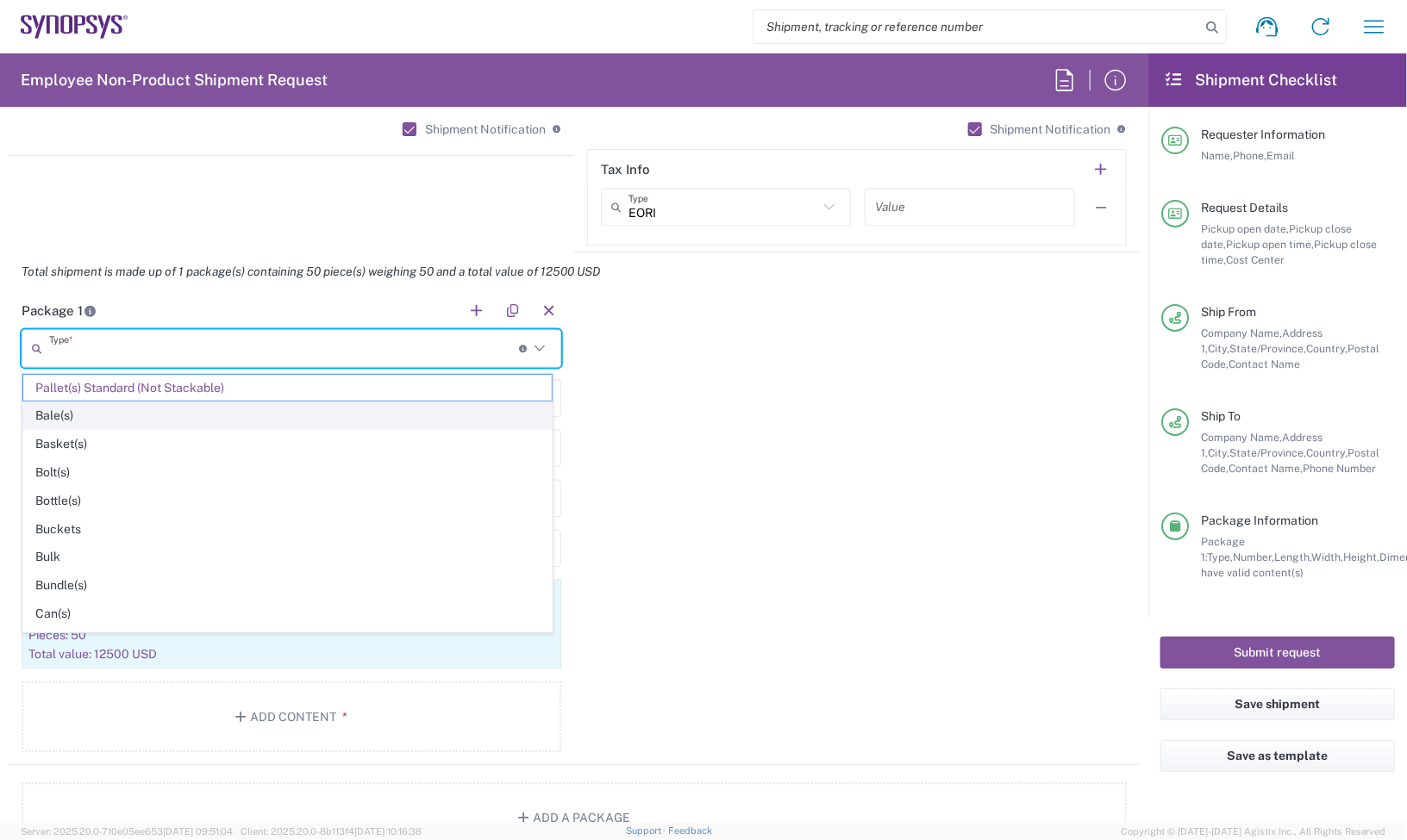
drag, startPoint x: 150, startPoint y: 351, endPoint x: 183, endPoint y: 411, distance: 68.5
click at [150, 352] on input "text" at bounding box center [284, 349] width 470 height 30
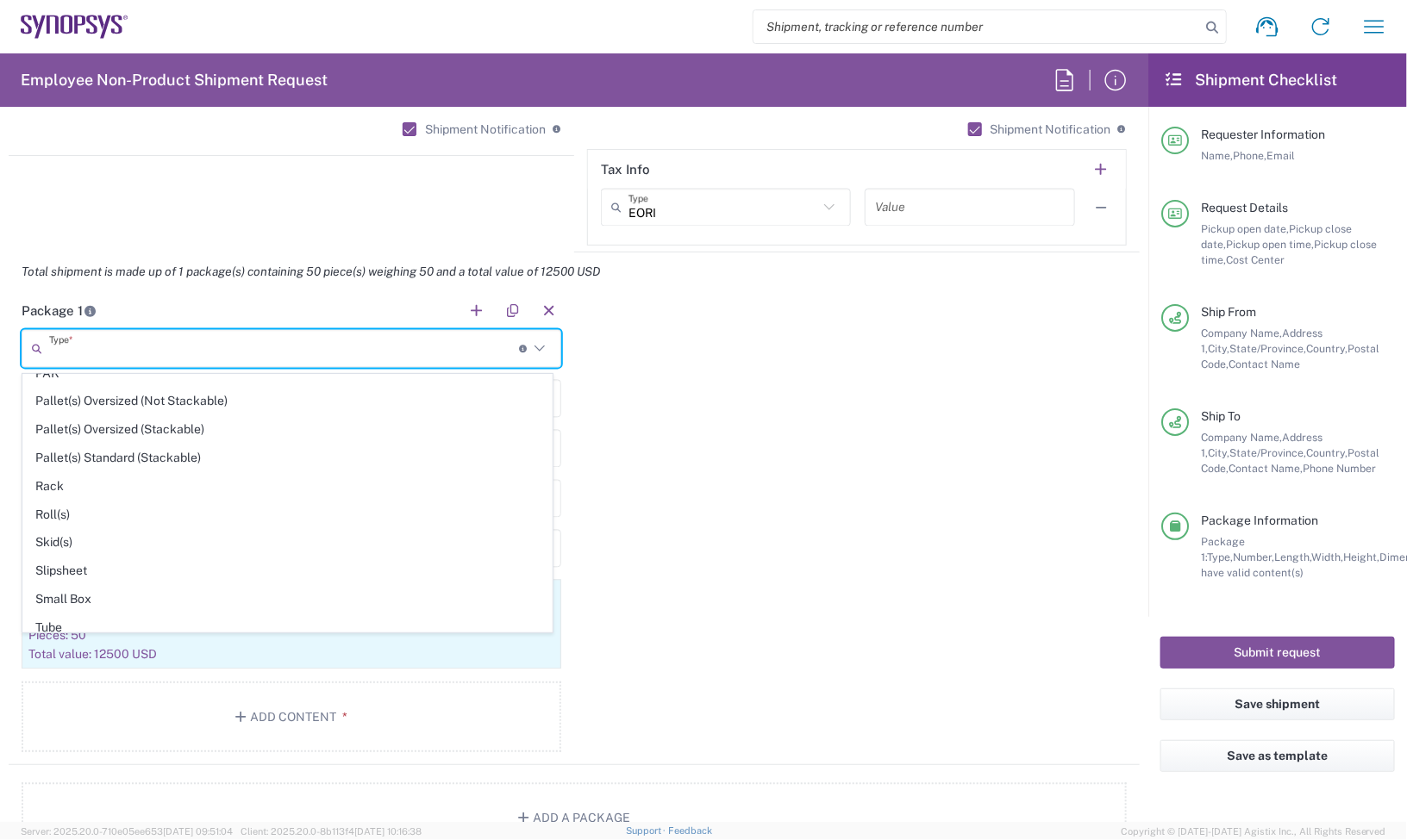
scroll to position [831, 0]
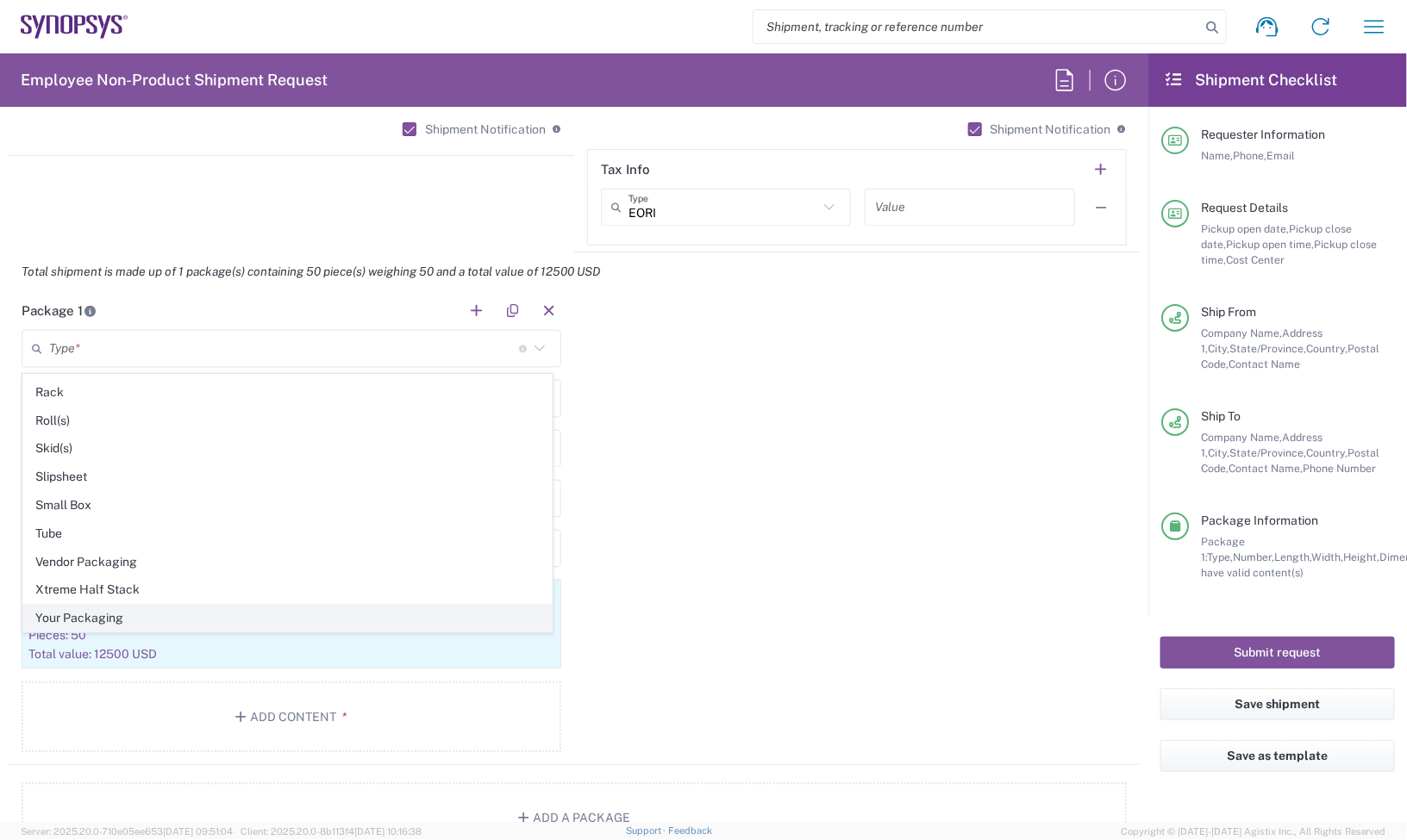
click at [99, 614] on span "Your Packaging" at bounding box center [288, 619] width 528 height 26
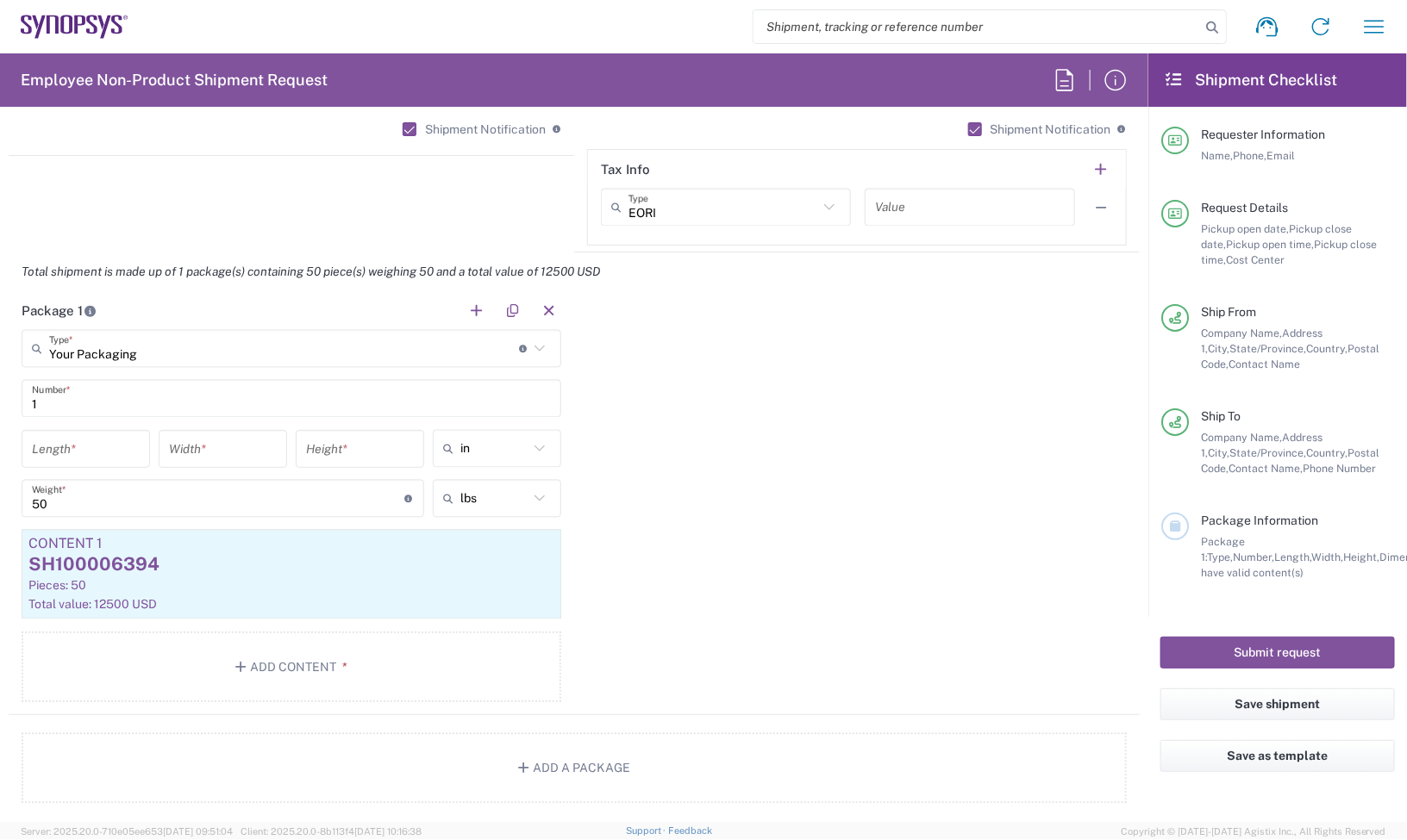
click at [864, 427] on div "Package 1 Your Packaging Type * Material used to package goods Pallet(s) Standa…" at bounding box center [573, 503] width 1131 height 424
click at [67, 454] on input "number" at bounding box center [86, 449] width 108 height 30
click at [746, 422] on div "Package 1 Your Packaging Type * Material used to package goods Pallet(s) Standa…" at bounding box center [573, 503] width 1131 height 424
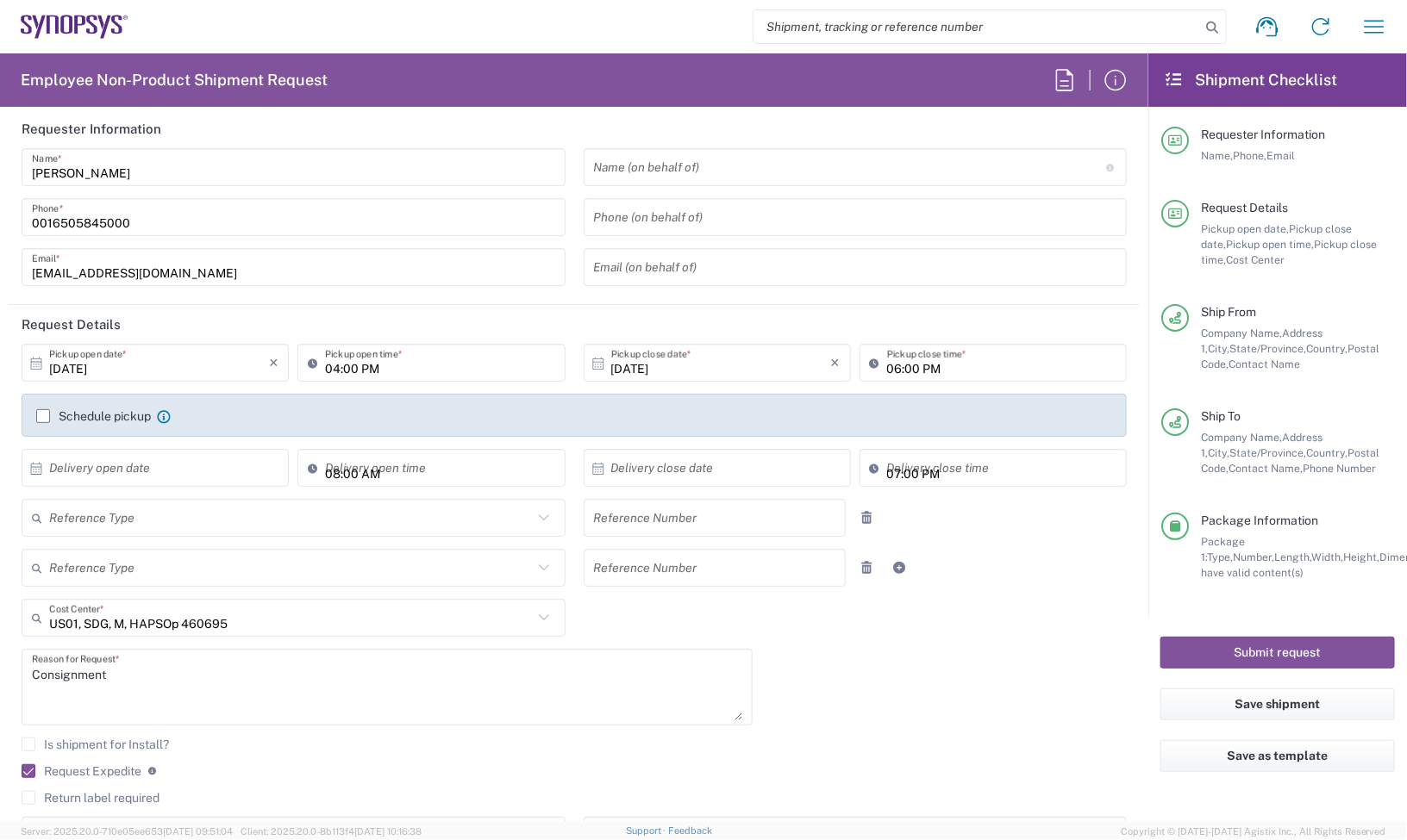
scroll to position [0, 0]
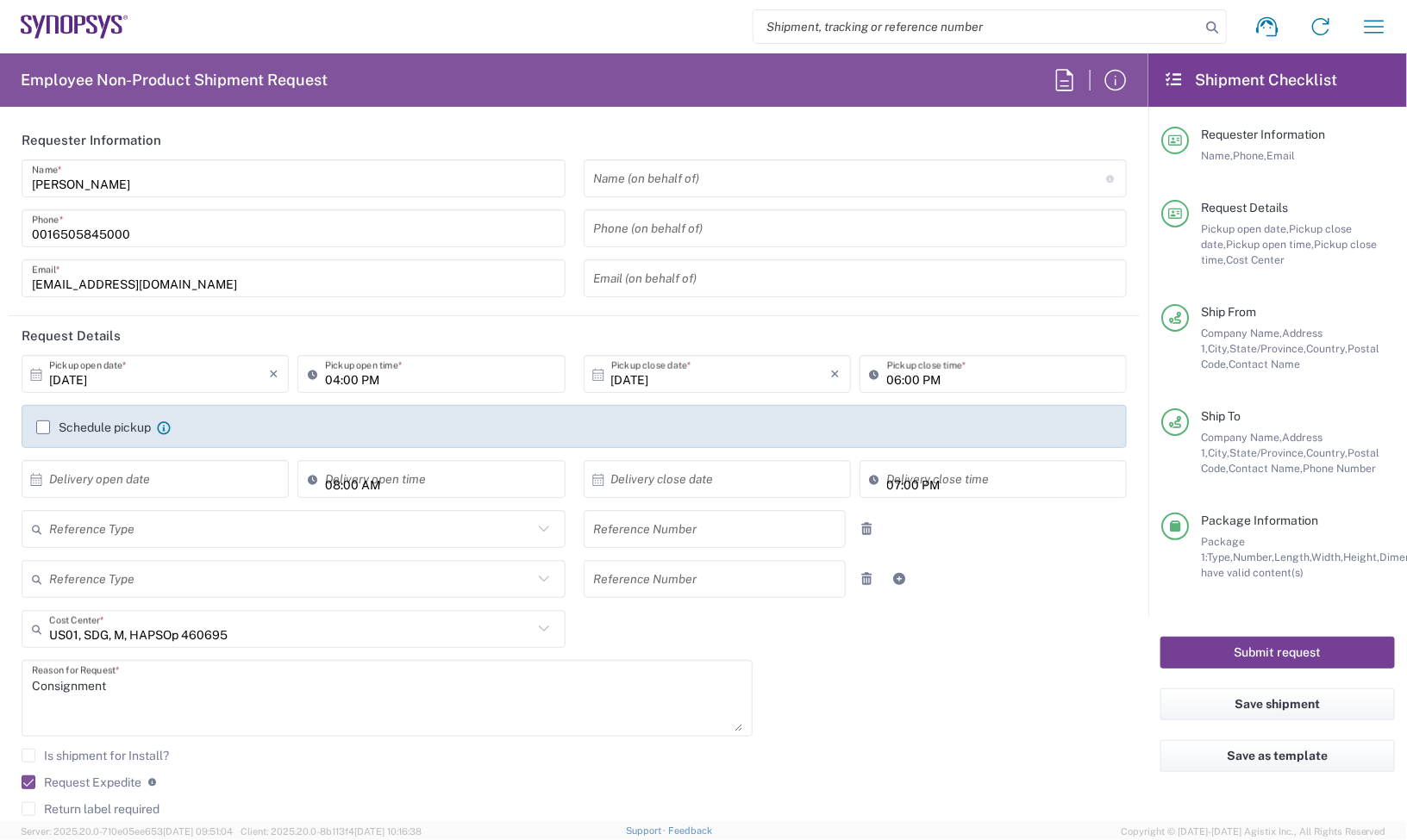
click at [1243, 648] on button "Submit request" at bounding box center [1277, 653] width 235 height 32
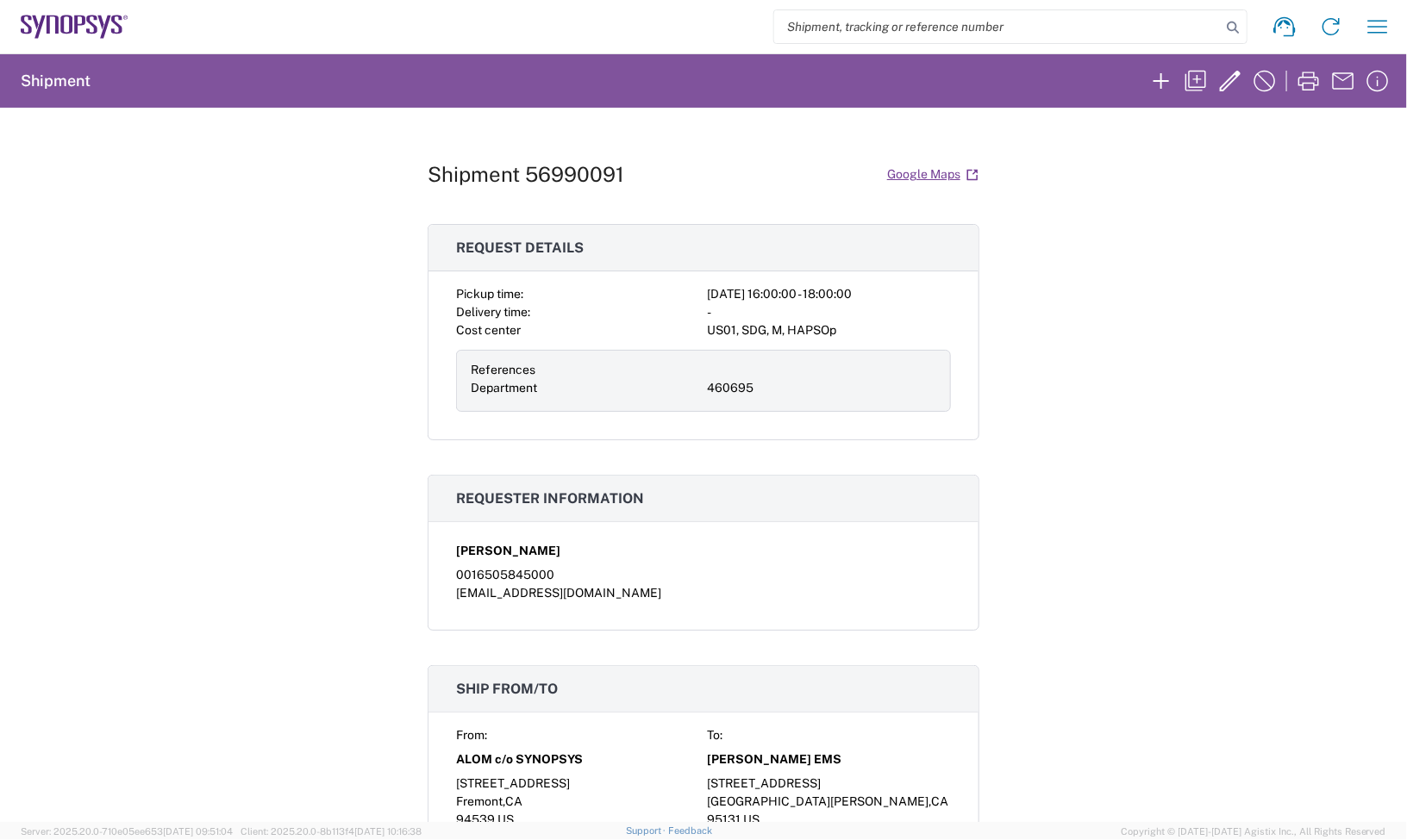
drag, startPoint x: 1294, startPoint y: 235, endPoint x: 544, endPoint y: 229, distance: 750.0
click at [1265, 235] on div "Shipment 56990091 Google Maps Request details Pickup time: 2025-10-01 16:00:00 …" at bounding box center [703, 464] width 1407 height 714
click at [567, 162] on h1 "Shipment 56990091" at bounding box center [526, 174] width 197 height 25
copy h1 "56990091"
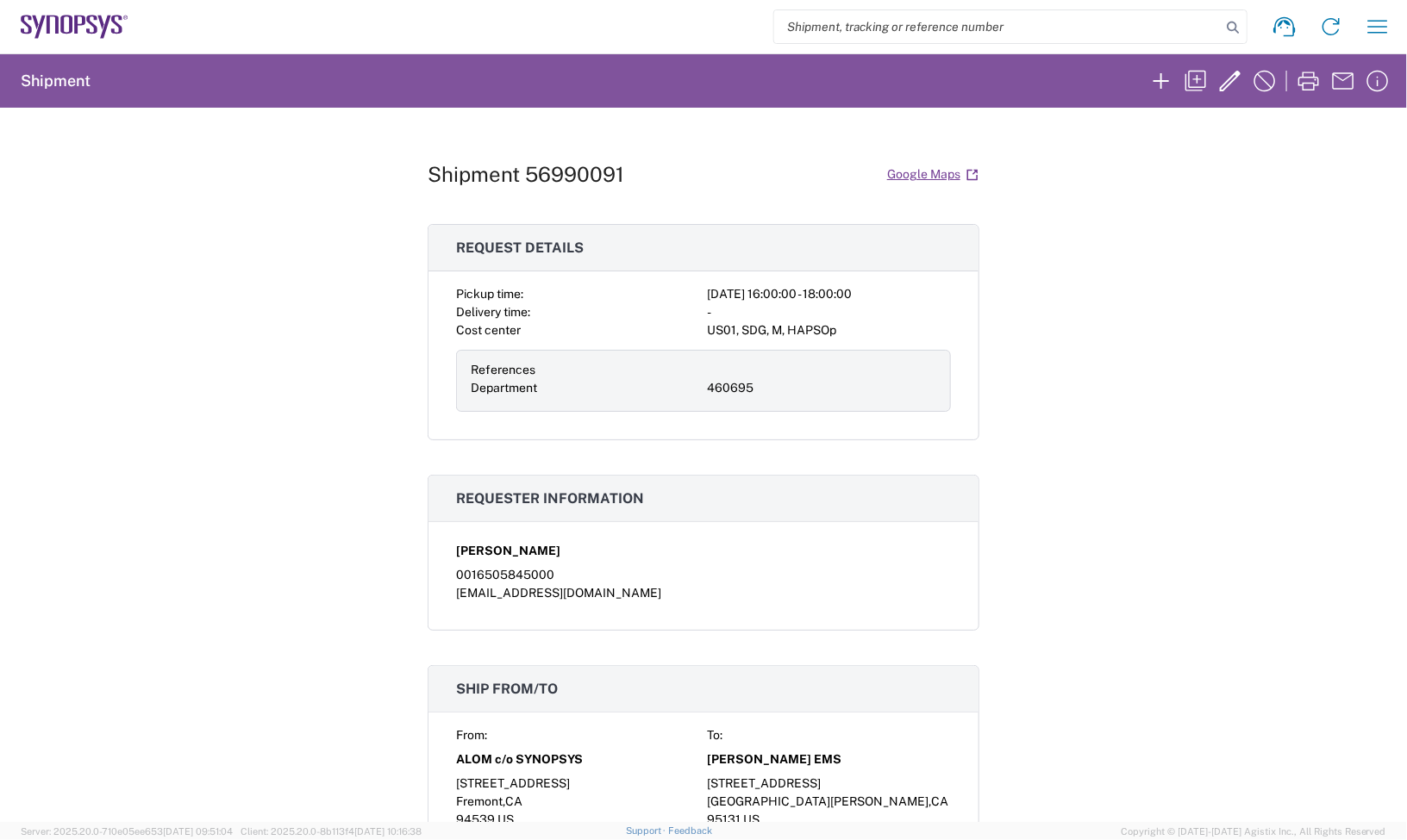
click at [1276, 256] on div "Shipment 56990091 Google Maps Request details Pickup time: 2025-10-01 16:00:00 …" at bounding box center [703, 464] width 1407 height 714
click at [589, 175] on h1 "Shipment 56990091" at bounding box center [526, 174] width 197 height 25
copy h1 "56990091"
